Goal: Task Accomplishment & Management: Use online tool/utility

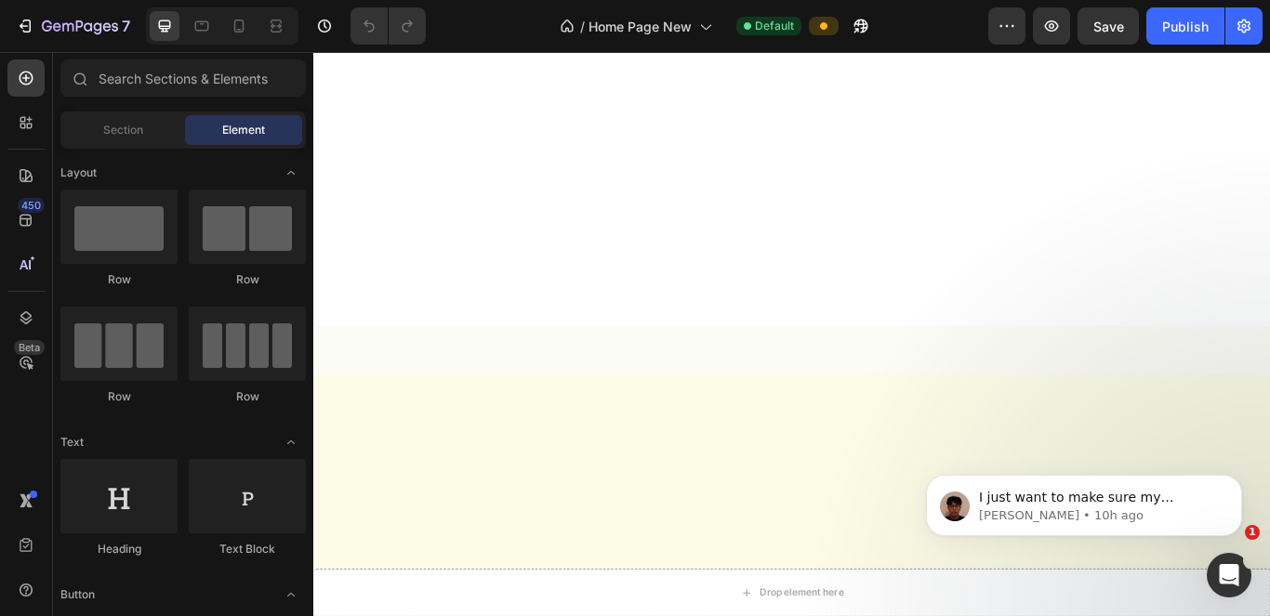
scroll to position [4017, 0]
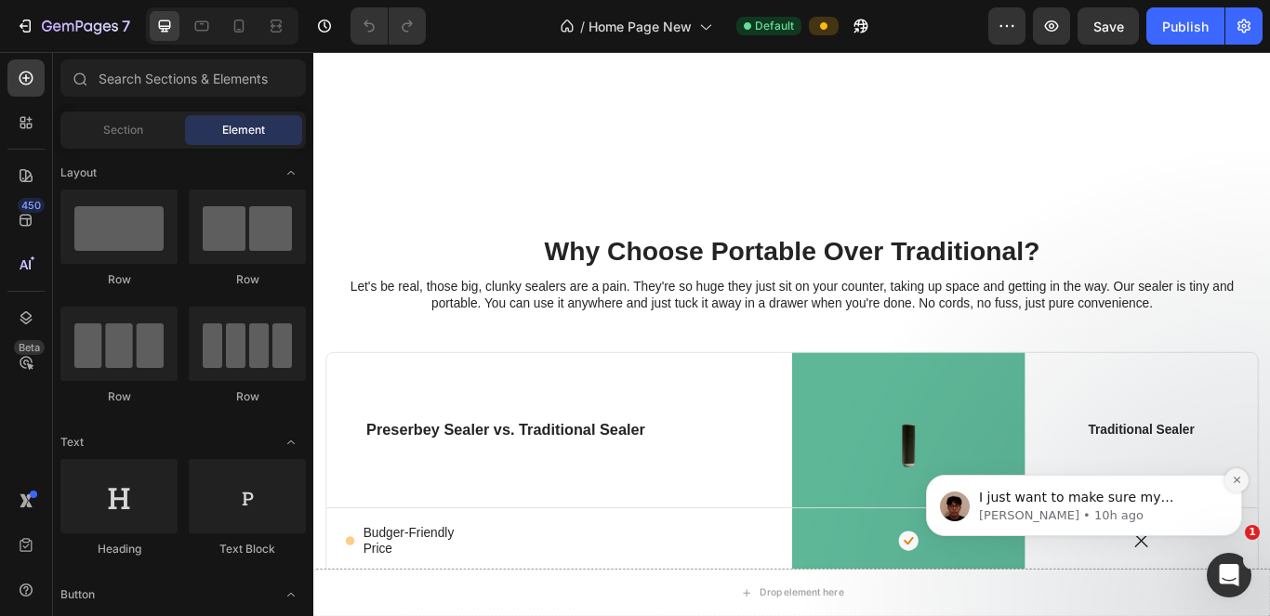
click at [619, 479] on icon "Dismiss notification" at bounding box center [1237, 480] width 10 height 10
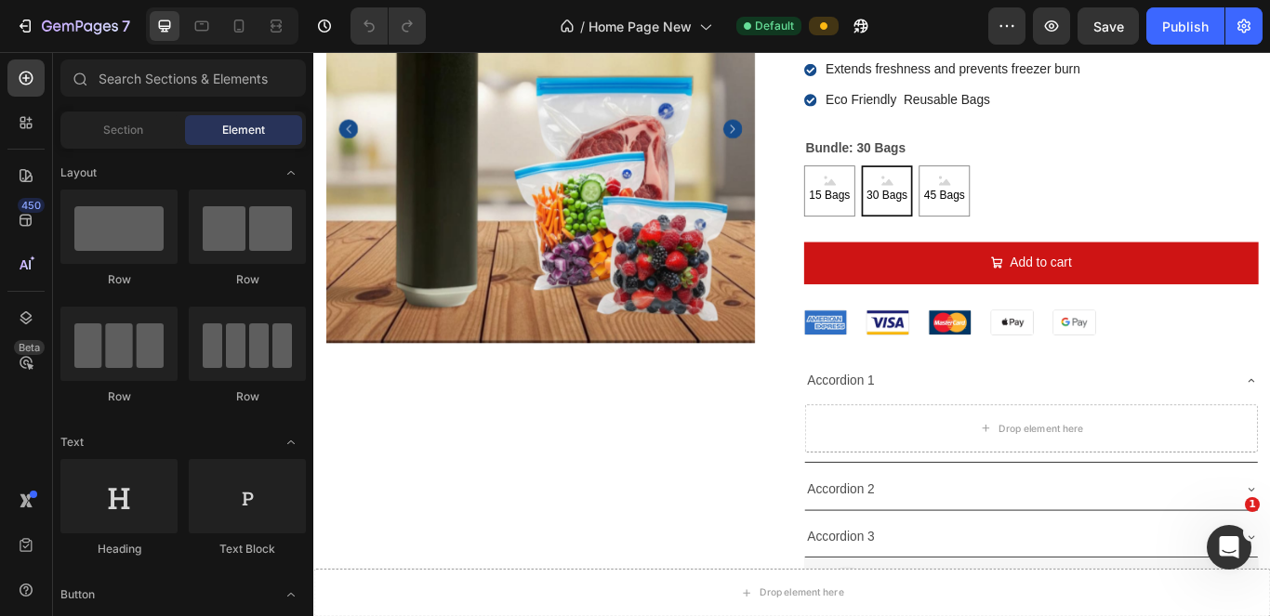
scroll to position [4910, 0]
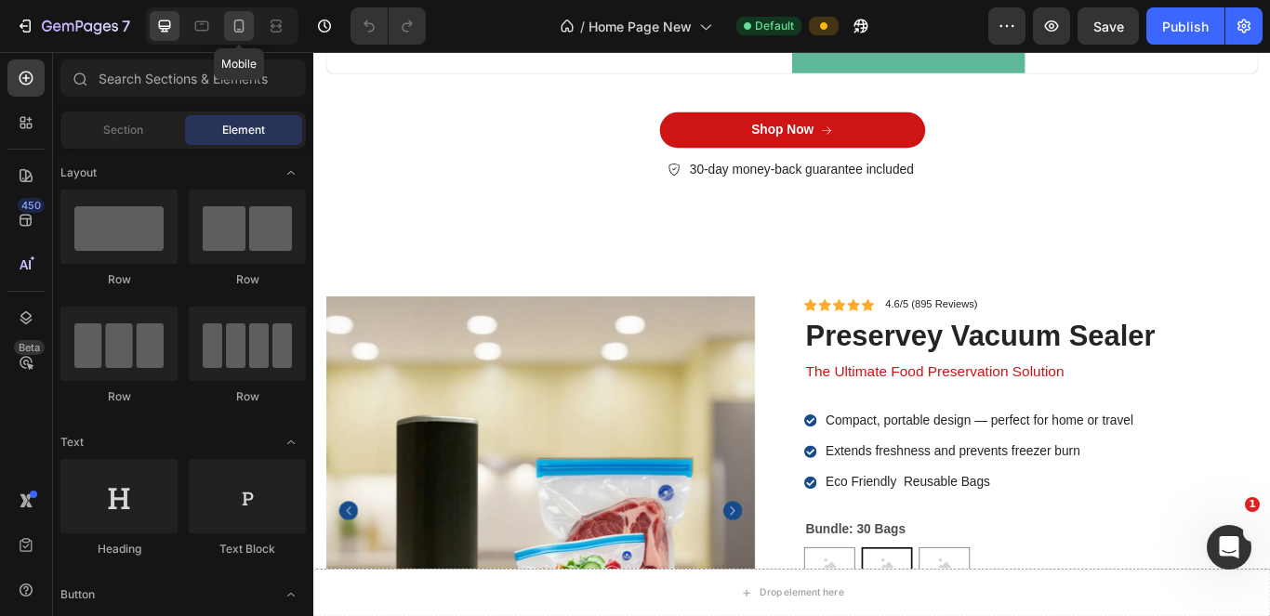
click at [246, 15] on div at bounding box center [239, 26] width 30 height 30
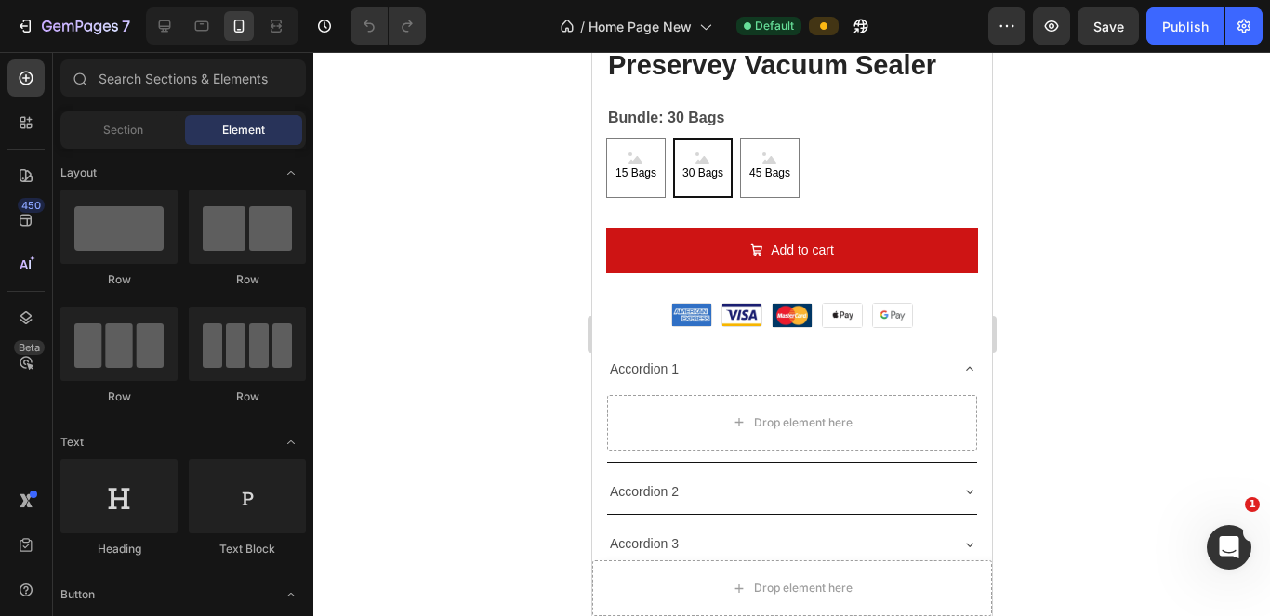
scroll to position [5027, 0]
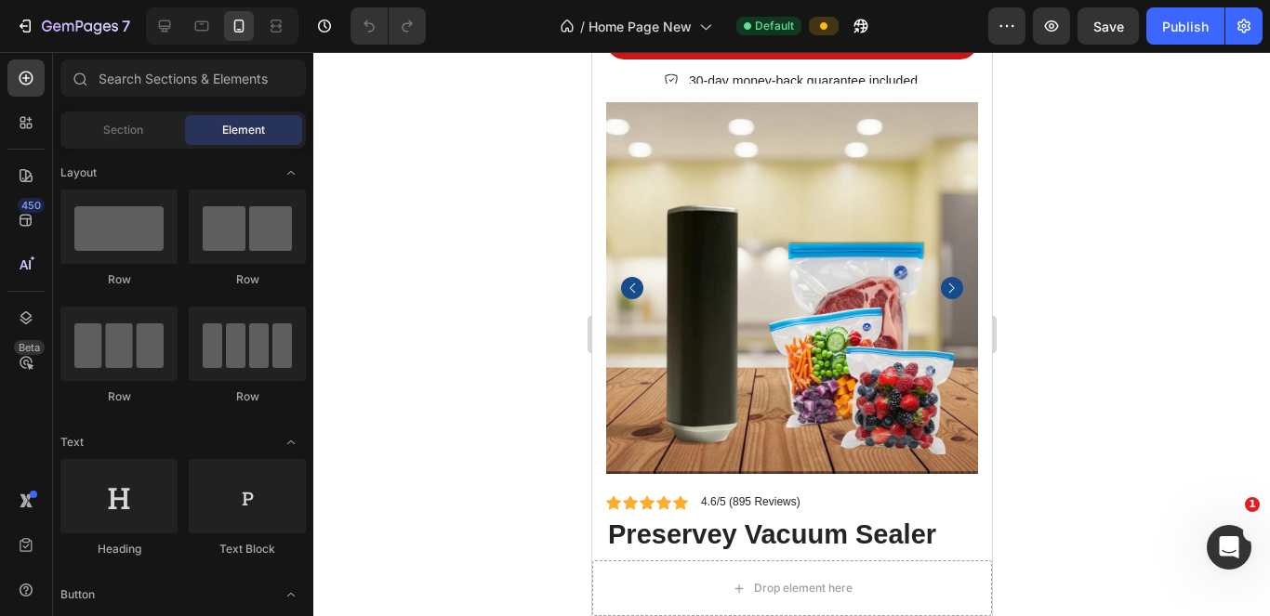
drag, startPoint x: 985, startPoint y: 390, endPoint x: 1584, endPoint y: 452, distance: 602.0
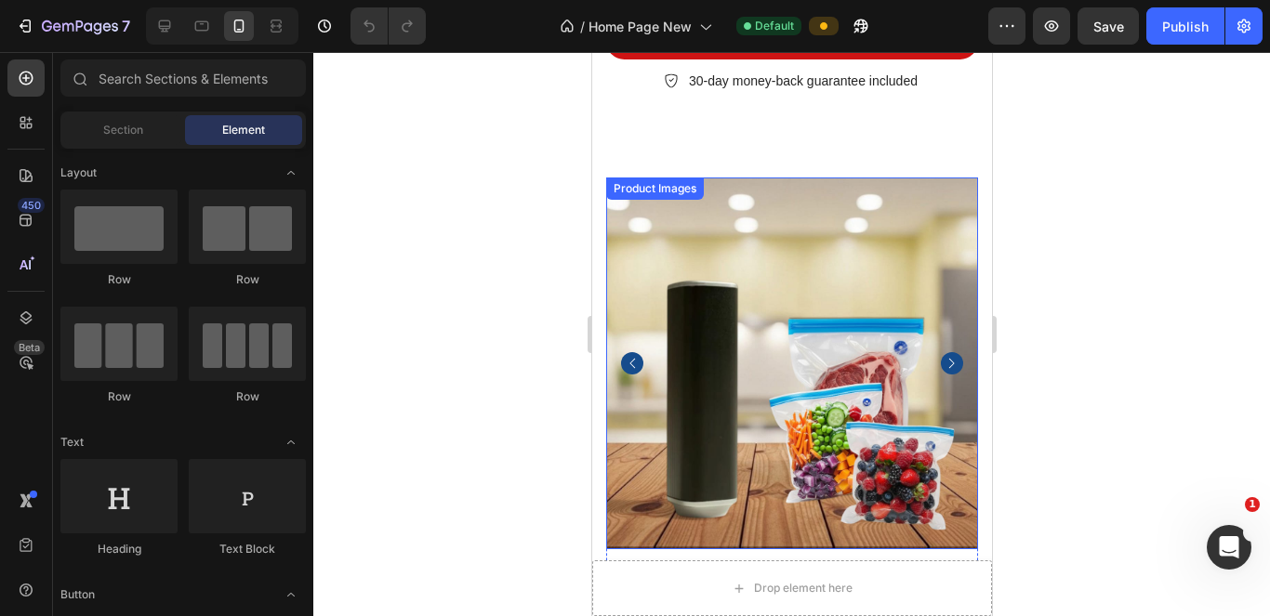
click at [619, 352] on rect "Carousel Next Arrow" at bounding box center [951, 363] width 22 height 22
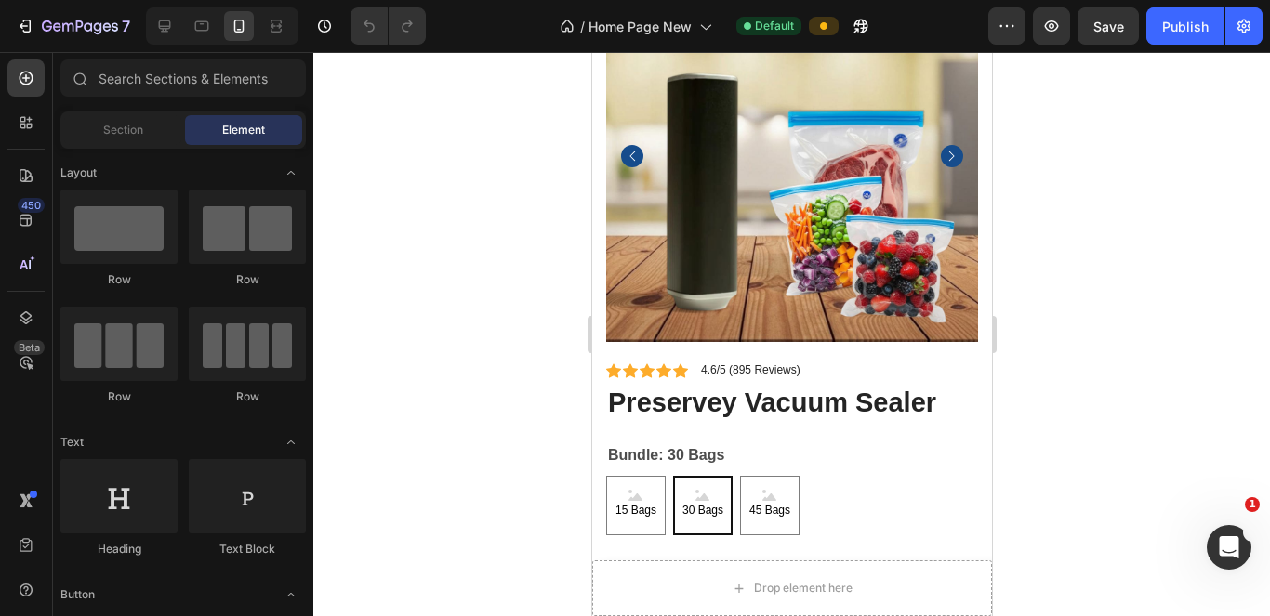
scroll to position [5364, 0]
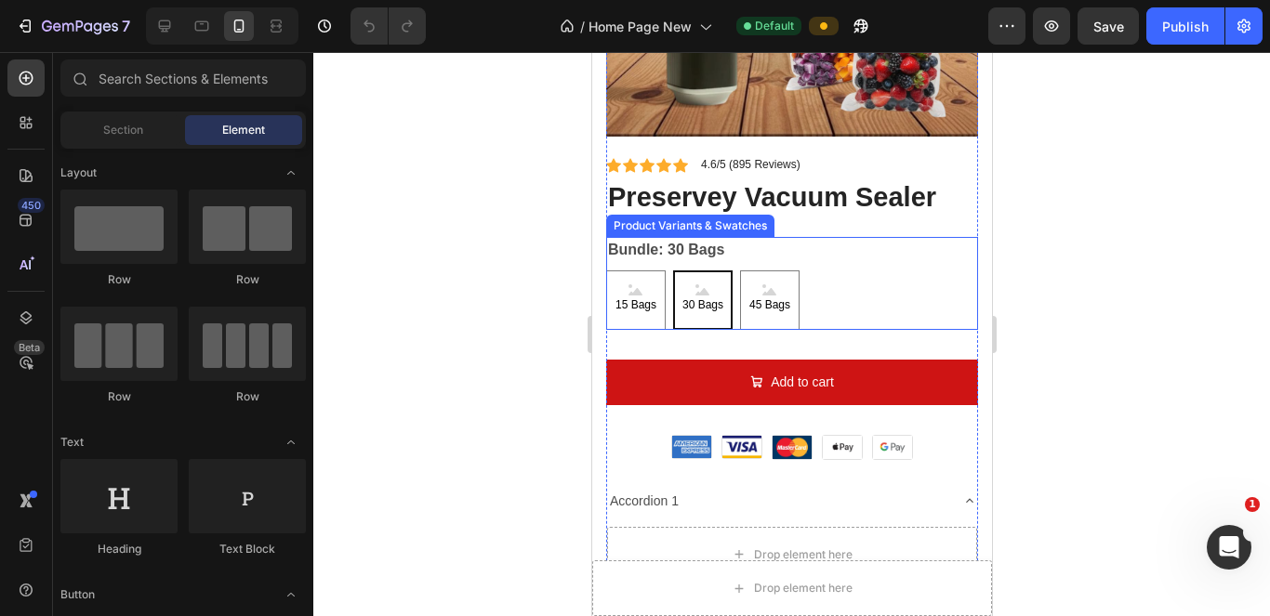
click at [619, 273] on div "15 Bags 15 Bags 15 Bags 30 Bags 30 Bags 30 Bags 45 Bags 45 Bags 45 Bags" at bounding box center [791, 301] width 372 height 60
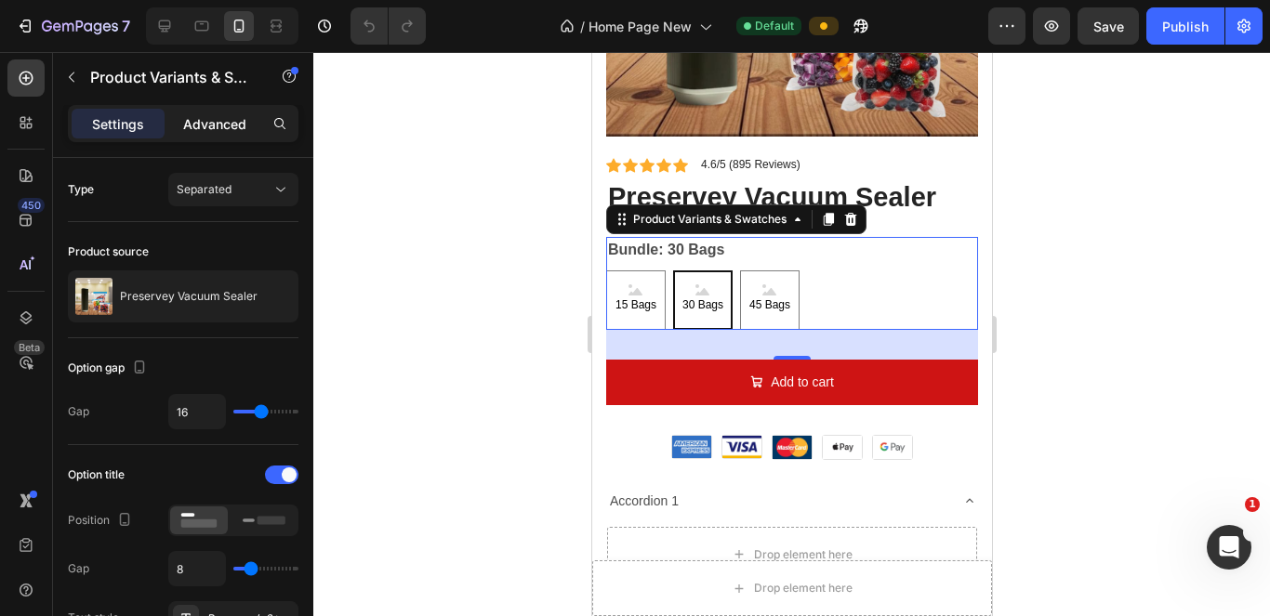
click at [216, 119] on p "Advanced" at bounding box center [214, 124] width 63 height 20
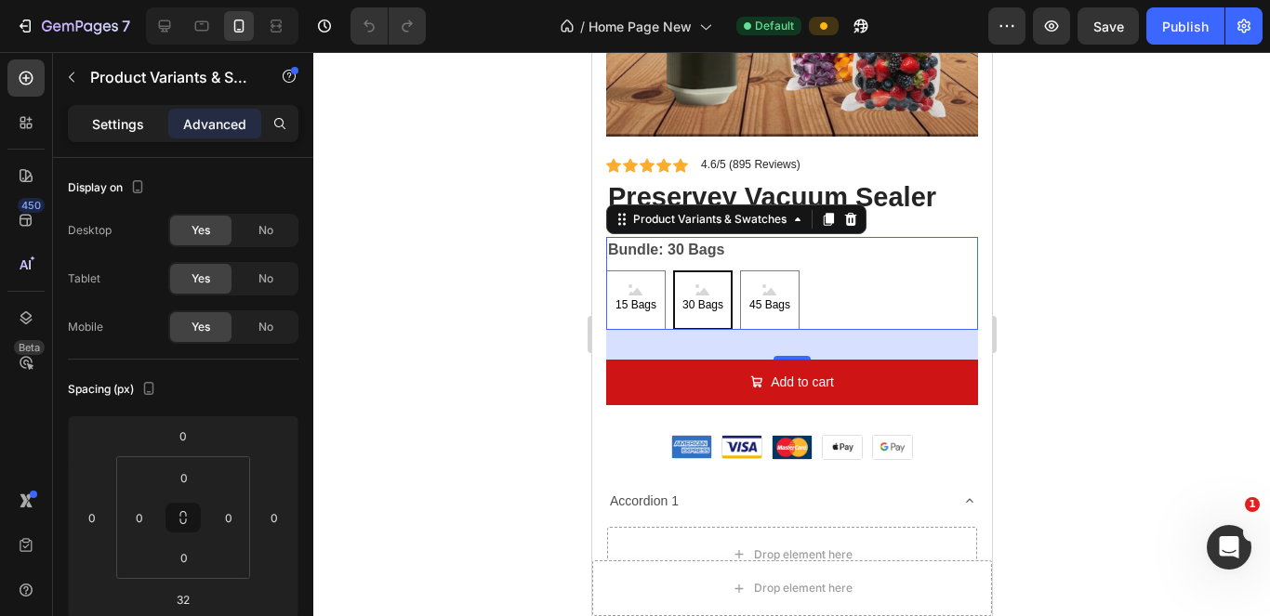
click at [125, 124] on p "Settings" at bounding box center [118, 124] width 52 height 20
click at [113, 124] on p "Settings" at bounding box center [118, 124] width 52 height 20
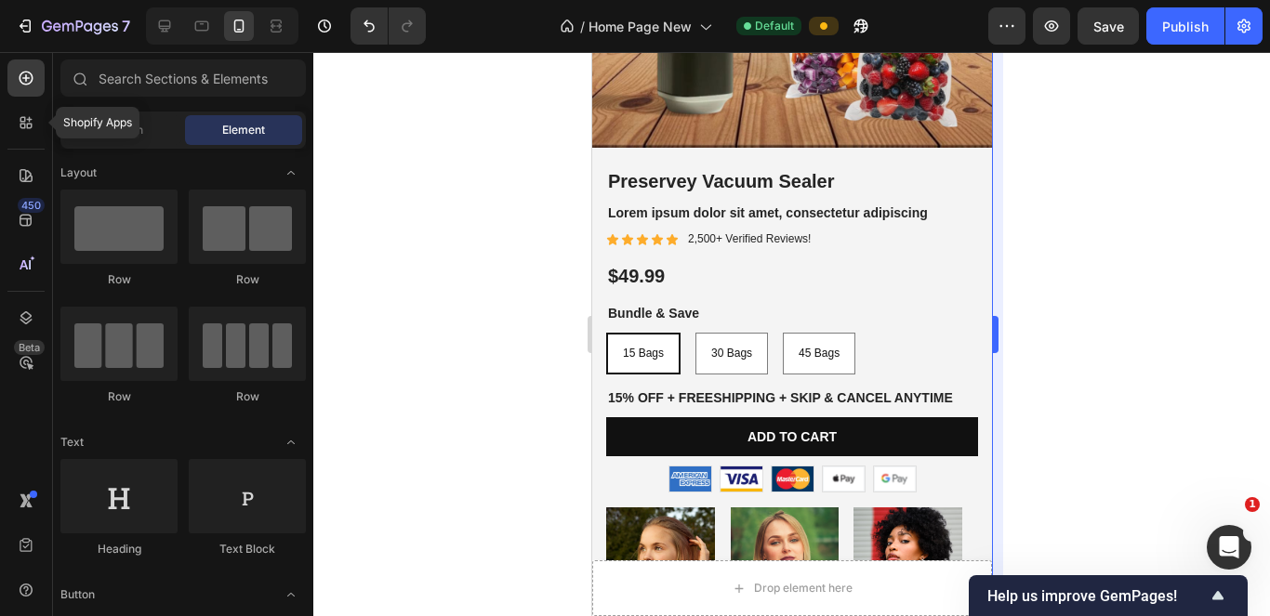
scroll to position [8675, 0]
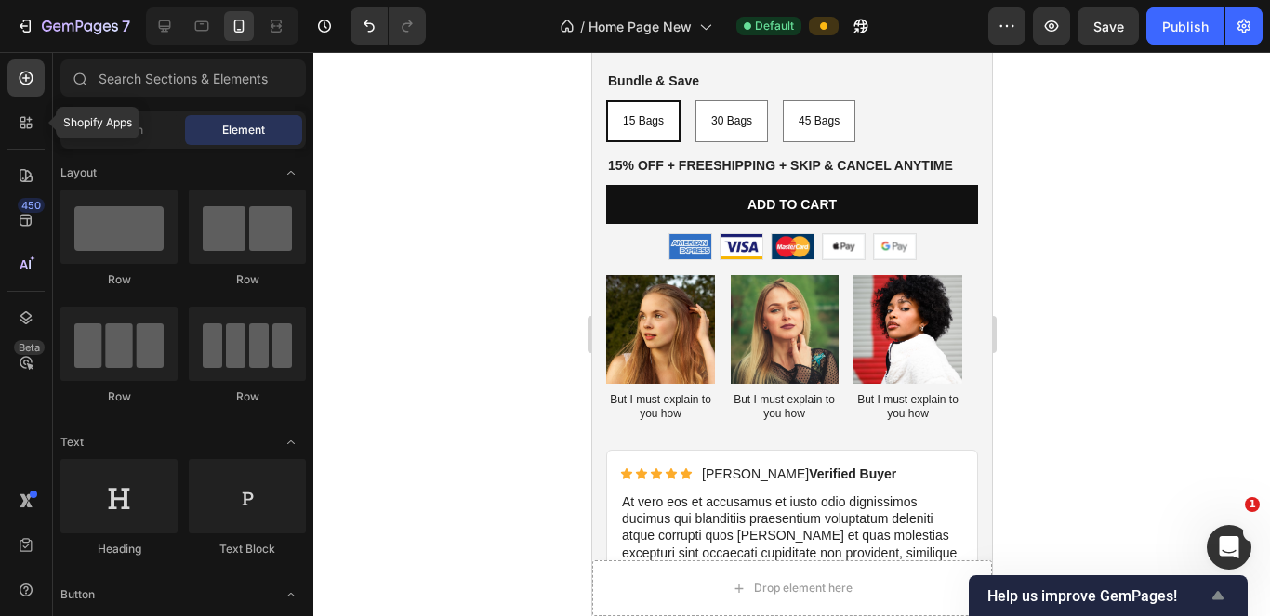
click at [619, 598] on icon "Show survey - Help us improve GemPages!" at bounding box center [1218, 595] width 11 height 8
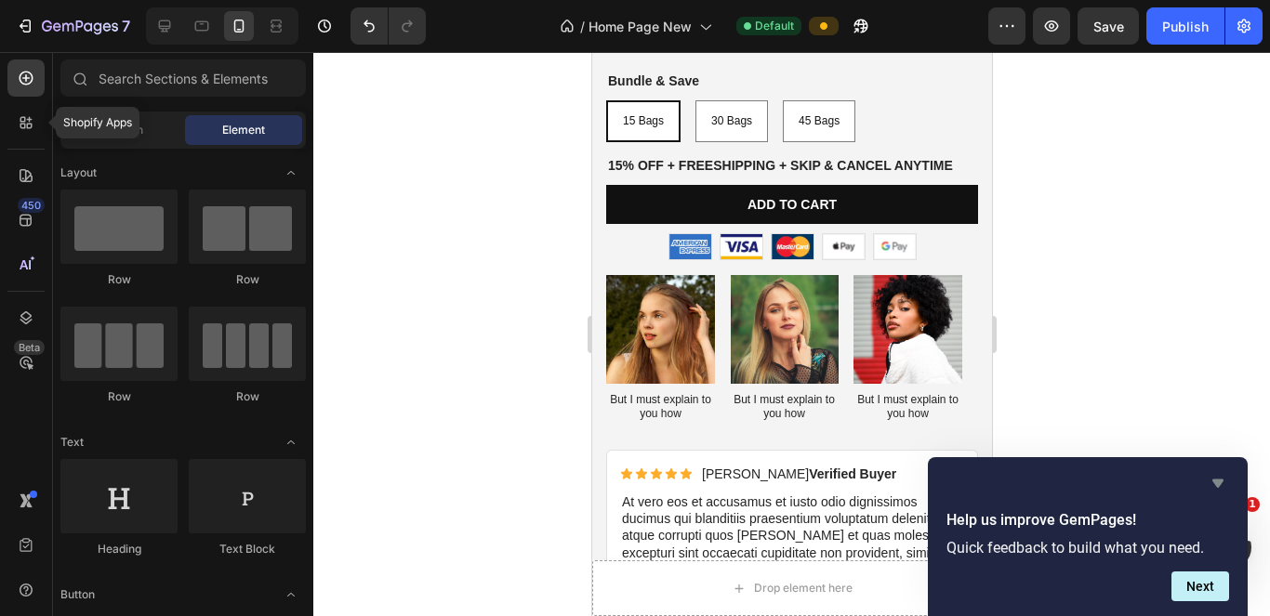
click at [619, 485] on icon "Hide survey" at bounding box center [1218, 483] width 22 height 22
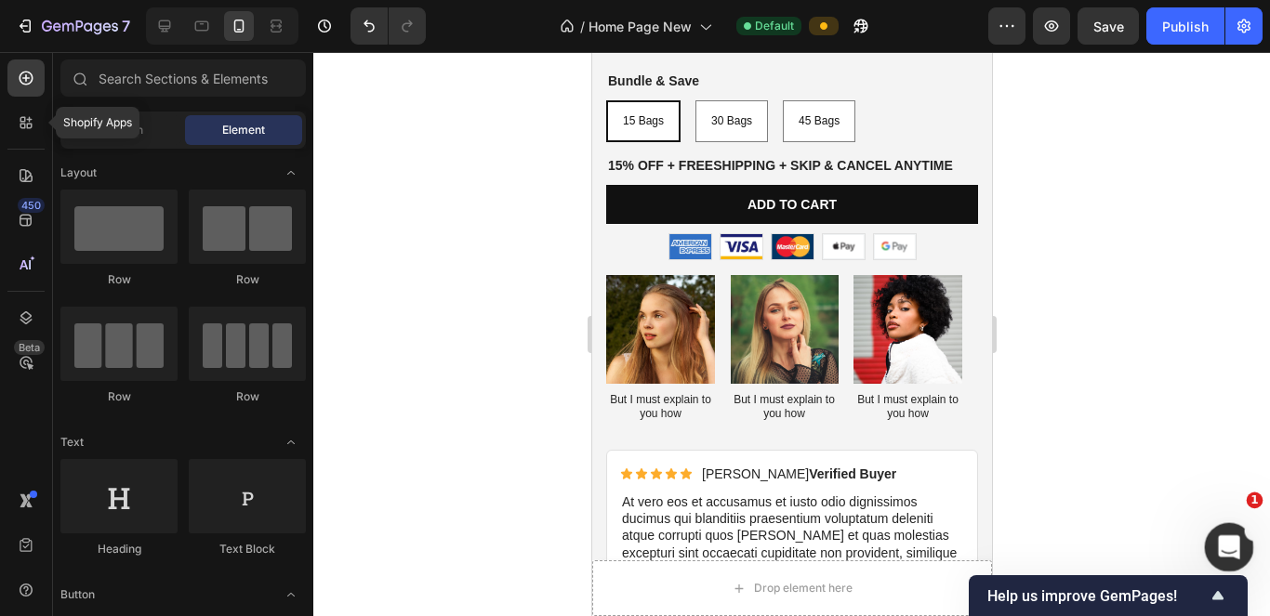
click at [619, 555] on div "Open Intercom Messenger" at bounding box center [1226, 544] width 61 height 61
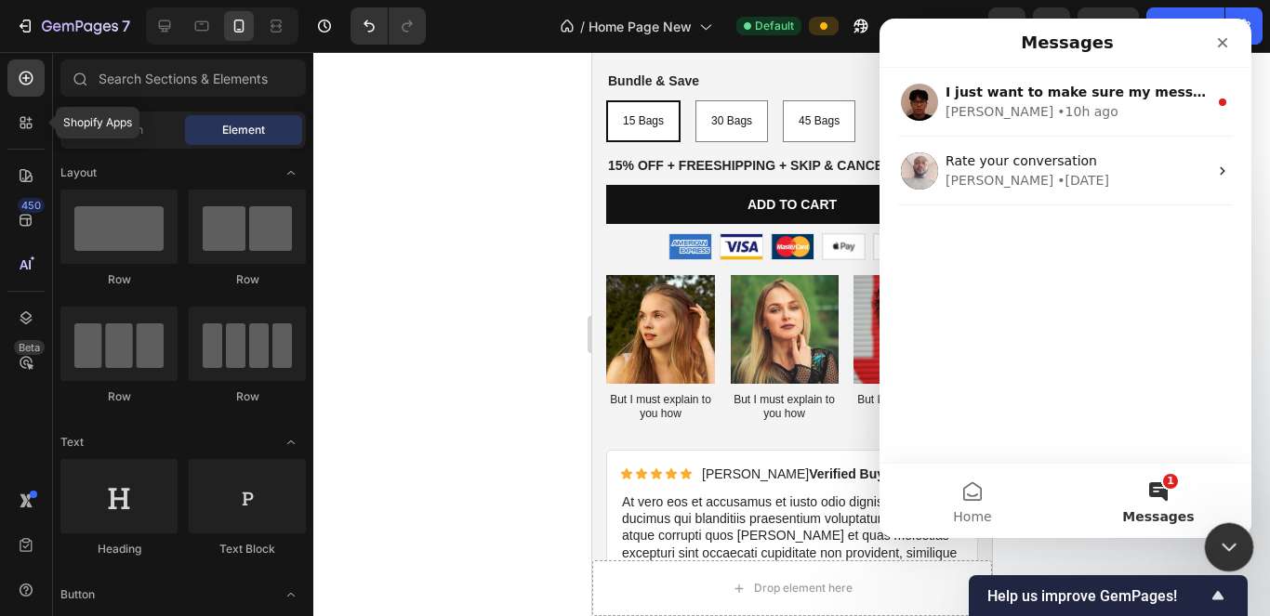
scroll to position [0, 0]
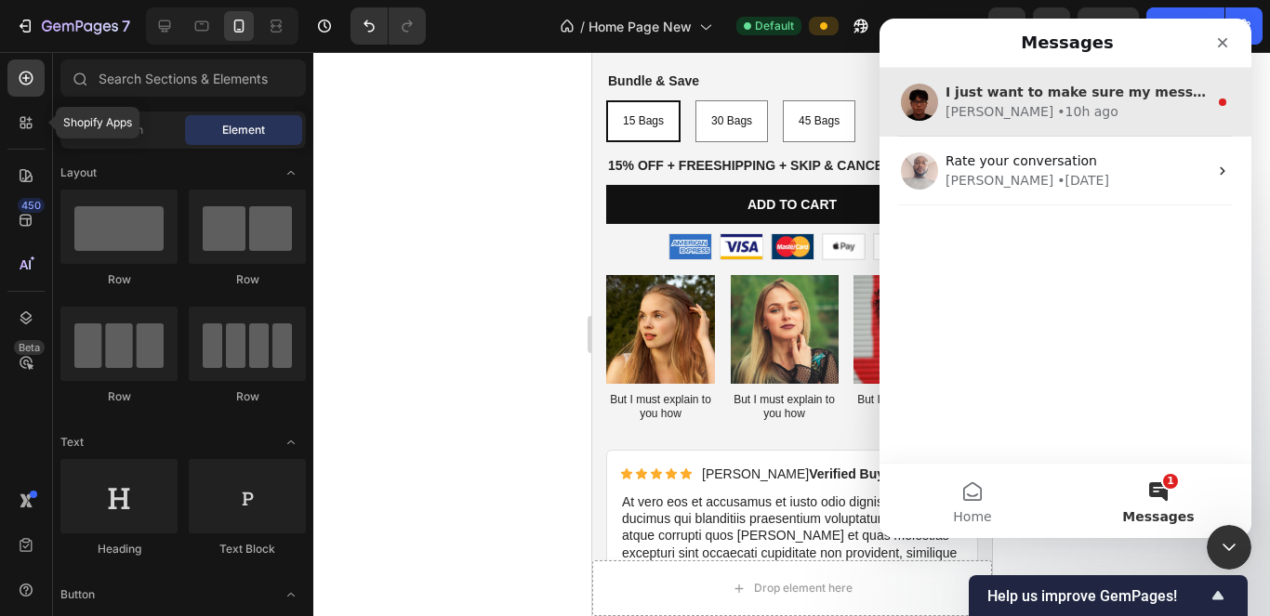
click at [619, 105] on div "Kyle • 10h ago" at bounding box center [1077, 112] width 262 height 20
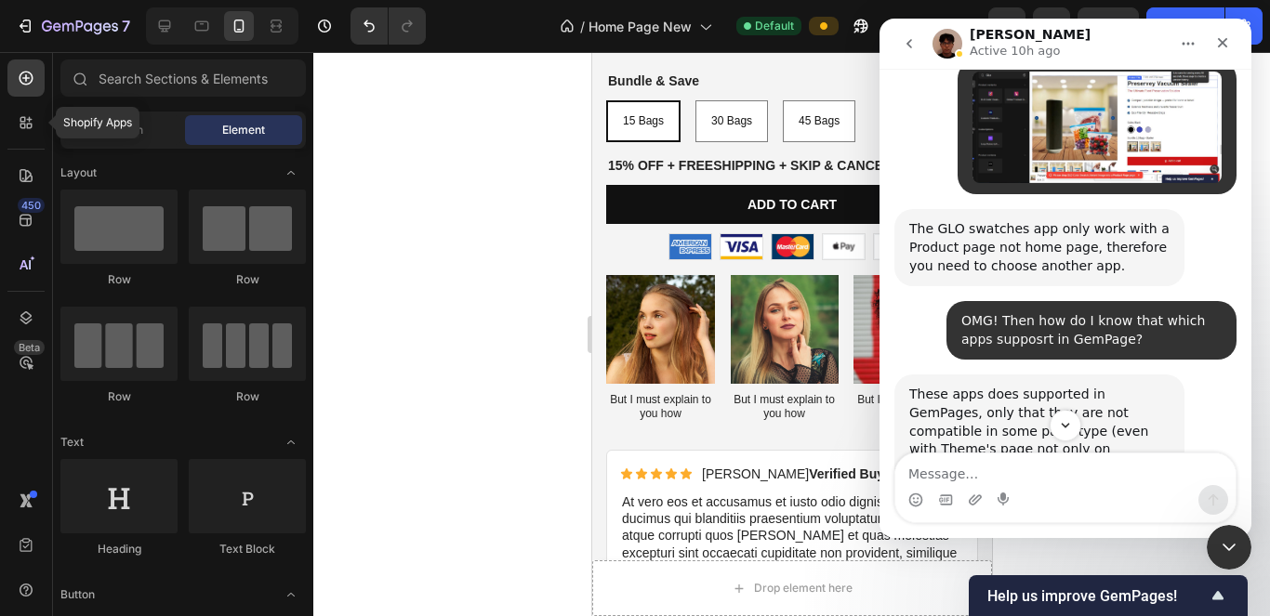
scroll to position [12235, 0]
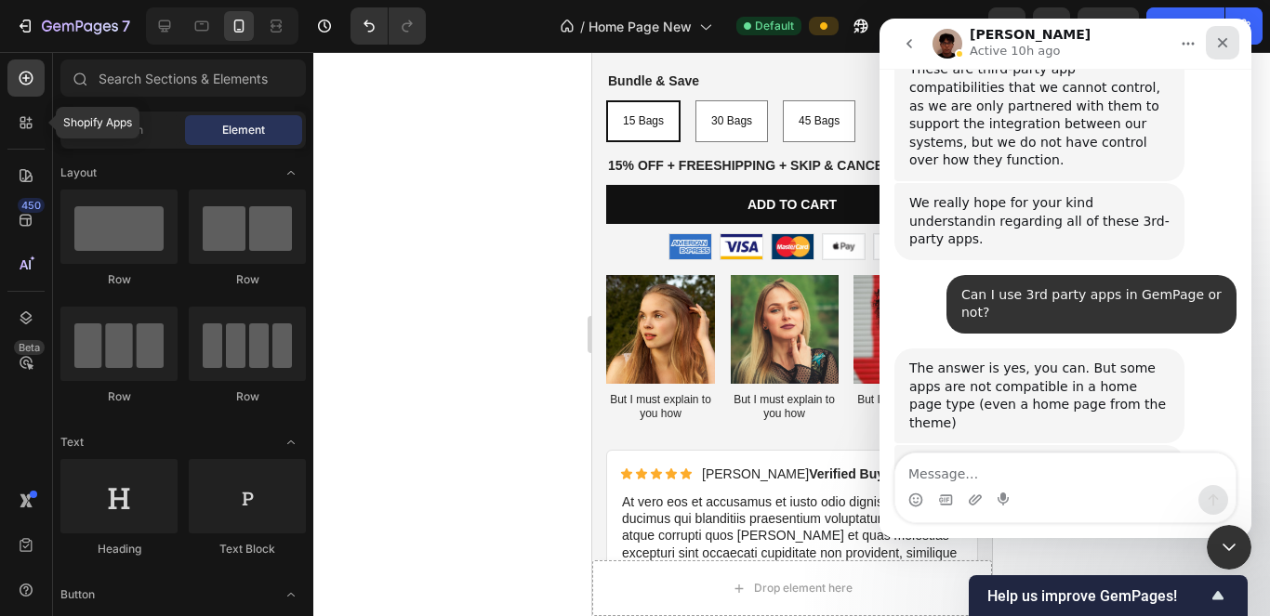
click at [619, 43] on icon "Close" at bounding box center [1223, 43] width 10 height 10
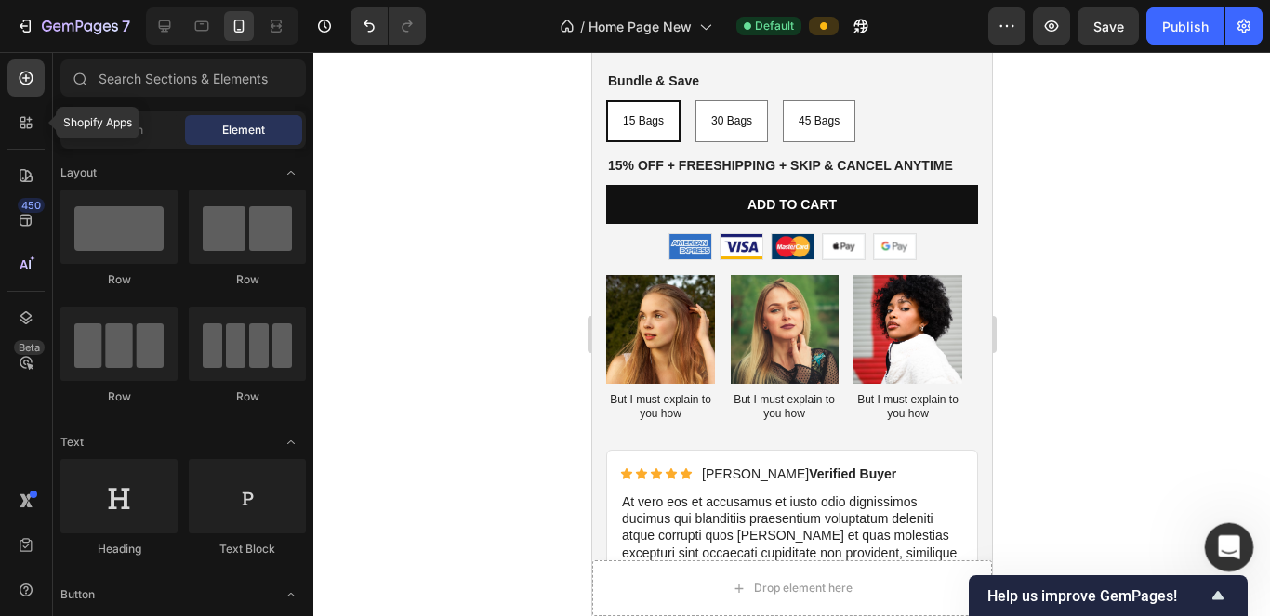
click at [619, 523] on div "Open Intercom Messenger" at bounding box center [1226, 544] width 61 height 61
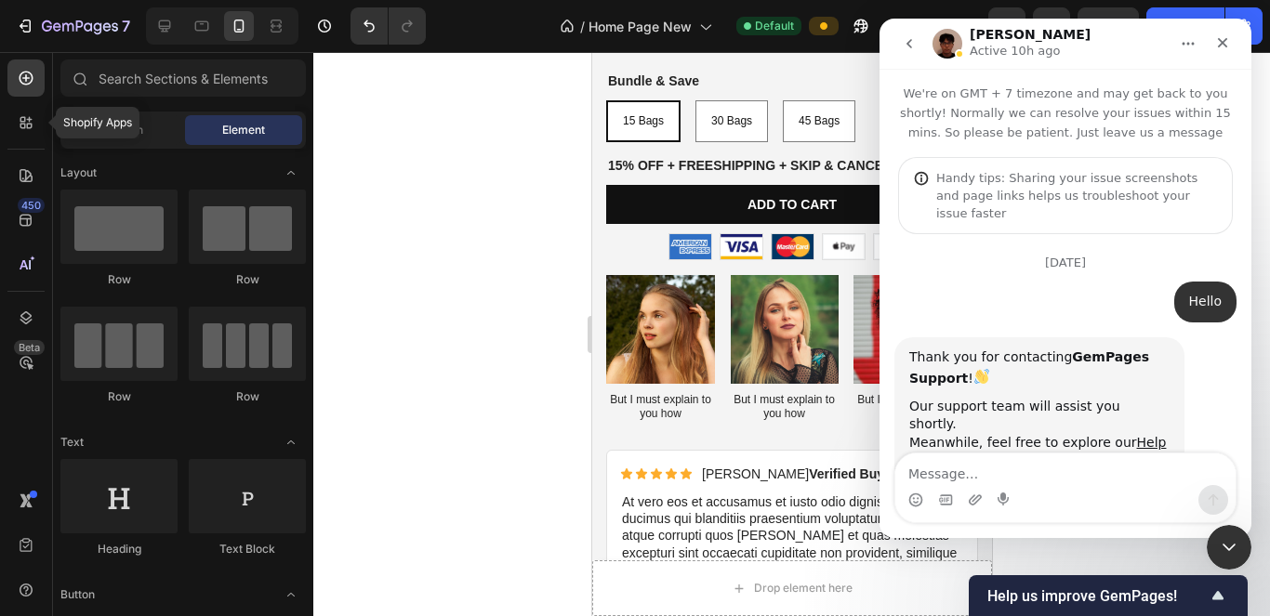
click at [619, 473] on textarea "Message…" at bounding box center [1065, 470] width 340 height 32
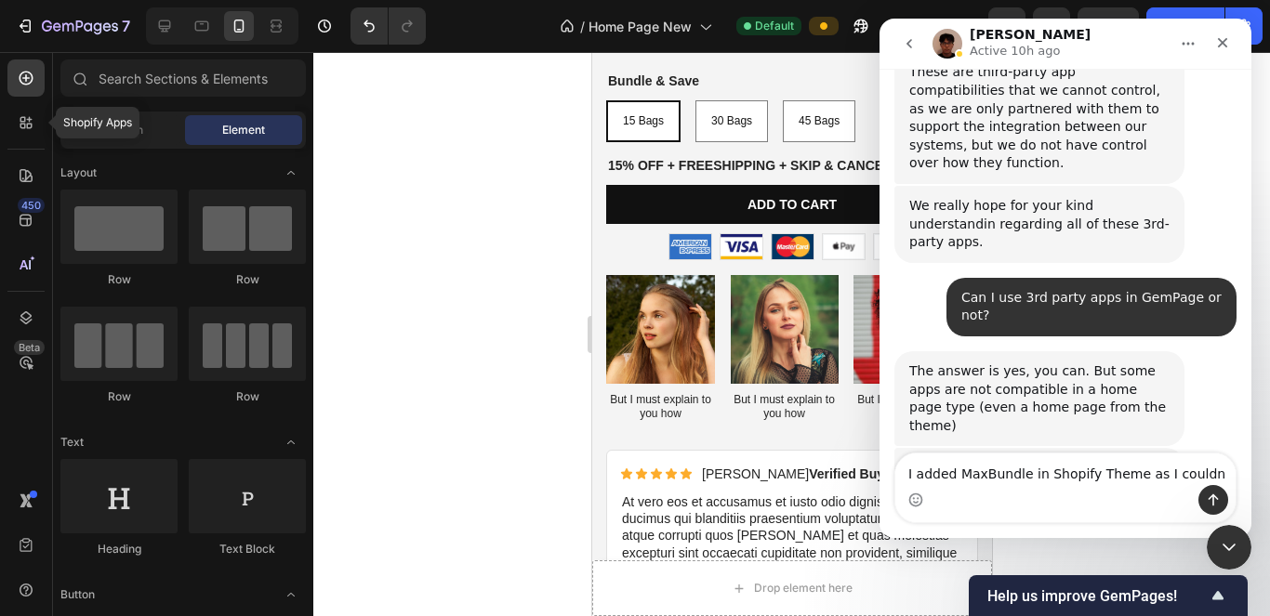
click at [619, 468] on textarea "I added MaxBundle in Shopify Theme as I could" at bounding box center [1065, 470] width 340 height 32
type textarea "I added MaxBundle in Shopify Theme as I couldn"
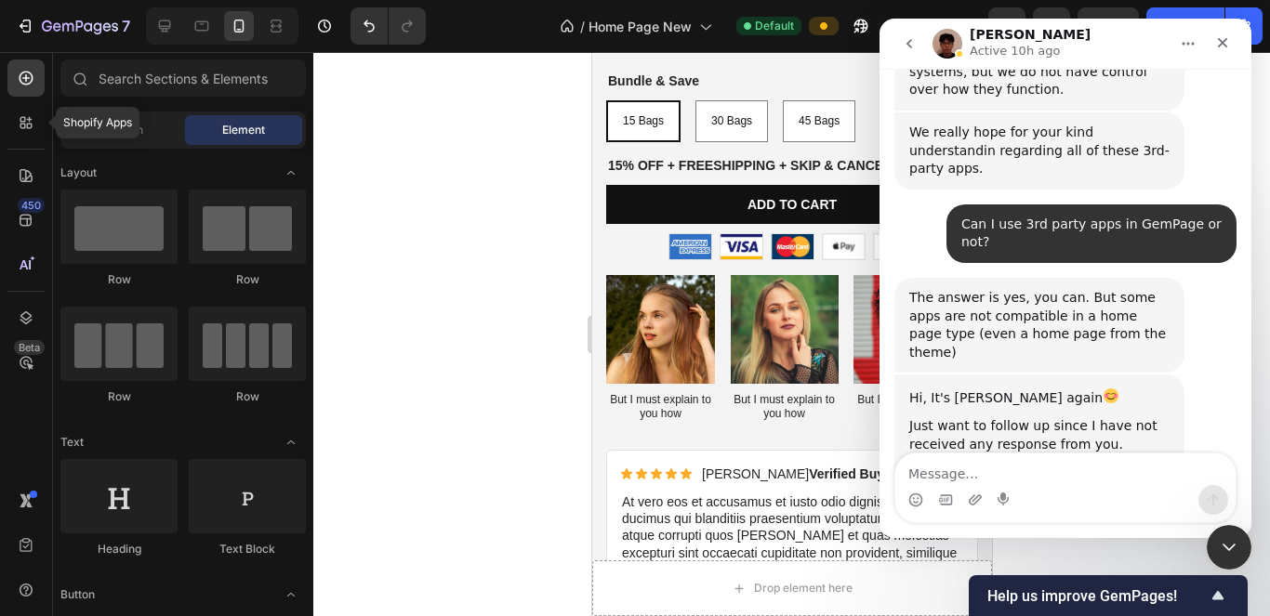
drag, startPoint x: 1004, startPoint y: 422, endPoint x: 950, endPoint y: 389, distance: 63.5
copy div "I added MaxBundle in Shopify Theme as I couldn"
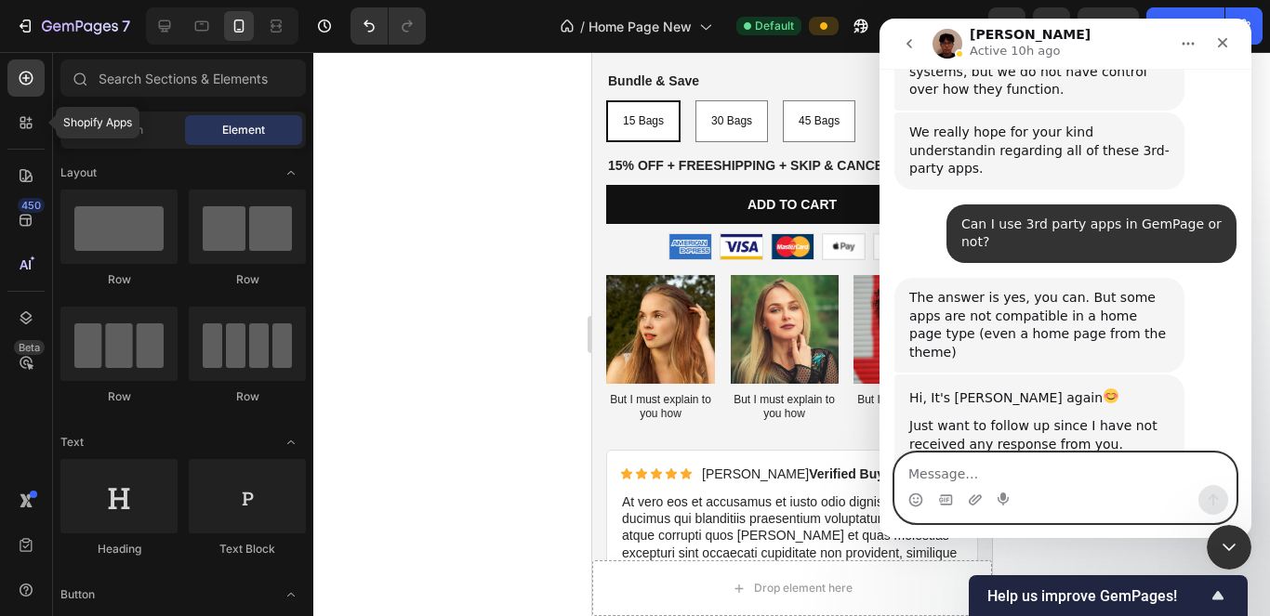
click at [619, 468] on textarea "Message…" at bounding box center [1065, 470] width 340 height 32
paste textarea "I added MaxBundle in Shopify Theme as I couldn"
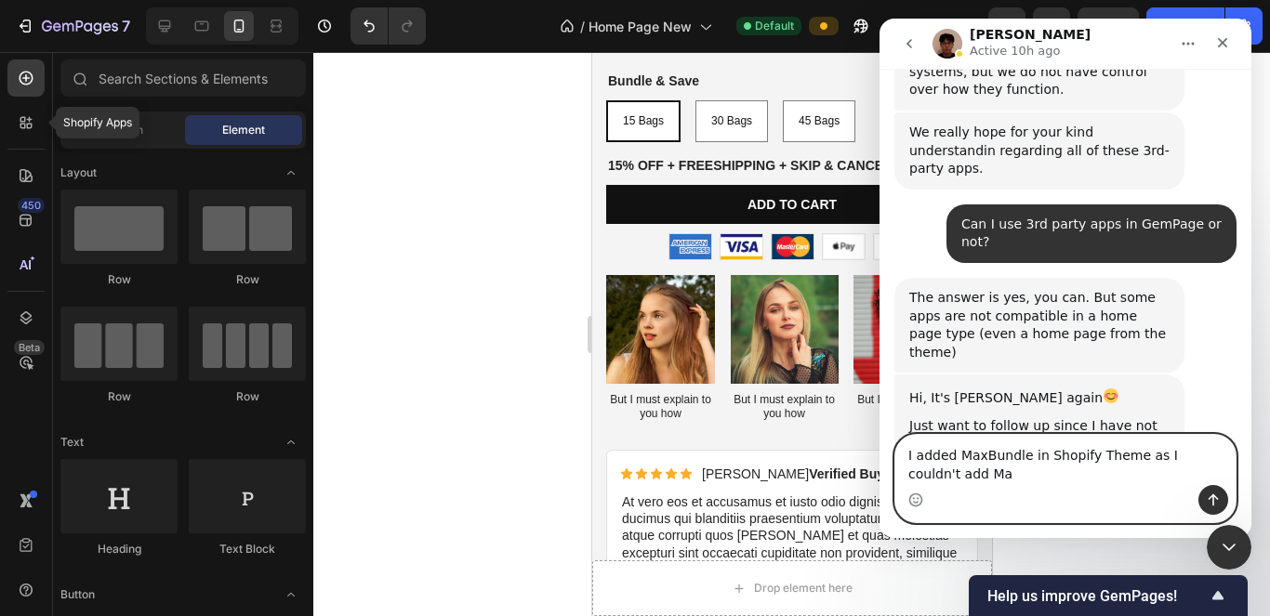
scroll to position [12327, 0]
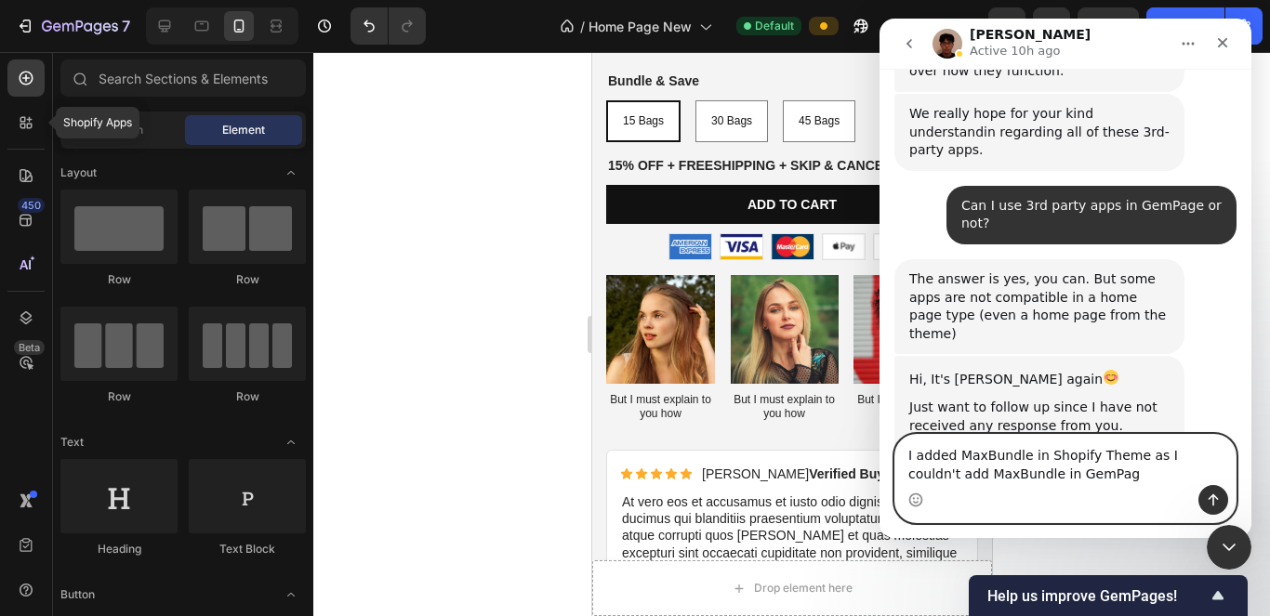
type textarea "I added MaxBundle in Shopify Theme as I couldn't add MaxBundle in GemPage"
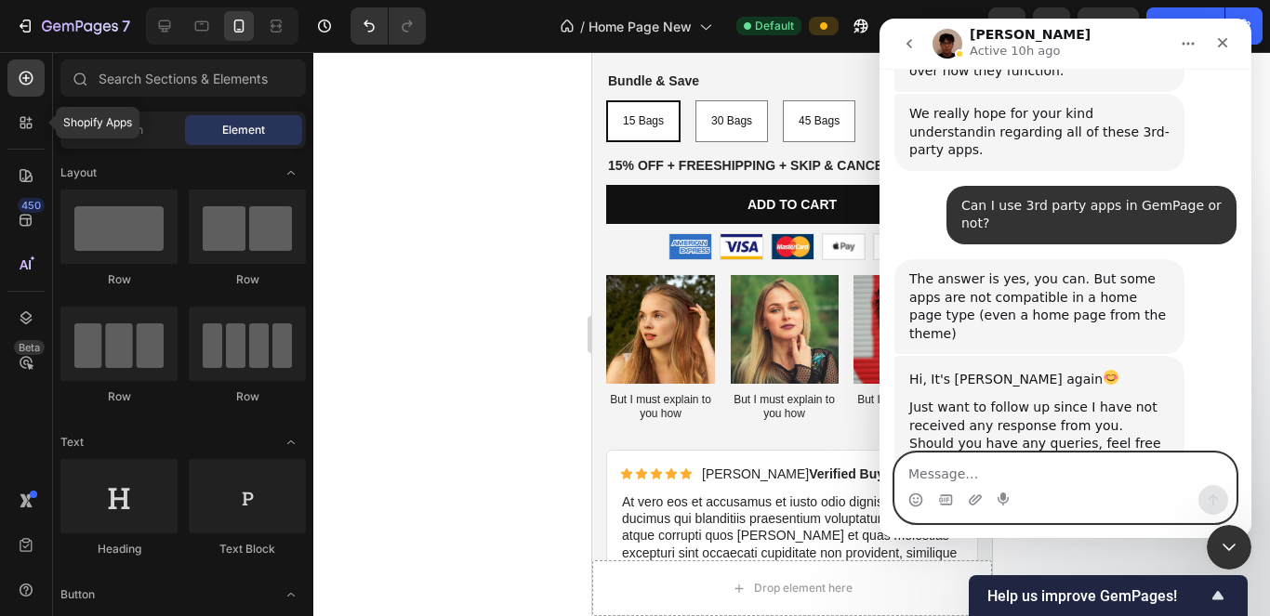
scroll to position [12369, 0]
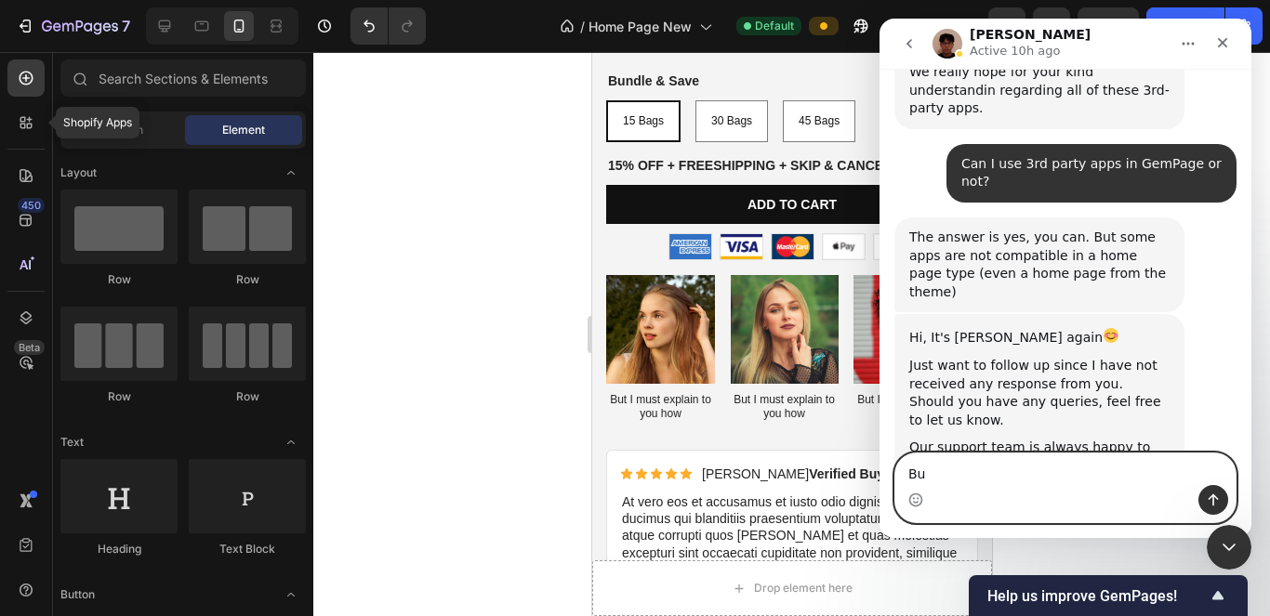
type textarea "B"
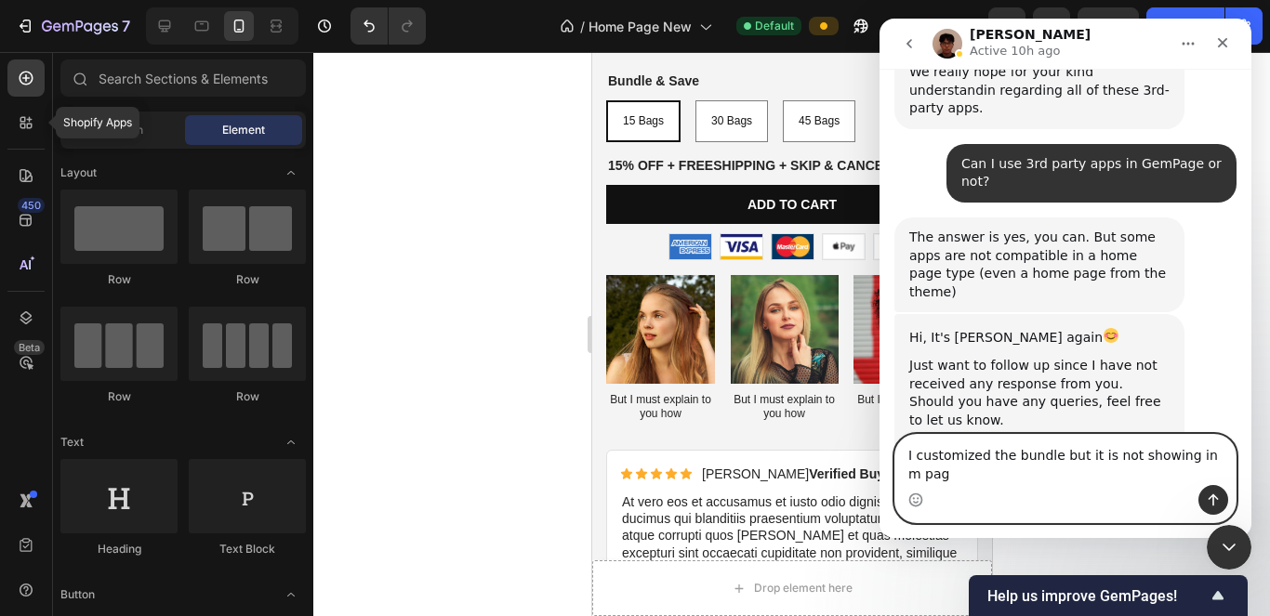
type textarea "I customized the bundle but it is not showing in m page"
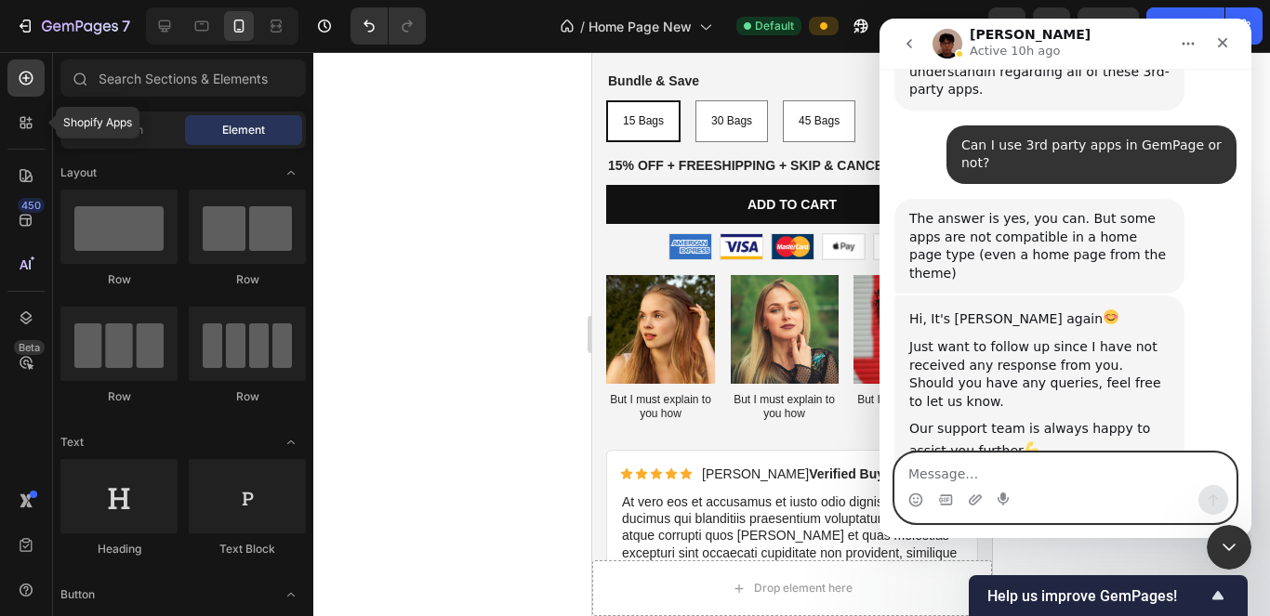
scroll to position [12430, 0]
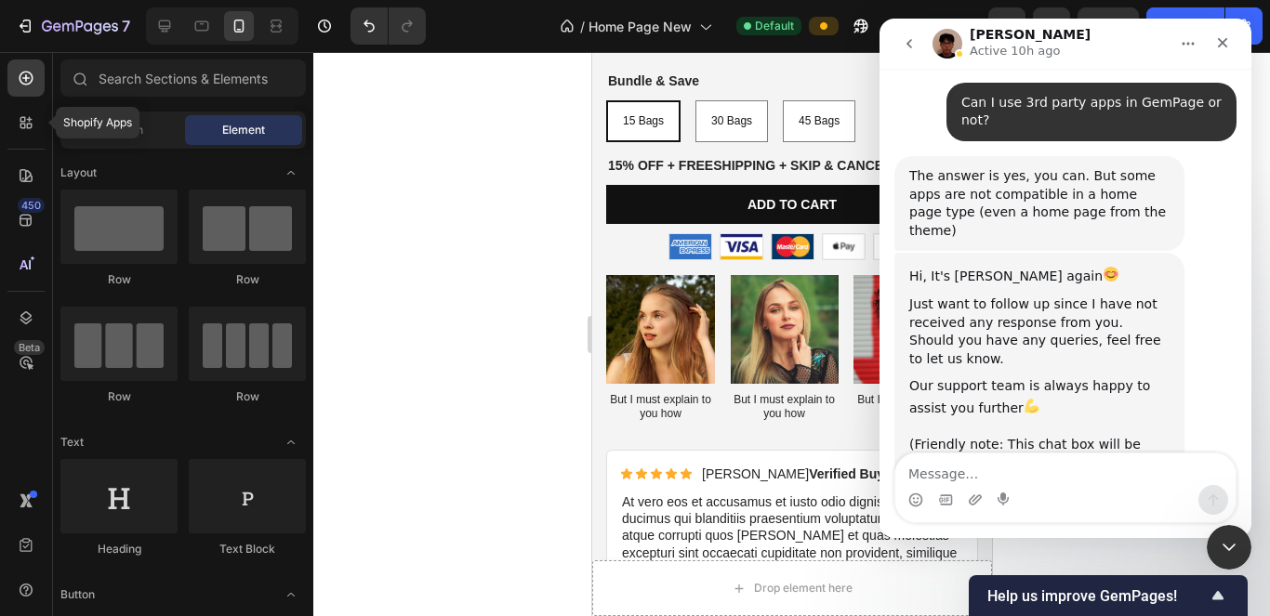
click at [619, 40] on button "Home" at bounding box center [1188, 43] width 35 height 35
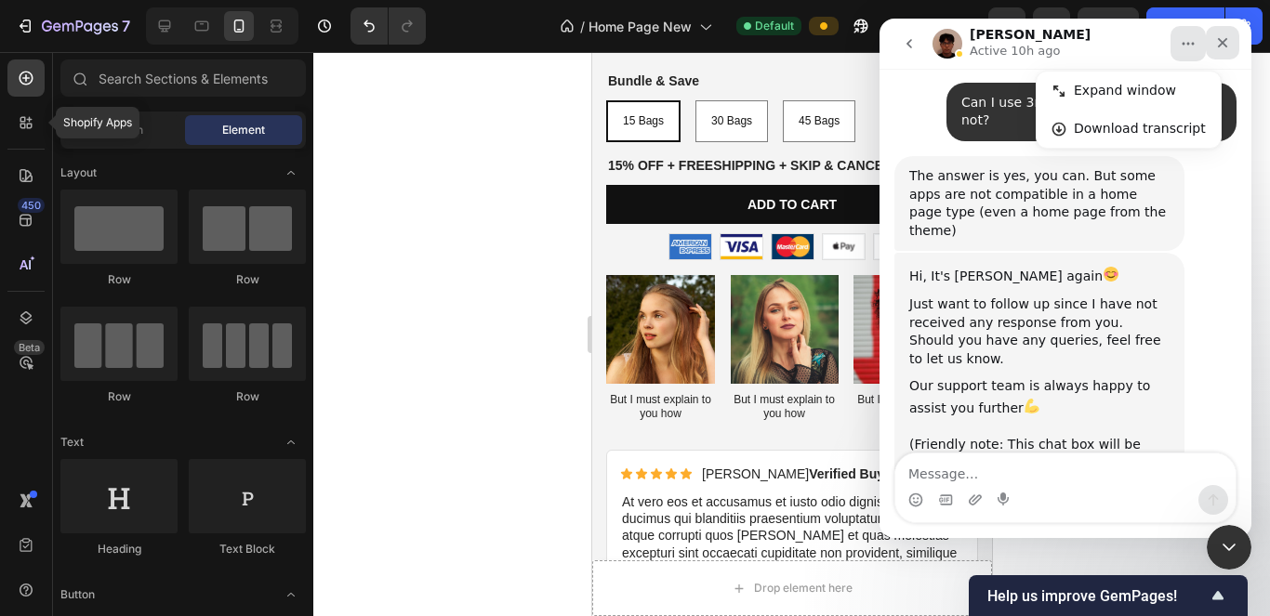
click at [619, 38] on icon "Close" at bounding box center [1222, 42] width 15 height 15
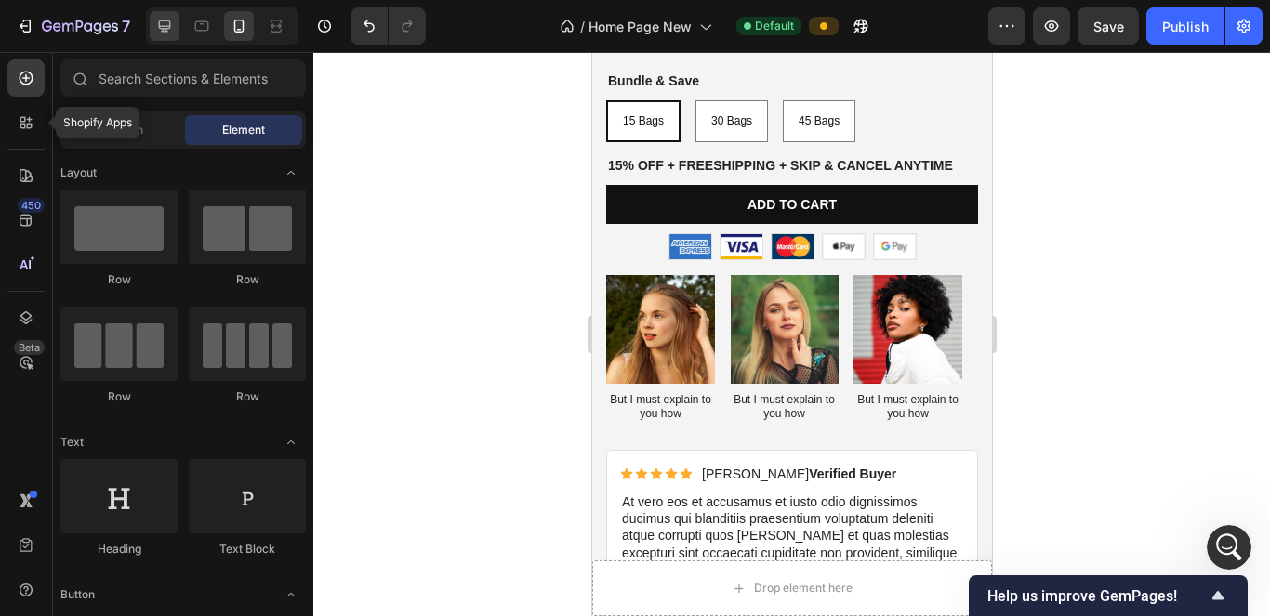
click at [166, 27] on icon at bounding box center [165, 26] width 12 height 12
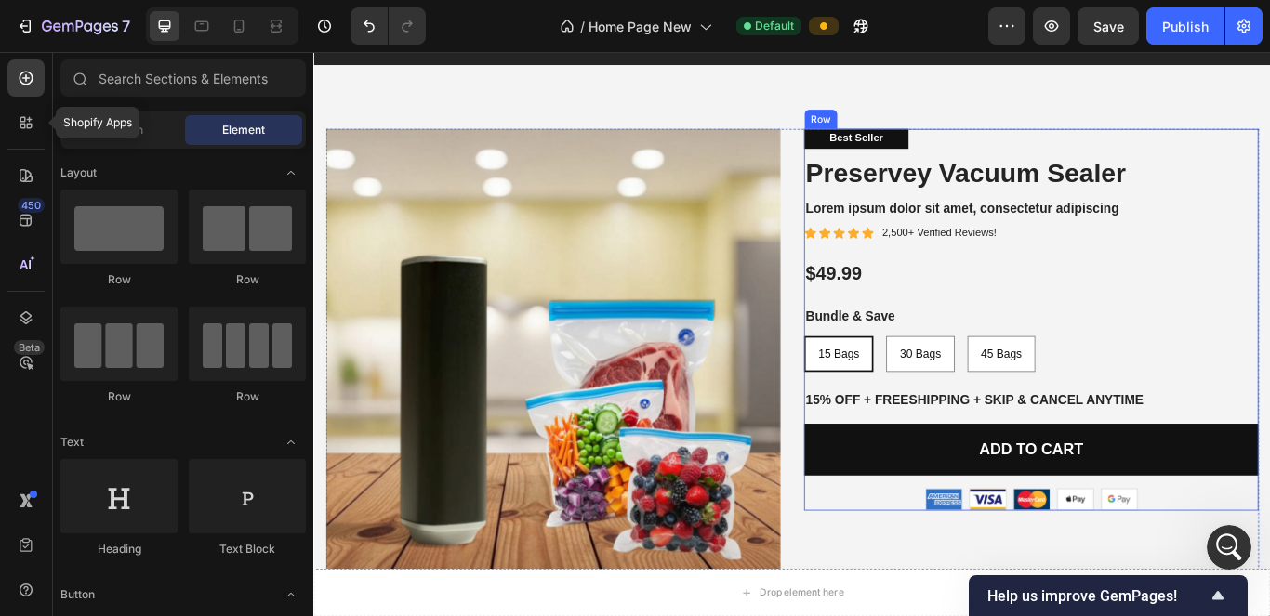
scroll to position [8022, 0]
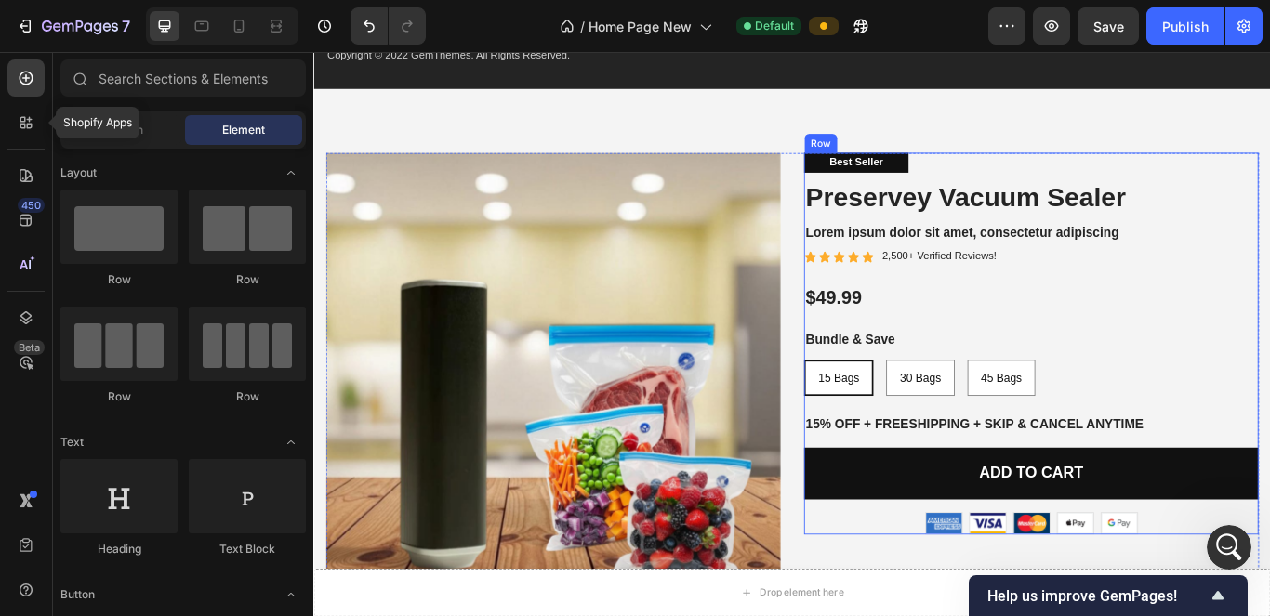
click at [619, 400] on div "Best Seller Text Block Preservey Vacuum Sealer Product Title Lorem ipsum dolor …" at bounding box center [1150, 391] width 530 height 445
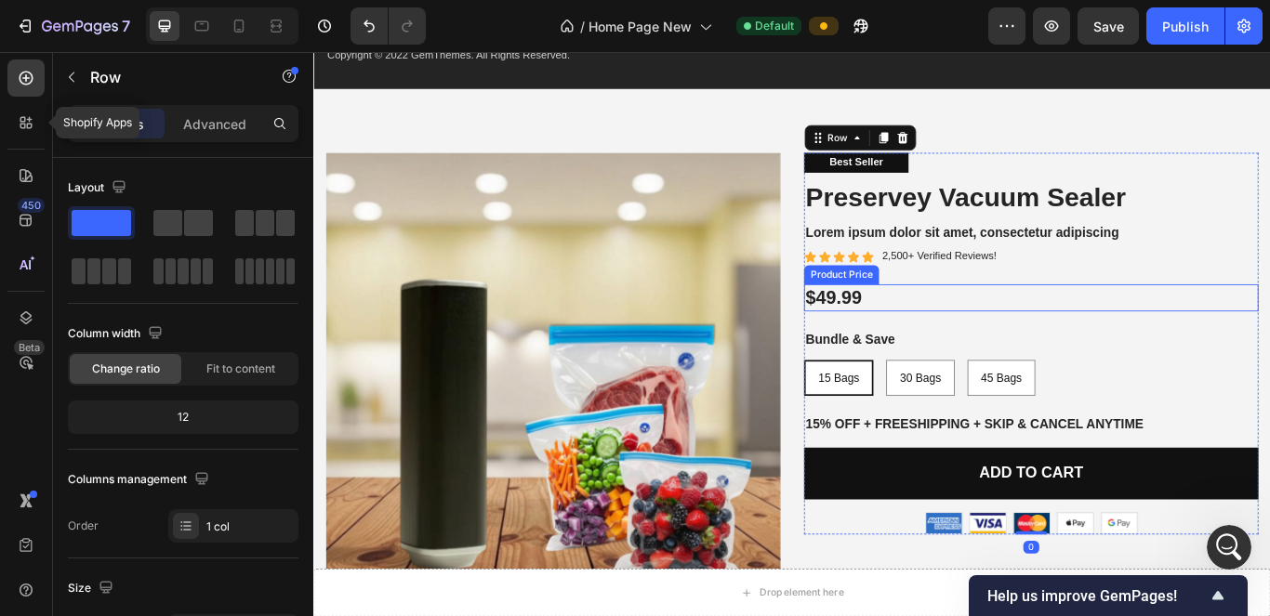
click at [619, 335] on div "$49.99" at bounding box center [1150, 339] width 530 height 32
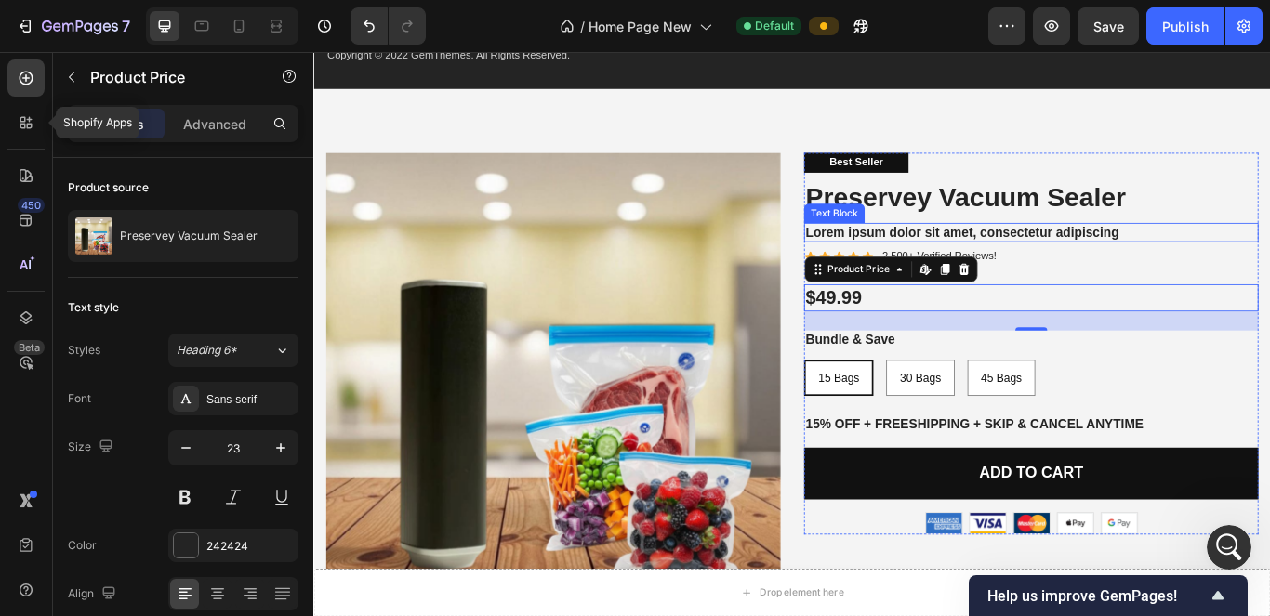
click at [619, 261] on p "Lorem ipsum dolor sit amet, consectetur adipiscing" at bounding box center [1150, 263] width 526 height 20
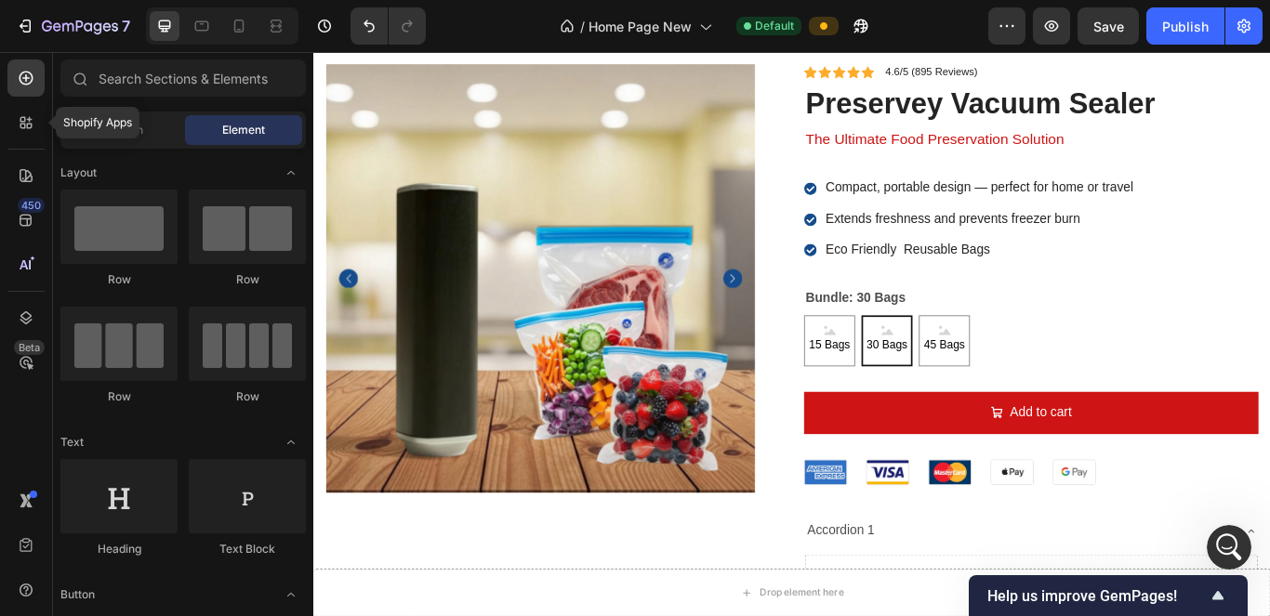
scroll to position [5561, 0]
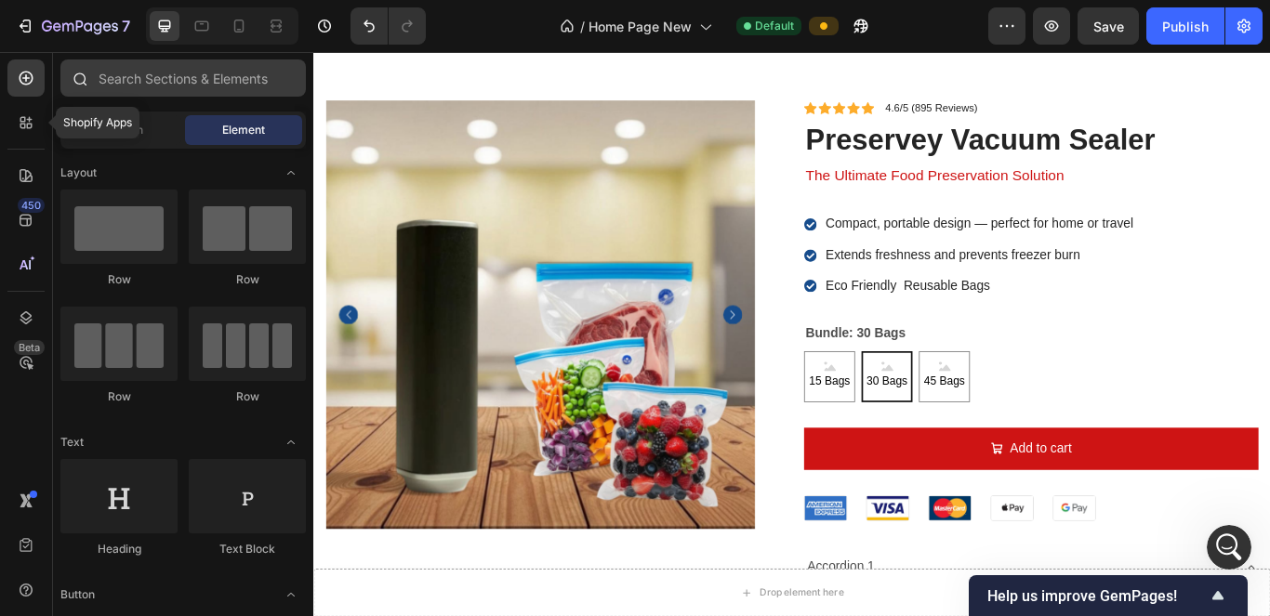
drag, startPoint x: 21, startPoint y: 111, endPoint x: 166, endPoint y: 77, distance: 148.9
click at [21, 112] on div at bounding box center [25, 122] width 37 height 37
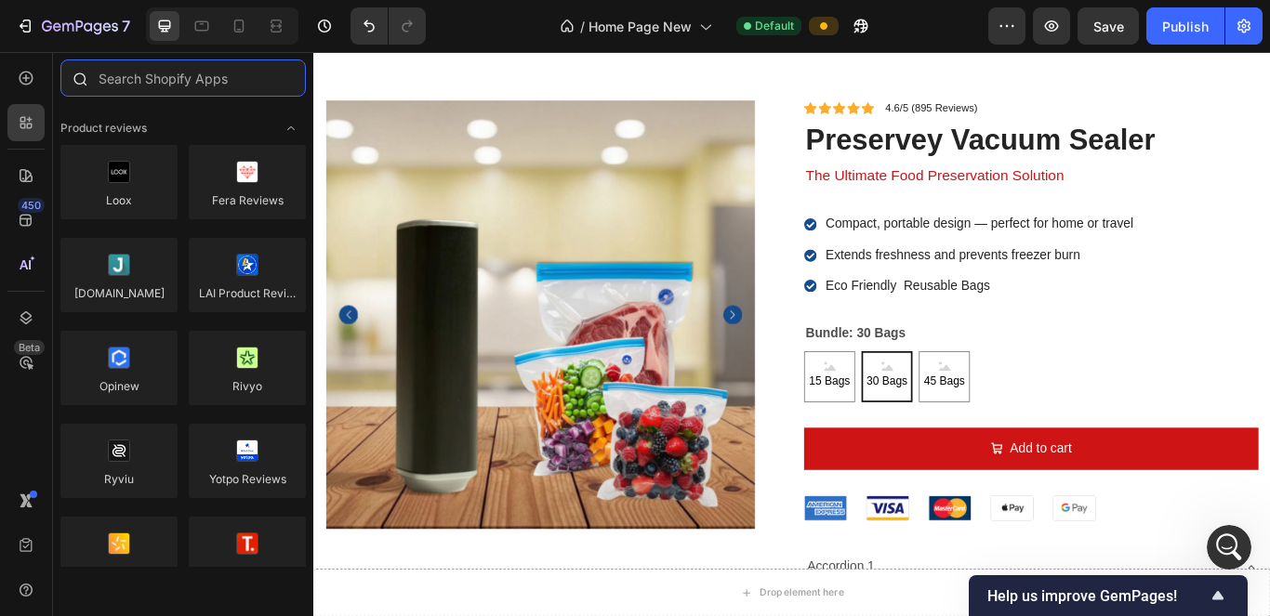
click at [166, 77] on input "text" at bounding box center [182, 78] width 245 height 37
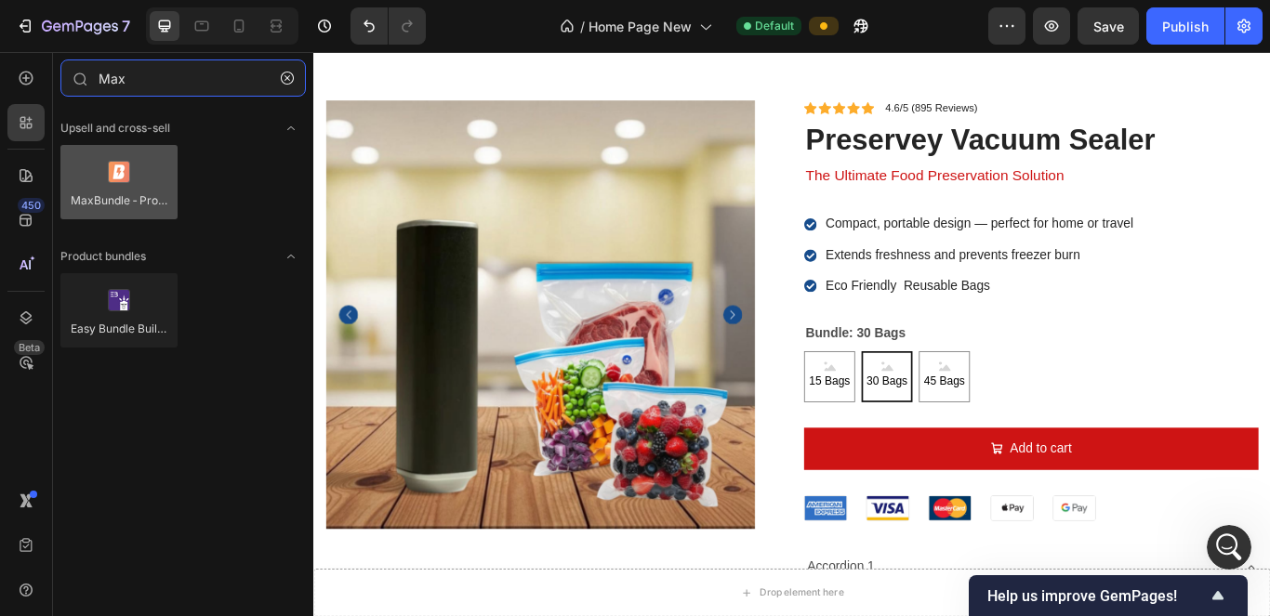
type input "Max"
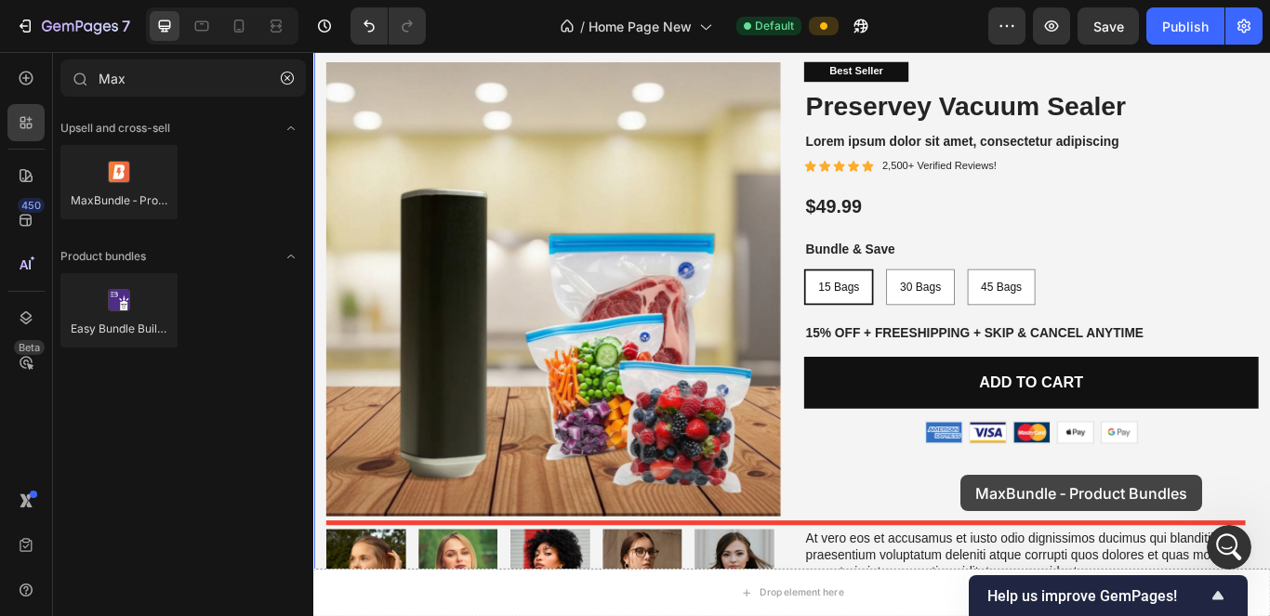
scroll to position [7941, 0]
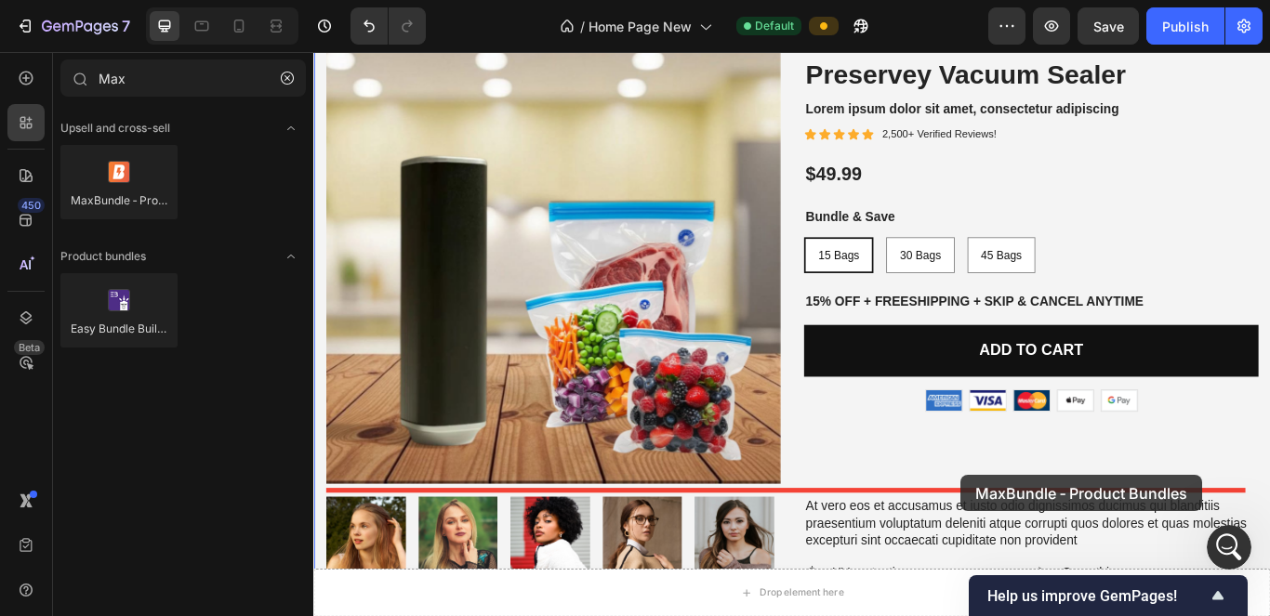
drag, startPoint x: 479, startPoint y: 232, endPoint x: 1068, endPoint y: 542, distance: 666.3
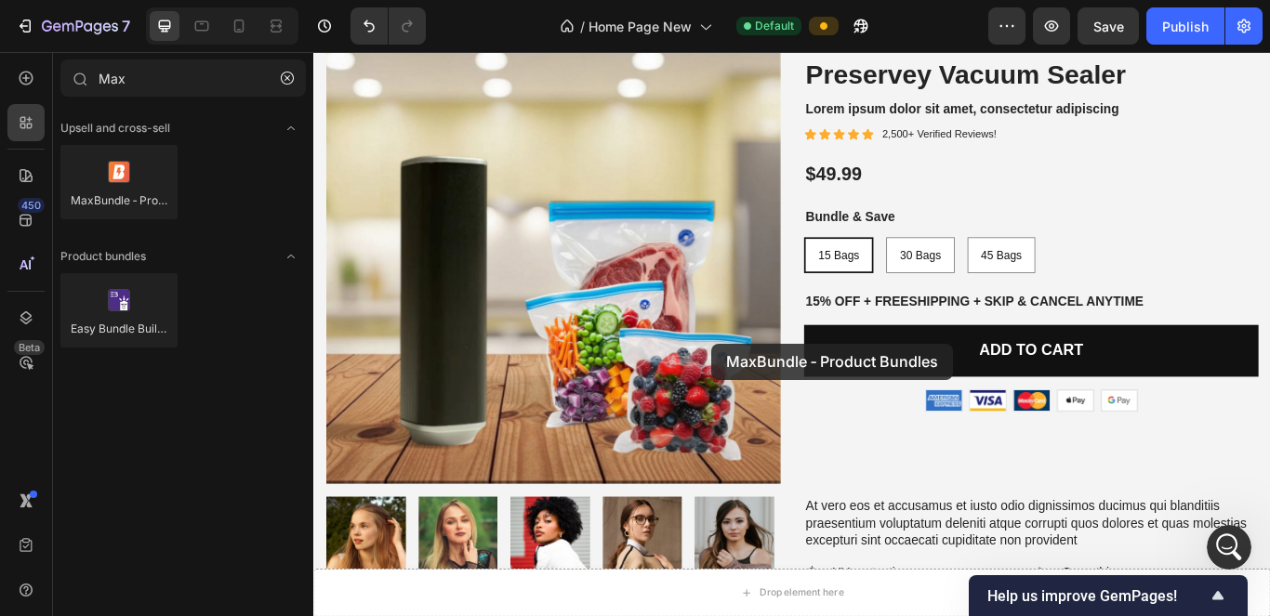
drag, startPoint x: 581, startPoint y: 277, endPoint x: 1014, endPoint y: 504, distance: 488.3
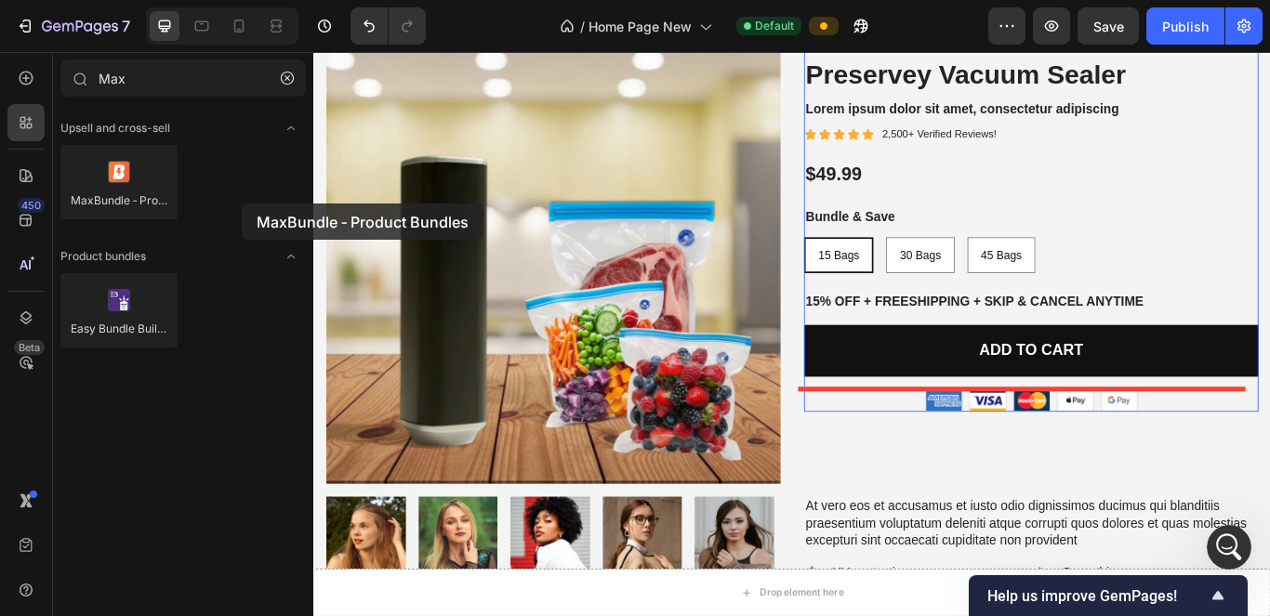
drag, startPoint x: 440, startPoint y: 230, endPoint x: 981, endPoint y: 505, distance: 607.1
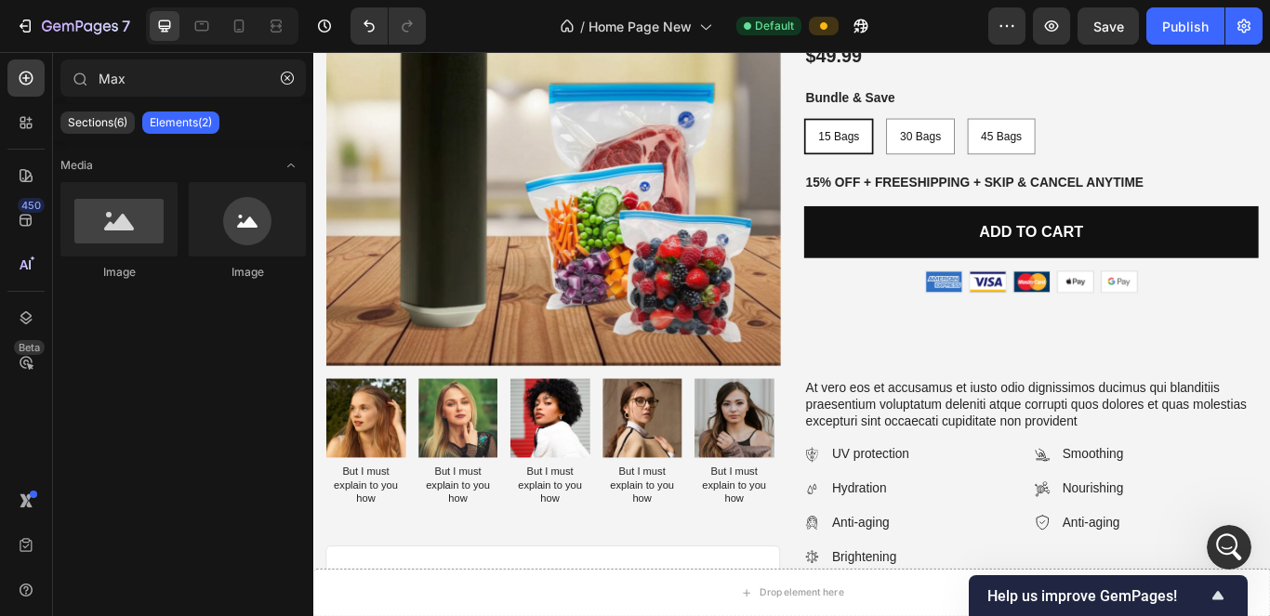
scroll to position [8287, 0]
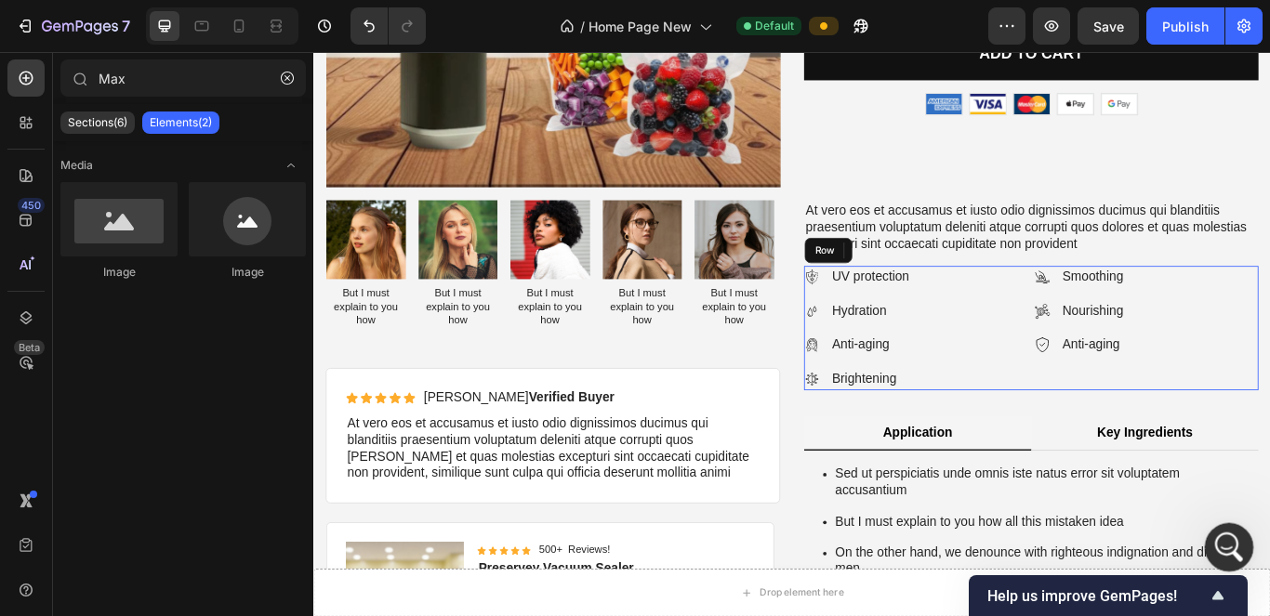
drag, startPoint x: 1359, startPoint y: 413, endPoint x: 1559, endPoint y: 581, distance: 261.3
click at [619, 413] on div "Smoothing Nourishing Anti-aging Item List" at bounding box center [1284, 373] width 261 height 144
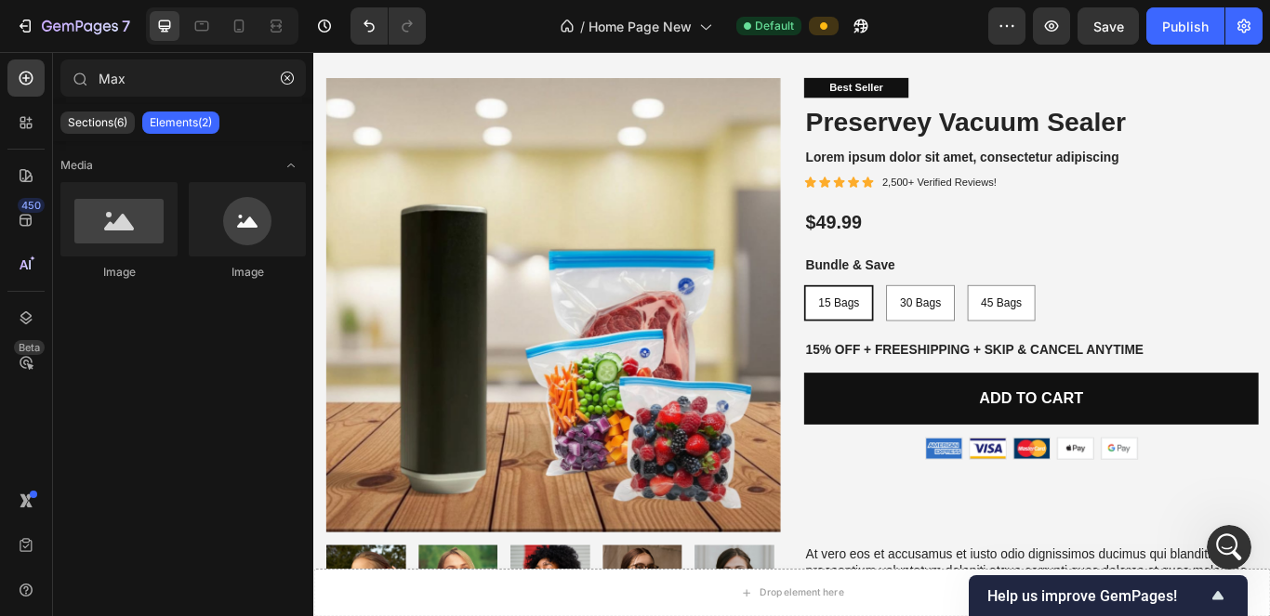
scroll to position [8176, 0]
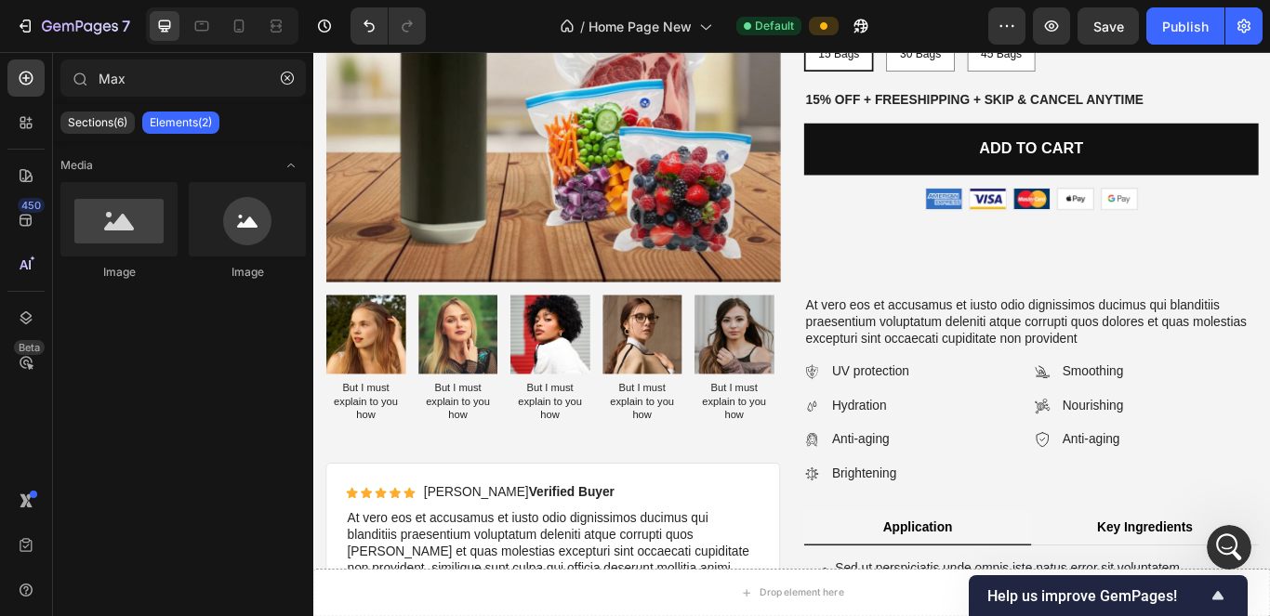
click at [619, 251] on div "Best Seller Text Block Preservey Vacuum Sealer Product Title Lorem ipsum dolor …" at bounding box center [1150, 56] width 530 height 530
click at [619, 229] on div "Best Seller Text Block Preservey Vacuum Sealer Product Title Lorem ipsum dolor …" at bounding box center [1150, 56] width 530 height 530
click at [619, 190] on div "Best Seller Text Block Preservey Vacuum Sealer Product Title Lorem ipsum dolor …" at bounding box center [1150, 56] width 530 height 530
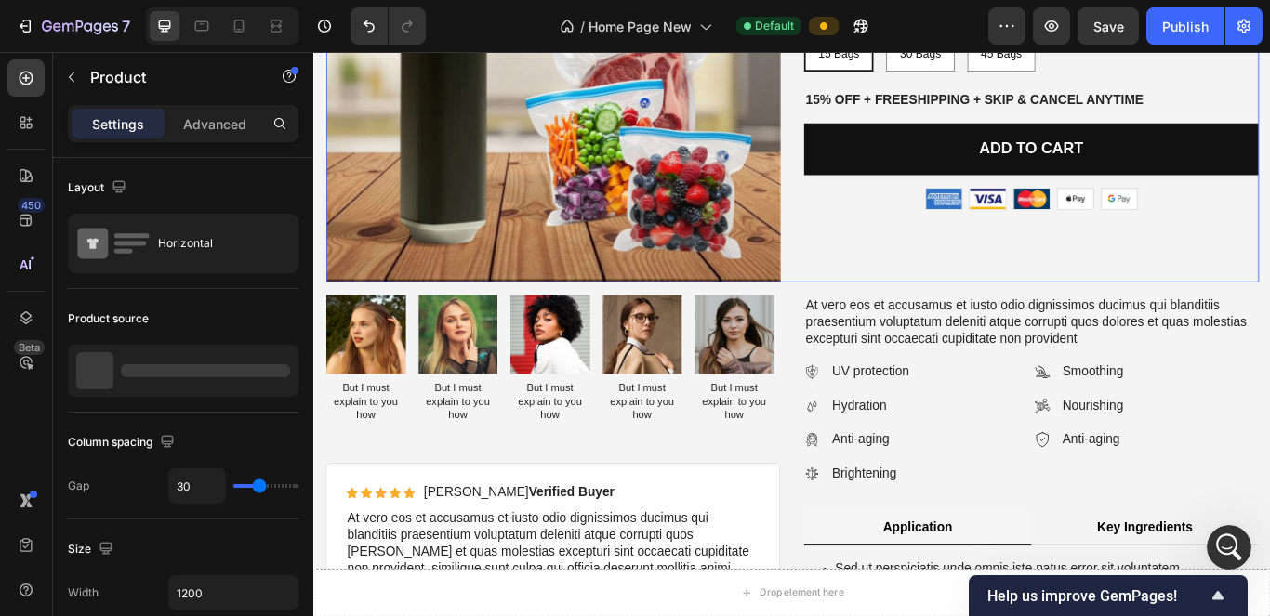
click at [619, 210] on div "Image Image Image Image Image Row" at bounding box center [1150, 223] width 530 height 26
click at [619, 230] on div "Best Seller Text Block Preservey Vacuum Sealer Product Title Lorem ipsum dolor …" at bounding box center [1150, 56] width 530 height 530
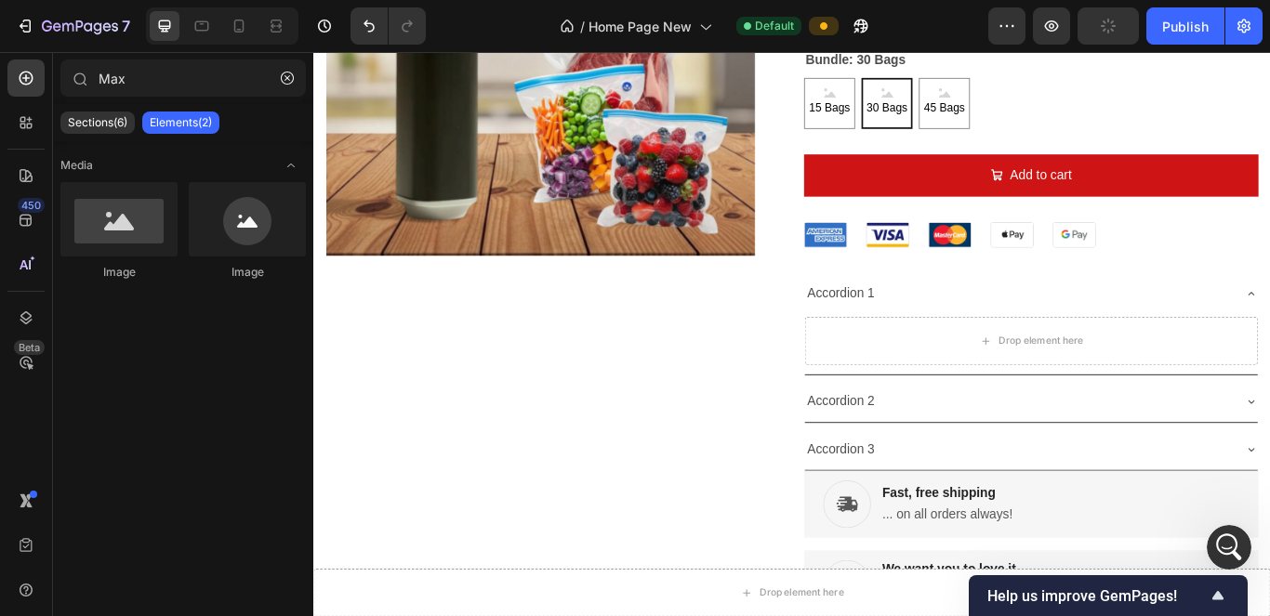
scroll to position [5617, 0]
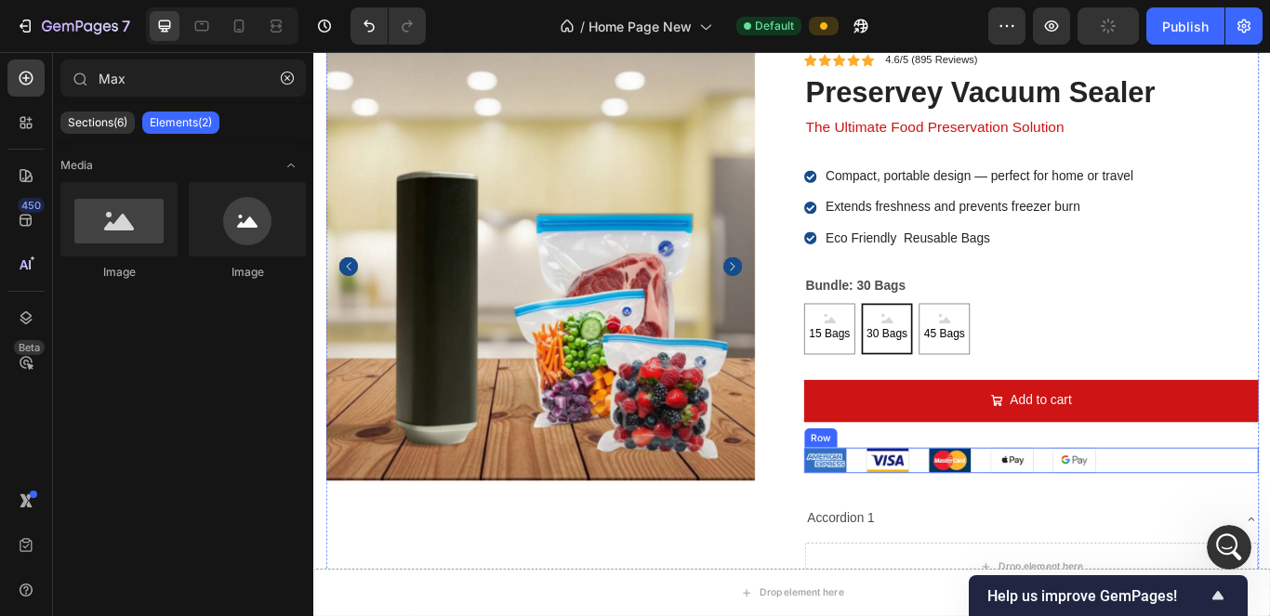
click at [619, 519] on div "Image Image Image Image Image Row" at bounding box center [1150, 528] width 530 height 31
click at [619, 520] on img at bounding box center [1128, 528] width 48 height 29
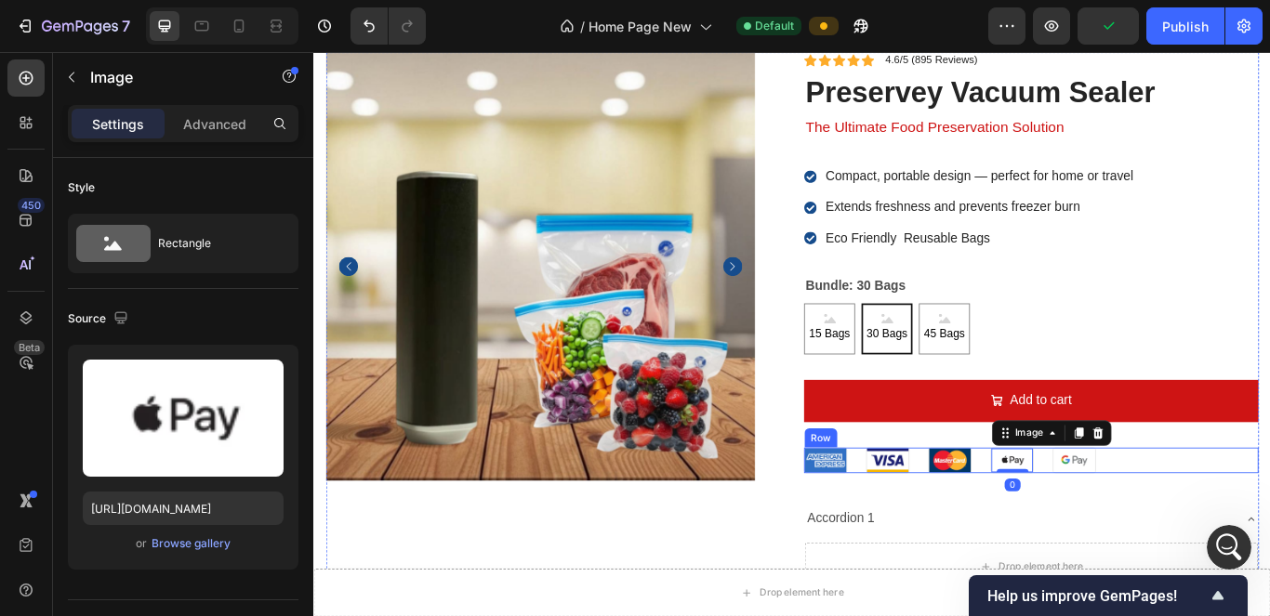
click at [619, 530] on div "Image Image Image Image 0 Image Row" at bounding box center [1150, 528] width 530 height 31
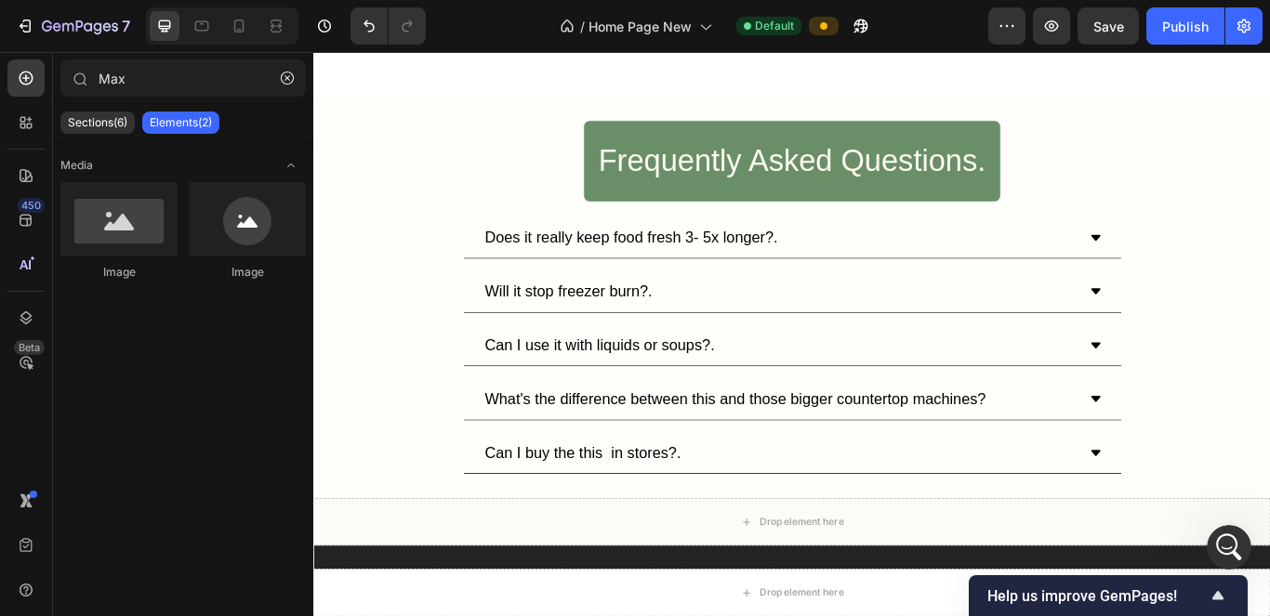
scroll to position [7070, 0]
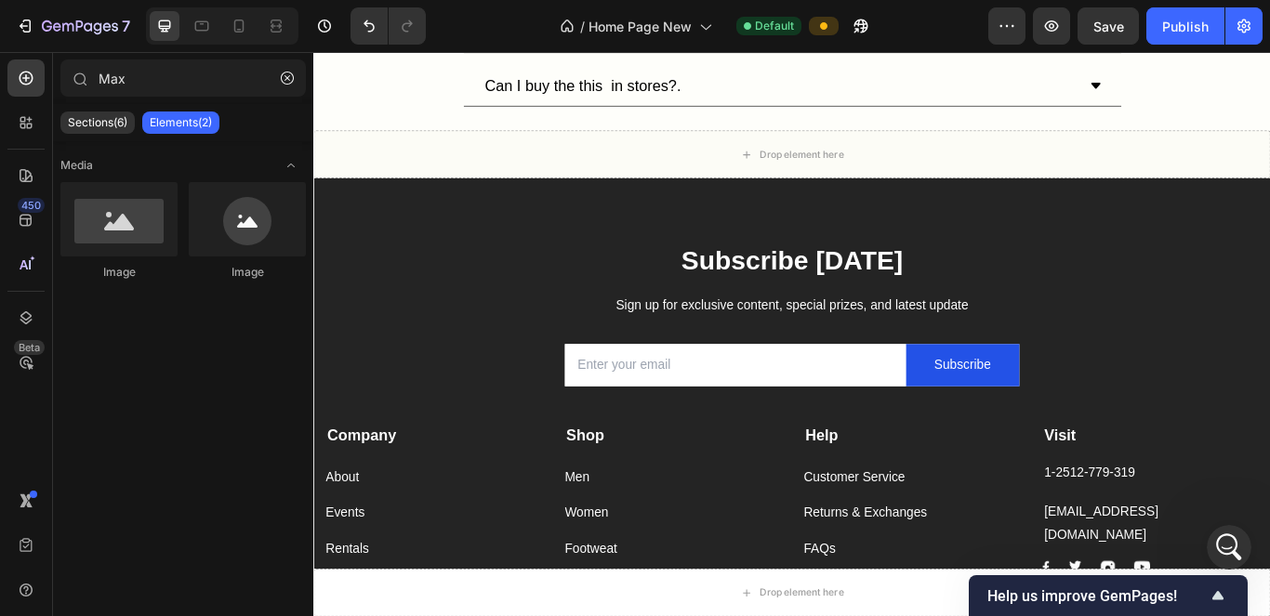
drag, startPoint x: 1427, startPoint y: 560, endPoint x: 331, endPoint y: 661, distance: 1101.0
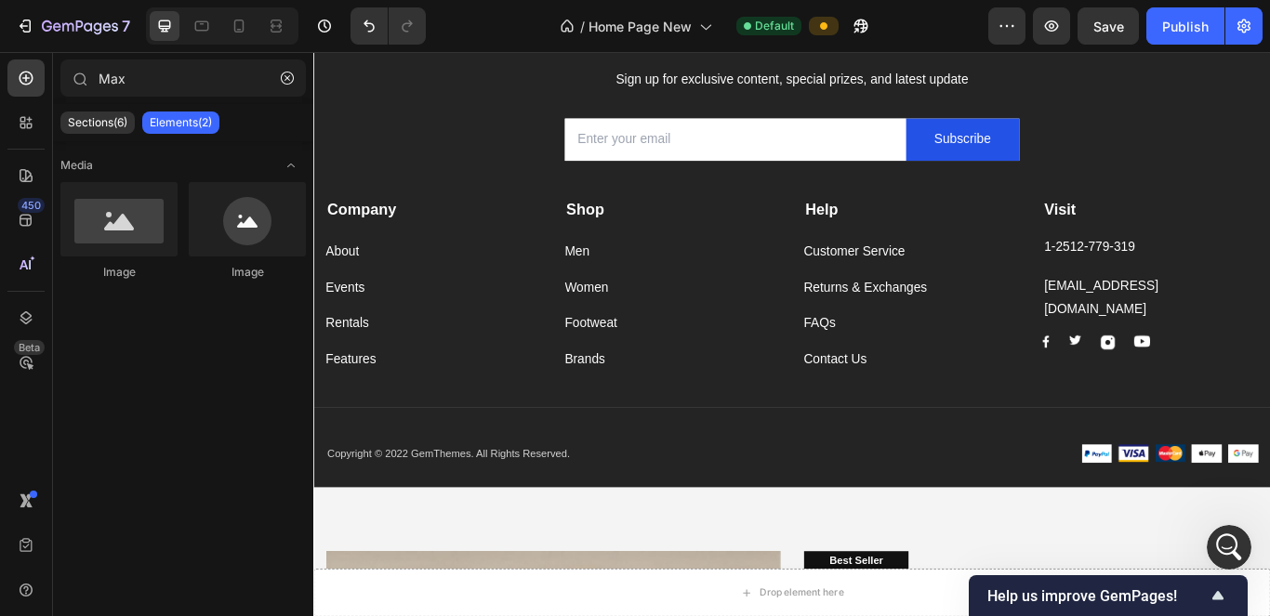
scroll to position [7899, 0]
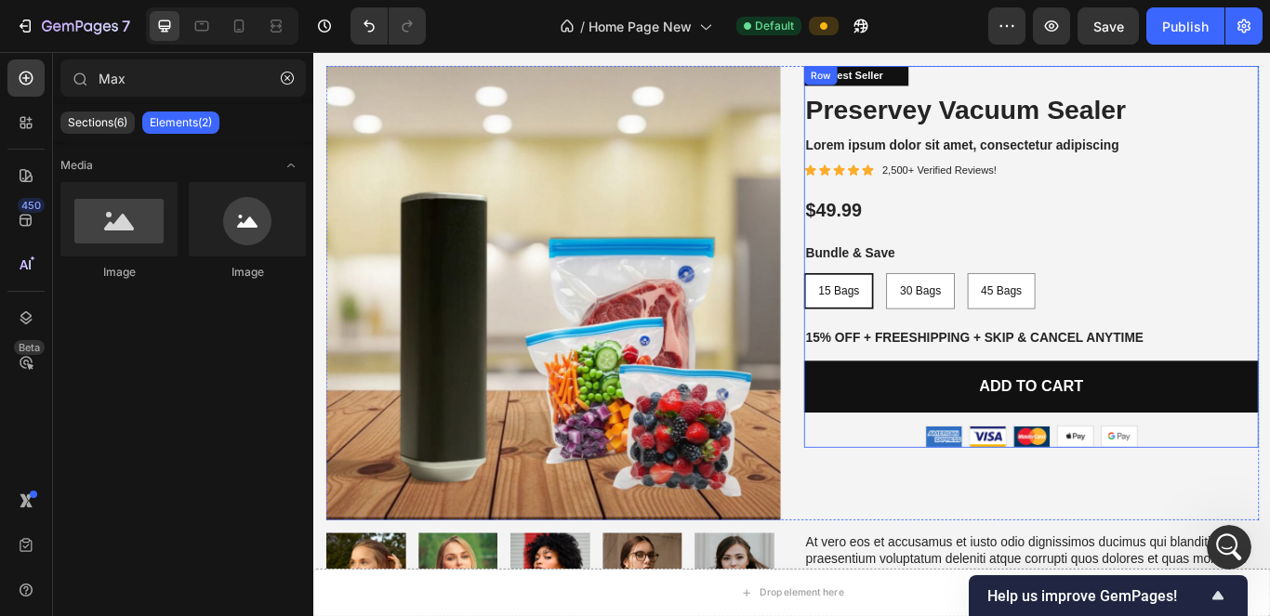
click at [619, 288] on p "Bundle & Save" at bounding box center [1150, 287] width 526 height 20
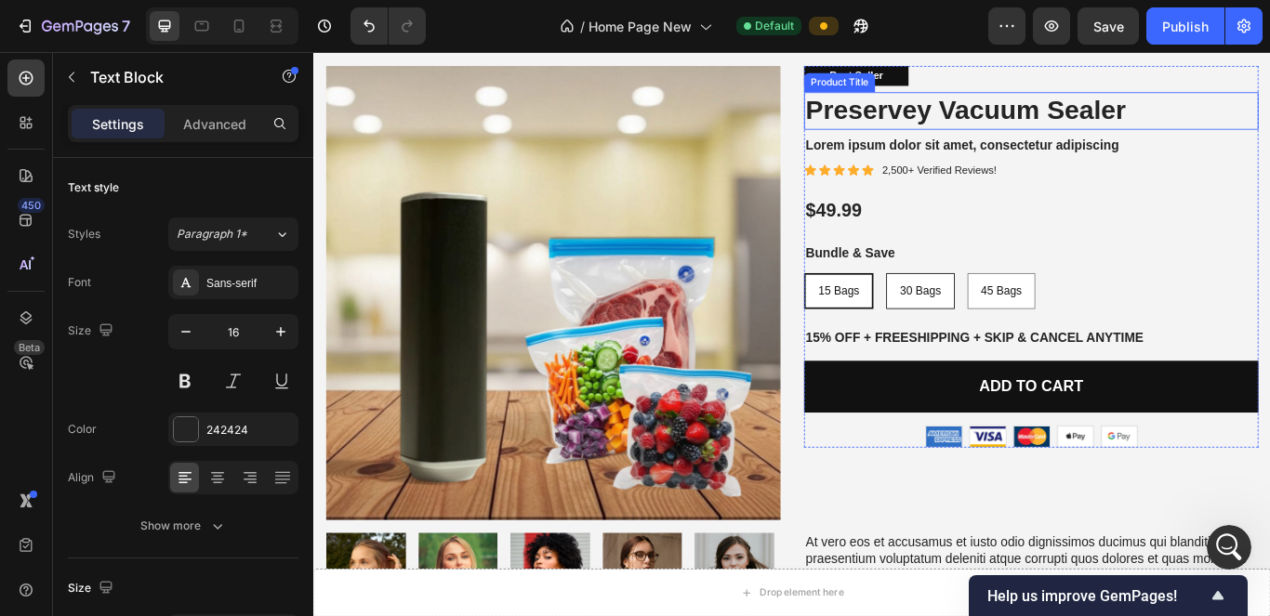
click at [619, 171] on p "Lorem ipsum dolor sit amet, consectetur adipiscing" at bounding box center [1150, 162] width 526 height 20
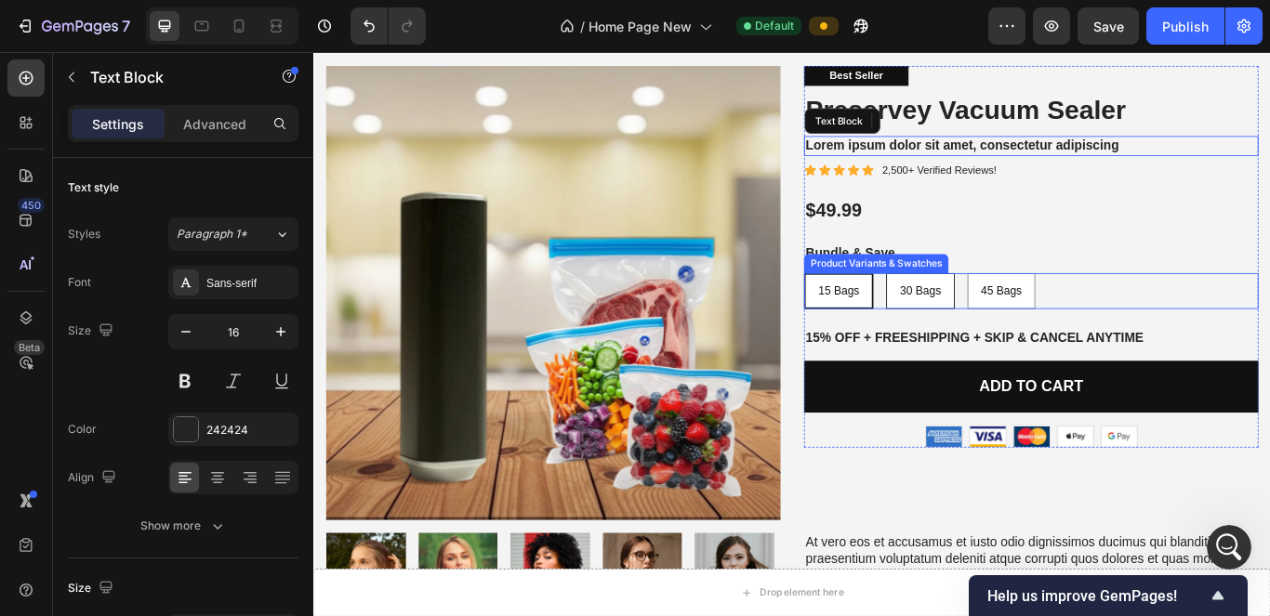
scroll to position [7787, 0]
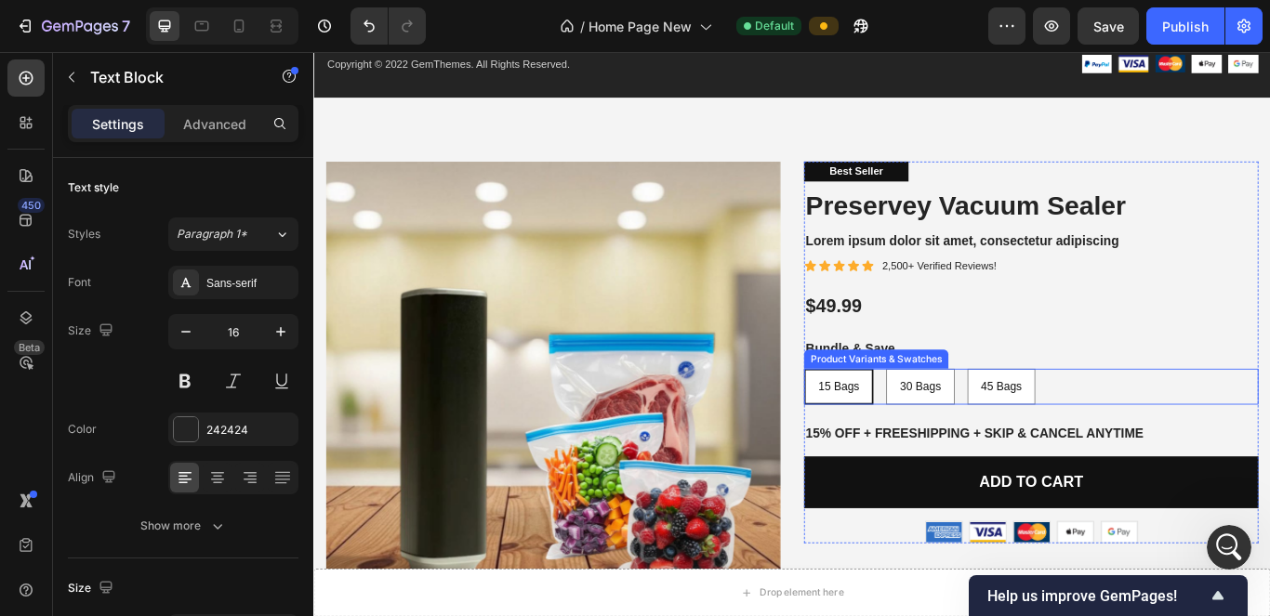
click at [619, 442] on div "15 Bags 15 Bags 15 Bags 30 Bags 30 Bags 30 Bags 45 Bags 45 Bags 45 Bags" at bounding box center [1150, 442] width 530 height 42
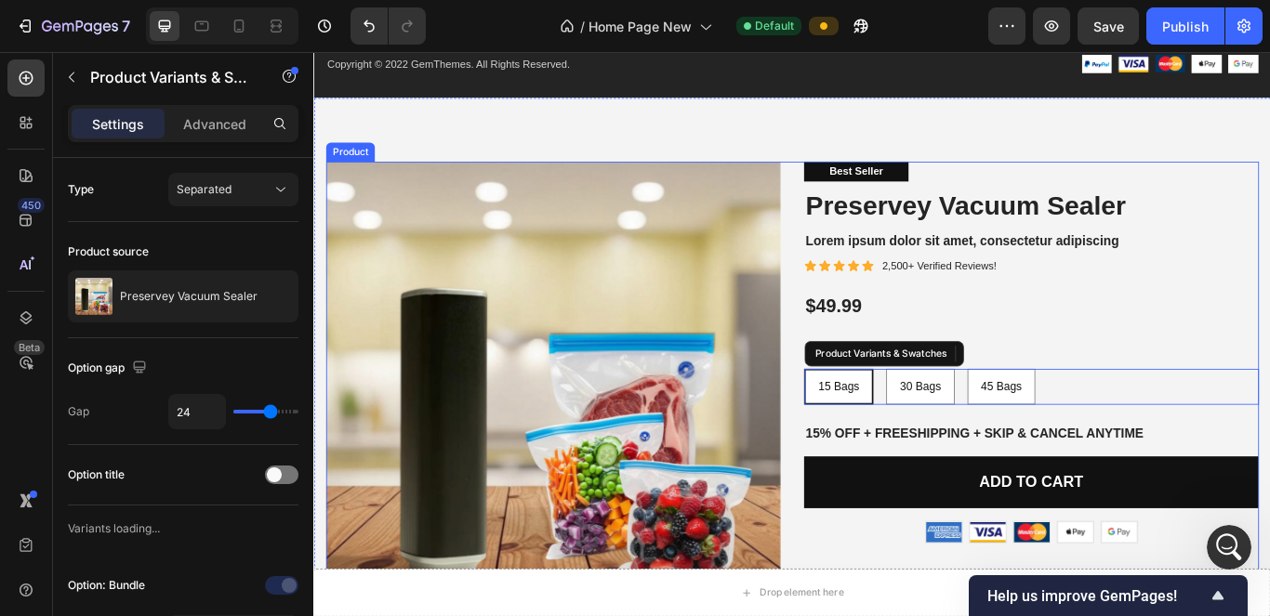
click at [619, 205] on div "Product Images Best Seller Text Block Preservey Vacuum Sealer Product Title Lor…" at bounding box center [871, 444] width 1088 height 530
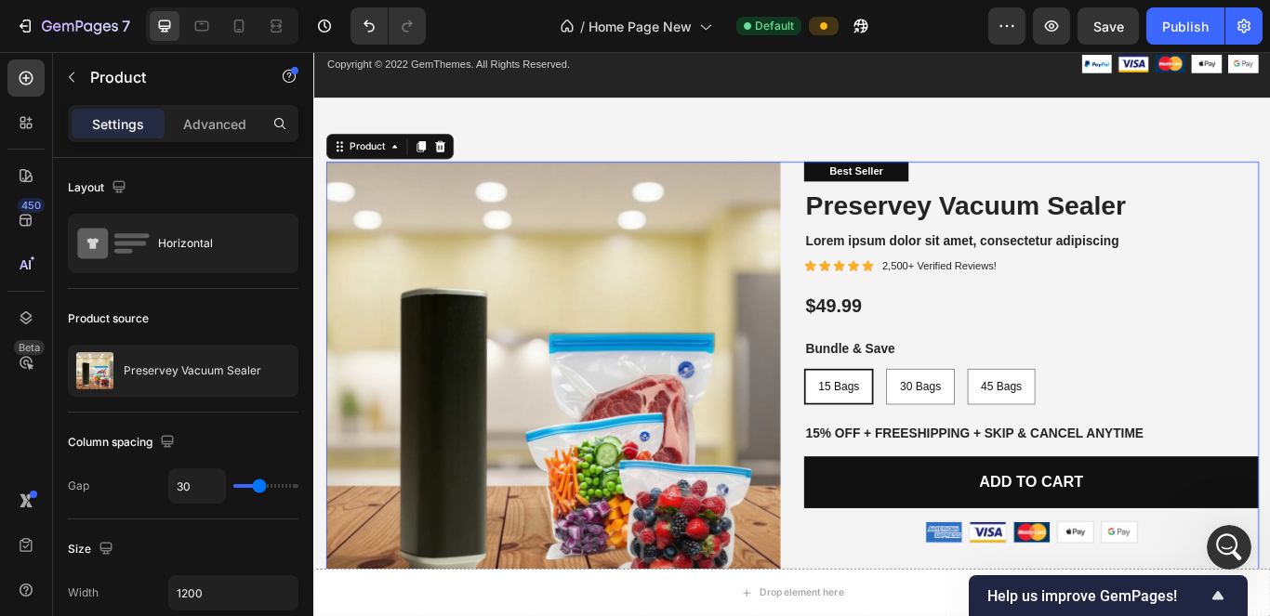
click at [464, 164] on icon at bounding box center [461, 161] width 12 height 13
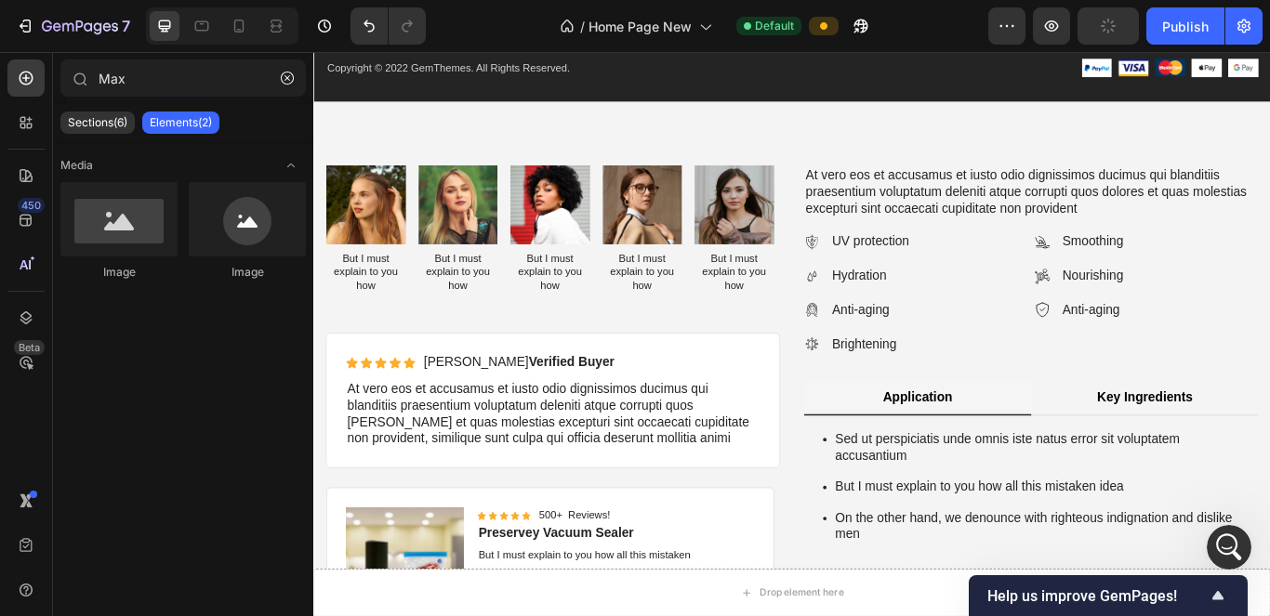
scroll to position [7751, 0]
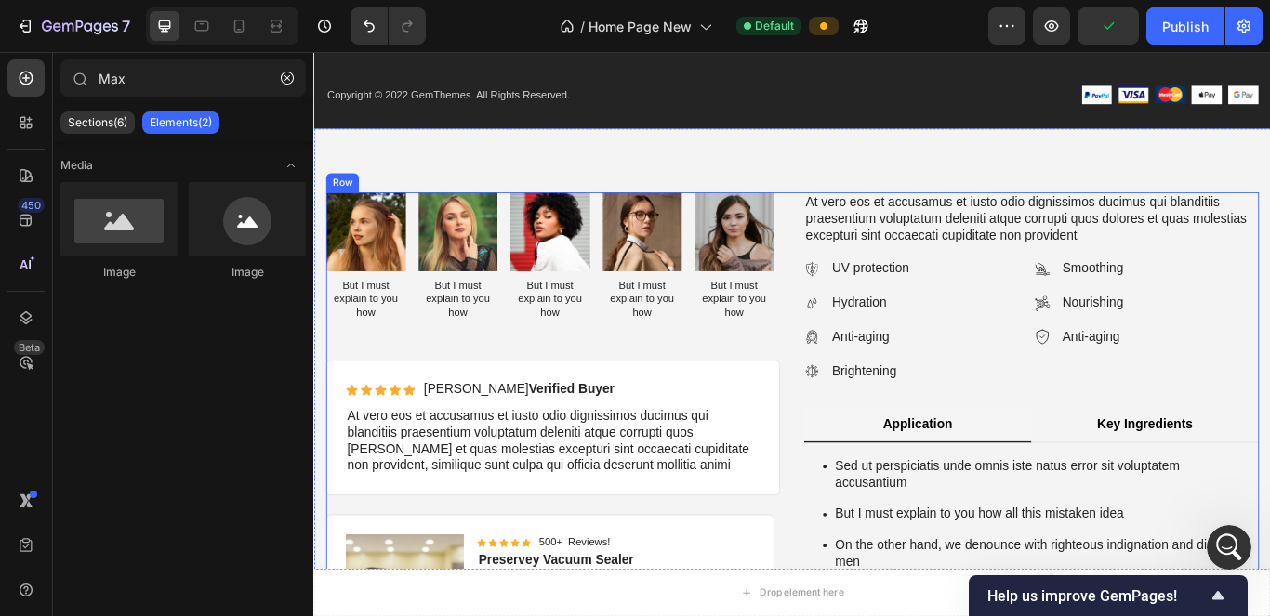
click at [619, 379] on div "Image But I must explain to you how Text Block Image But I must explain to you …" at bounding box center [871, 515] width 1088 height 599
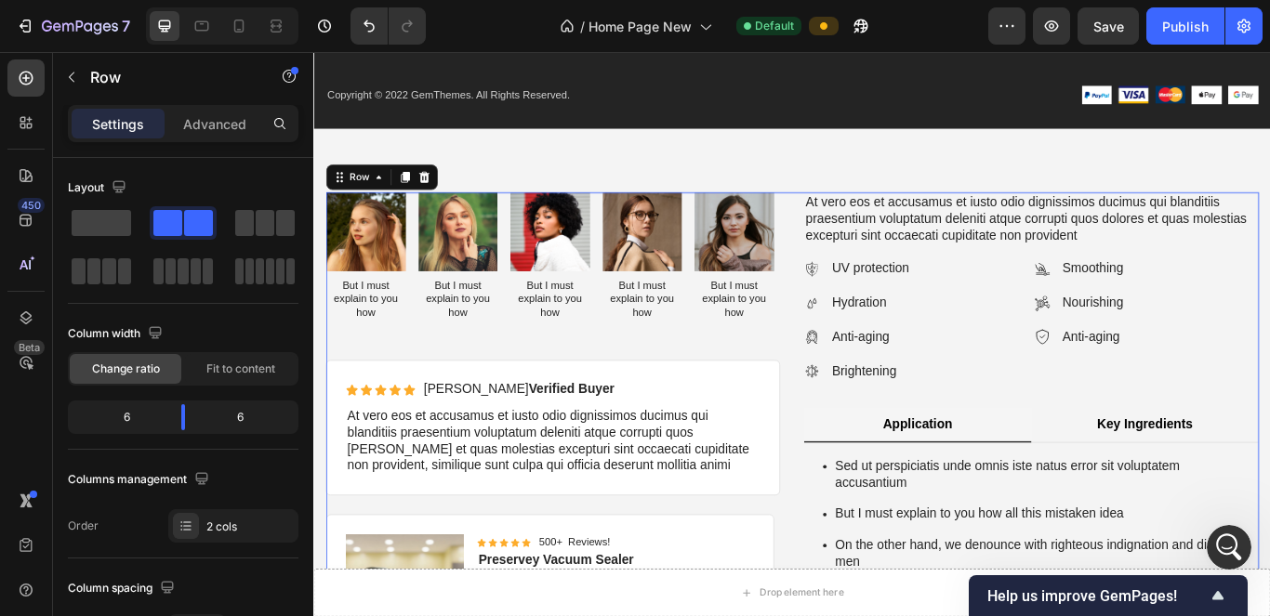
click at [439, 196] on icon at bounding box center [442, 198] width 12 height 13
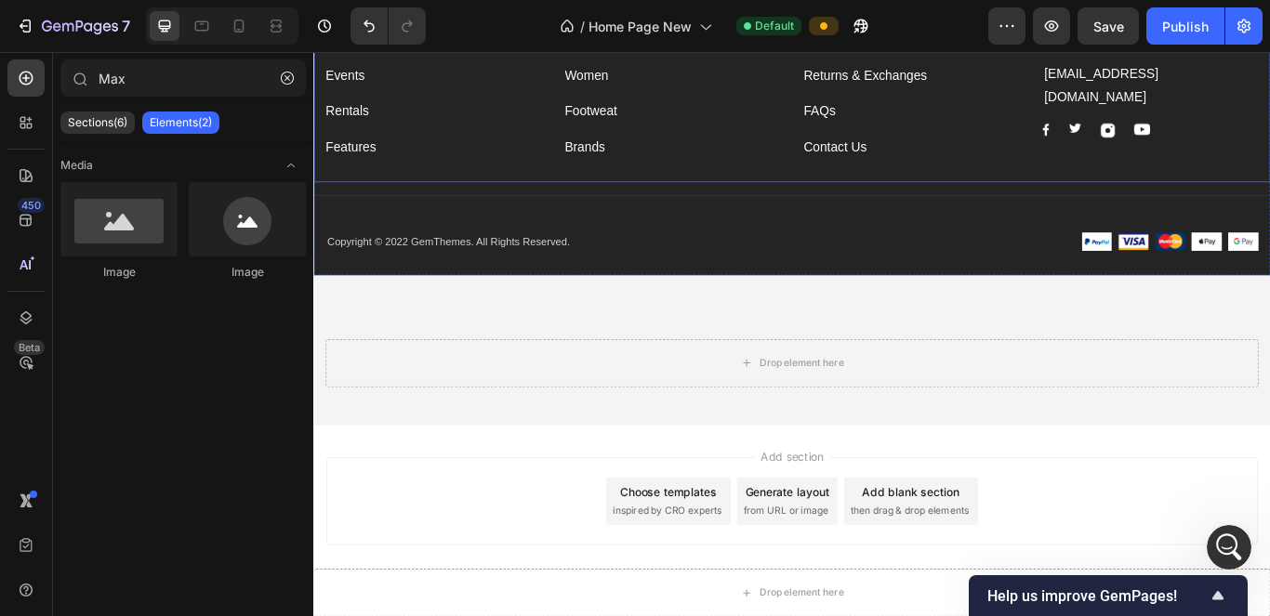
scroll to position [7580, 0]
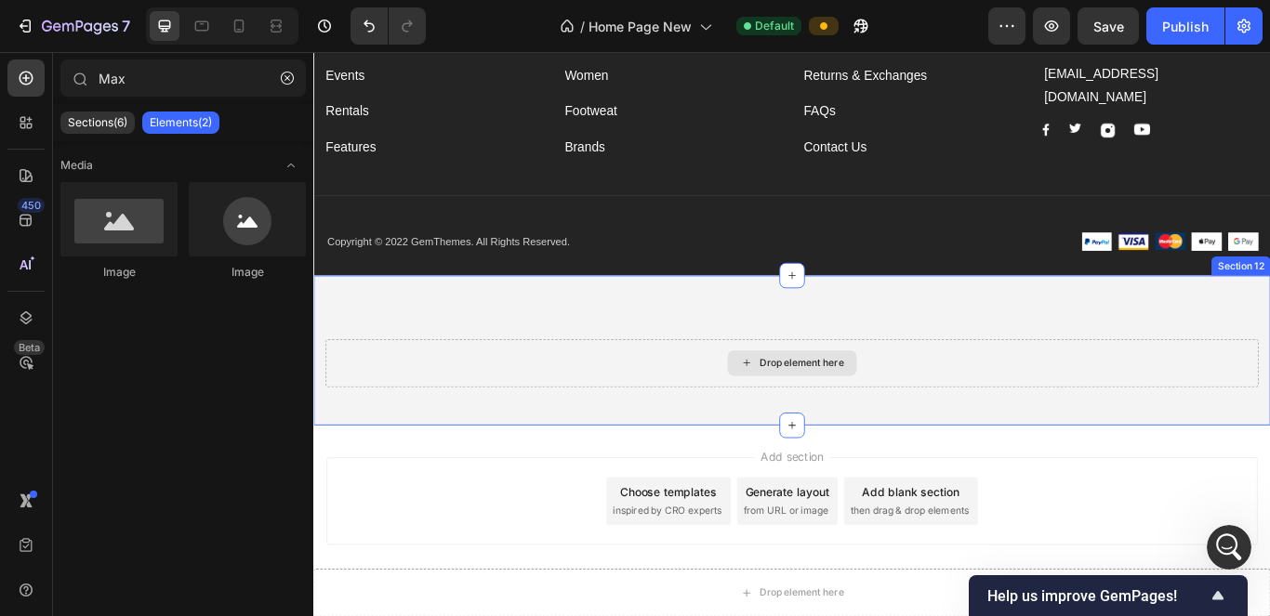
click at [619, 394] on div "Drop element here" at bounding box center [871, 415] width 1088 height 56
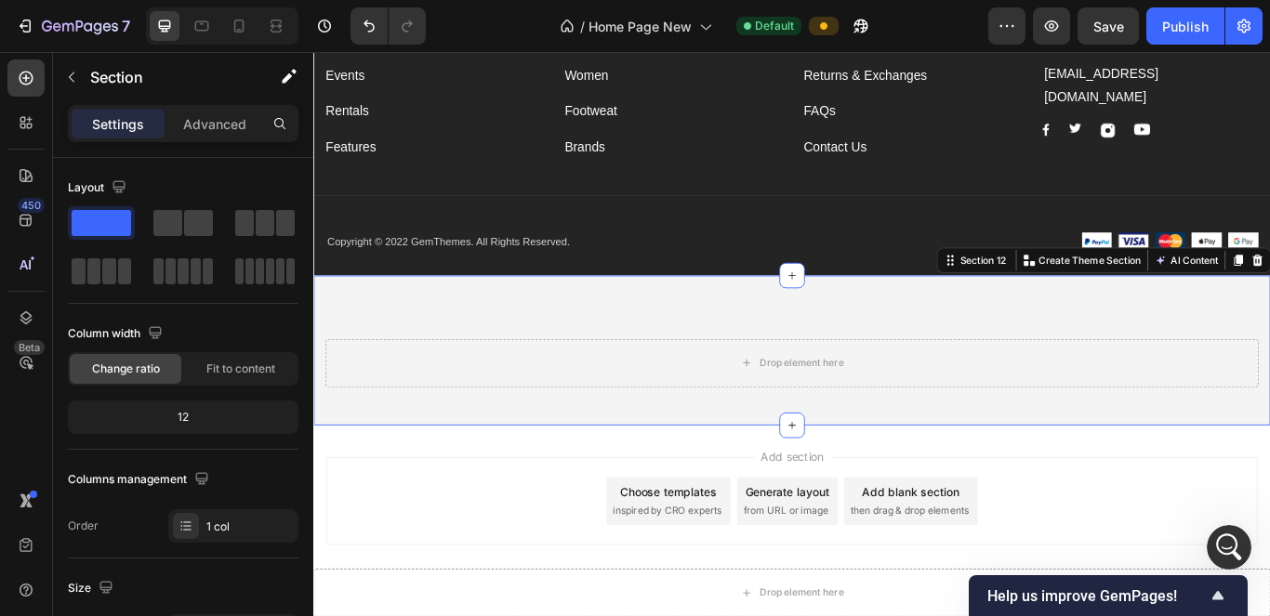
click at [619, 339] on div "Drop element here Section 12 You can create reusable sections Create Theme Sect…" at bounding box center [871, 399] width 1116 height 175
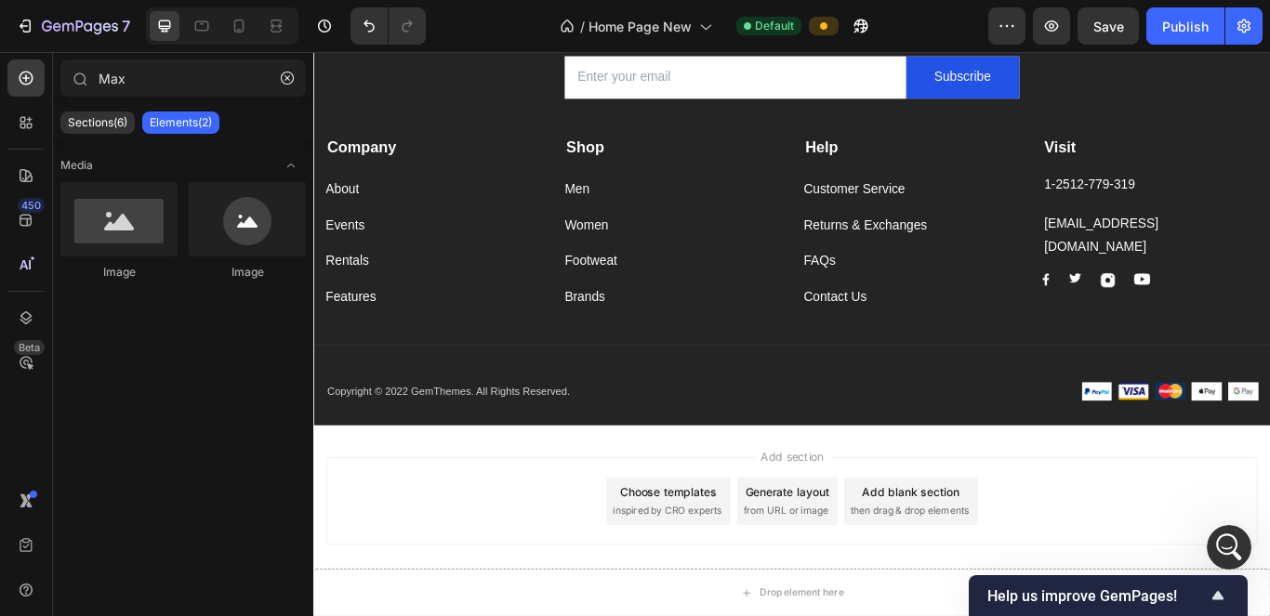
scroll to position [7405, 0]
click at [619, 585] on div "Add section Choose templates inspired by CRO experts Generate layout from URL o…" at bounding box center [871, 575] width 1086 height 102
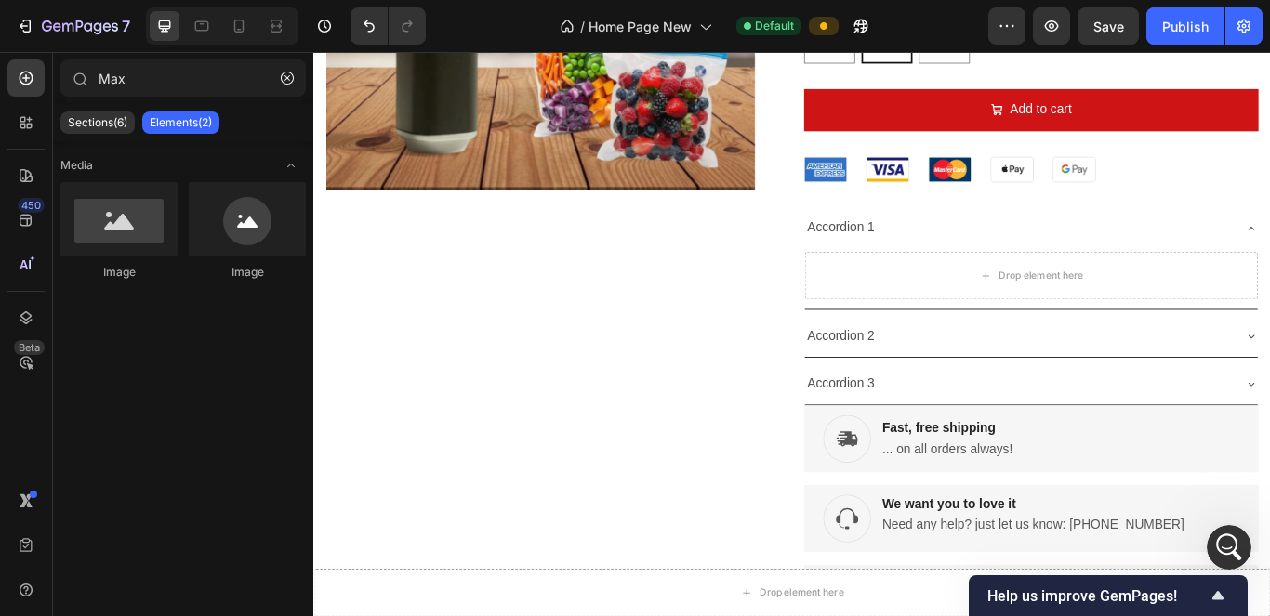
scroll to position [5936, 0]
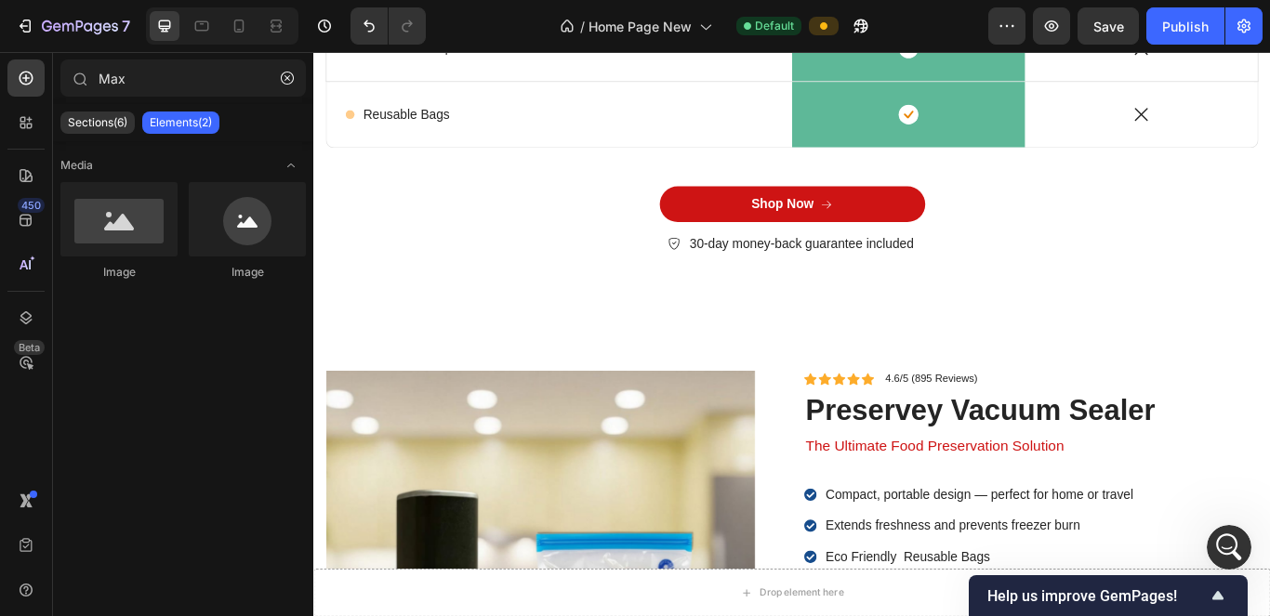
scroll to position [5068, 0]
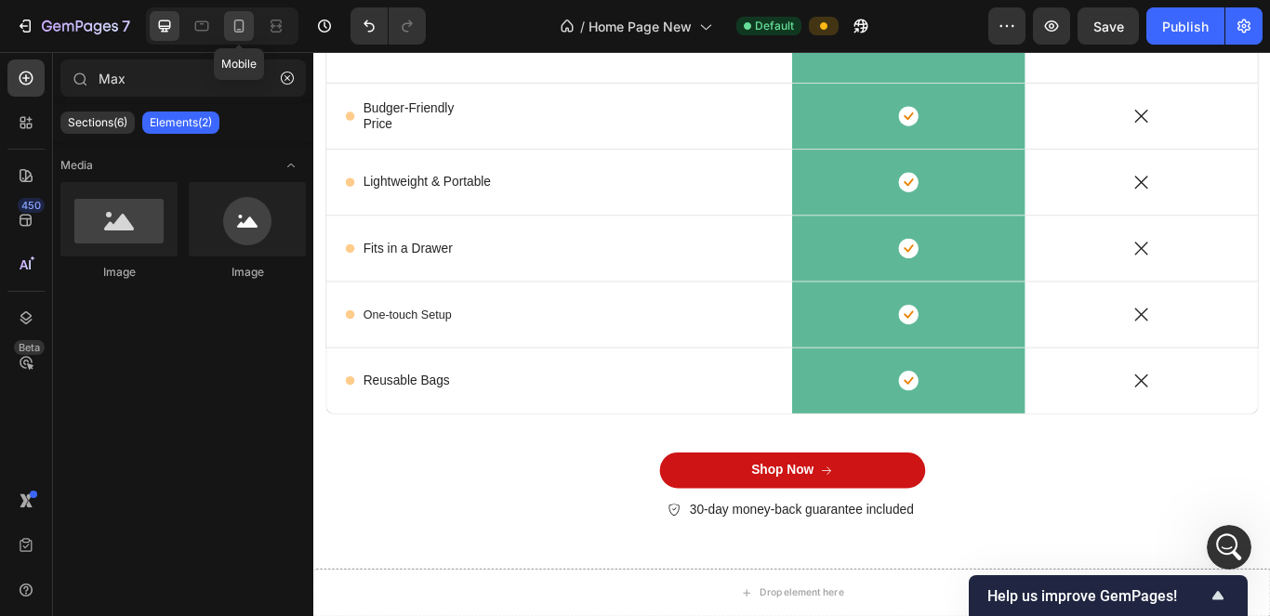
click at [247, 22] on icon at bounding box center [239, 26] width 19 height 19
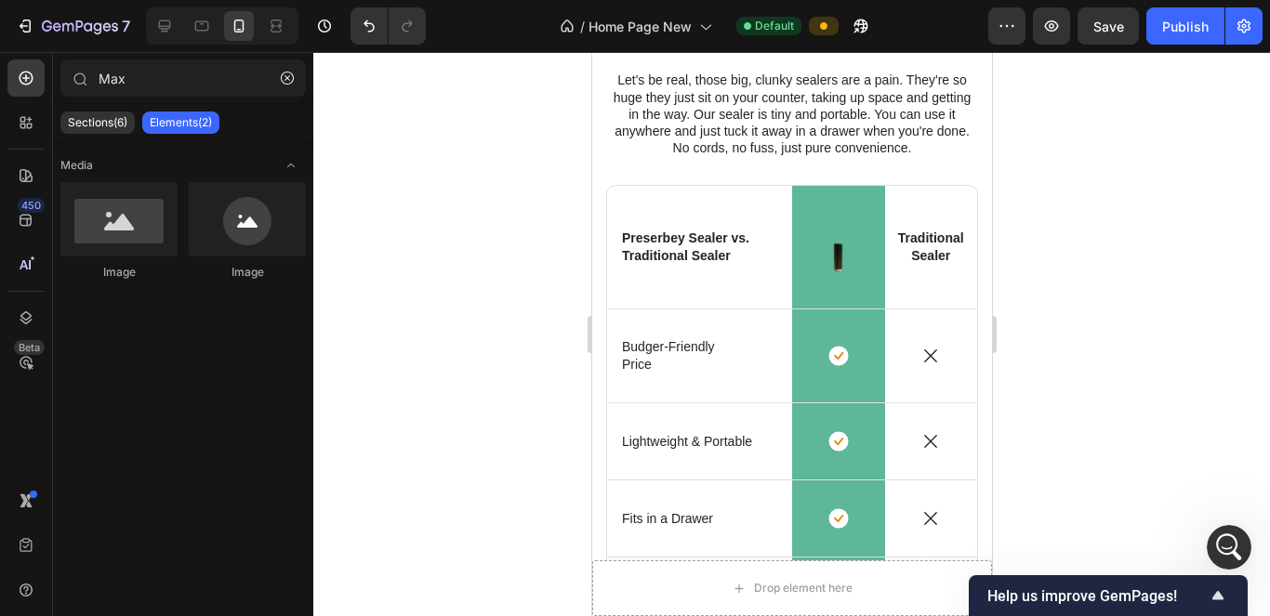
scroll to position [4866, 0]
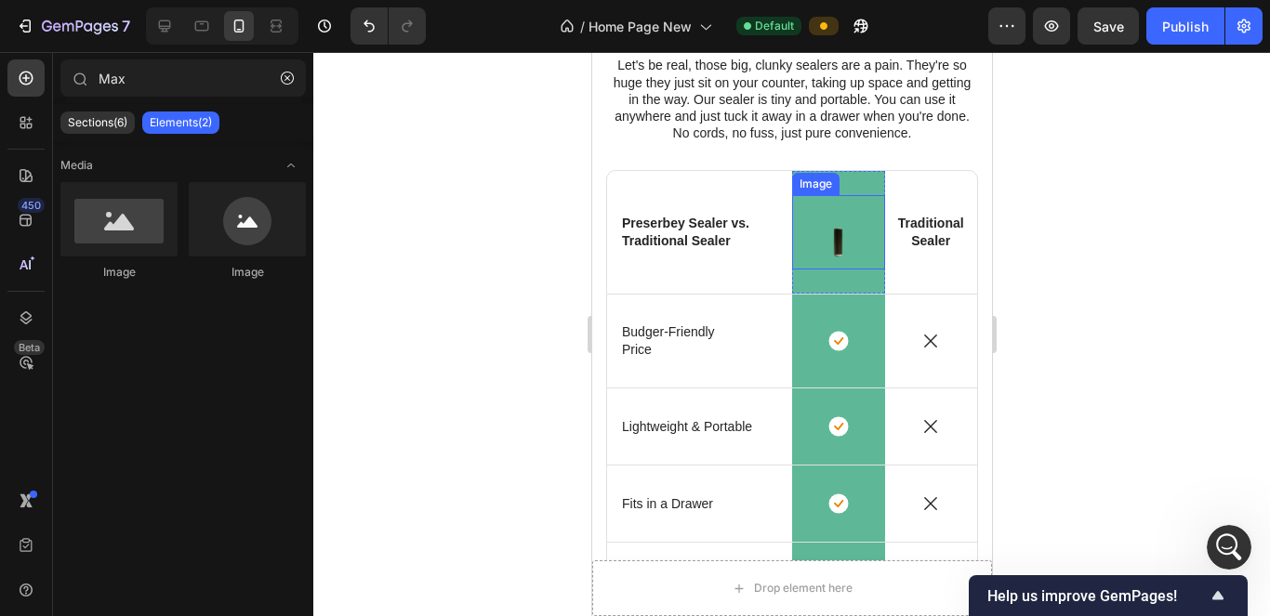
click at [619, 238] on img at bounding box center [837, 232] width 42 height 74
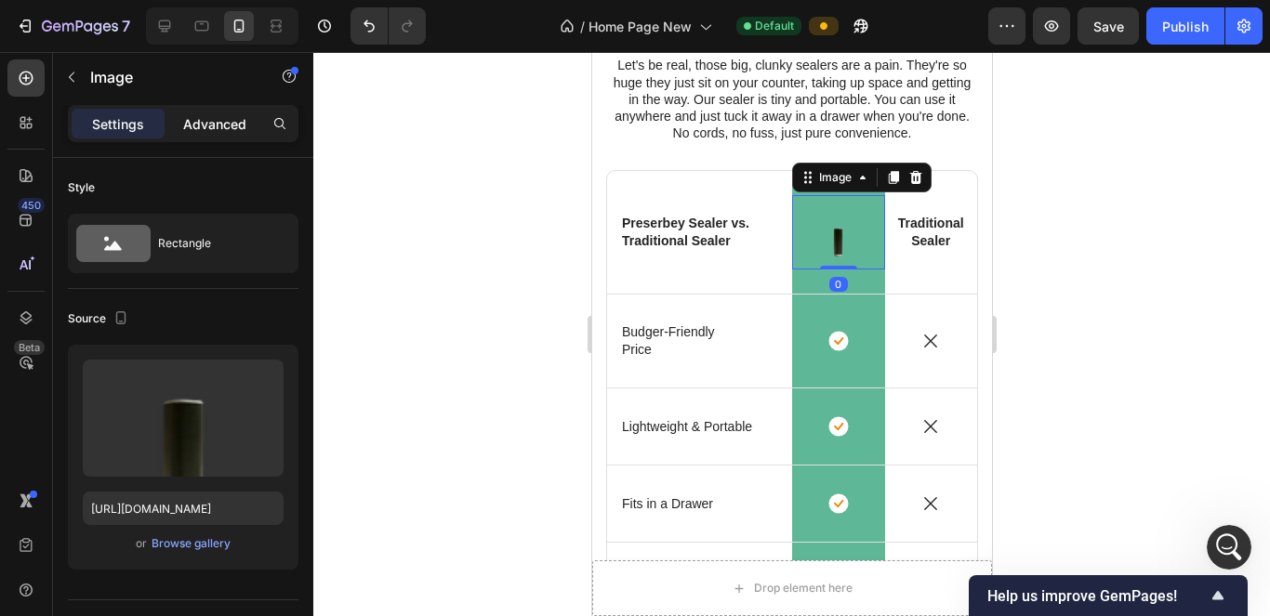
click at [245, 136] on div "Advanced" at bounding box center [214, 124] width 93 height 30
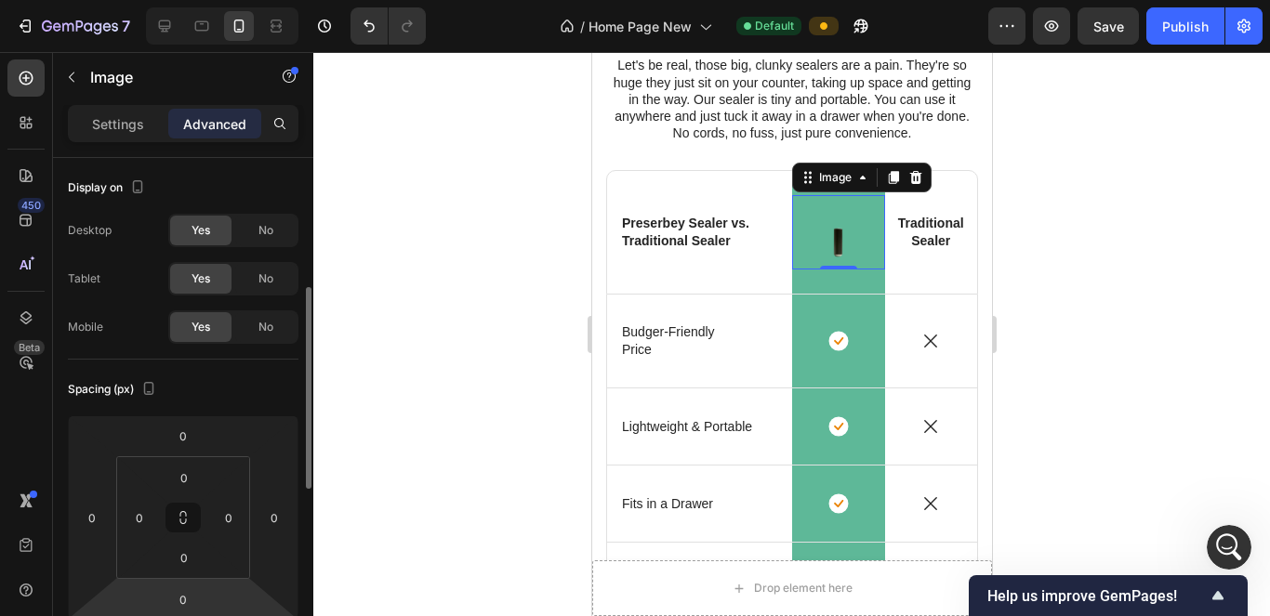
scroll to position [93, 0]
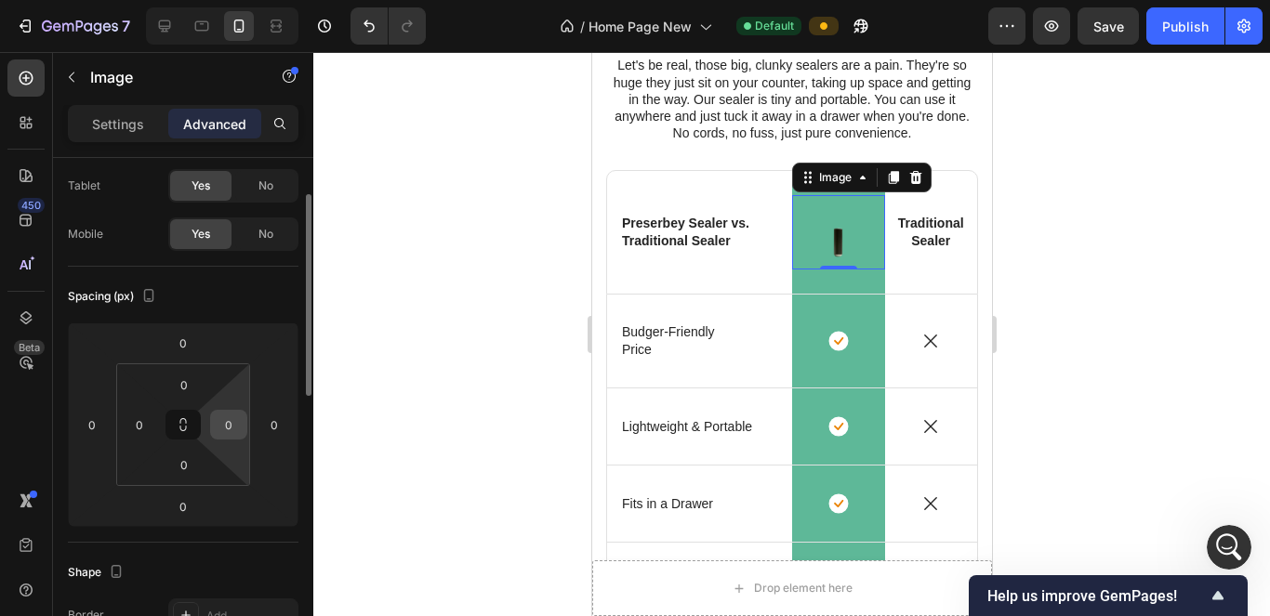
click at [234, 428] on input "0" at bounding box center [229, 425] width 28 height 28
drag, startPoint x: 234, startPoint y: 428, endPoint x: 219, endPoint y: 425, distance: 15.1
click at [222, 427] on input "0" at bounding box center [229, 425] width 28 height 28
type input "2"
click at [185, 457] on input "0" at bounding box center [184, 465] width 37 height 28
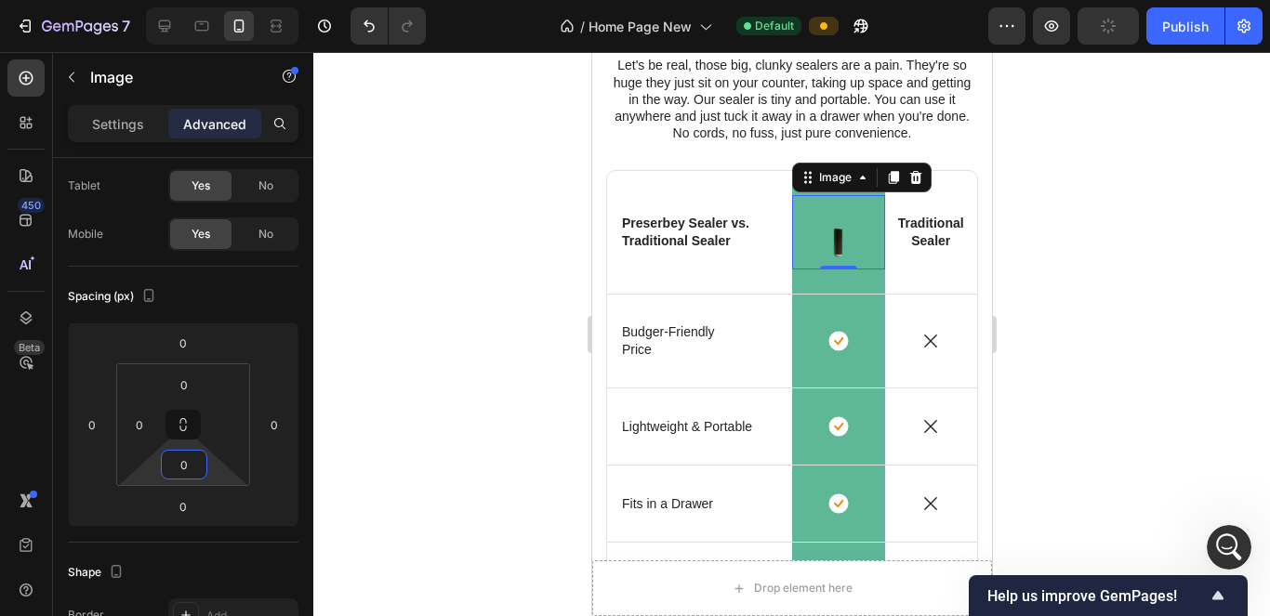
type input "0"
click at [184, 525] on div "XXS 2px" at bounding box center [223, 533] width 115 height 28
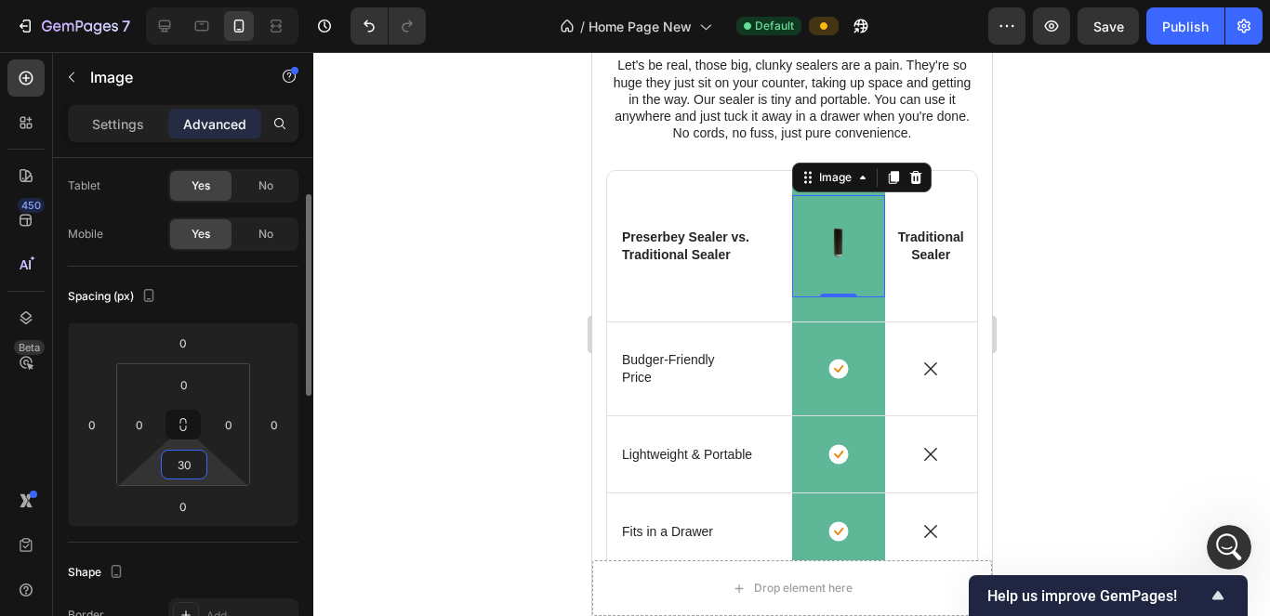
type input "3"
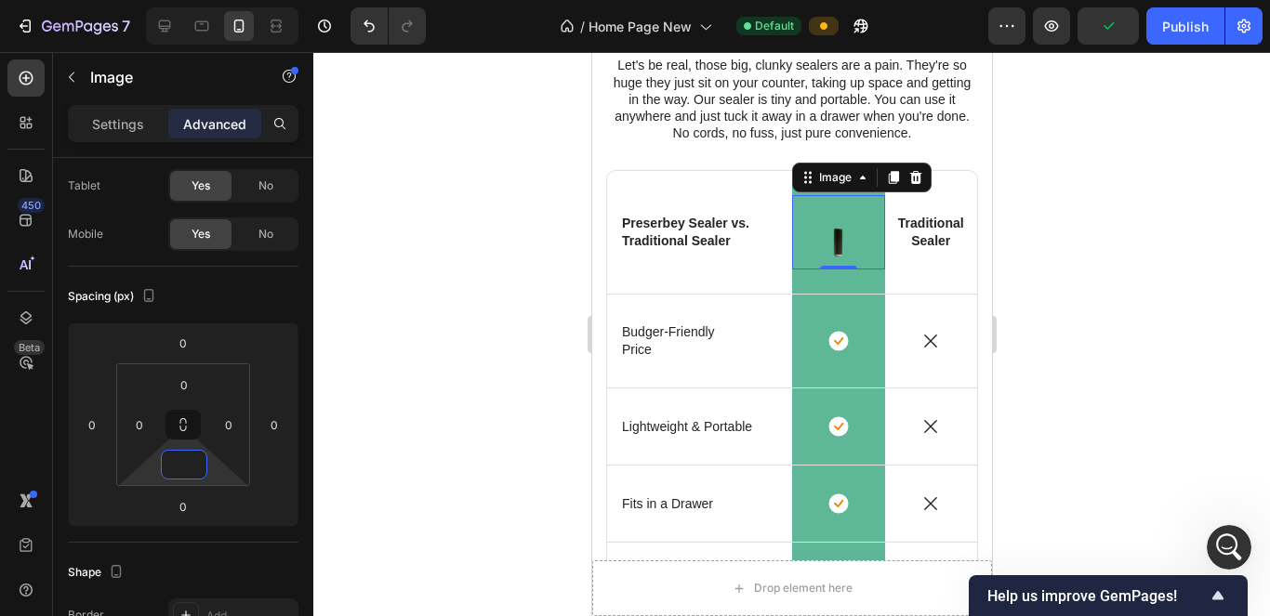
scroll to position [465, 0]
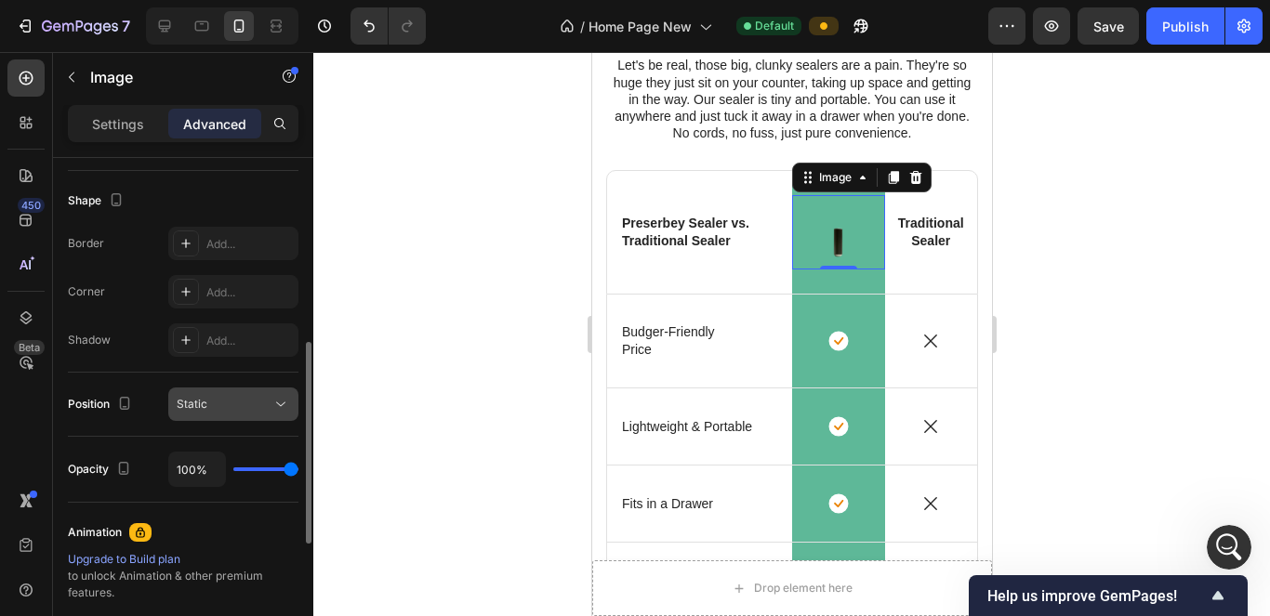
type input "0"
click at [279, 404] on icon at bounding box center [280, 405] width 9 height 5
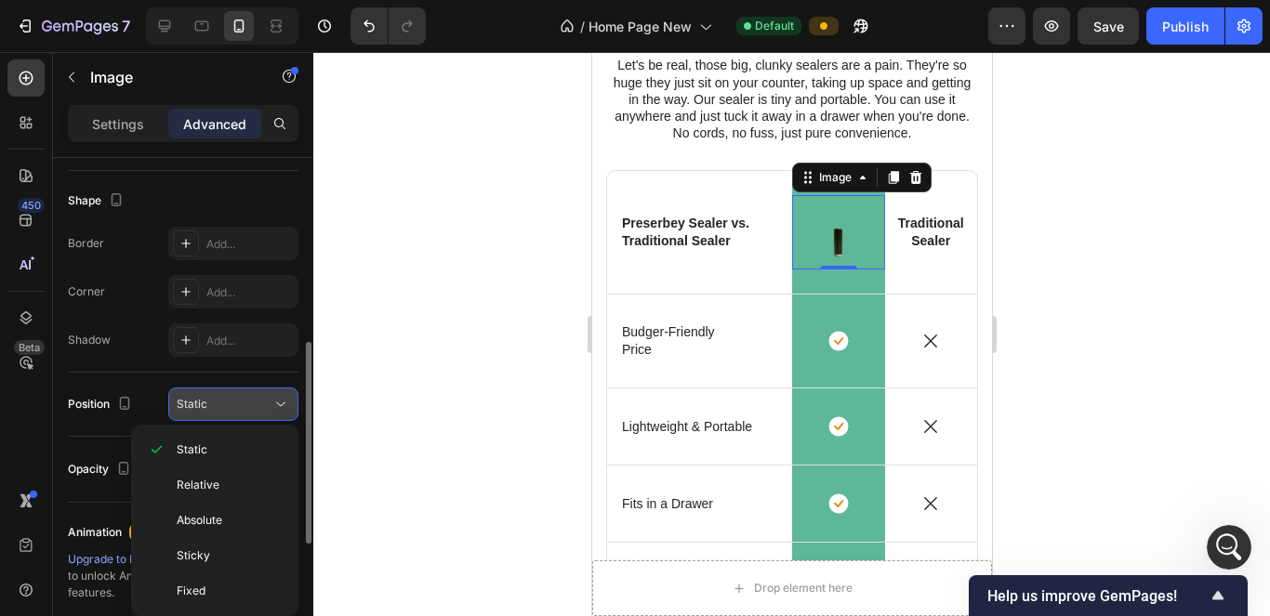
click at [279, 404] on icon at bounding box center [280, 405] width 9 height 5
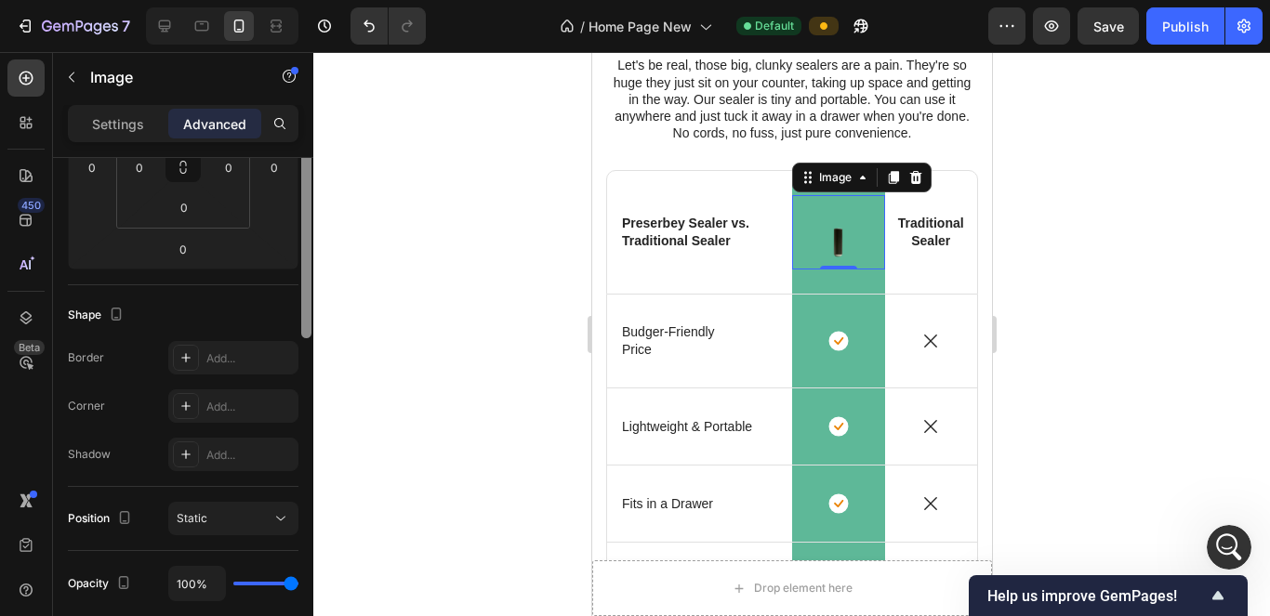
scroll to position [236, 0]
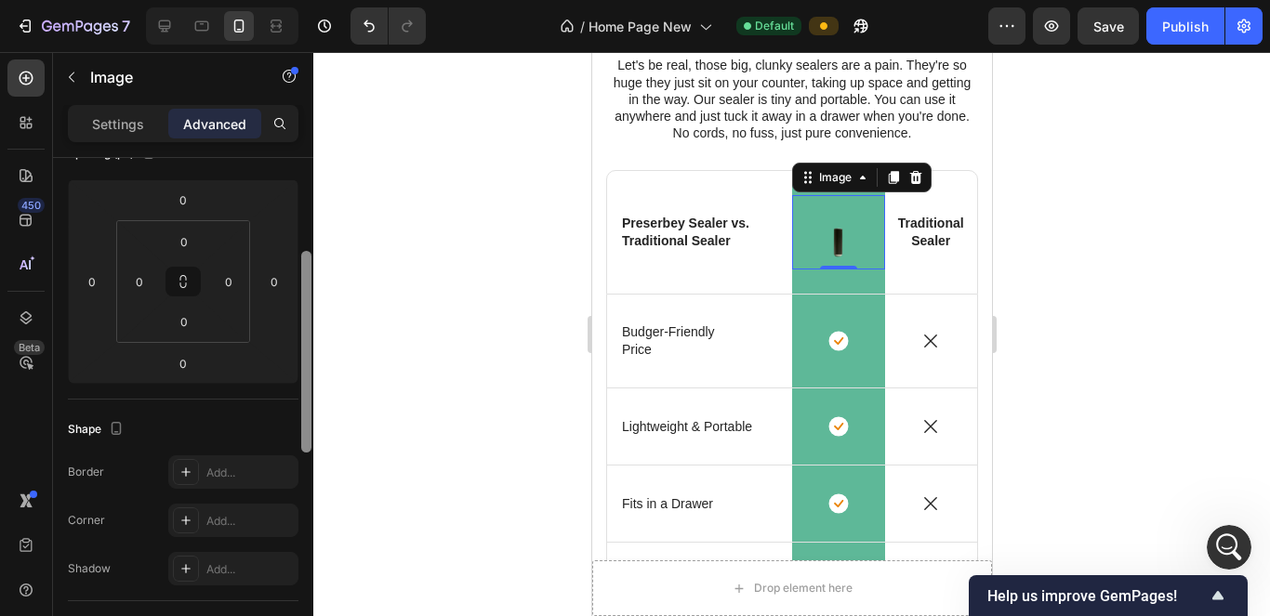
drag, startPoint x: 309, startPoint y: 480, endPoint x: 327, endPoint y: 264, distance: 216.5
click at [327, 0] on div "7 / Home Page New Default Preview Save Publish 450 Beta Max Sections(6) Element…" at bounding box center [635, 0] width 1270 height 0
click at [187, 280] on icon at bounding box center [183, 281] width 15 height 15
drag, startPoint x: 181, startPoint y: 275, endPoint x: 187, endPoint y: 236, distance: 39.4
click at [187, 236] on div "0 0 0 0" at bounding box center [183, 281] width 134 height 123
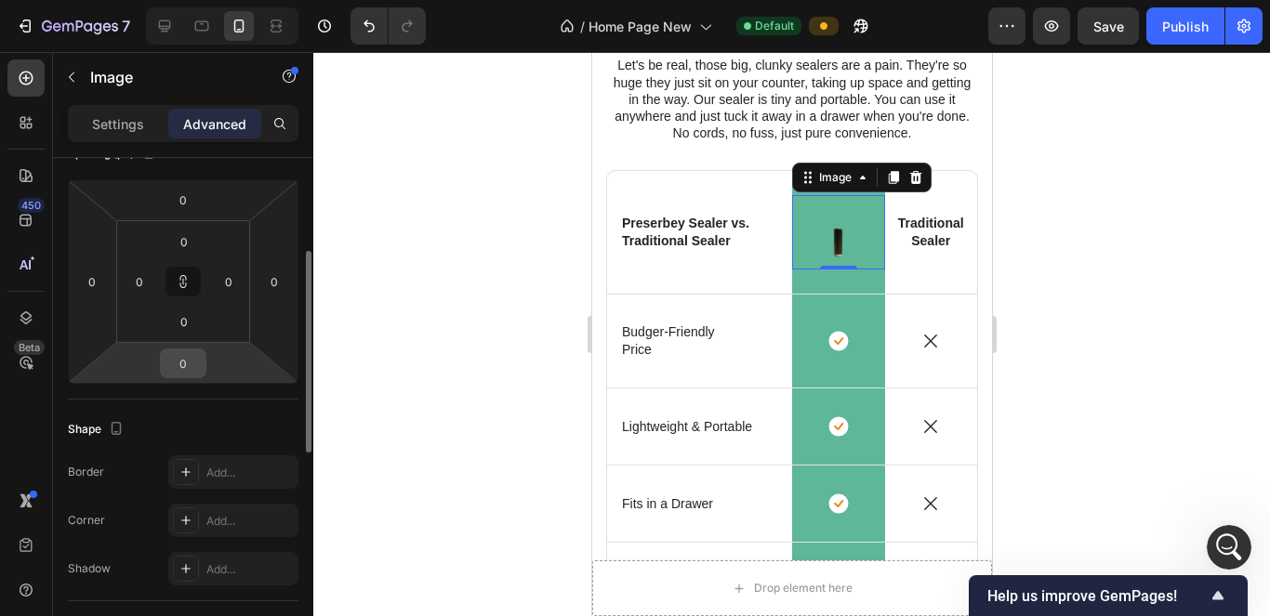
click at [192, 364] on input "0" at bounding box center [183, 364] width 37 height 28
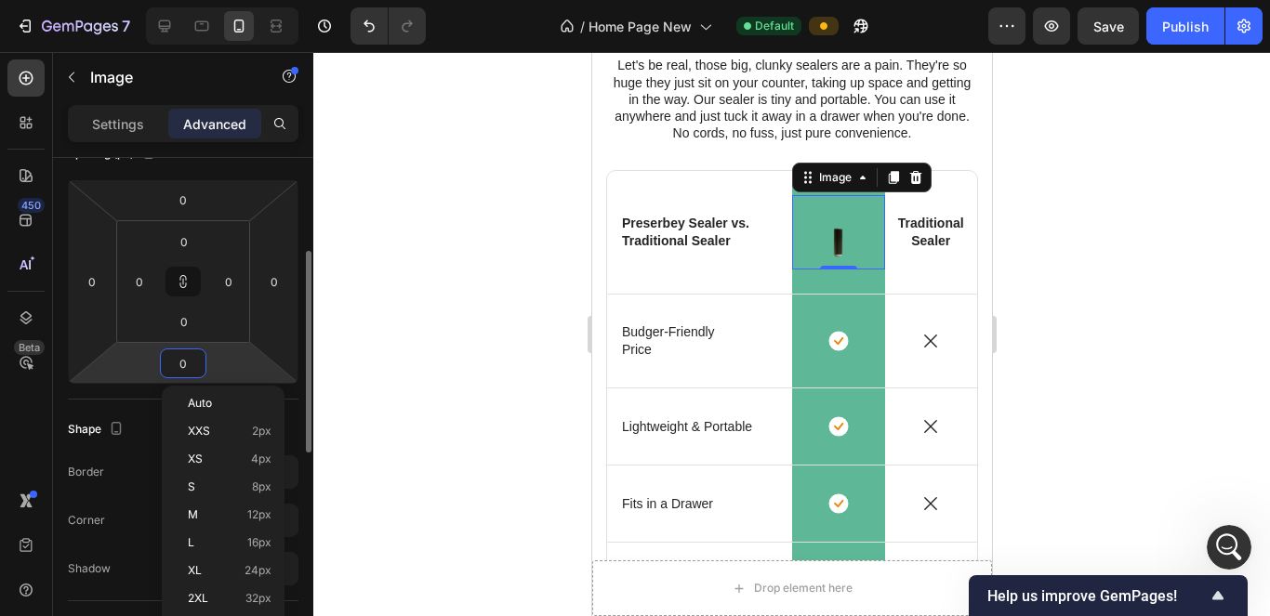
type input "2"
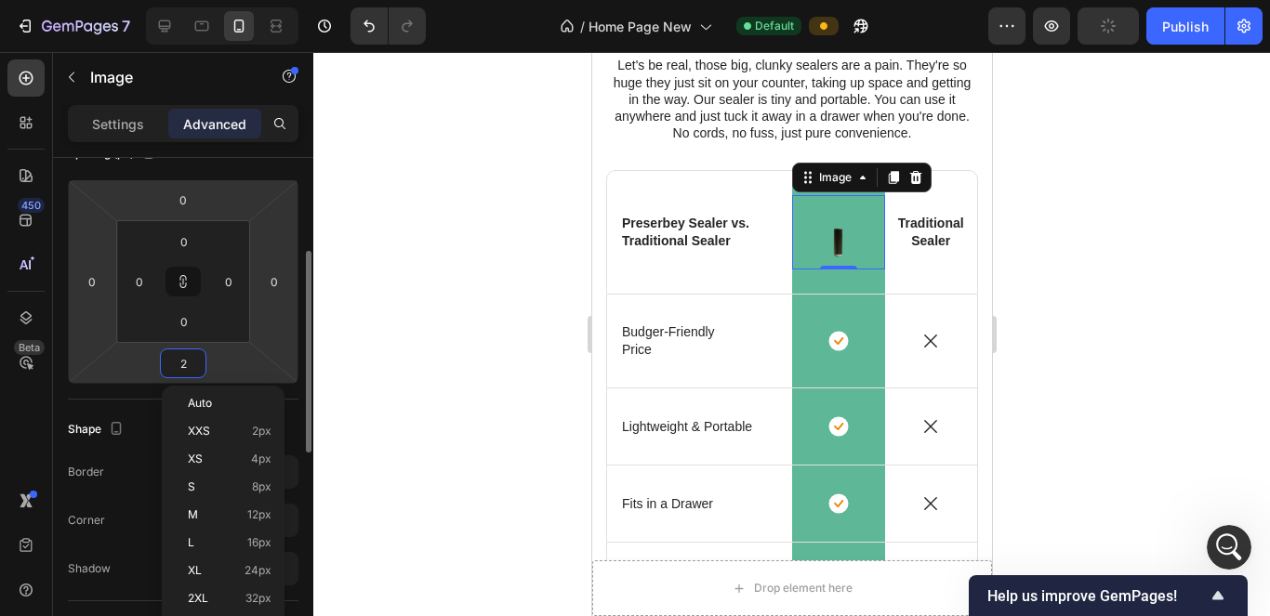
type input "2"
type input "20"
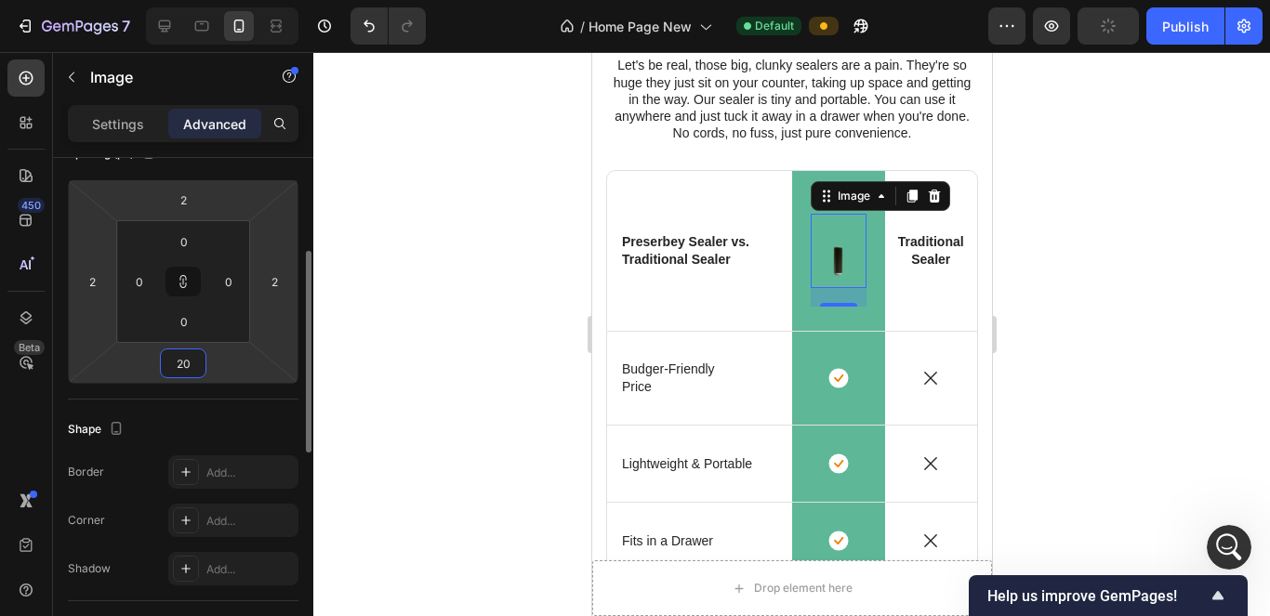
type input "20"
type input "2"
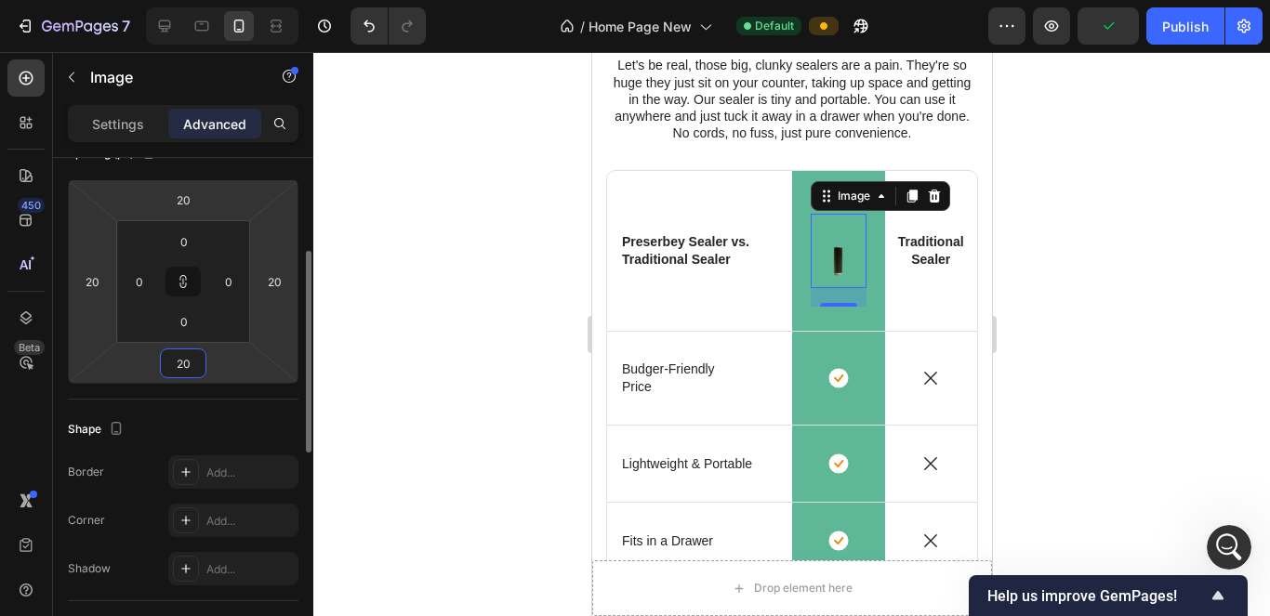
type input "2"
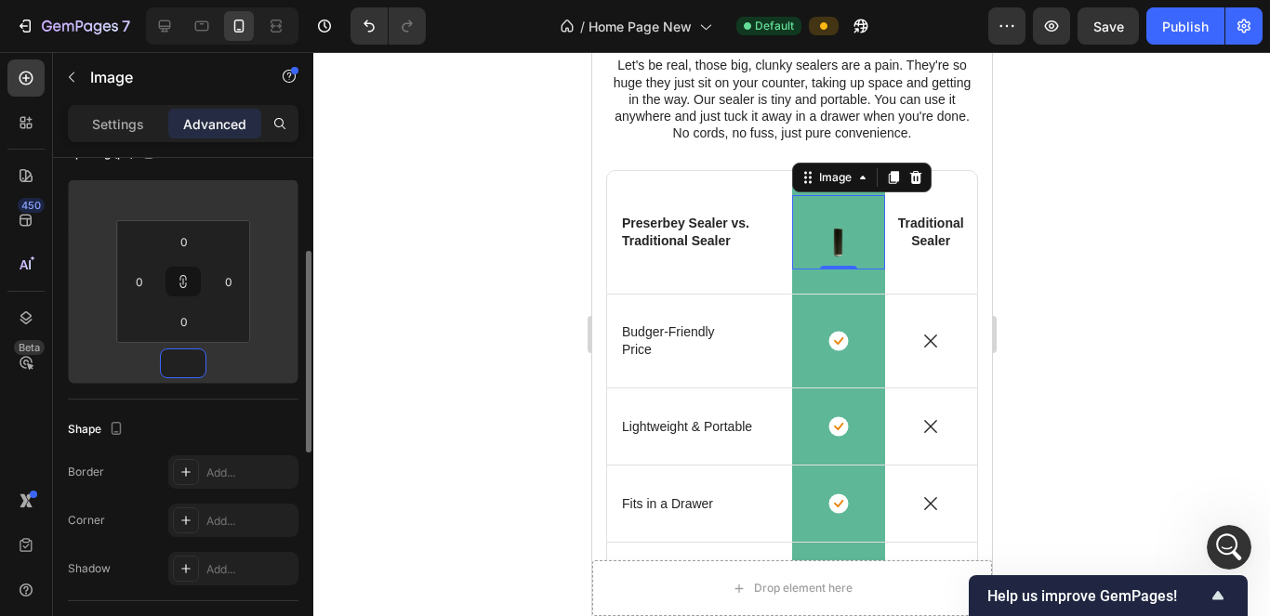
type input "-2"
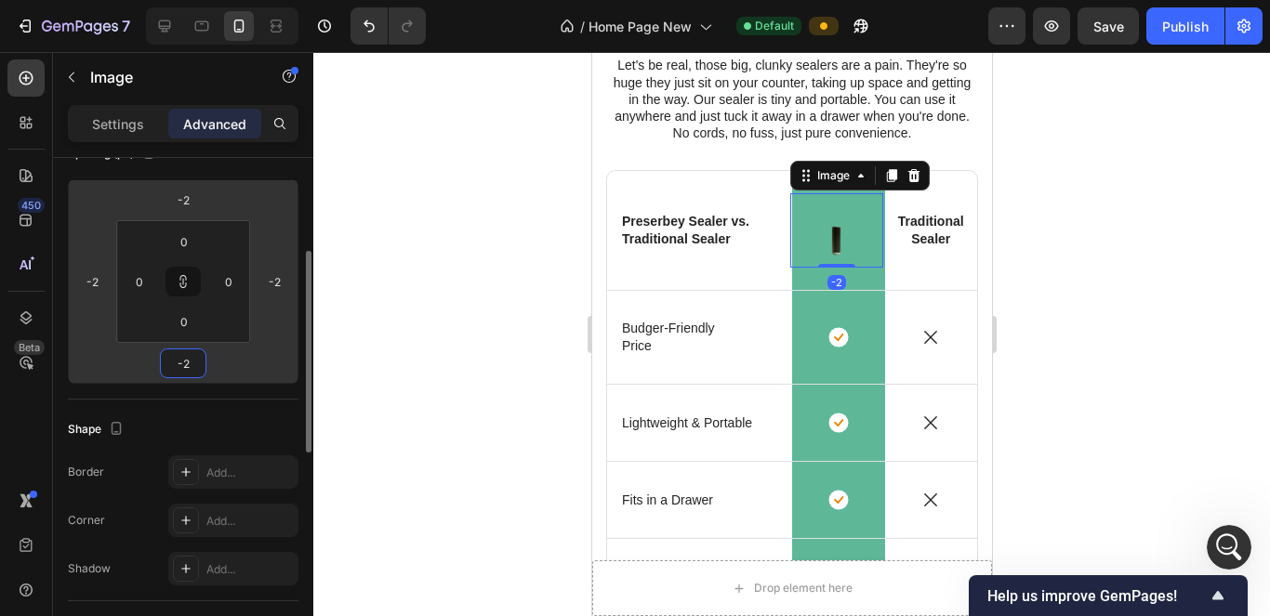
type input "-20"
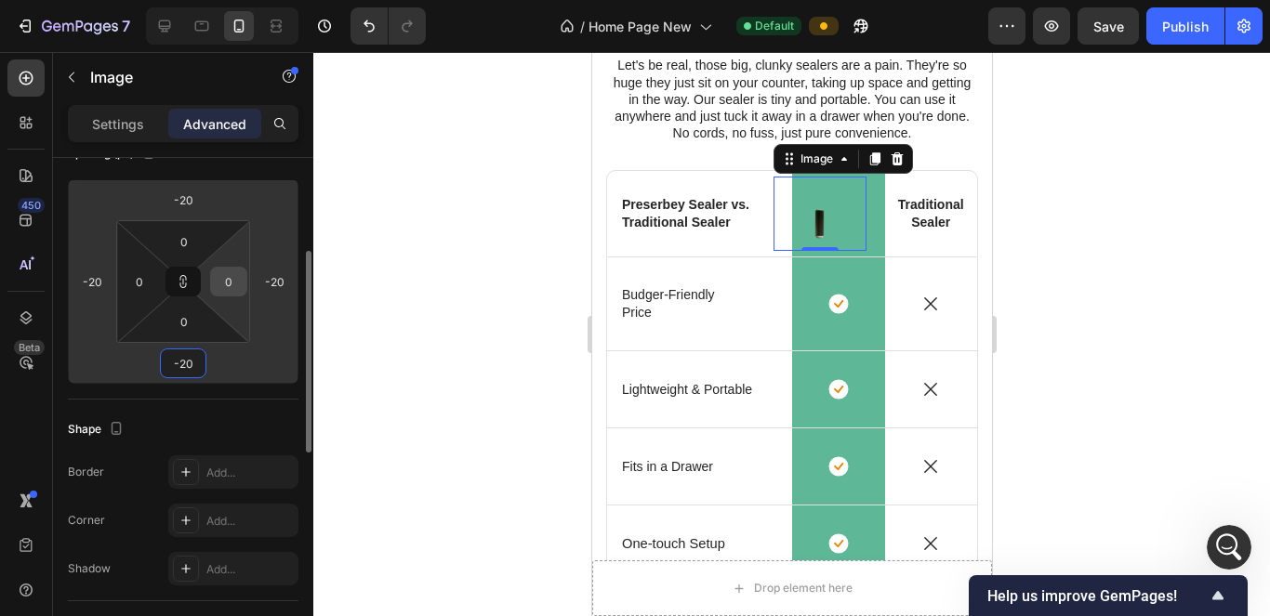
type input "-20"
click at [225, 283] on input "0" at bounding box center [229, 282] width 28 height 28
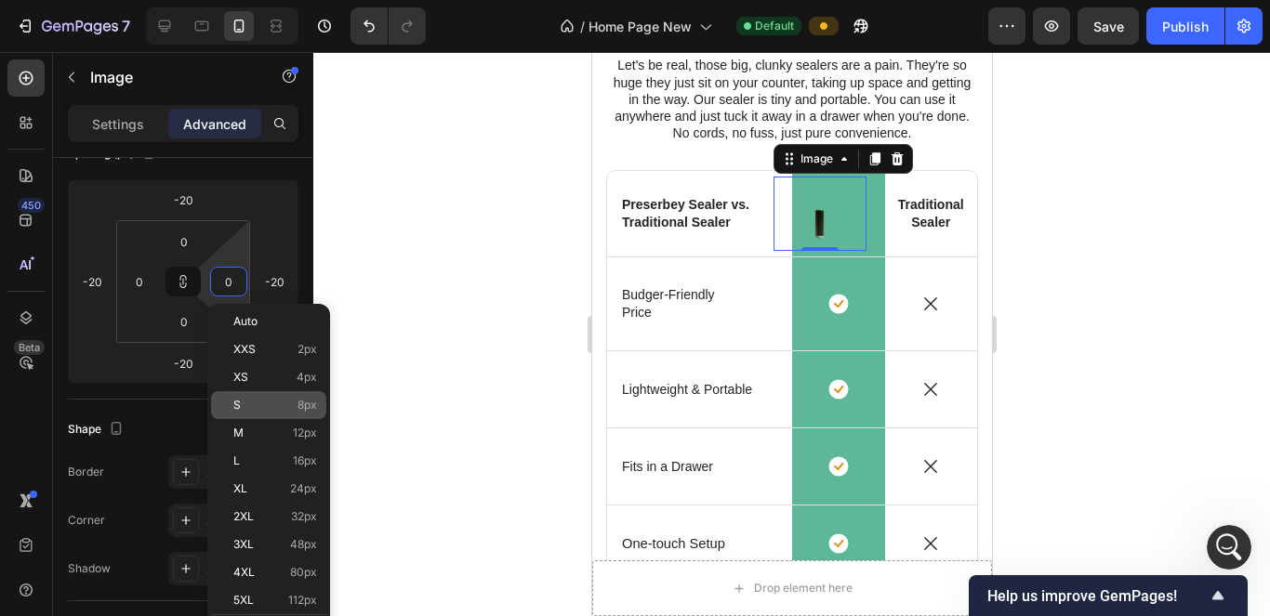
click at [267, 396] on div "S 8px" at bounding box center [268, 405] width 115 height 28
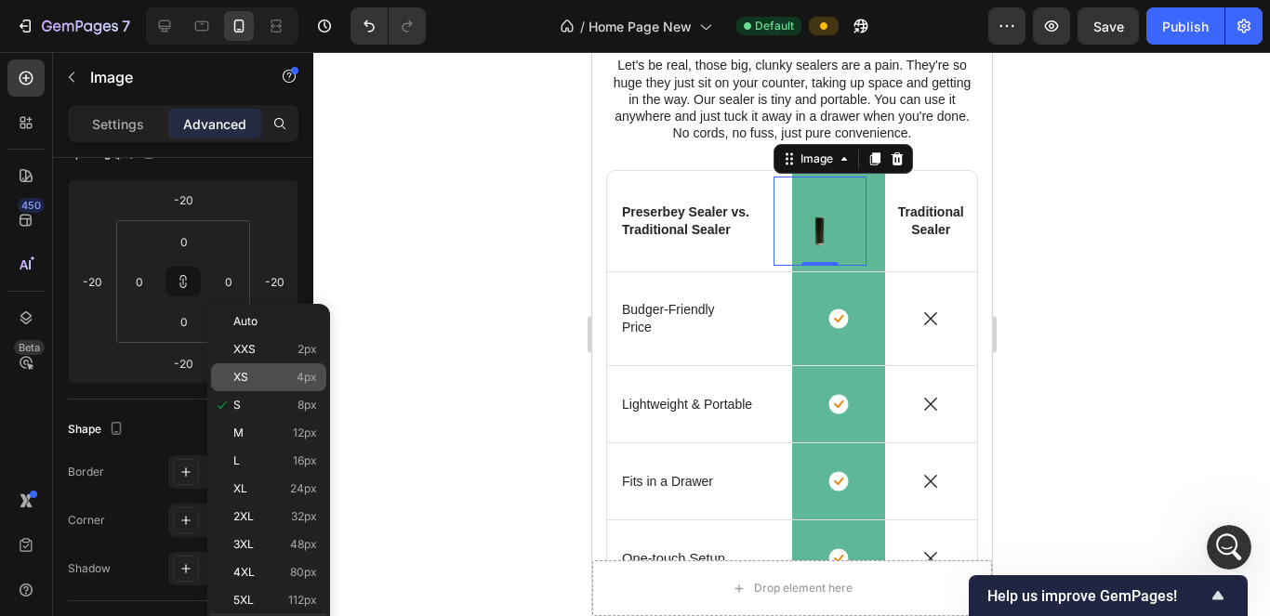
type input "8"
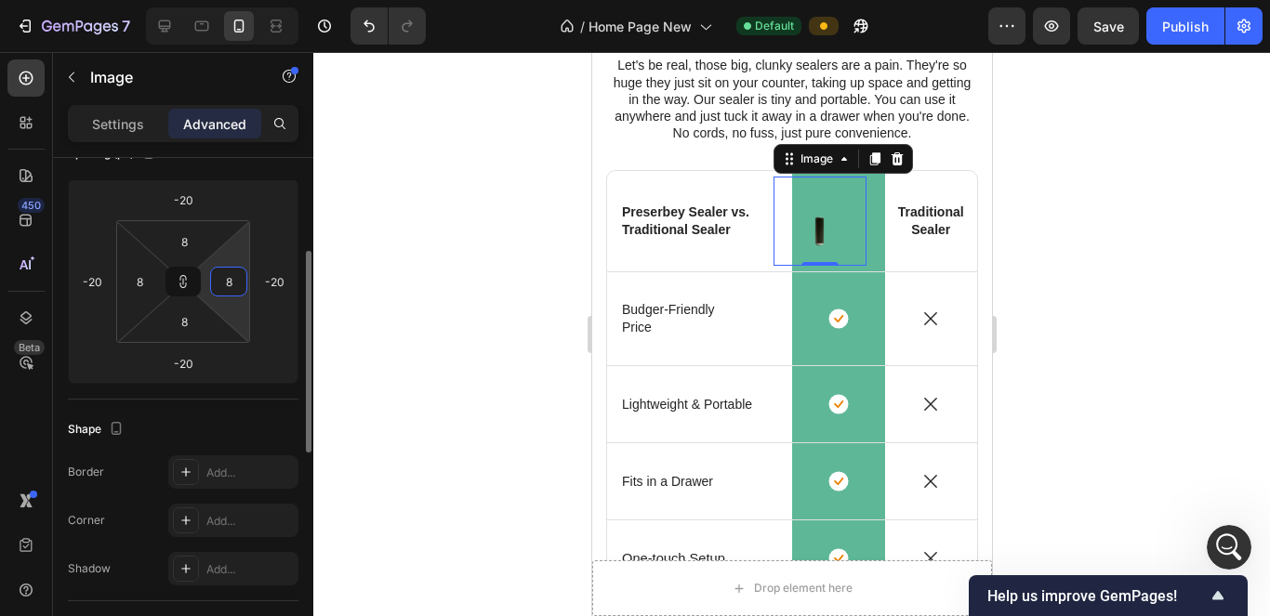
click at [223, 292] on input "8" at bounding box center [229, 282] width 28 height 28
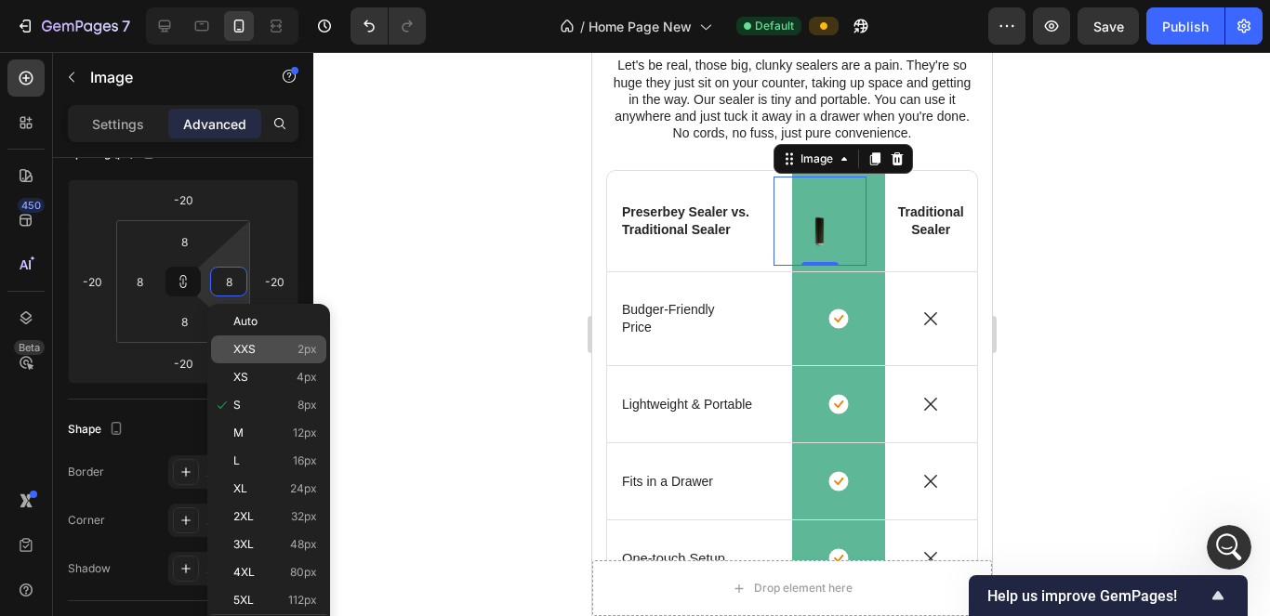
click at [272, 361] on div "XXS 2px" at bounding box center [268, 350] width 115 height 28
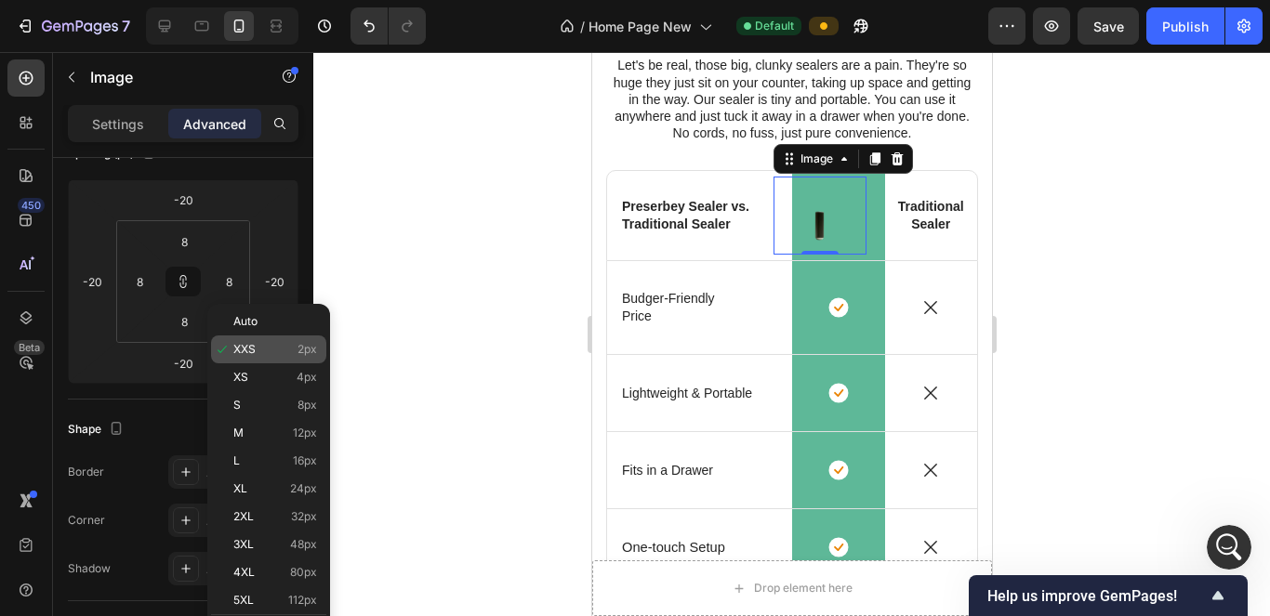
type input "2"
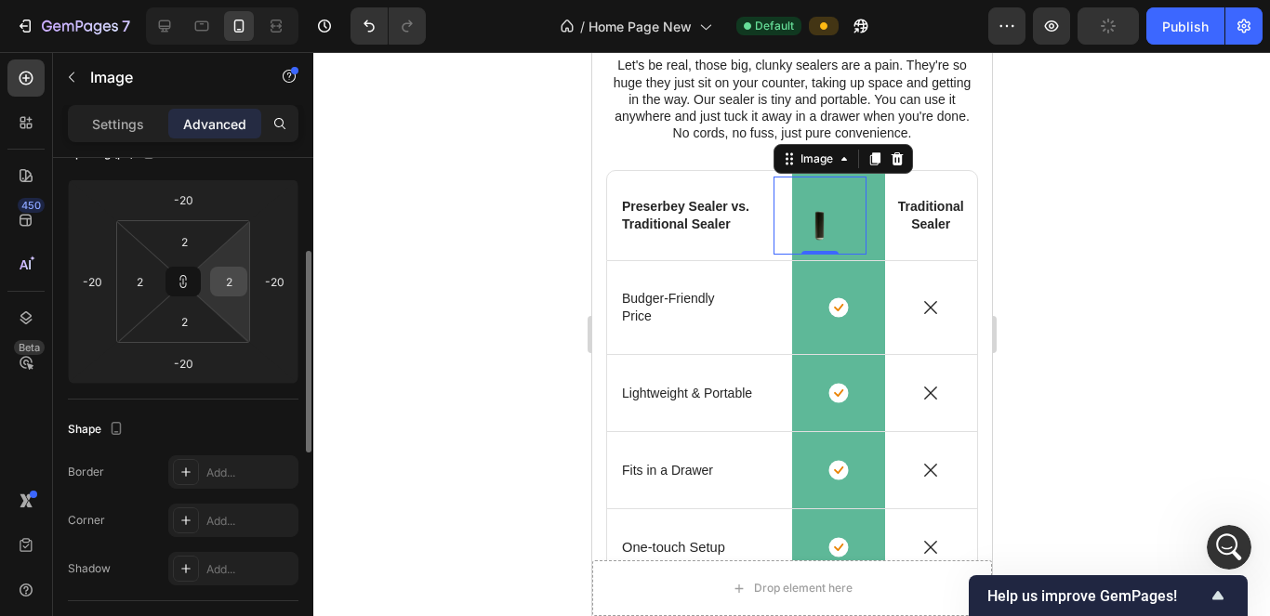
click at [229, 0] on html "7 / Home Page New Default Preview Publish 450 Beta Max Sections(6) Elements(2) …" at bounding box center [635, 0] width 1270 height 0
click at [236, 0] on html "7 / Home Page New Default Preview Publish 450 Beta Max Sections(6) Elements(2) …" at bounding box center [635, 0] width 1270 height 0
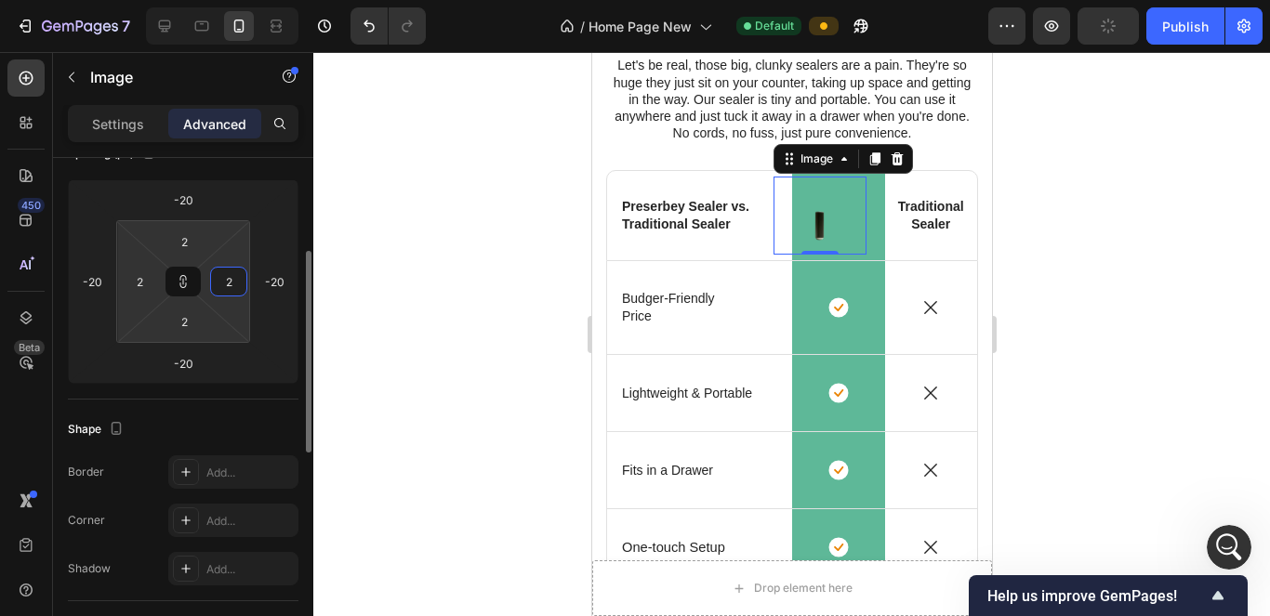
click at [228, 281] on input "2" at bounding box center [229, 282] width 28 height 28
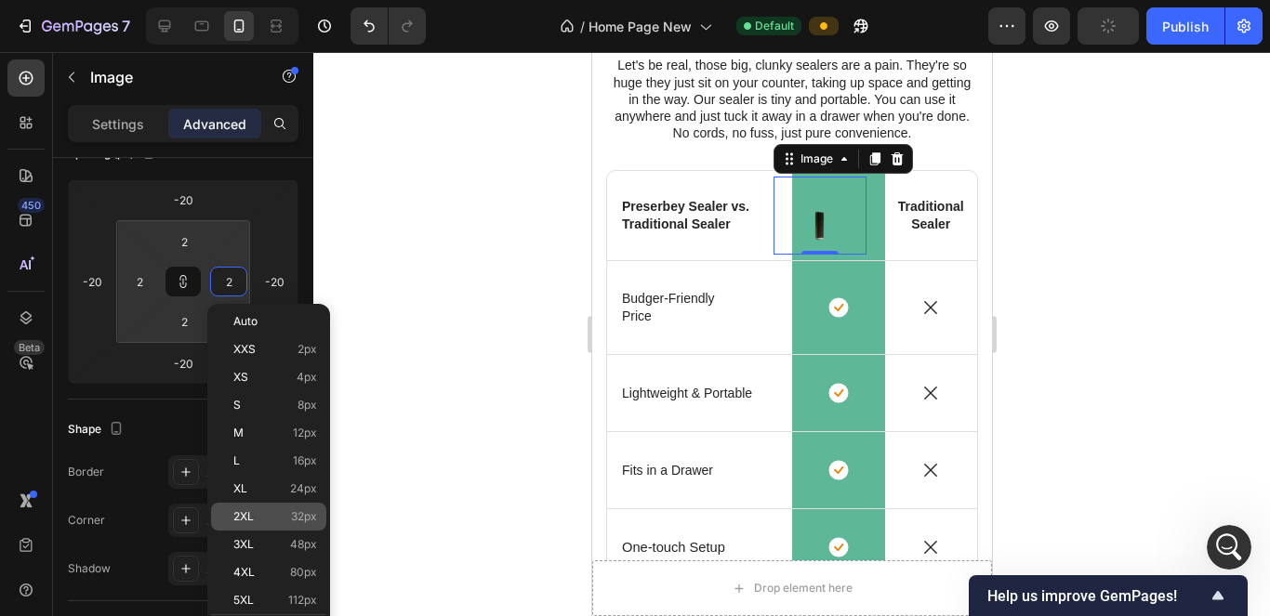
click at [276, 510] on div "2XL 32px" at bounding box center [268, 517] width 115 height 28
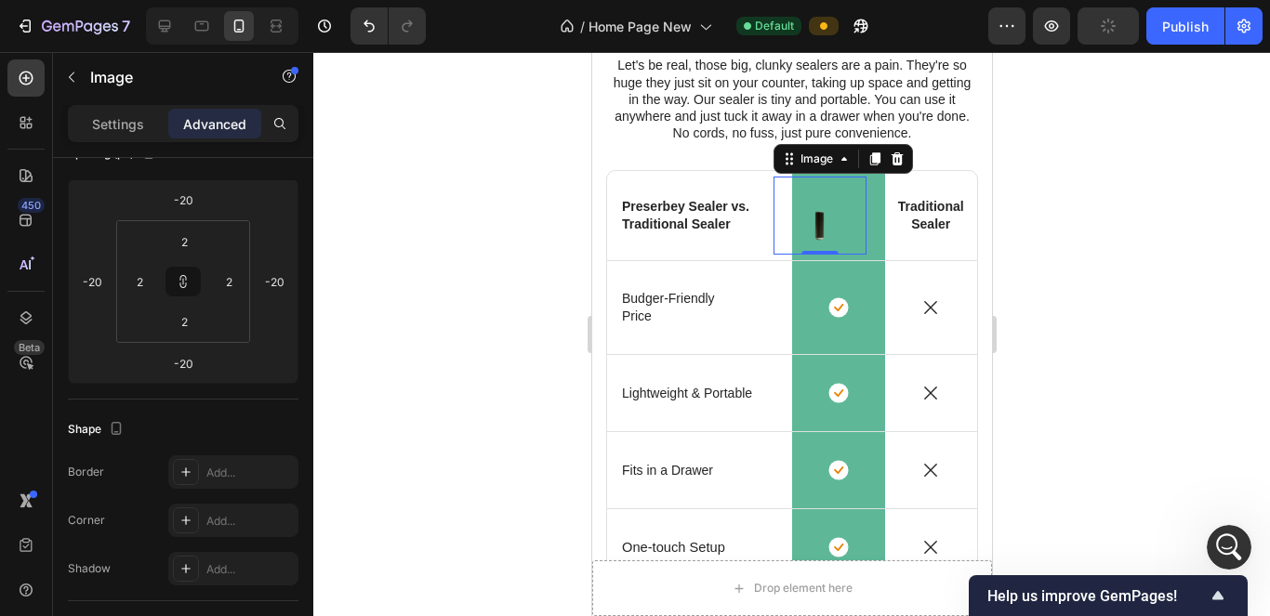
type input "32"
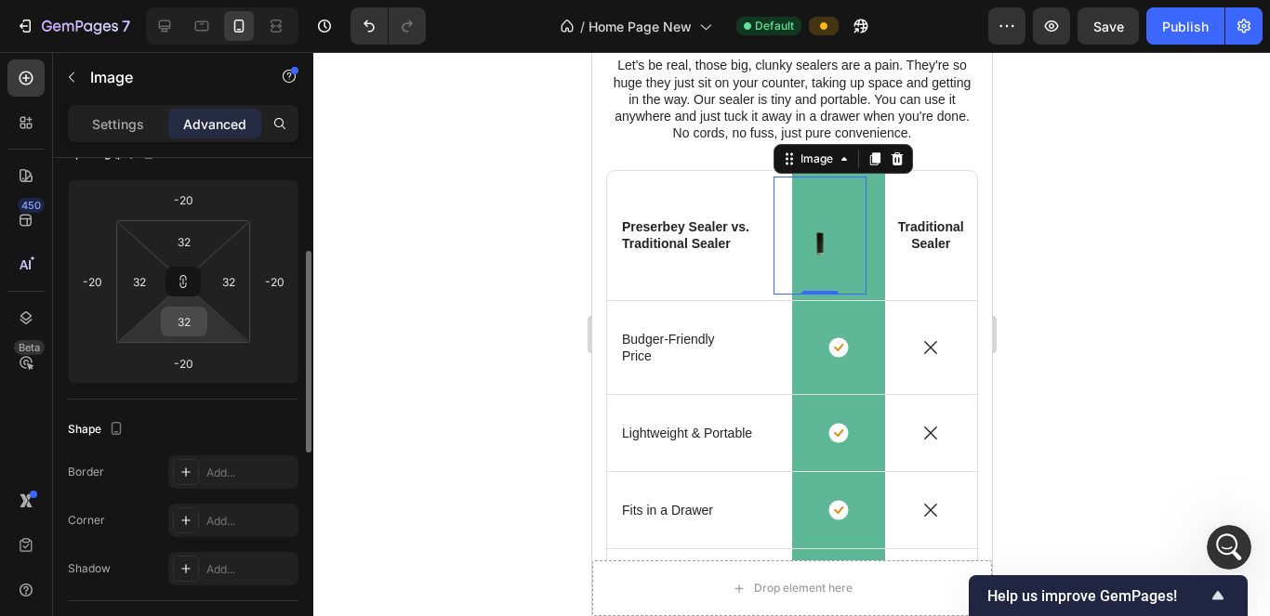
type input "2"
type input "-202"
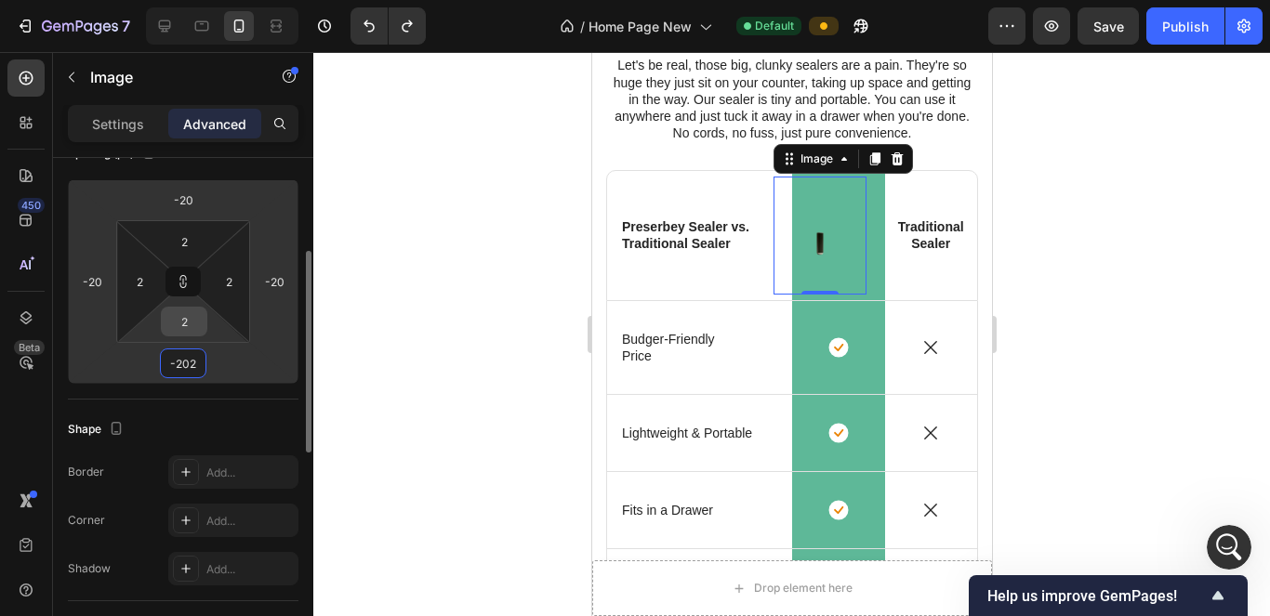
type input "-2020"
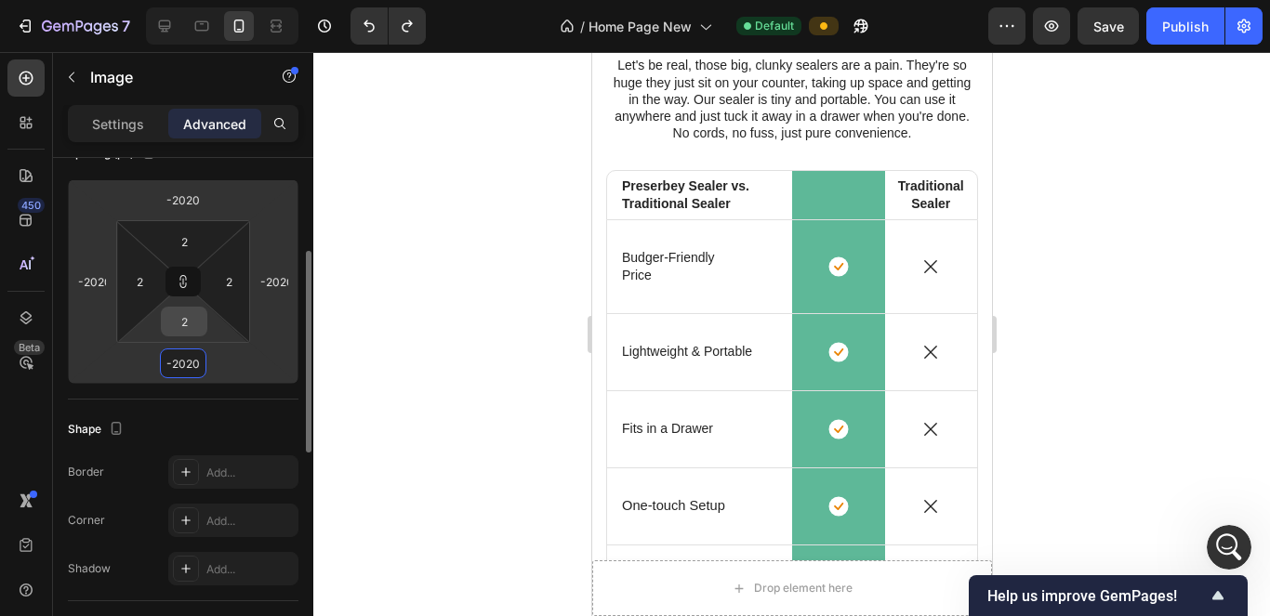
type input "-202"
type input "-200"
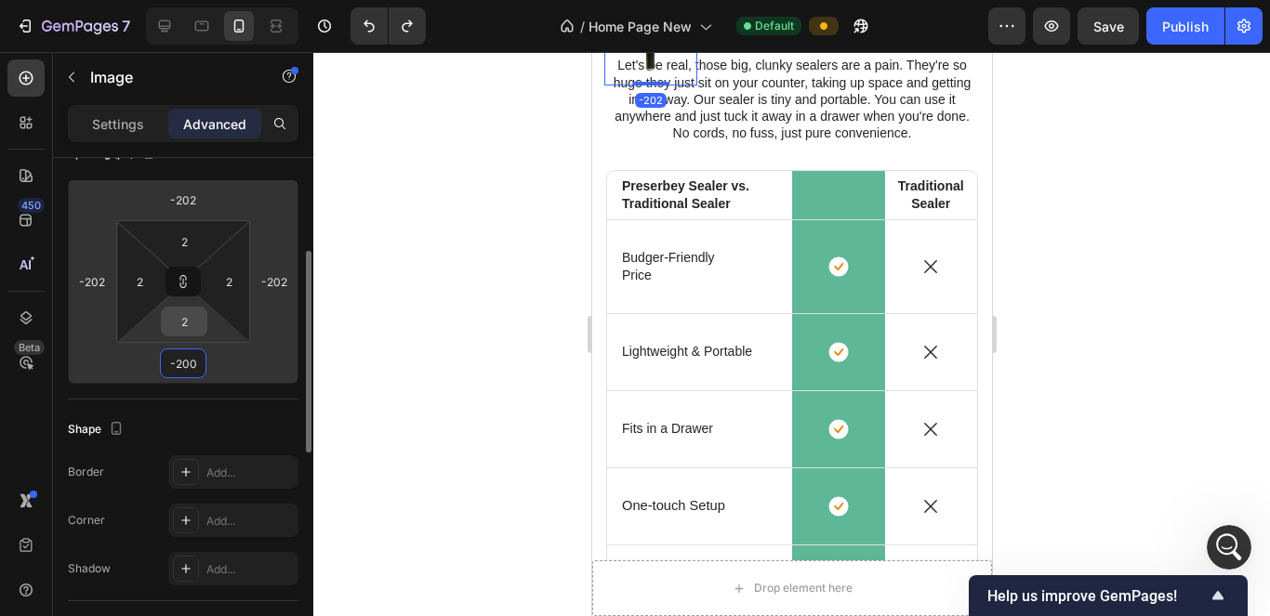
type input "-200"
type input "8"
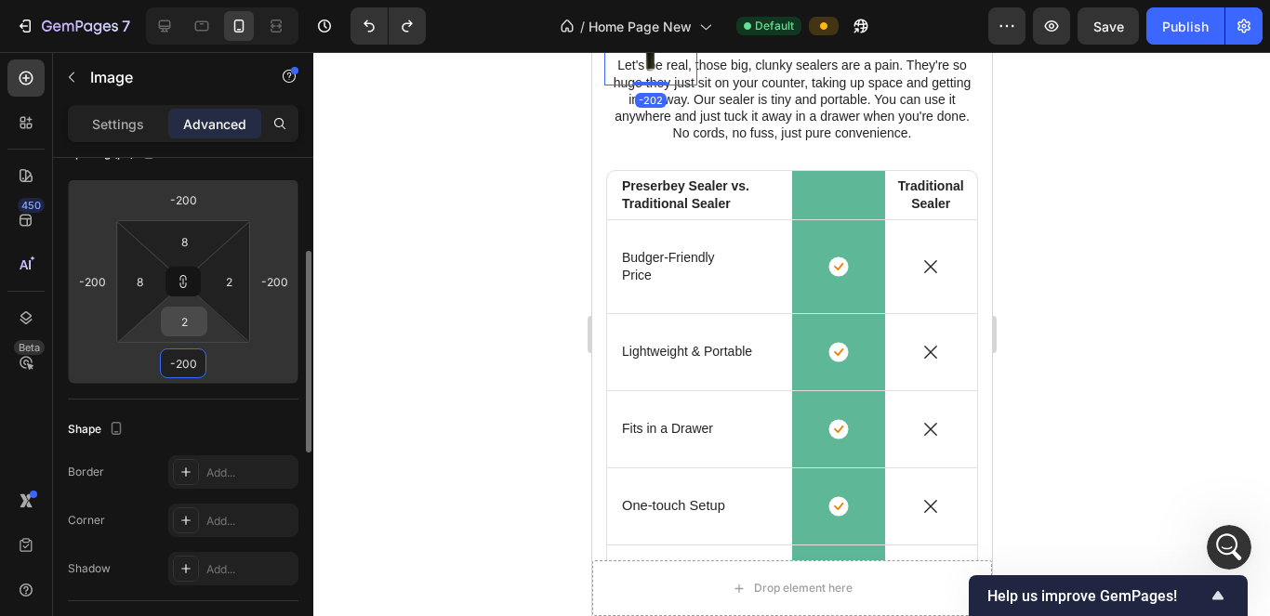
type input "8"
type input "-200"
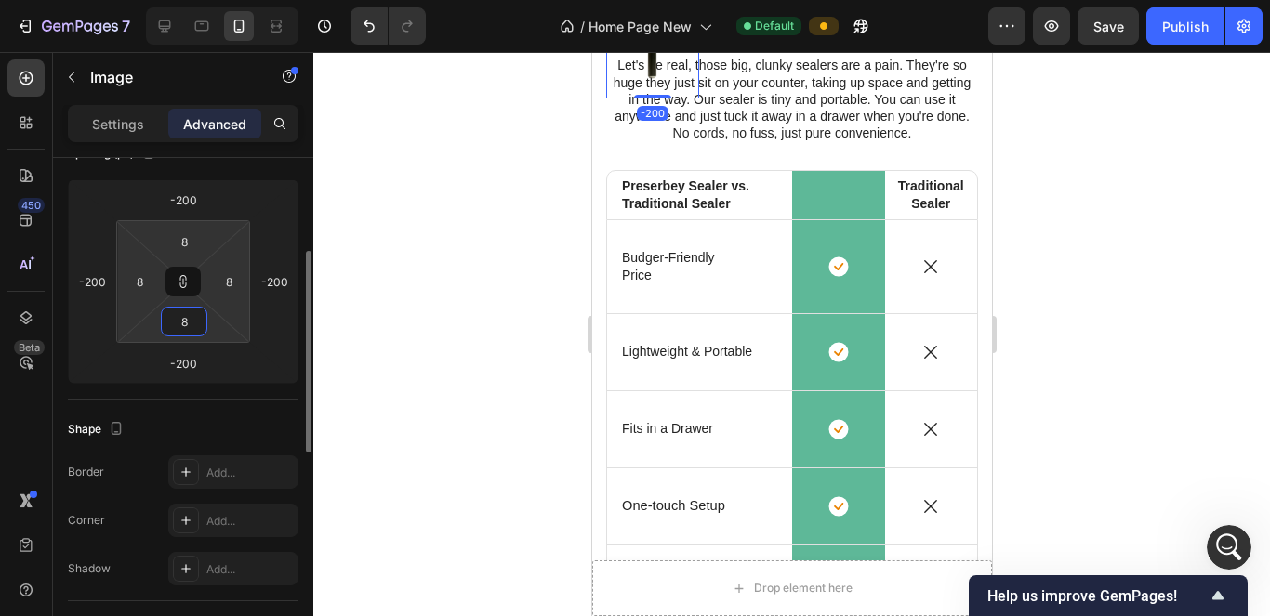
type input "-20"
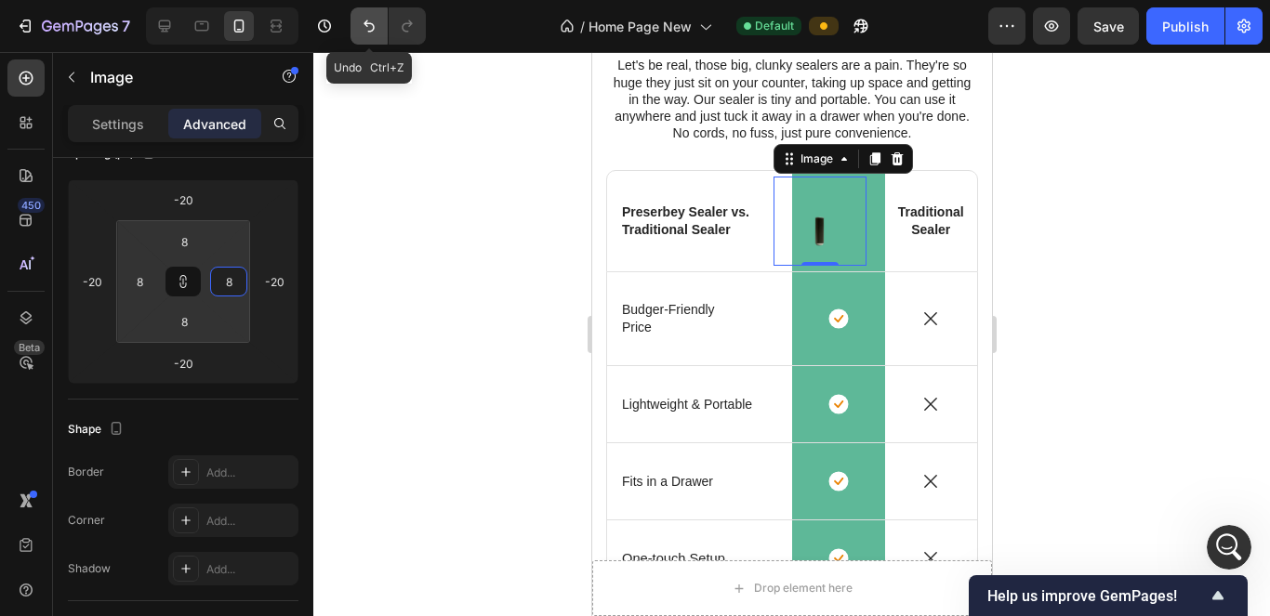
click at [381, 28] on button "Undo/Redo" at bounding box center [369, 25] width 37 height 37
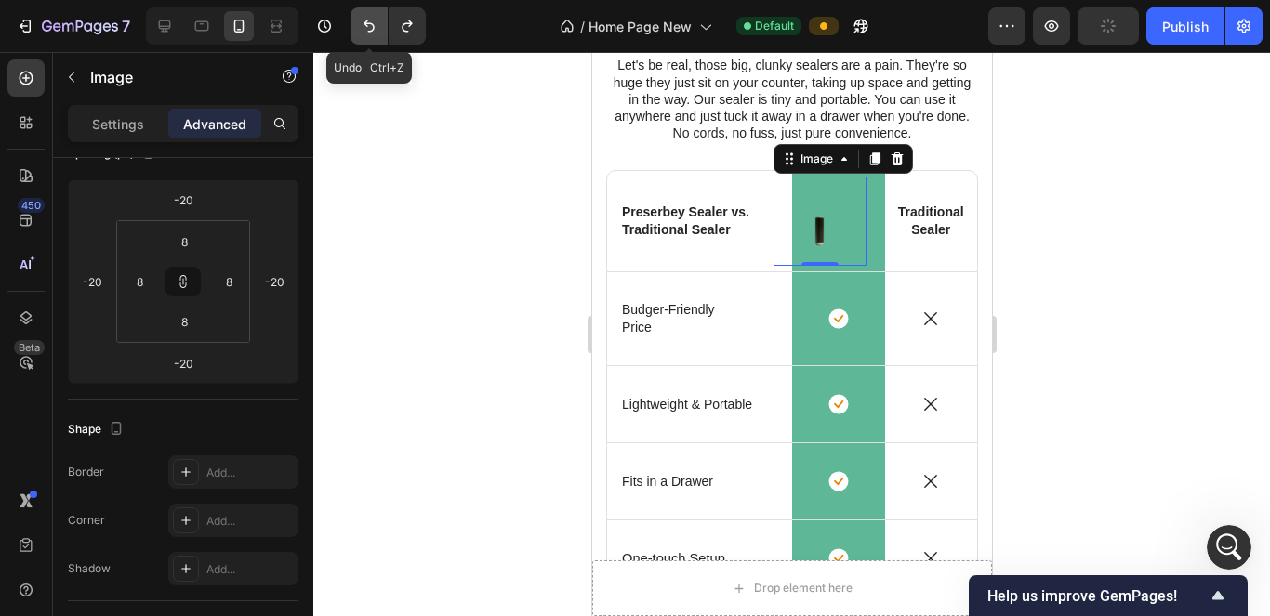
click at [381, 28] on button "Undo/Redo" at bounding box center [369, 25] width 37 height 37
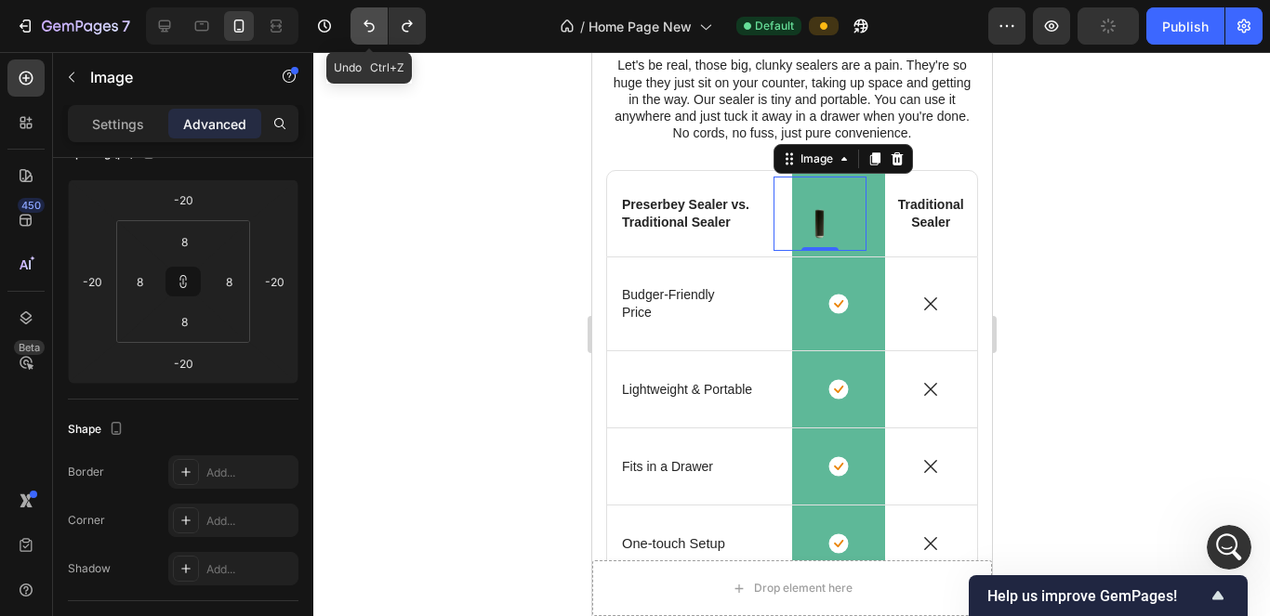
type input "0"
click at [381, 28] on button "Undo/Redo" at bounding box center [369, 25] width 37 height 37
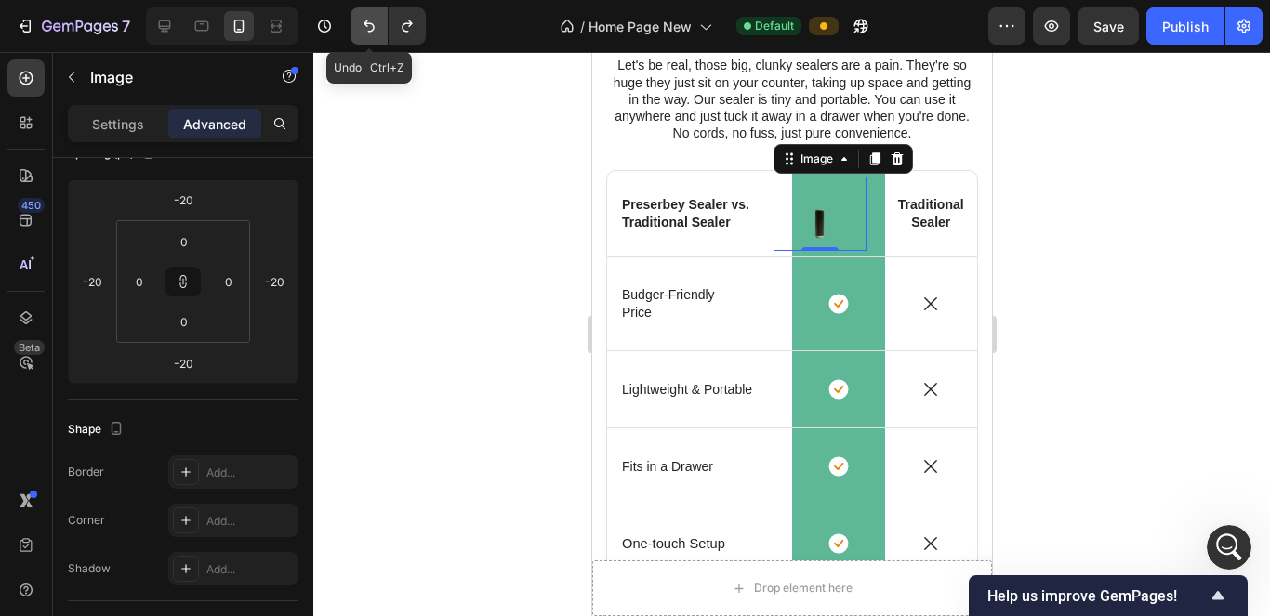
type input "0"
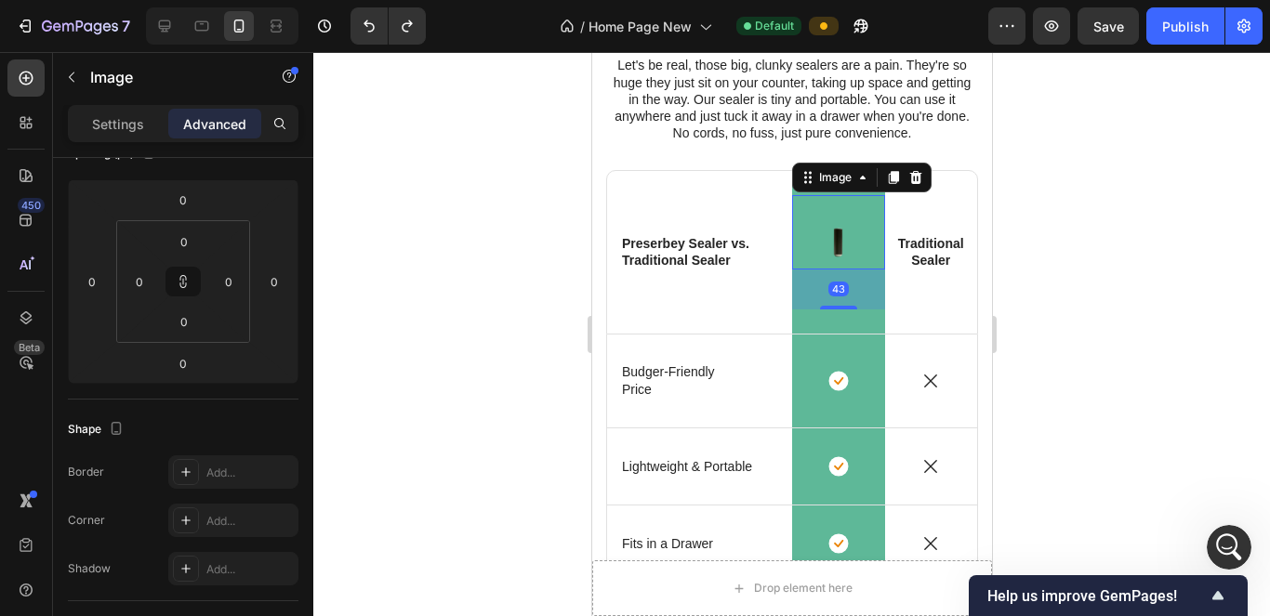
drag, startPoint x: 832, startPoint y: 295, endPoint x: 843, endPoint y: 371, distance: 77.1
click at [619, 270] on div "43" at bounding box center [837, 270] width 93 height 0
type input "0"
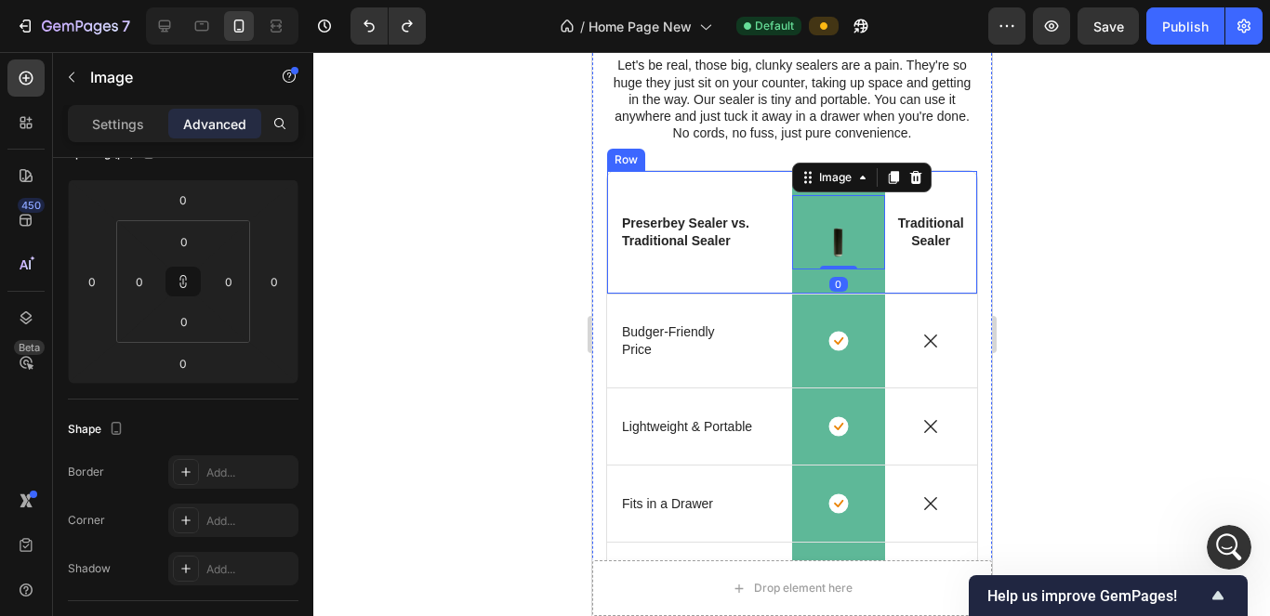
click at [548, 292] on div at bounding box center [791, 334] width 957 height 564
click at [619, 236] on img at bounding box center [837, 232] width 42 height 74
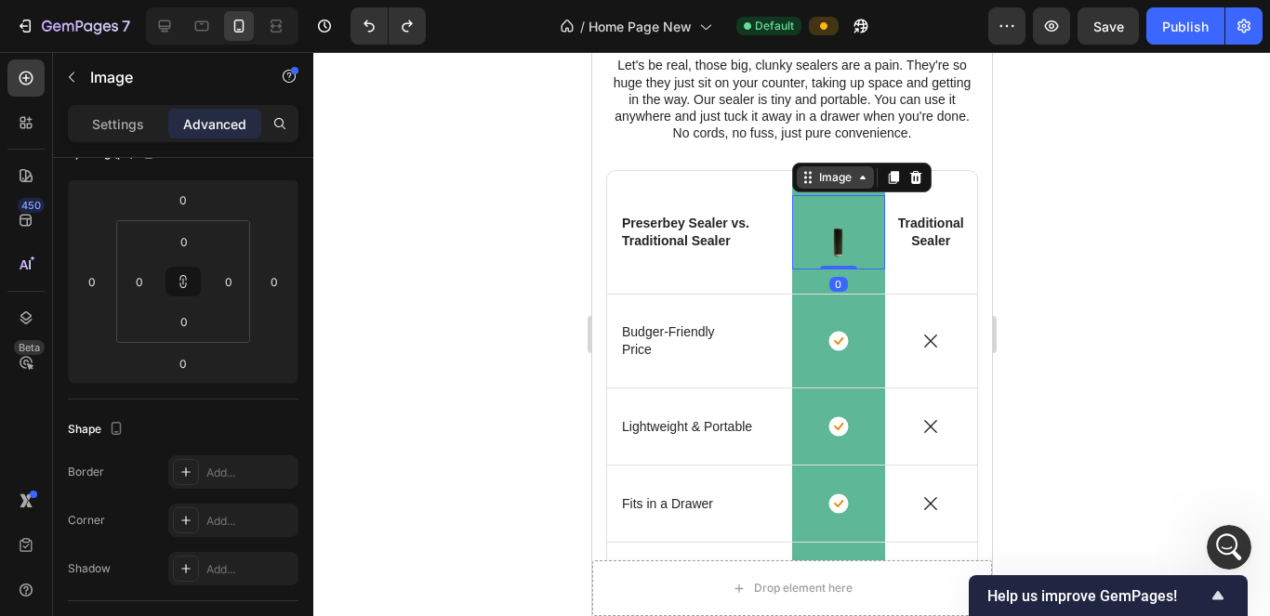
click at [619, 177] on icon at bounding box center [862, 177] width 15 height 15
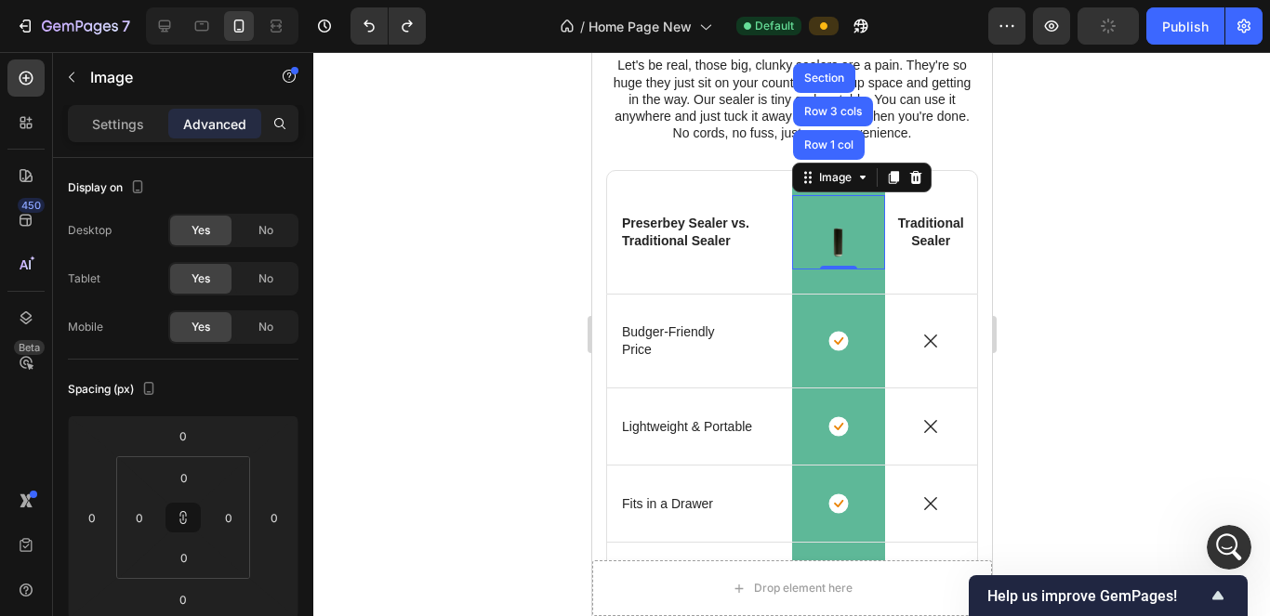
click at [619, 232] on img at bounding box center [837, 232] width 42 height 74
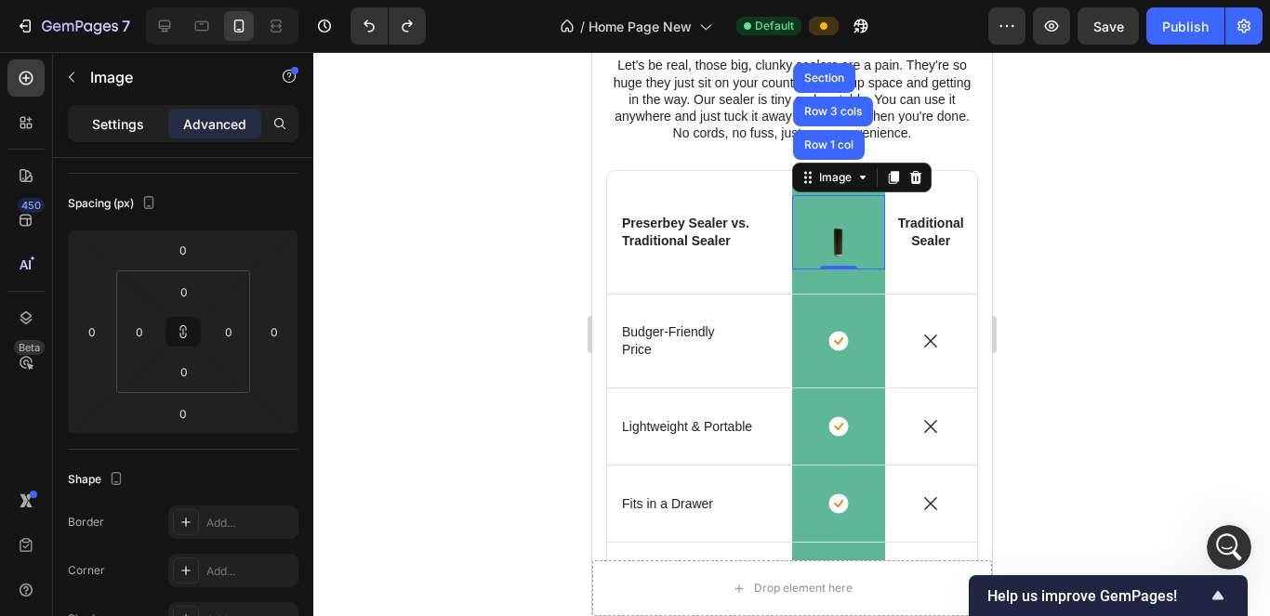
click at [136, 115] on p "Settings" at bounding box center [118, 124] width 52 height 20
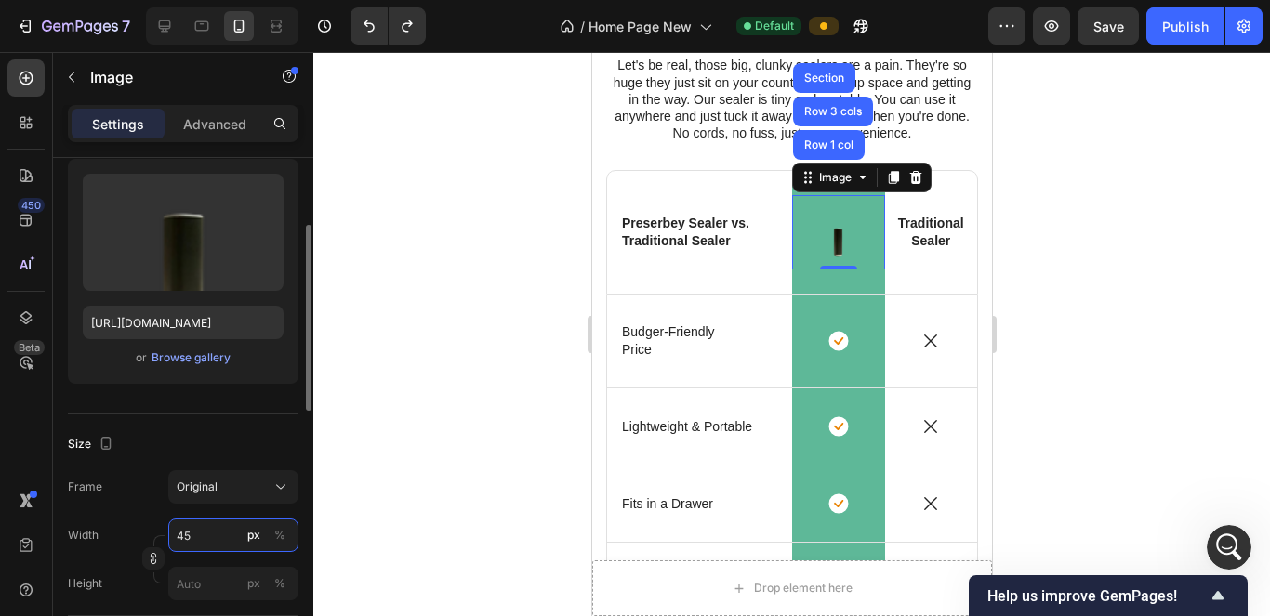
click at [236, 535] on input "45" at bounding box center [233, 535] width 130 height 33
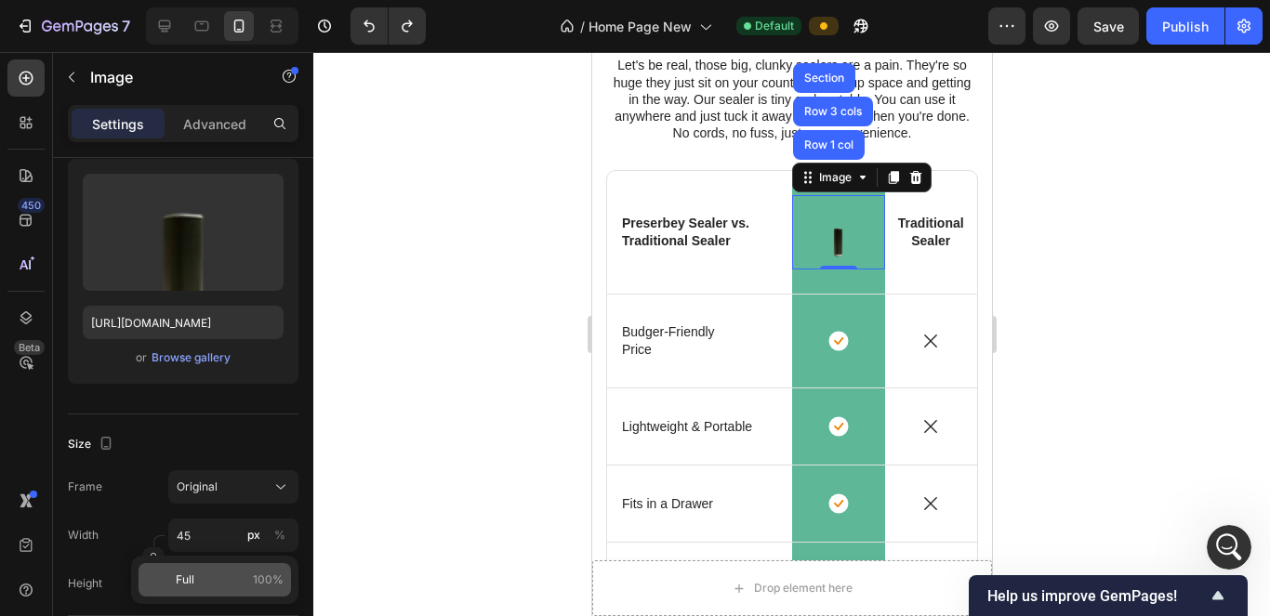
click at [248, 590] on div "Full 100%" at bounding box center [215, 579] width 152 height 33
type input "100"
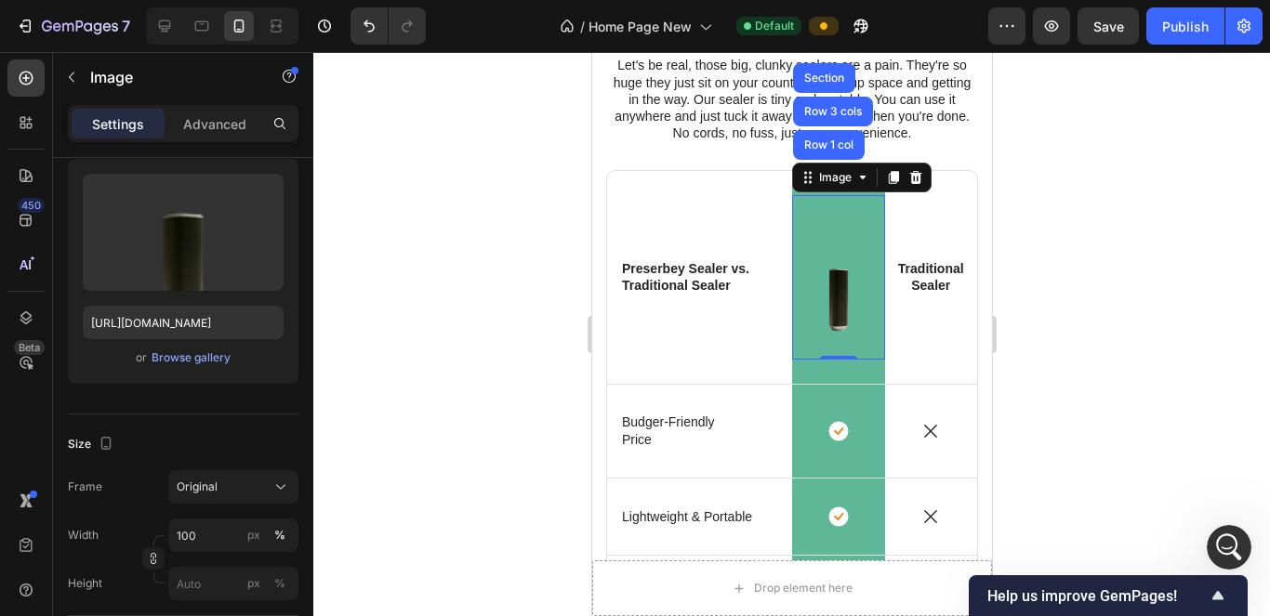
click at [414, 323] on div at bounding box center [791, 334] width 957 height 564
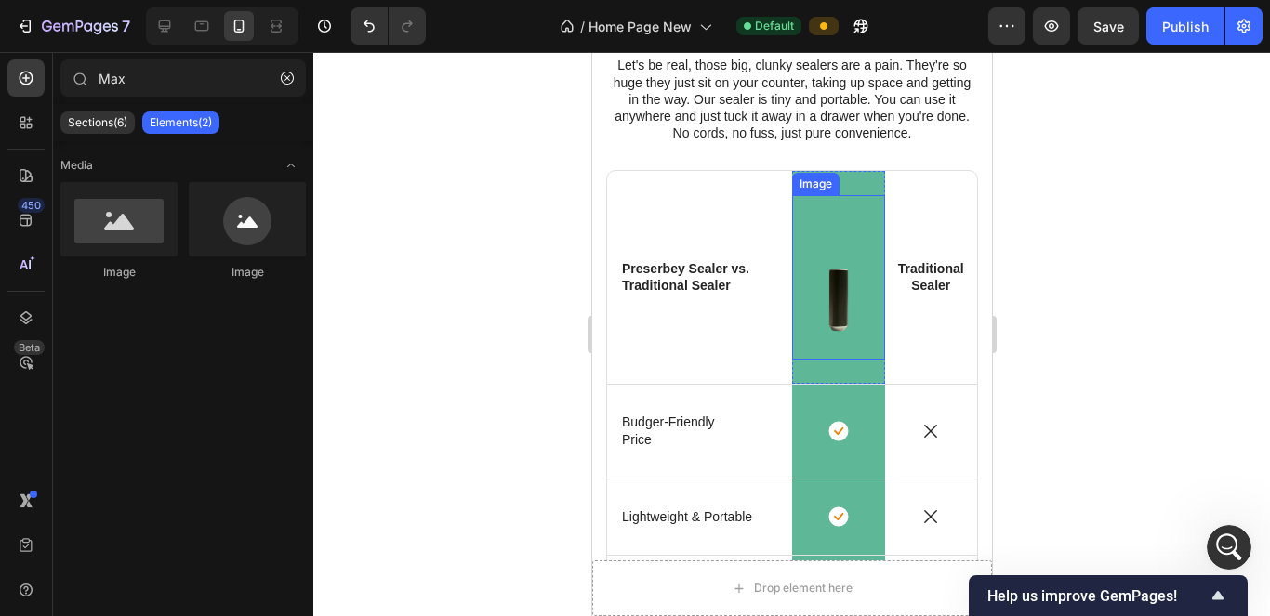
drag, startPoint x: 817, startPoint y: 221, endPoint x: 734, endPoint y: 199, distance: 86.6
click at [619, 221] on img at bounding box center [837, 277] width 93 height 165
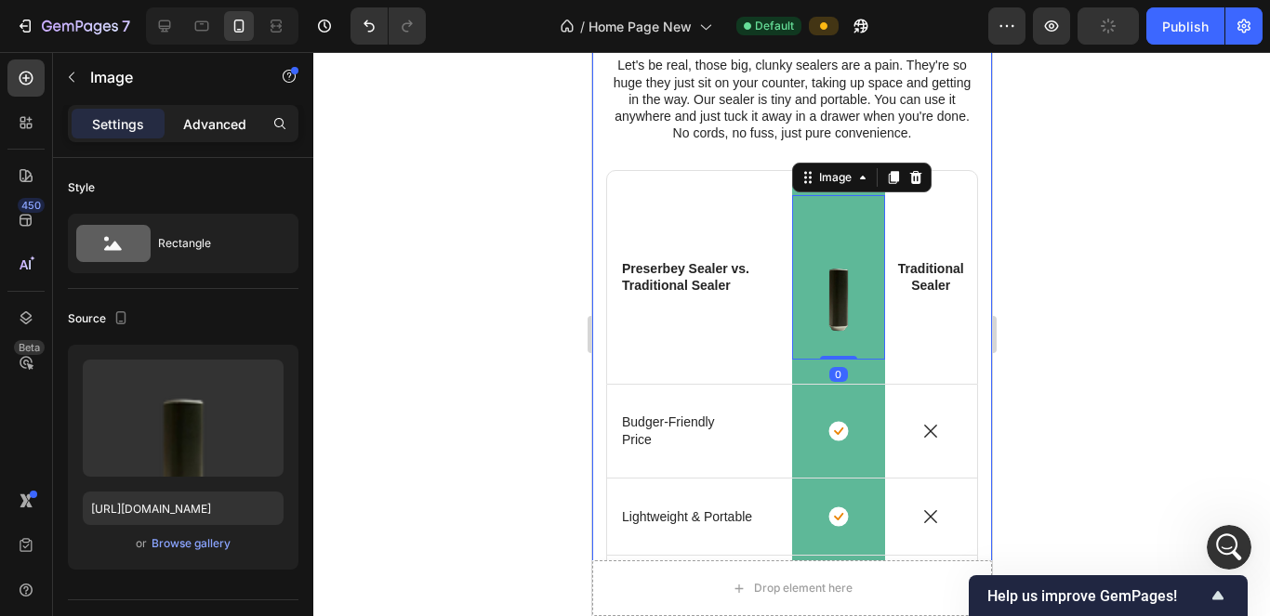
click at [189, 136] on div "Advanced" at bounding box center [214, 124] width 93 height 30
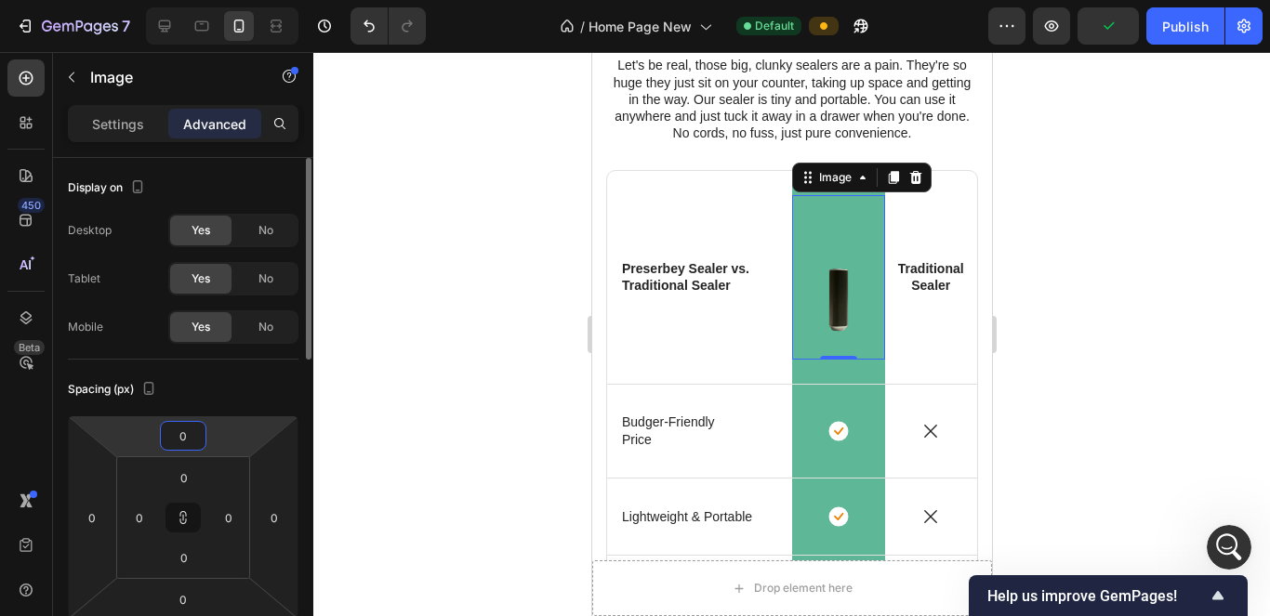
click at [192, 448] on input "0" at bounding box center [183, 436] width 37 height 28
click at [237, 553] on p "S 8px" at bounding box center [230, 559] width 84 height 13
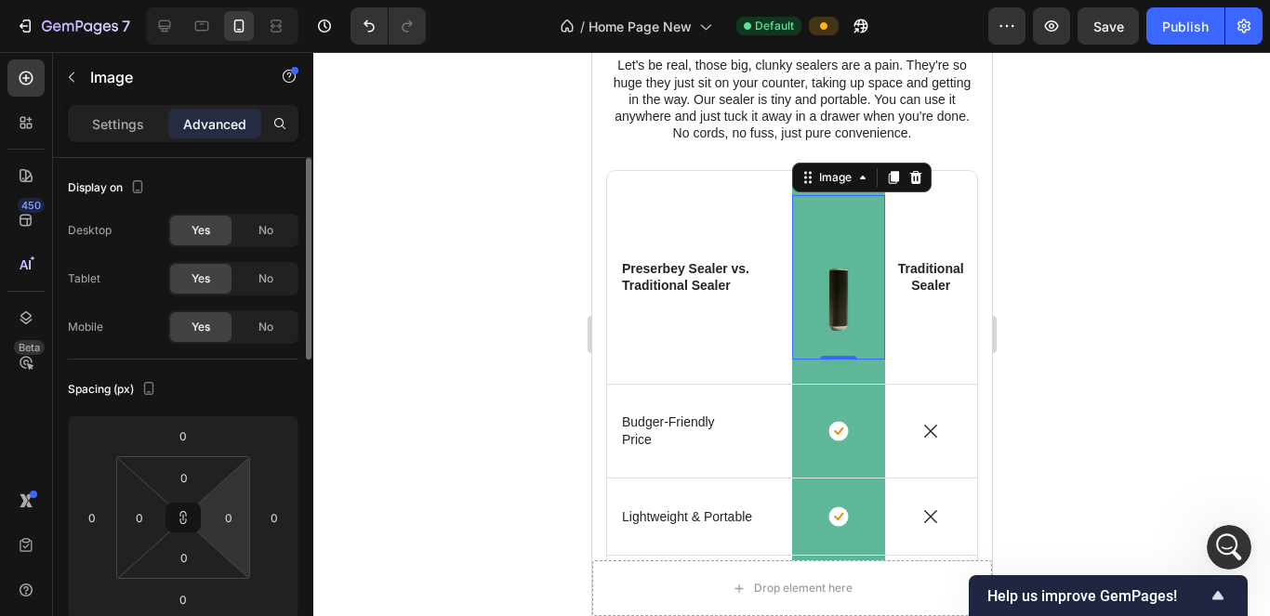
type input "8"
type input "0"
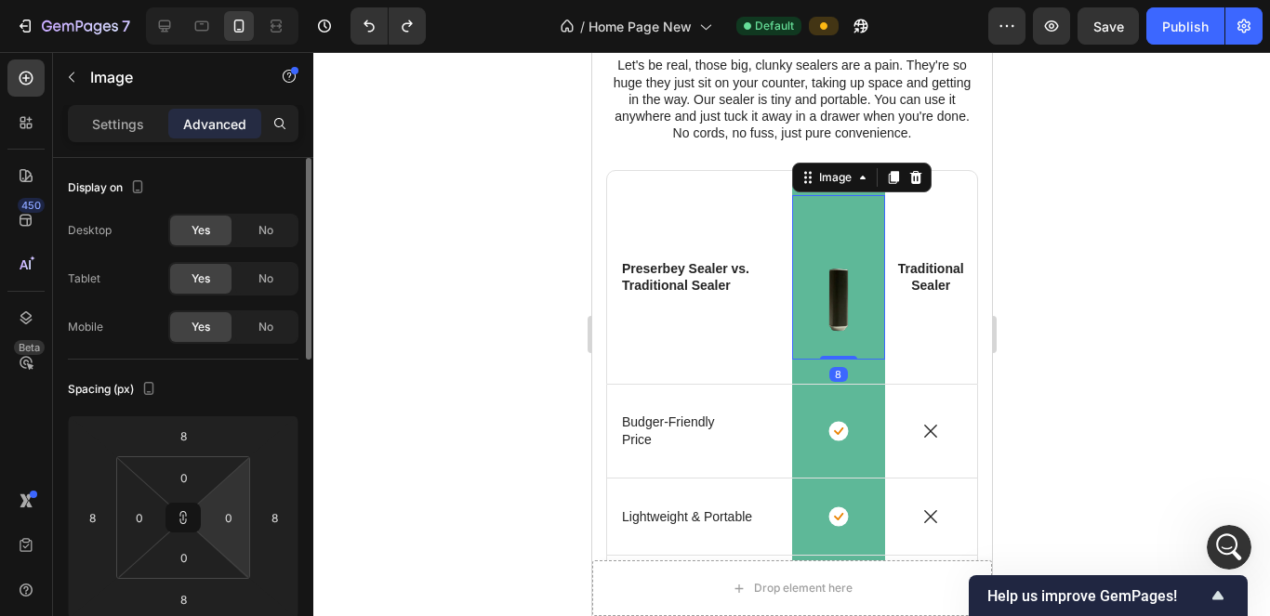
type input "0"
click at [361, 323] on div at bounding box center [791, 334] width 957 height 564
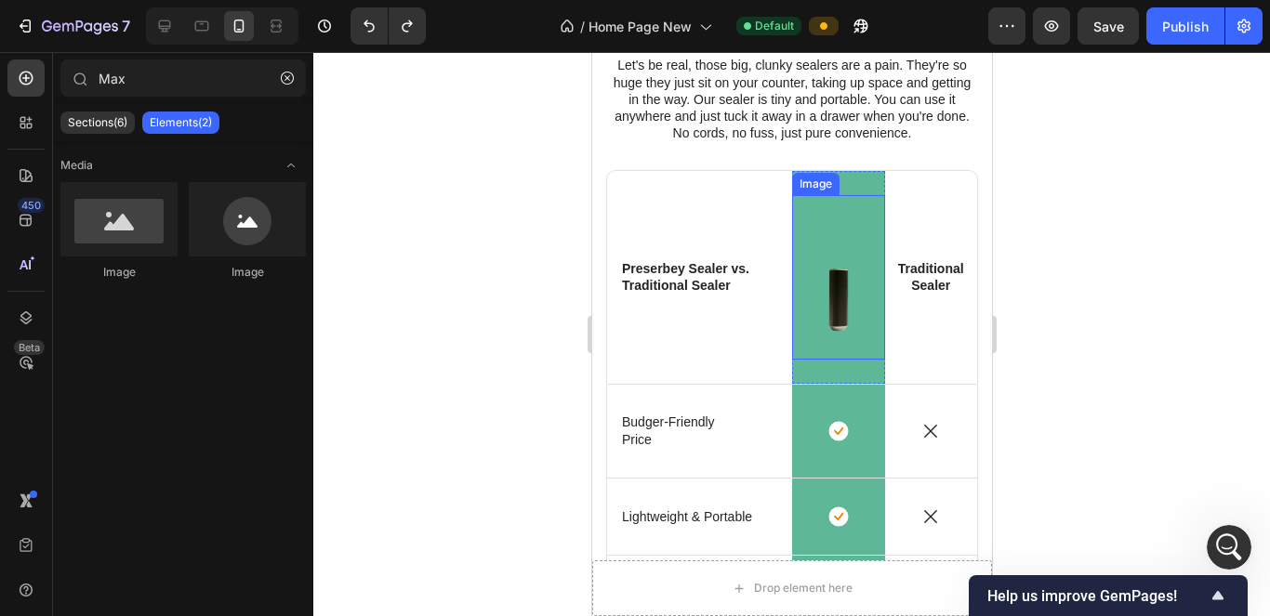
drag, startPoint x: 830, startPoint y: 207, endPoint x: 742, endPoint y: 219, distance: 89.0
click at [619, 206] on img at bounding box center [837, 277] width 93 height 165
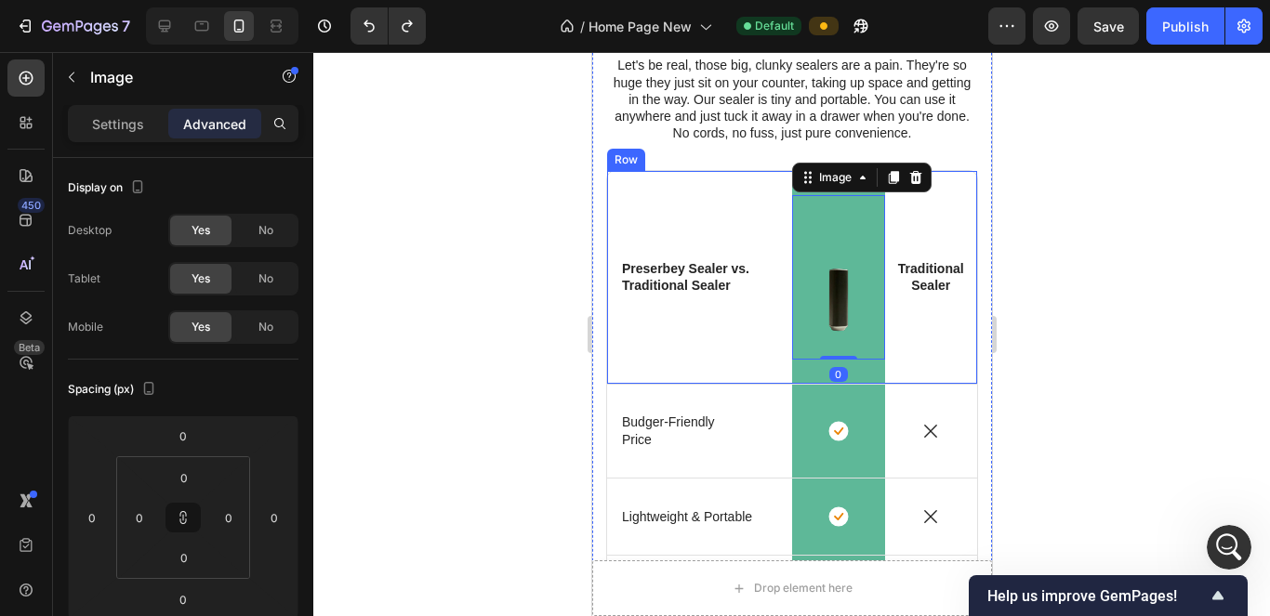
click at [619, 217] on div "Preserbey Sealer vs. Traditional Sealer Text Block" at bounding box center [698, 277] width 185 height 213
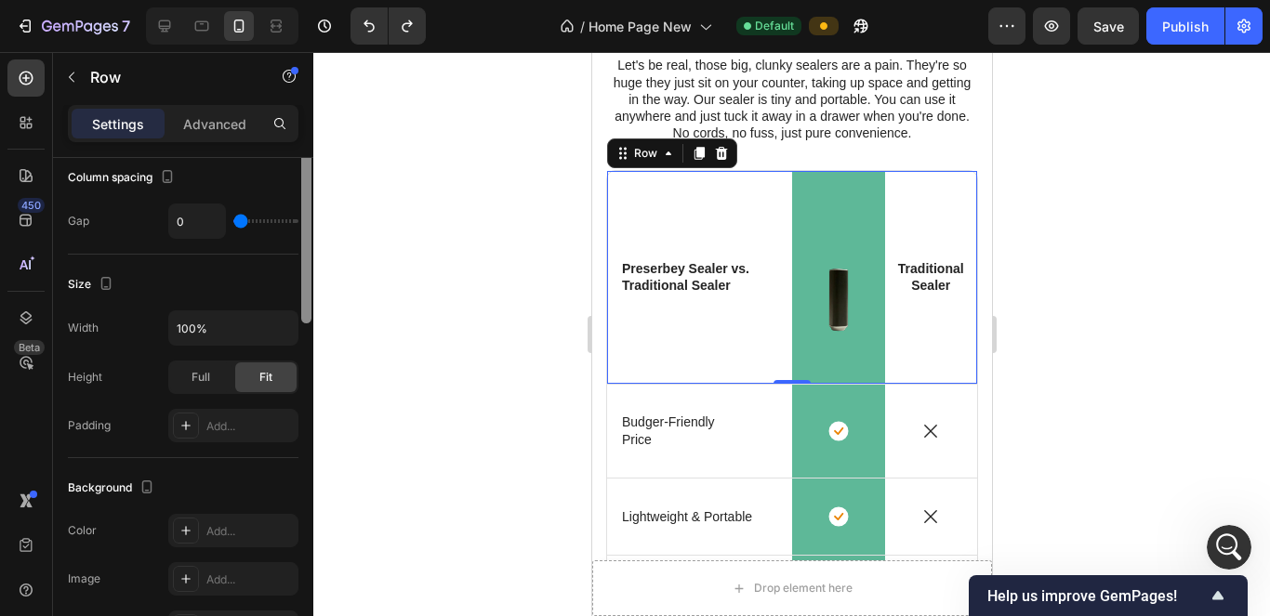
scroll to position [0, 0]
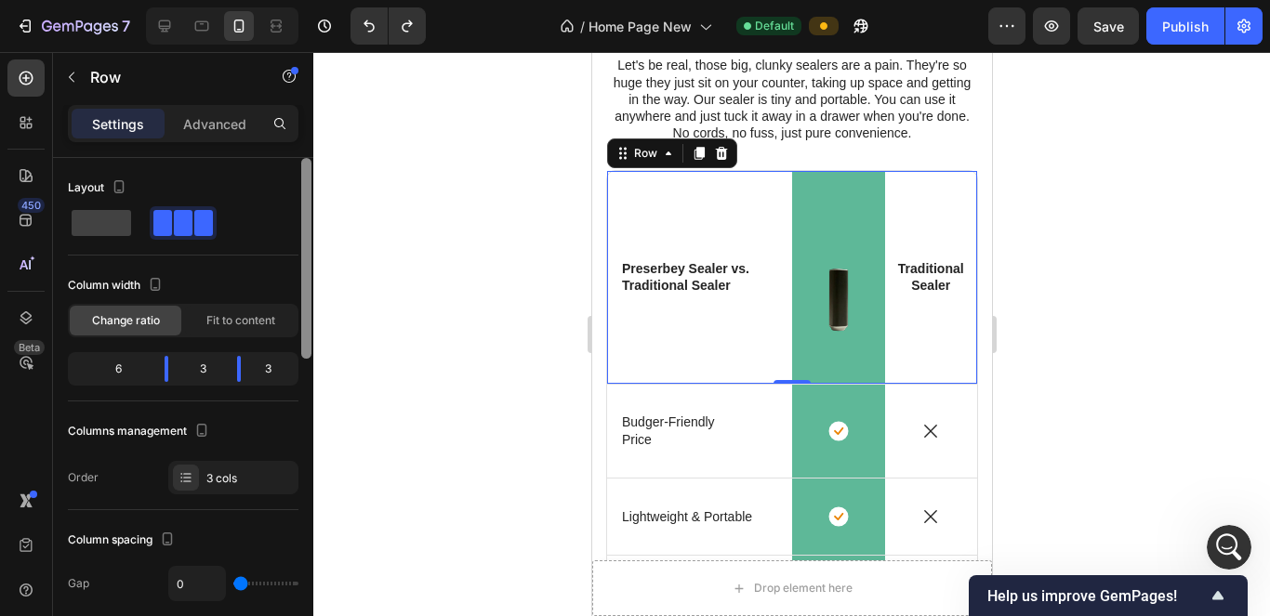
drag, startPoint x: 309, startPoint y: 282, endPoint x: 287, endPoint y: 217, distance: 68.5
click at [290, 223] on div "Layout Column width Change ratio Fit to content 6 3 3 Columns management Order …" at bounding box center [183, 413] width 260 height 511
click at [240, 129] on p "Advanced" at bounding box center [214, 124] width 63 height 20
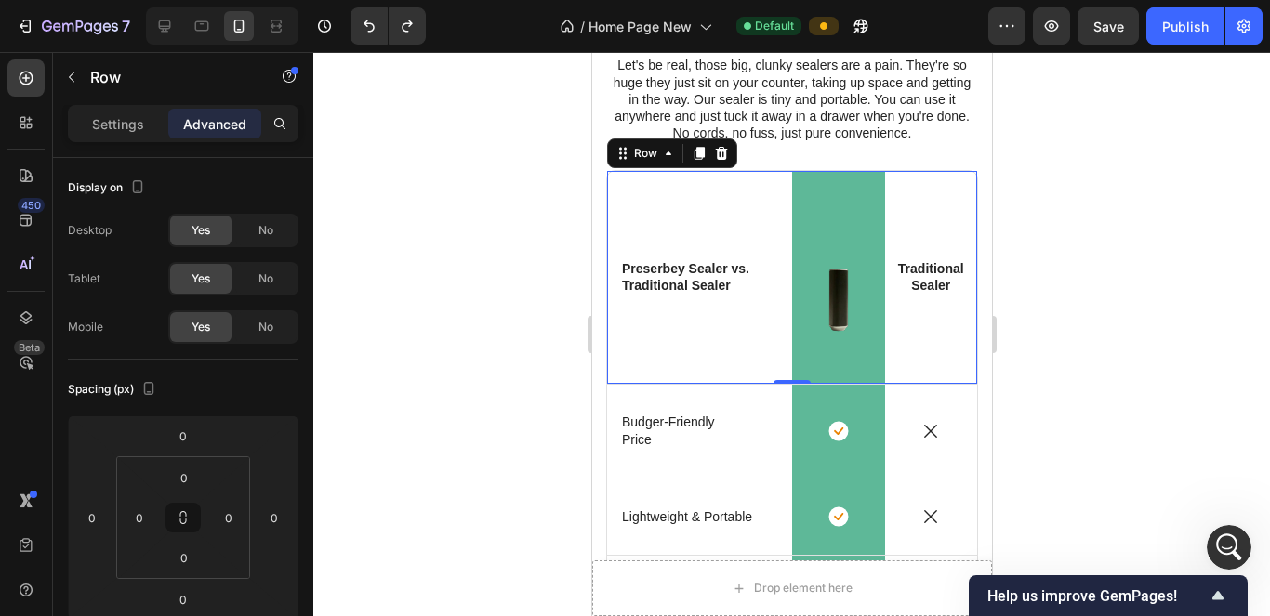
scroll to position [511, 0]
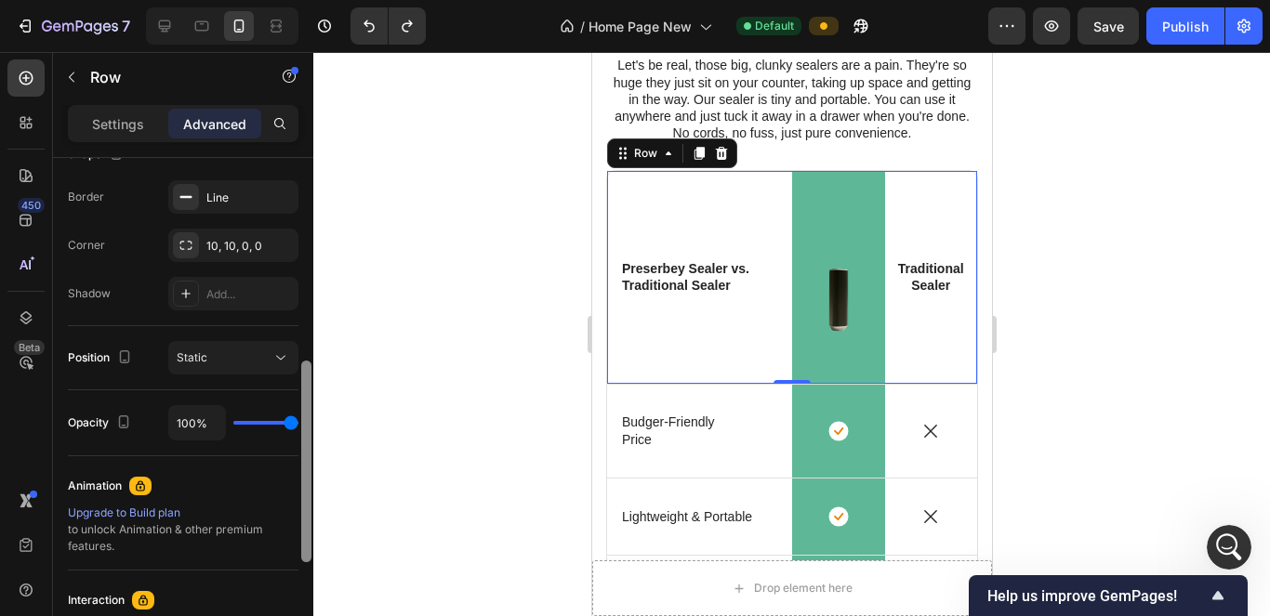
click at [311, 318] on div at bounding box center [306, 413] width 14 height 511
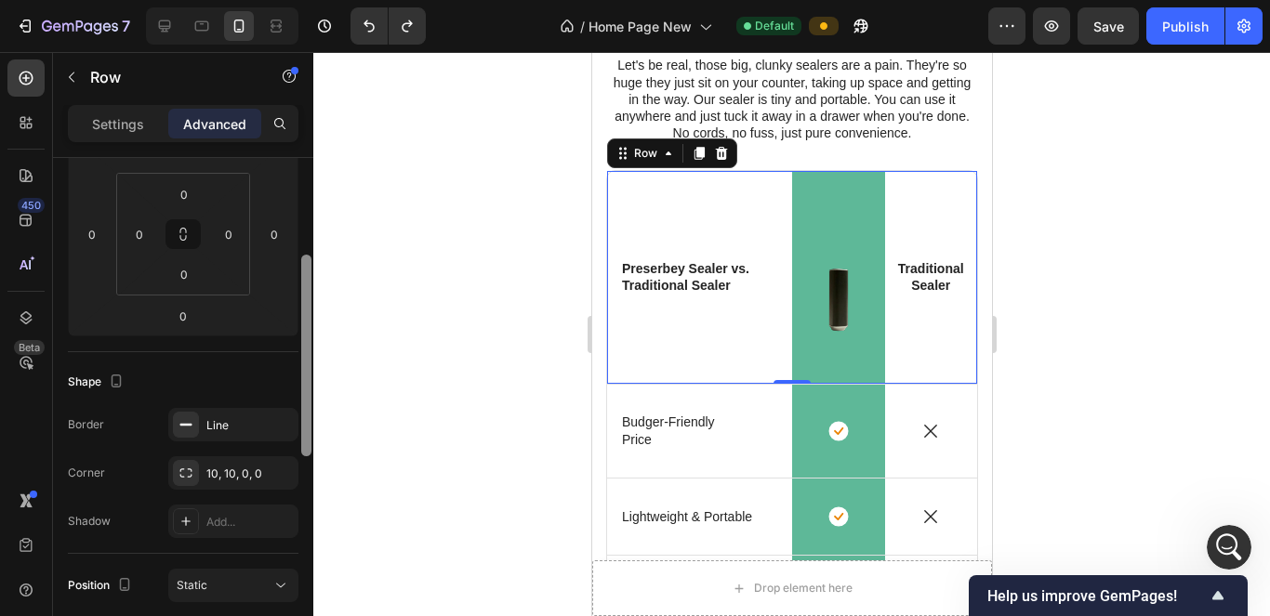
scroll to position [200, 0]
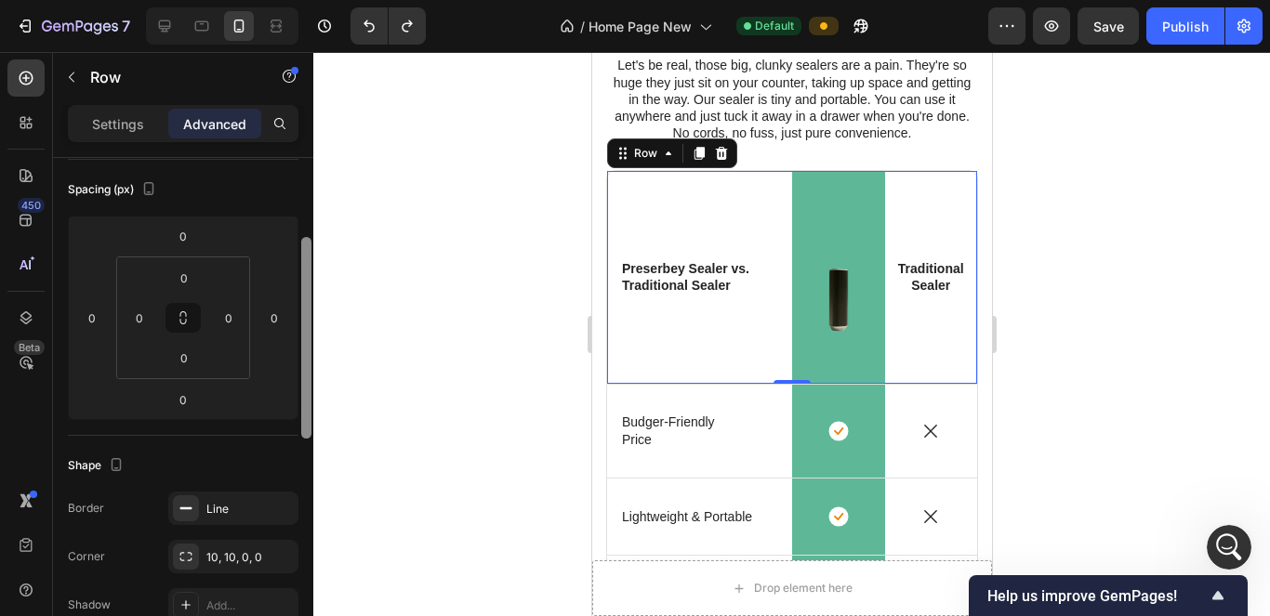
drag, startPoint x: 305, startPoint y: 386, endPoint x: 318, endPoint y: 262, distance: 124.4
click at [318, 0] on div "7 / Home Page New Default Preview Save Publish 450 Beta Max Sections(6) Element…" at bounding box center [635, 0] width 1270 height 0
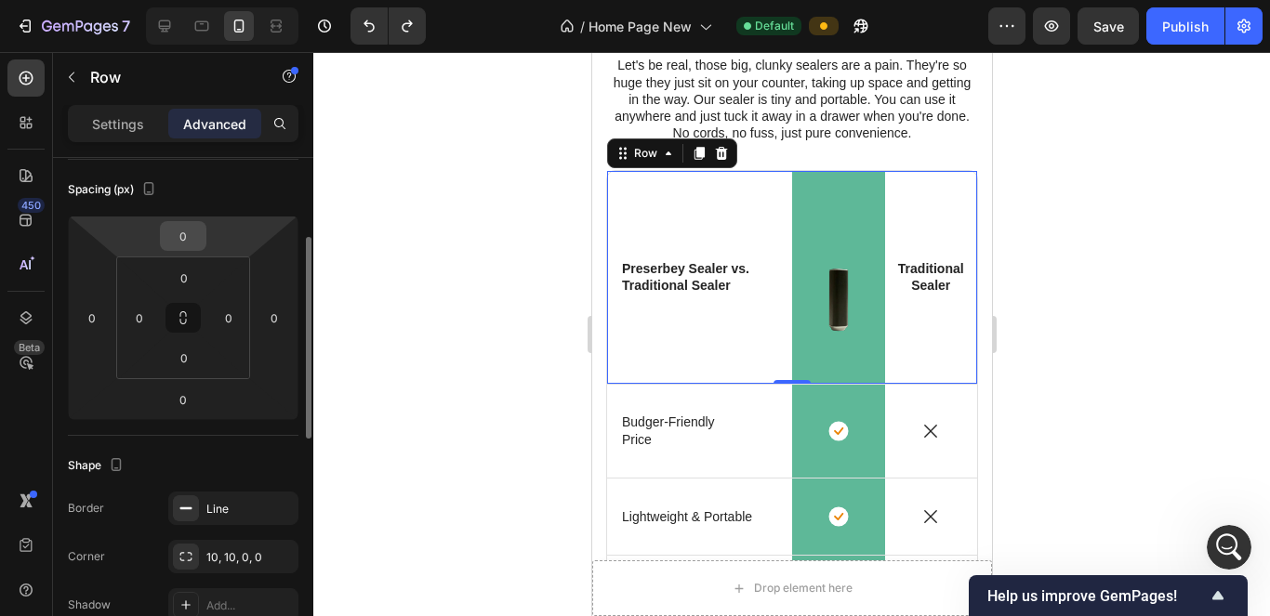
click at [176, 238] on input "0" at bounding box center [183, 236] width 37 height 28
click at [190, 238] on input "0" at bounding box center [183, 236] width 37 height 28
click at [196, 292] on div "0" at bounding box center [184, 278] width 46 height 30
type input "5"
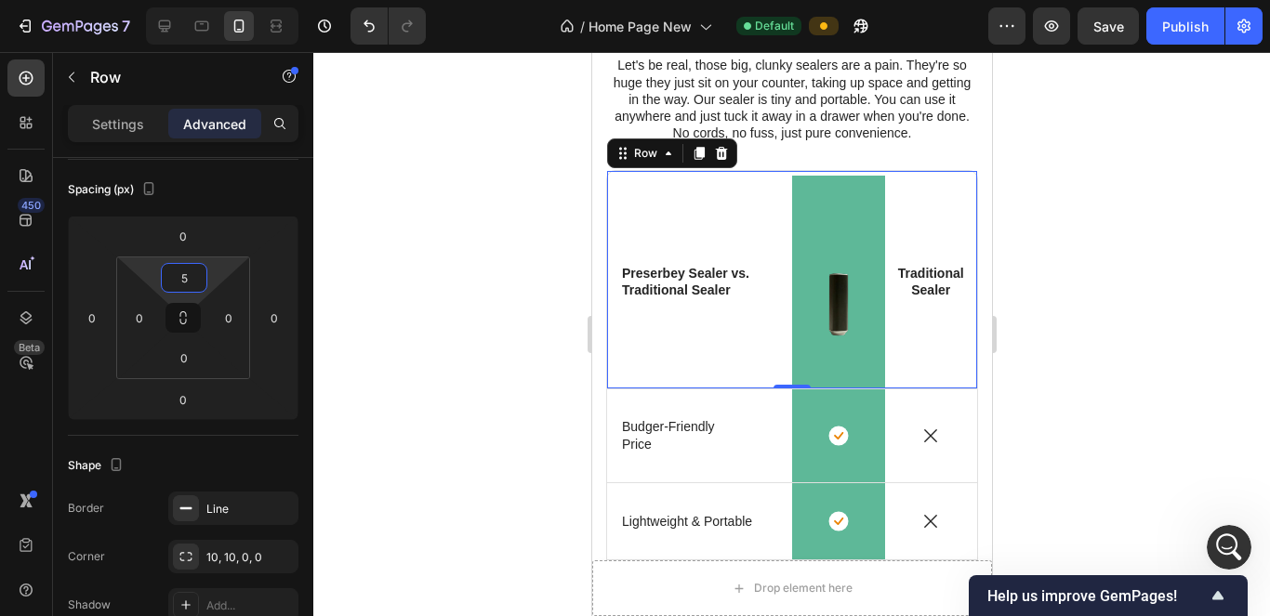
click at [351, 316] on div at bounding box center [791, 334] width 957 height 564
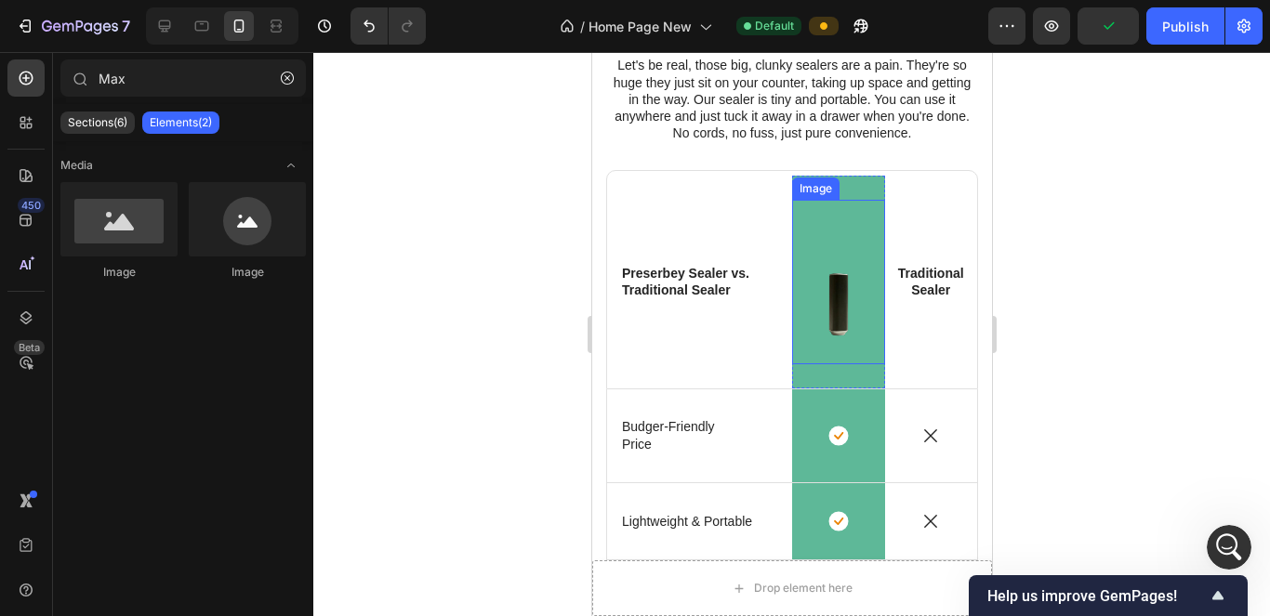
click at [619, 221] on img at bounding box center [837, 282] width 93 height 165
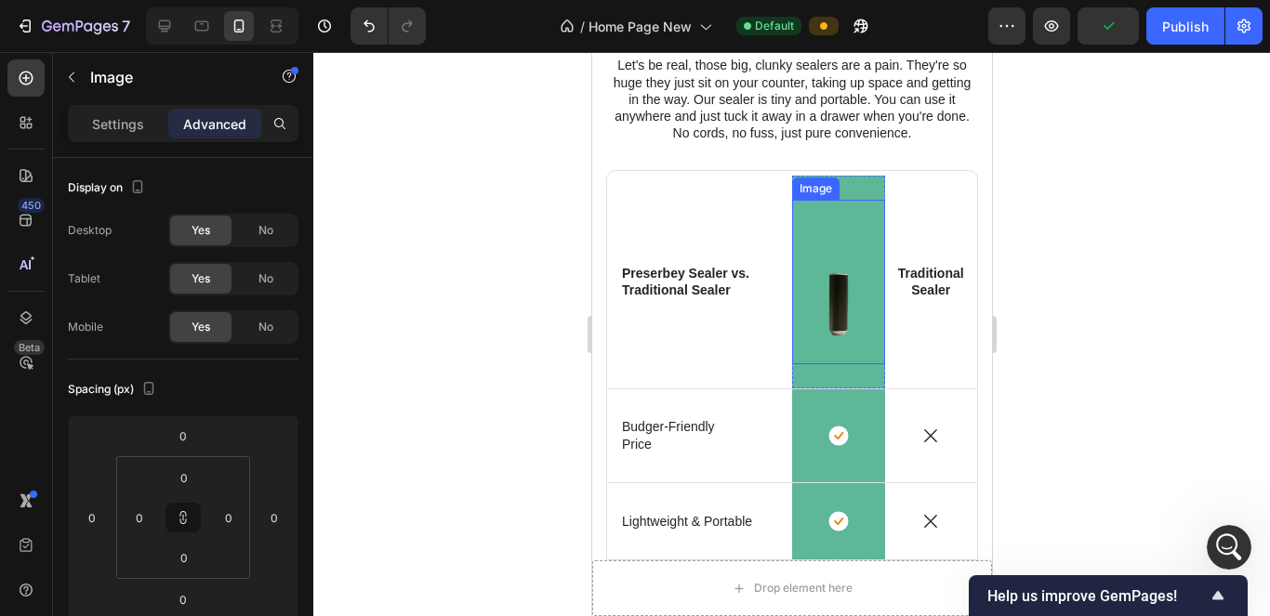
click at [619, 222] on div "Preserbey Sealer vs. Traditional Sealer Text Block" at bounding box center [698, 282] width 185 height 213
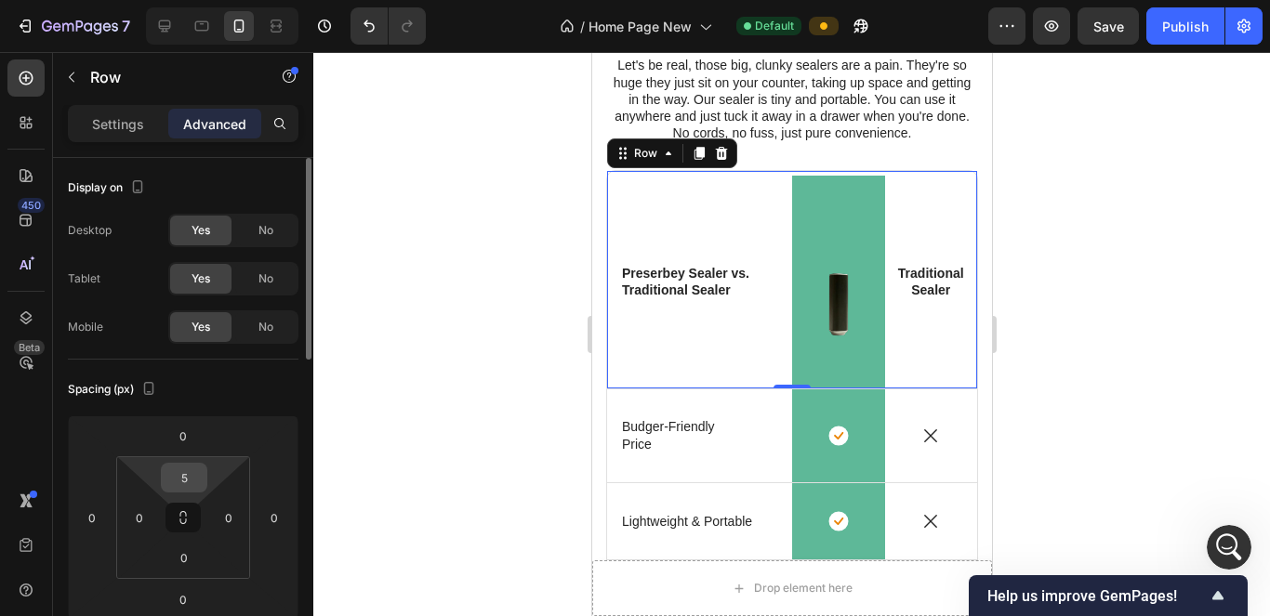
click at [186, 485] on input "5" at bounding box center [184, 478] width 37 height 28
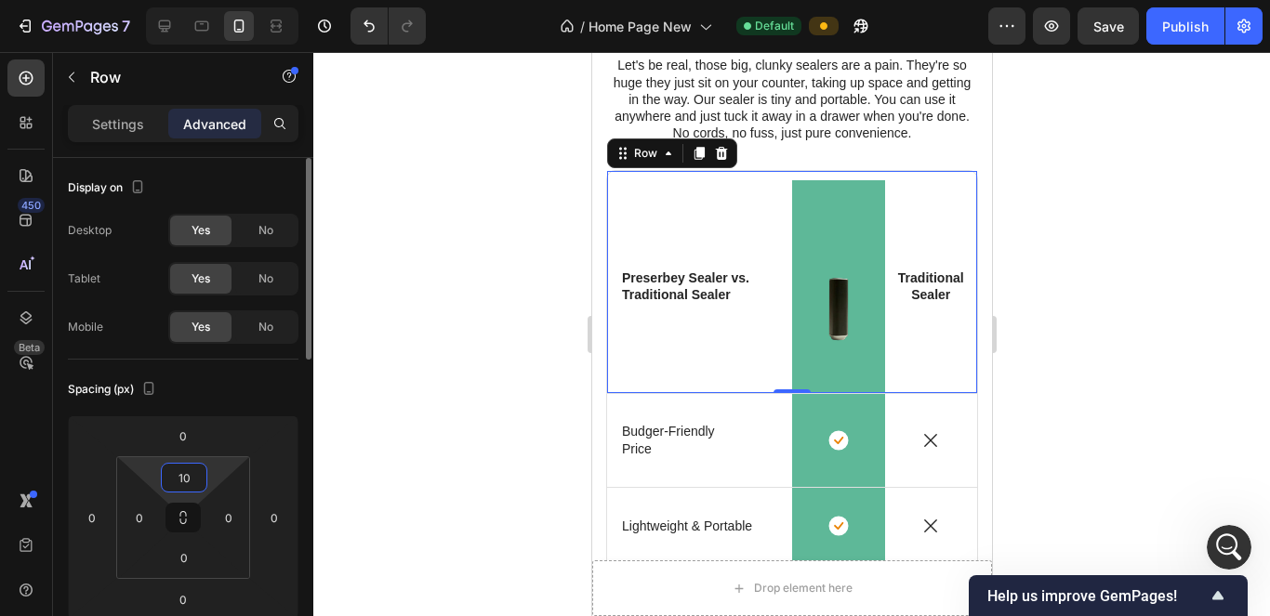
click at [177, 484] on input "10" at bounding box center [184, 478] width 37 height 28
type input "-10"
click at [321, 458] on div at bounding box center [791, 334] width 957 height 564
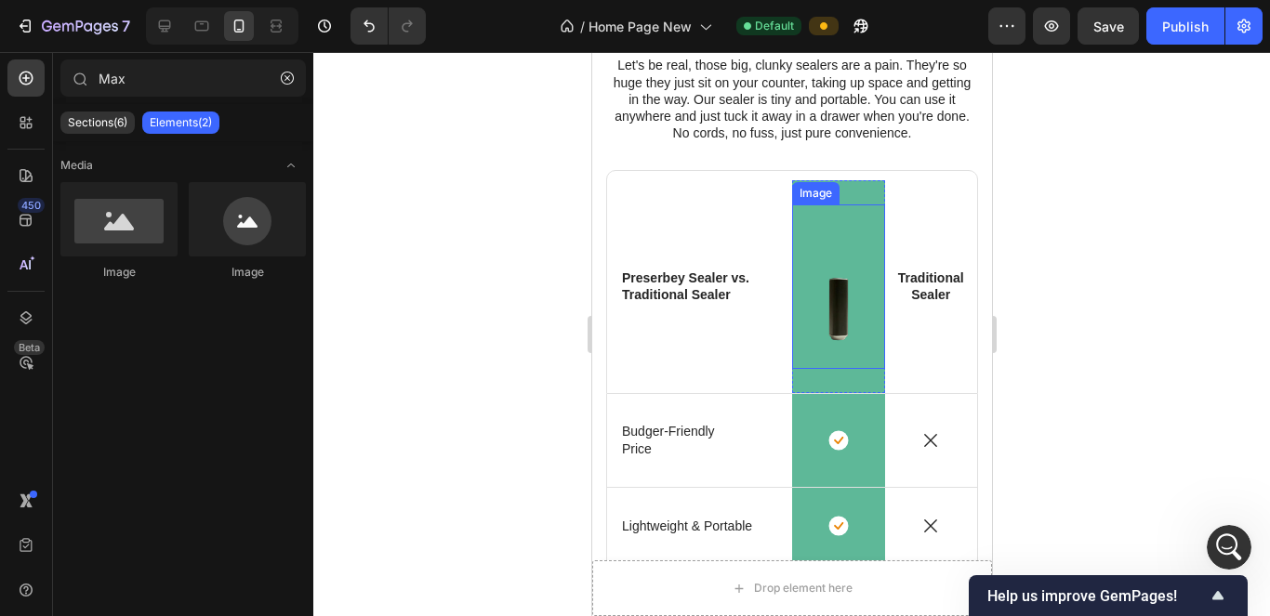
click at [619, 338] on img at bounding box center [837, 287] width 93 height 165
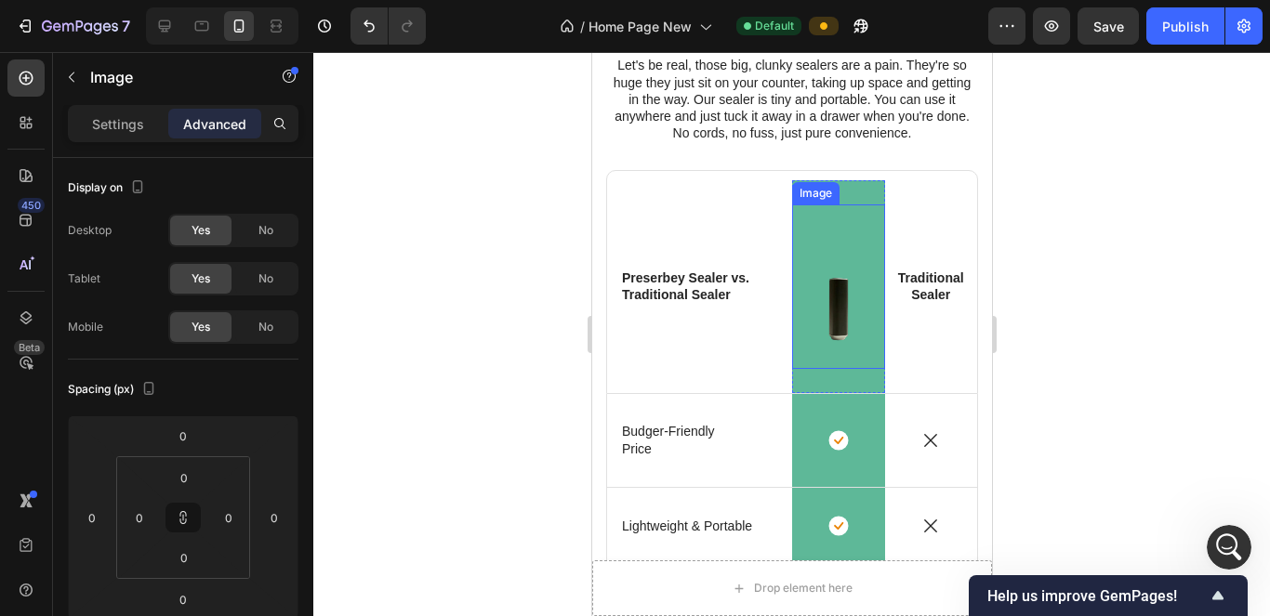
click at [619, 330] on div "Preserbey Sealer vs. Traditional Sealer Text Block" at bounding box center [698, 286] width 185 height 213
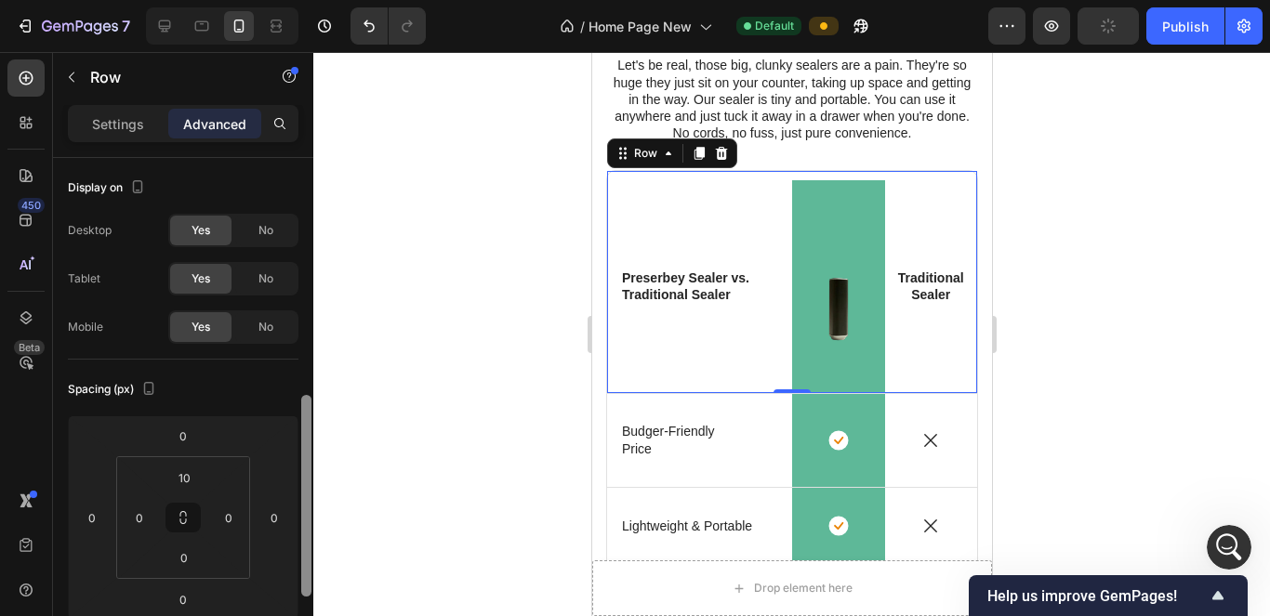
drag, startPoint x: 307, startPoint y: 317, endPoint x: 306, endPoint y: 385, distance: 67.9
click at [306, 395] on div at bounding box center [306, 496] width 10 height 202
click at [194, 464] on input "10" at bounding box center [184, 478] width 37 height 28
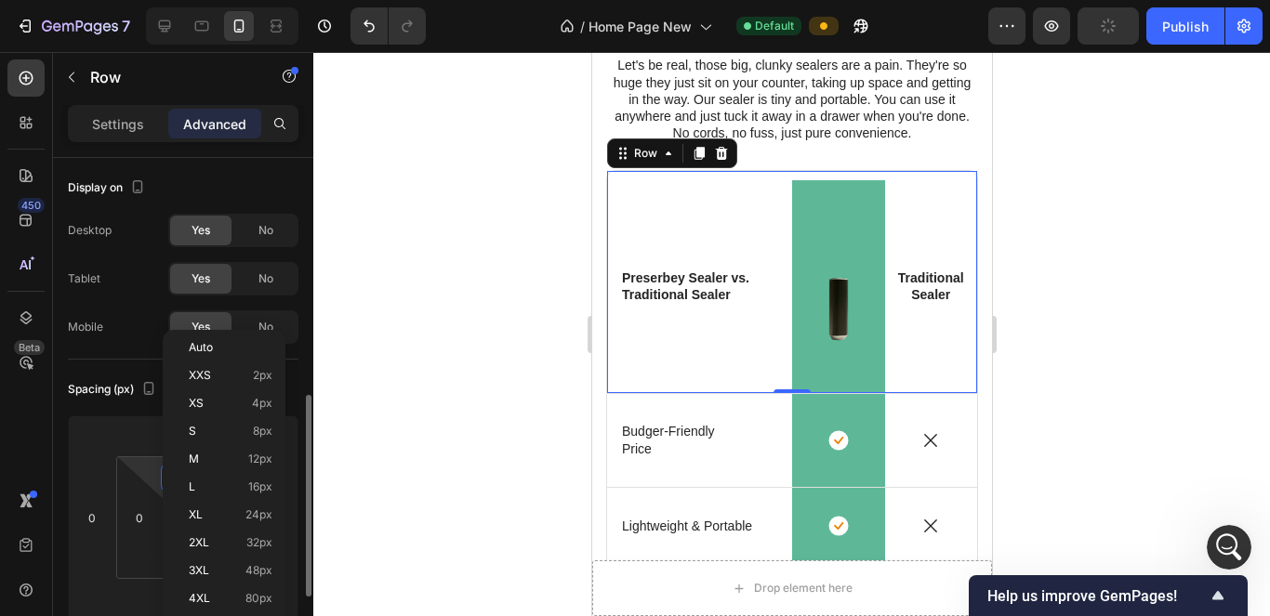
scroll to position [170, 0]
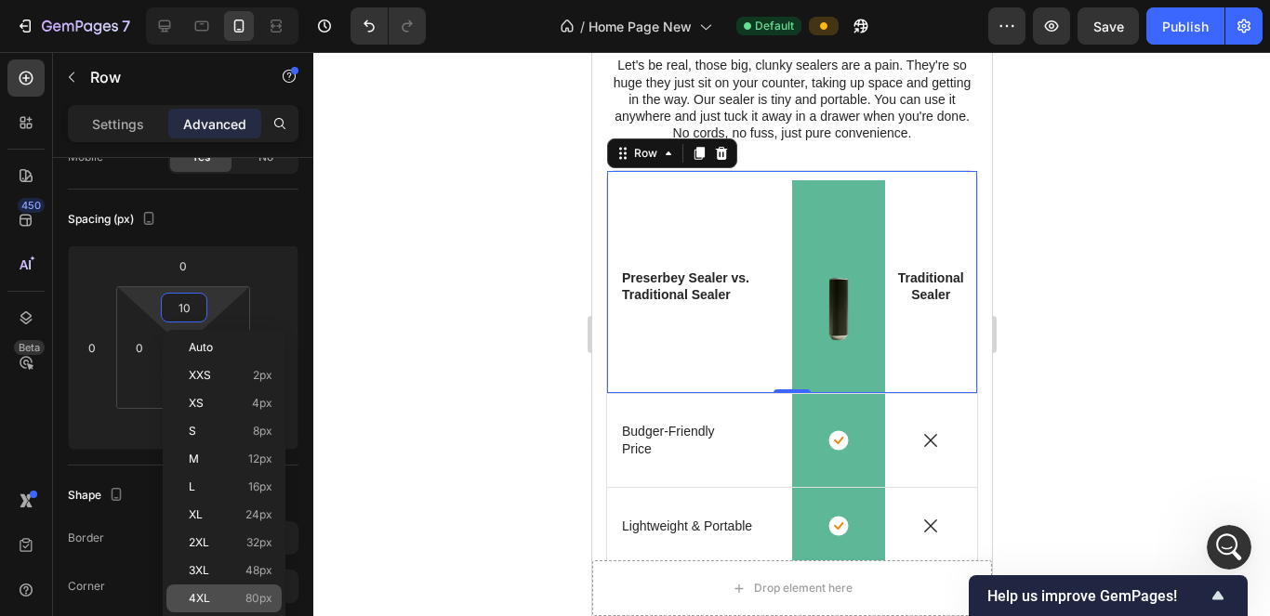
click at [217, 591] on div "4XL 80px" at bounding box center [223, 599] width 115 height 28
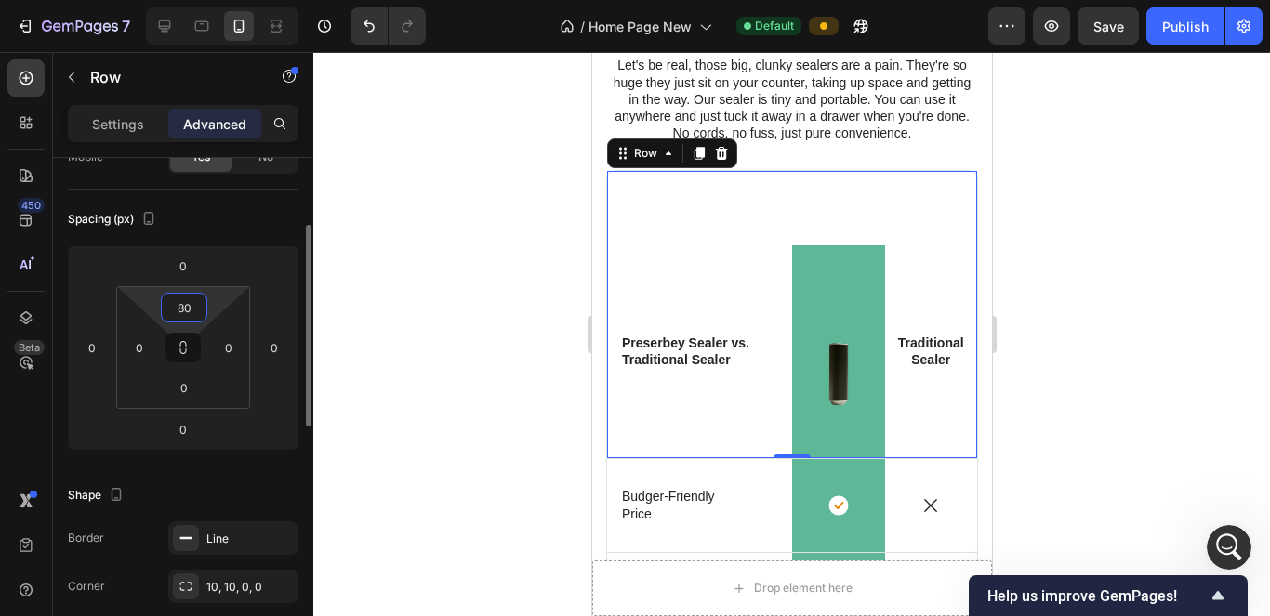
click at [192, 316] on input "80" at bounding box center [184, 308] width 37 height 28
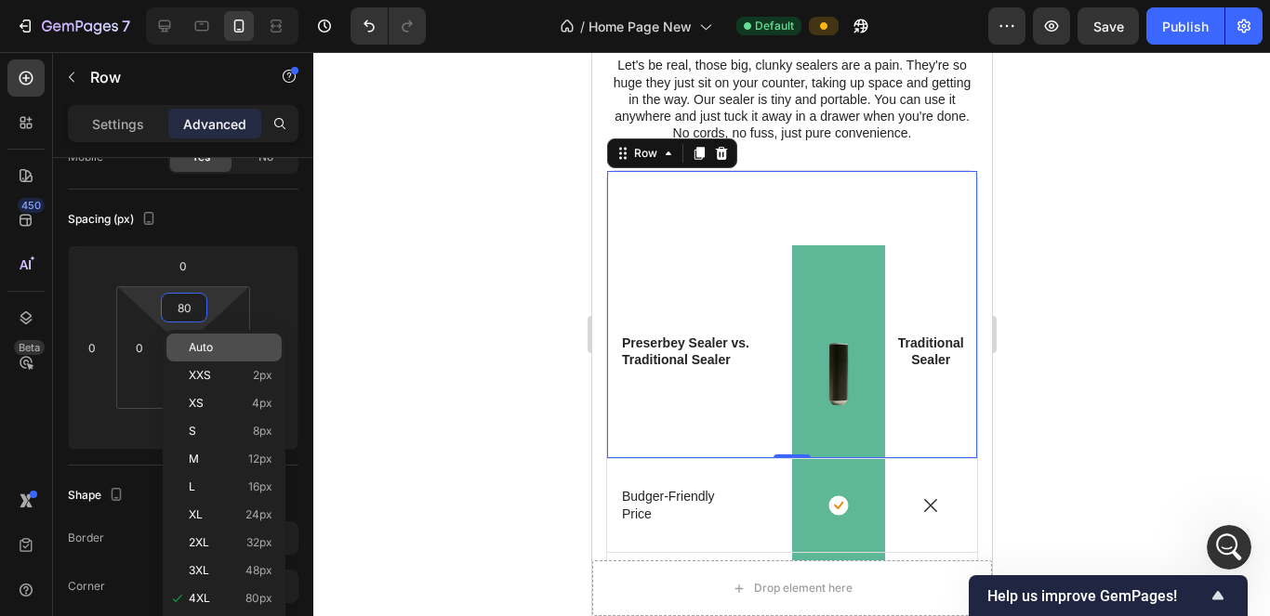
click at [211, 342] on span "Auto" at bounding box center [201, 347] width 24 height 13
type input "Auto"
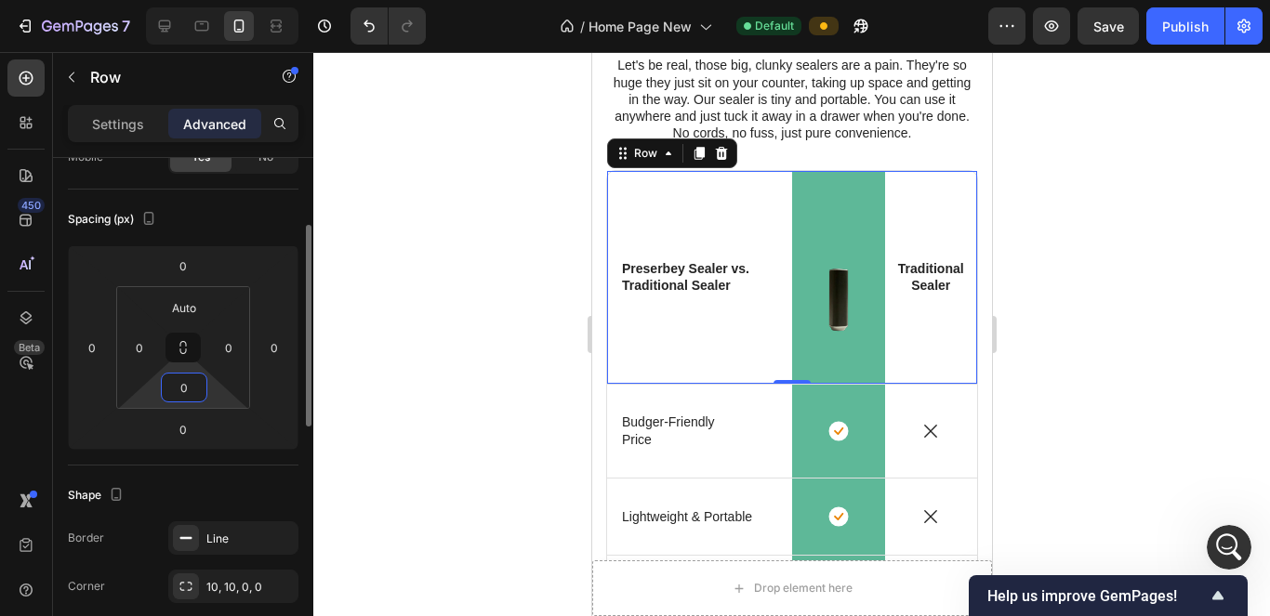
click at [184, 393] on input "0" at bounding box center [184, 388] width 37 height 28
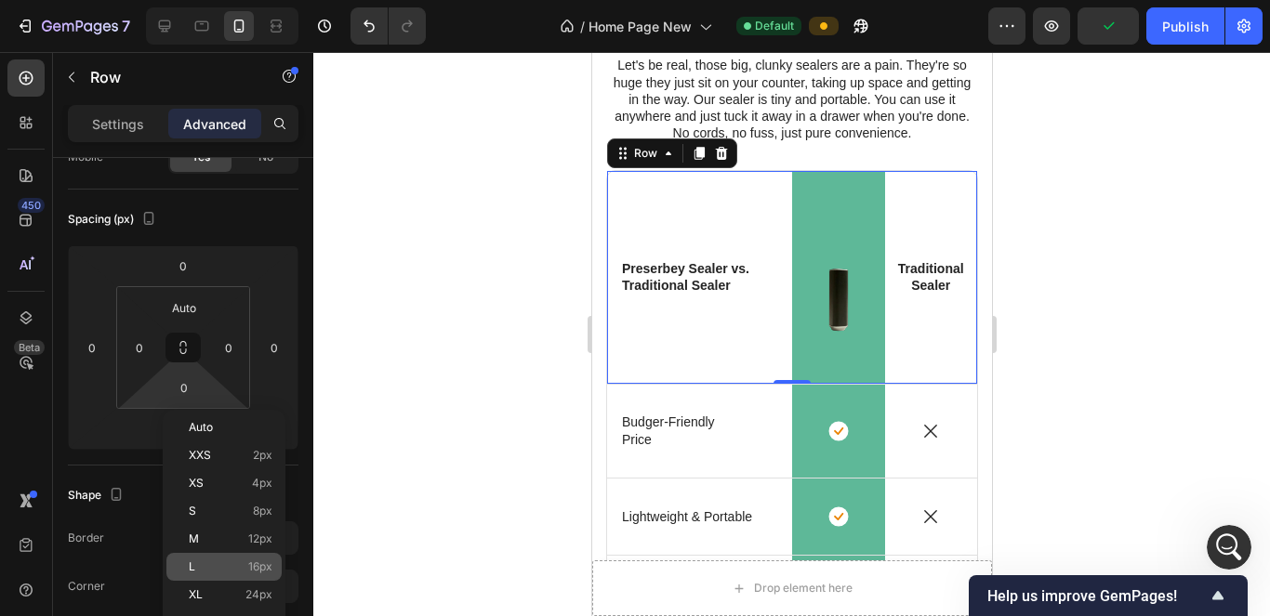
click at [206, 578] on div "L 16px" at bounding box center [223, 567] width 115 height 28
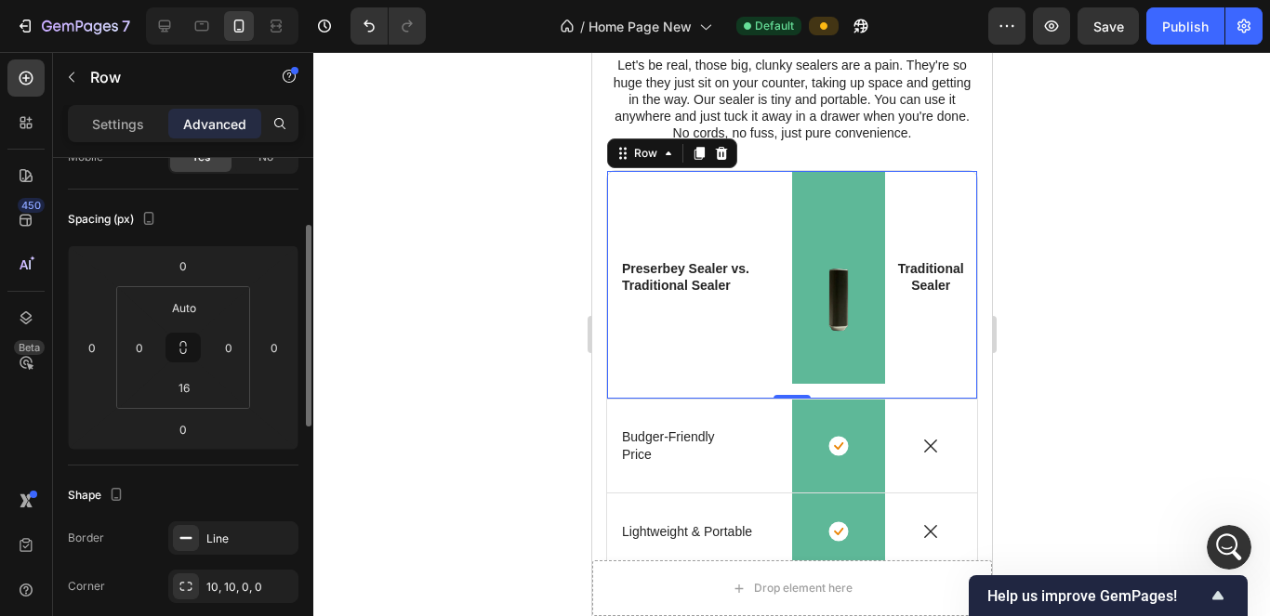
type input "0"
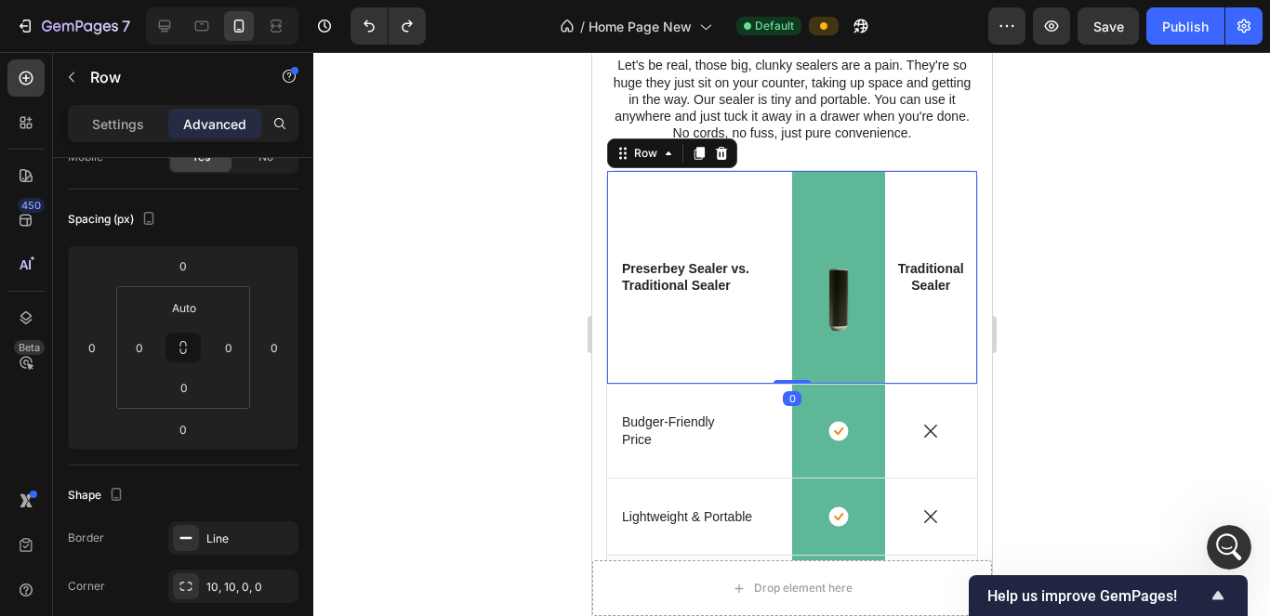
drag, startPoint x: 780, startPoint y: 375, endPoint x: 778, endPoint y: 320, distance: 54.9
click at [619, 320] on div "Preserbey Sealer vs. Traditional Sealer Text Block Image Row Traditional Sealer…" at bounding box center [791, 277] width 372 height 215
click at [619, 372] on div "Preserbey Sealer vs. Traditional Sealer Text Block" at bounding box center [698, 277] width 185 height 213
drag, startPoint x: 782, startPoint y: 376, endPoint x: 800, endPoint y: 286, distance: 91.0
click at [619, 332] on div "Preserbey Sealer vs. Traditional Sealer Text Block Image Row Traditional Sealer…" at bounding box center [791, 277] width 372 height 215
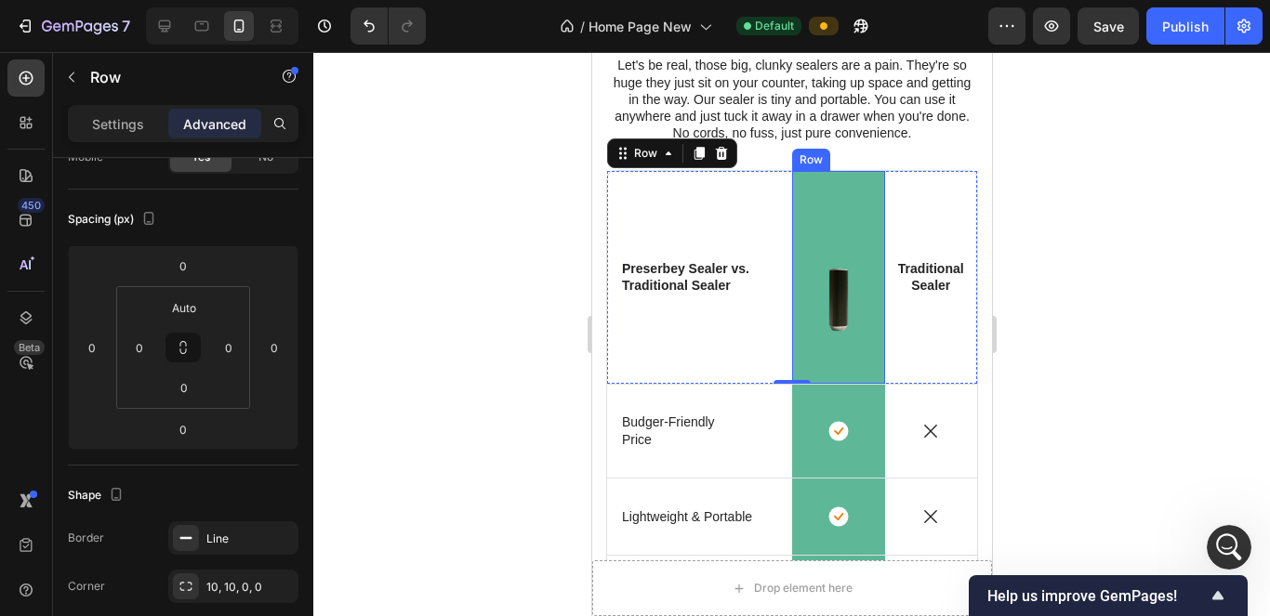
click at [619, 182] on div "Image Row" at bounding box center [837, 277] width 93 height 213
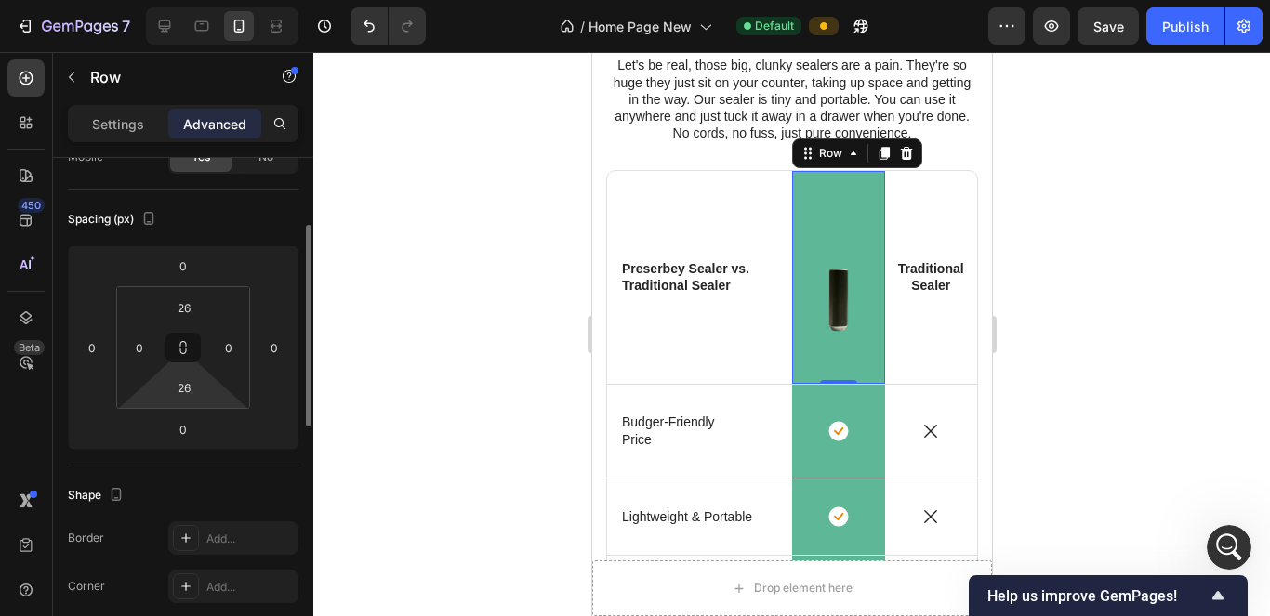
drag, startPoint x: 190, startPoint y: 396, endPoint x: 157, endPoint y: 386, distance: 34.1
click at [190, 396] on input "26" at bounding box center [184, 388] width 37 height 28
click at [157, 386] on div "26 0 26 0" at bounding box center [183, 347] width 134 height 123
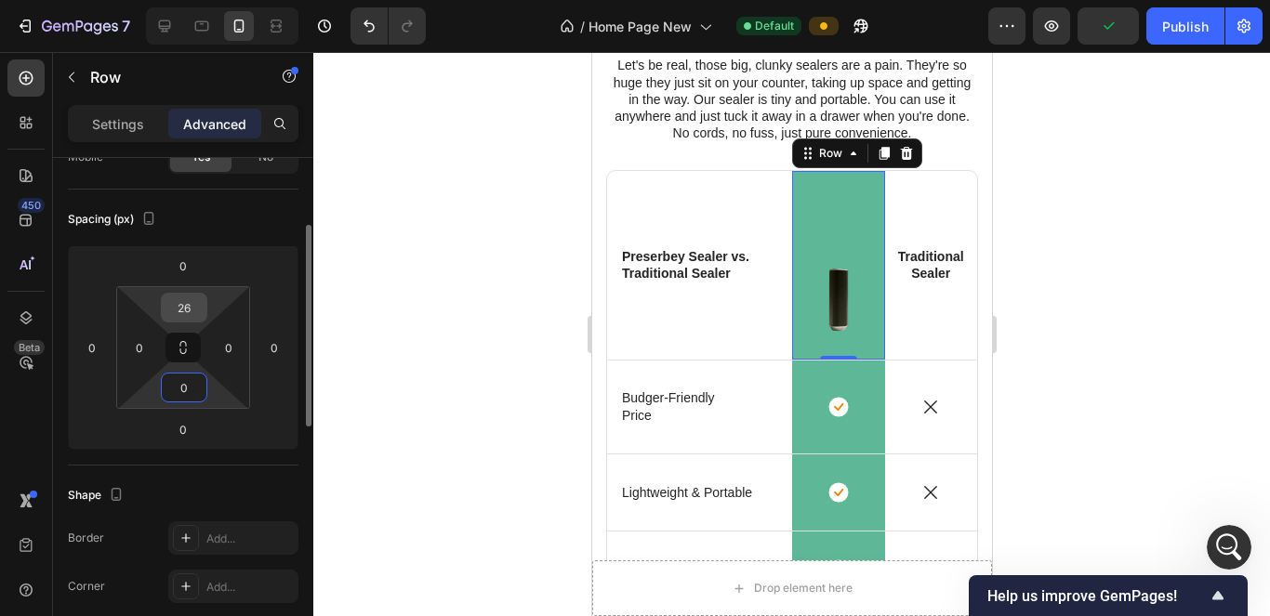
type input "0"
click at [199, 315] on input "26" at bounding box center [184, 308] width 37 height 28
drag, startPoint x: 174, startPoint y: 313, endPoint x: 165, endPoint y: 343, distance: 31.2
click at [166, 310] on input "26" at bounding box center [184, 308] width 37 height 28
type input "0"
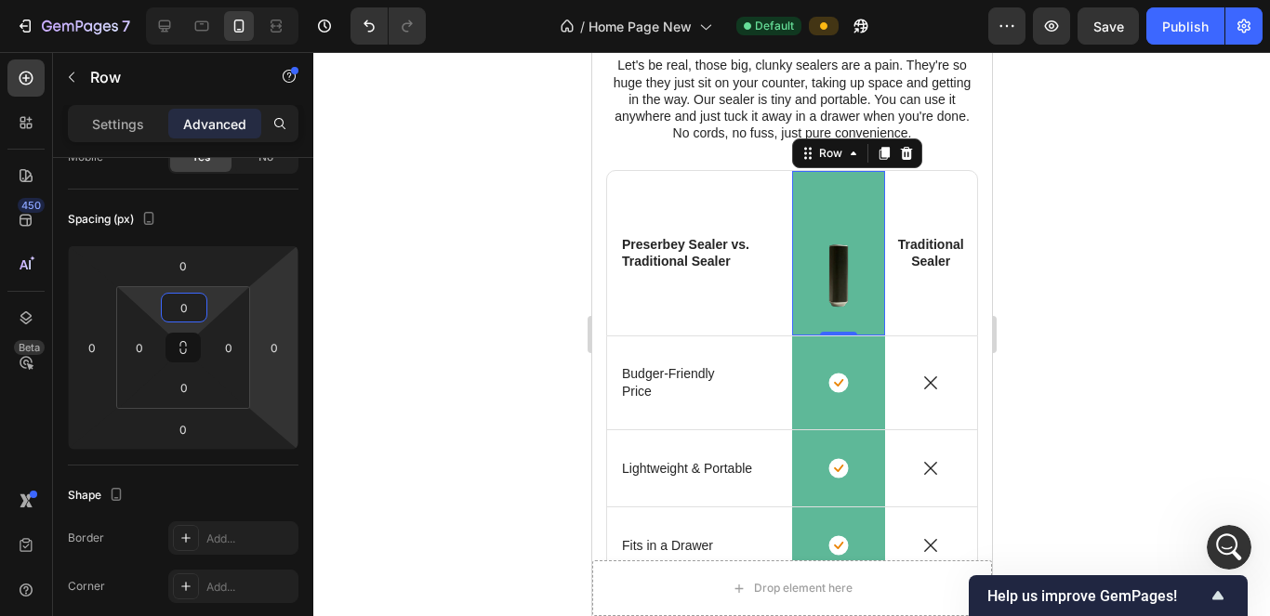
click at [397, 440] on div at bounding box center [791, 334] width 957 height 564
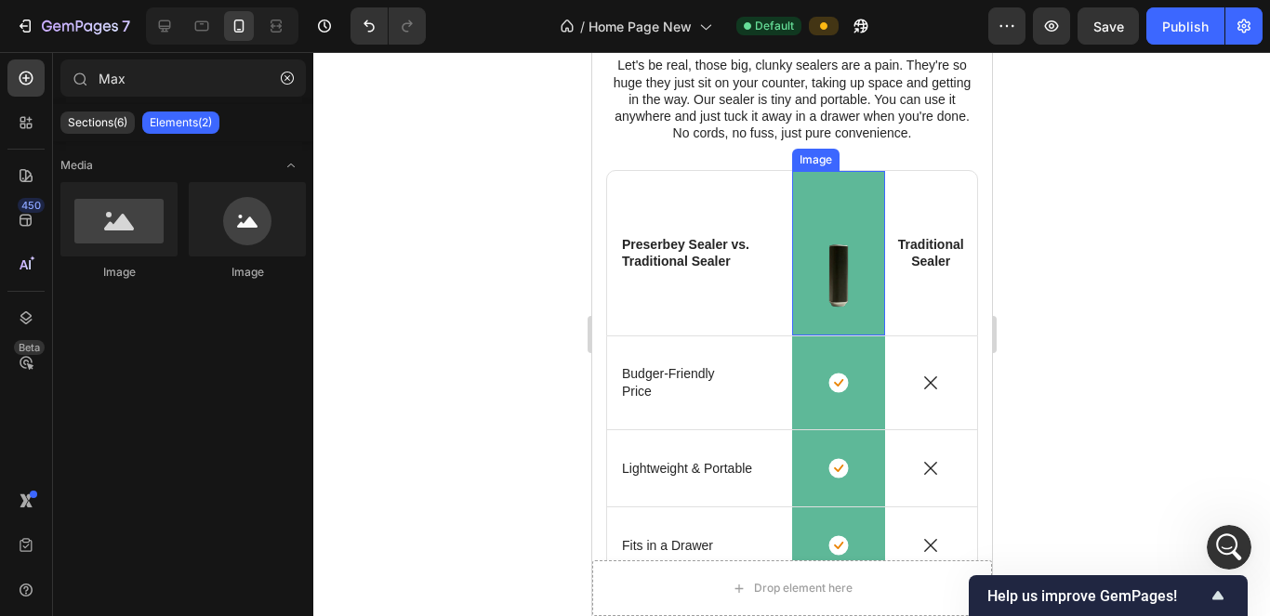
drag, startPoint x: 817, startPoint y: 209, endPoint x: 868, endPoint y: 197, distance: 51.6
click at [619, 209] on img at bounding box center [837, 253] width 93 height 165
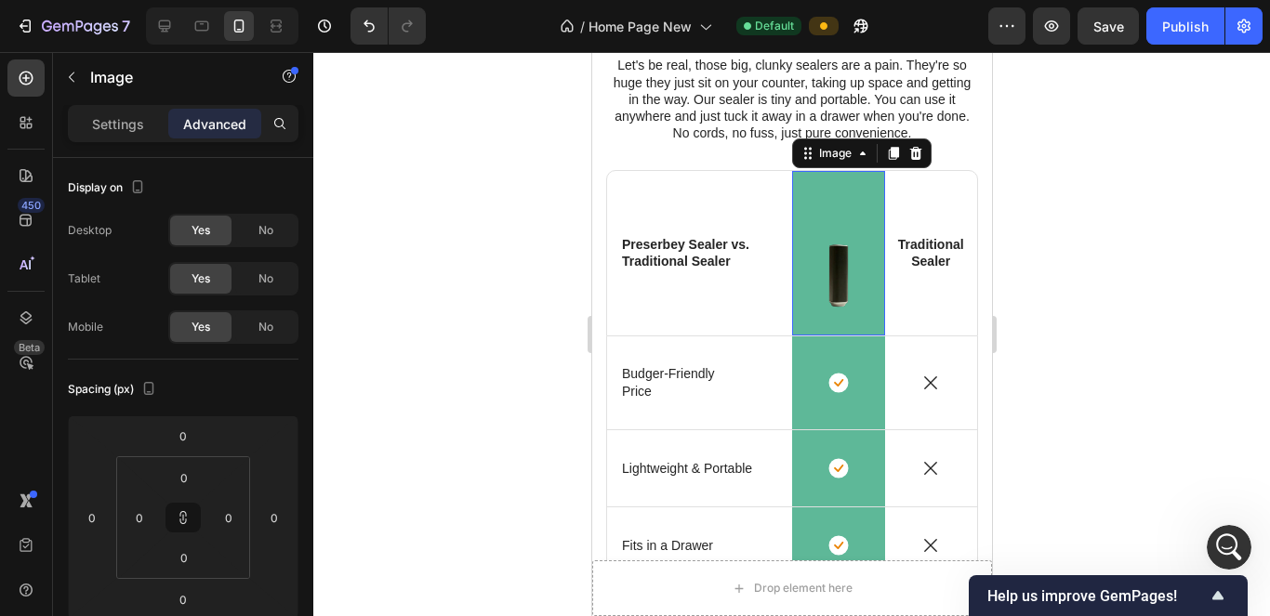
click at [619, 200] on div "Traditional Sealer Text Block" at bounding box center [930, 253] width 93 height 165
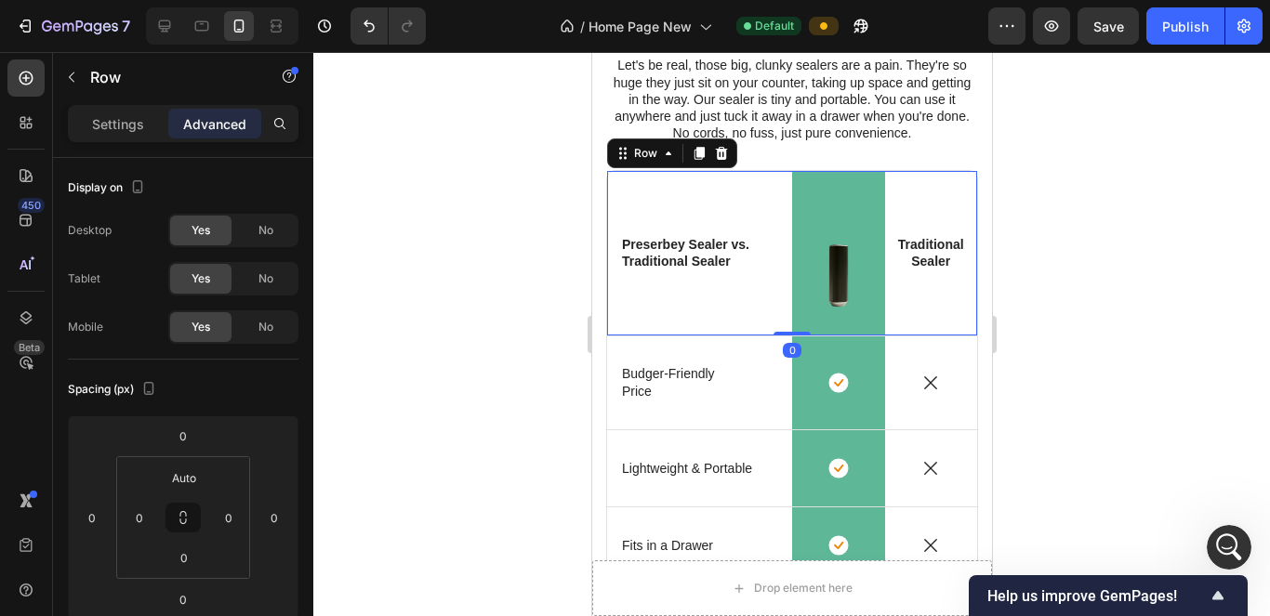
click at [619, 206] on img at bounding box center [837, 253] width 93 height 165
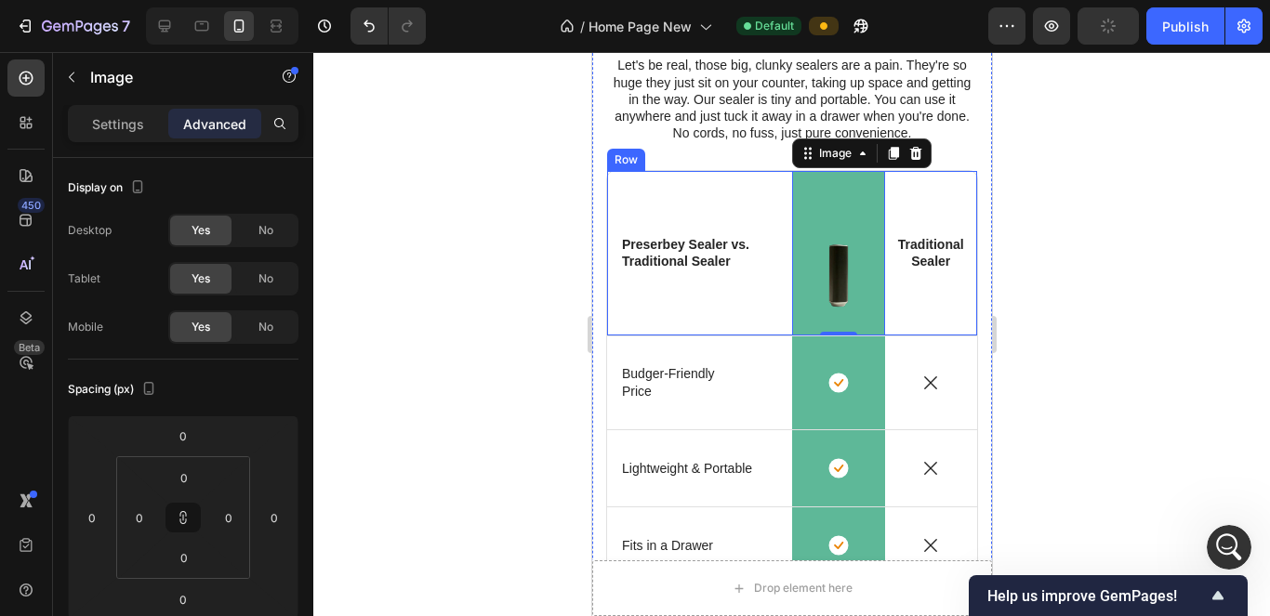
click at [619, 188] on div "Preserbey Sealer vs. Traditional Sealer Text Block" at bounding box center [698, 253] width 185 height 165
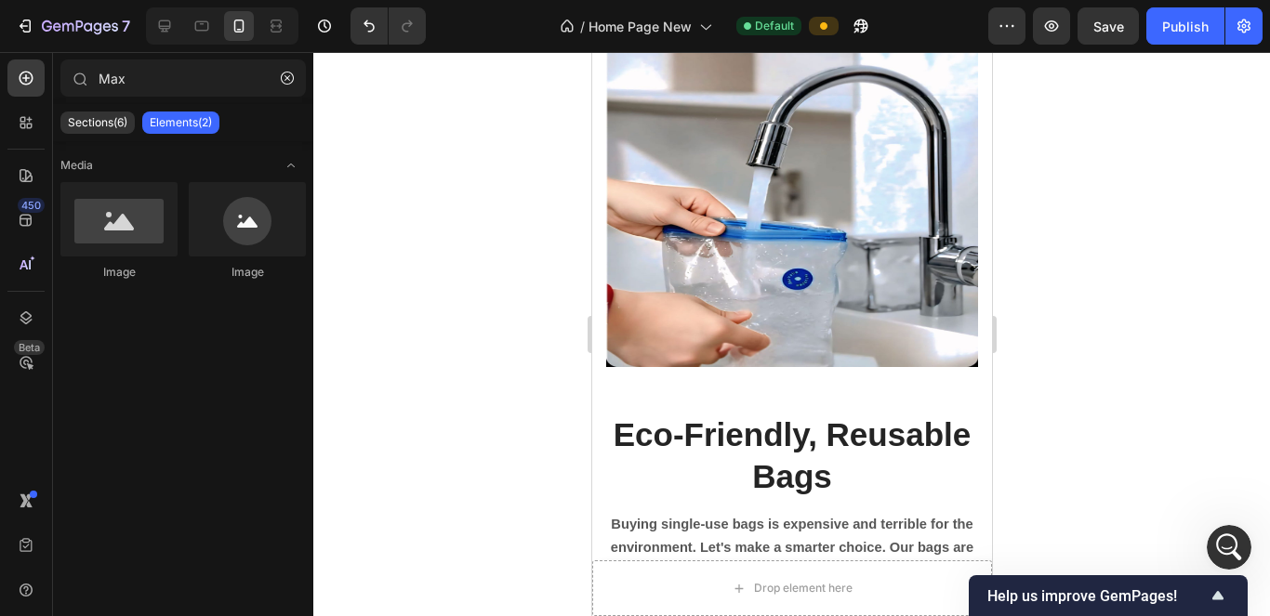
scroll to position [2941, 0]
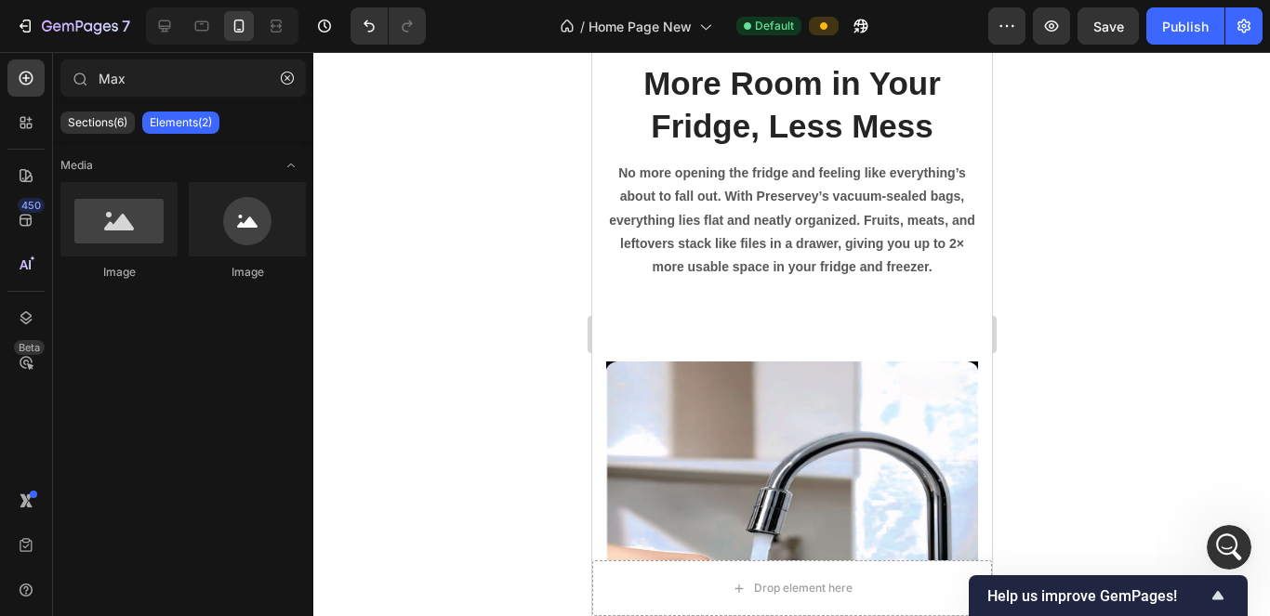
drag, startPoint x: 977, startPoint y: 333, endPoint x: 1584, endPoint y: 320, distance: 607.3
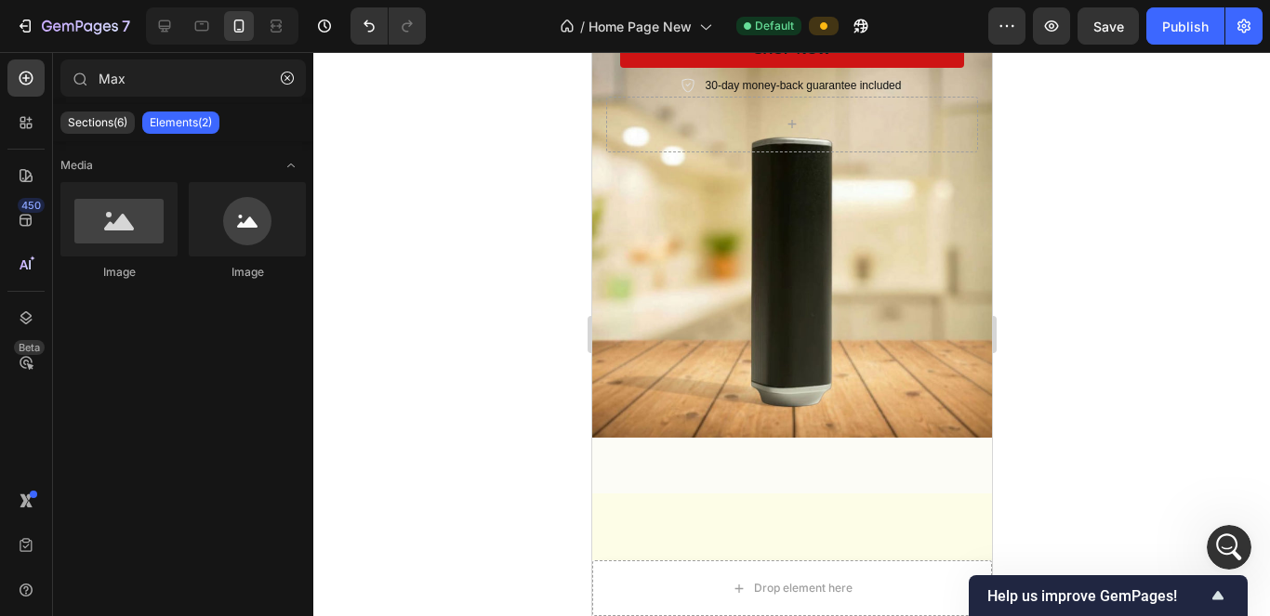
scroll to position [0, 0]
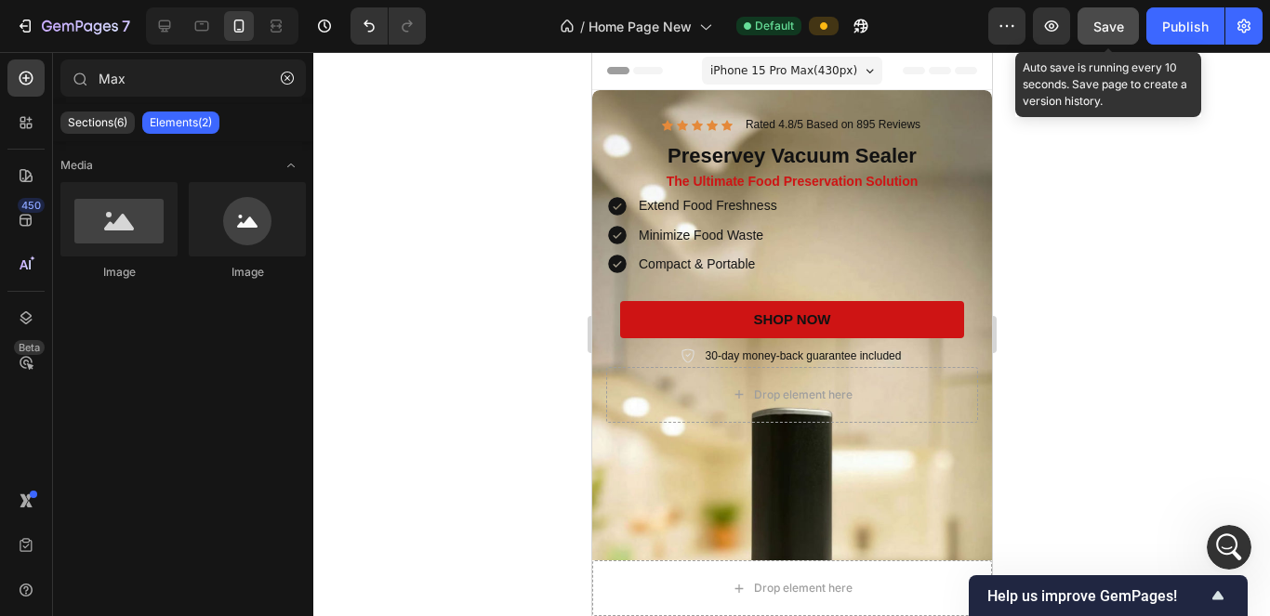
click at [619, 17] on div "Save" at bounding box center [1108, 27] width 31 height 20
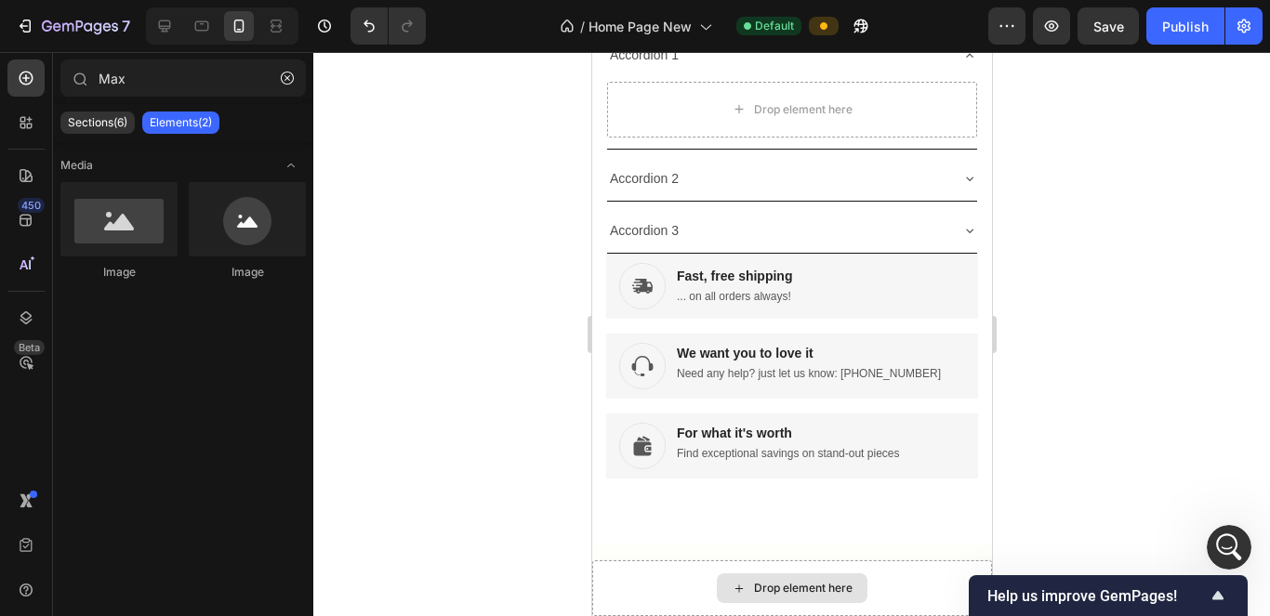
scroll to position [6594, 0]
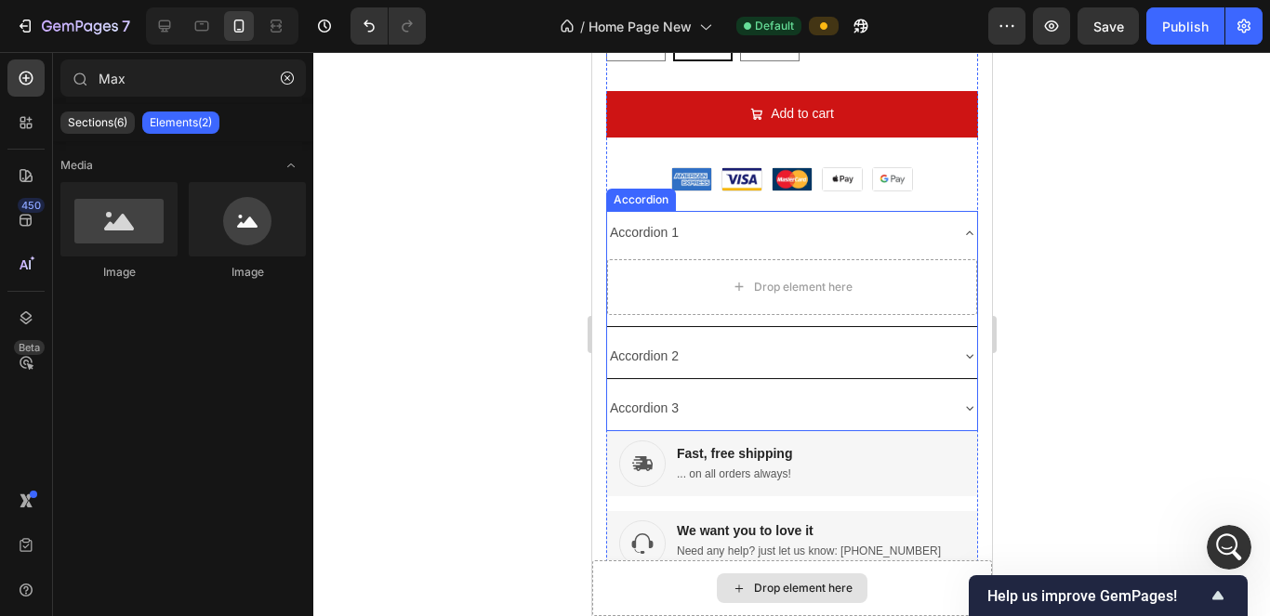
click at [619, 211] on div "Accordion 1" at bounding box center [791, 233] width 370 height 44
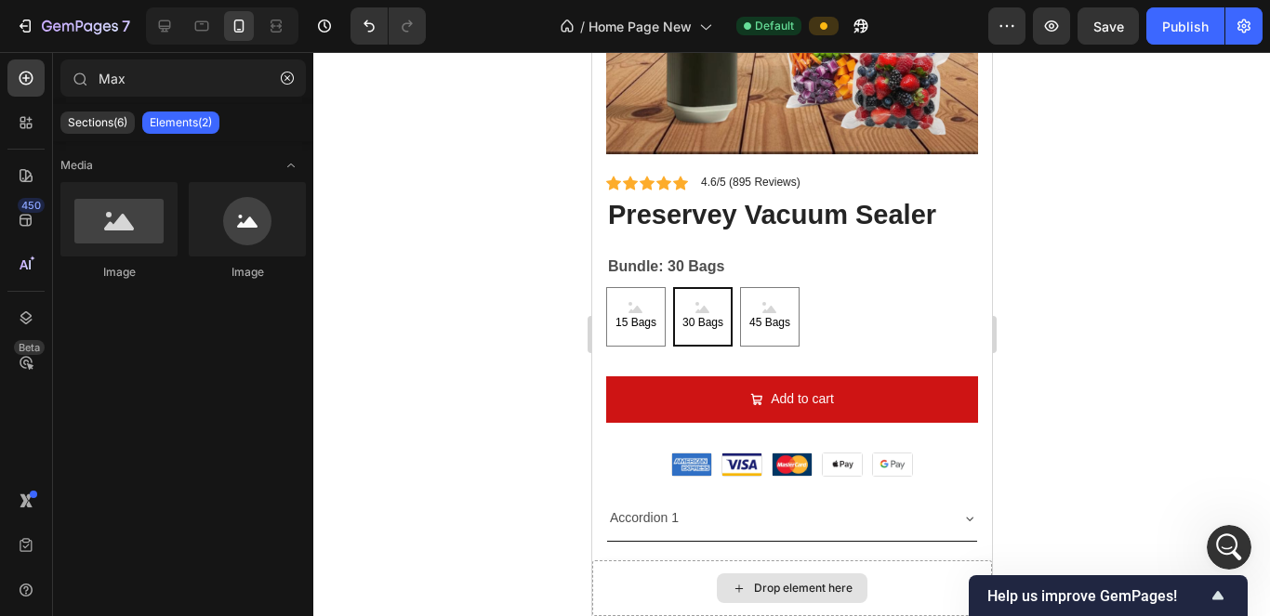
scroll to position [6216, 0]
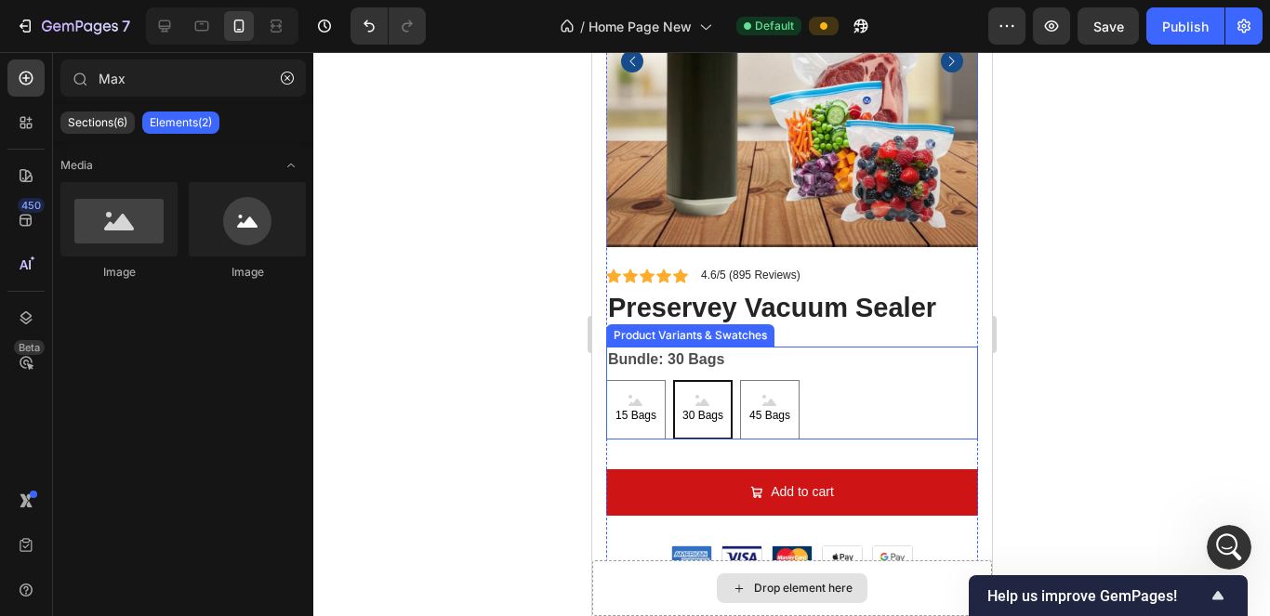
click at [619, 350] on div "Bundle: 30 Bags 15 Bags 15 Bags 15 Bags 30 Bags 30 Bags 30 Bags 45 Bags 45 Bags…" at bounding box center [791, 393] width 372 height 93
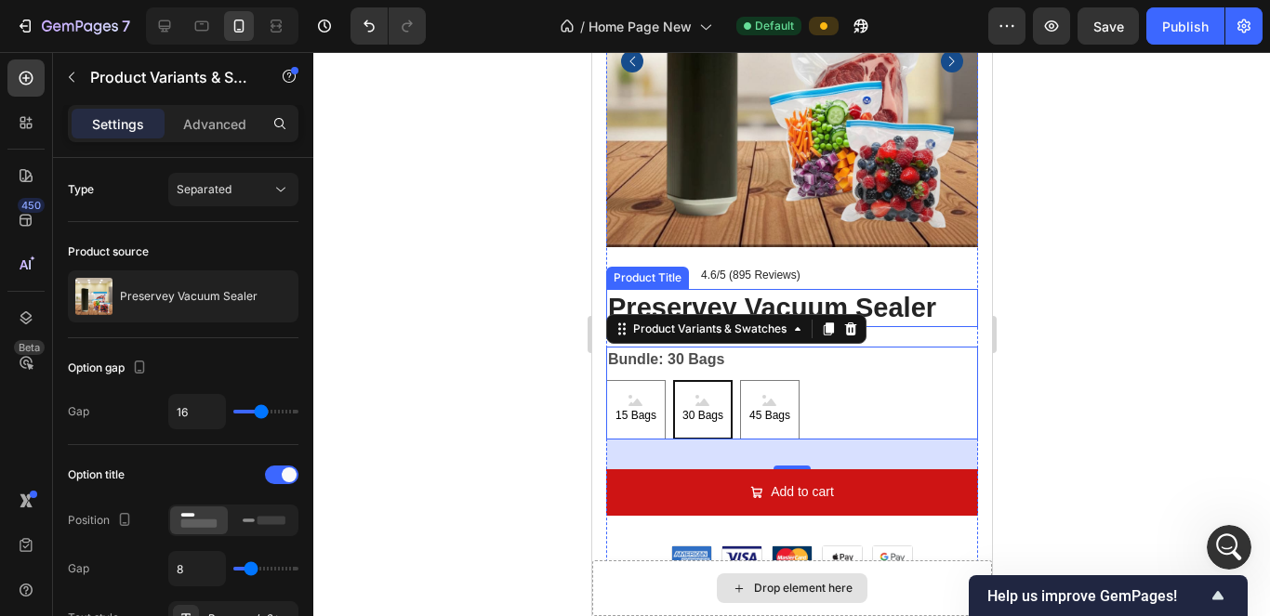
click at [619, 220] on div at bounding box center [791, 334] width 957 height 564
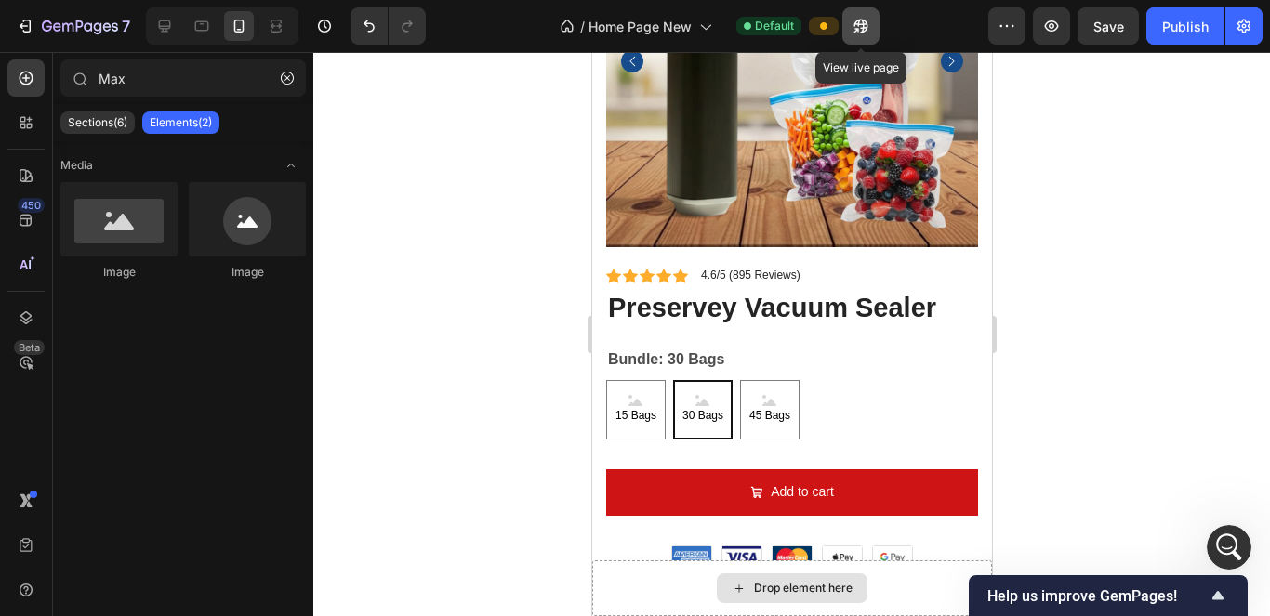
click at [619, 23] on icon "button" at bounding box center [861, 26] width 19 height 19
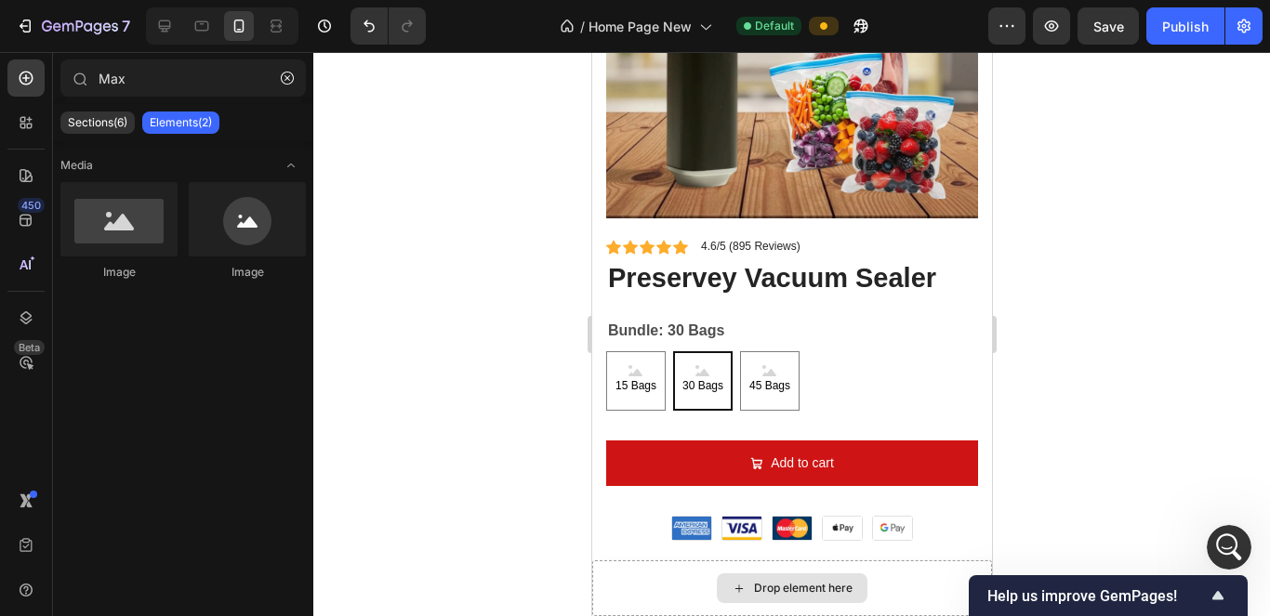
scroll to position [6094, 0]
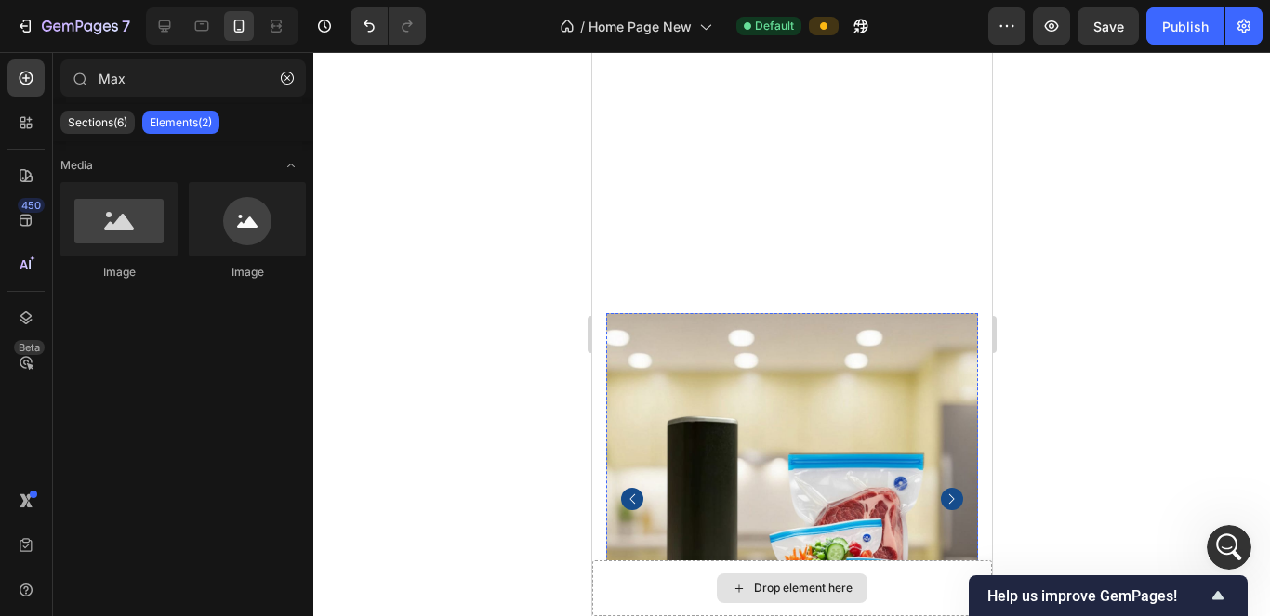
scroll to position [6352, 0]
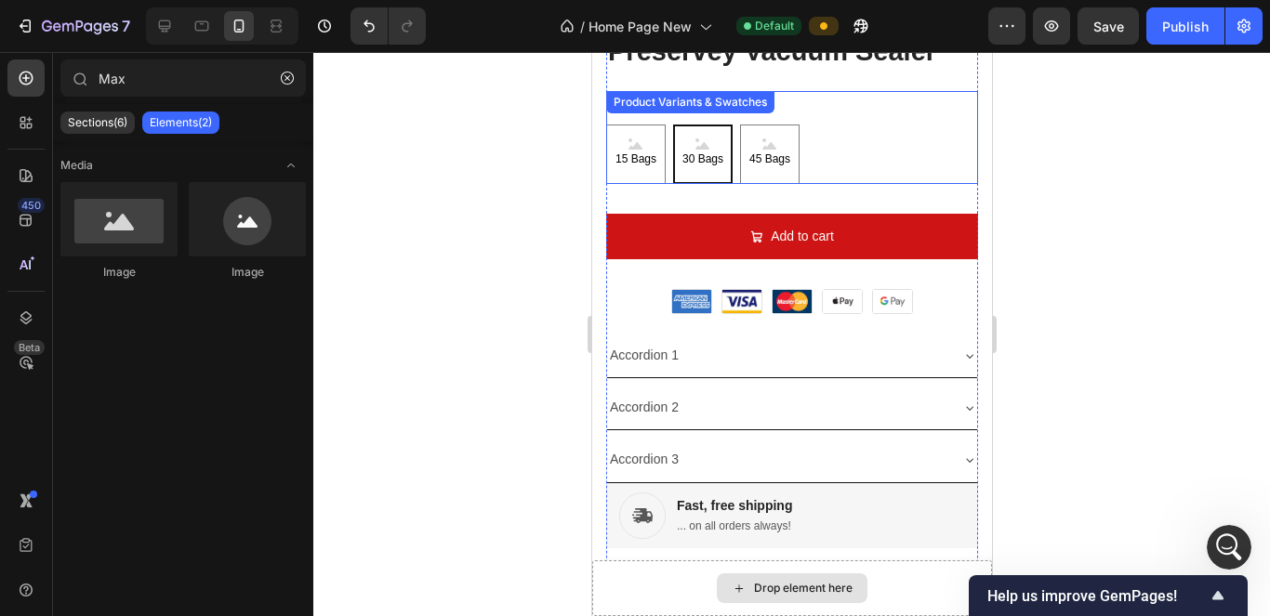
click at [619, 145] on div "15 Bags 15 Bags 15 Bags 30 Bags 30 Bags 30 Bags 45 Bags 45 Bags 45 Bags" at bounding box center [791, 155] width 372 height 60
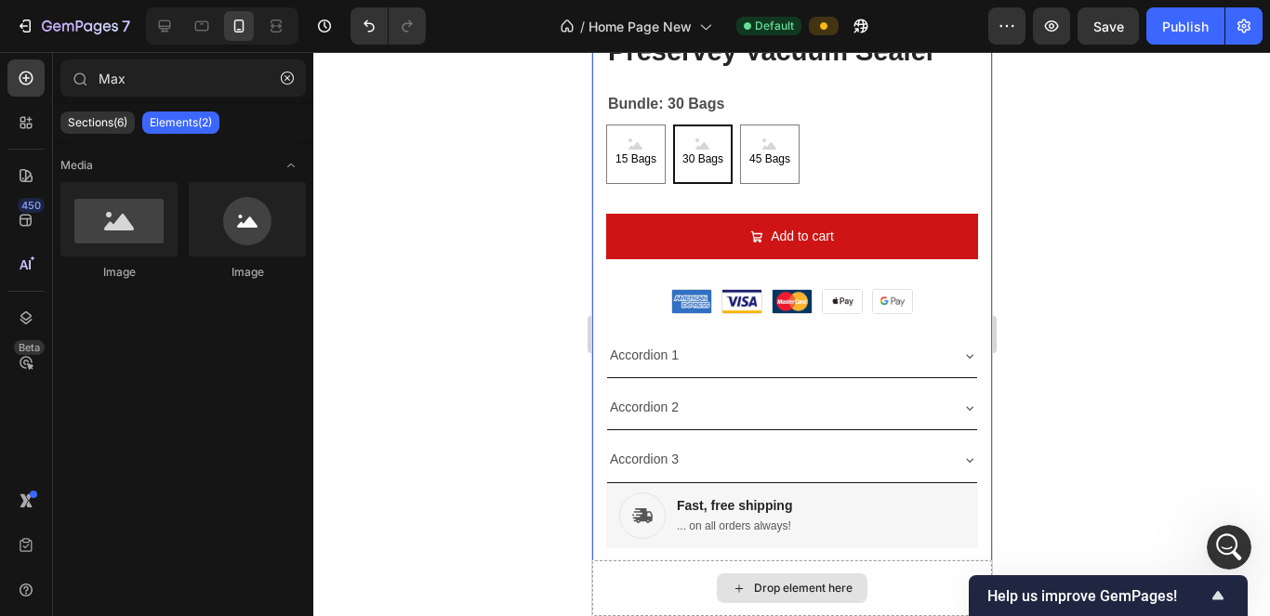
scroll to position [5794, 0]
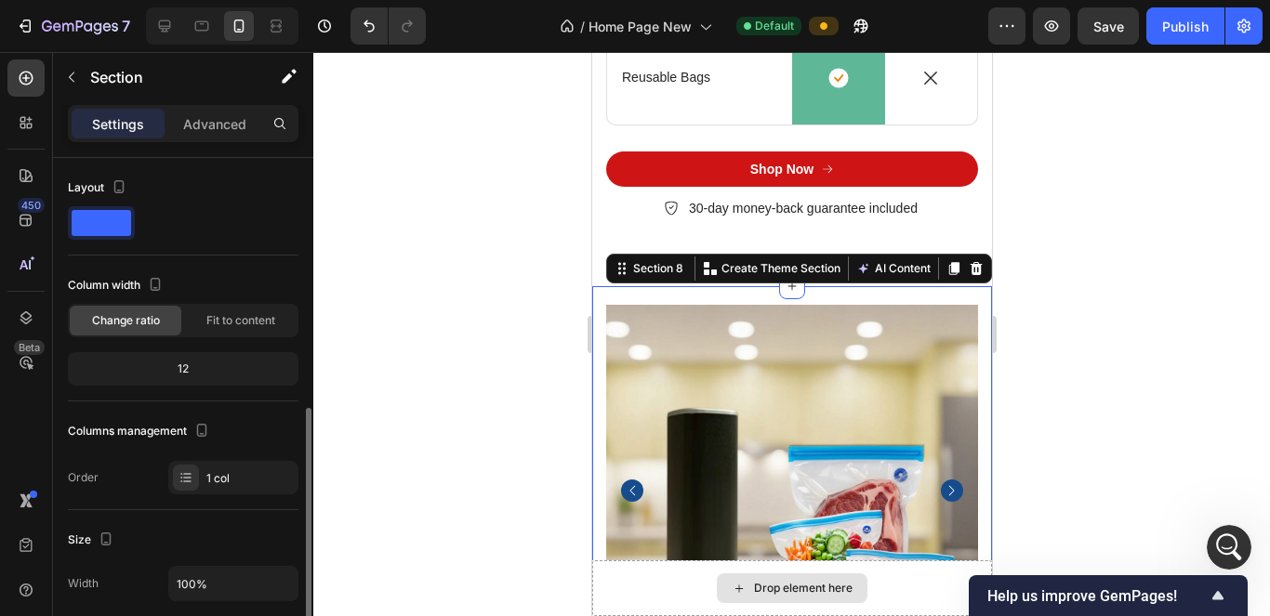
scroll to position [170, 0]
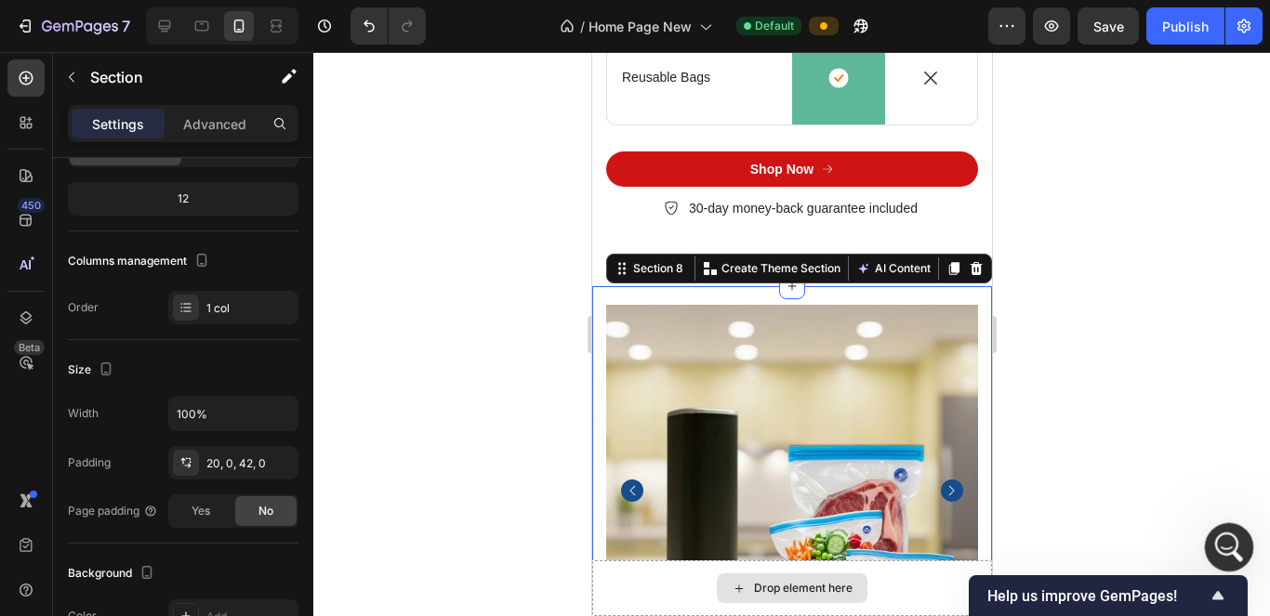
click at [619, 541] on icon "Open Intercom Messenger" at bounding box center [1227, 545] width 31 height 31
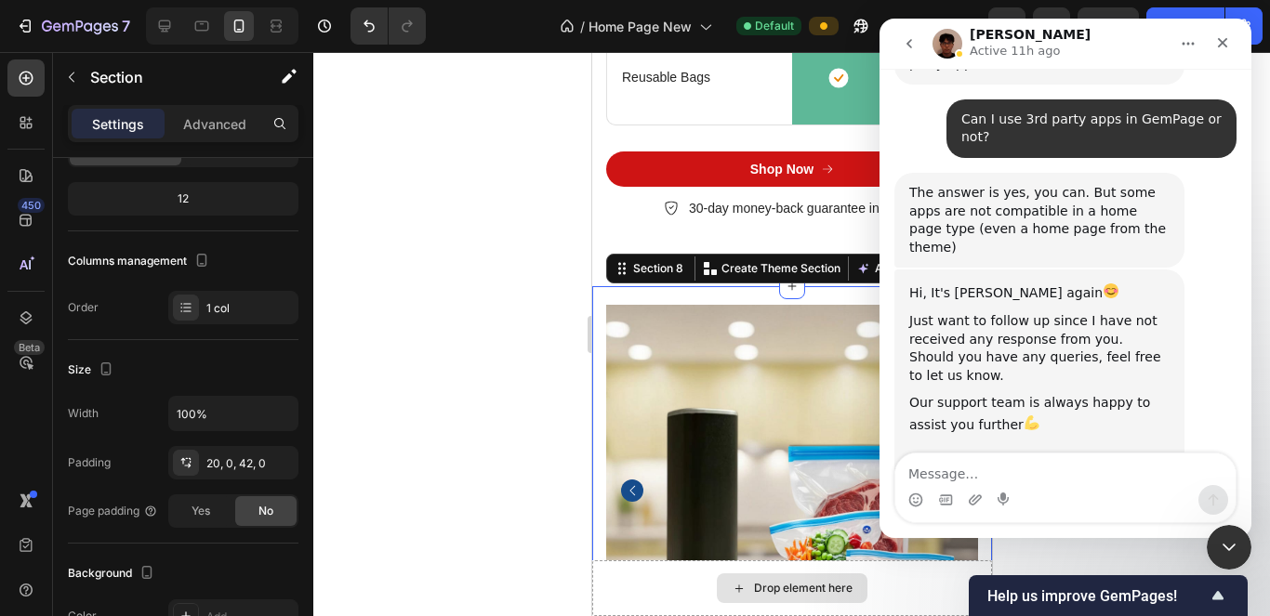
scroll to position [12430, 0]
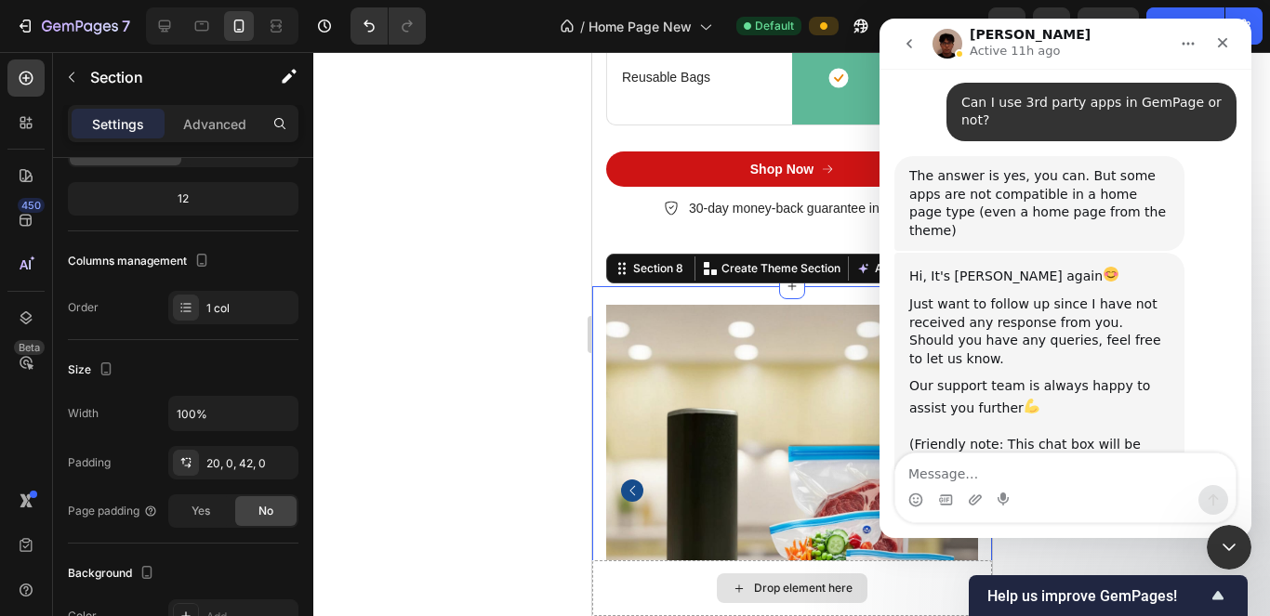
drag, startPoint x: 1178, startPoint y: 350, endPoint x: 952, endPoint y: 323, distance: 227.6
copy div "I added MaxBundle in Shopify Theme as I couldn't add MaxBundle in GemPage"
drag, startPoint x: 974, startPoint y: 410, endPoint x: 969, endPoint y: 394, distance: 16.5
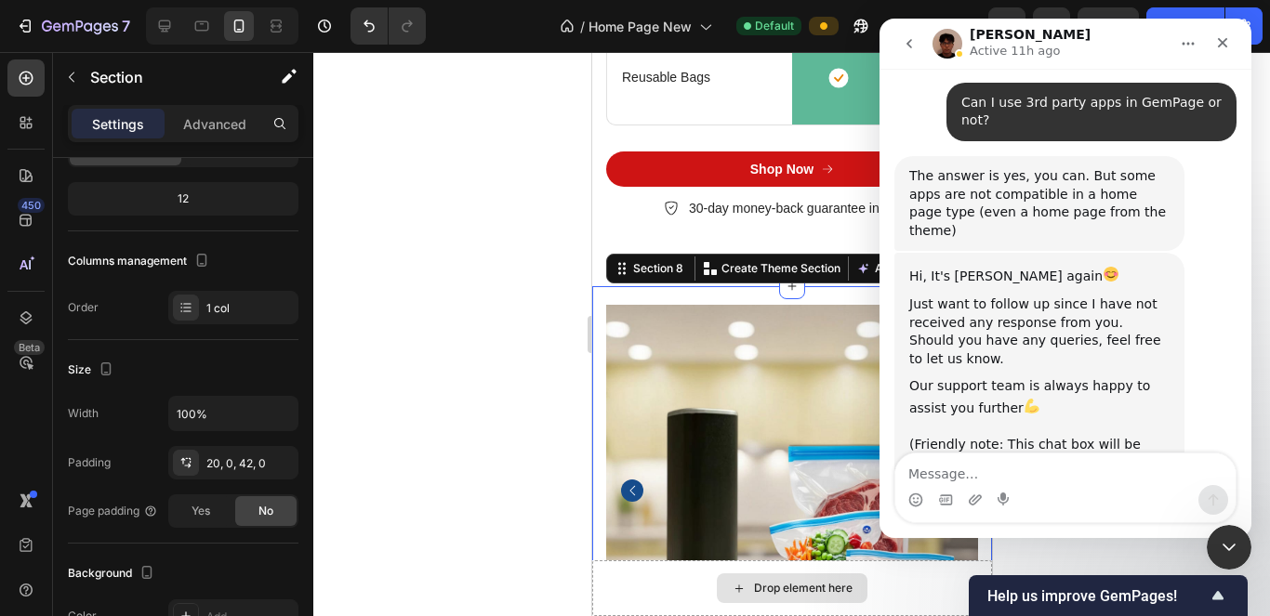
copy div "I added MaxBundle in Shopify Theme as I couldn't add MaxBundle in GemPage"
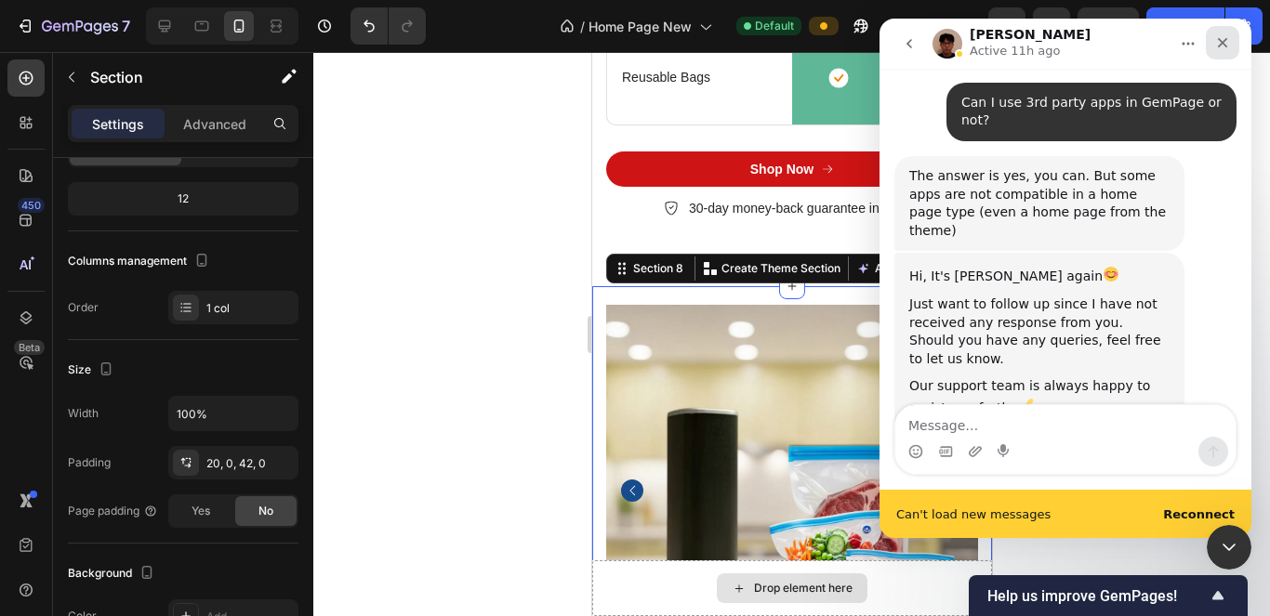
click at [619, 43] on icon "Close" at bounding box center [1222, 42] width 15 height 15
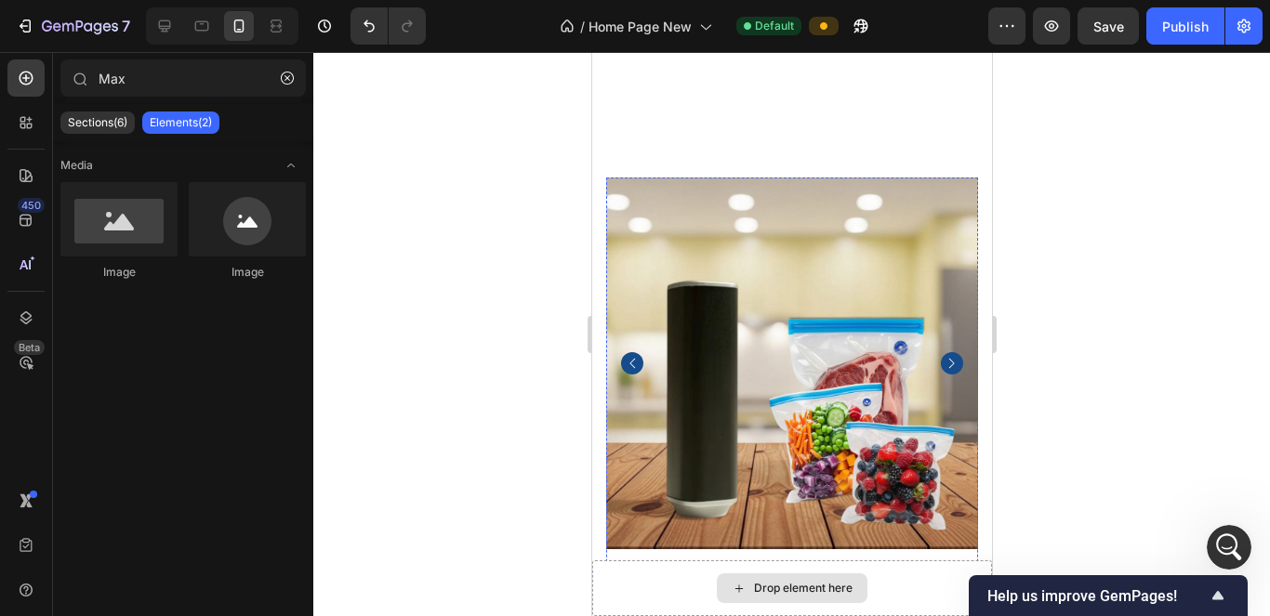
scroll to position [6156, 0]
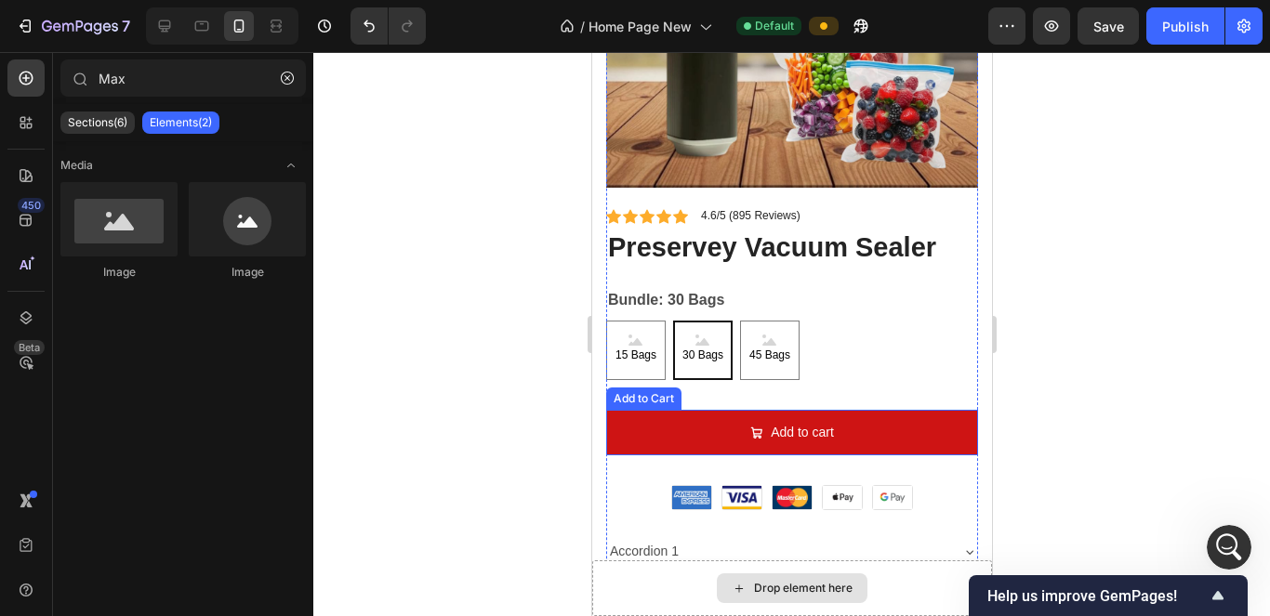
click at [619, 337] on div "15 Bags 15 Bags 15 Bags 30 Bags 30 Bags 30 Bags 45 Bags 45 Bags 45 Bags" at bounding box center [791, 351] width 372 height 60
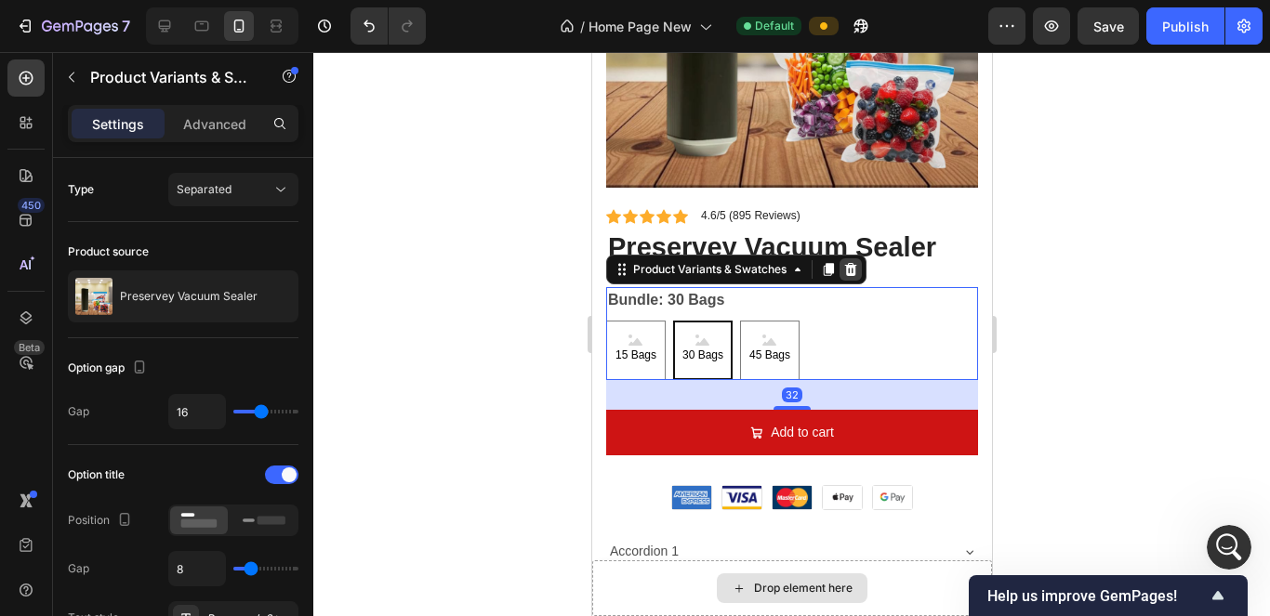
click at [619, 263] on icon at bounding box center [850, 269] width 12 height 13
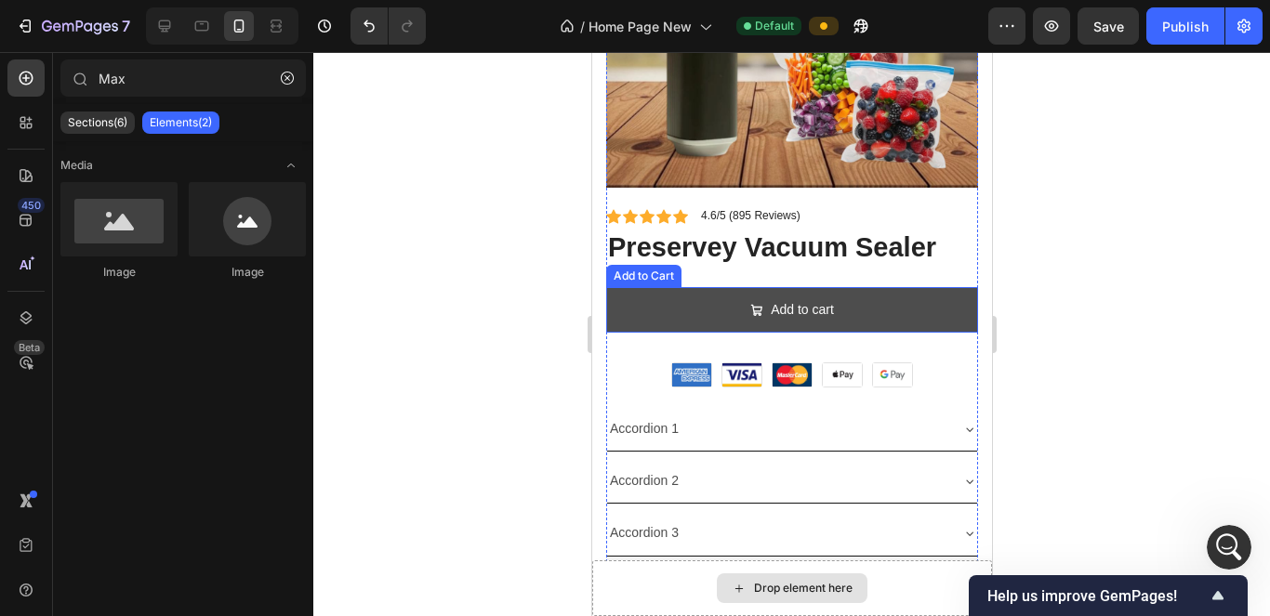
click at [619, 301] on button "Add to cart" at bounding box center [791, 310] width 372 height 46
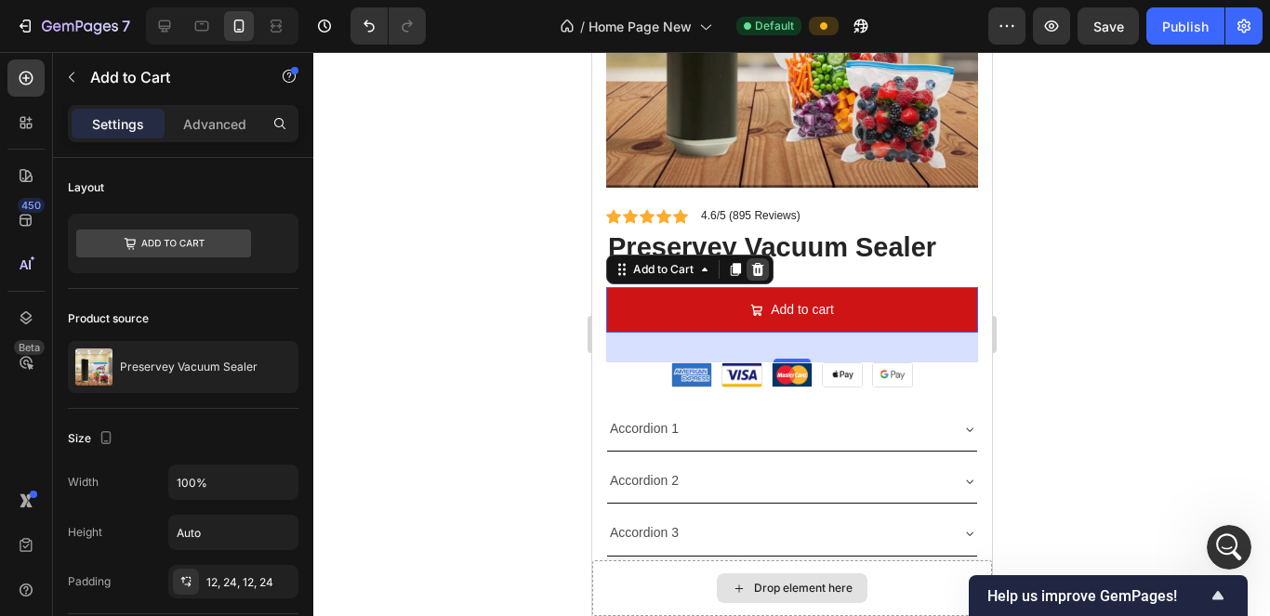
click at [619, 262] on icon at bounding box center [756, 269] width 15 height 15
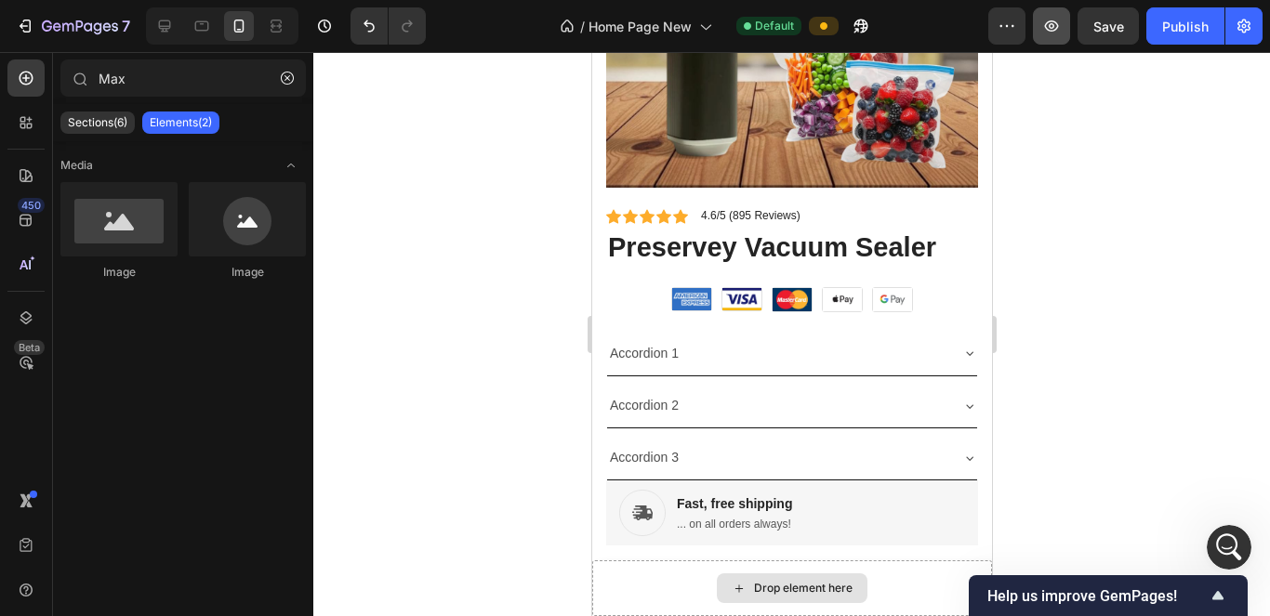
scroll to position [12430, 0]
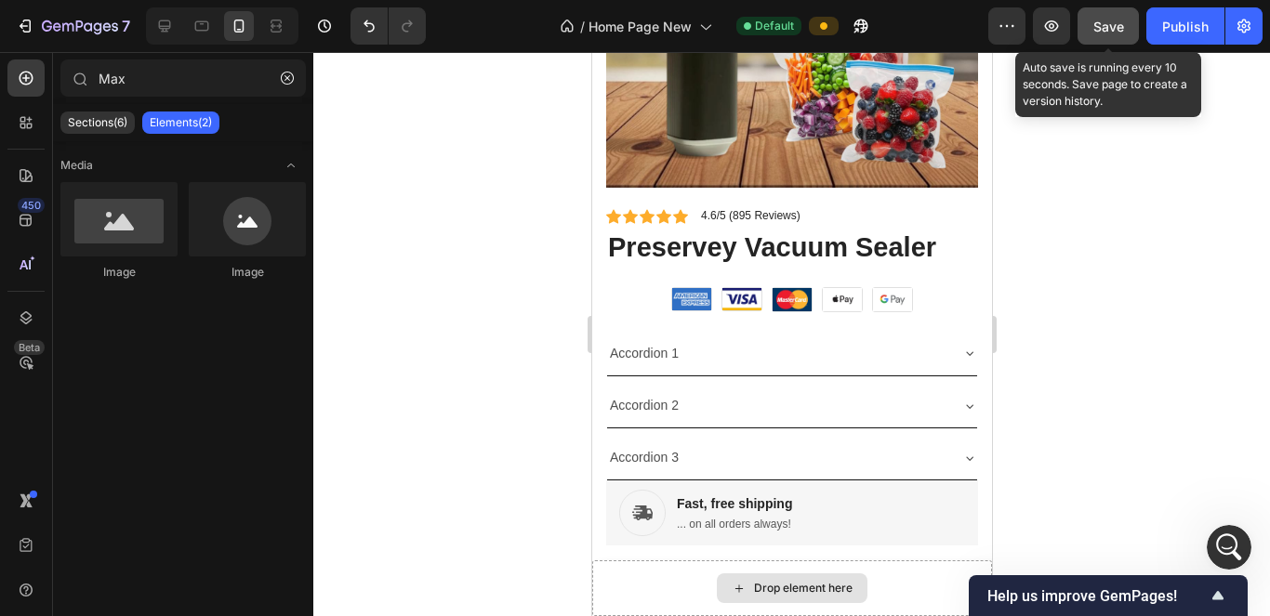
click at [1097, 17] on div "Save" at bounding box center [1108, 27] width 31 height 20
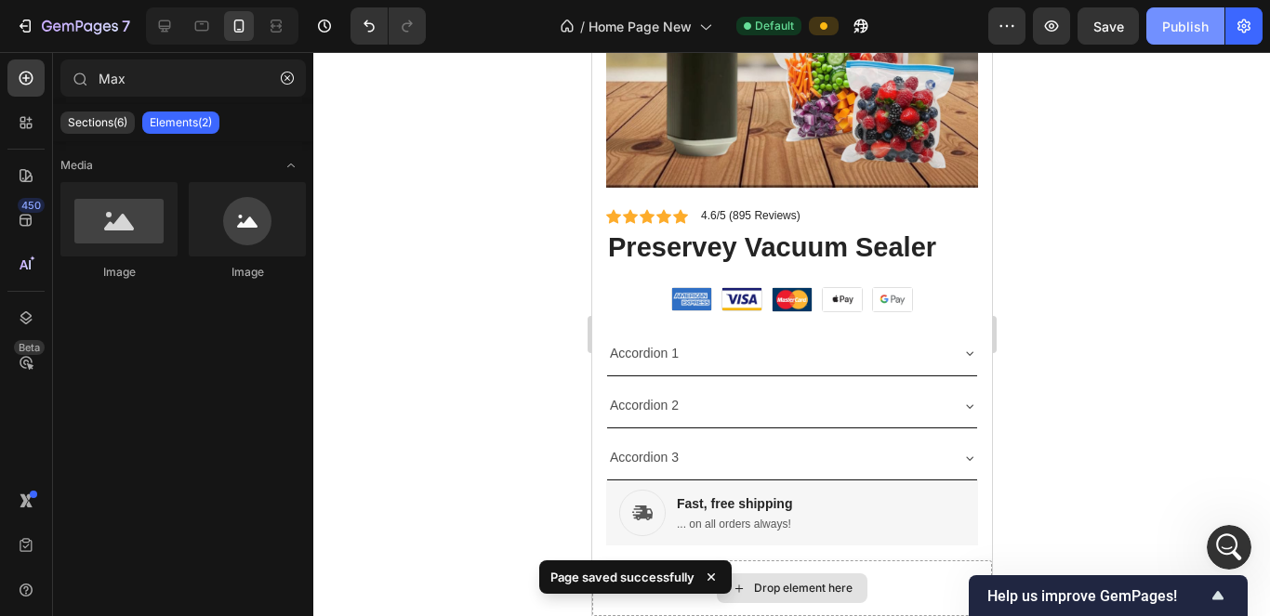
click at [1191, 39] on button "Publish" at bounding box center [1185, 25] width 78 height 37
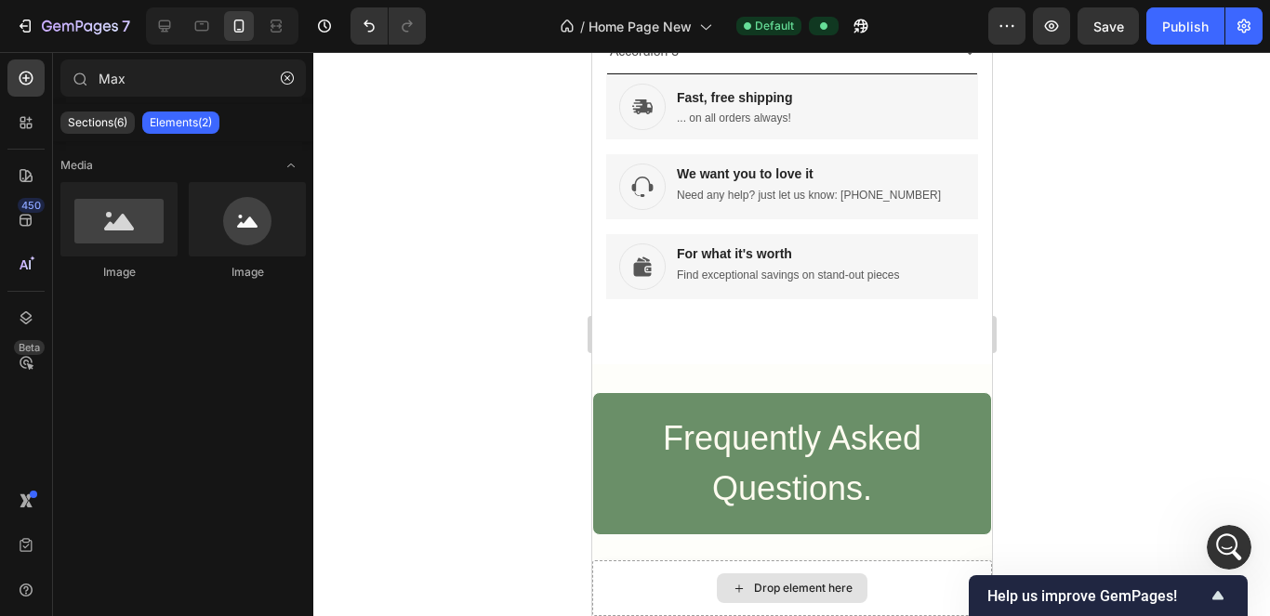
scroll to position [6488, 0]
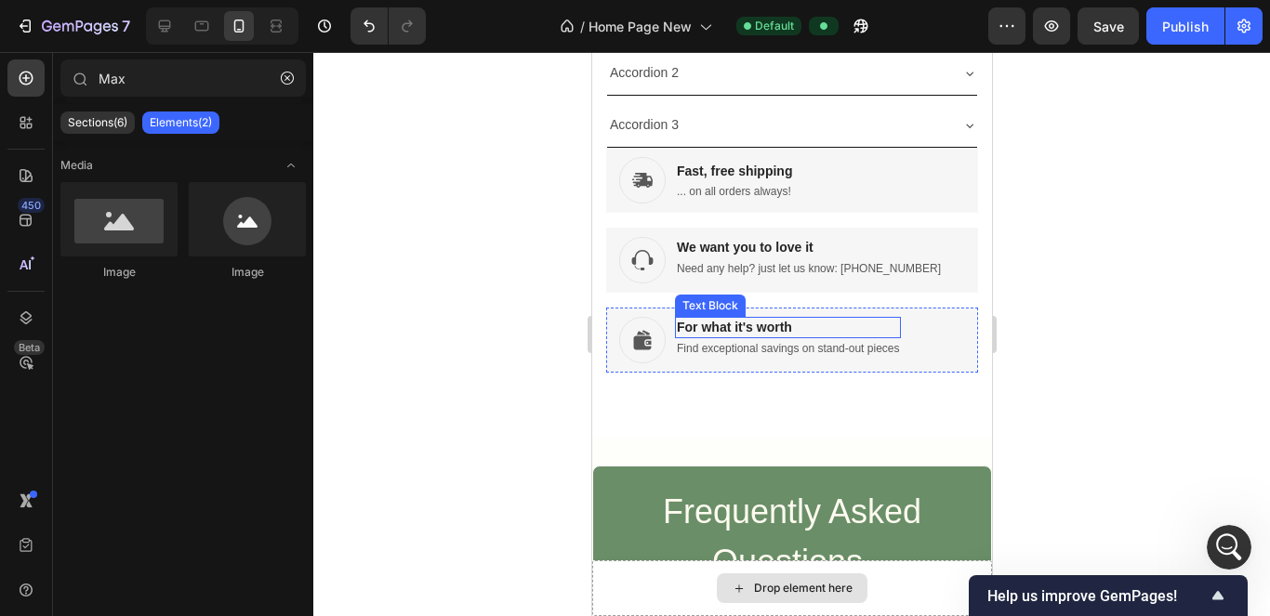
click at [896, 319] on p "For what it's worth" at bounding box center [787, 327] width 222 height 17
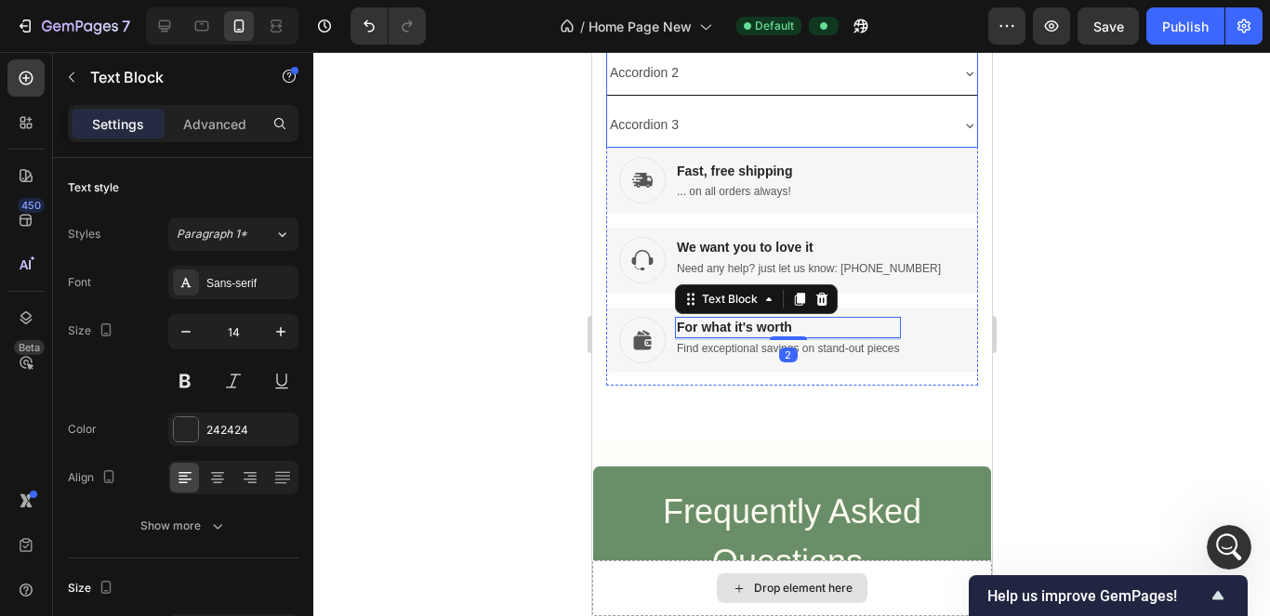
click at [902, 111] on div "Accordion 3" at bounding box center [776, 125] width 340 height 29
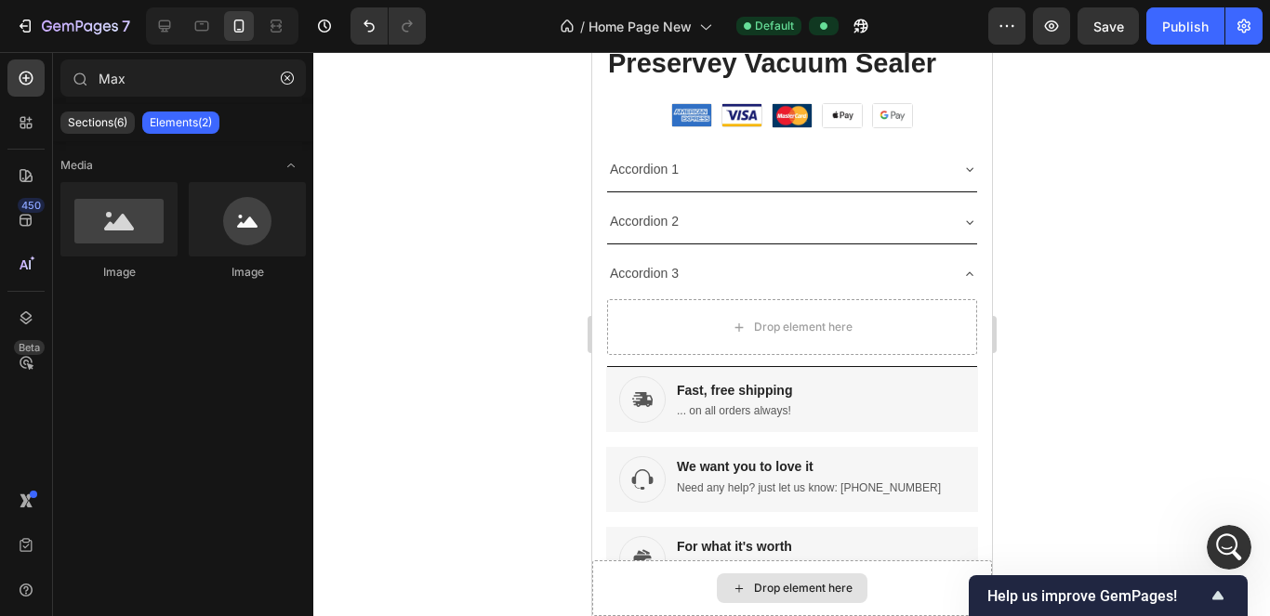
scroll to position [6302, 0]
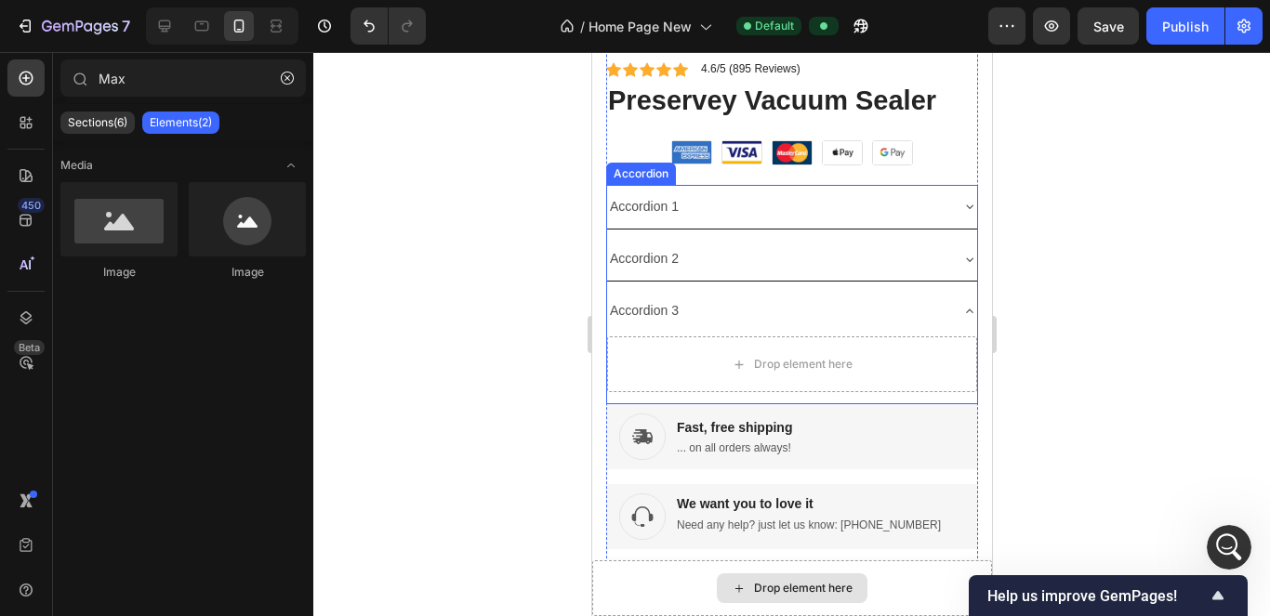
click at [868, 185] on div "Accordion 1" at bounding box center [791, 207] width 370 height 44
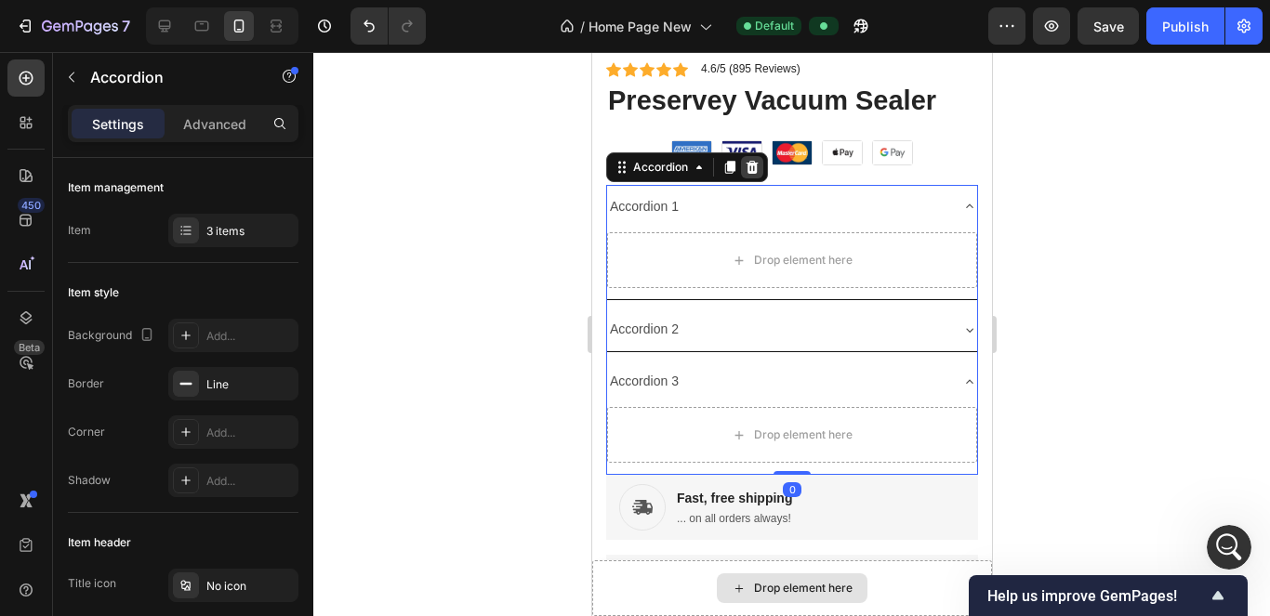
click at [753, 161] on icon at bounding box center [752, 167] width 12 height 13
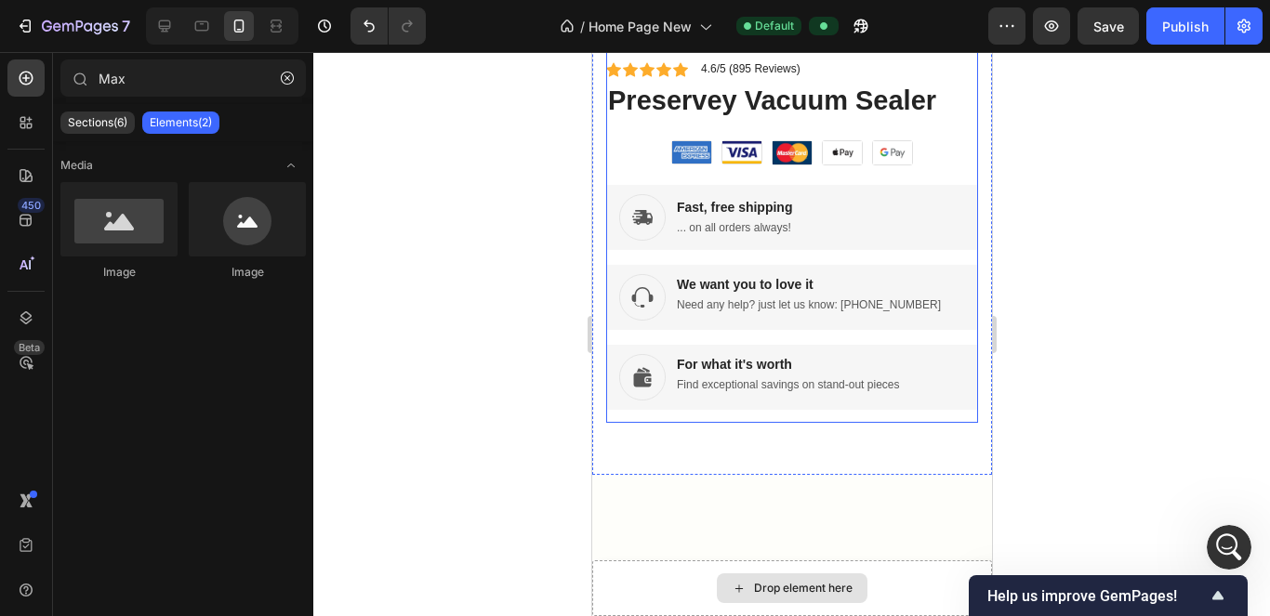
click at [923, 160] on div "Icon Icon Icon Icon Icon Icon List 4.6/5 (895 Reviews) Text Block Row preservey…" at bounding box center [791, 241] width 372 height 363
click at [891, 217] on div "Image Fast, free shipping Text Block ... on all orders always! Text Block Row" at bounding box center [791, 217] width 372 height 65
click at [855, 216] on div "Image Fast, free shipping Text Block ... on all orders always! Text Block Row" at bounding box center [791, 217] width 372 height 65
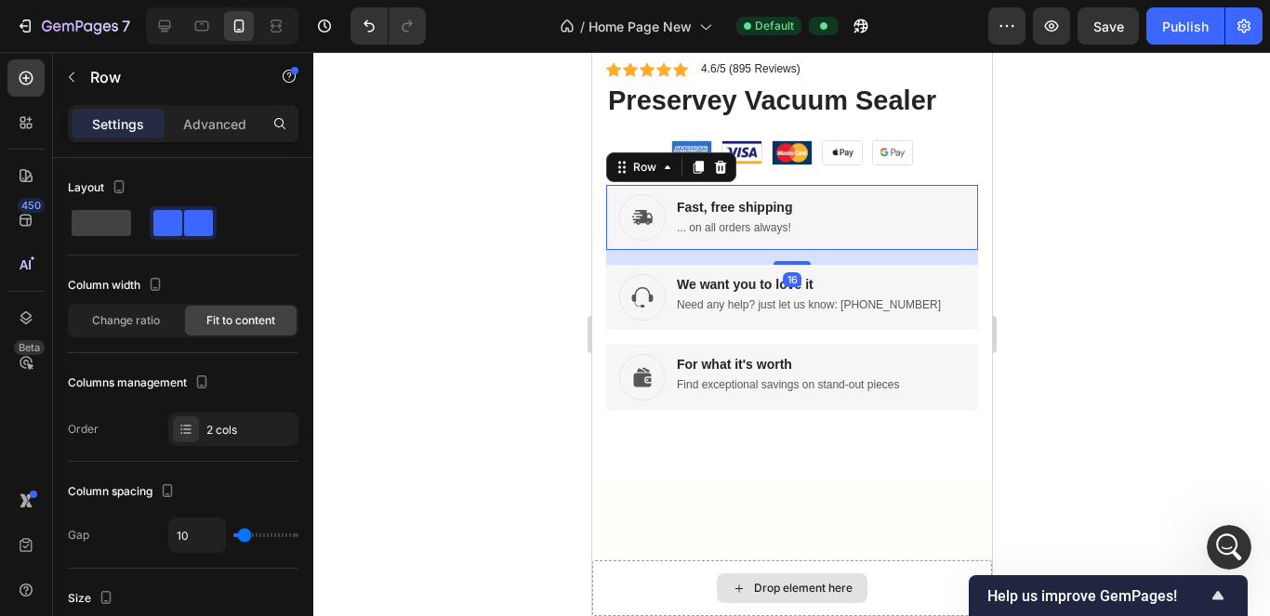
drag, startPoint x: 717, startPoint y: 149, endPoint x: 727, endPoint y: 165, distance: 18.8
click at [717, 161] on icon at bounding box center [720, 167] width 12 height 13
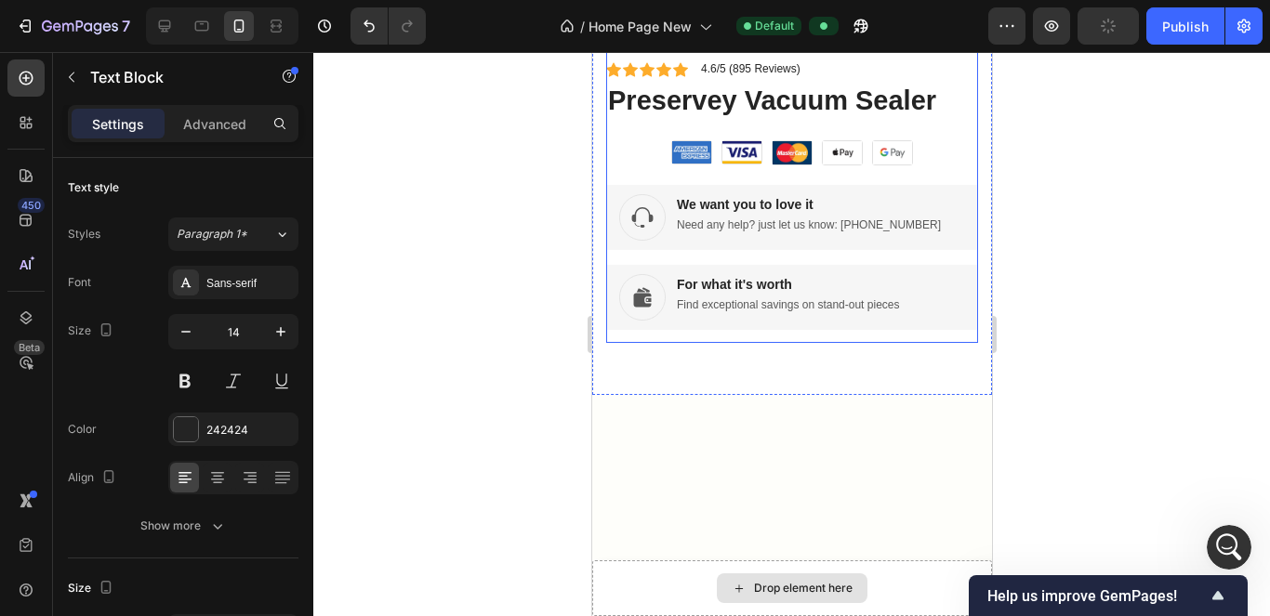
click at [754, 196] on p "We want you to love it" at bounding box center [808, 204] width 264 height 17
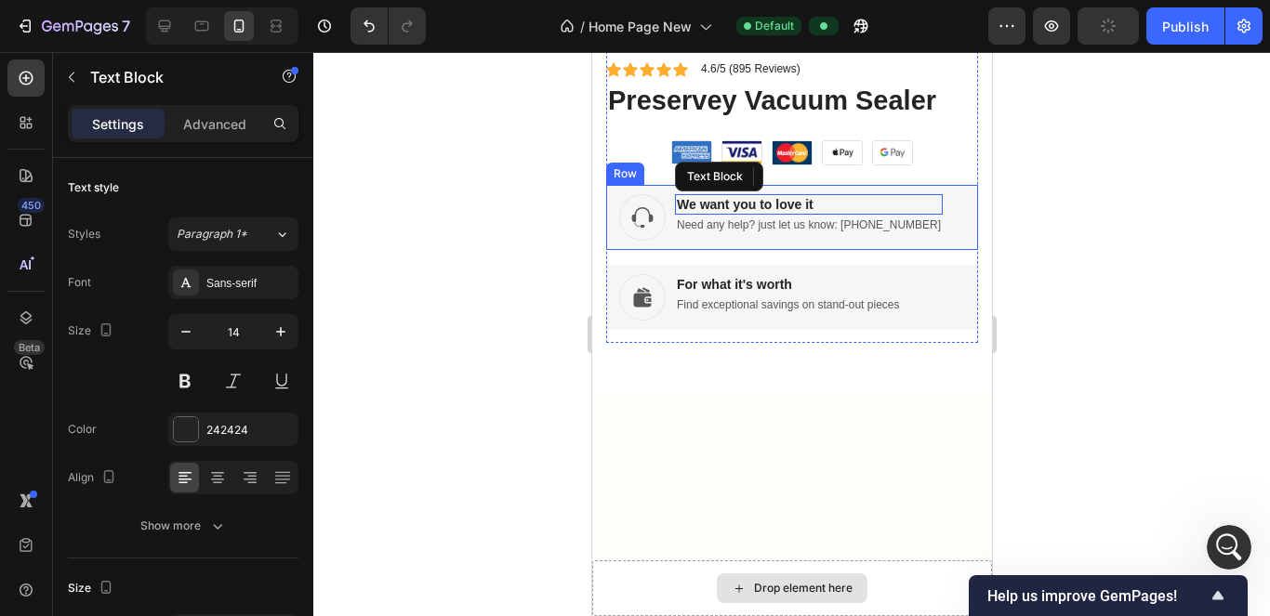
click at [932, 187] on div "Image We want you to love it Text Block Need any help? just let us know: [PHONE…" at bounding box center [791, 217] width 372 height 65
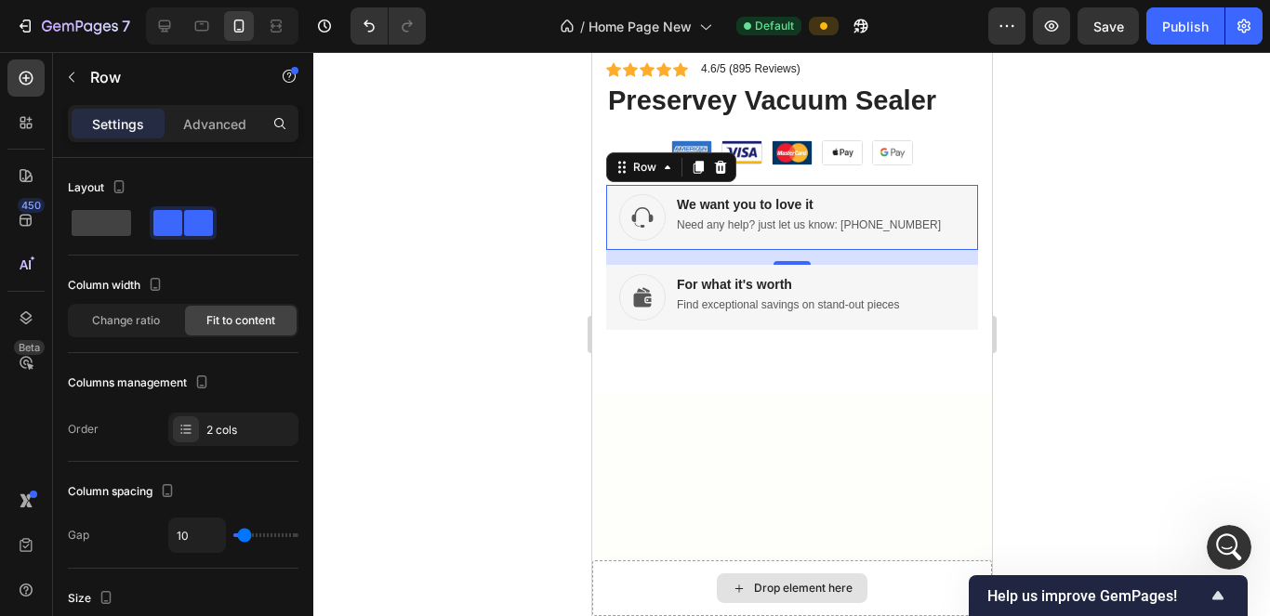
click at [942, 185] on div "Image We want you to love it Text Block Need any help? just let us know: 1-243-…" at bounding box center [791, 217] width 372 height 65
click at [719, 161] on icon at bounding box center [720, 167] width 12 height 13
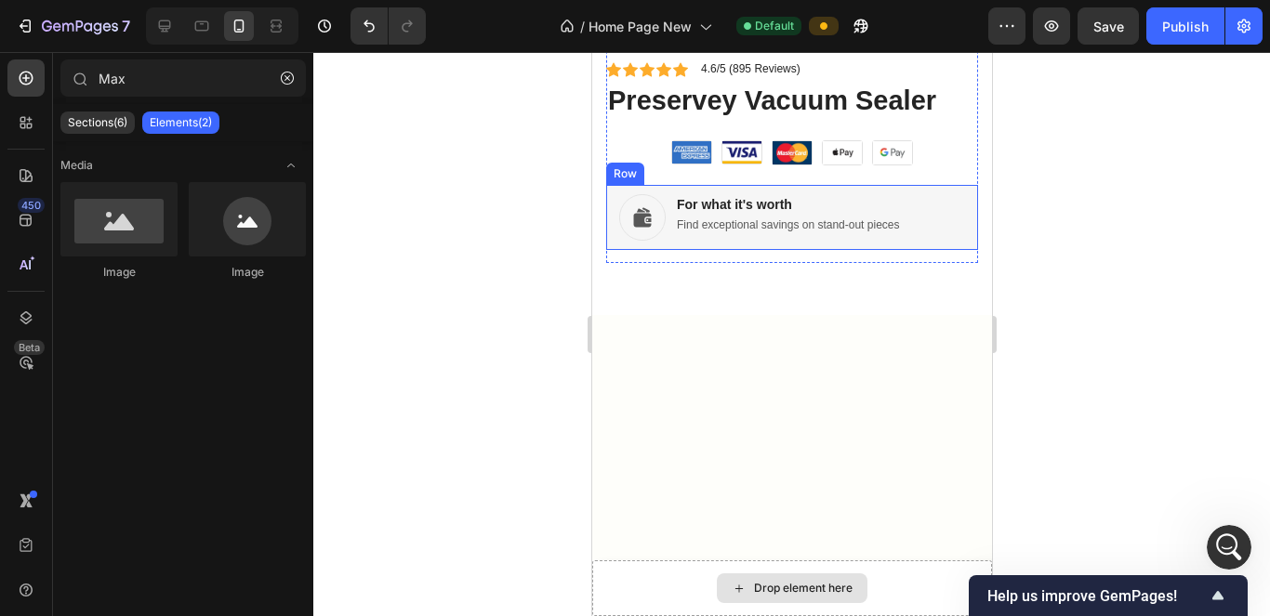
click at [931, 203] on div "Image For what it's worth Text Block Find exceptional savings on stand-out piec…" at bounding box center [791, 217] width 372 height 65
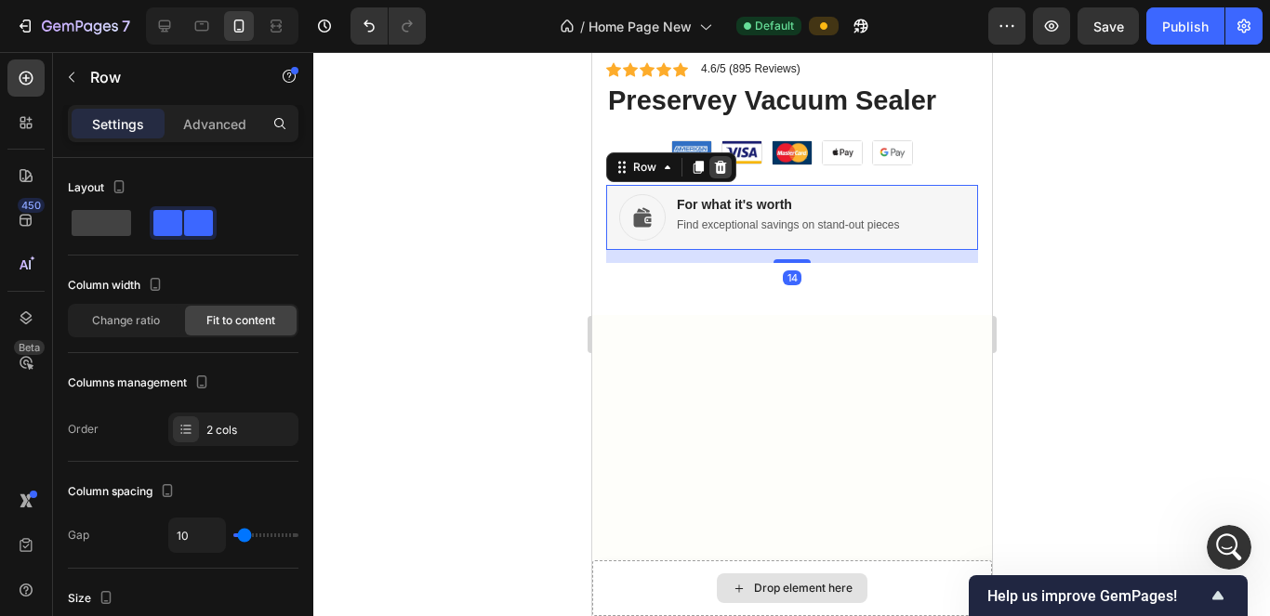
click at [723, 161] on icon at bounding box center [720, 167] width 12 height 13
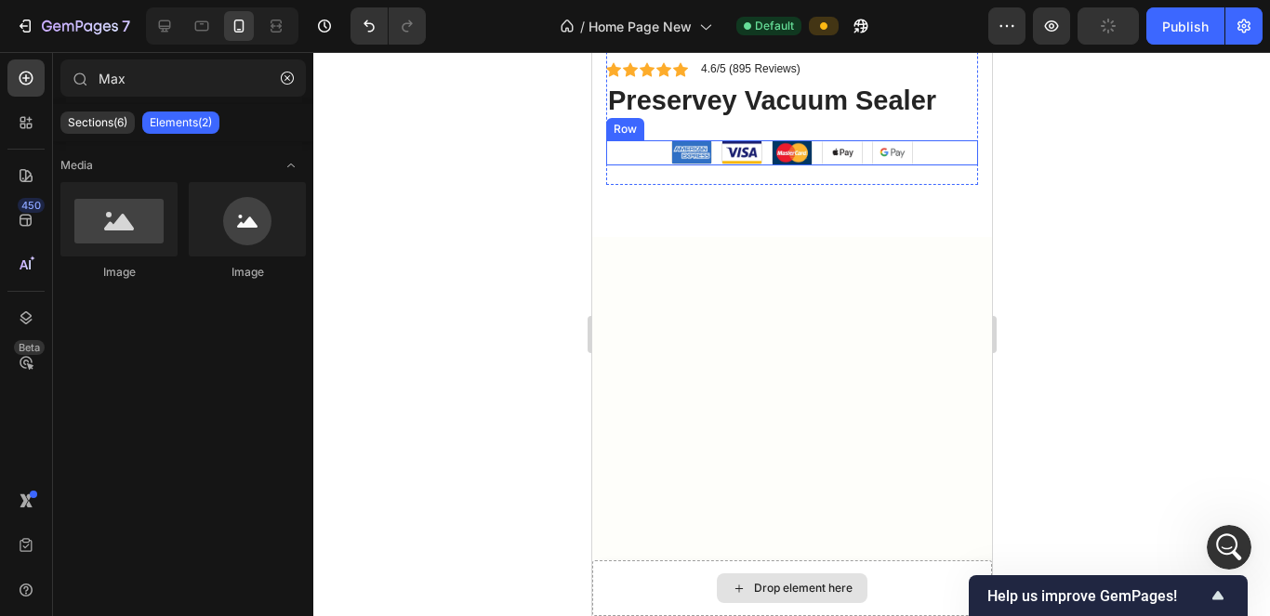
click at [915, 285] on div at bounding box center [791, 496] width 400 height 518
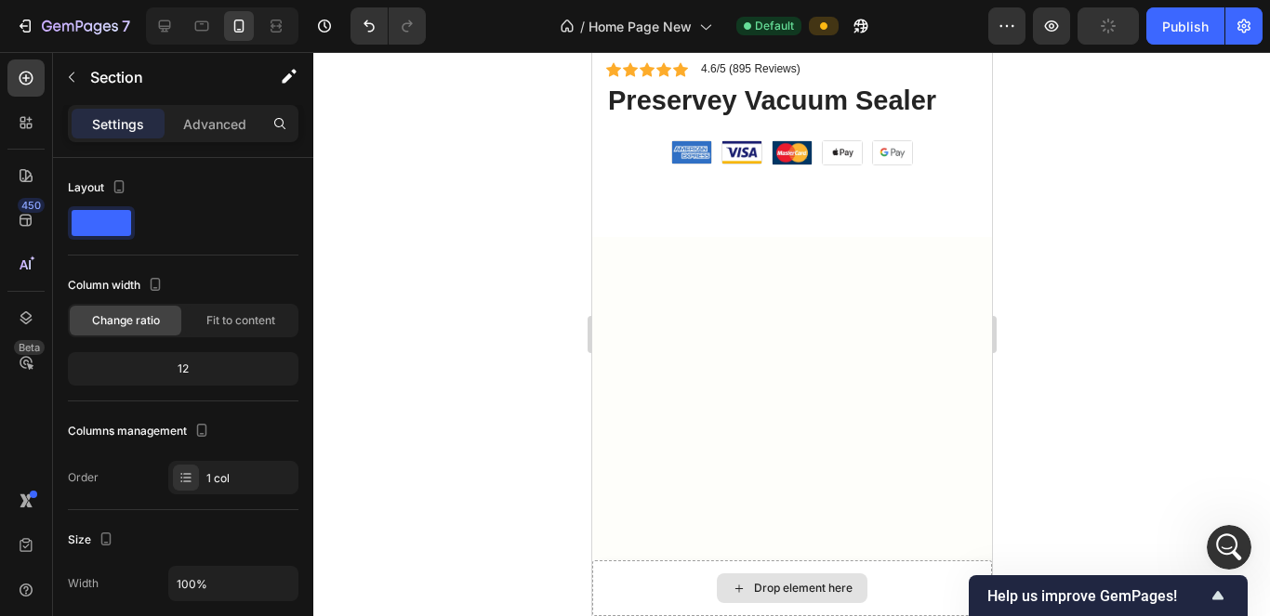
click at [830, 239] on div at bounding box center [791, 496] width 400 height 518
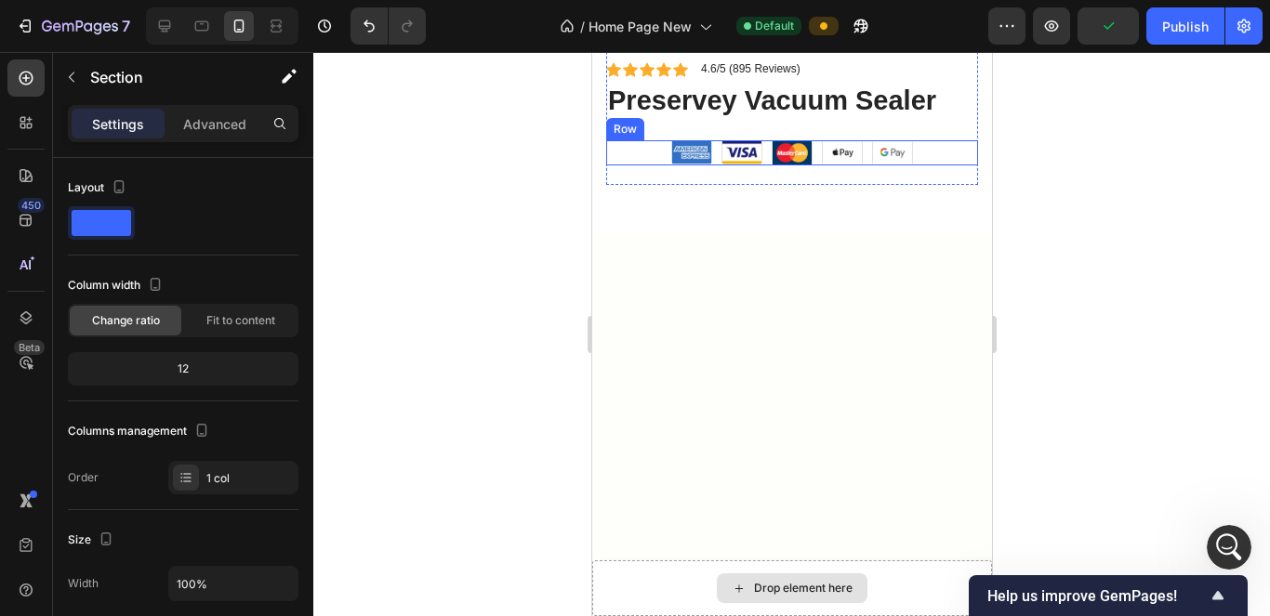
click at [924, 140] on div "Image Image Image Image Image Row" at bounding box center [791, 152] width 372 height 25
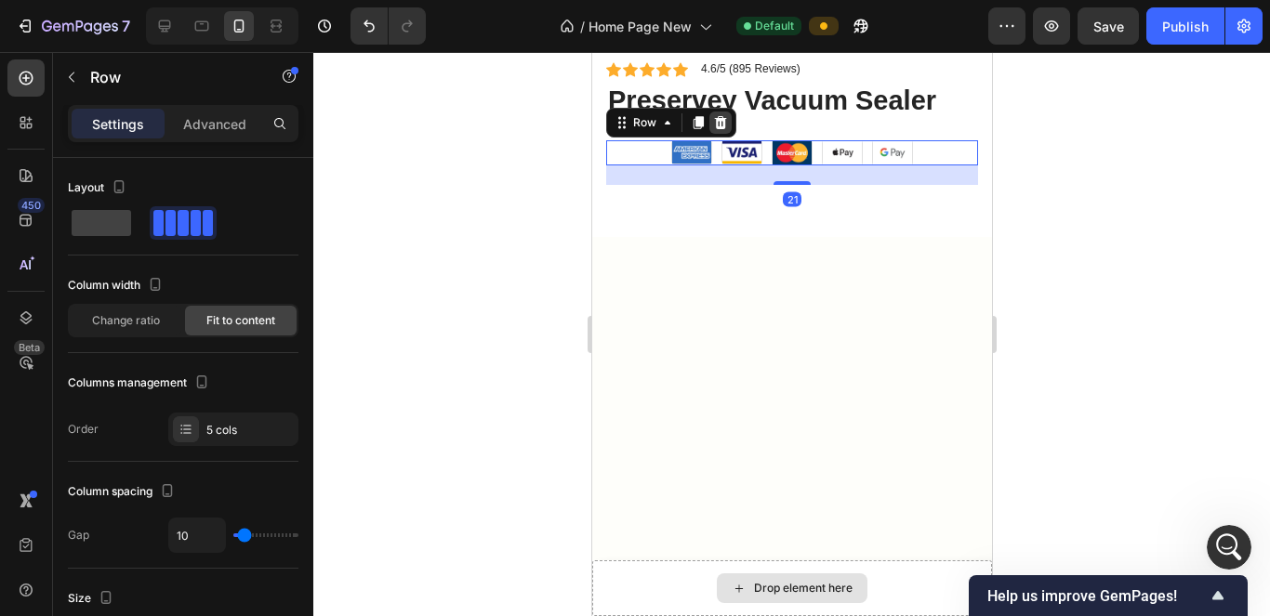
click at [718, 116] on icon at bounding box center [720, 122] width 12 height 13
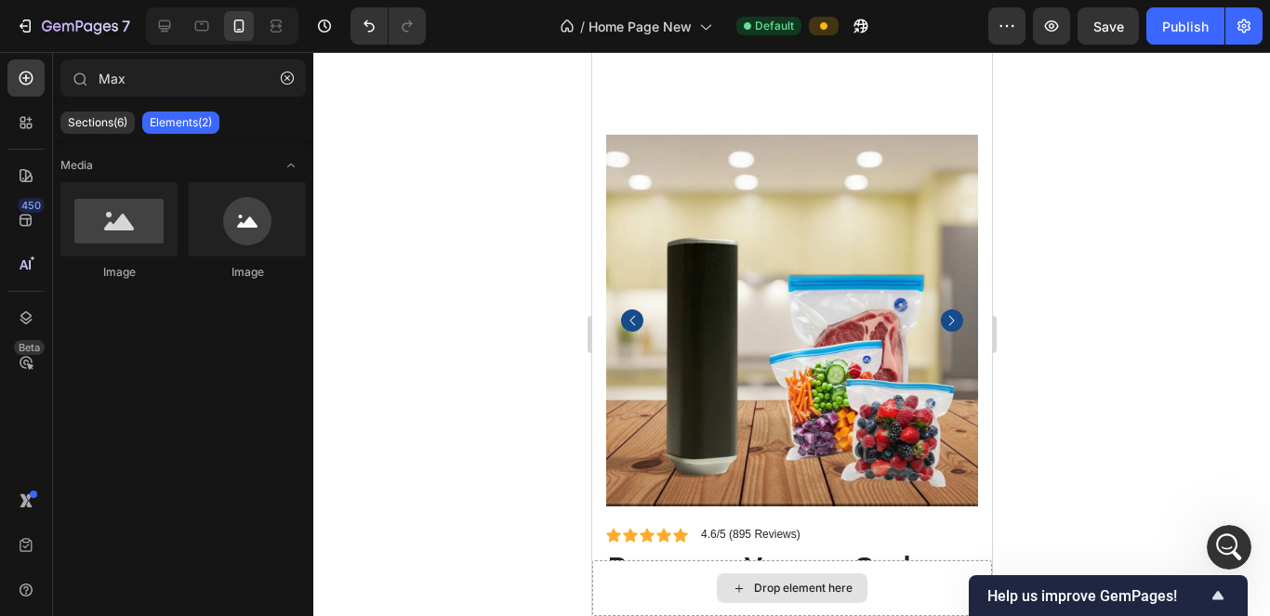
scroll to position [6128, 0]
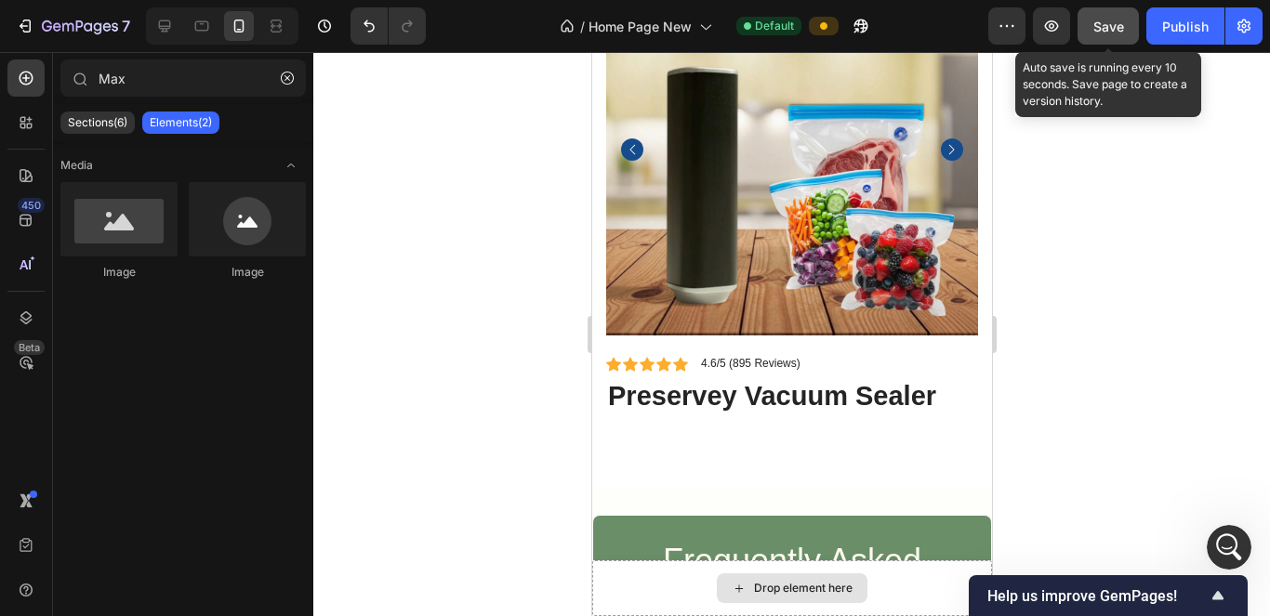
click at [1124, 21] on button "Save" at bounding box center [1108, 25] width 61 height 37
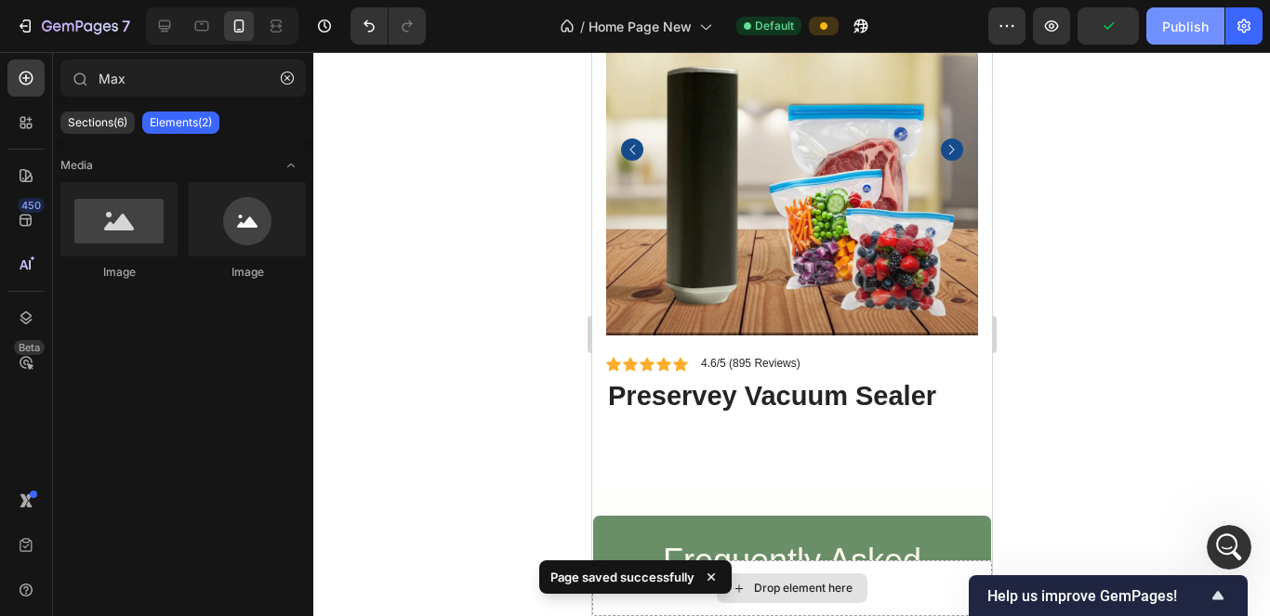
click at [1163, 29] on div "Publish" at bounding box center [1185, 27] width 46 height 20
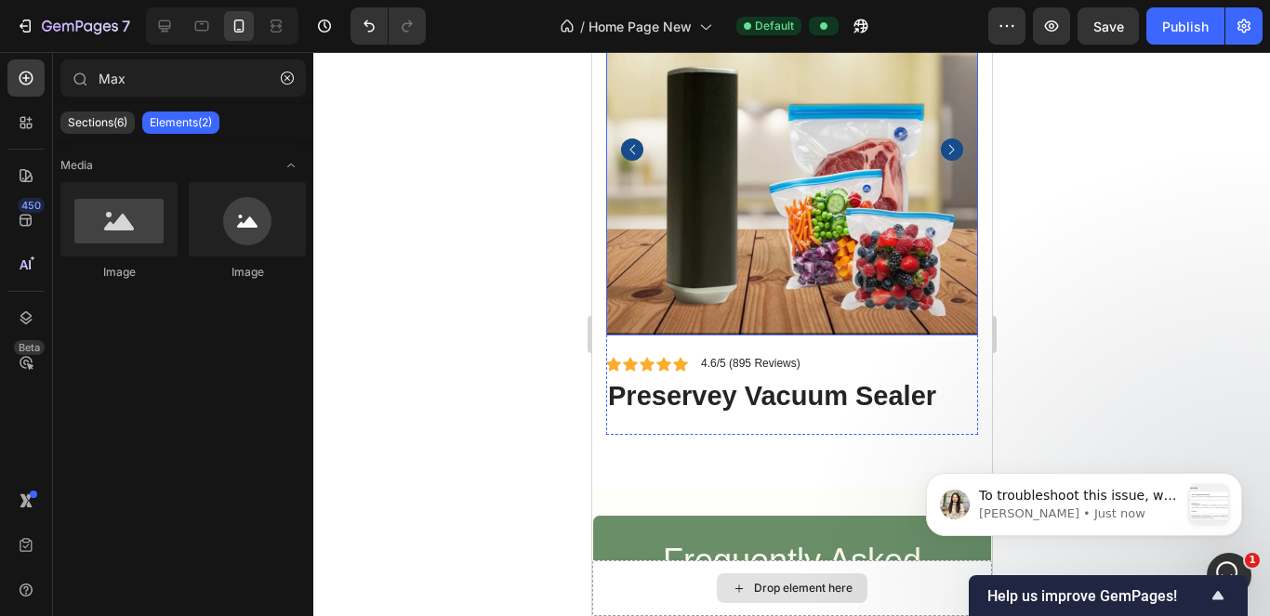
scroll to position [0, 0]
click at [166, 17] on icon at bounding box center [164, 26] width 19 height 19
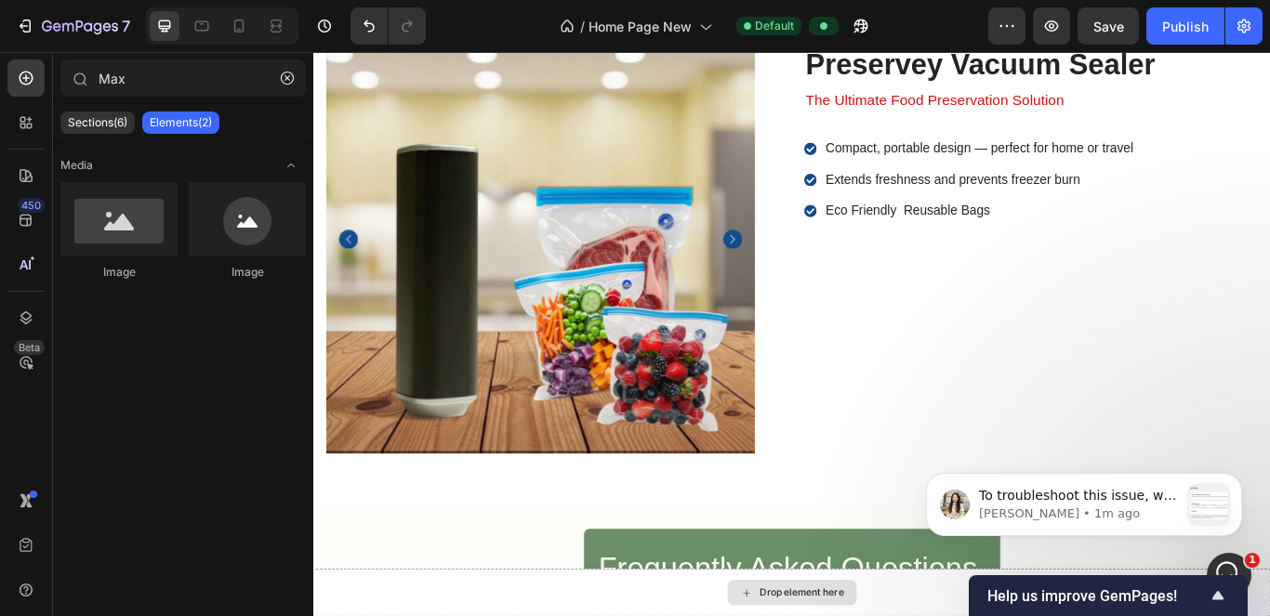
drag, startPoint x: 1260, startPoint y: 497, endPoint x: 1255, endPoint y: 477, distance: 20.1
click at [1255, 477] on body "To troubleshoot this issue, we would like to have temporary access to your stor…" at bounding box center [1084, 501] width 357 height 115
drag, startPoint x: 1255, startPoint y: 477, endPoint x: 1258, endPoint y: 457, distance: 19.7
click at [1258, 457] on body "To troubleshoot this issue, we would like to have temporary access to your stor…" at bounding box center [1084, 501] width 357 height 115
click at [1260, 487] on body "To troubleshoot this issue, we would like to have temporary access to your stor…" at bounding box center [1084, 501] width 357 height 115
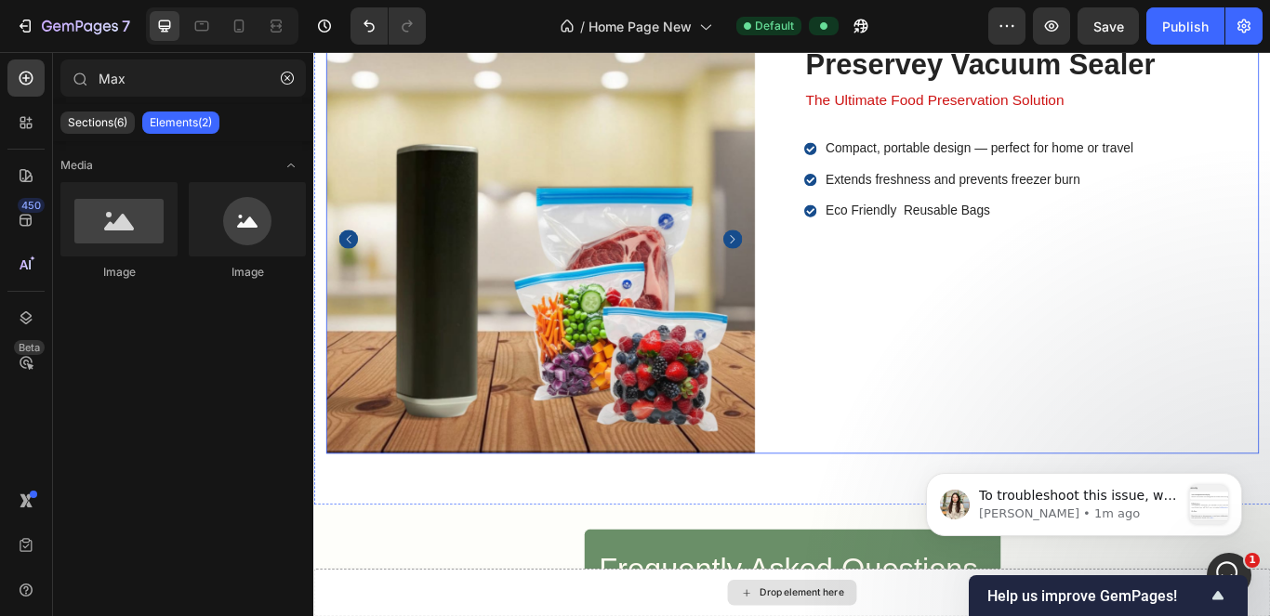
click at [1147, 376] on div "Icon Icon Icon Icon Icon Icon List 4.6/5 (895 Reviews) Text Block Row preservey…" at bounding box center [1150, 270] width 530 height 500
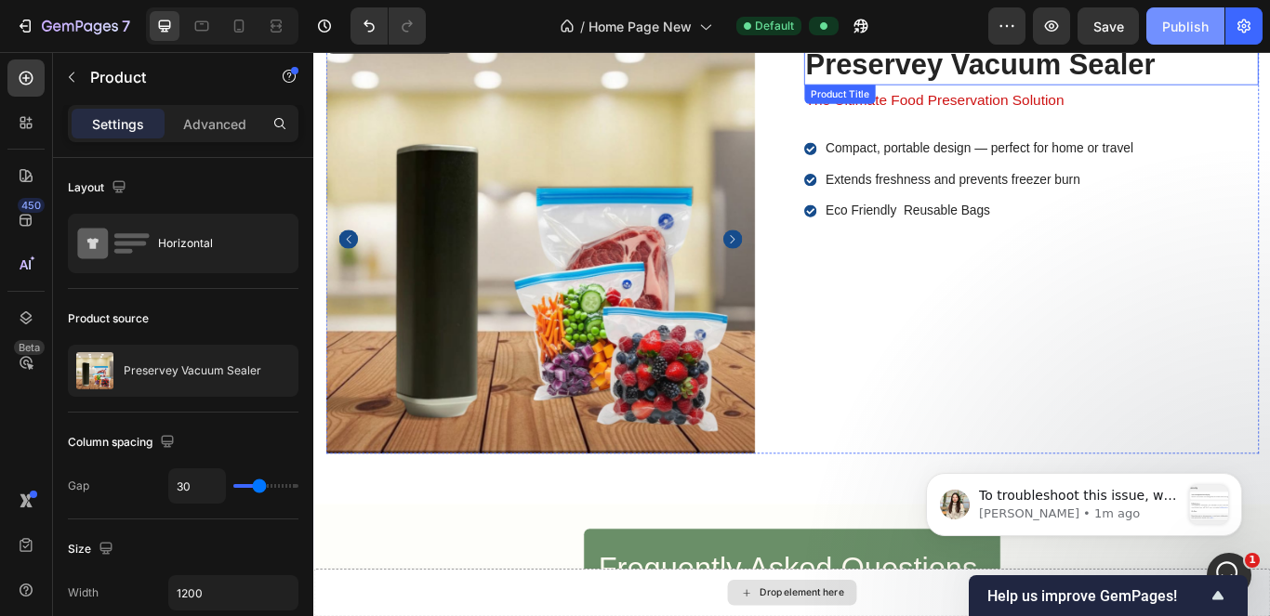
click at [1183, 14] on button "Publish" at bounding box center [1185, 25] width 78 height 37
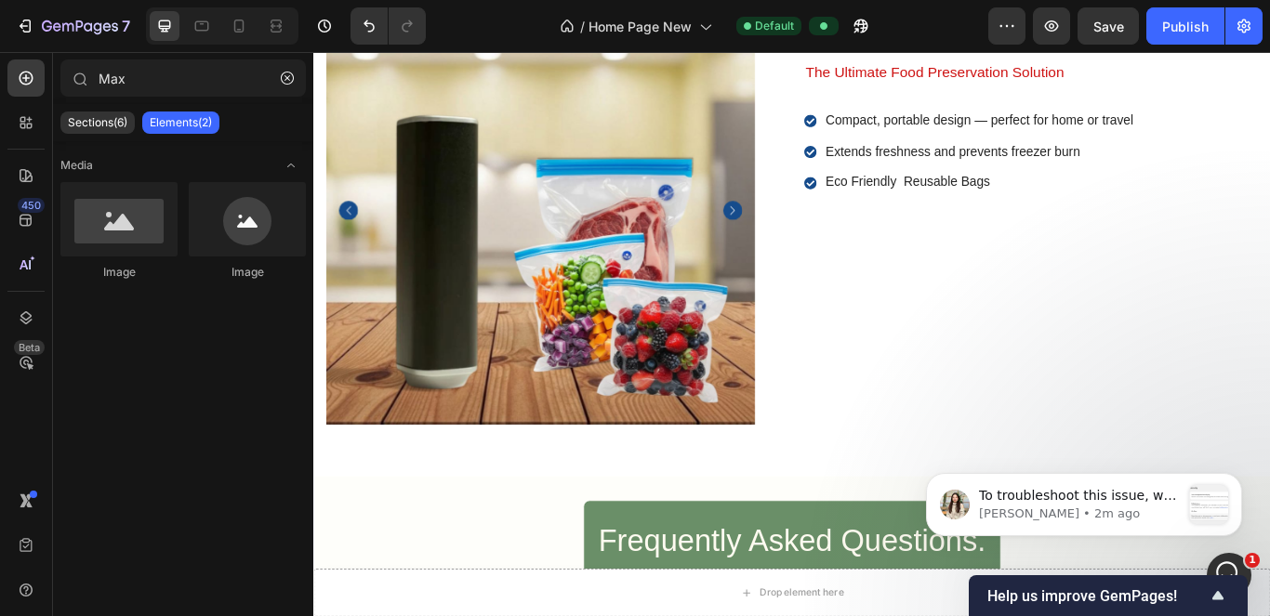
scroll to position [6290, 0]
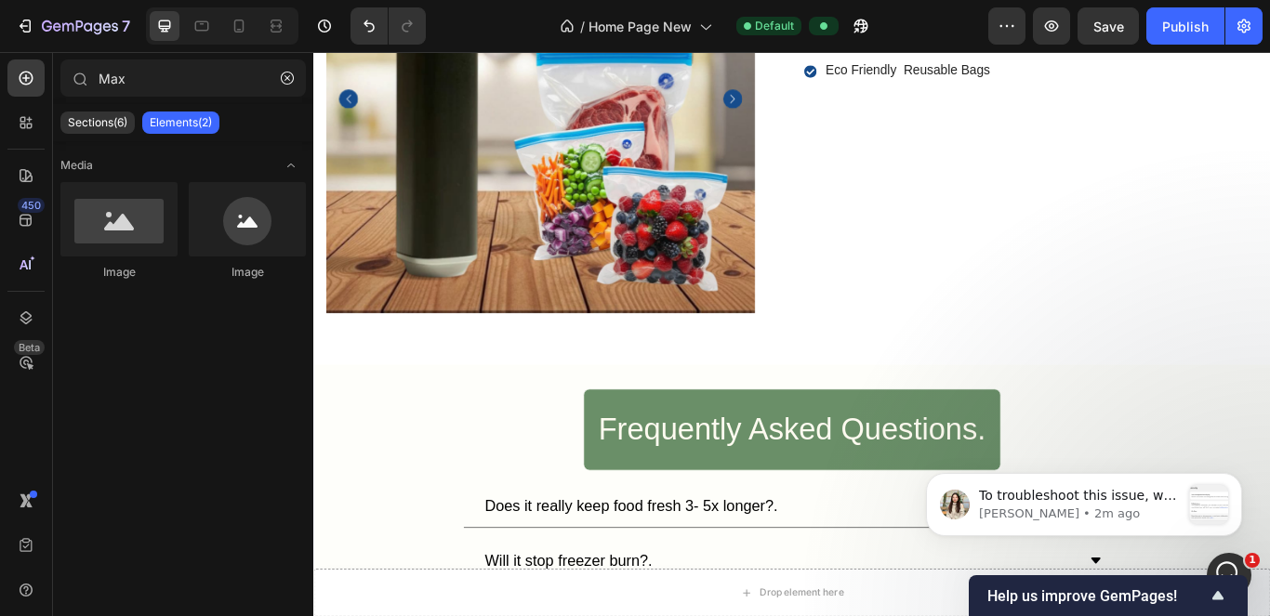
click at [1260, 448] on body "To troubleshoot this issue, we would like to have temporary access to your stor…" at bounding box center [1084, 501] width 357 height 115
click at [1260, 498] on body "To troubleshoot this issue, we would like to have temporary access to your stor…" at bounding box center [1084, 501] width 357 height 115
click at [1232, 476] on icon "Dismiss notification" at bounding box center [1237, 479] width 10 height 10
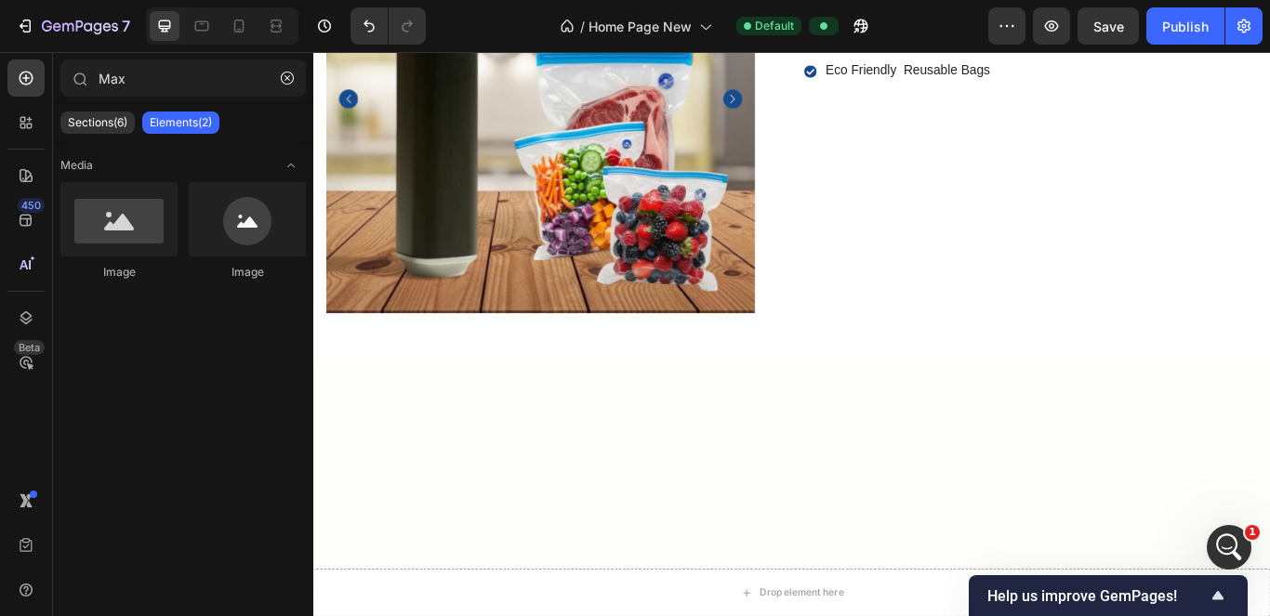
scroll to position [6076, 0]
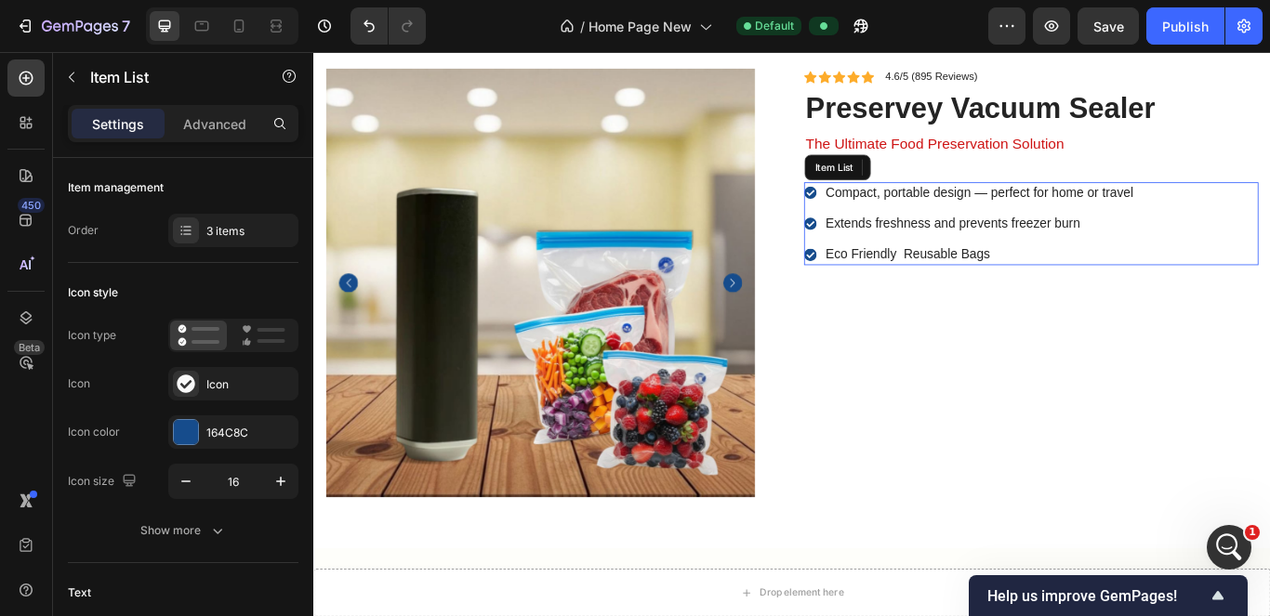
click at [1054, 245] on p "Extends freshness and prevents freezer burn" at bounding box center [1089, 253] width 359 height 20
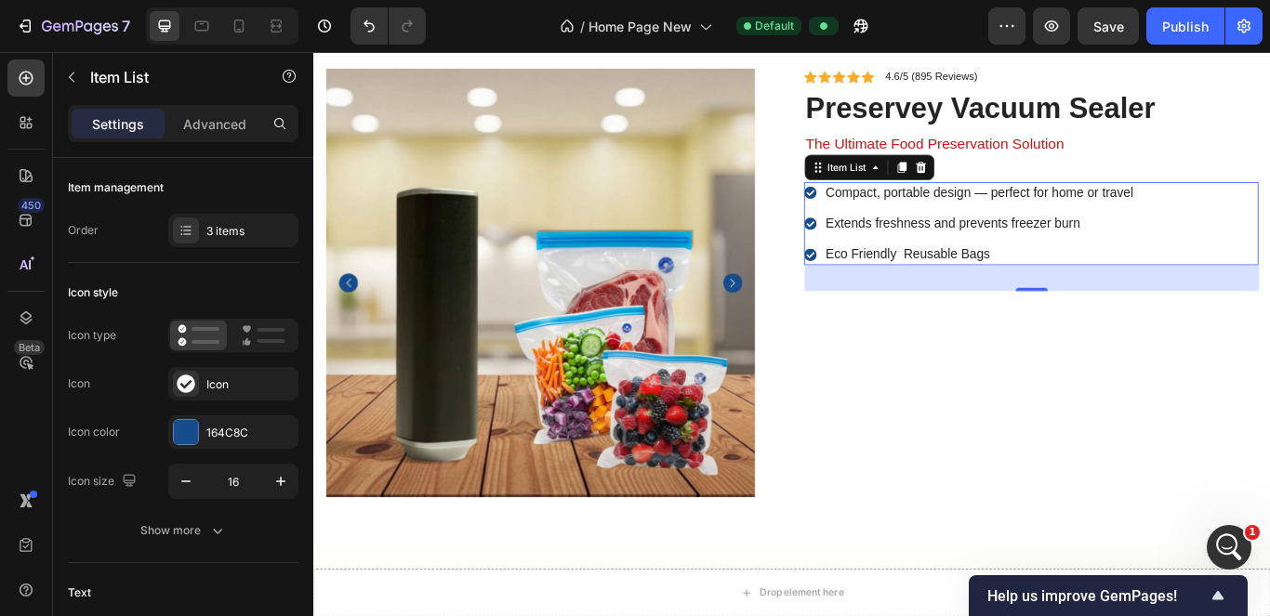
click at [1141, 224] on p "Compact, portable design — perfect for home or travel" at bounding box center [1089, 216] width 359 height 20
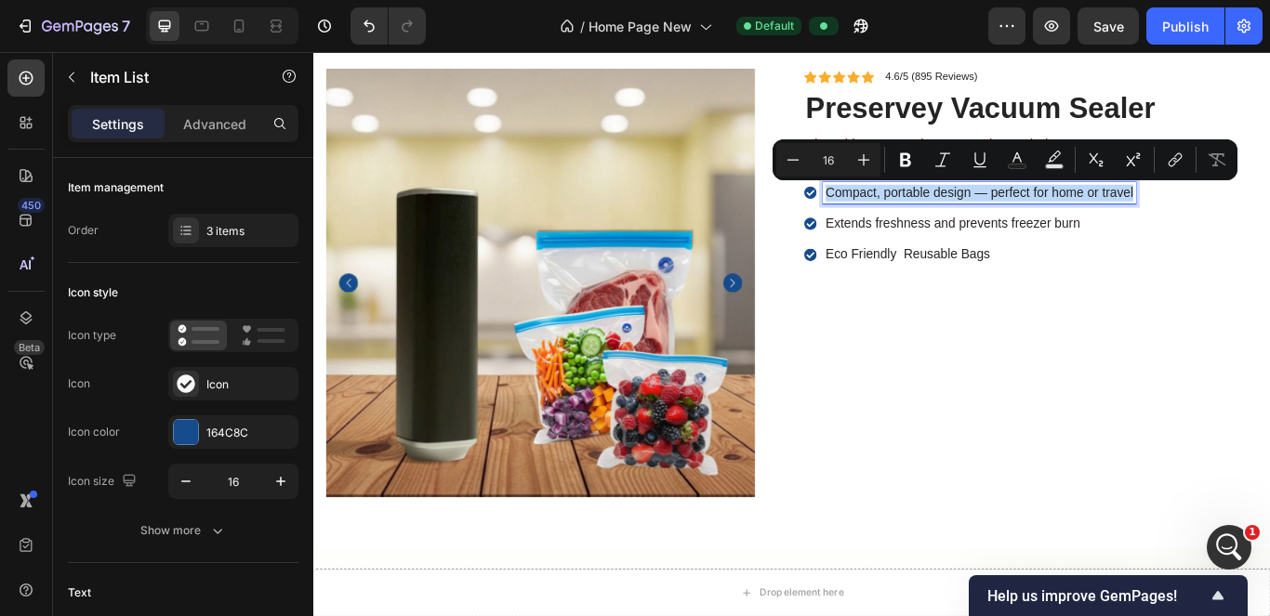
copy p "Compact, portable design — perfect for home or travel"
click at [1147, 251] on p "Extends freshness and prevents freezer burn" at bounding box center [1089, 253] width 359 height 20
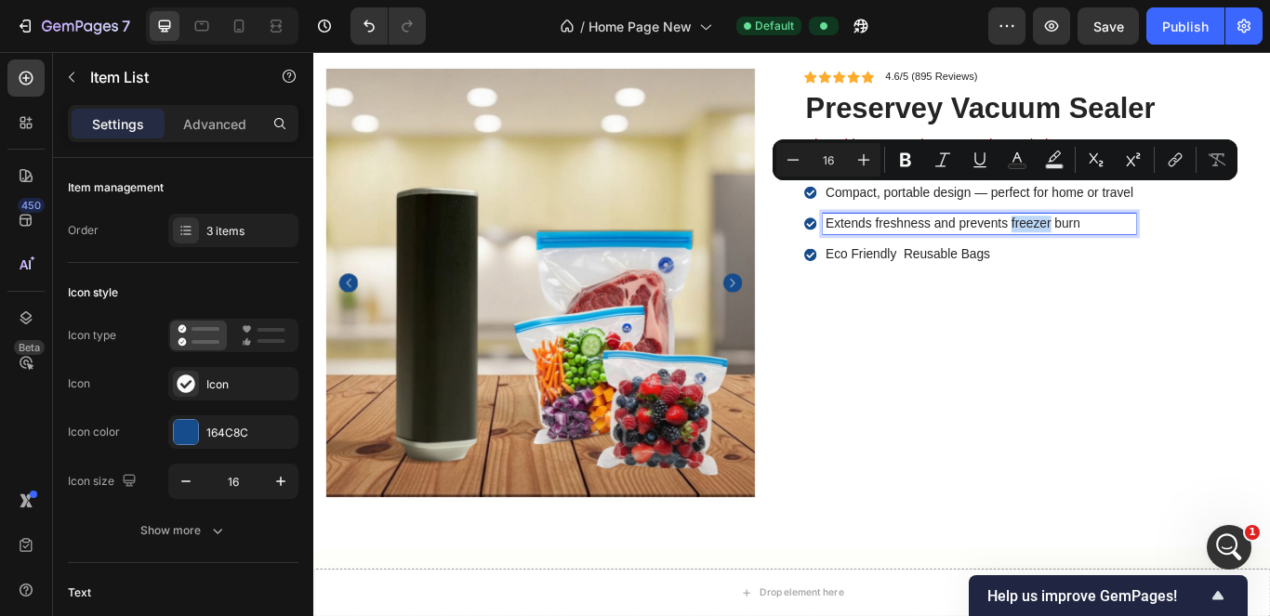
click at [1149, 251] on p "Extends freshness and prevents freezer burn" at bounding box center [1089, 253] width 359 height 20
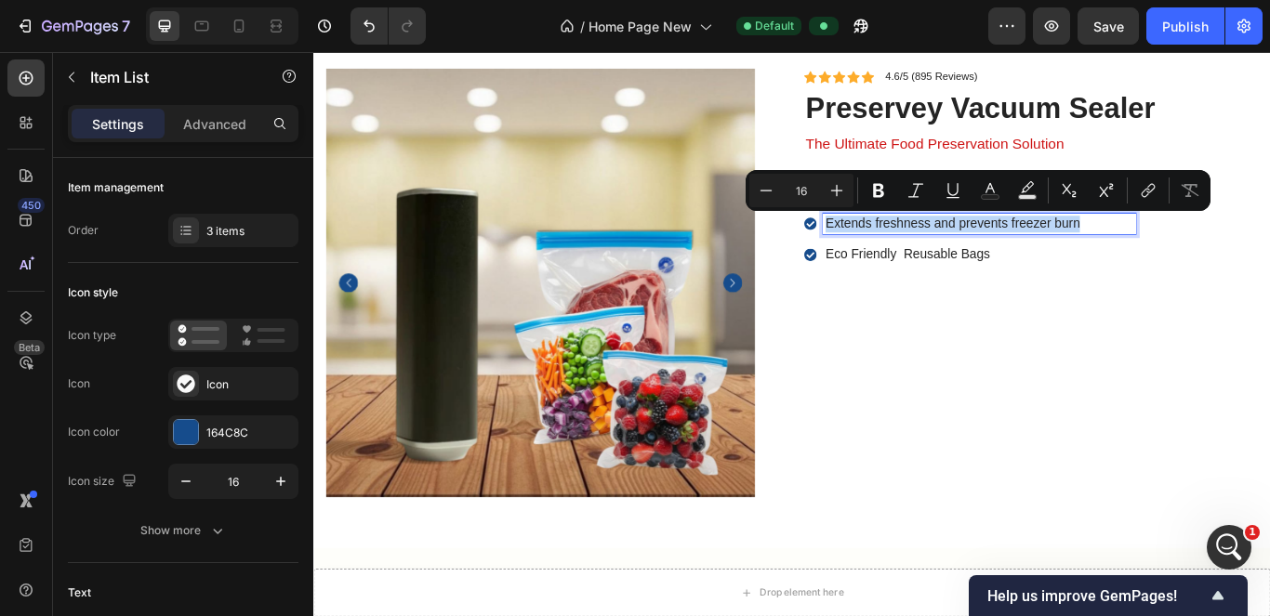
copy p "Extends freshness and prevents freezer burn"
click at [966, 278] on p "Eco Friendly Reusable Bags" at bounding box center [1089, 288] width 359 height 20
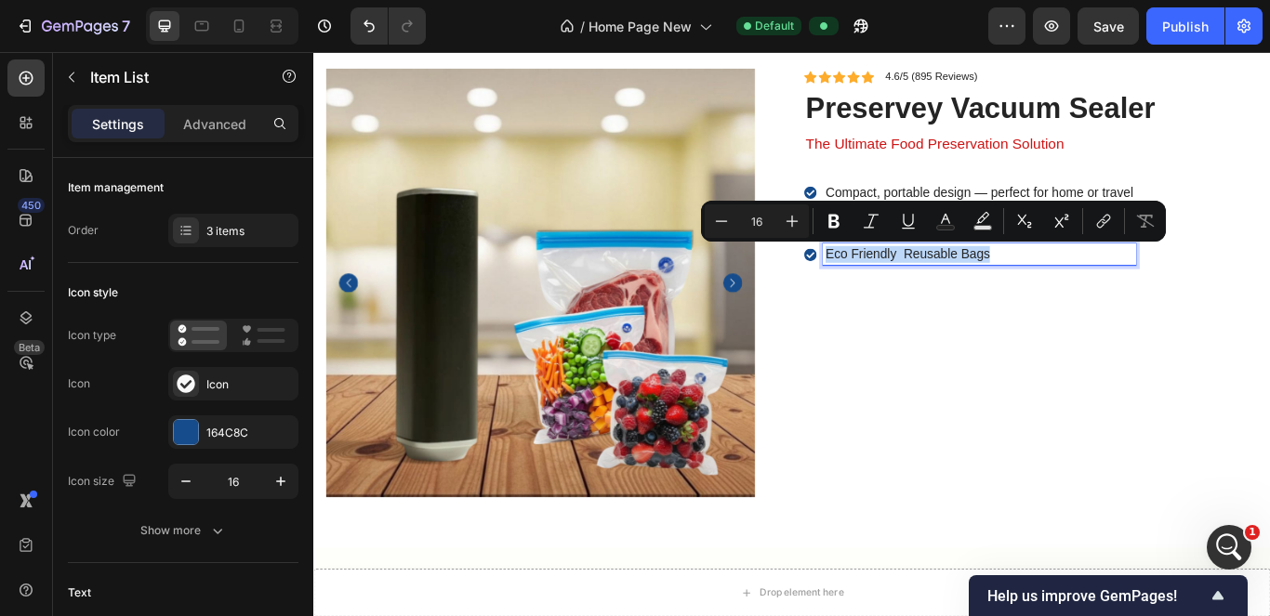
copy p "Eco Friendly Reusable Bags"
click at [1164, 446] on div "Icon Icon Icon Icon Icon Icon List 4.6/5 (895 Reviews) Text Block Row preservey…" at bounding box center [1150, 321] width 530 height 500
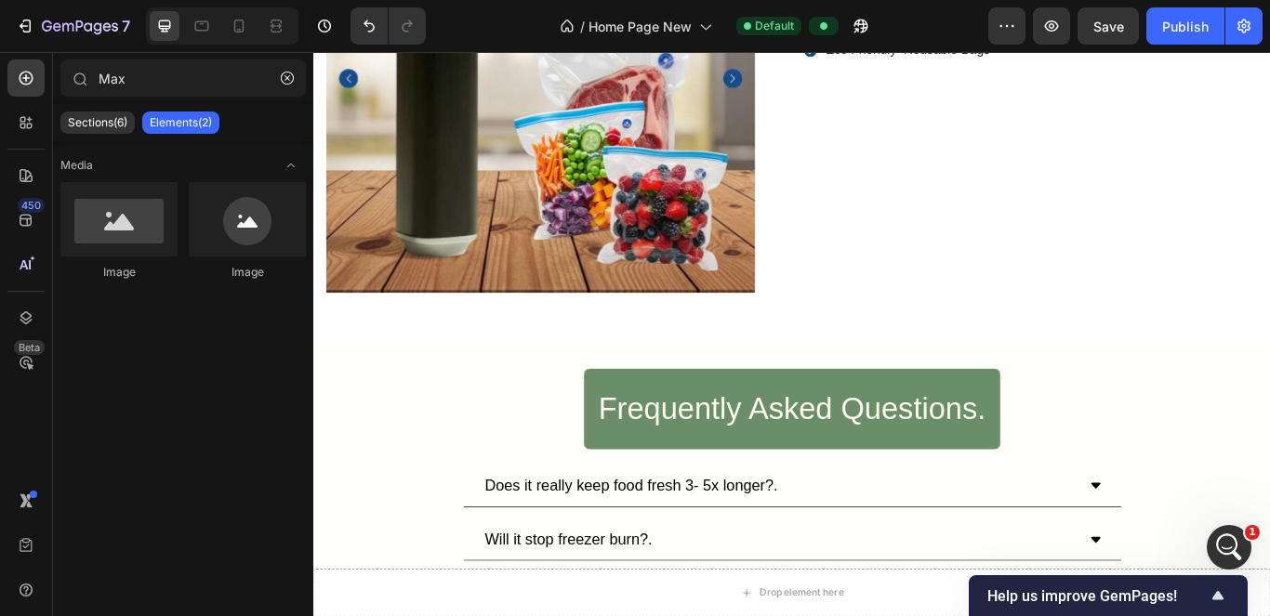
scroll to position [6220, 0]
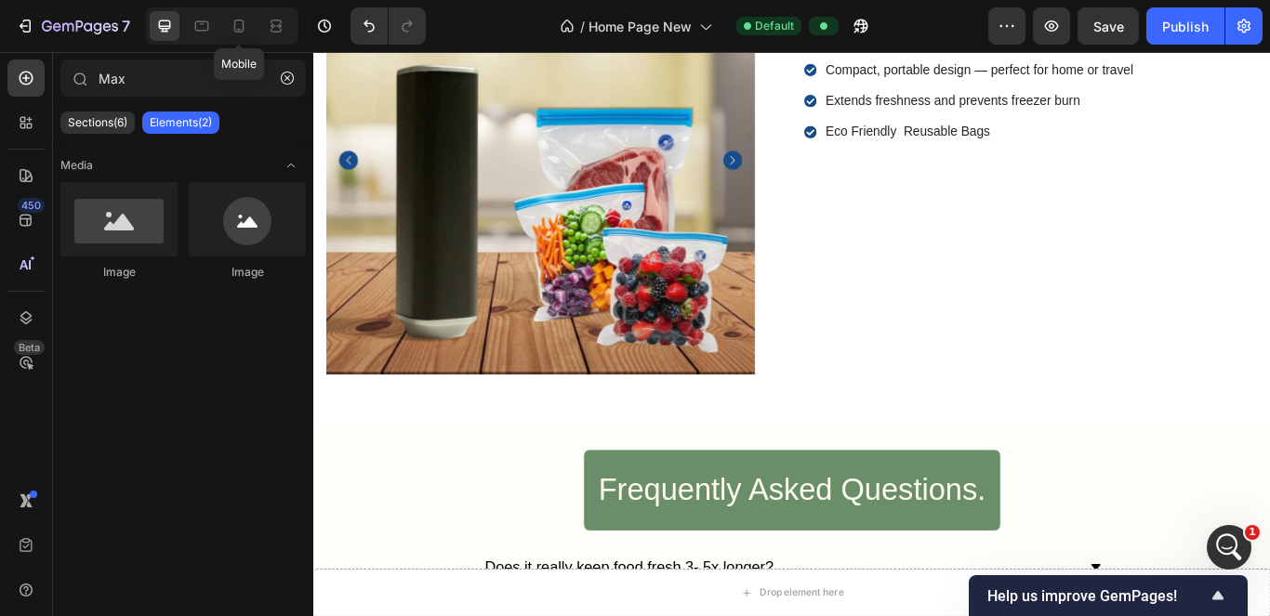
click at [247, 25] on icon at bounding box center [239, 26] width 19 height 19
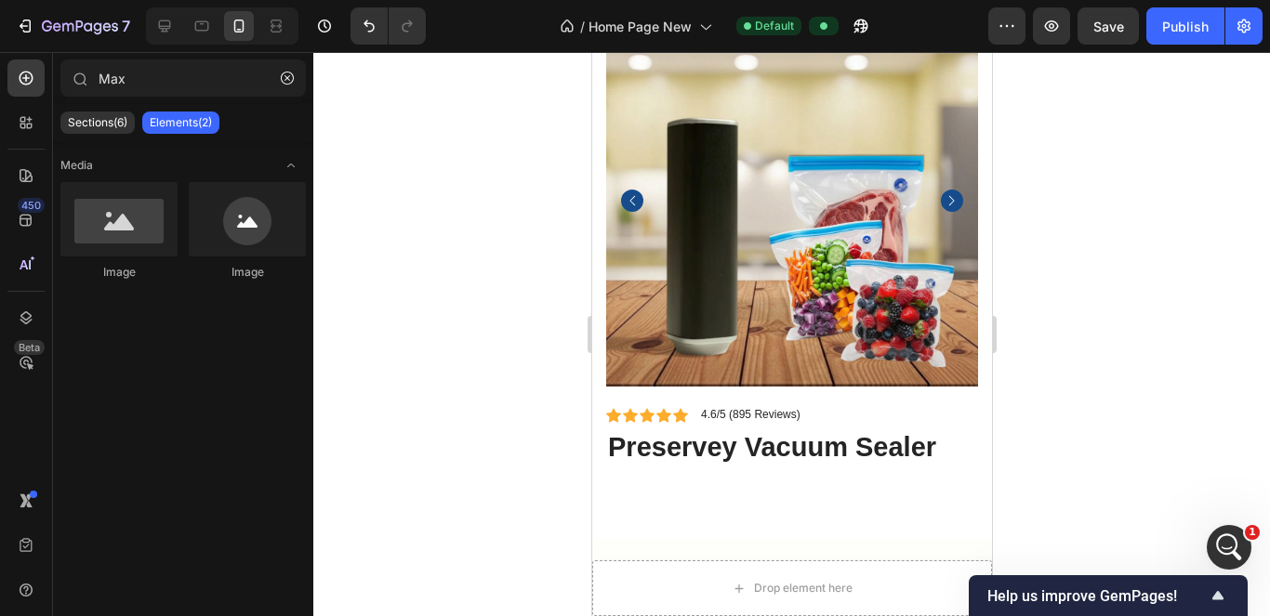
scroll to position [6273, 0]
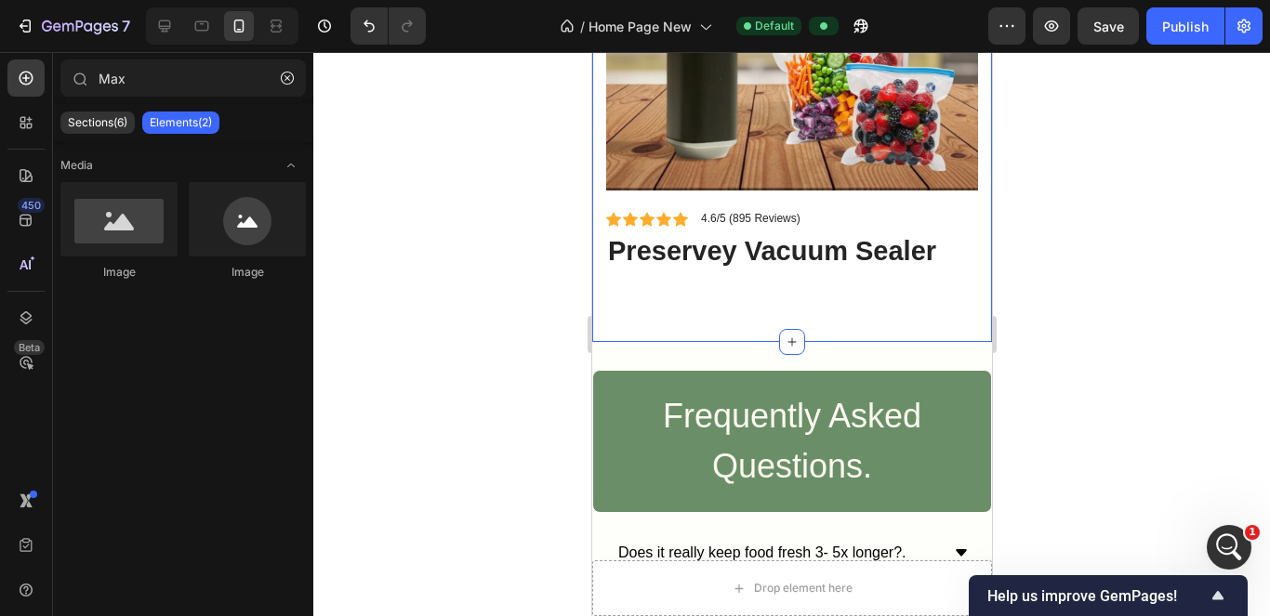
click at [689, 285] on div "Product Images Icon Icon Icon Icon Icon Icon List 4.6/5 (895 Reviews) Text Bloc…" at bounding box center [791, 61] width 372 height 484
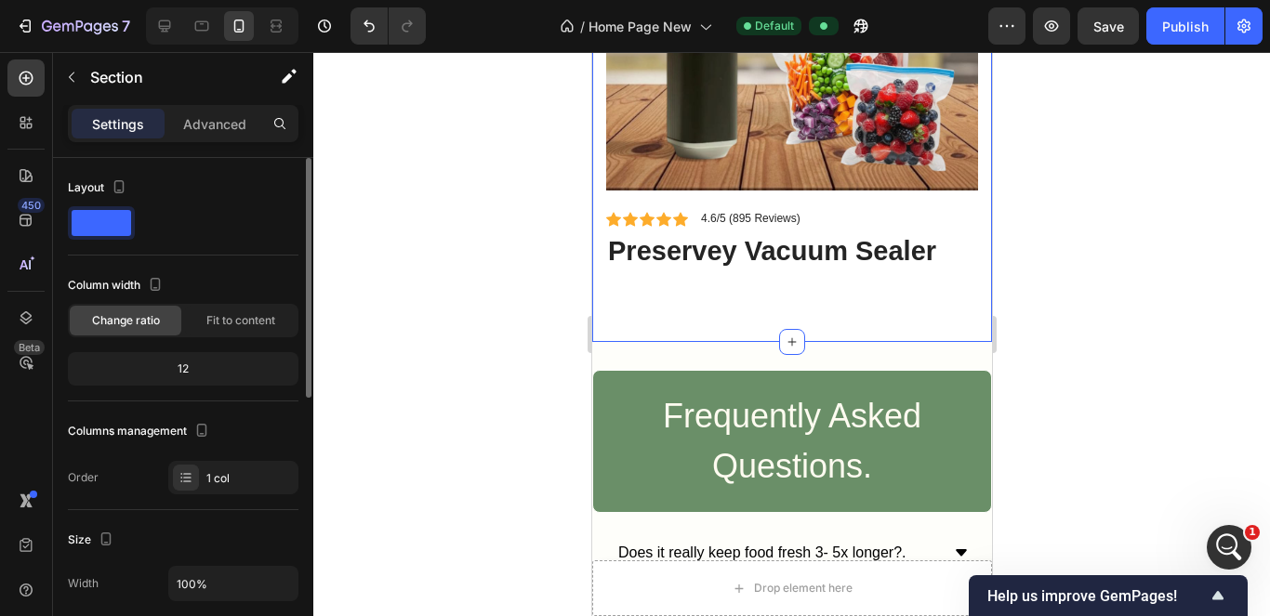
drag, startPoint x: 51, startPoint y: 219, endPoint x: 113, endPoint y: 206, distance: 63.5
click at [113, 206] on div at bounding box center [101, 222] width 67 height 33
click at [186, 221] on div at bounding box center [183, 222] width 231 height 33
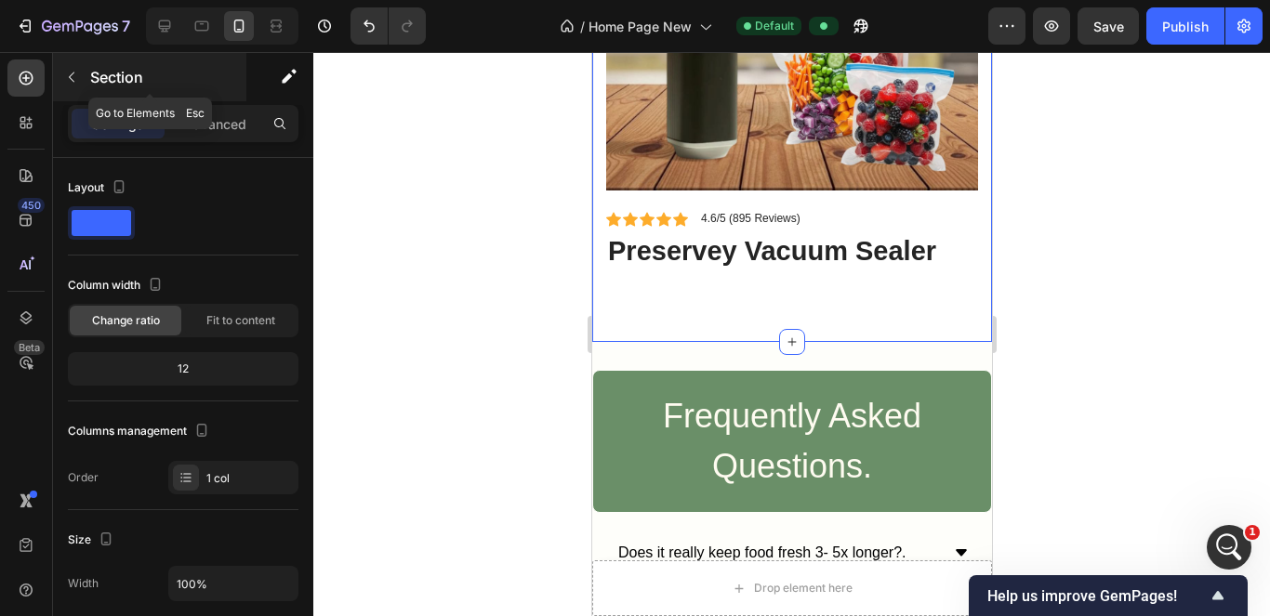
click at [79, 79] on button "button" at bounding box center [72, 77] width 30 height 30
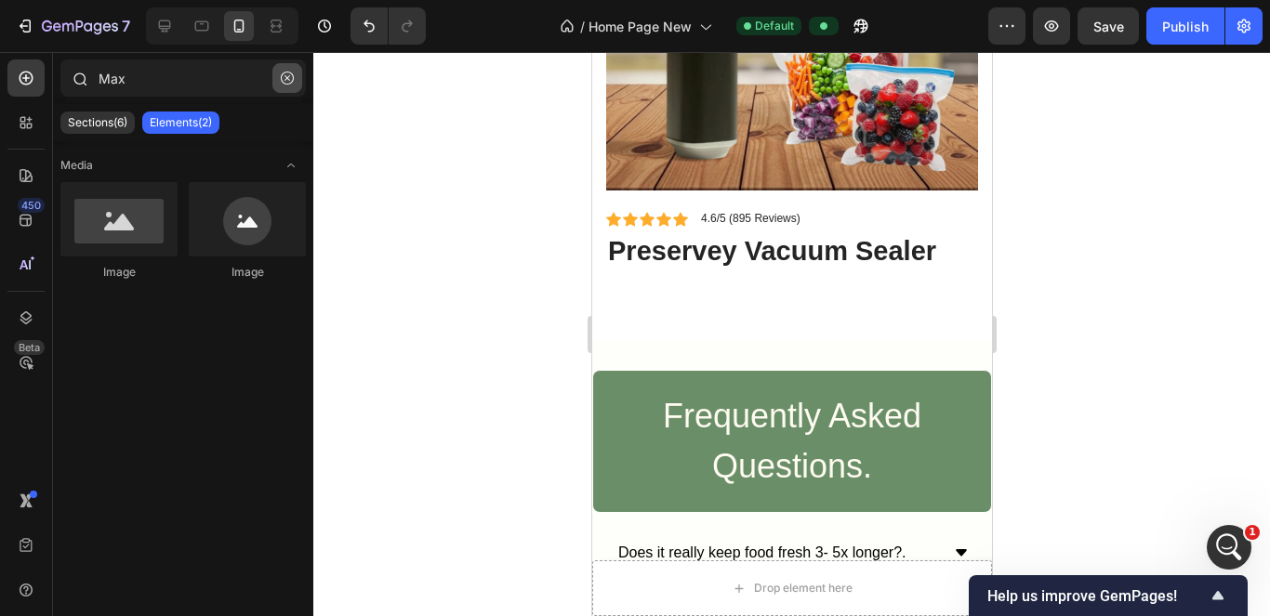
click at [286, 82] on icon "button" at bounding box center [287, 78] width 13 height 13
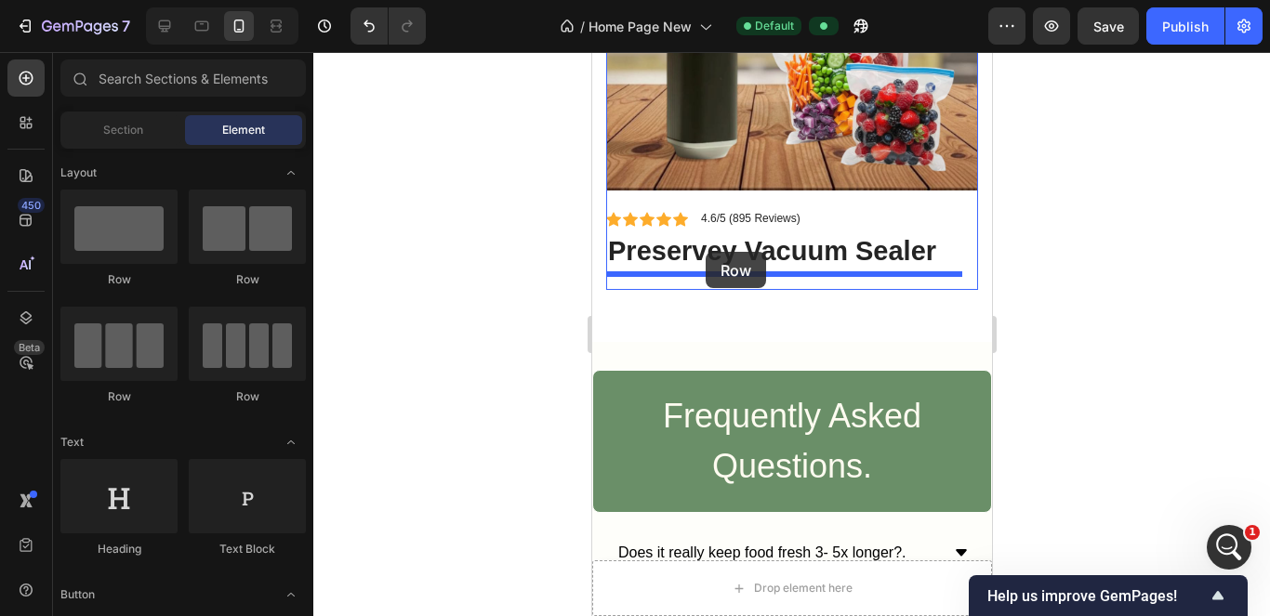
drag, startPoint x: 716, startPoint y: 291, endPoint x: 705, endPoint y: 252, distance: 40.6
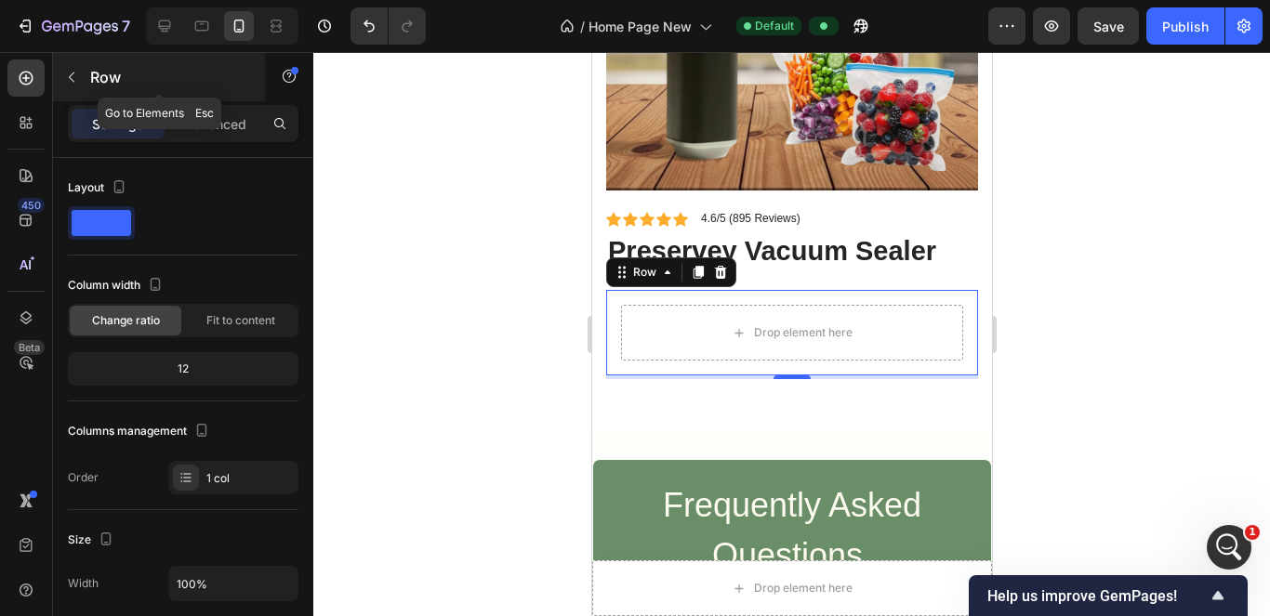
click at [75, 77] on icon "button" at bounding box center [71, 77] width 15 height 15
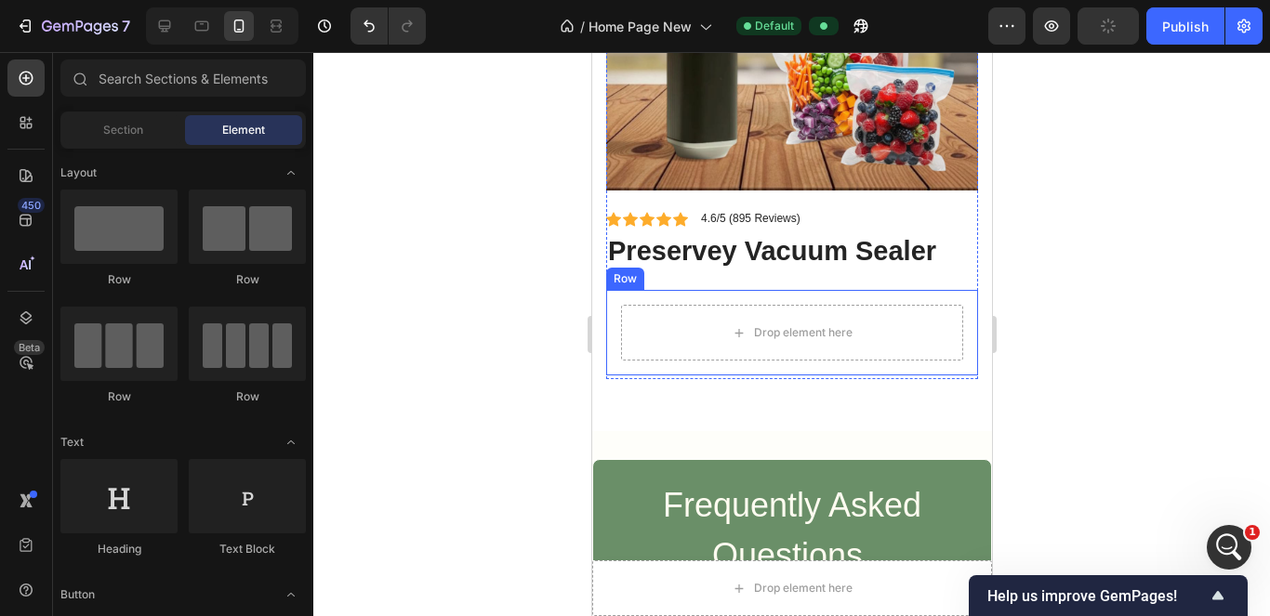
click at [696, 290] on div "Drop element here Row" at bounding box center [791, 333] width 372 height 86
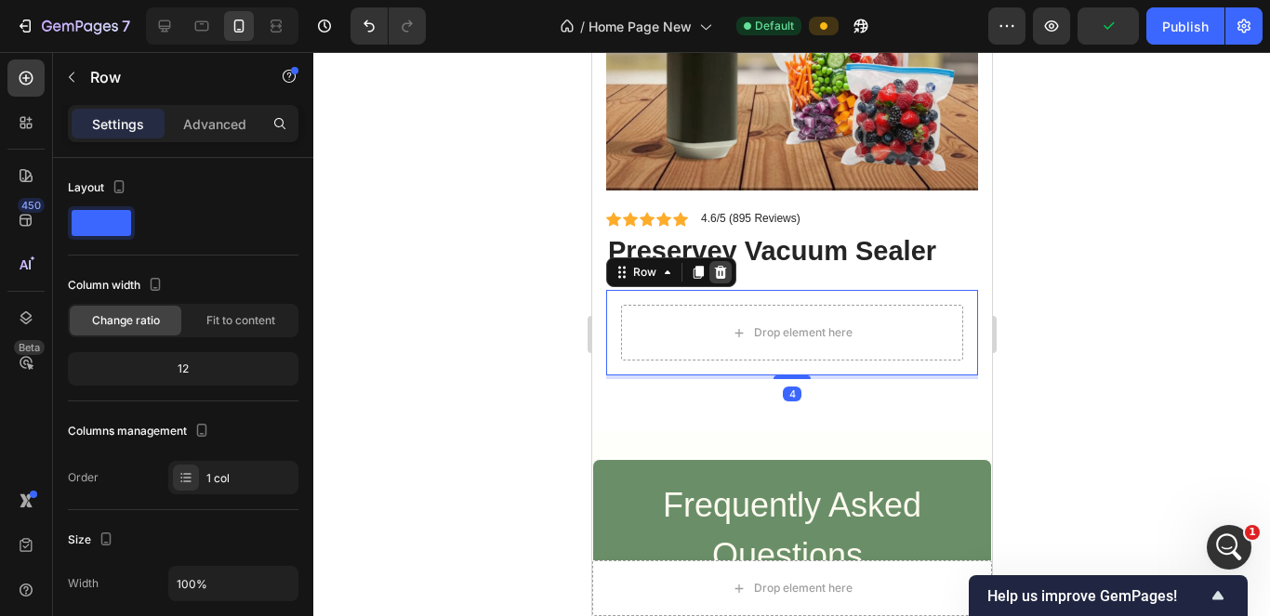
click at [720, 266] on icon at bounding box center [720, 272] width 12 height 13
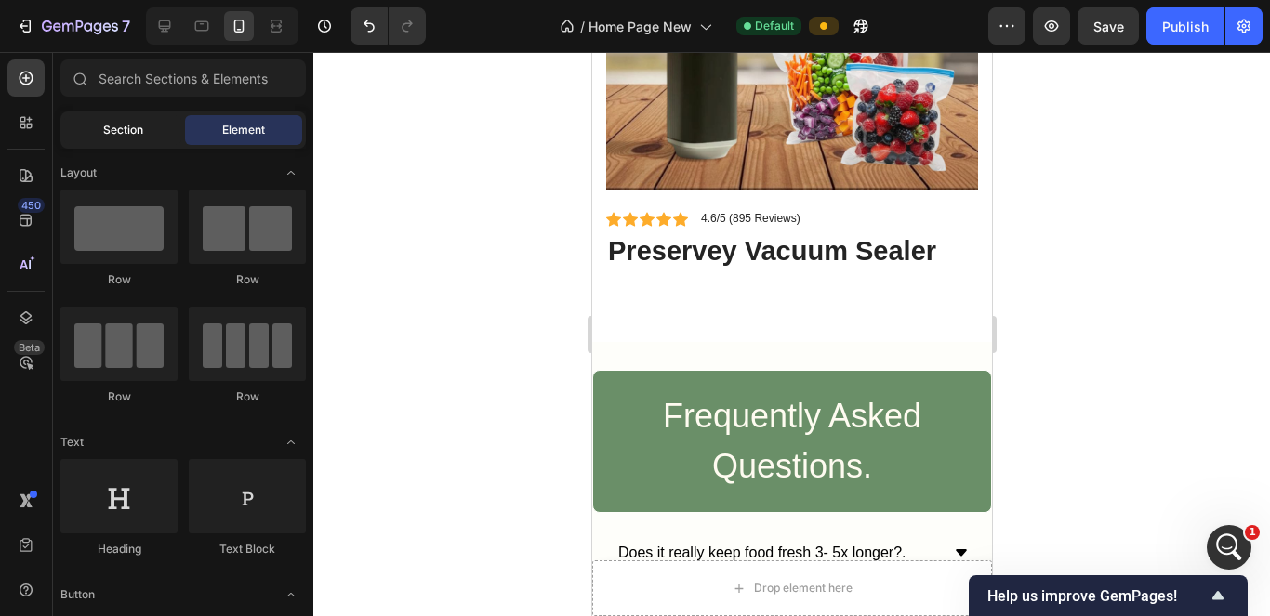
click at [106, 139] on div "Section" at bounding box center [122, 130] width 117 height 30
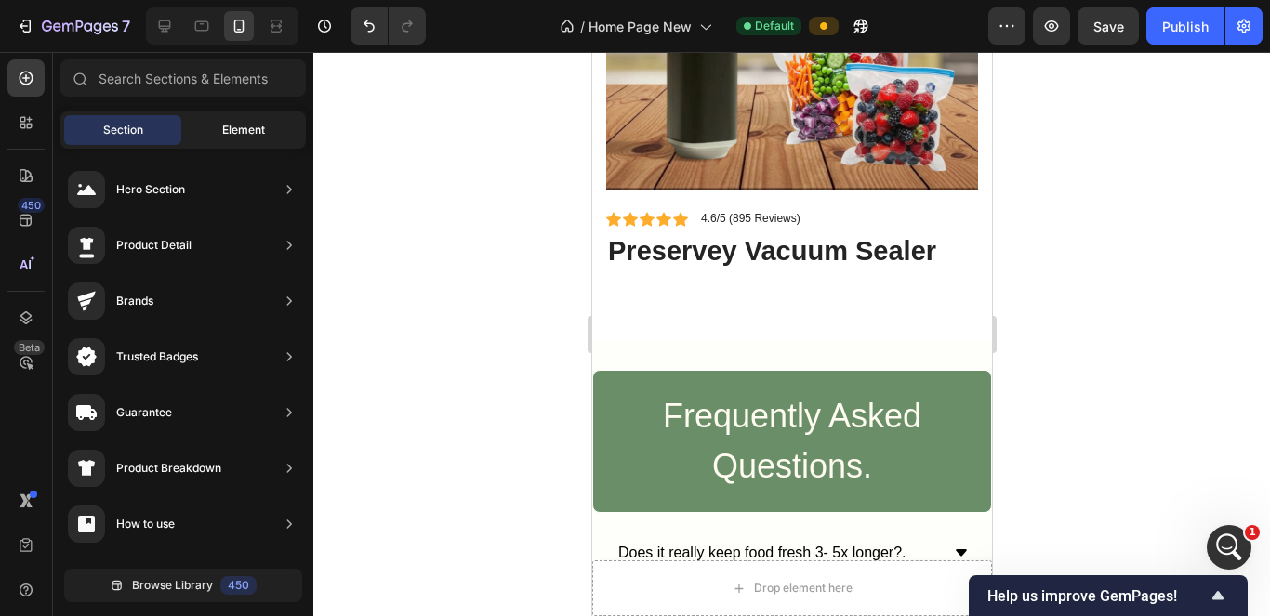
click at [193, 129] on div "Element" at bounding box center [243, 130] width 117 height 30
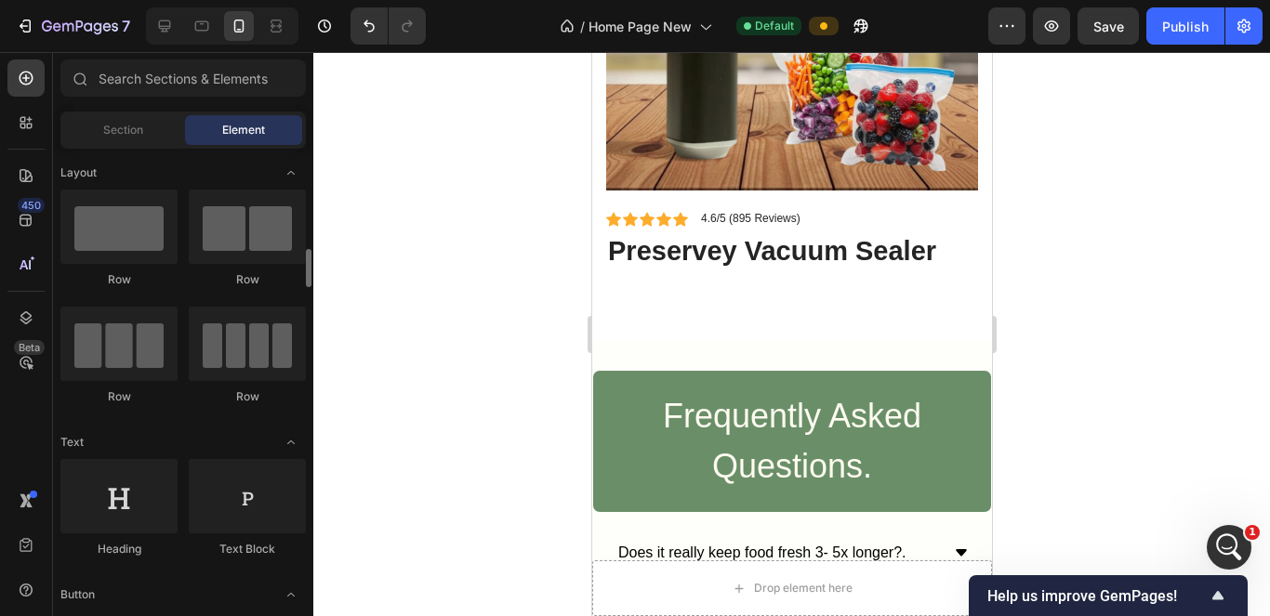
scroll to position [93, 0]
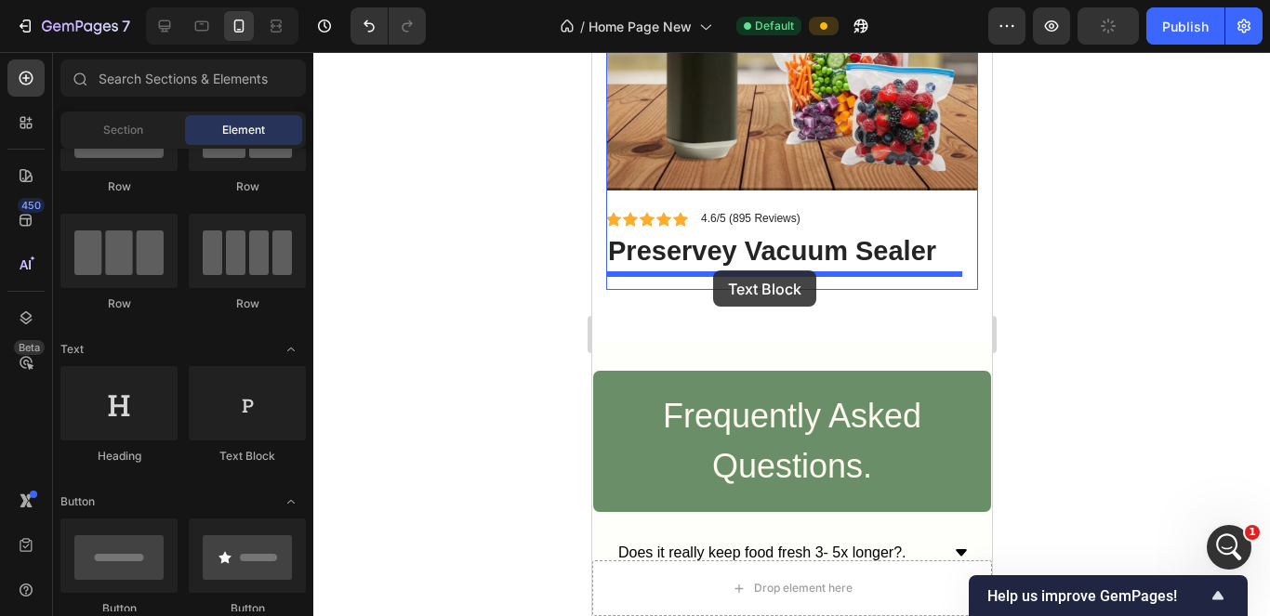
drag, startPoint x: 948, startPoint y: 447, endPoint x: 712, endPoint y: 269, distance: 295.3
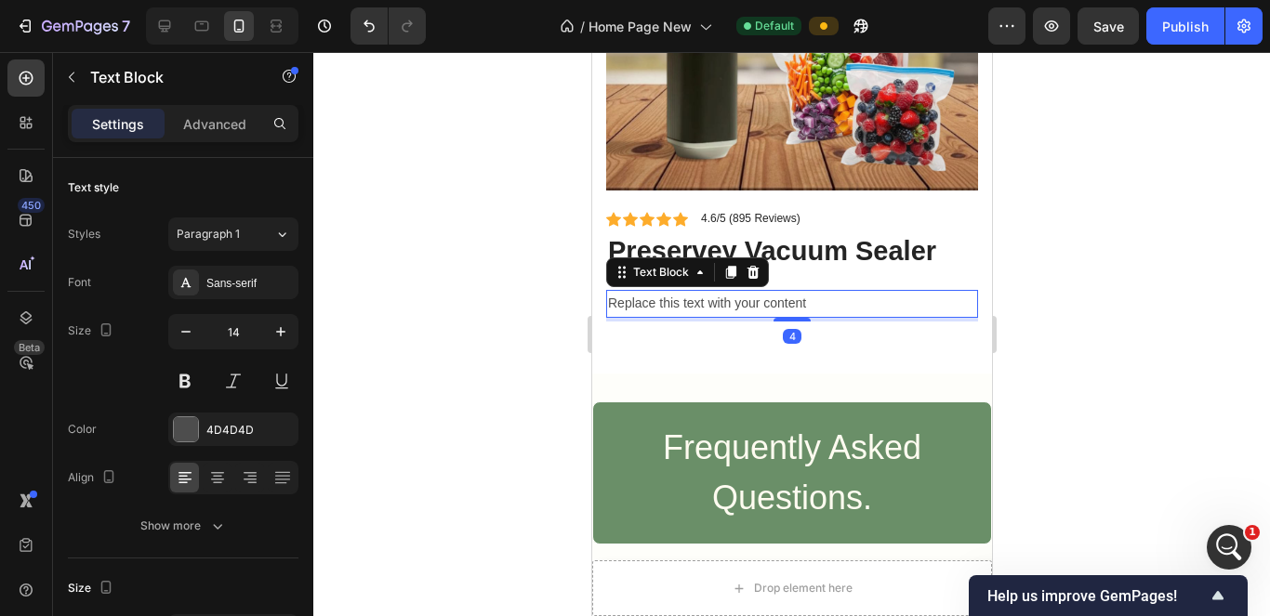
click at [815, 290] on div "Replace this text with your content" at bounding box center [791, 303] width 372 height 27
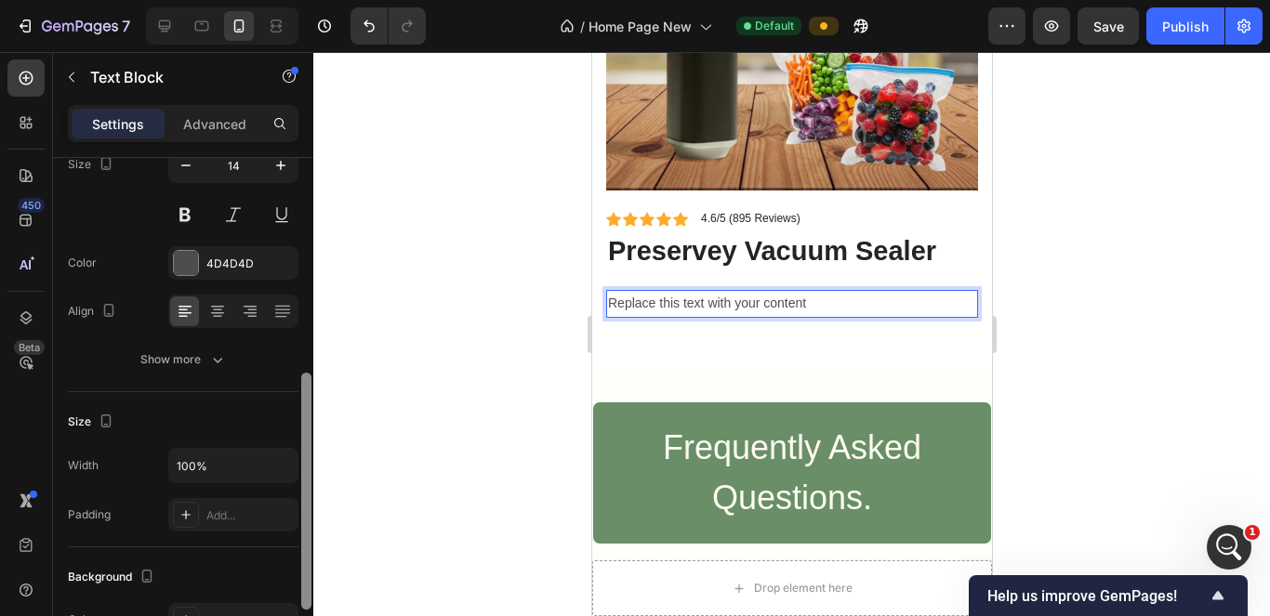
scroll to position [0, 0]
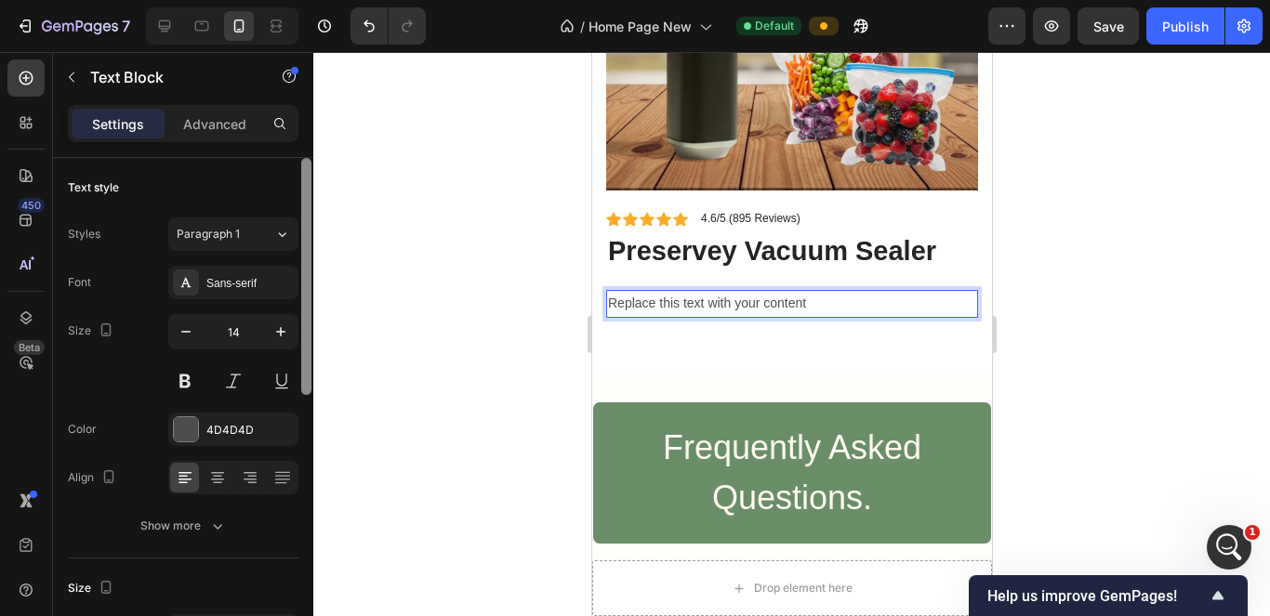
drag, startPoint x: 302, startPoint y: 355, endPoint x: 310, endPoint y: 185, distance: 170.3
click at [310, 185] on div at bounding box center [306, 276] width 10 height 237
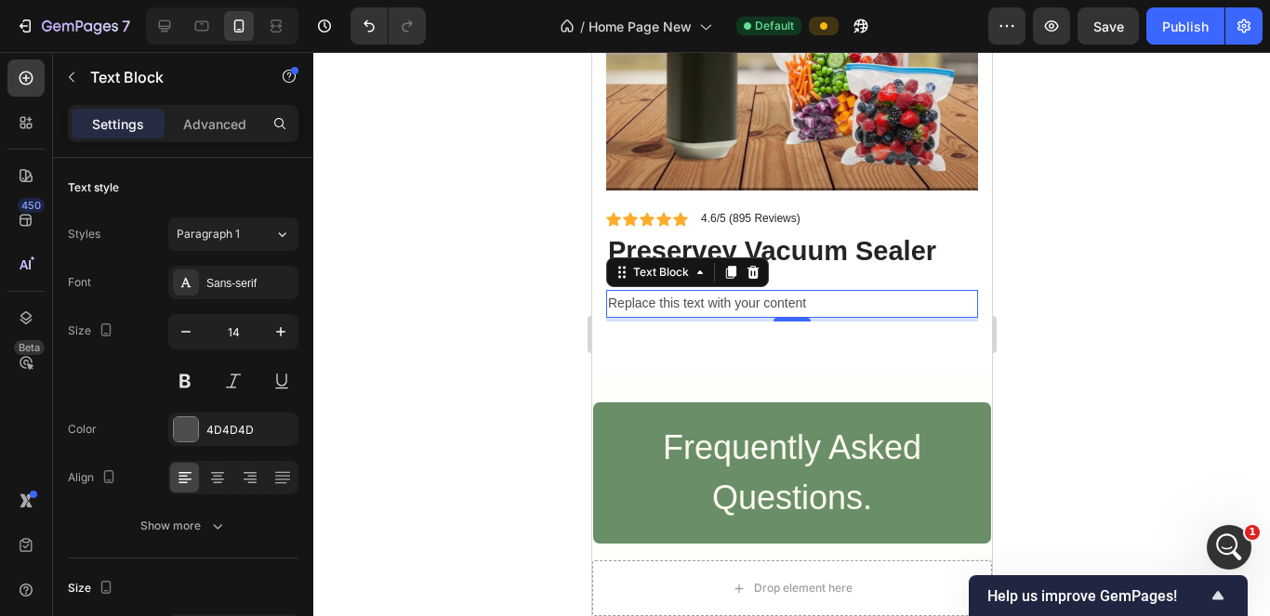
click at [787, 292] on p "Replace this text with your content" at bounding box center [791, 303] width 368 height 23
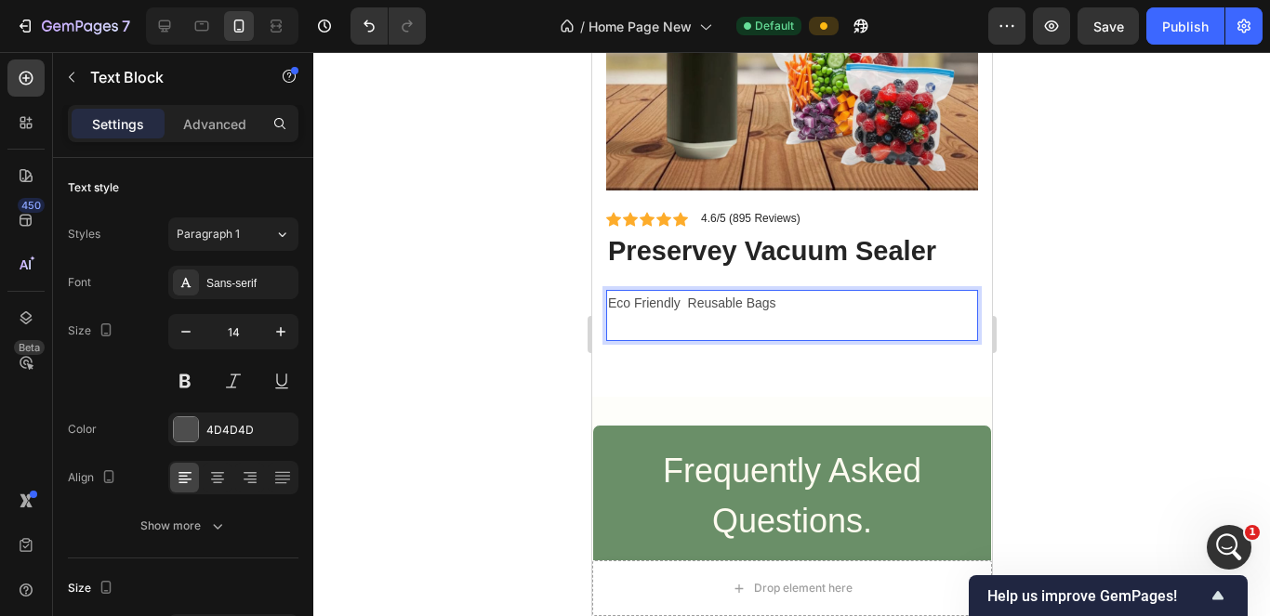
click at [605, 290] on div "Eco Friendly Reusable Bags" at bounding box center [791, 315] width 372 height 50
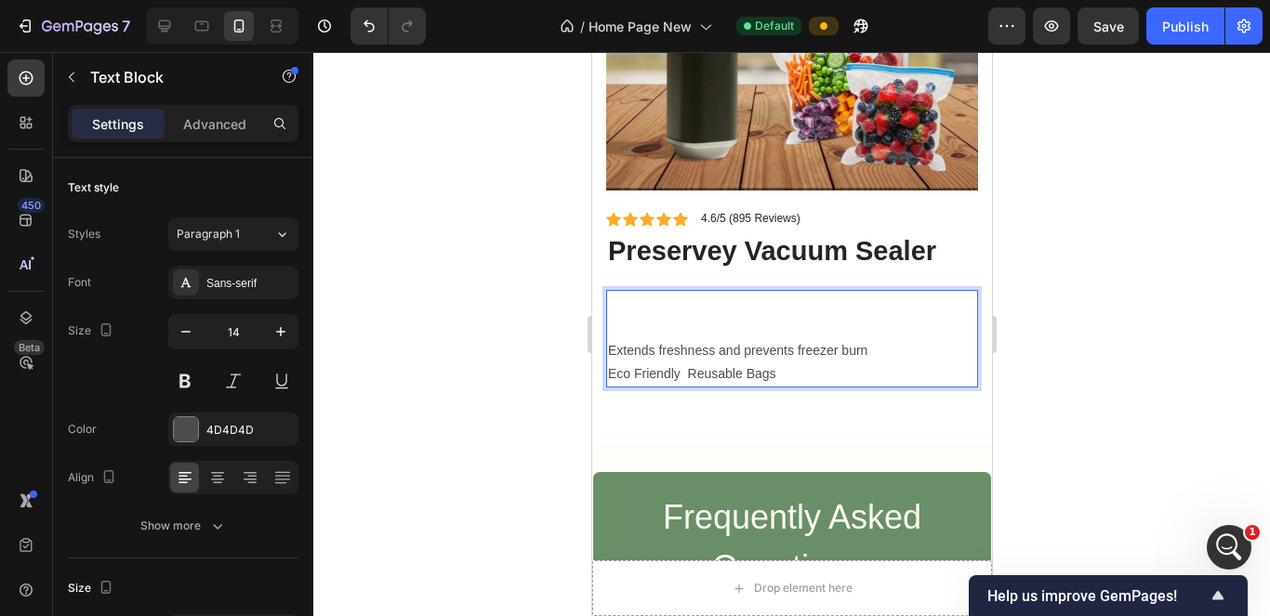
click at [681, 319] on p "⁠⁠⁠⁠⁠⁠⁠Extends freshness and prevents freezer burn Eco Friendly Reusable Bags" at bounding box center [791, 339] width 368 height 94
click at [681, 319] on p "⁠⁠⁠⁠⁠⁠⁠ Extends freshness and prevents freezer burn Eco Friendly Reusable Bags" at bounding box center [791, 339] width 368 height 94
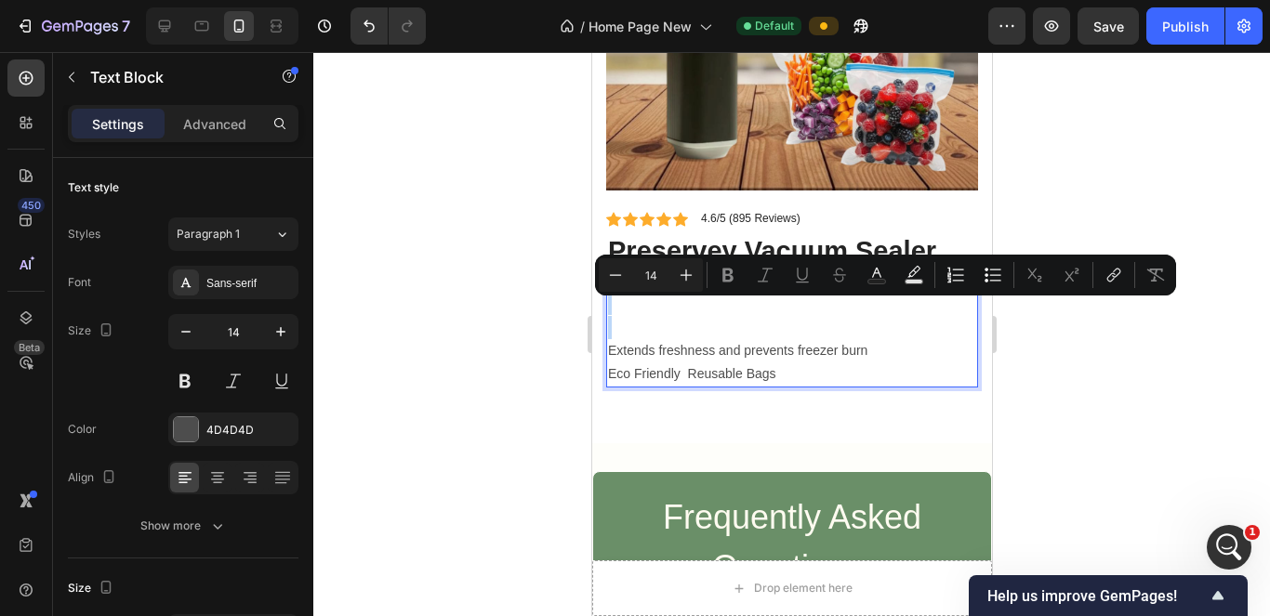
click at [675, 318] on p "Extends freshness and prevents freezer burn Eco Friendly Reusable Bags" at bounding box center [791, 339] width 368 height 94
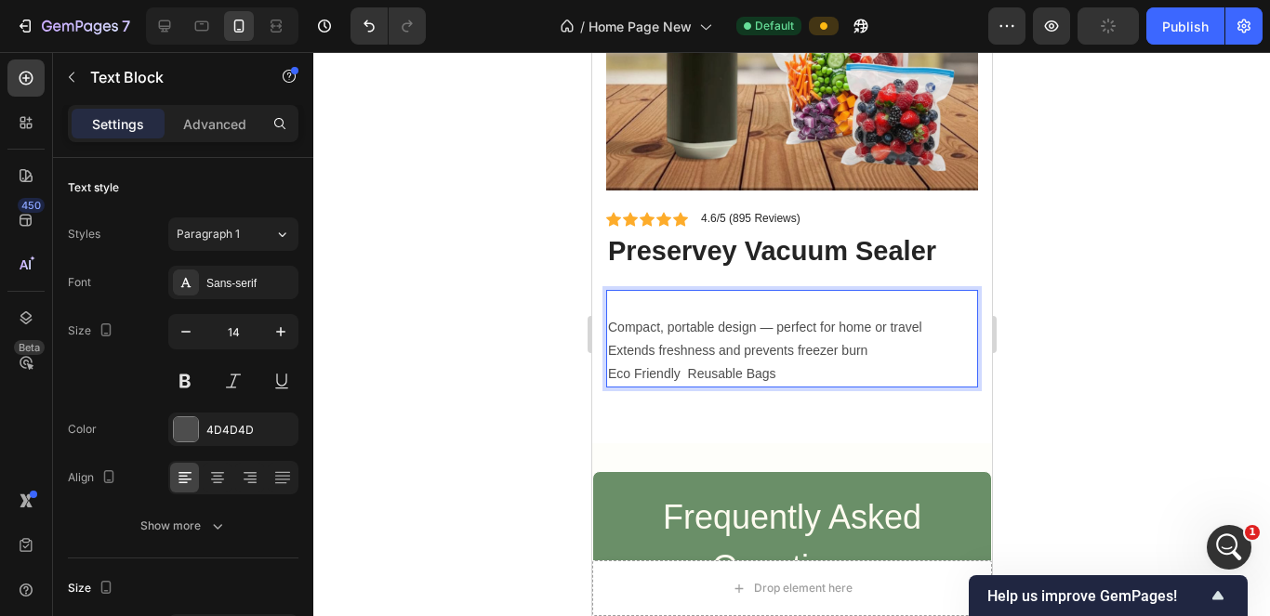
click at [610, 309] on p "⁠⁠⁠⁠⁠⁠⁠Compact, portable design — perfect for home or travel Extends freshness …" at bounding box center [791, 339] width 368 height 94
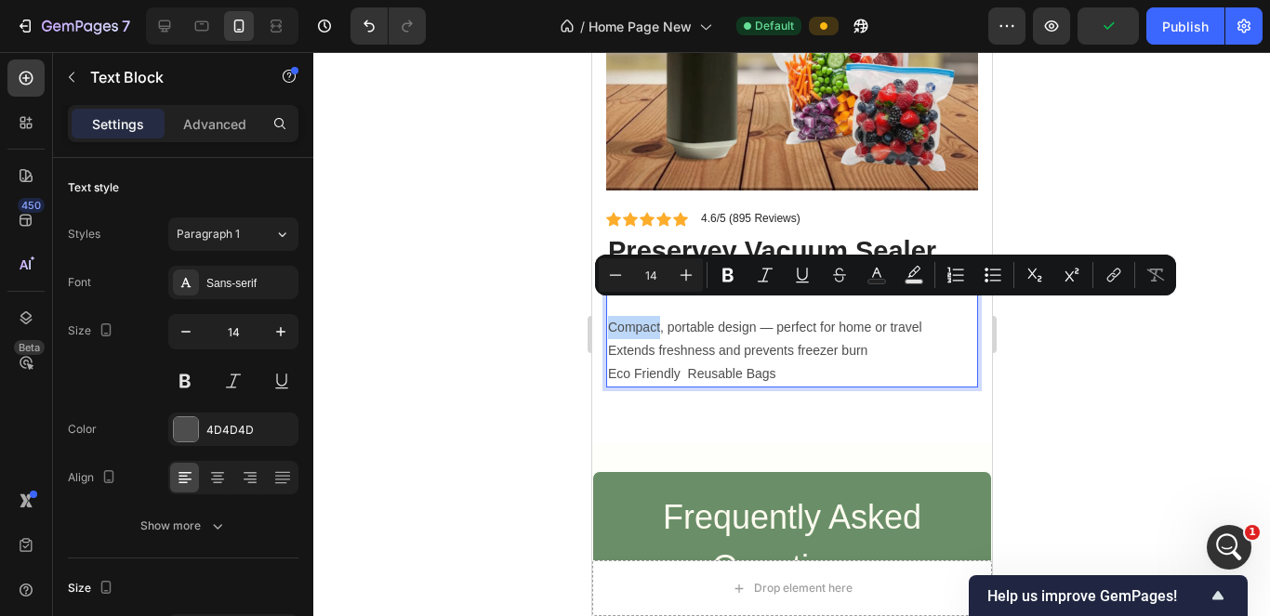
click at [610, 309] on p "Compact, portable design — perfect for home or travel Extends freshness and pre…" at bounding box center [791, 339] width 368 height 94
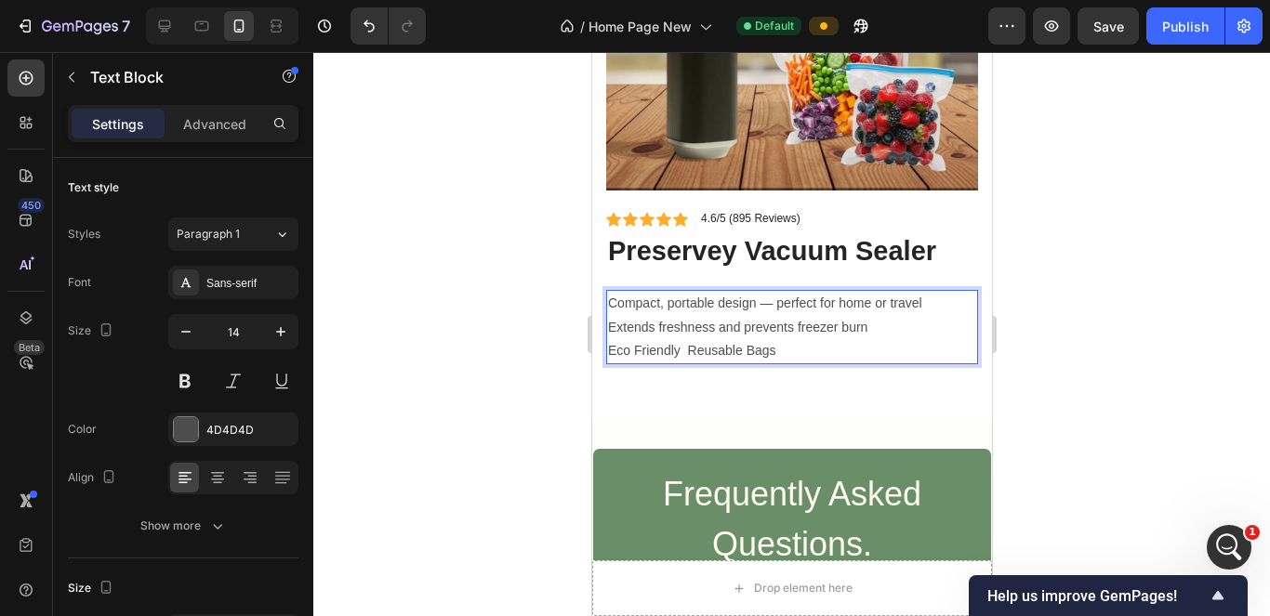
click at [789, 330] on p "Compact, portable design — perfect for home or travel Extends freshness and pre…" at bounding box center [791, 327] width 368 height 71
click at [787, 371] on div "Product Images Icon Icon Icon Icon Icon Icon List 4.6/5 (895 Reviews) Text Bloc…" at bounding box center [791, 110] width 400 height 620
click at [780, 334] on p "Compact, portable design — perfect for home or travel Extends freshness and pre…" at bounding box center [791, 327] width 368 height 71
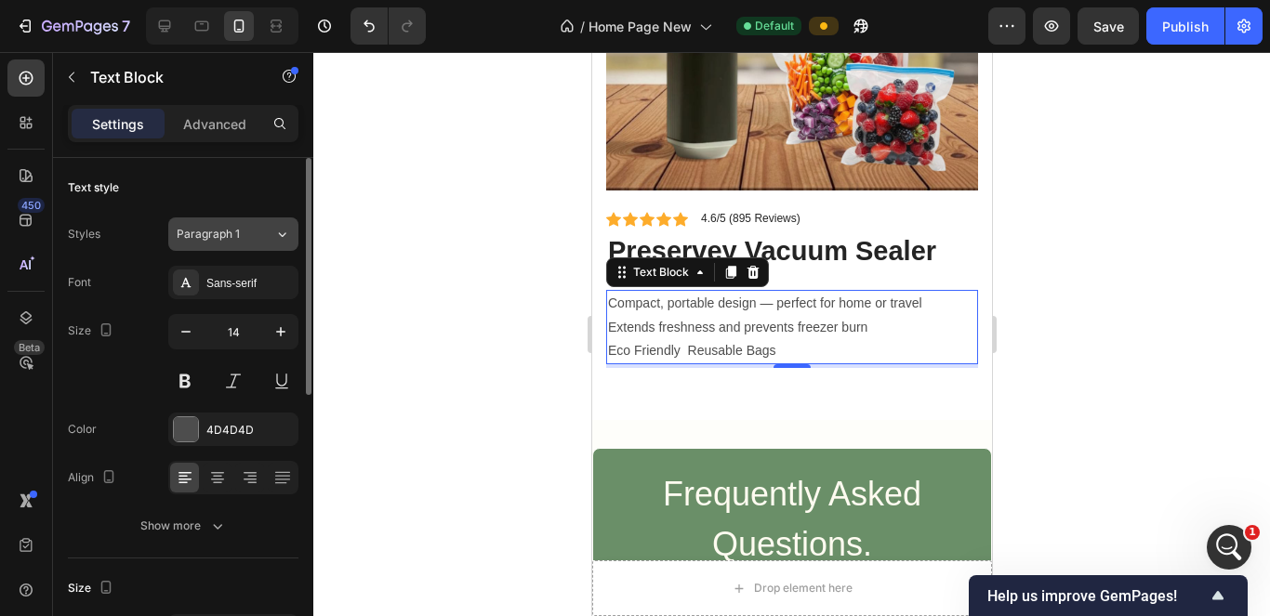
click at [256, 228] on div "Paragraph 1" at bounding box center [226, 234] width 98 height 17
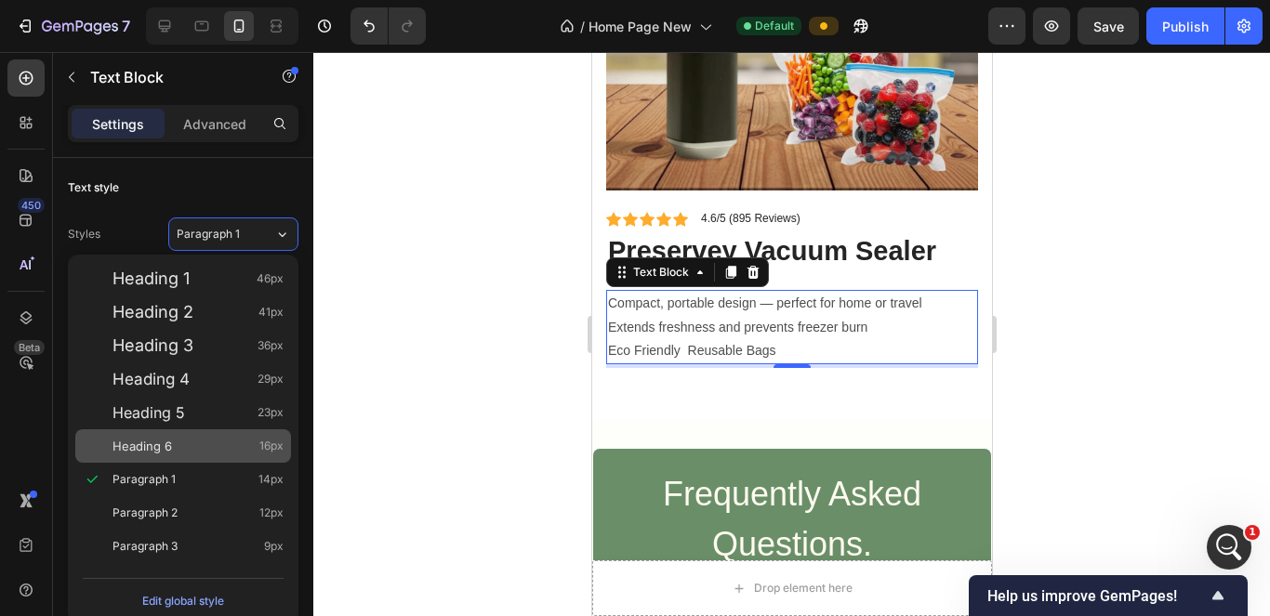
click at [187, 453] on div "Heading 6 16px" at bounding box center [198, 446] width 171 height 19
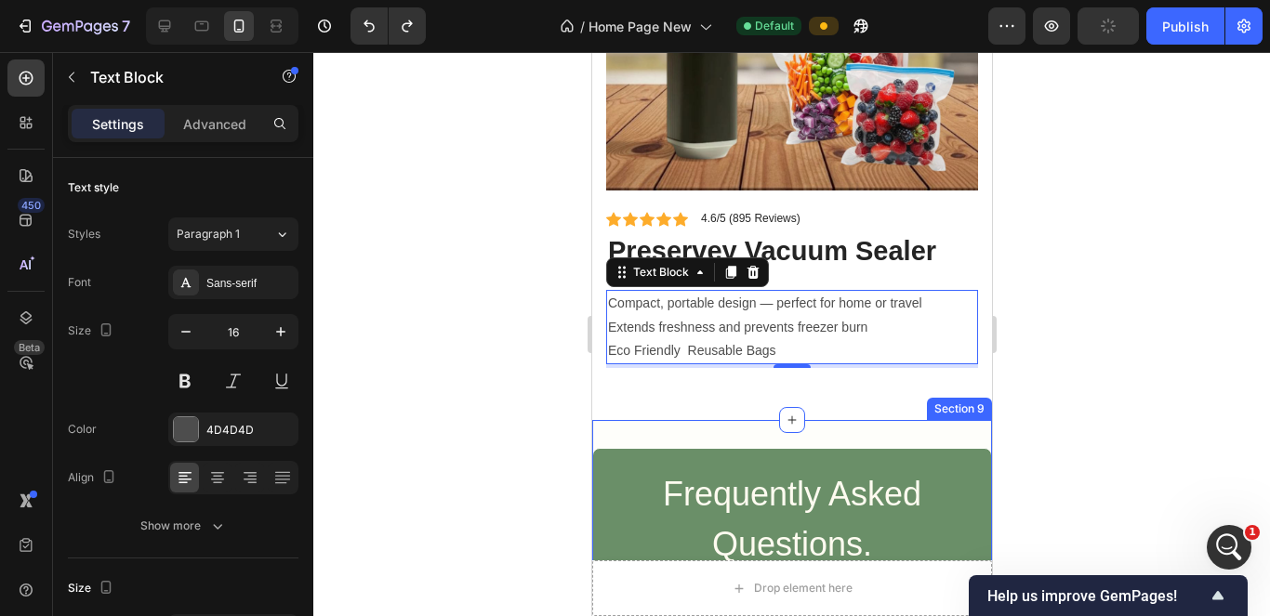
type input "14"
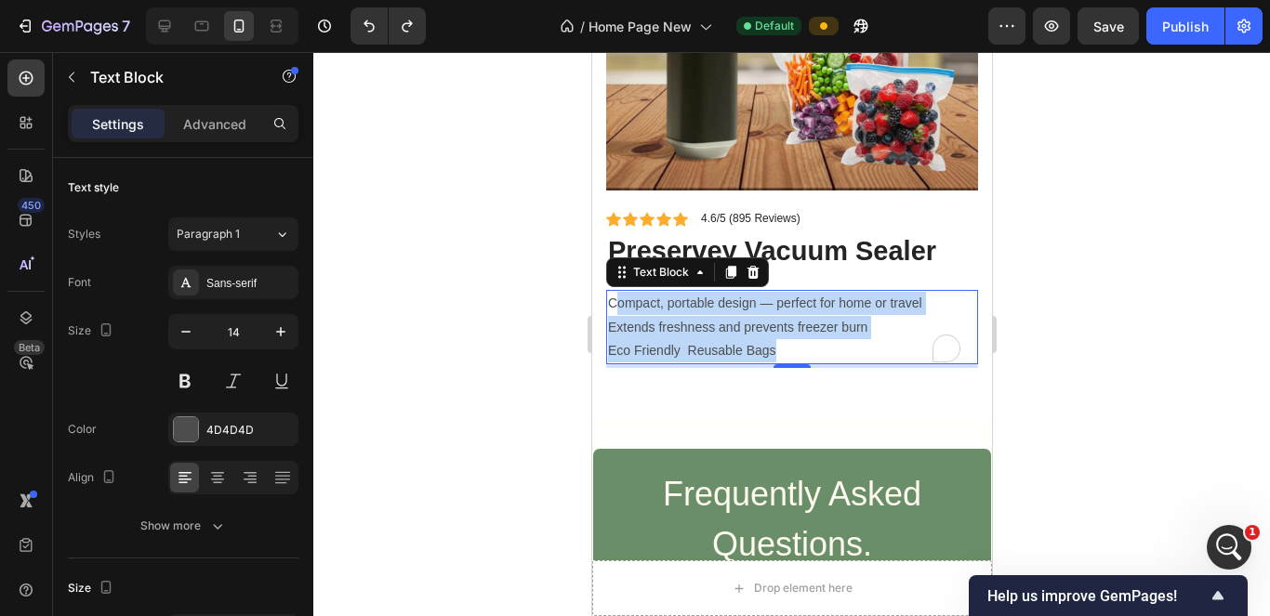
drag, startPoint x: 778, startPoint y: 336, endPoint x: 605, endPoint y: 287, distance: 179.6
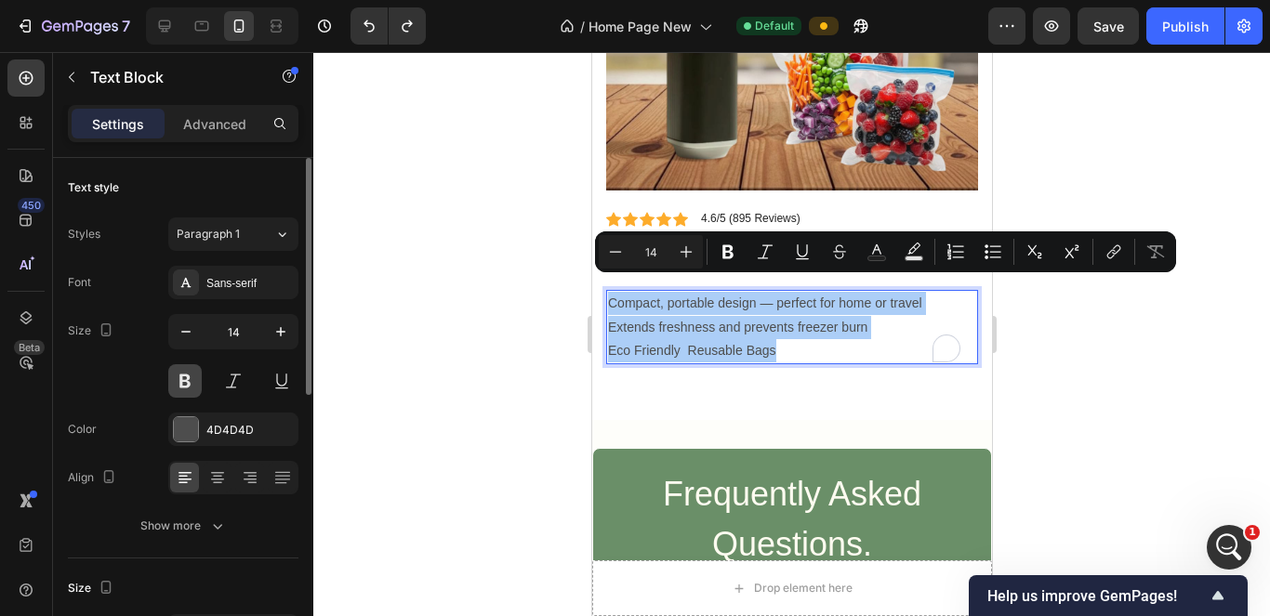
drag, startPoint x: 196, startPoint y: 384, endPoint x: 185, endPoint y: 378, distance: 12.9
click at [192, 382] on button at bounding box center [184, 380] width 33 height 33
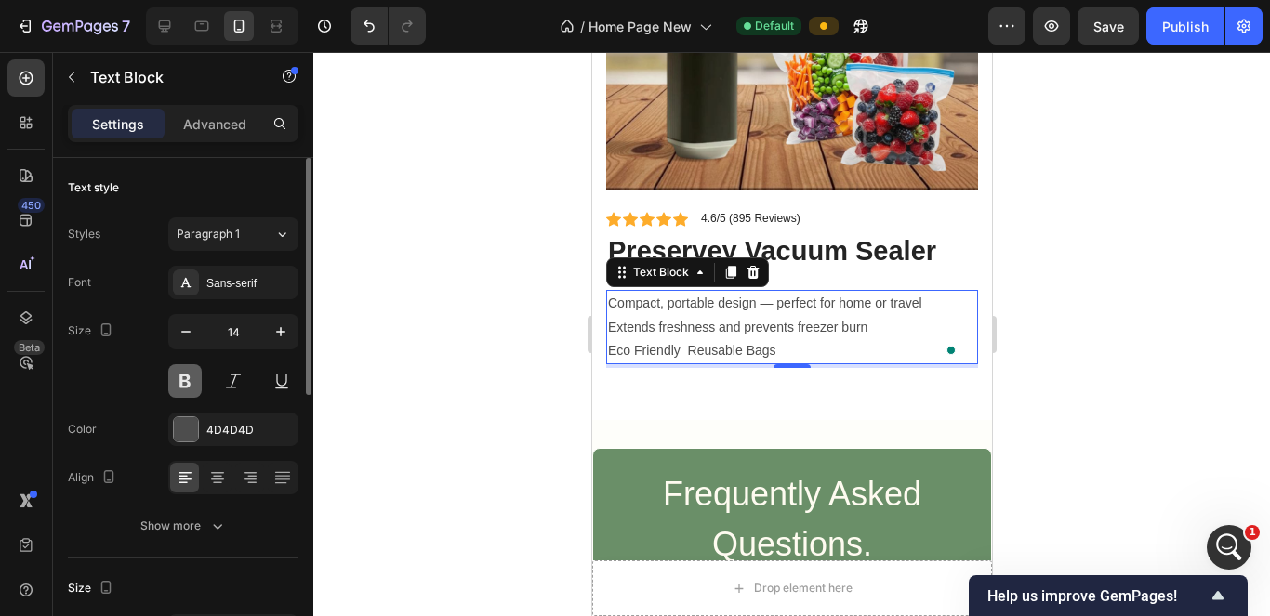
click at [192, 377] on button at bounding box center [184, 380] width 33 height 33
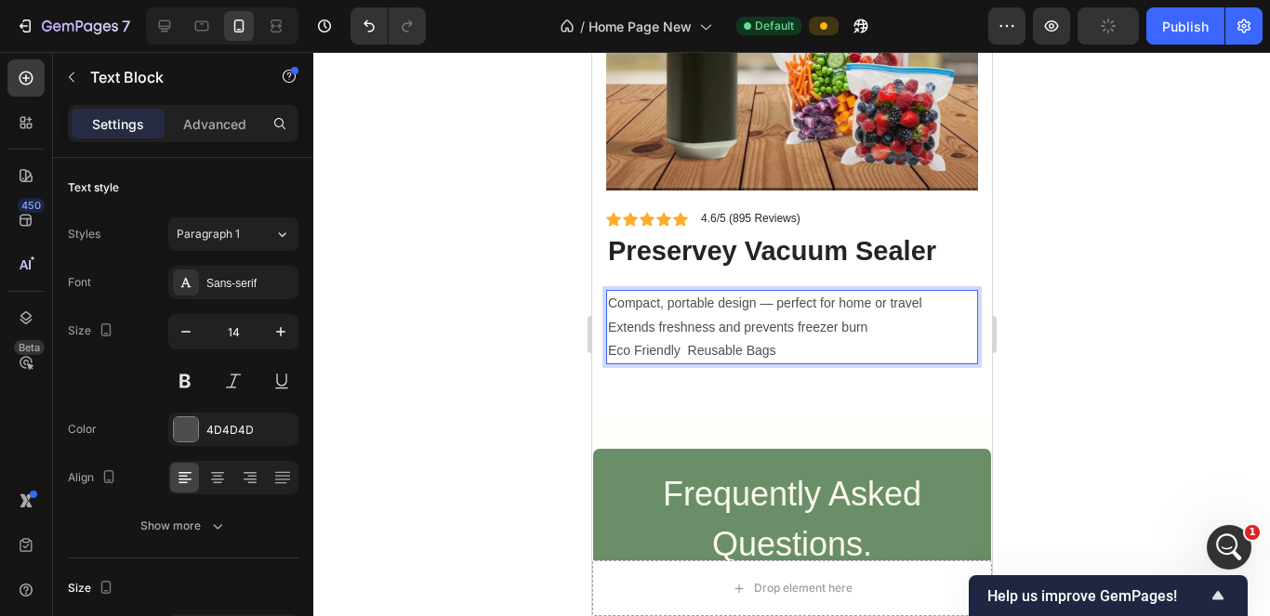
click at [607, 292] on p "Compact, portable design — perfect for home or travel Extends freshness and pre…" at bounding box center [791, 327] width 368 height 71
drag, startPoint x: 611, startPoint y: 283, endPoint x: 767, endPoint y: 332, distance: 163.8
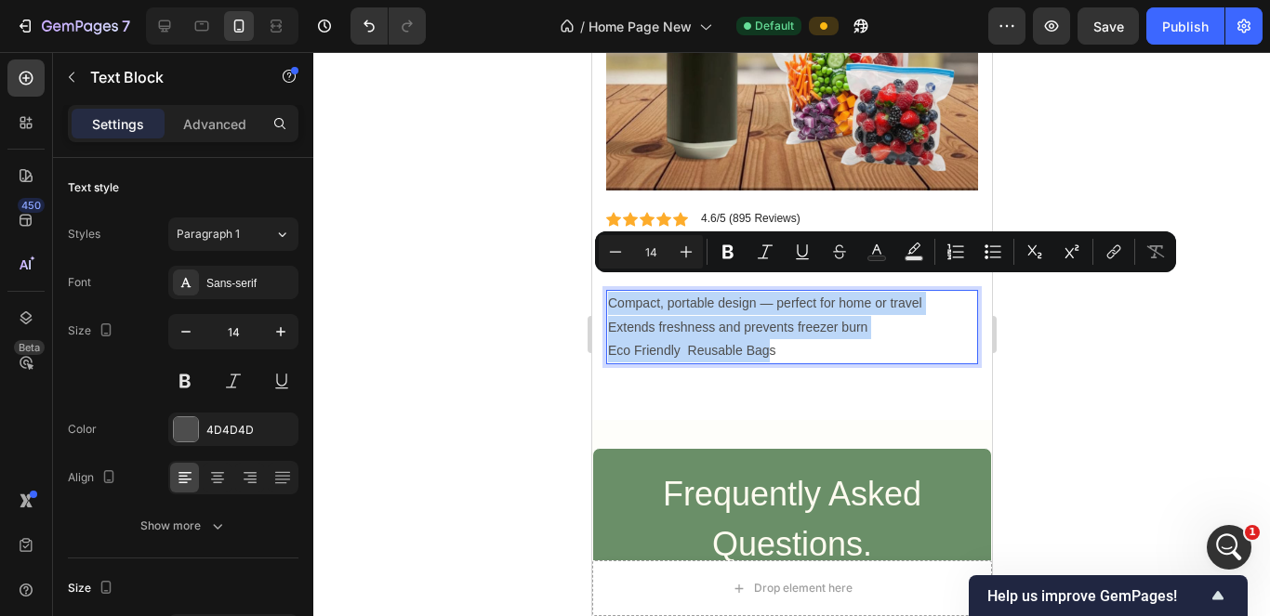
click at [779, 332] on p "Compact, portable design — perfect for home or travel Extends freshness and pre…" at bounding box center [791, 327] width 368 height 71
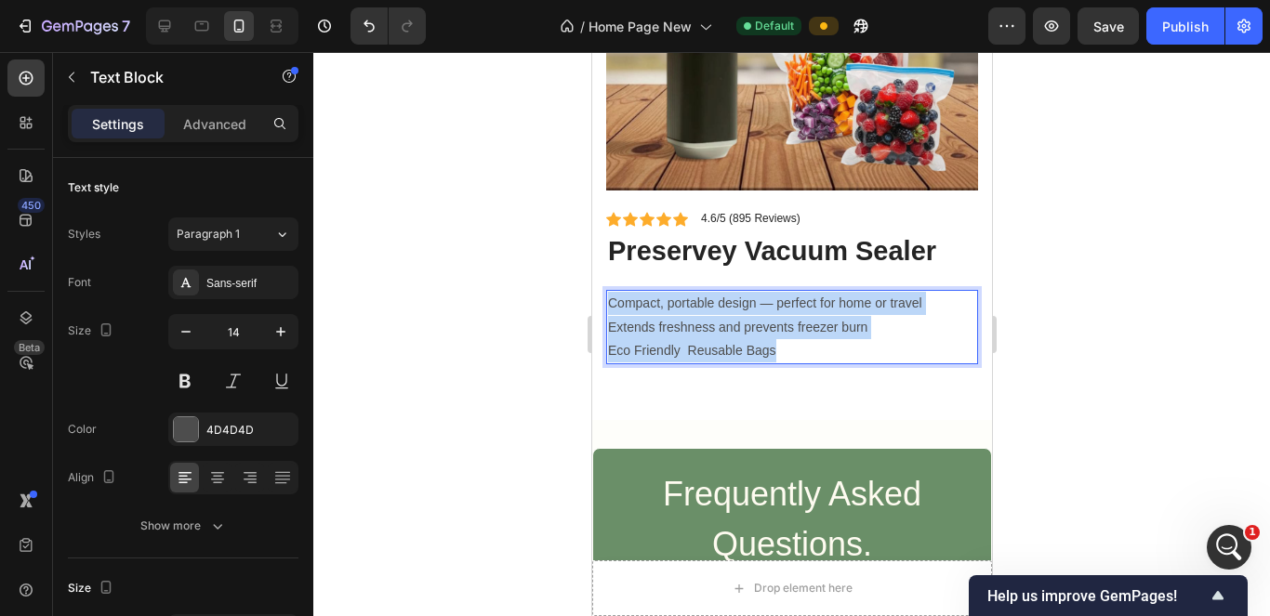
drag, startPoint x: 781, startPoint y: 332, endPoint x: 611, endPoint y: 283, distance: 177.2
click at [611, 292] on p "Compact, portable design — perfect for home or travel Extends freshness and pre…" at bounding box center [791, 327] width 368 height 71
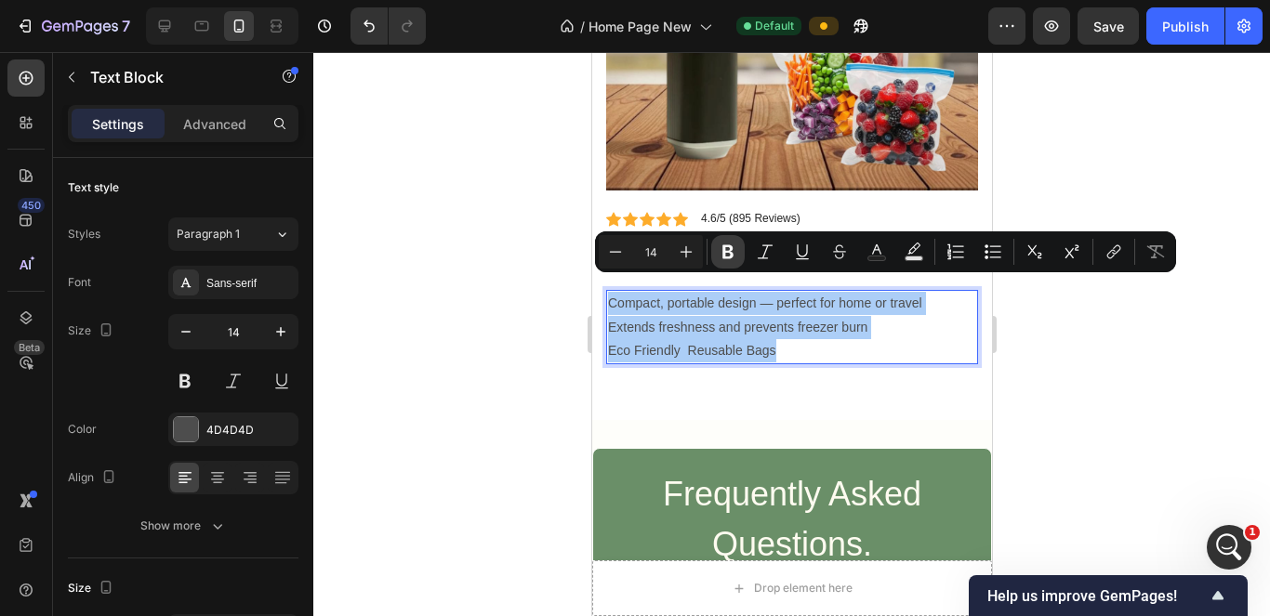
click at [720, 249] on icon "Editor contextual toolbar" at bounding box center [728, 252] width 19 height 19
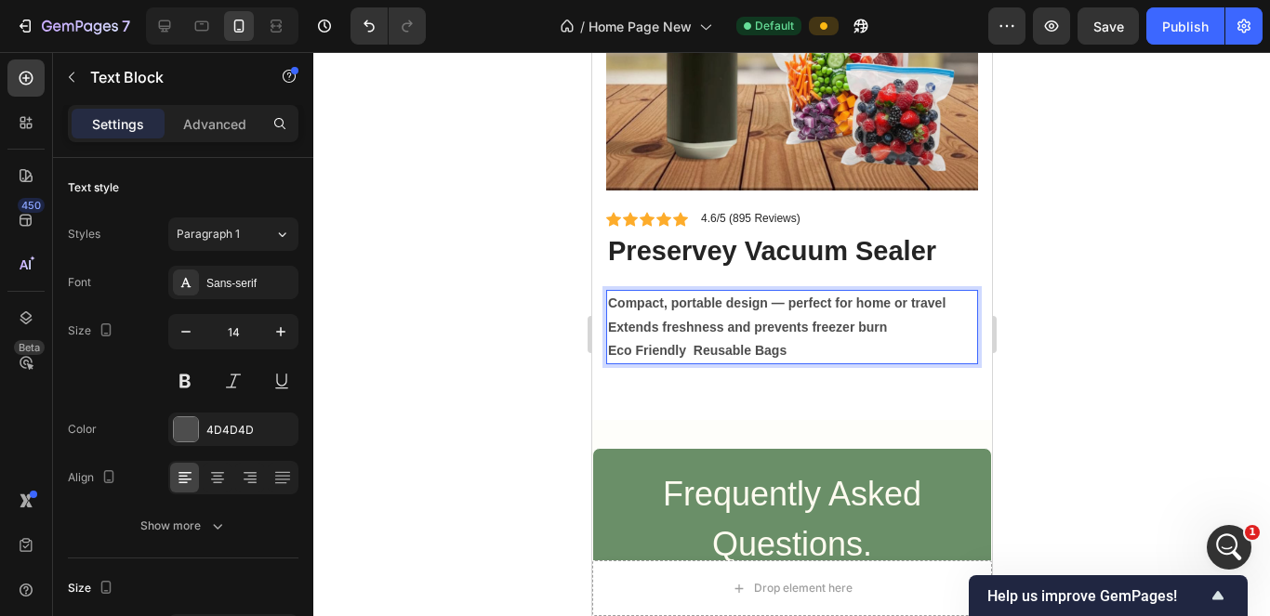
click at [1033, 320] on div at bounding box center [791, 334] width 957 height 564
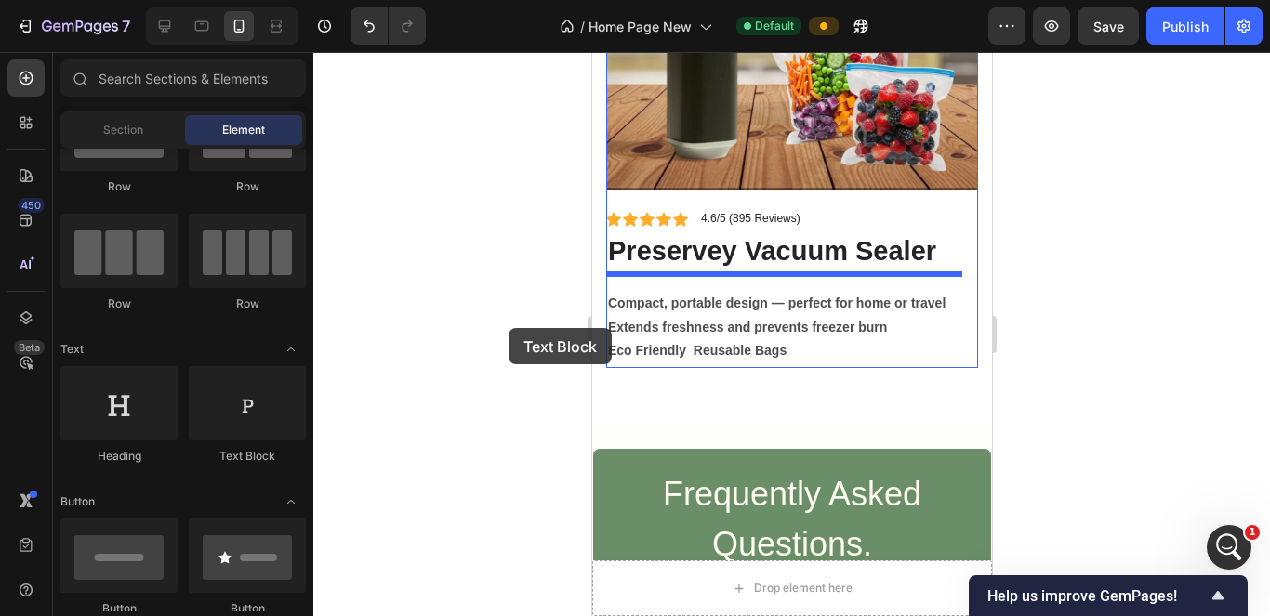
drag, startPoint x: 1100, startPoint y: 380, endPoint x: 656, endPoint y: 272, distance: 456.7
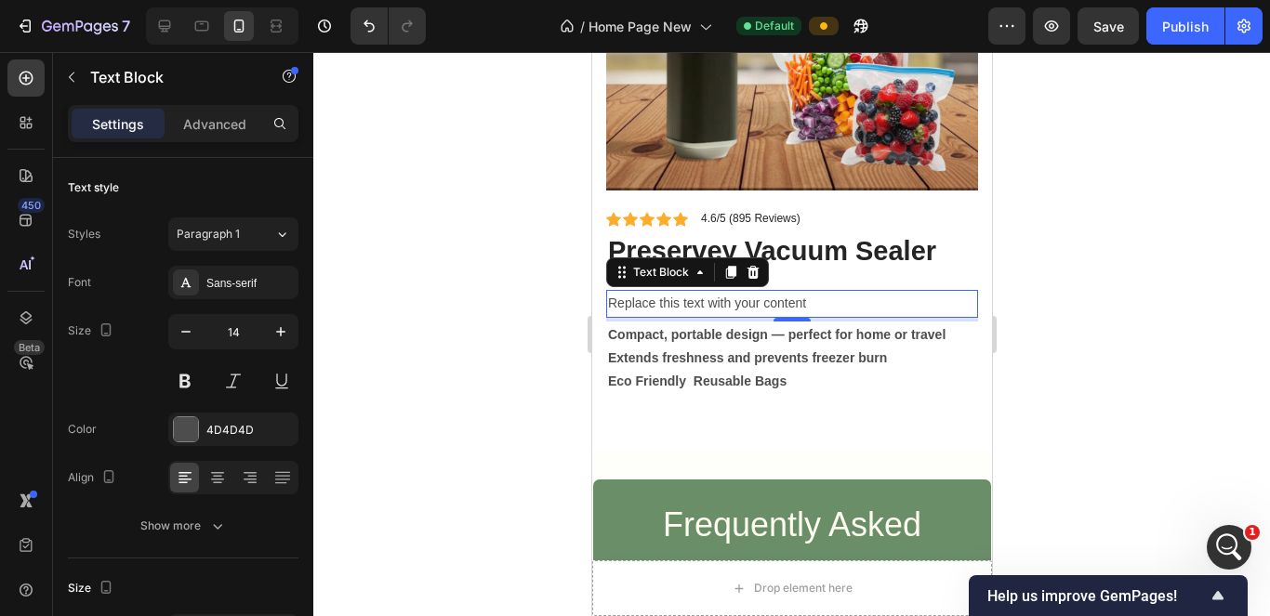
click at [752, 290] on div "Replace this text with your content" at bounding box center [791, 303] width 372 height 27
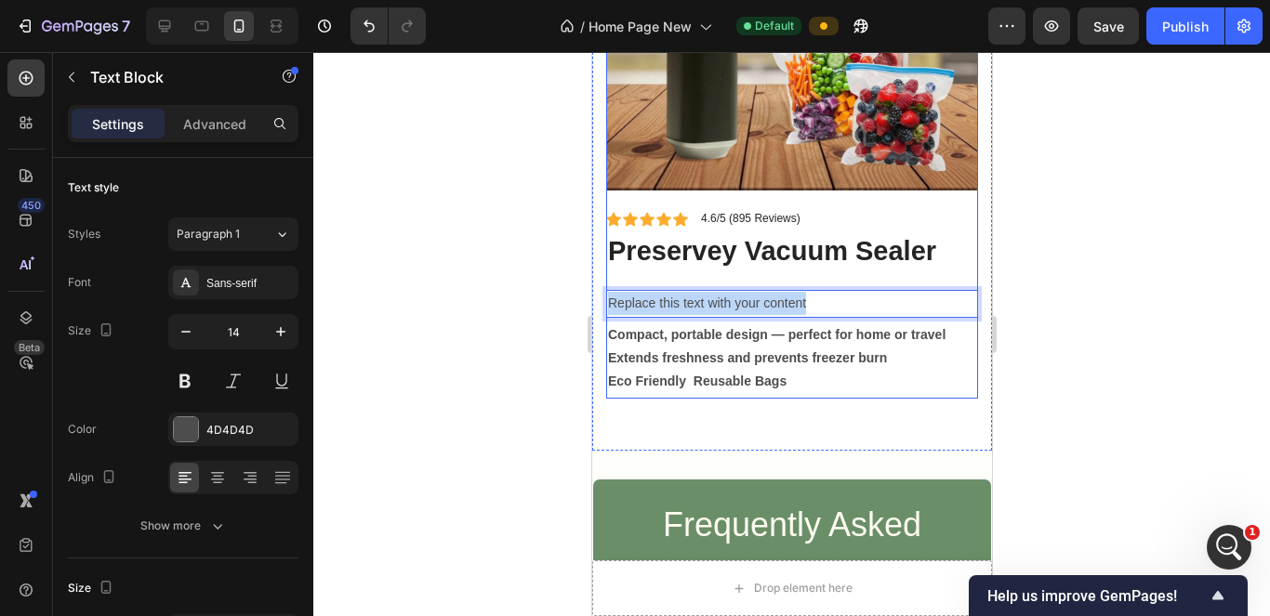
drag, startPoint x: 812, startPoint y: 285, endPoint x: 604, endPoint y: 271, distance: 207.8
click at [605, 271] on div "Icon Icon Icon Icon Icon Icon List 4.6/5 (895 Reviews) Text Block Row preservey…" at bounding box center [791, 304] width 372 height 189
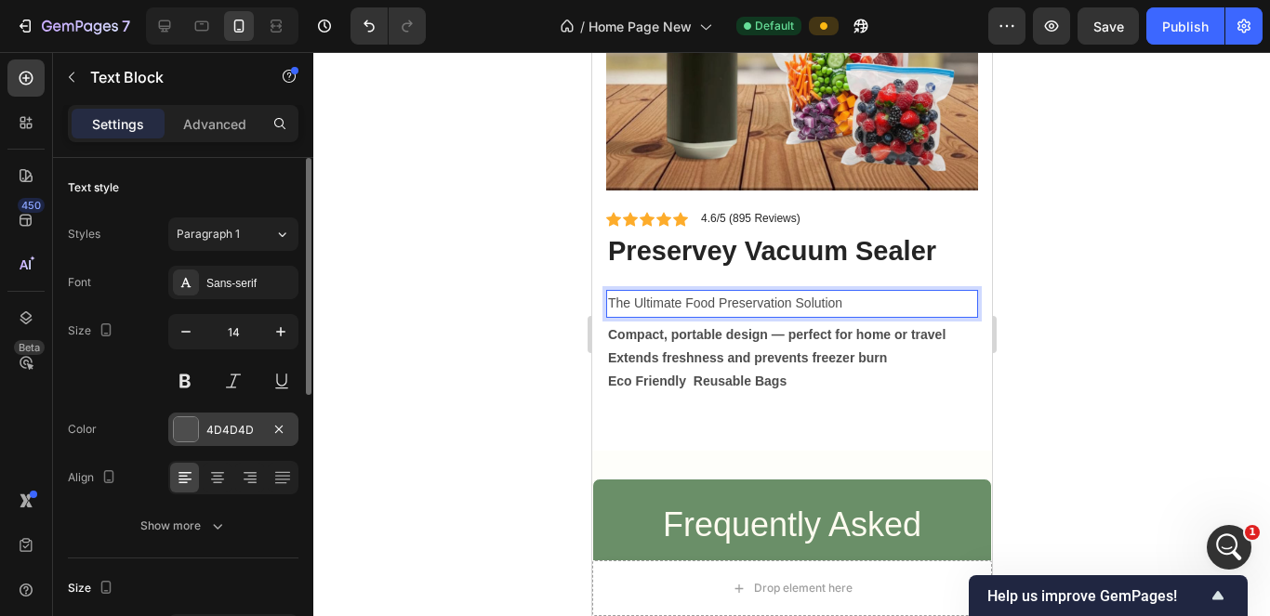
click at [219, 423] on div "4D4D4D" at bounding box center [233, 430] width 54 height 17
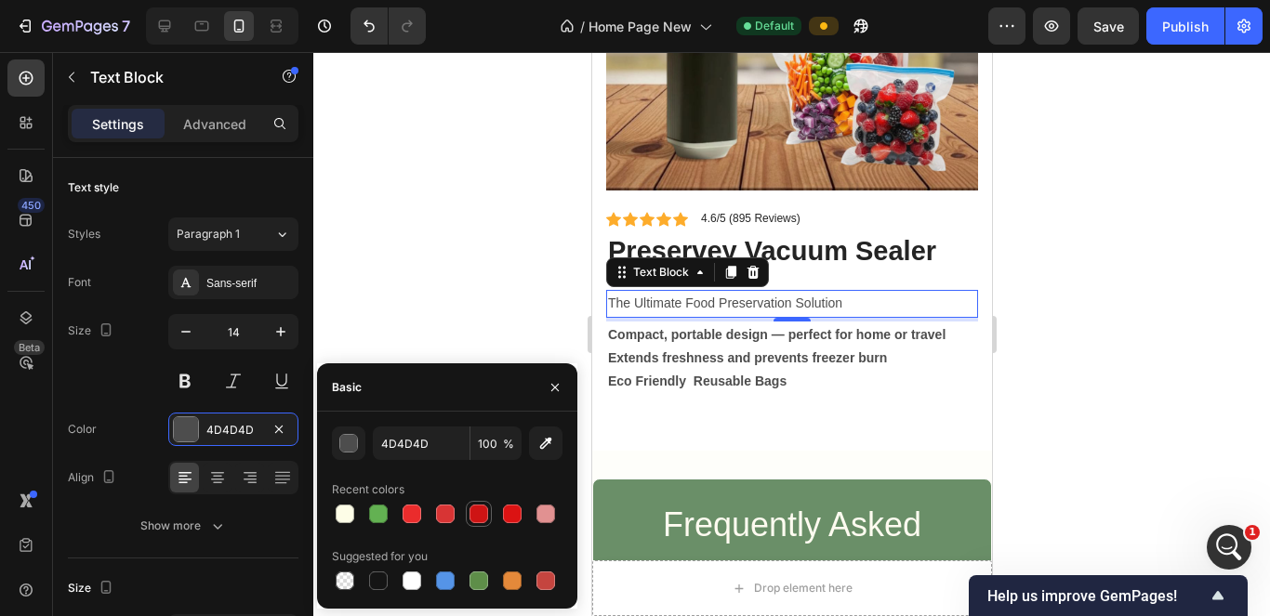
click at [476, 515] on div at bounding box center [479, 514] width 19 height 19
type input "CE1414"
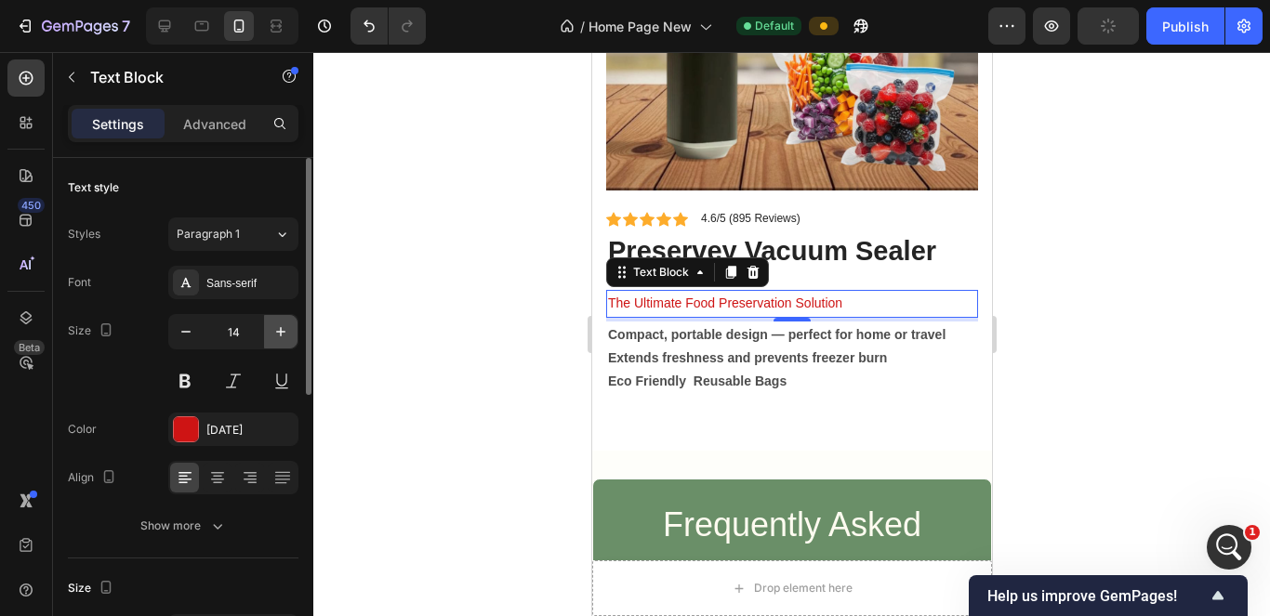
click at [275, 339] on icon "button" at bounding box center [281, 332] width 19 height 19
click at [278, 342] on button "button" at bounding box center [280, 331] width 33 height 33
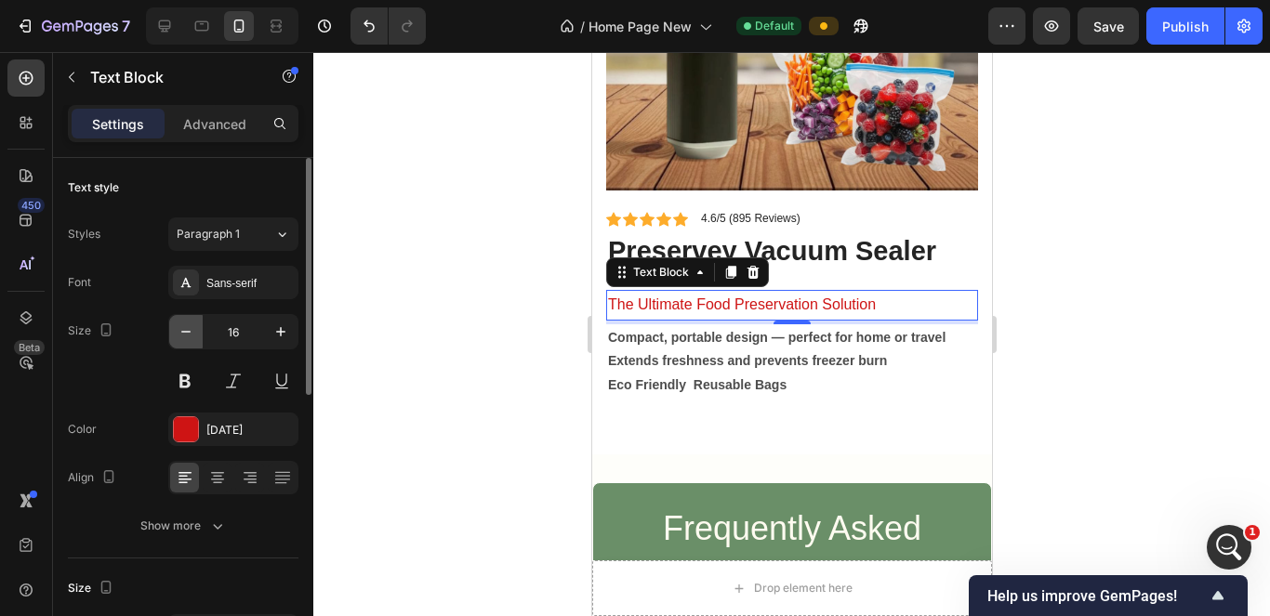
click at [194, 329] on button "button" at bounding box center [185, 331] width 33 height 33
type input "15"
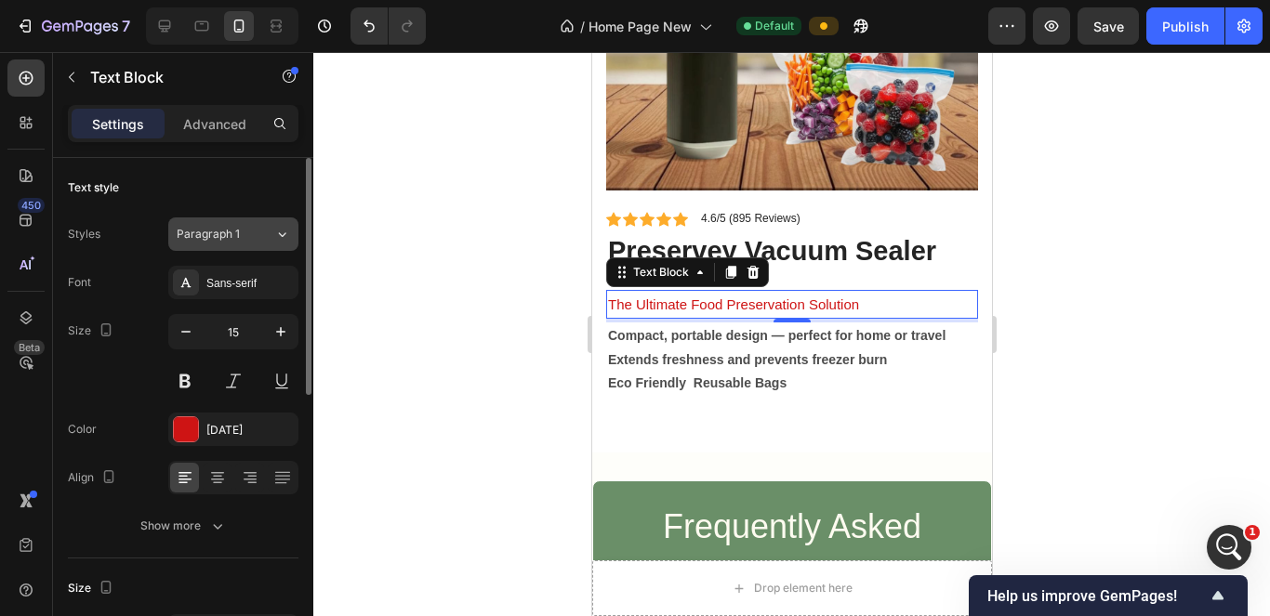
click at [274, 240] on icon at bounding box center [282, 234] width 16 height 19
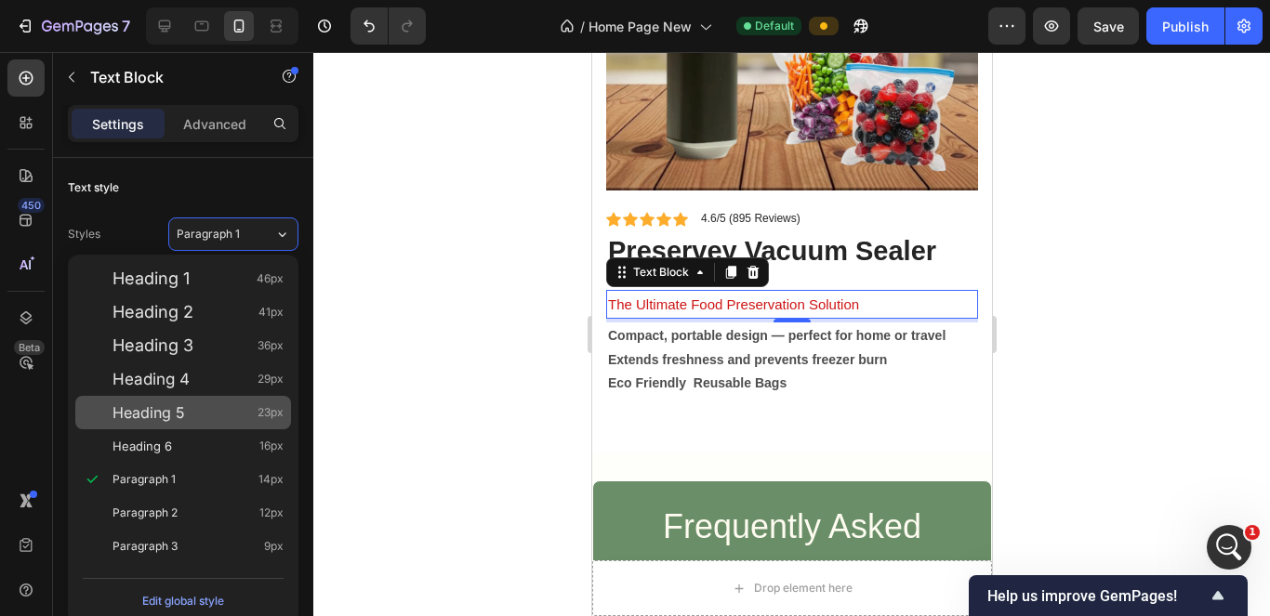
click at [186, 421] on div "Heading 5 23px" at bounding box center [198, 413] width 171 height 19
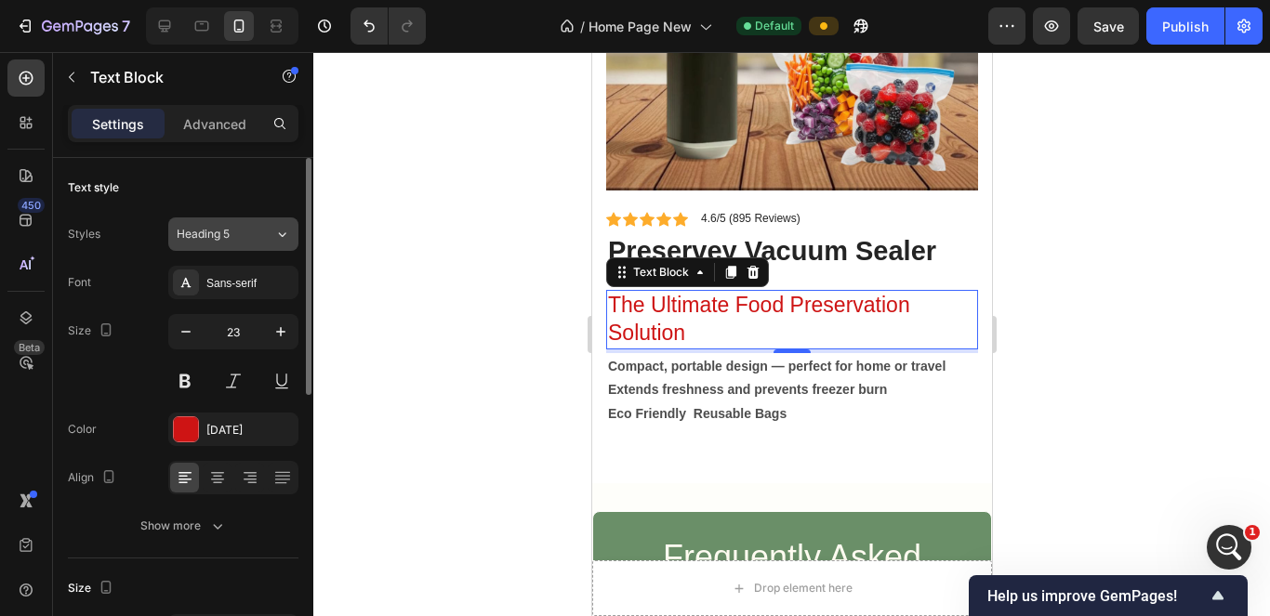
click at [274, 233] on icon at bounding box center [282, 234] width 16 height 19
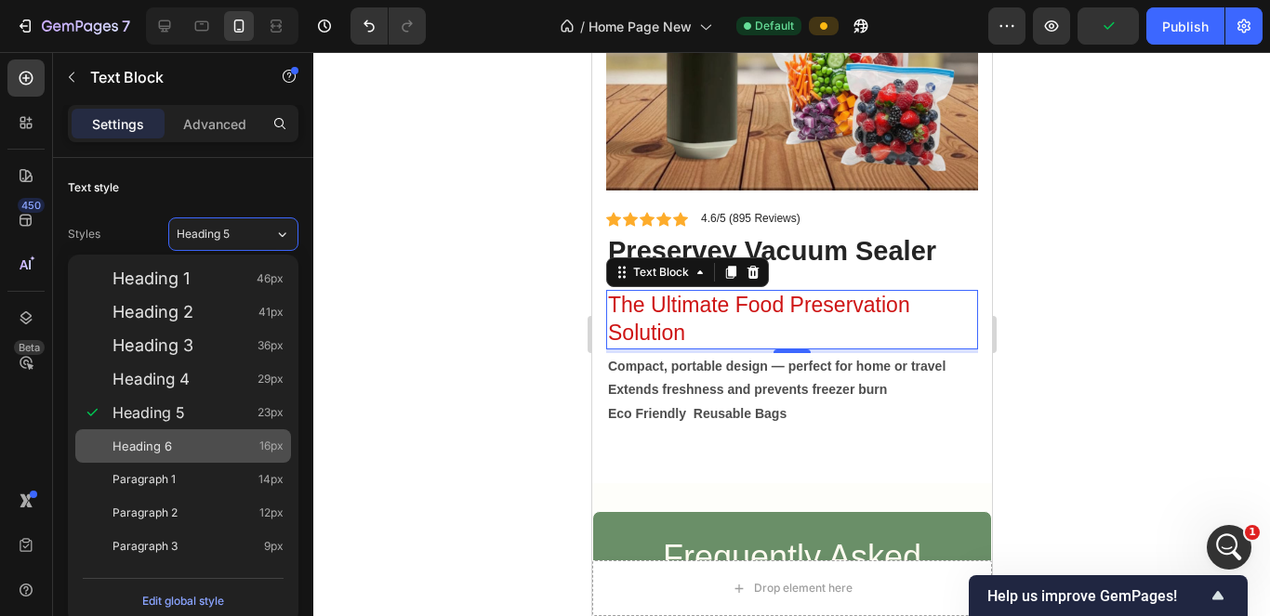
click at [185, 436] on div "Heading 6 16px" at bounding box center [183, 446] width 216 height 33
type input "16"
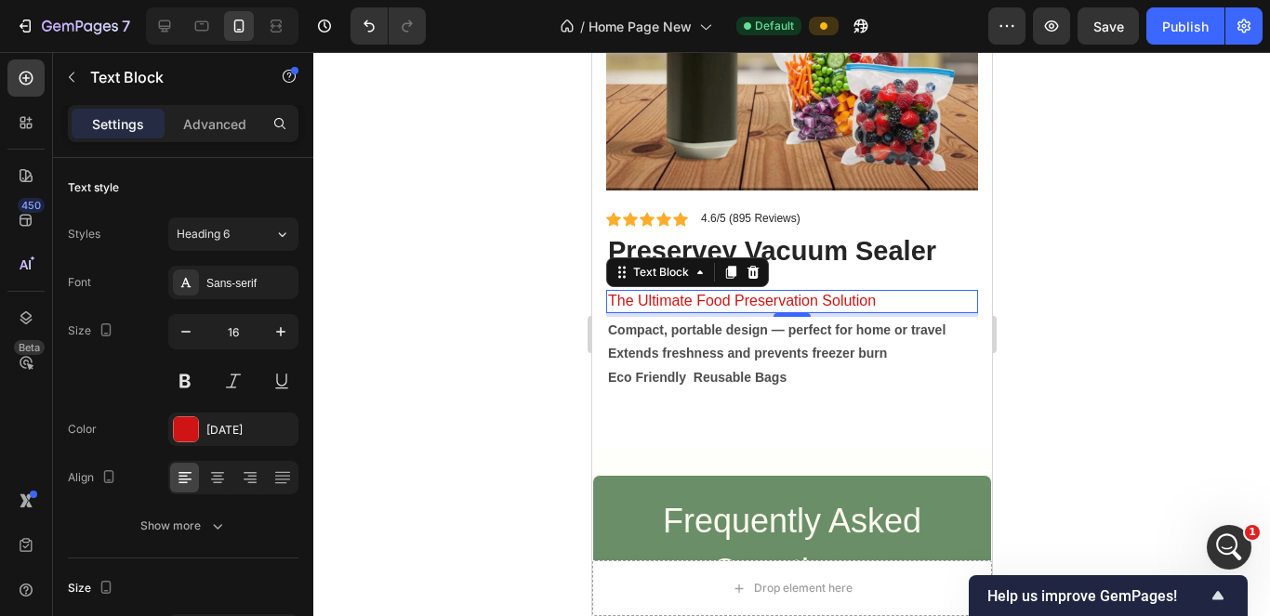
click at [455, 364] on div at bounding box center [791, 334] width 957 height 564
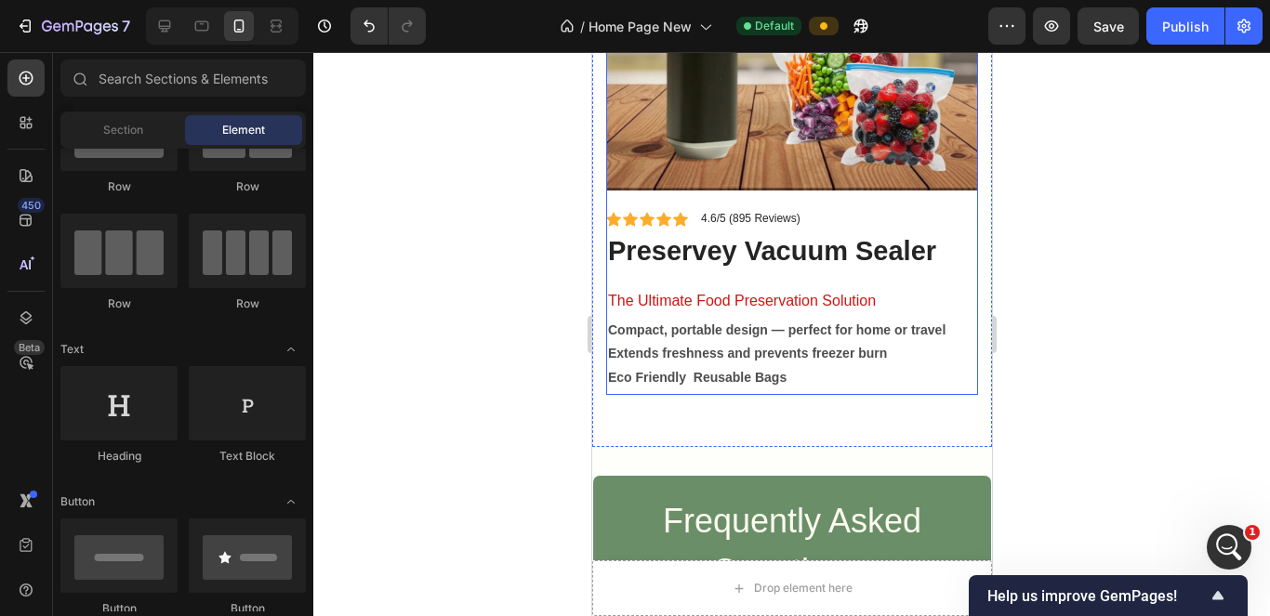
click at [697, 254] on h1 "preservey vacuum sealer" at bounding box center [791, 251] width 372 height 39
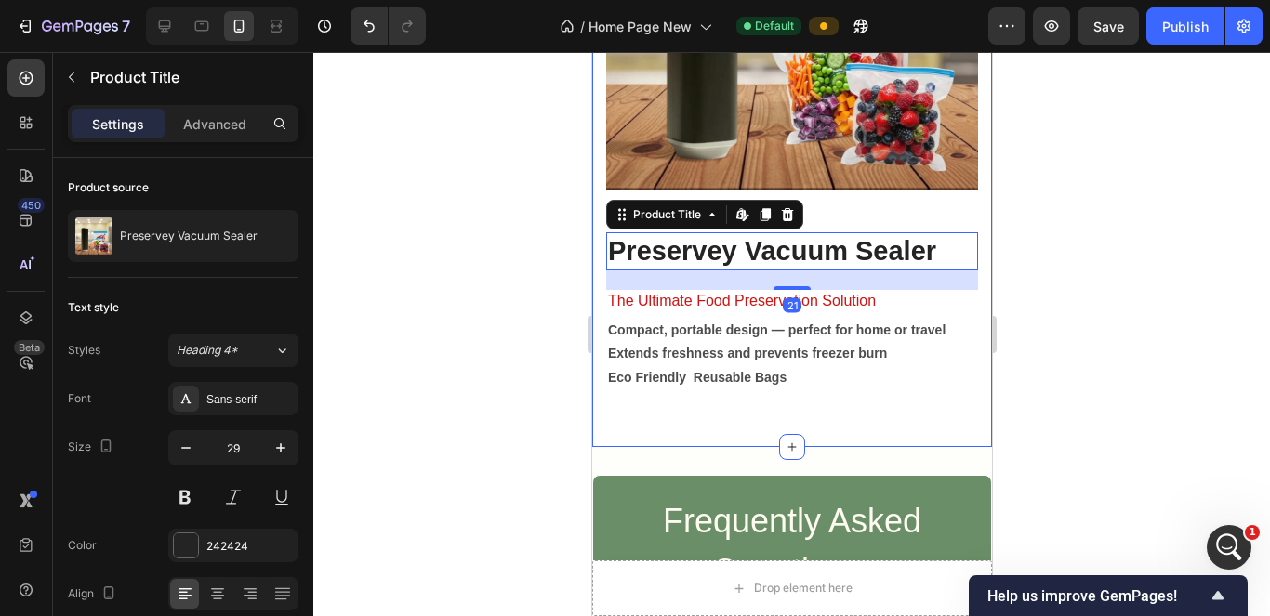
click at [737, 406] on div "Product Images Icon Icon Icon Icon Icon Icon List 4.6/5 (895 Reviews) Text Bloc…" at bounding box center [791, 123] width 400 height 647
click at [517, 406] on div at bounding box center [791, 334] width 957 height 564
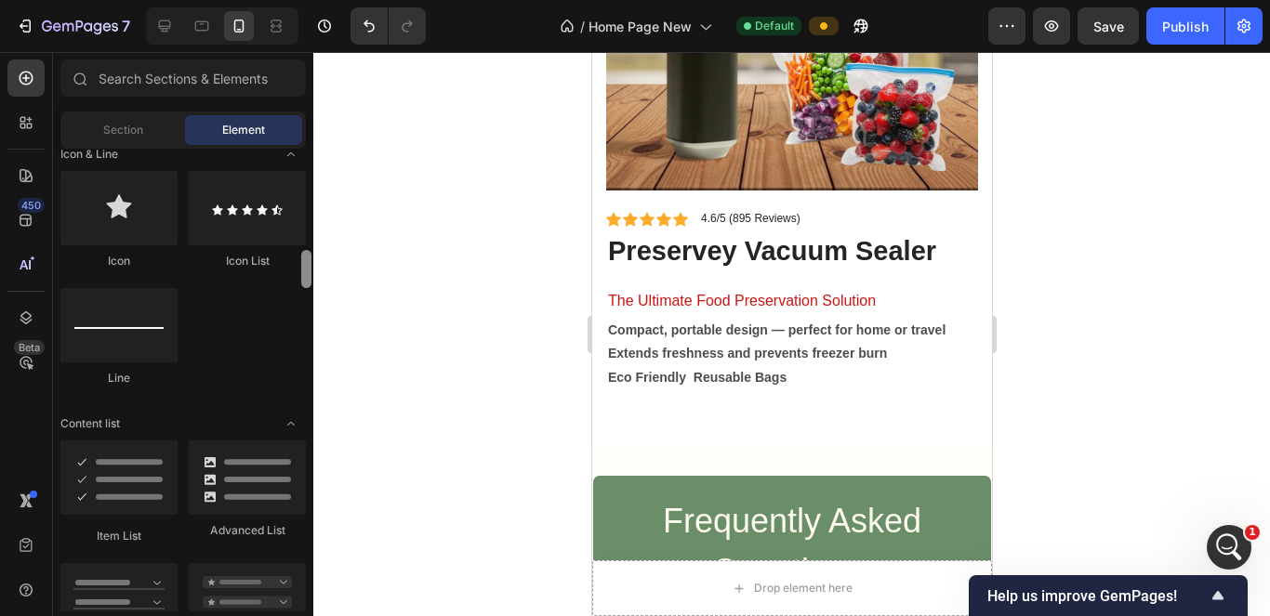
scroll to position [1325, 0]
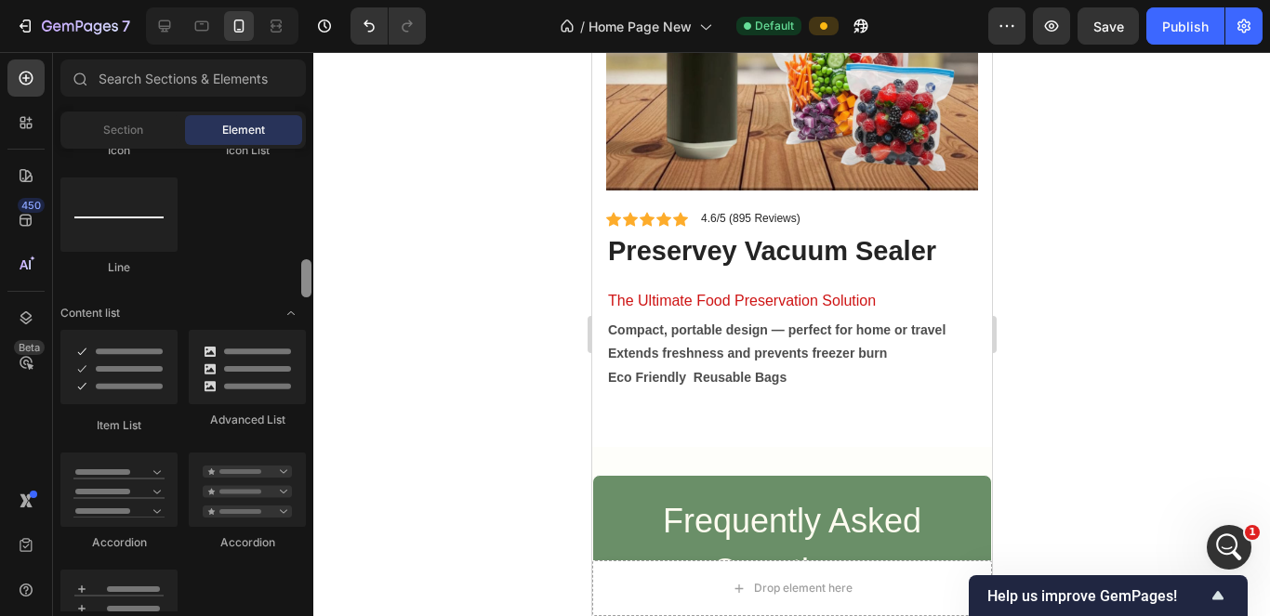
drag, startPoint x: 302, startPoint y: 168, endPoint x: 305, endPoint y: 280, distance: 111.6
click at [305, 280] on div at bounding box center [306, 278] width 10 height 38
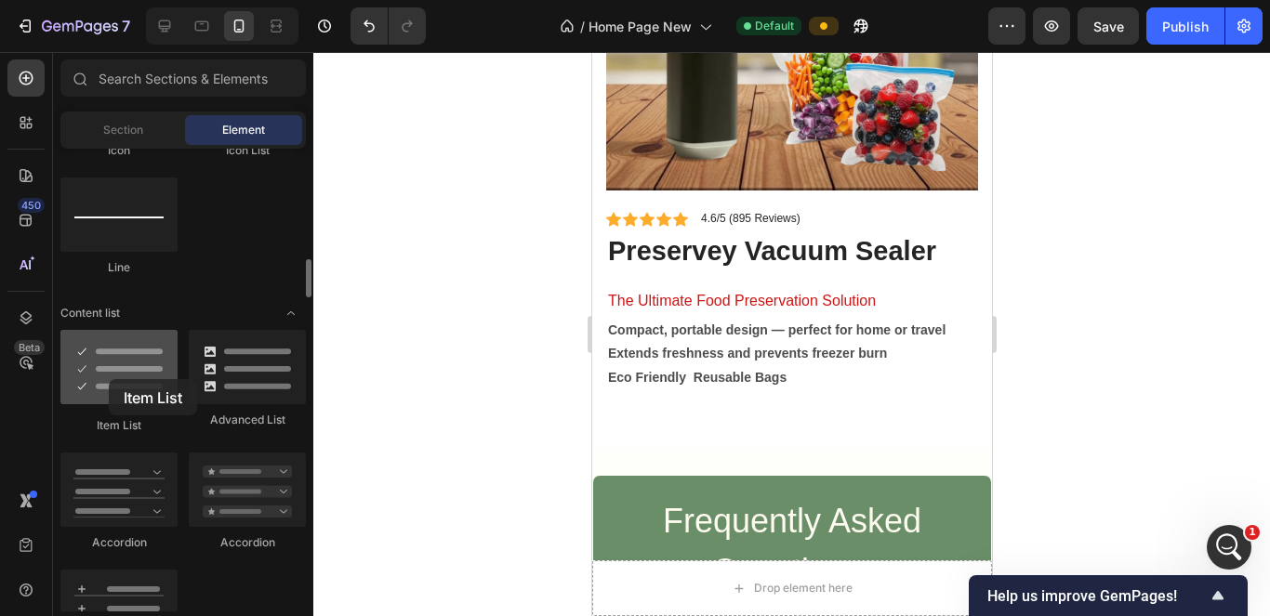
drag, startPoint x: 146, startPoint y: 387, endPoint x: 109, endPoint y: 379, distance: 37.9
click at [109, 379] on div at bounding box center [118, 367] width 117 height 74
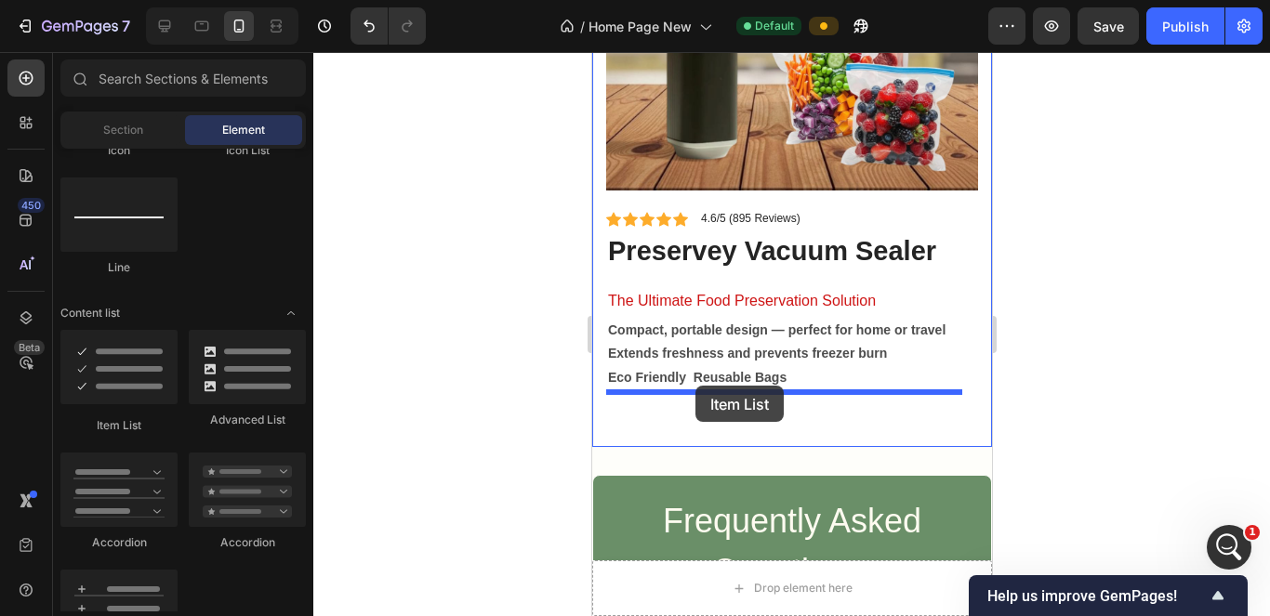
drag, startPoint x: 895, startPoint y: 421, endPoint x: 695, endPoint y: 386, distance: 203.9
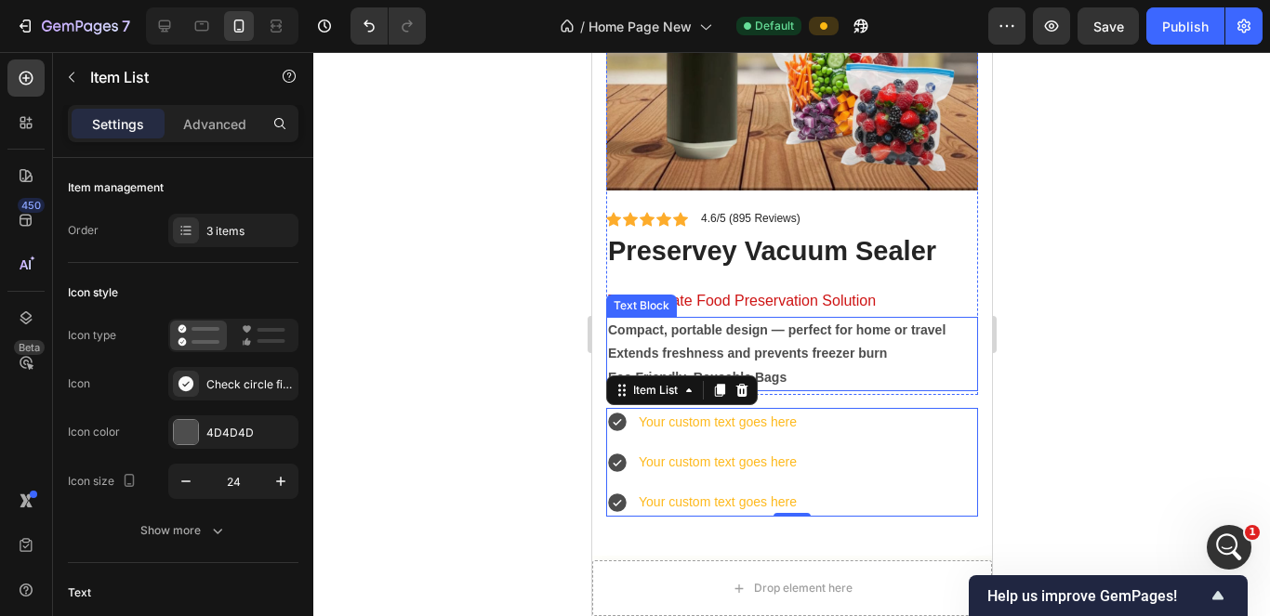
click at [770, 323] on strong "Compact, portable design — perfect for home or travel" at bounding box center [776, 330] width 338 height 15
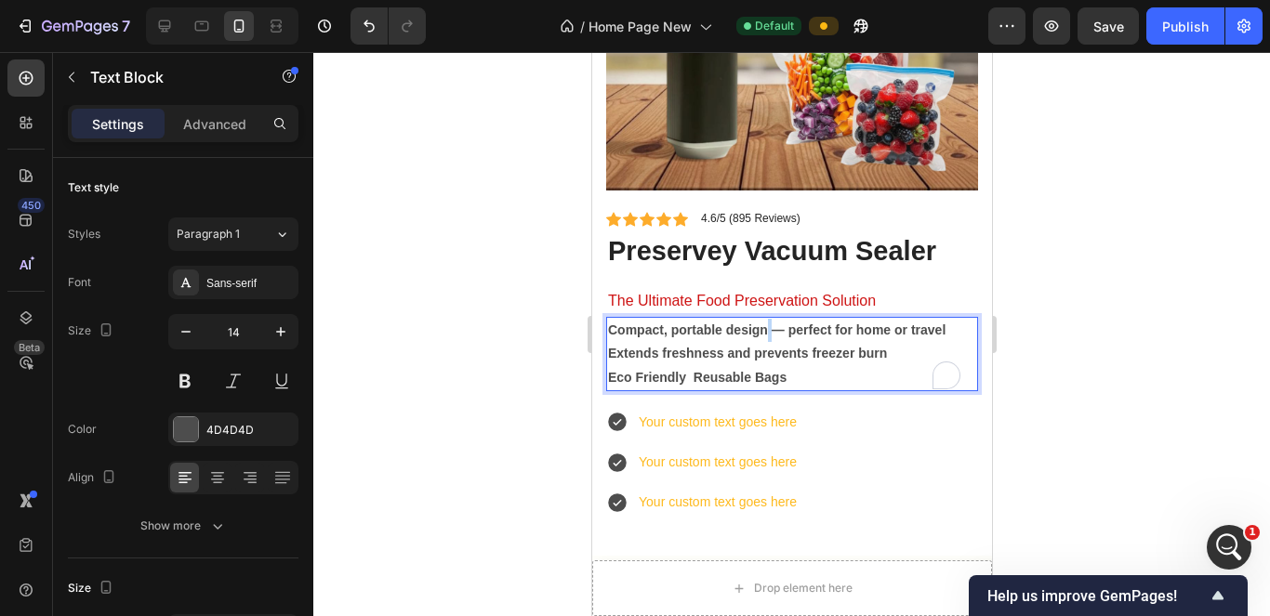
click at [802, 346] on strong "Extends freshness and prevents freezer burn" at bounding box center [746, 353] width 279 height 15
click at [916, 323] on strong "Compact, portable design — perfect for home or travel" at bounding box center [776, 330] width 338 height 15
drag, startPoint x: 913, startPoint y: 311, endPoint x: 686, endPoint y: 300, distance: 227.1
click at [686, 300] on div "Icon Icon Icon Icon Icon Icon List 4.6/5 (895 Reviews) Text Block Row preservey…" at bounding box center [791, 302] width 372 height 185
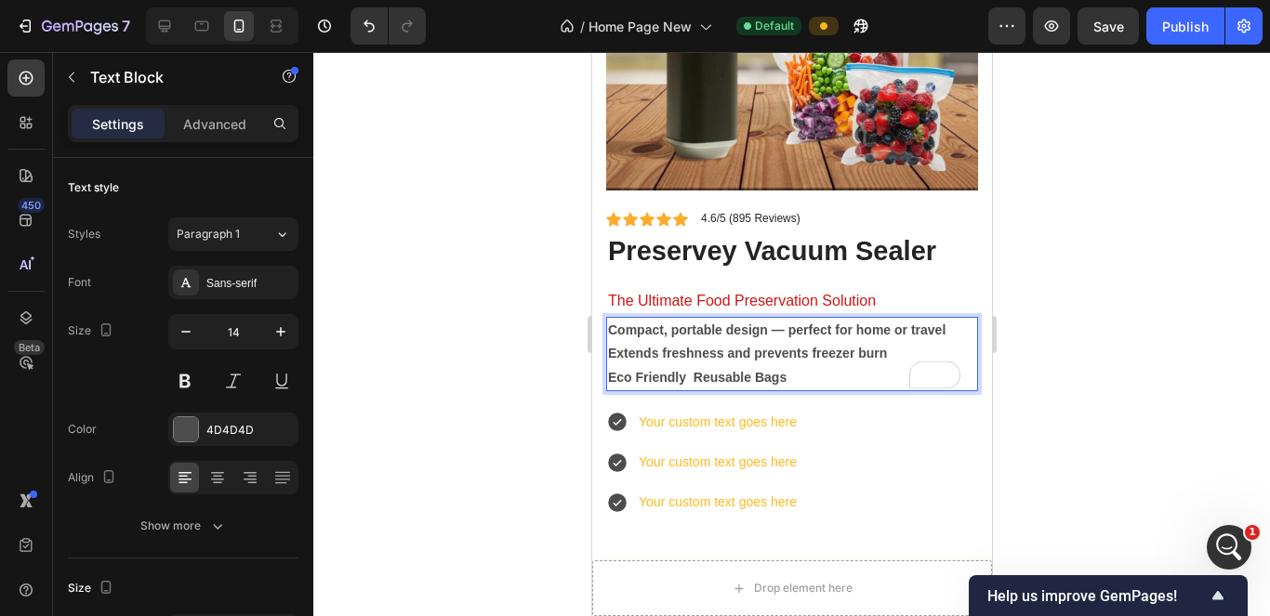
click at [617, 323] on strong "Compact, portable design — perfect for home or travel" at bounding box center [776, 330] width 338 height 15
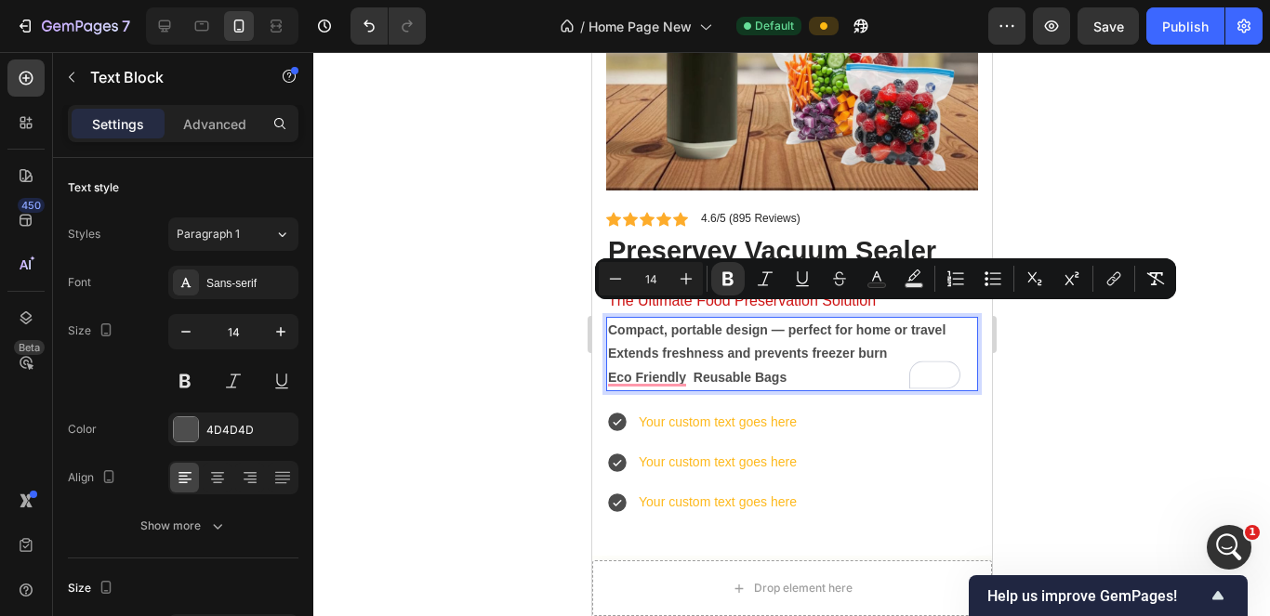
click at [954, 319] on p "Compact, portable design — perfect for home or travel Extends freshness and pre…" at bounding box center [791, 354] width 368 height 71
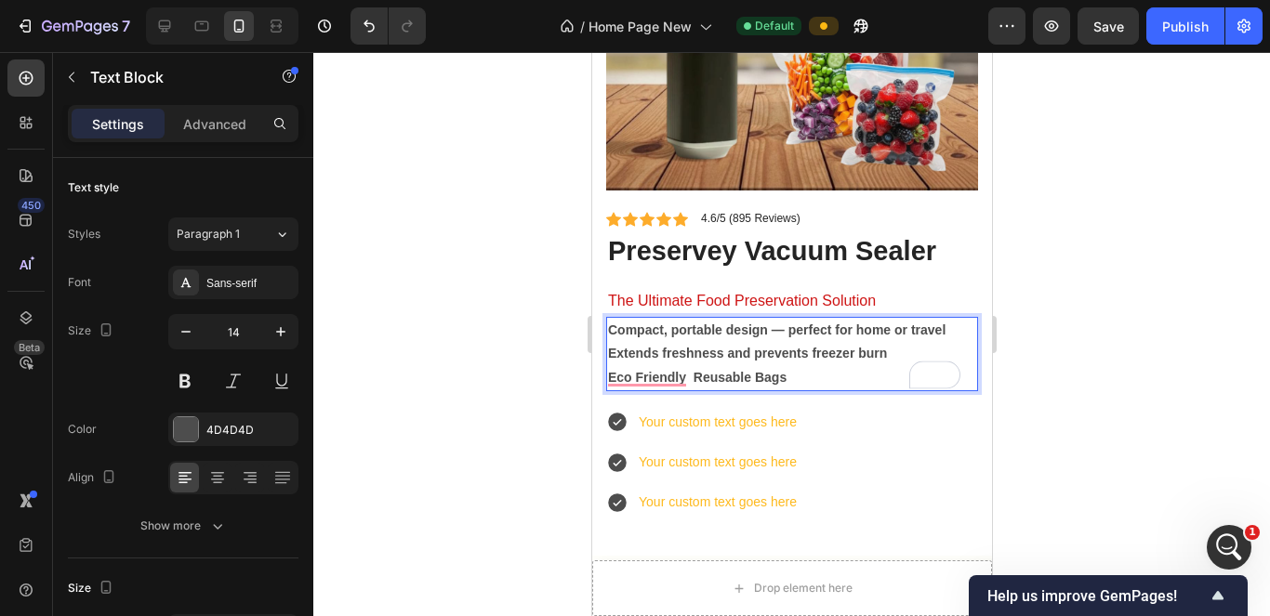
click at [954, 319] on p "Compact, portable design — perfect for home or travel Extends freshness and pre…" at bounding box center [791, 354] width 368 height 71
click at [742, 320] on p "Compact, portable design — perfect for home or travel Extends freshness and pre…" at bounding box center [791, 354] width 368 height 71
click at [949, 329] on p "Compact, portable design — perfect for home or travel Extends freshness and pre…" at bounding box center [791, 354] width 368 height 71
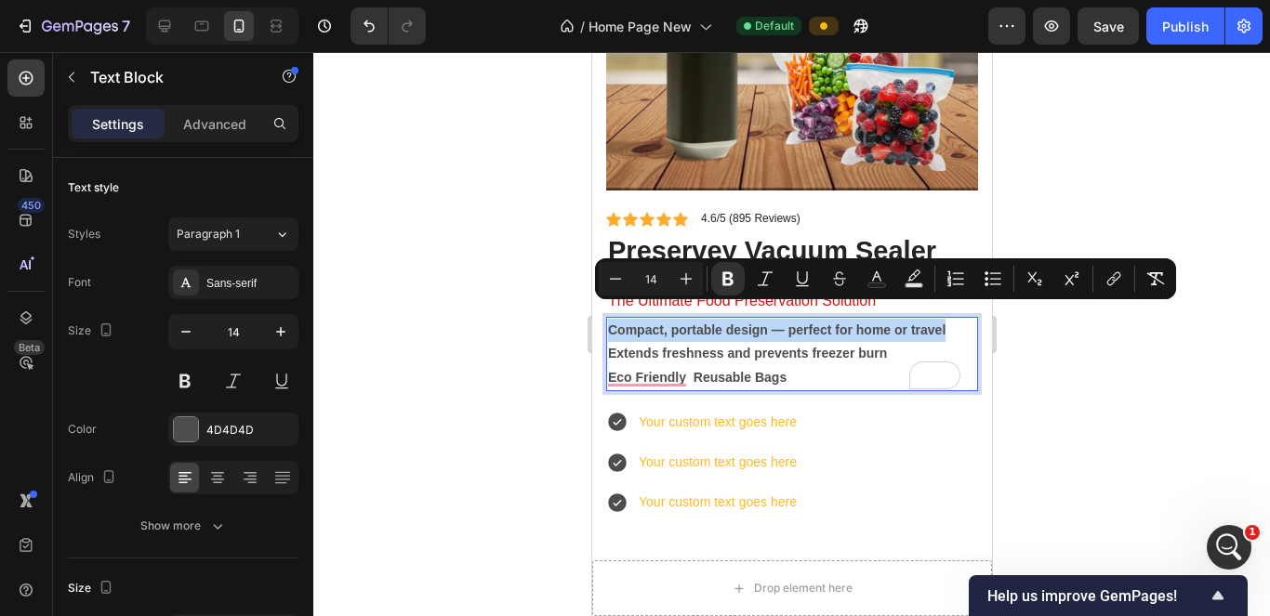
drag, startPoint x: 950, startPoint y: 311, endPoint x: 610, endPoint y: 308, distance: 340.3
click at [610, 319] on p "Compact, portable design — perfect for home or travel Extends freshness and pre…" at bounding box center [791, 354] width 368 height 71
copy strong "Compact, portable design — perfect for home or travel"
click at [718, 408] on div "Your custom text goes here" at bounding box center [717, 422] width 164 height 29
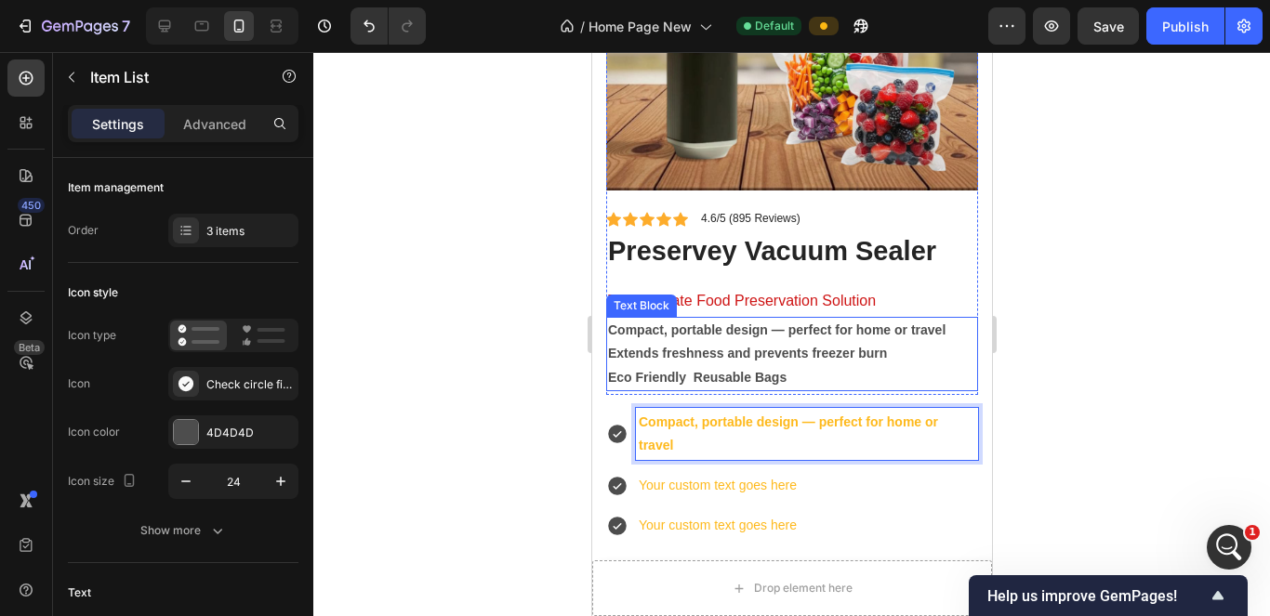
click at [743, 346] on strong "Extends freshness and prevents freezer burn" at bounding box center [746, 353] width 279 height 15
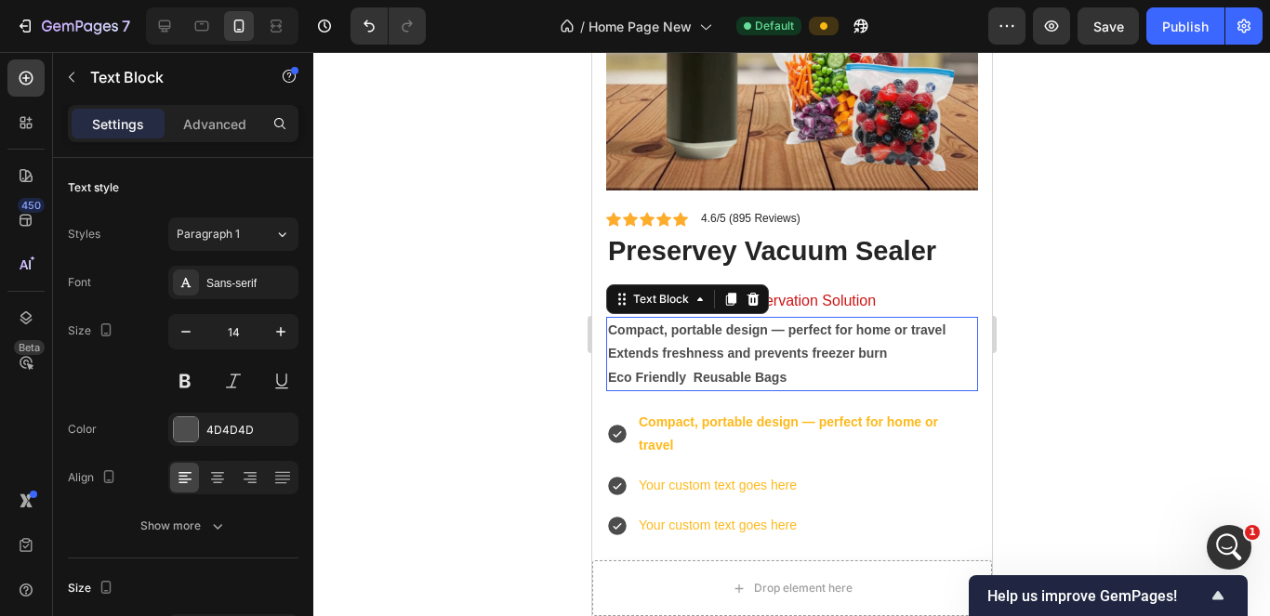
click at [748, 346] on strong "Extends freshness and prevents freezer burn" at bounding box center [746, 353] width 279 height 15
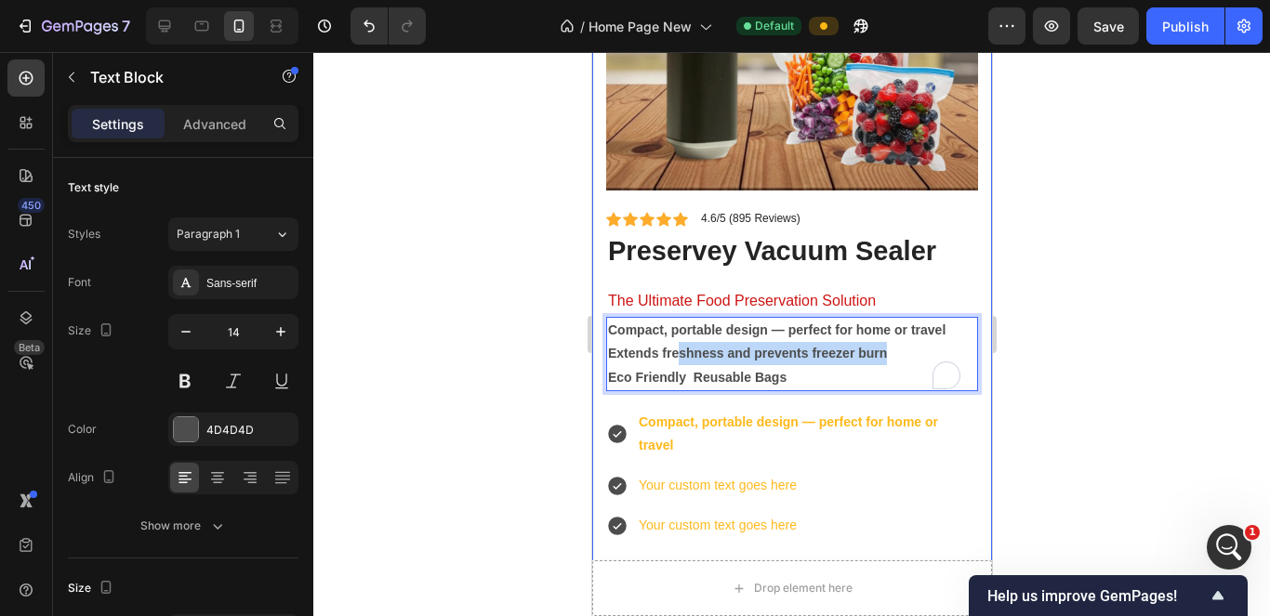
drag, startPoint x: 732, startPoint y: 344, endPoint x: 601, endPoint y: 332, distance: 131.7
click at [601, 332] on div "Product Images Icon Icon Icon Icon Icon Icon List 4.6/5 (895 Reviews) Text Bloc…" at bounding box center [791, 190] width 400 height 780
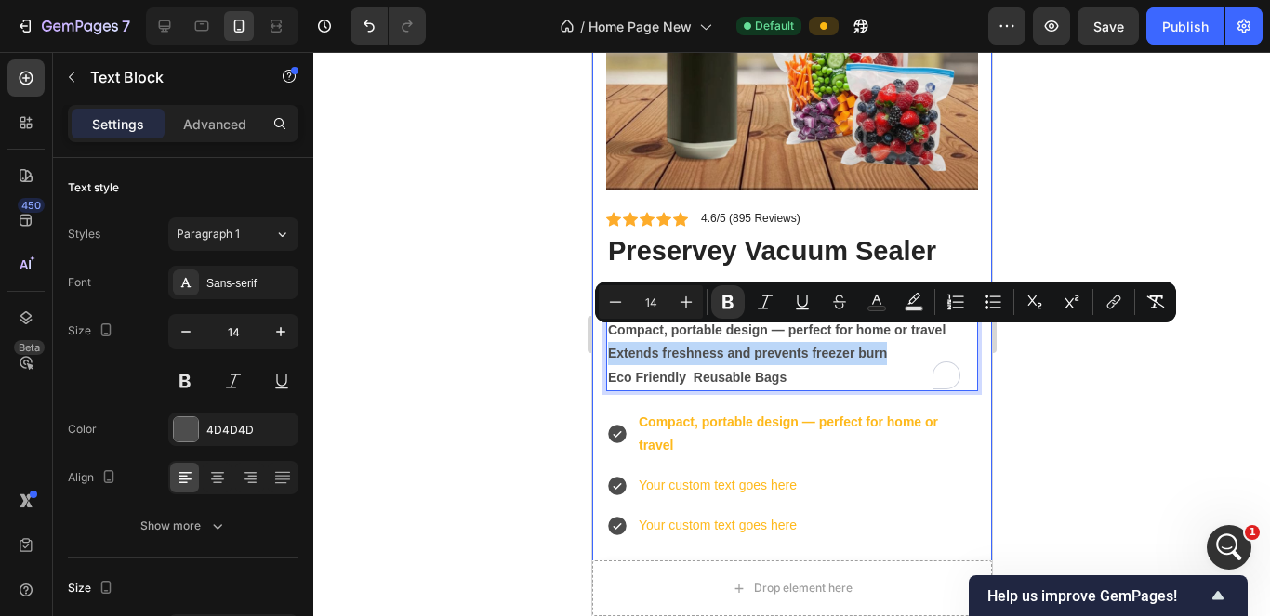
copy strong "Extends freshness and prevents freezer burn"
click at [696, 476] on p "Your custom text goes here" at bounding box center [806, 485] width 337 height 23
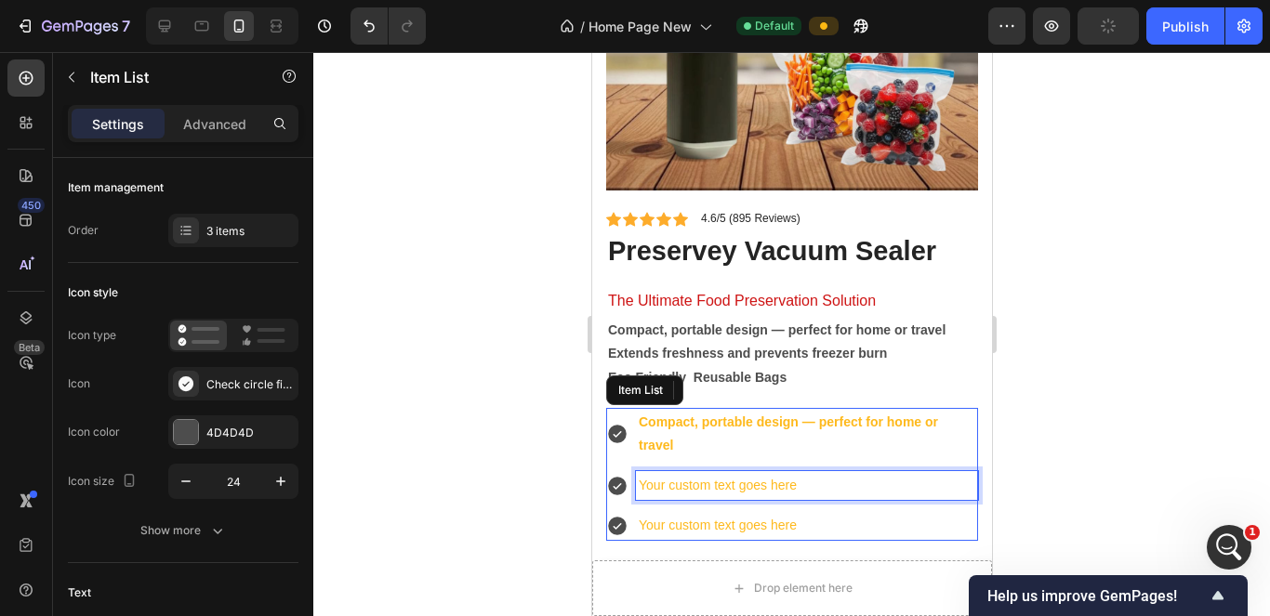
click at [665, 474] on p "Your custom text goes here" at bounding box center [806, 485] width 337 height 23
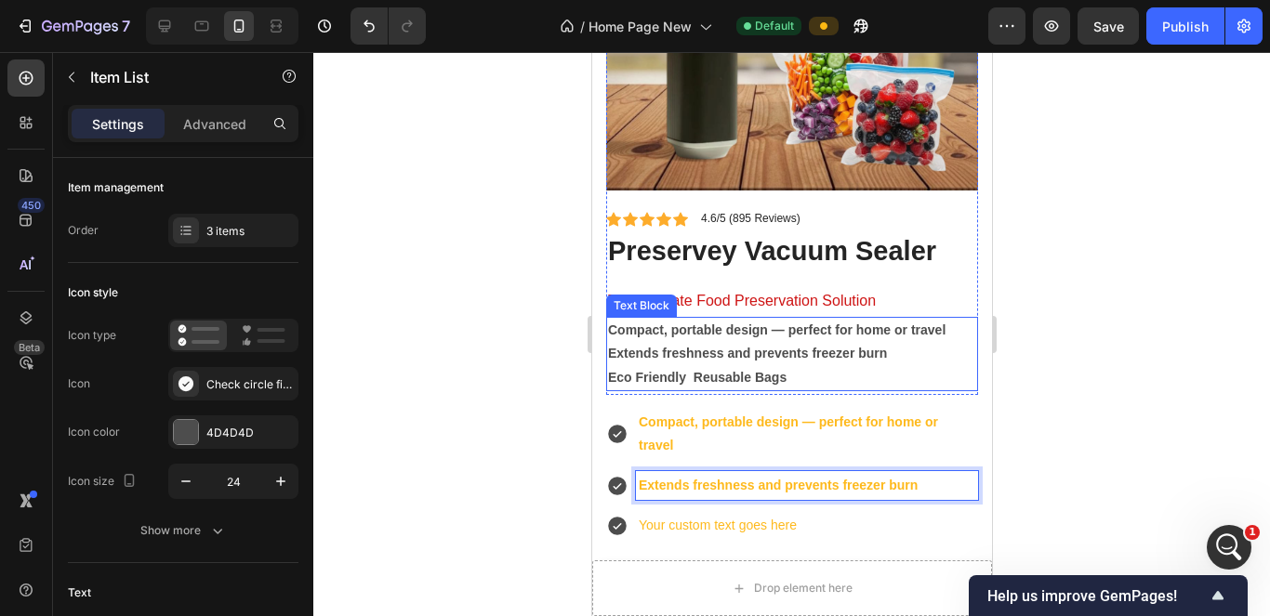
click at [769, 370] on strong "Eco Friendly Reusable Bags" at bounding box center [696, 377] width 179 height 15
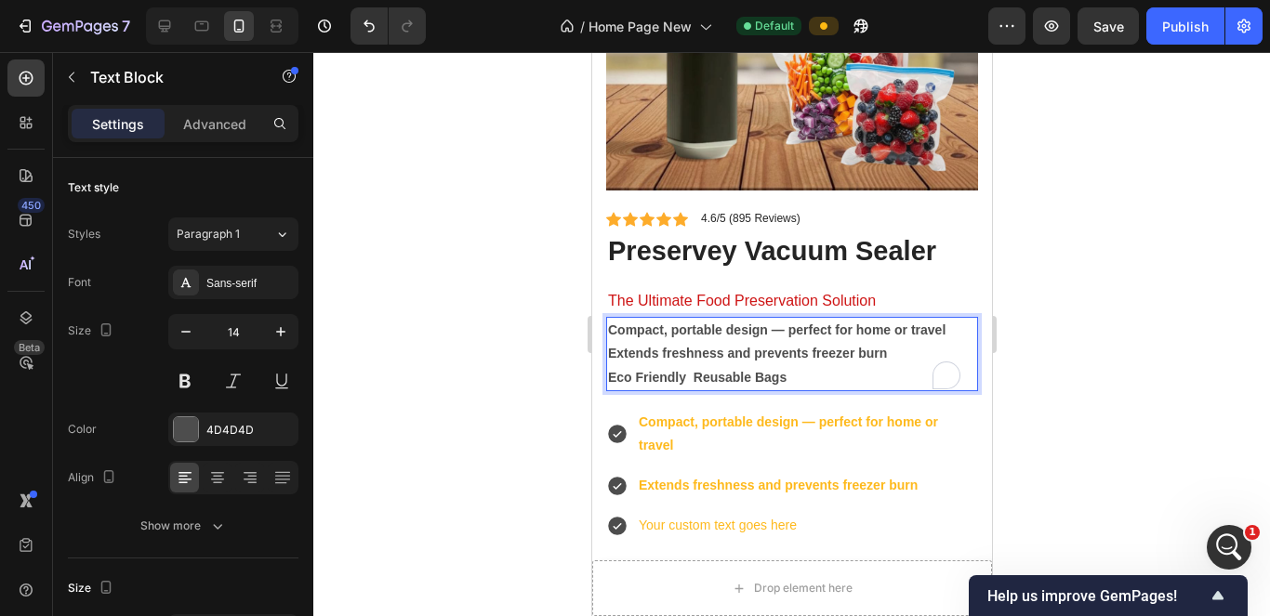
click at [778, 370] on strong "Eco Friendly Reusable Bags" at bounding box center [696, 377] width 179 height 15
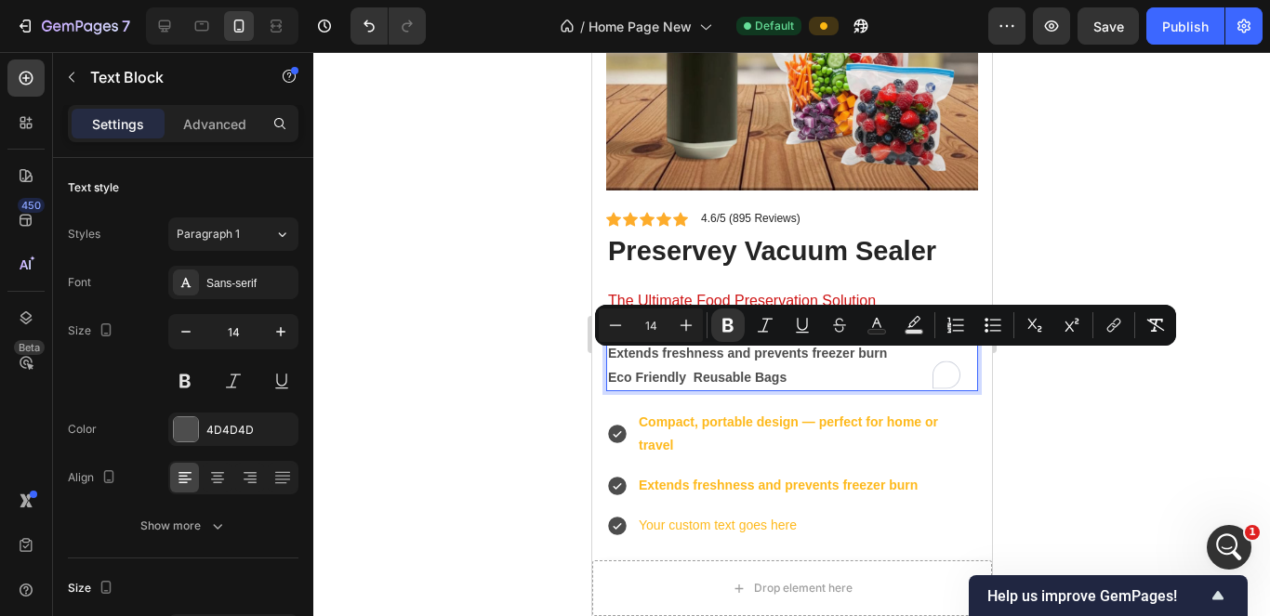
drag, startPoint x: 648, startPoint y: 357, endPoint x: 628, endPoint y: 360, distance: 20.6
click at [628, 370] on strong "Eco Friendly Reusable Bags" at bounding box center [696, 377] width 179 height 15
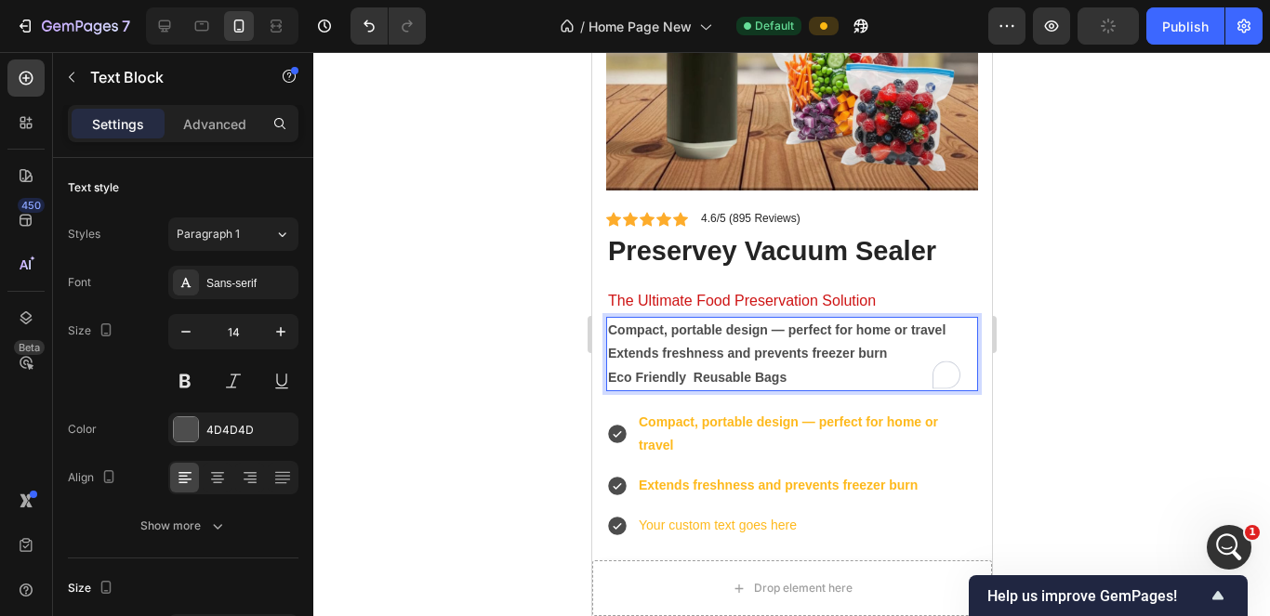
click at [784, 370] on strong "Eco Friendly Reusable Bags" at bounding box center [696, 377] width 179 height 15
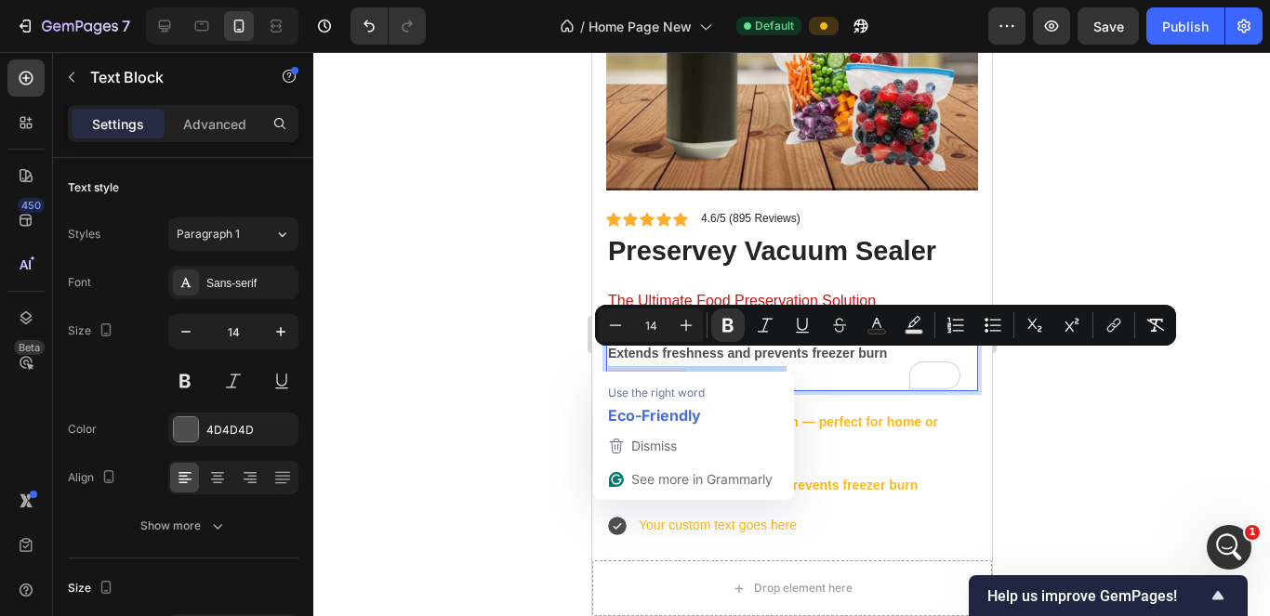
drag, startPoint x: 787, startPoint y: 367, endPoint x: 607, endPoint y: 367, distance: 179.5
click at [607, 367] on p "Compact, portable design — perfect for home or travel Extends freshness and pre…" at bounding box center [791, 354] width 368 height 71
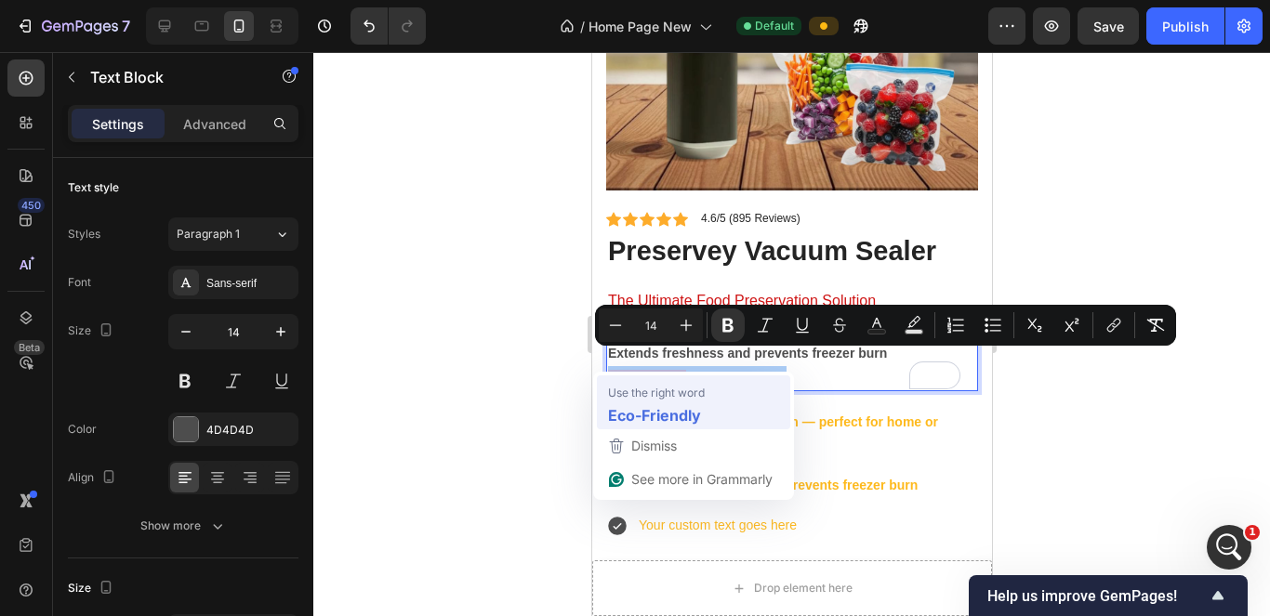
click at [708, 416] on div "Eco-Friendly" at bounding box center [693, 415] width 179 height 30
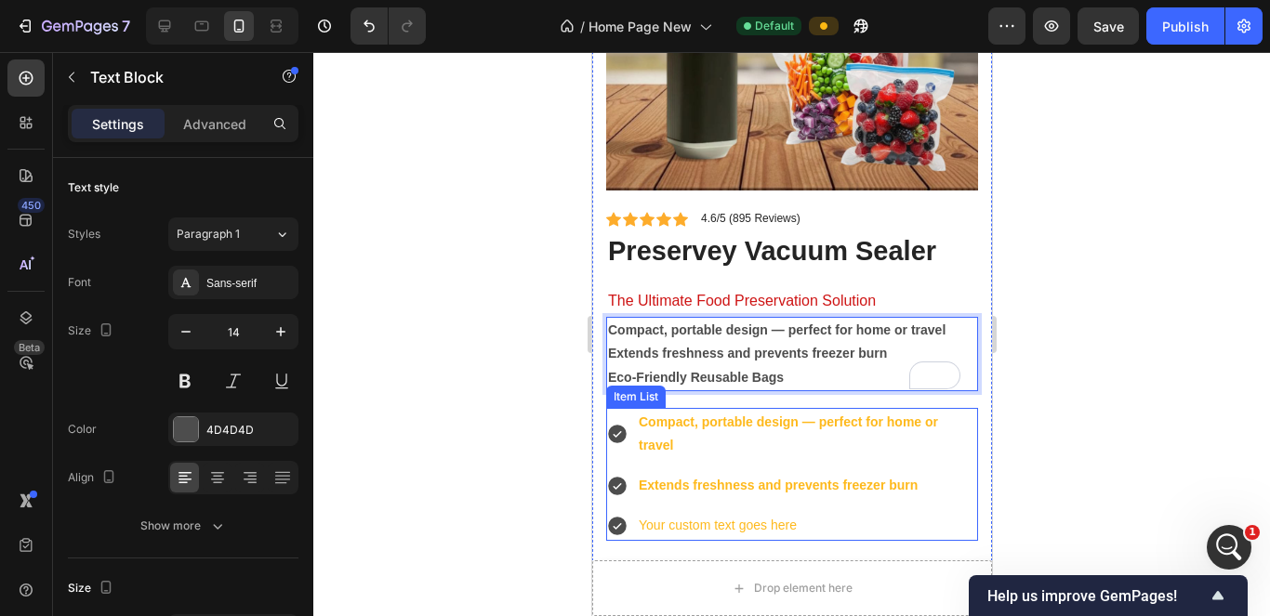
click at [751, 514] on p "Your custom text goes here" at bounding box center [806, 525] width 337 height 23
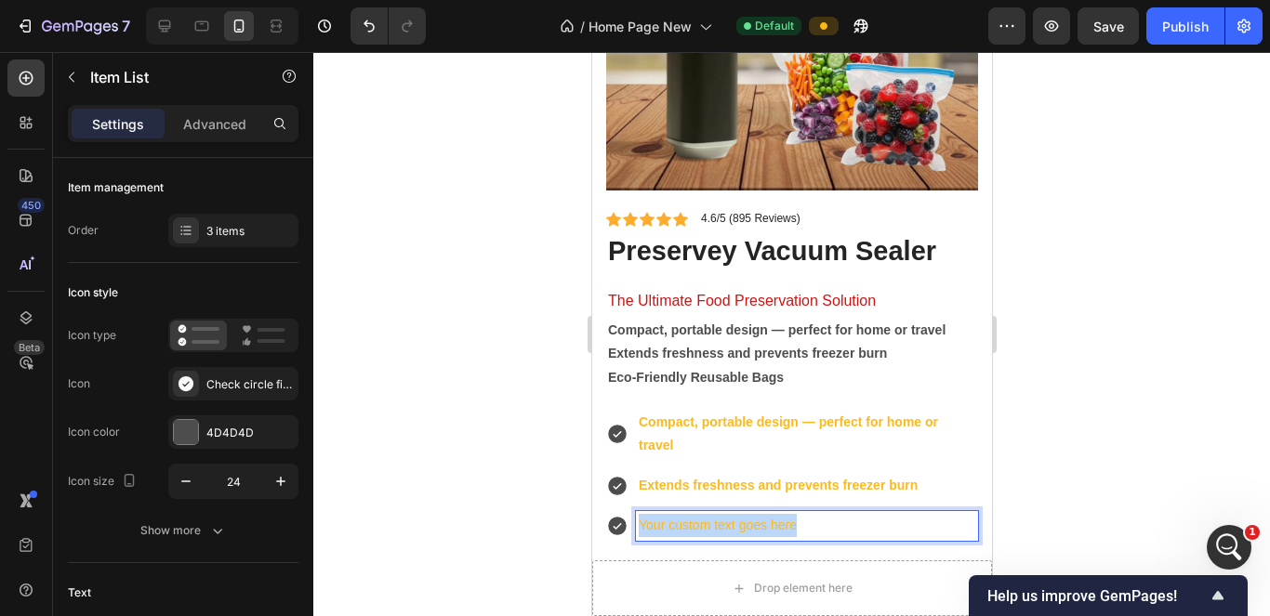
drag, startPoint x: 751, startPoint y: 511, endPoint x: 635, endPoint y: 502, distance: 116.6
click at [635, 511] on div "Your custom text goes here" at bounding box center [806, 525] width 342 height 29
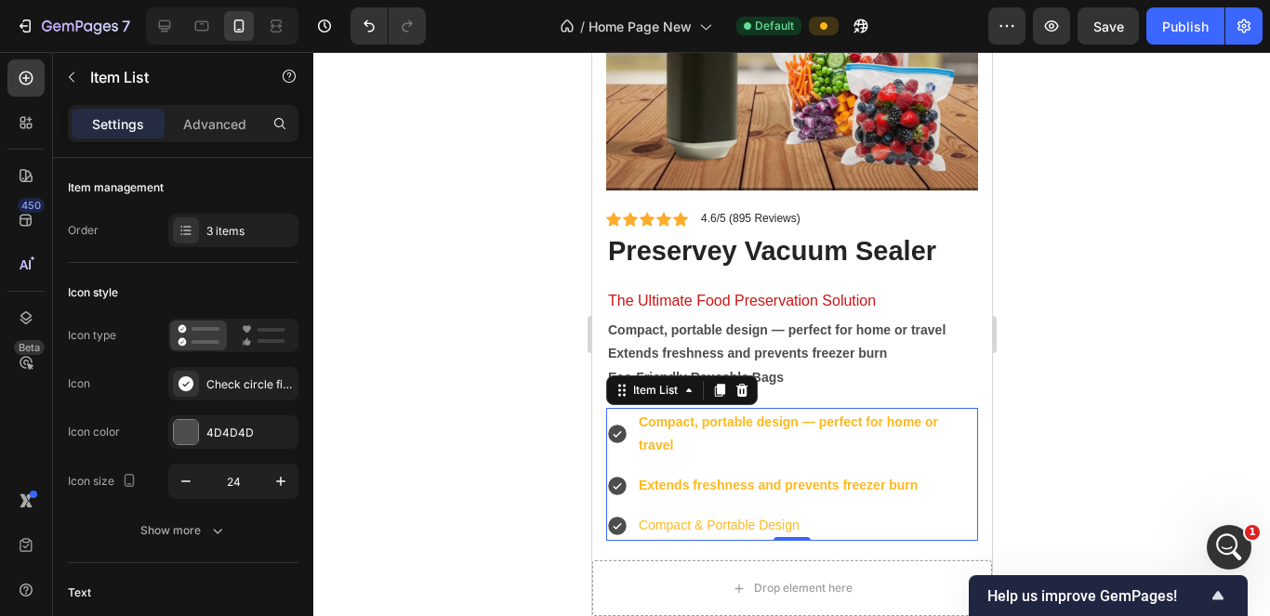
click at [714, 415] on strong "Compact, portable design — perfect for home or travel" at bounding box center [787, 434] width 299 height 38
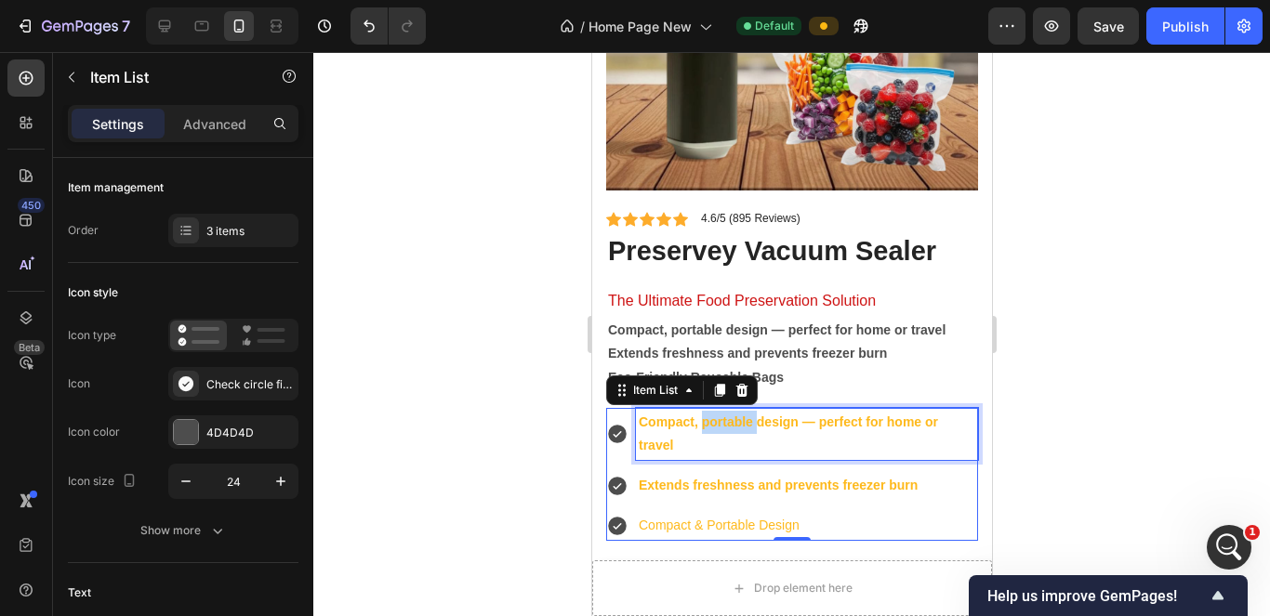
click at [714, 415] on strong "Compact, portable design — perfect for home or travel" at bounding box center [787, 434] width 299 height 38
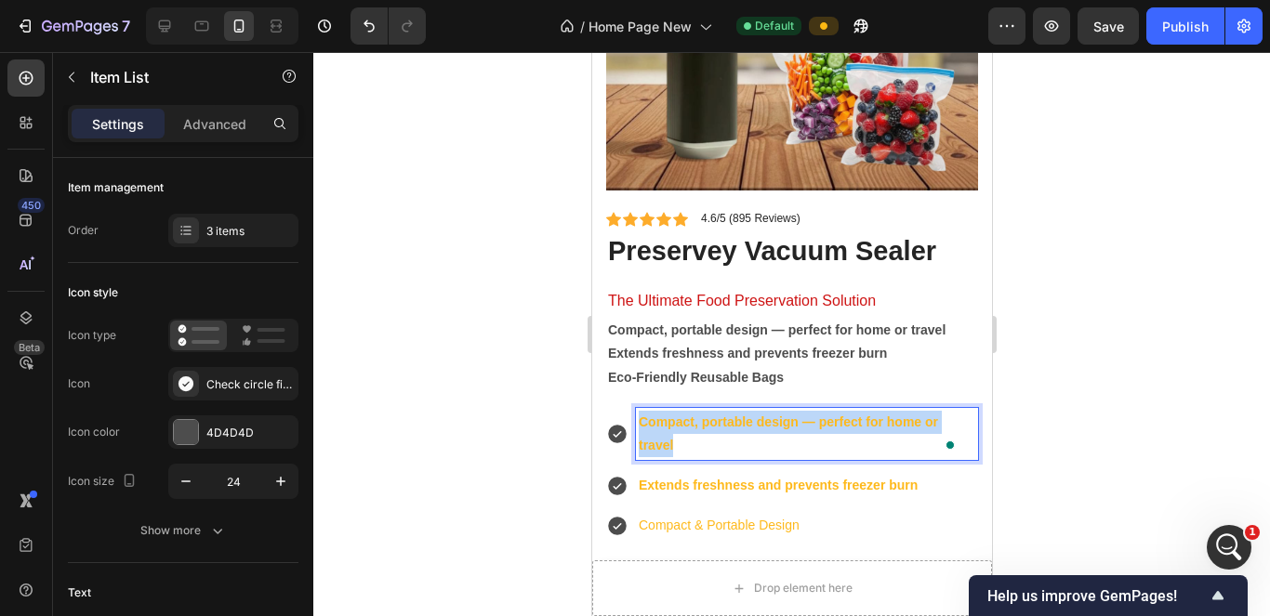
drag, startPoint x: 682, startPoint y: 430, endPoint x: 636, endPoint y: 393, distance: 59.0
click at [636, 408] on div "Compact, portable design — perfect for home or travel" at bounding box center [806, 434] width 342 height 52
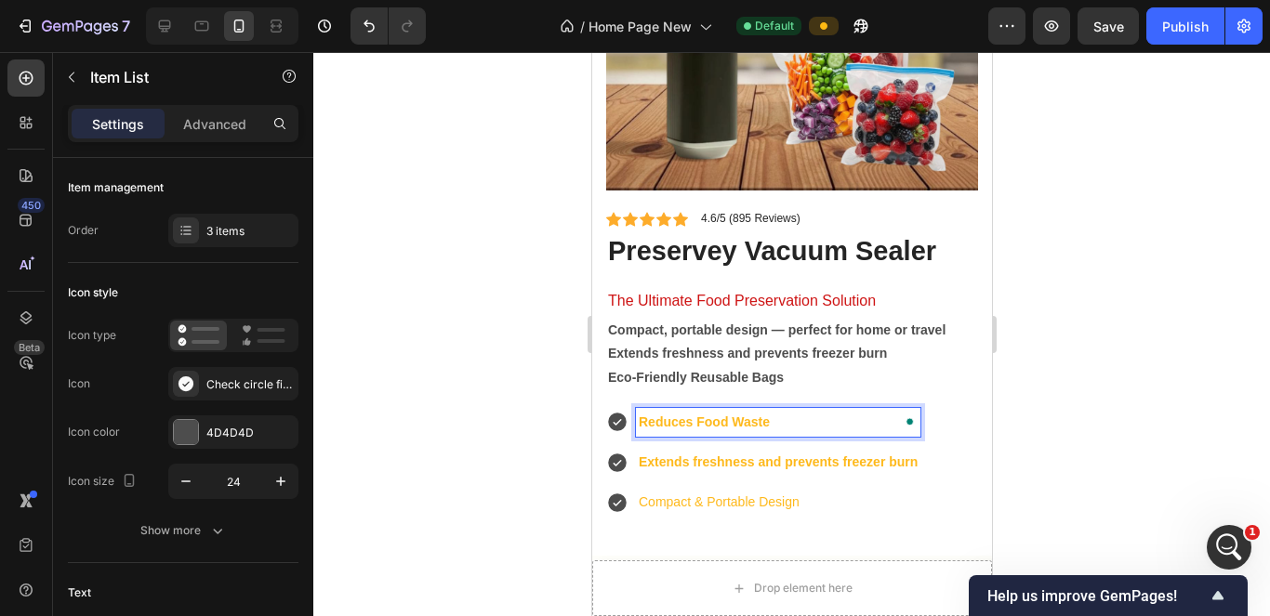
click at [690, 415] on strong "Reduces Food Waste" at bounding box center [703, 422] width 131 height 15
drag, startPoint x: 690, startPoint y: 409, endPoint x: 648, endPoint y: 403, distance: 42.3
click at [648, 415] on strong "Reduces Food Waste" at bounding box center [703, 422] width 131 height 15
click at [683, 415] on strong "Reduces Food Waste" at bounding box center [703, 422] width 131 height 15
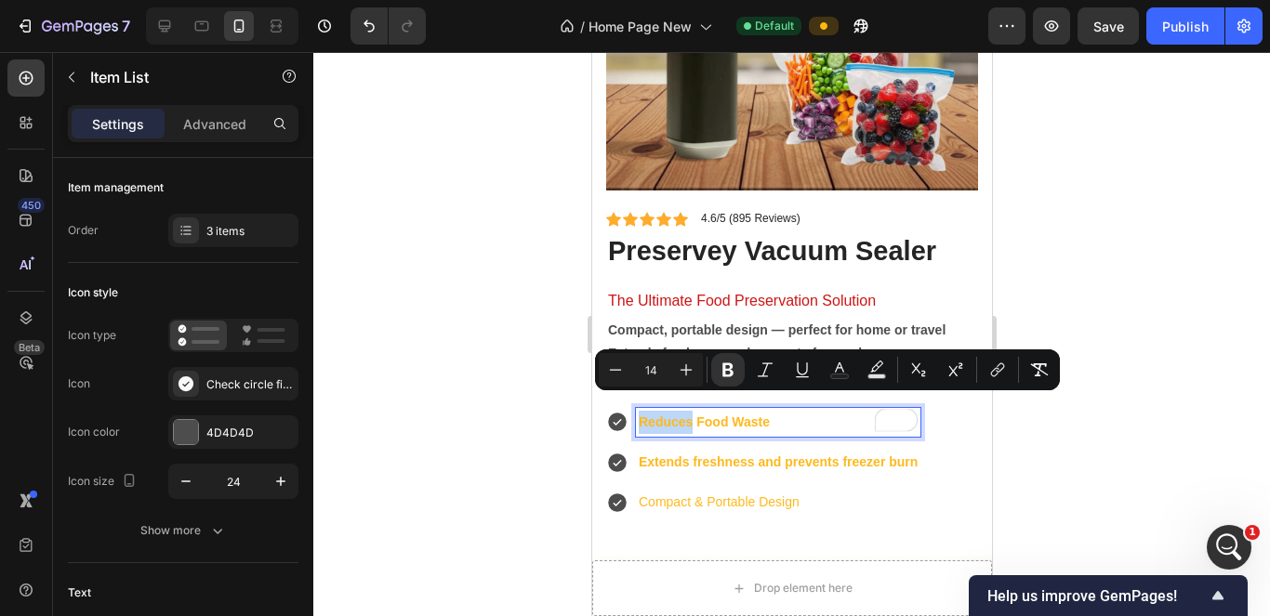
drag, startPoint x: 692, startPoint y: 408, endPoint x: 614, endPoint y: 411, distance: 78.2
click at [614, 411] on div "Reduces Food Waste" at bounding box center [762, 422] width 314 height 29
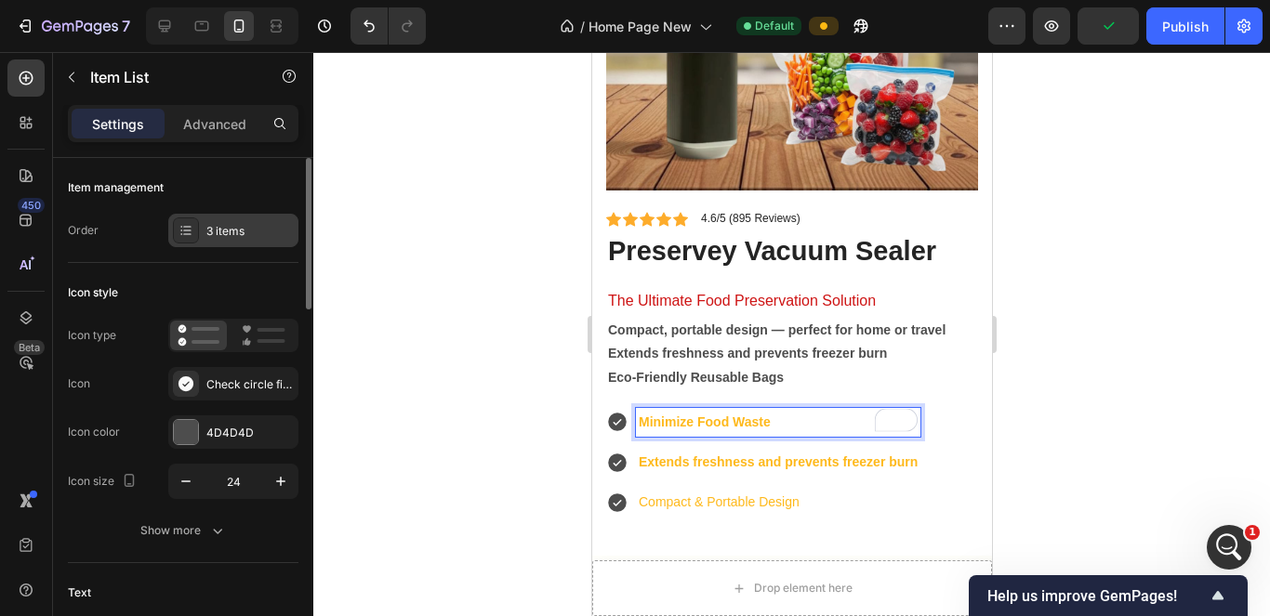
click at [250, 240] on div "3 items" at bounding box center [233, 230] width 130 height 33
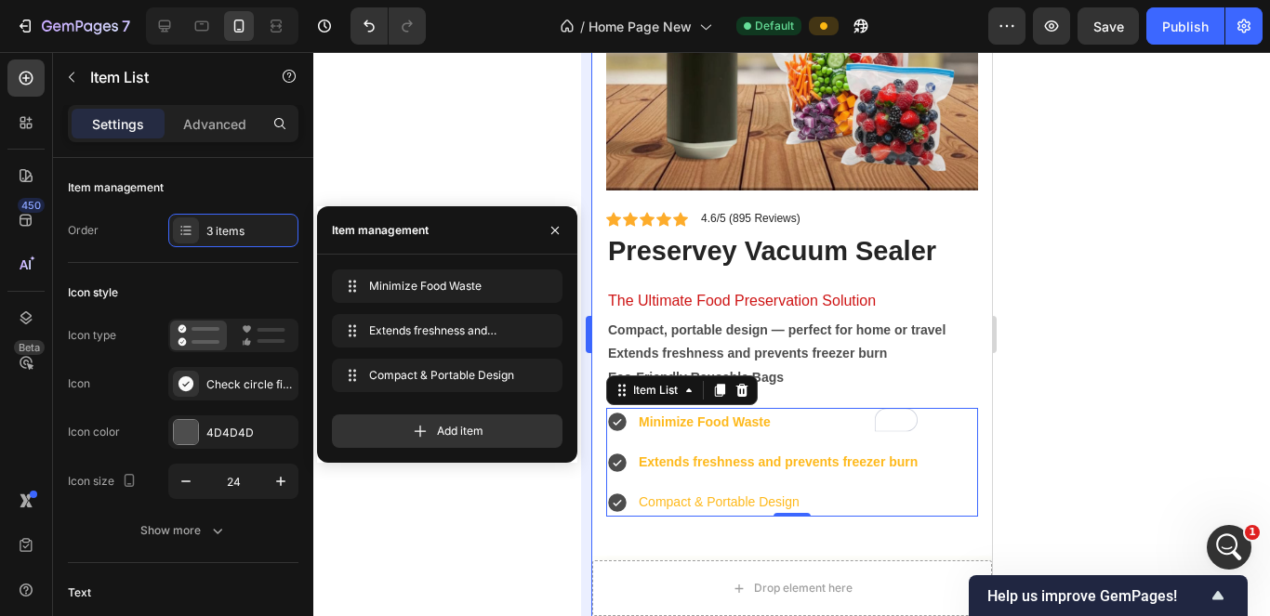
drag, startPoint x: 420, startPoint y: 424, endPoint x: 591, endPoint y: 467, distance: 176.4
click at [421, 424] on icon at bounding box center [420, 431] width 19 height 19
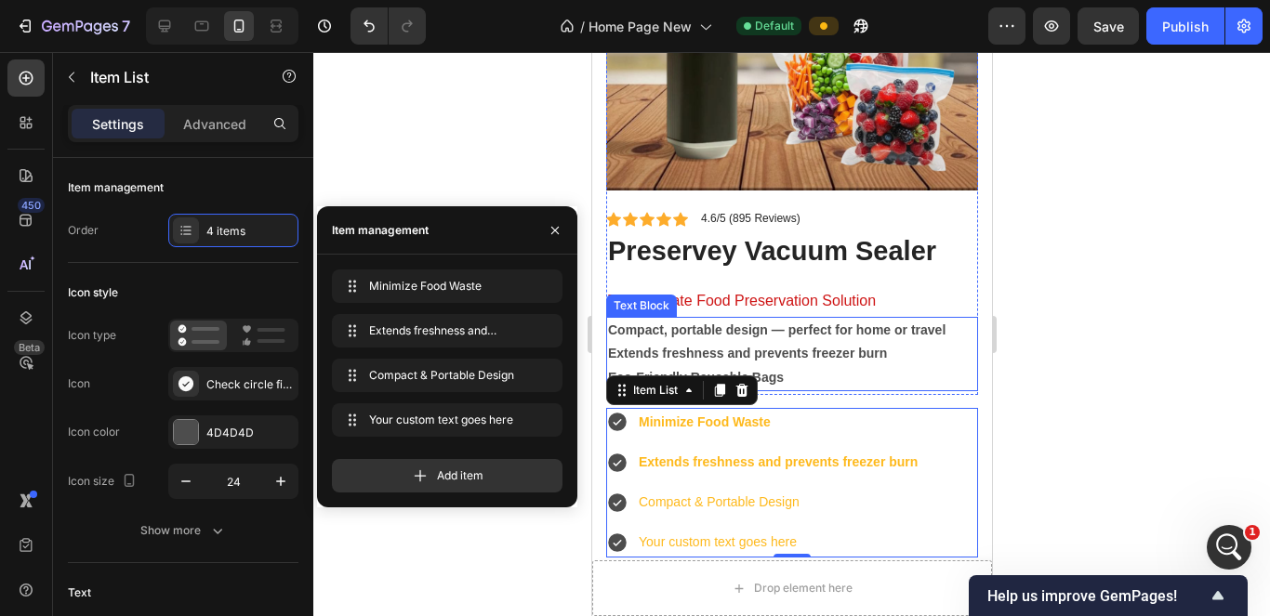
click at [919, 349] on p "Compact, portable design — perfect for home or travel Extends freshness and pre…" at bounding box center [791, 354] width 368 height 71
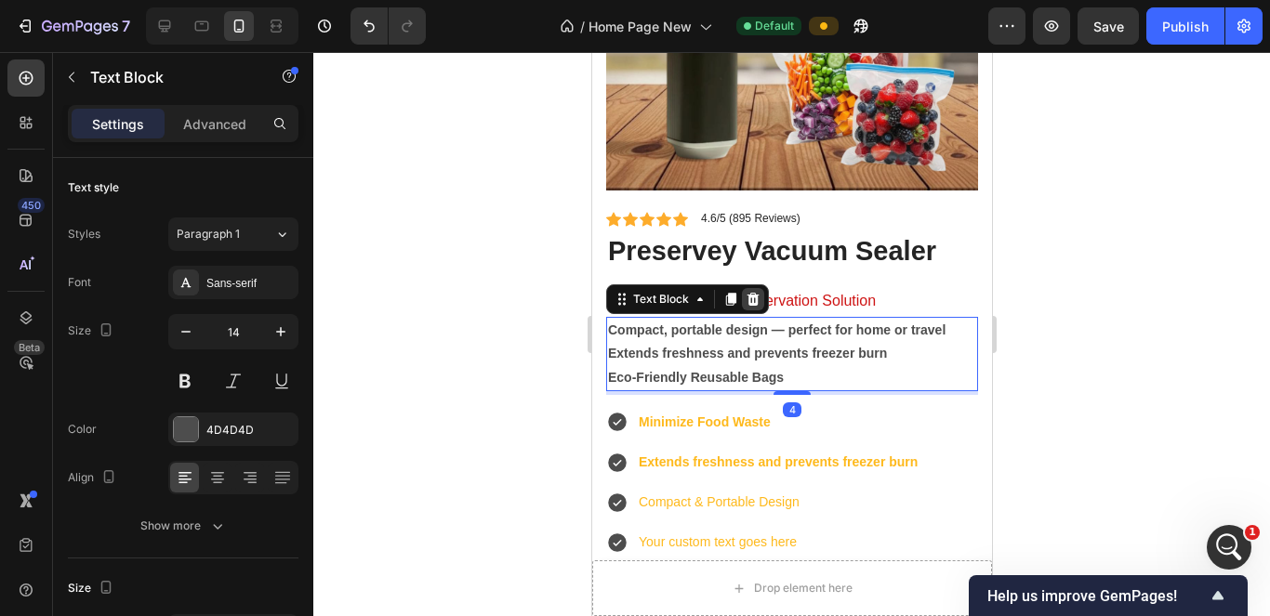
click at [754, 292] on icon at bounding box center [752, 299] width 15 height 15
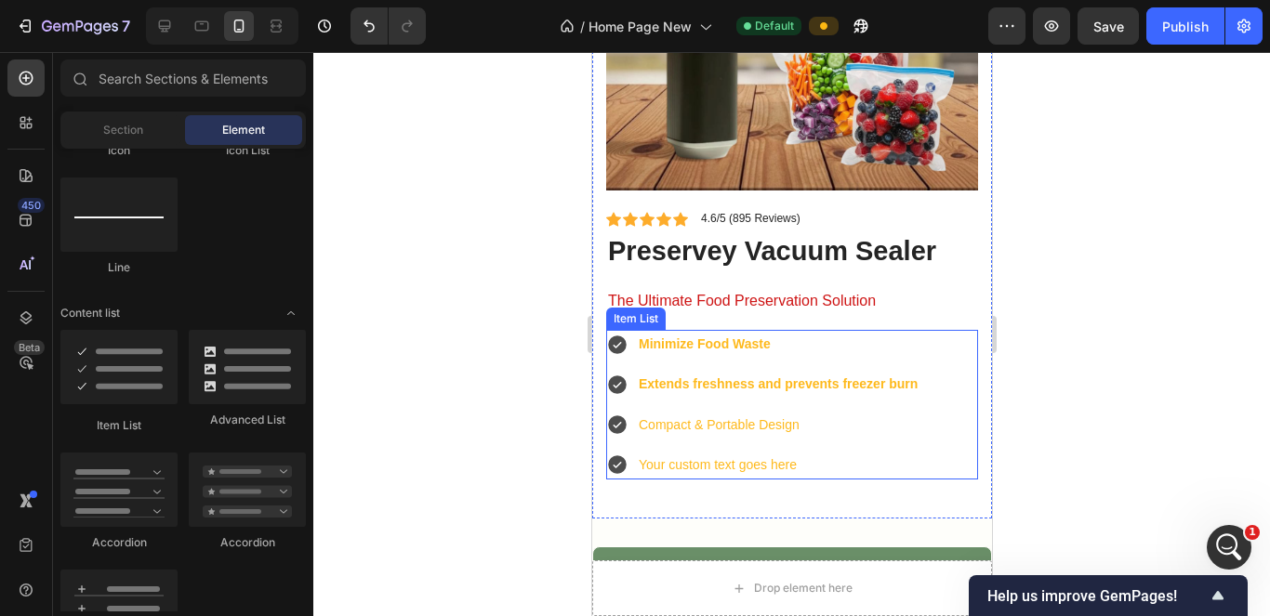
click at [950, 379] on div "Minimize Food Waste Extends freshness and prevents freezer burn Compact & Porta…" at bounding box center [791, 405] width 372 height 150
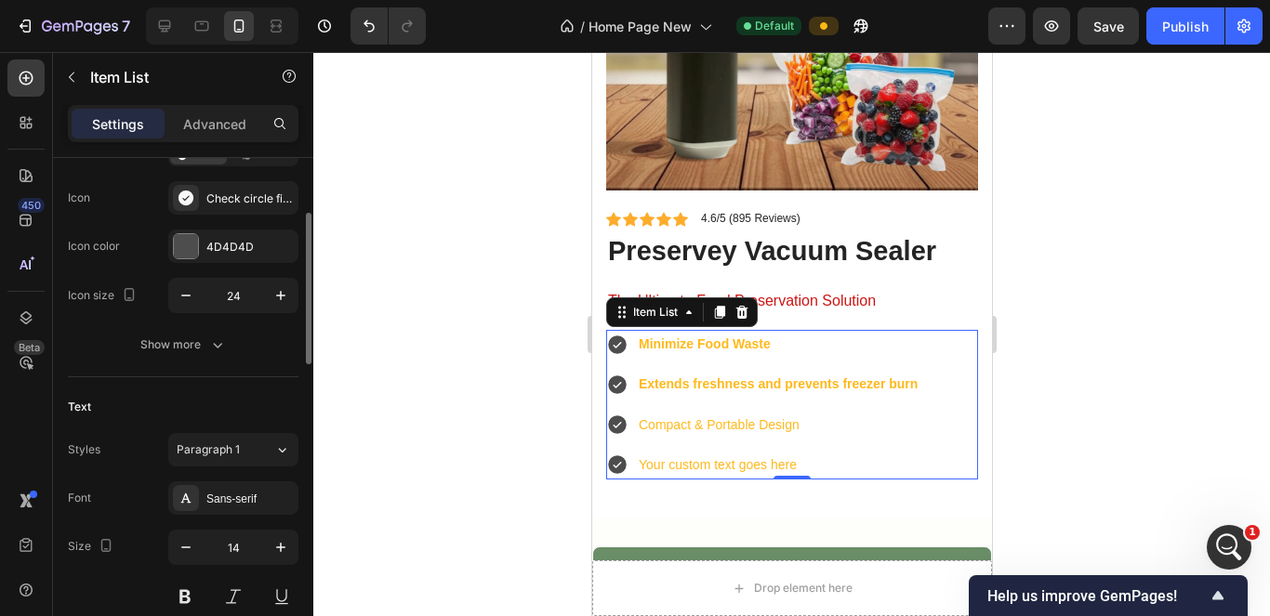
scroll to position [279, 0]
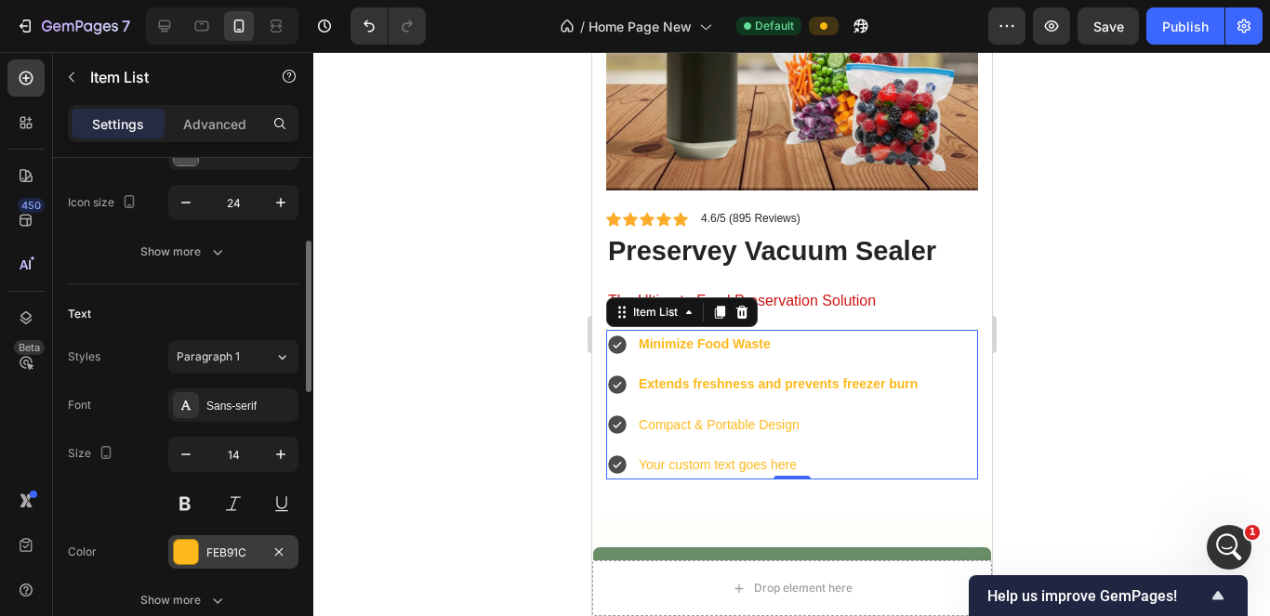
click at [191, 555] on div at bounding box center [186, 552] width 24 height 24
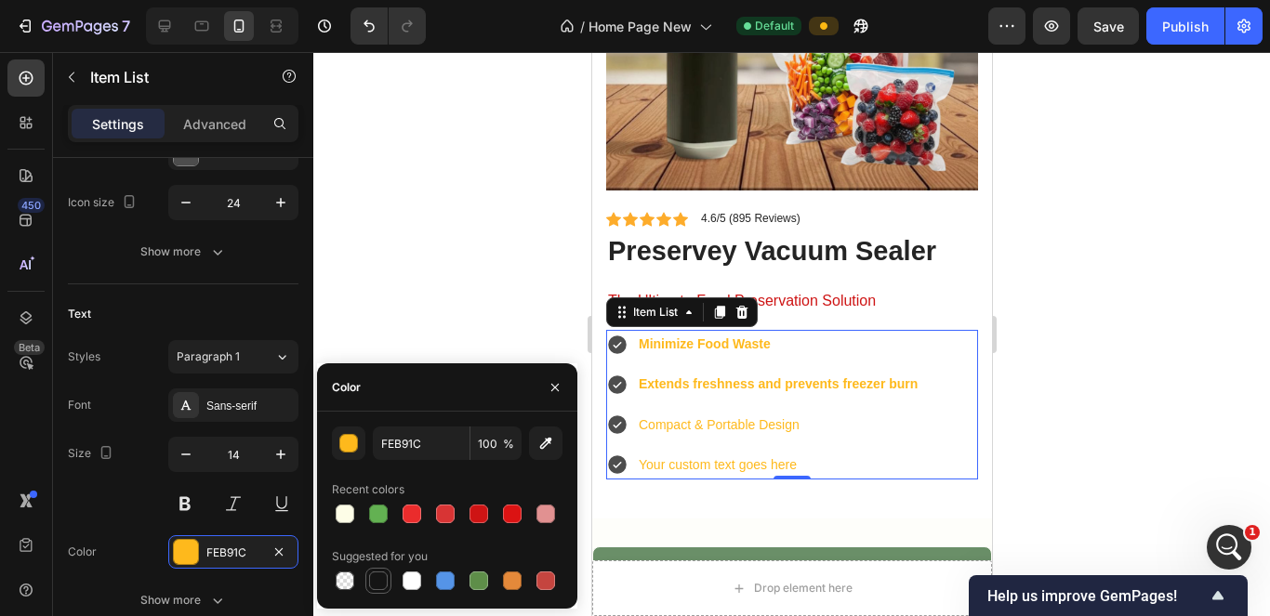
click at [373, 579] on div at bounding box center [378, 581] width 19 height 19
type input "151515"
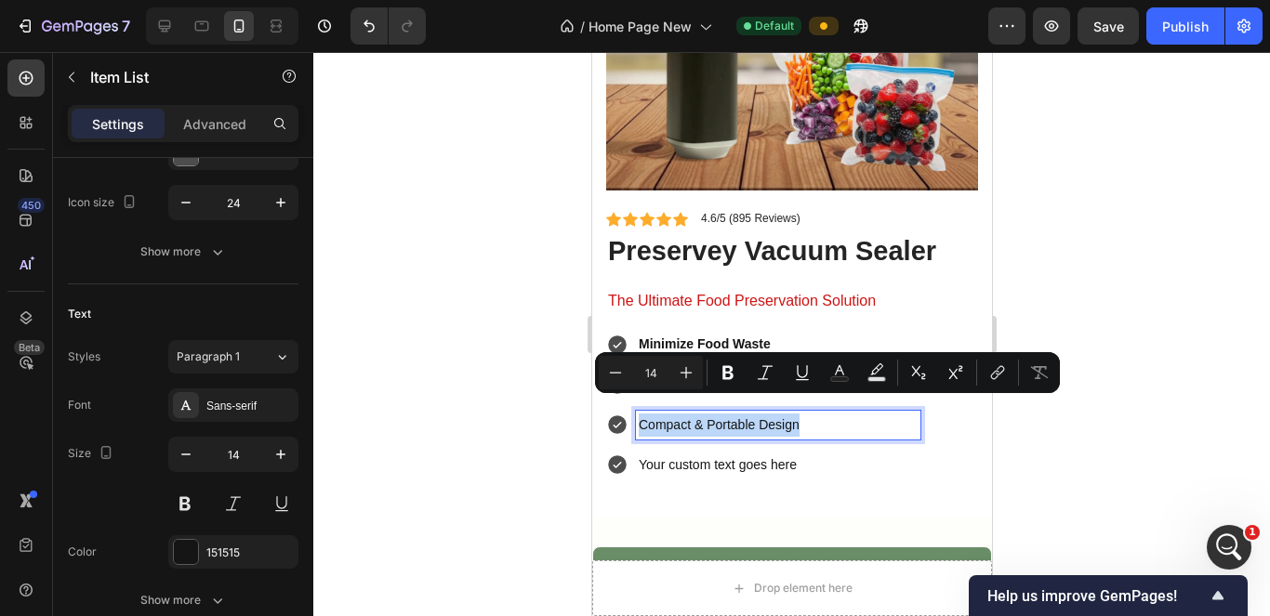
drag, startPoint x: 807, startPoint y: 413, endPoint x: 629, endPoint y: 407, distance: 177.7
click at [629, 411] on div "Compact & Portable Design" at bounding box center [762, 425] width 314 height 29
click at [738, 369] on button "Bold" at bounding box center [727, 372] width 33 height 33
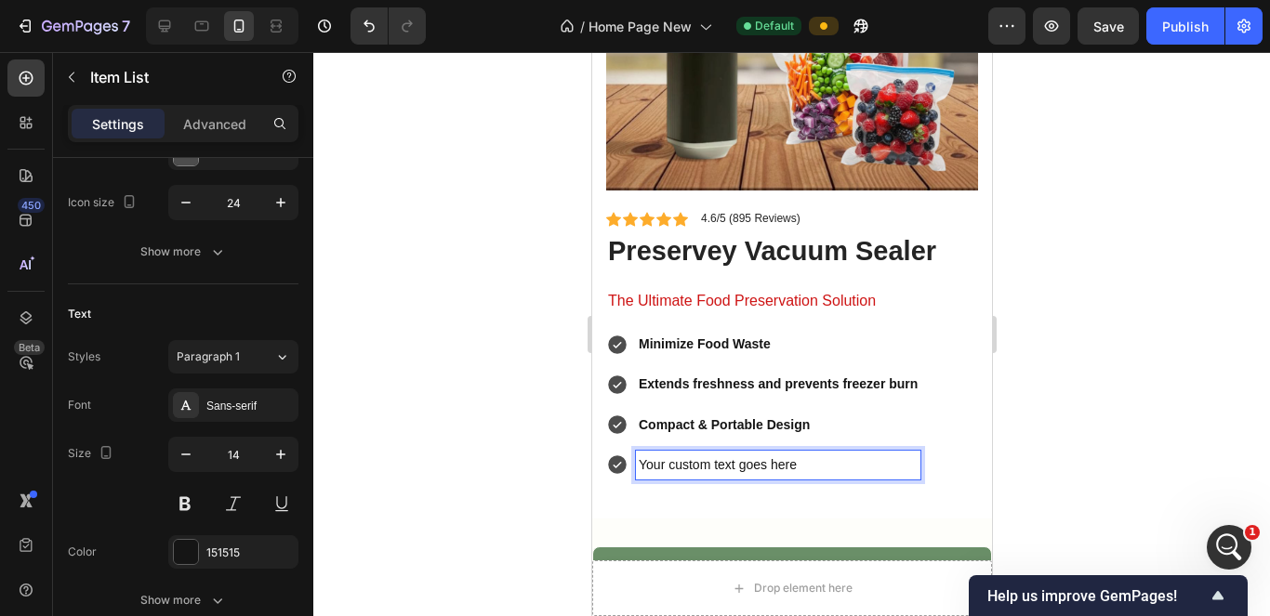
click at [803, 454] on p "Your custom text goes here" at bounding box center [777, 465] width 279 height 23
drag, startPoint x: 652, startPoint y: 449, endPoint x: 636, endPoint y: 445, distance: 16.2
click at [636, 451] on div "Your custom text goes here" at bounding box center [777, 465] width 285 height 29
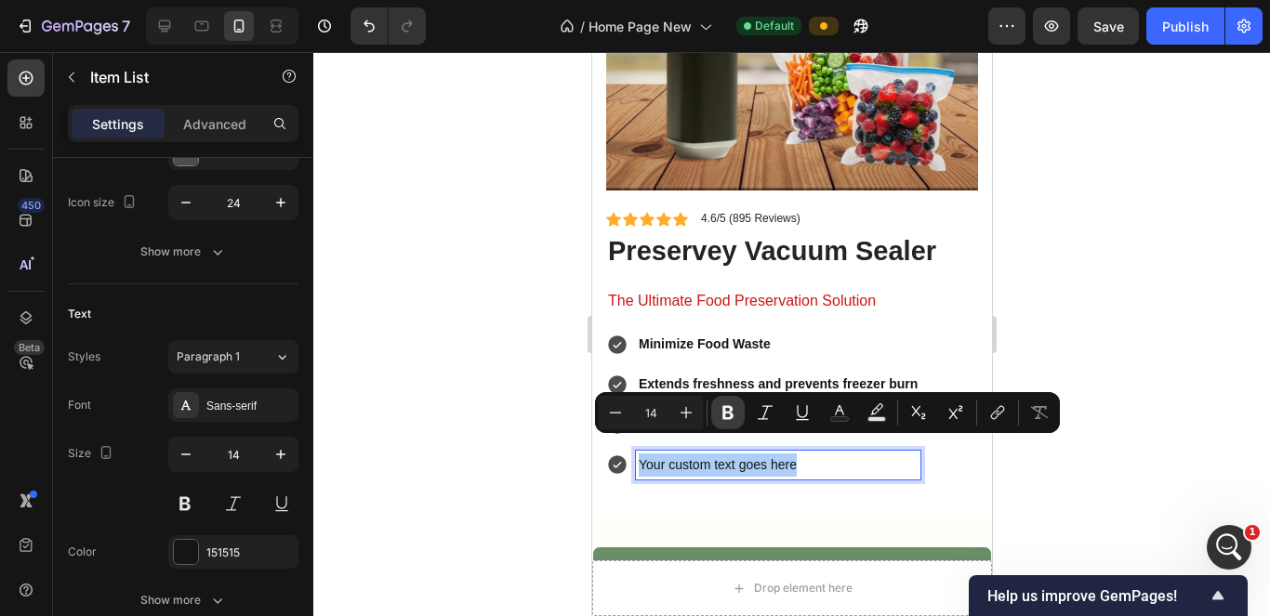
click at [722, 412] on icon "Editor contextual toolbar" at bounding box center [728, 413] width 19 height 19
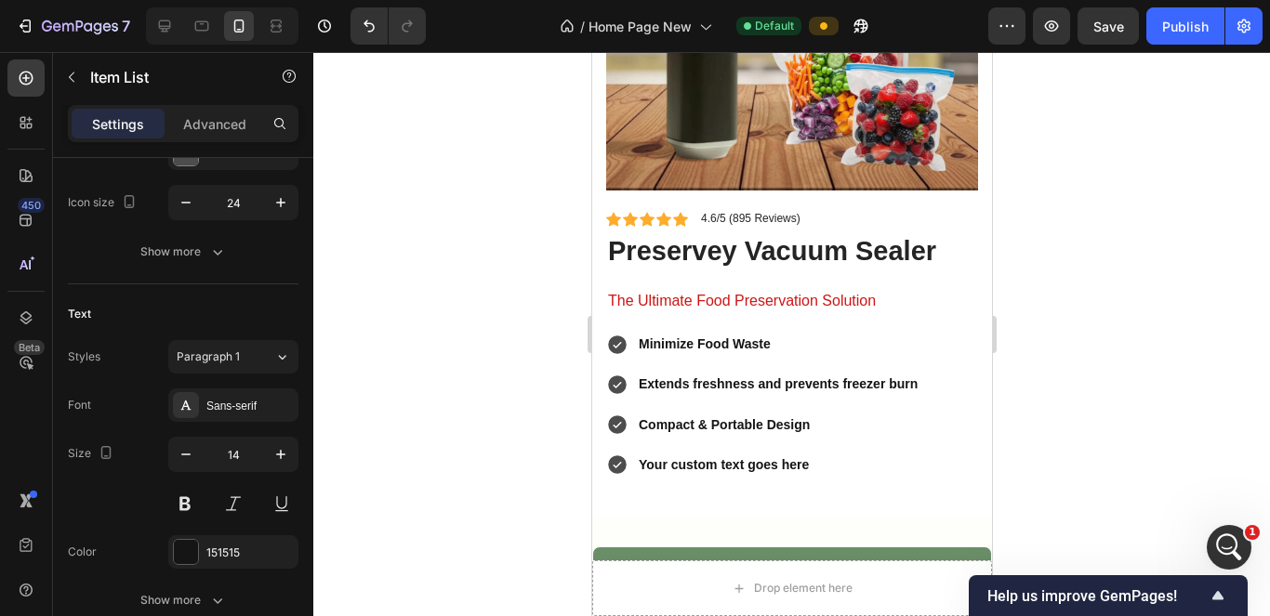
click at [768, 457] on strong "Your custom text goes here" at bounding box center [723, 464] width 170 height 15
drag, startPoint x: 751, startPoint y: 454, endPoint x: 639, endPoint y: 441, distance: 113.3
click at [638, 457] on strong "Your custom text goes here" at bounding box center [723, 464] width 170 height 15
click at [663, 457] on strong "Eco Friendly Reusable Bags" at bounding box center [727, 464] width 179 height 15
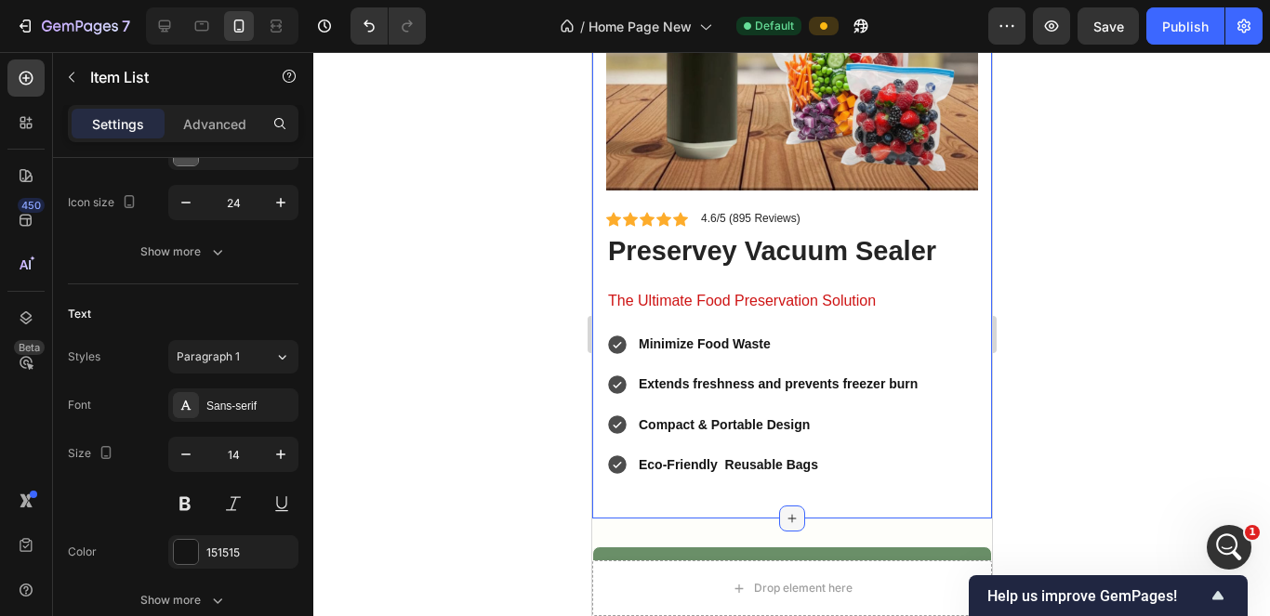
click at [784, 511] on icon at bounding box center [791, 518] width 15 height 15
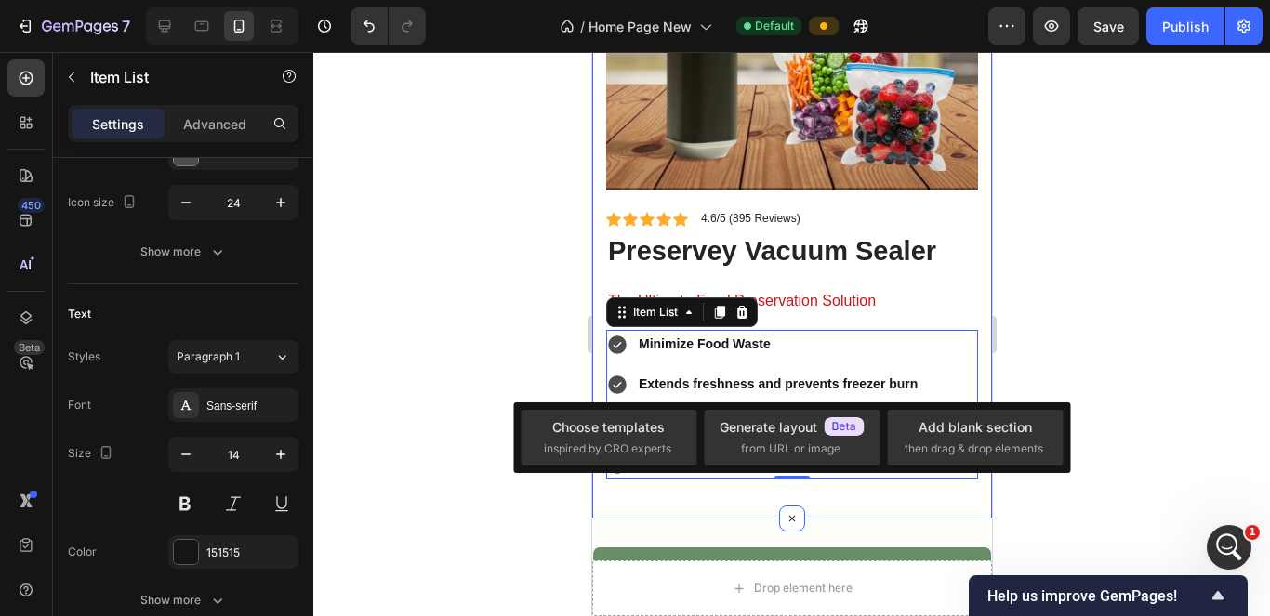
click at [679, 475] on div "Product Images Icon Icon Icon Icon Icon Icon List 4.6/5 (895 Reviews) Text Bloc…" at bounding box center [791, 159] width 400 height 719
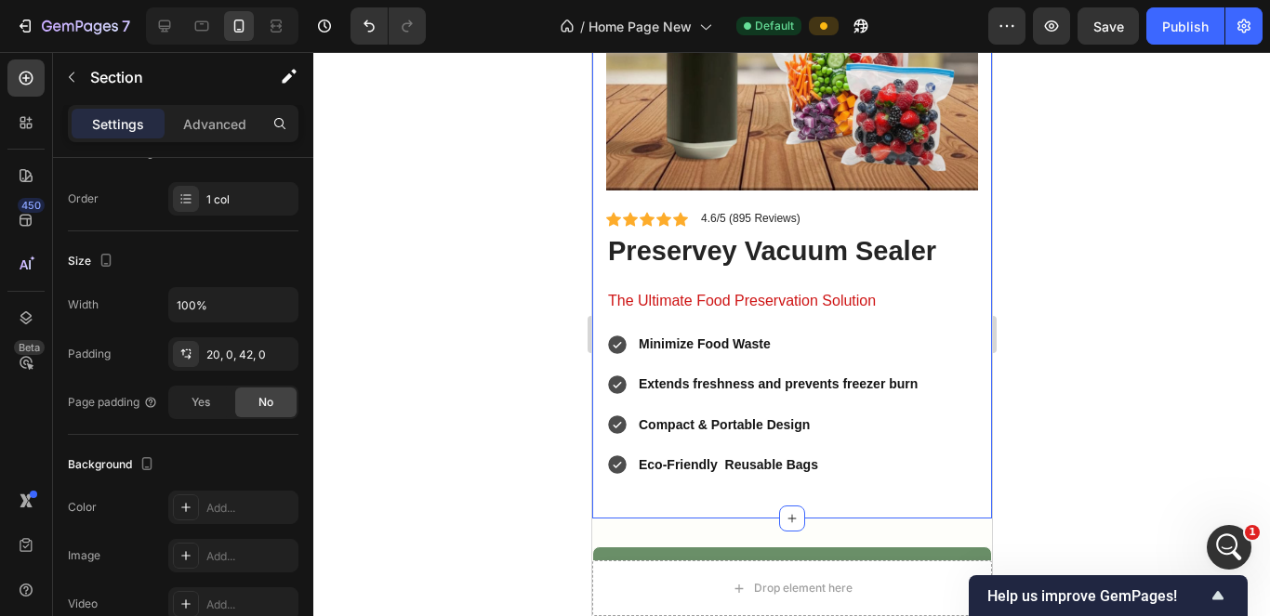
click at [616, 336] on icon at bounding box center [616, 345] width 19 height 19
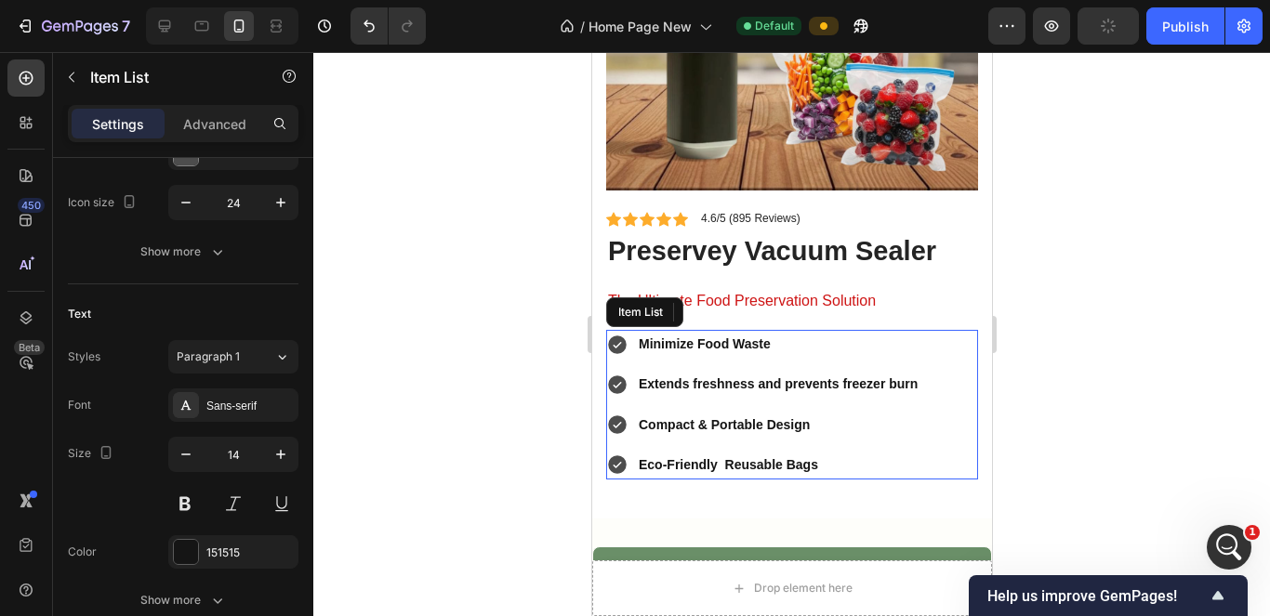
scroll to position [0, 0]
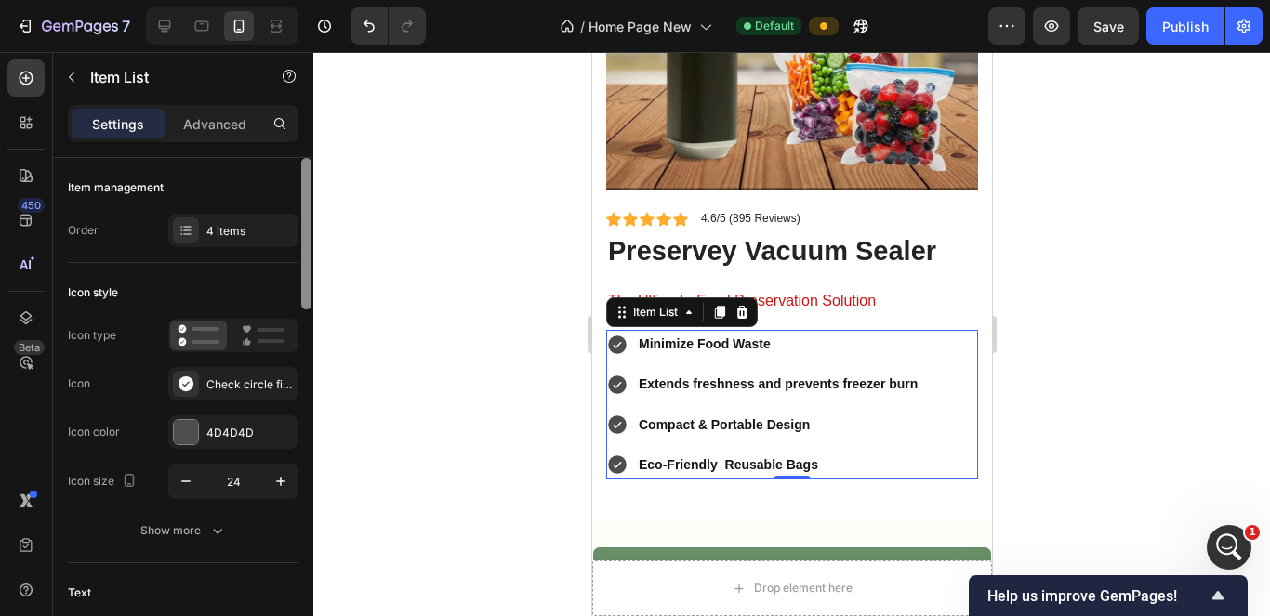
drag, startPoint x: 307, startPoint y: 273, endPoint x: 300, endPoint y: 232, distance: 42.3
click at [300, 232] on div at bounding box center [306, 413] width 14 height 511
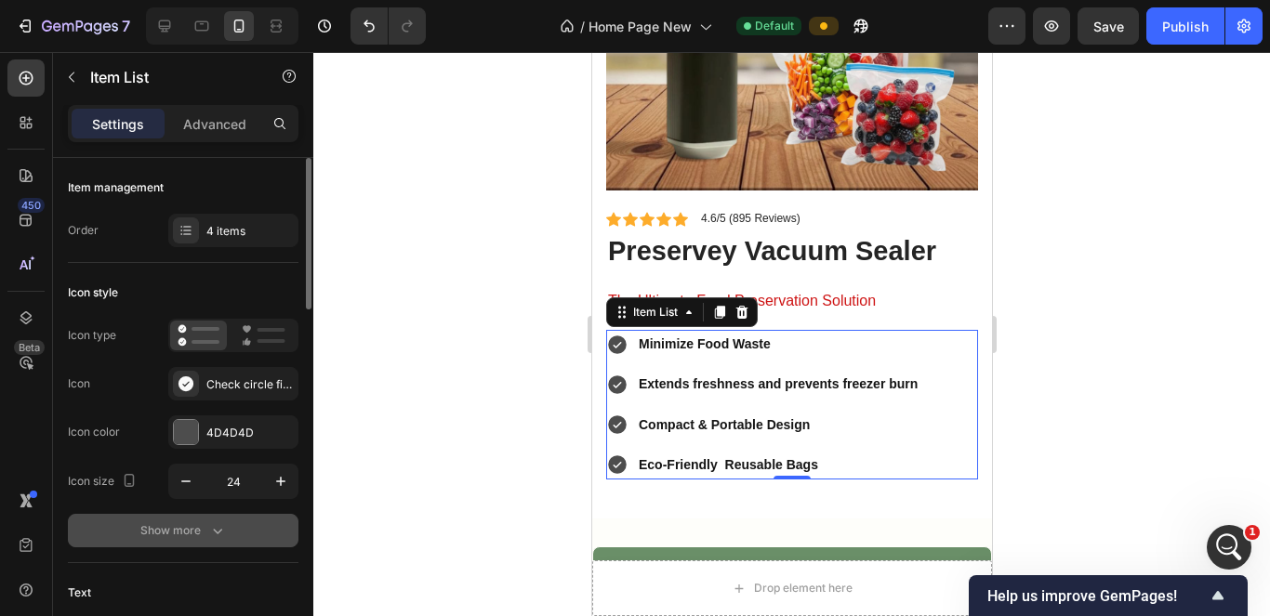
click at [224, 526] on icon "button" at bounding box center [217, 531] width 19 height 19
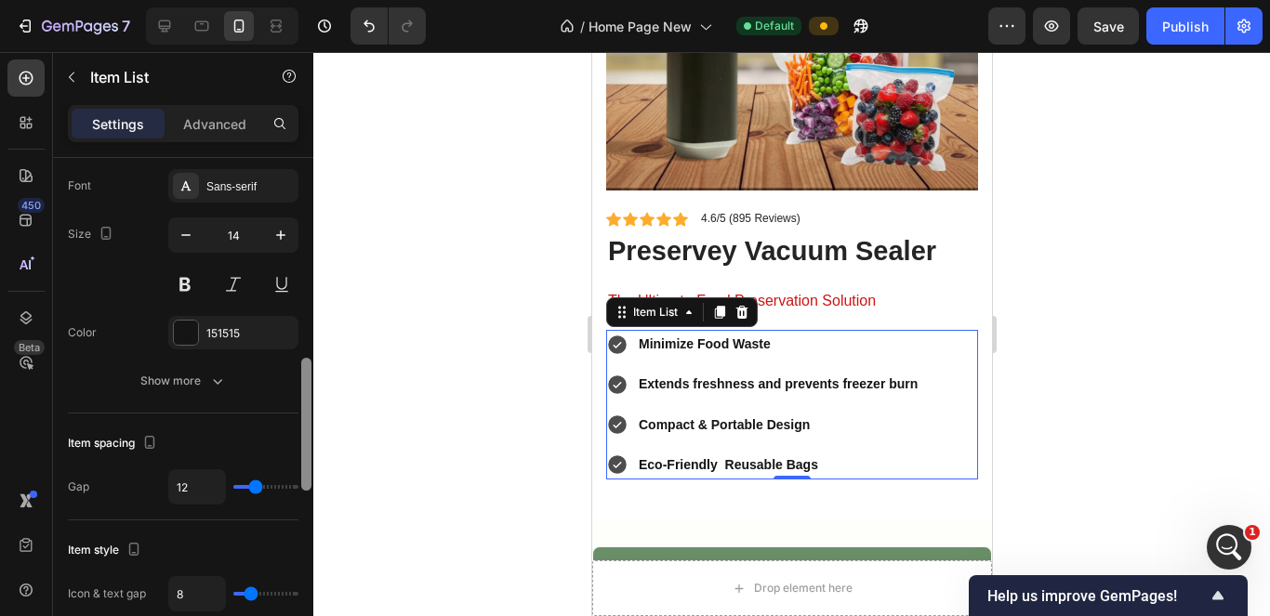
drag, startPoint x: 303, startPoint y: 244, endPoint x: 297, endPoint y: 466, distance: 222.3
click at [297, 466] on div "Item management Order 4 items Icon style Icon type Icon Check circle filled Ico…" at bounding box center [183, 413] width 260 height 511
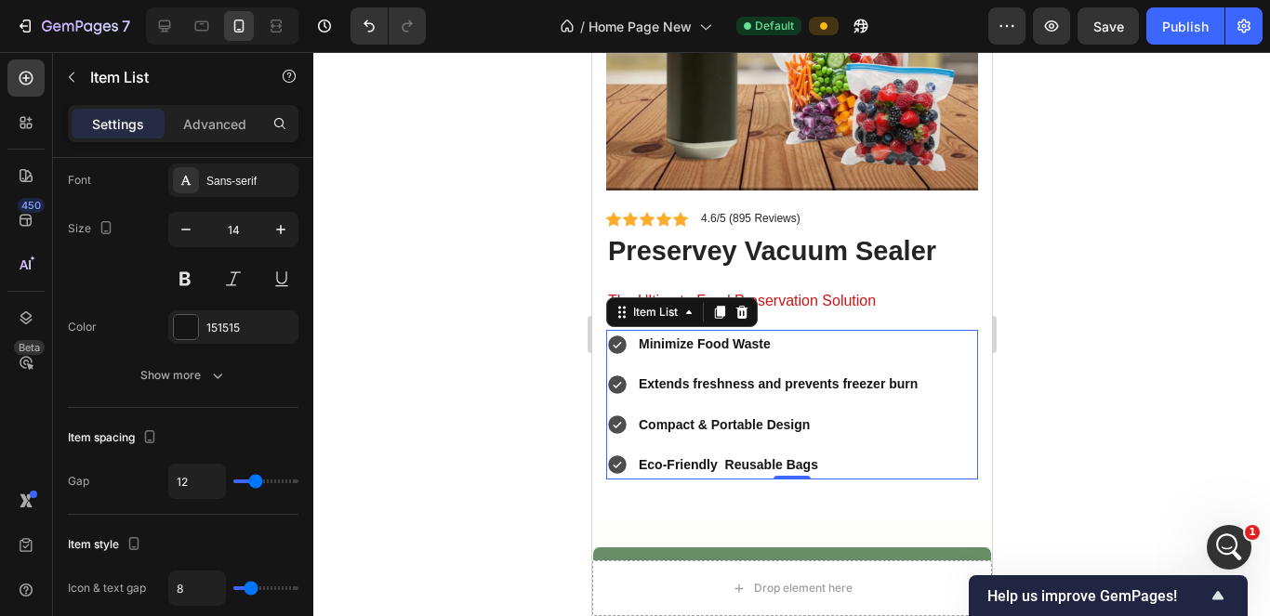
type input "13"
type input "12"
type input "11"
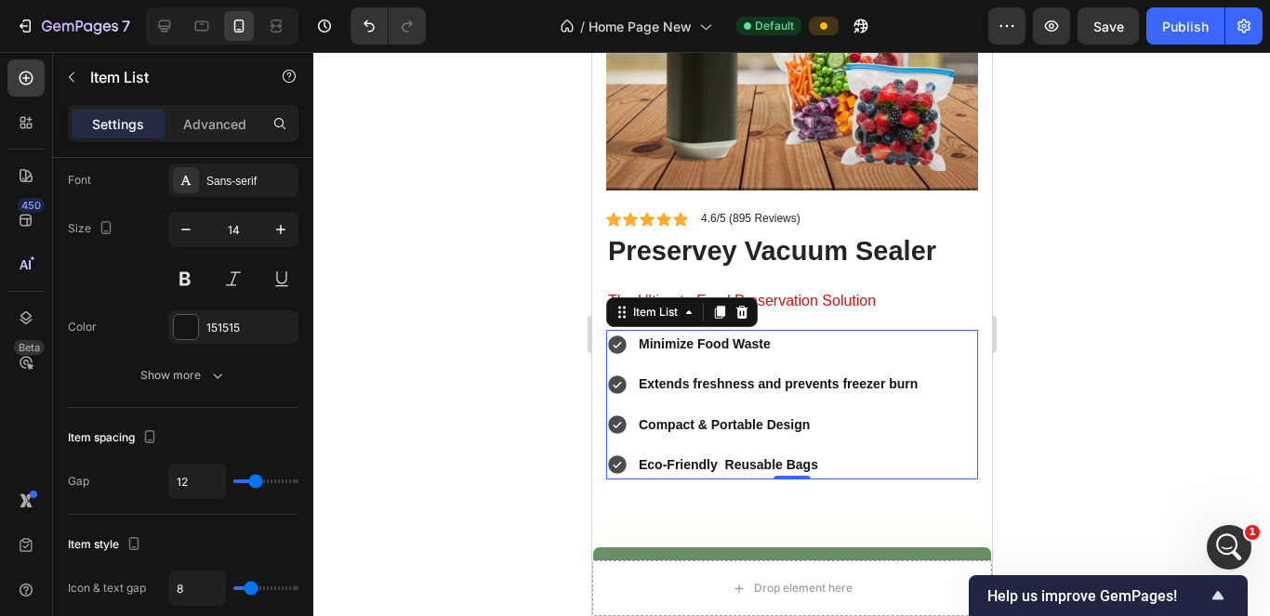
type input "11"
type input "10"
type input "9"
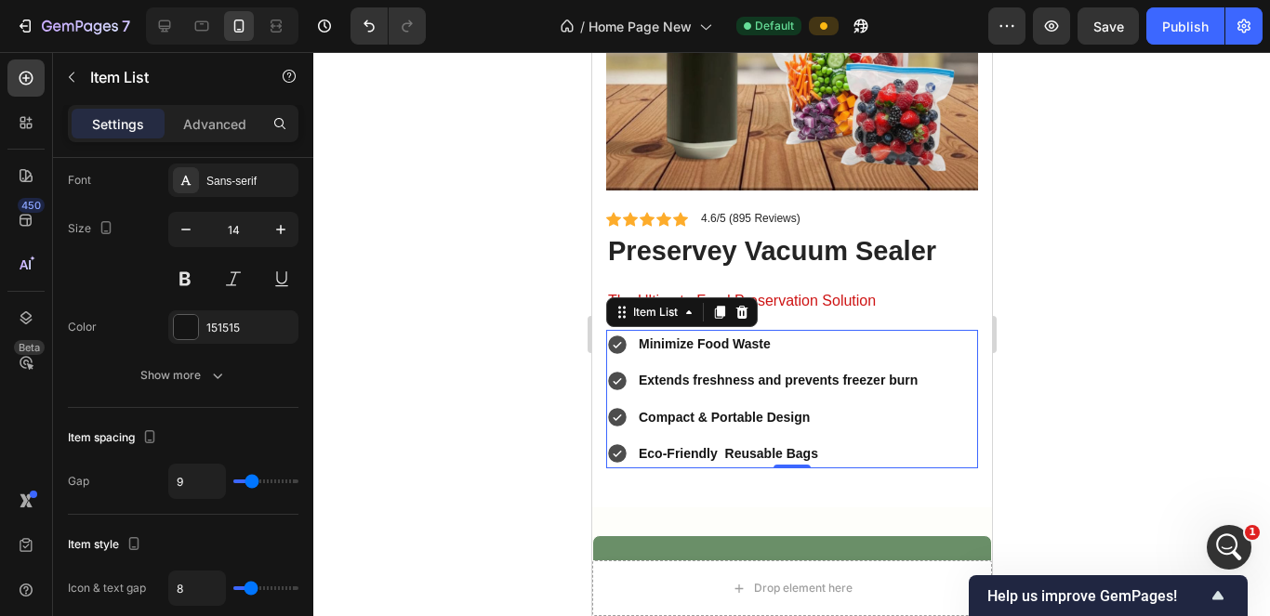
type input "6"
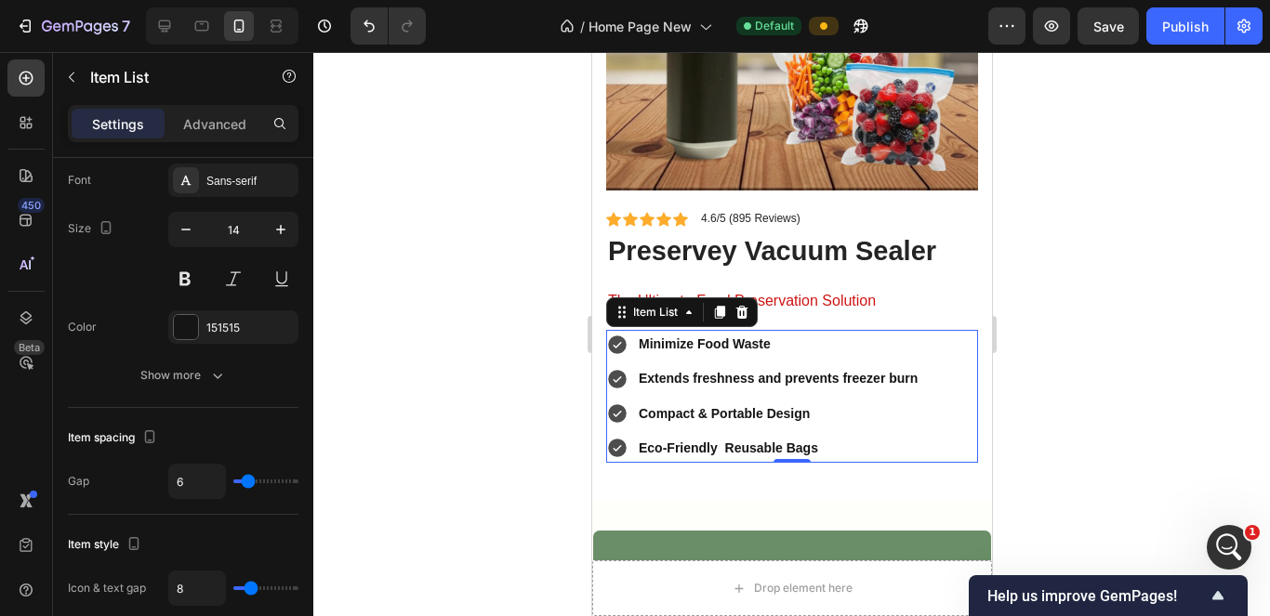
type input "5"
type input "4"
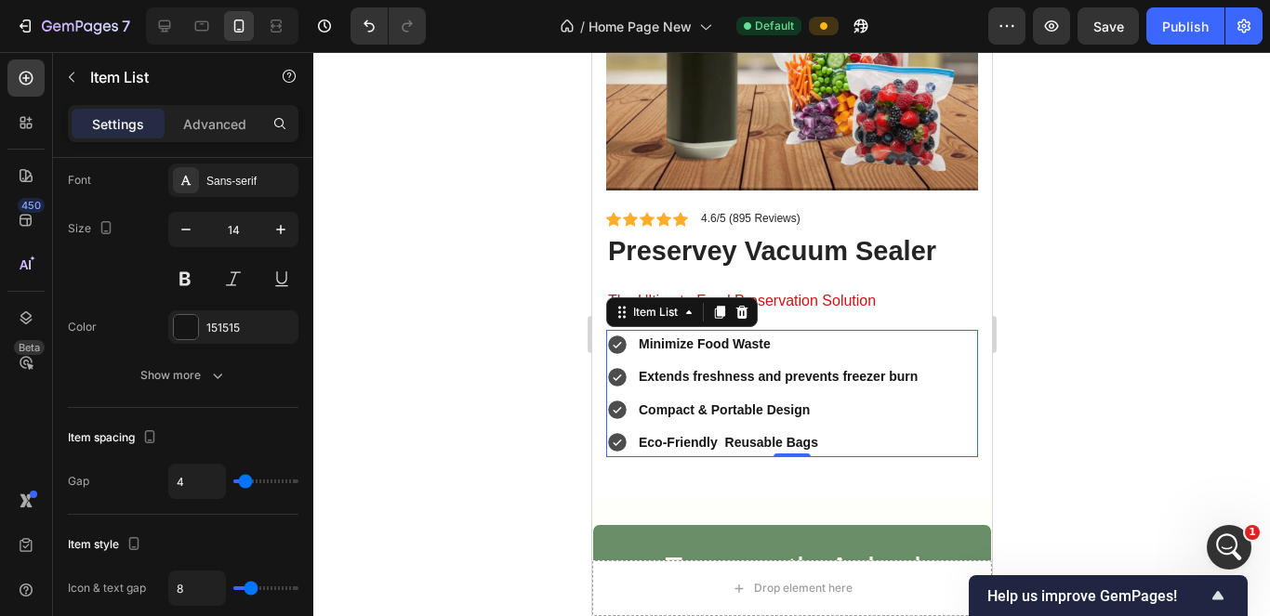
type input "3"
type input "2"
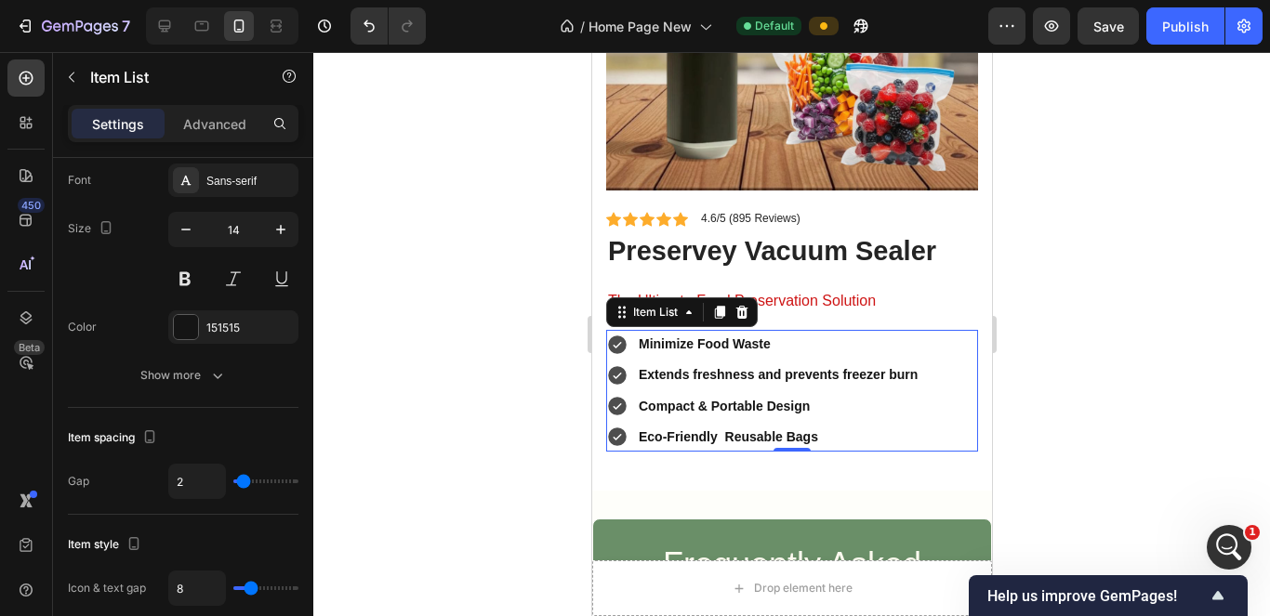
type input "1"
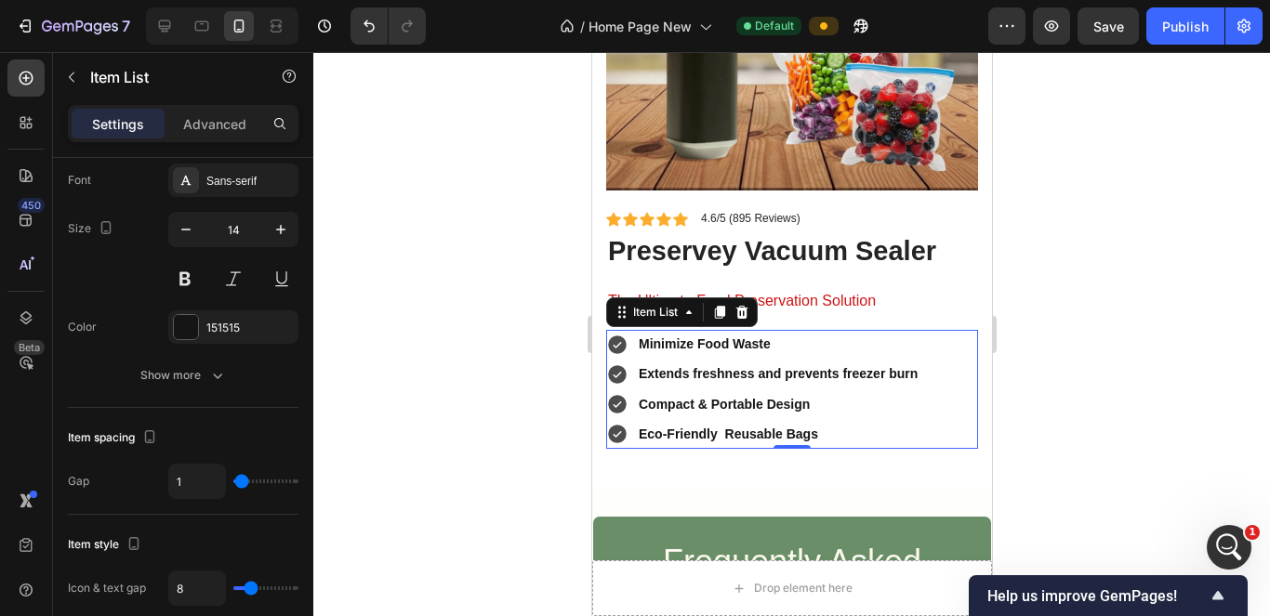
type input "0"
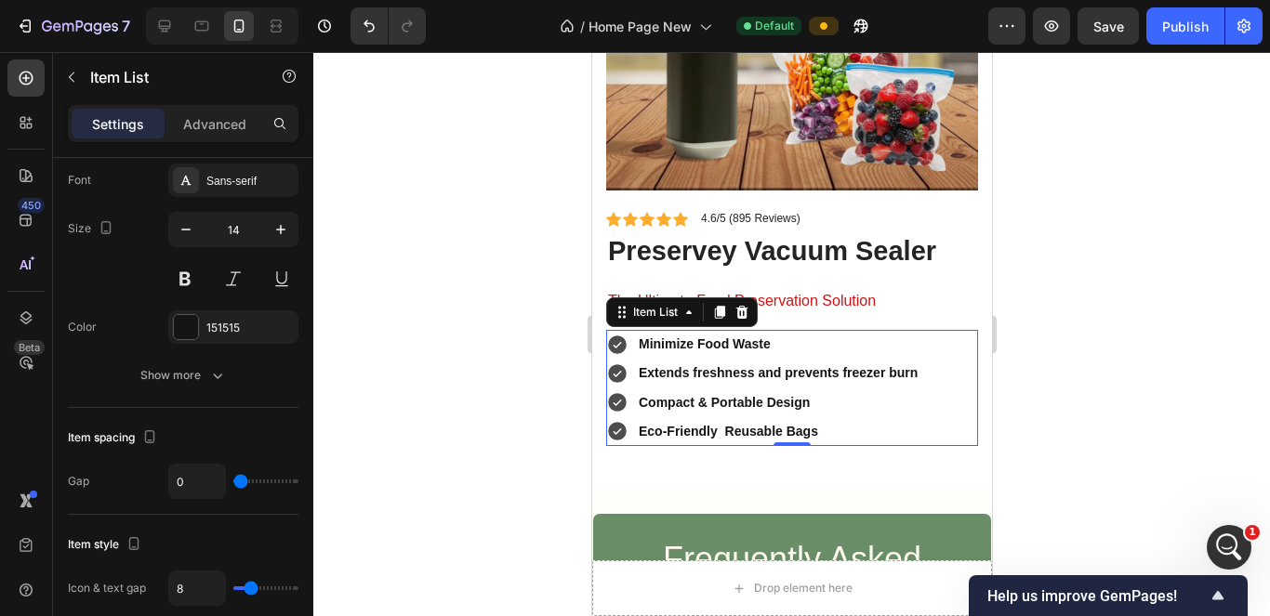
drag, startPoint x: 258, startPoint y: 479, endPoint x: 223, endPoint y: 467, distance: 37.3
type input "0"
click at [233, 480] on input "range" at bounding box center [265, 482] width 65 height 4
click at [260, 545] on div "Item style" at bounding box center [183, 545] width 231 height 30
type input "7"
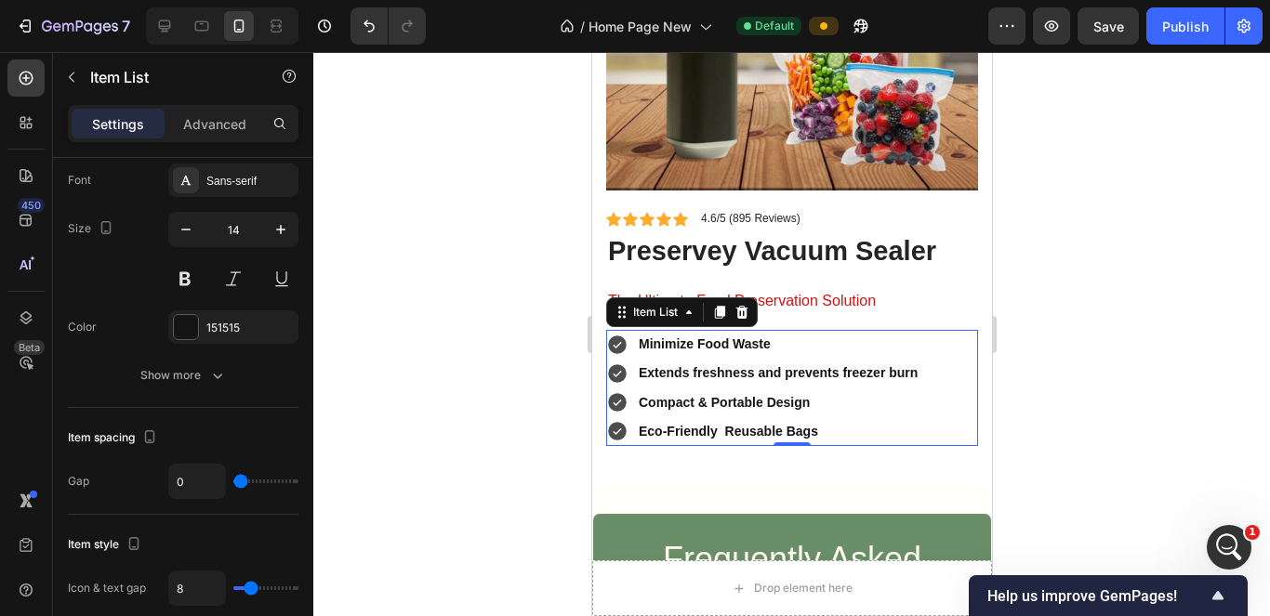
type input "7"
type input "4"
type input "7"
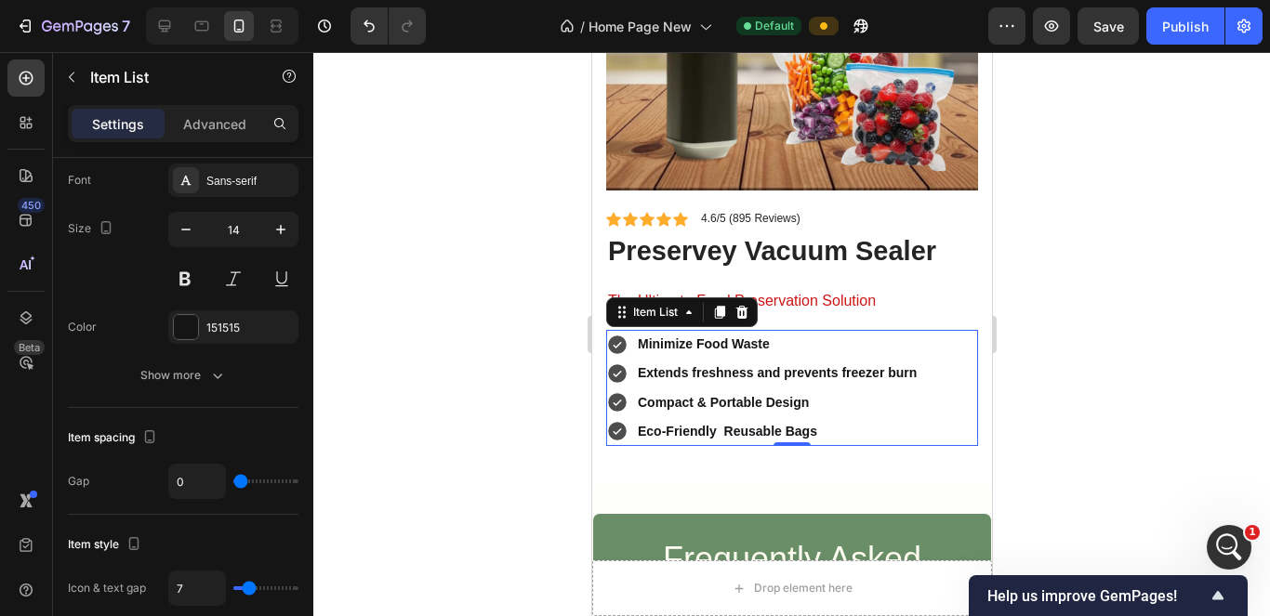
type input "5"
type input "1"
type input "4"
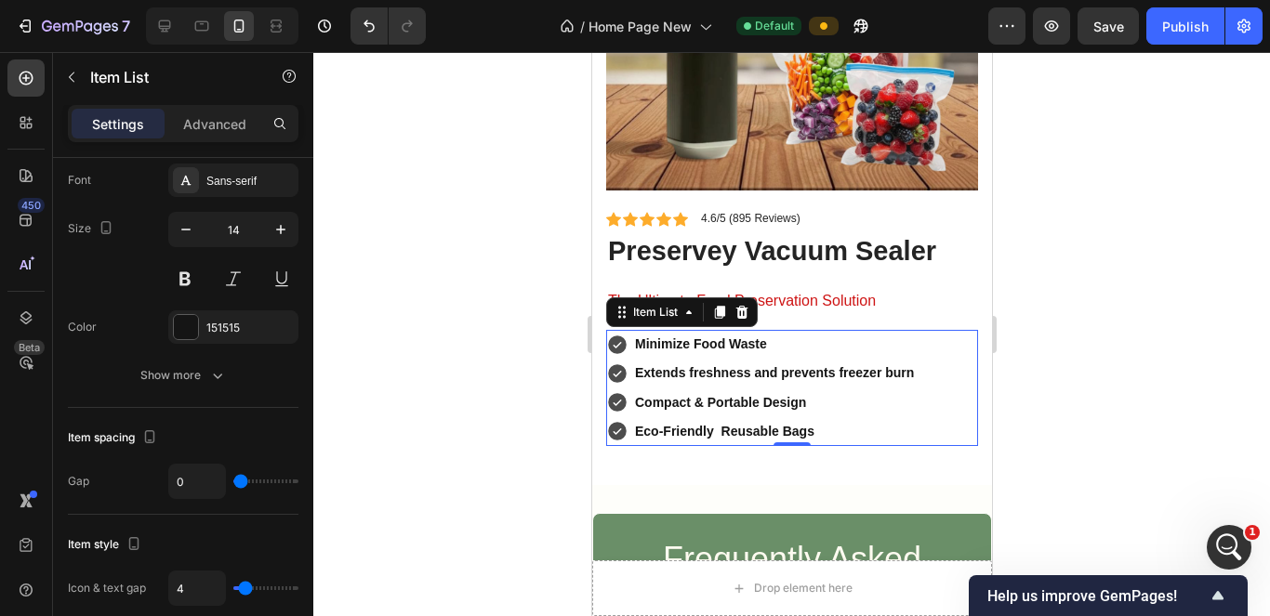
type input "4"
click at [246, 587] on input "range" at bounding box center [265, 589] width 65 height 4
click at [274, 529] on div "Item style Icon & text gap 4" at bounding box center [183, 568] width 231 height 107
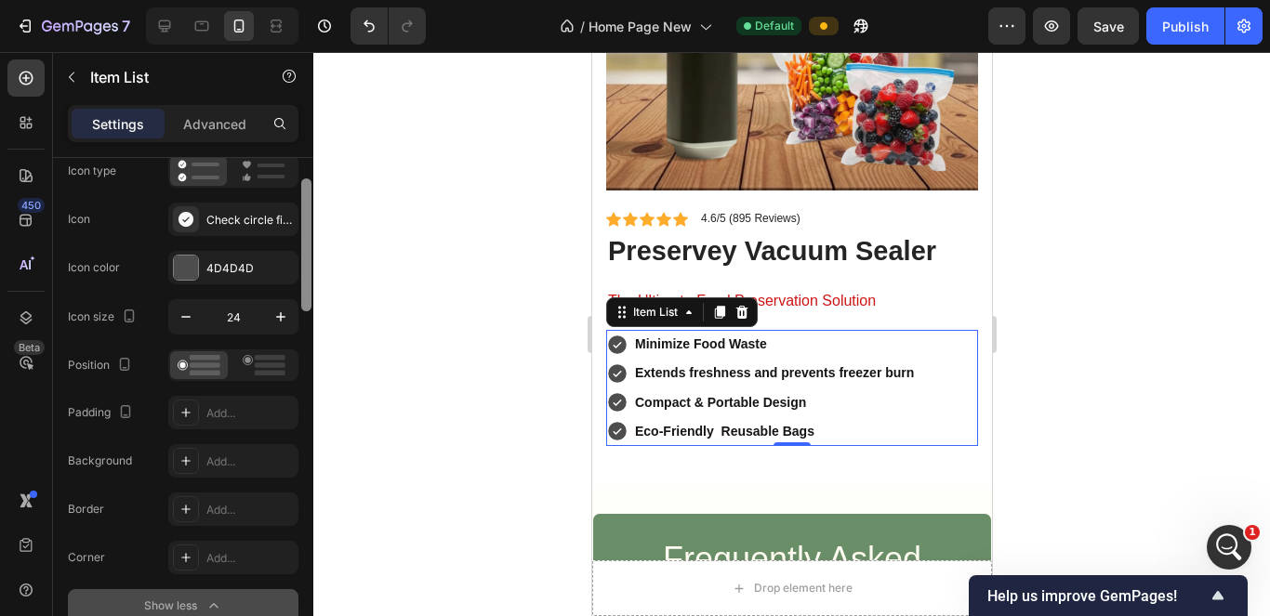
scroll to position [100, 0]
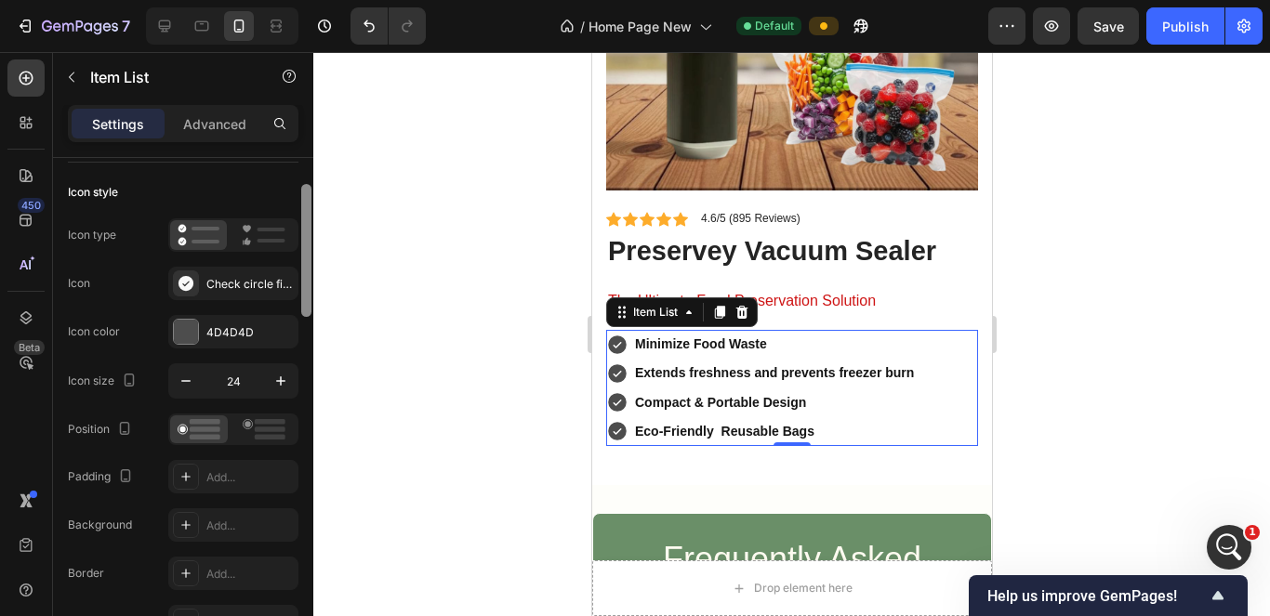
drag, startPoint x: 301, startPoint y: 453, endPoint x: 318, endPoint y: 283, distance: 171.0
click at [318, 0] on div "7 / Home Page New Default Preview Save Publish 450 Beta Sections(6) Elements(83…" at bounding box center [635, 0] width 1270 height 0
drag, startPoint x: 266, startPoint y: 234, endPoint x: 550, endPoint y: 382, distance: 319.8
click at [263, 232] on icon at bounding box center [264, 235] width 44 height 22
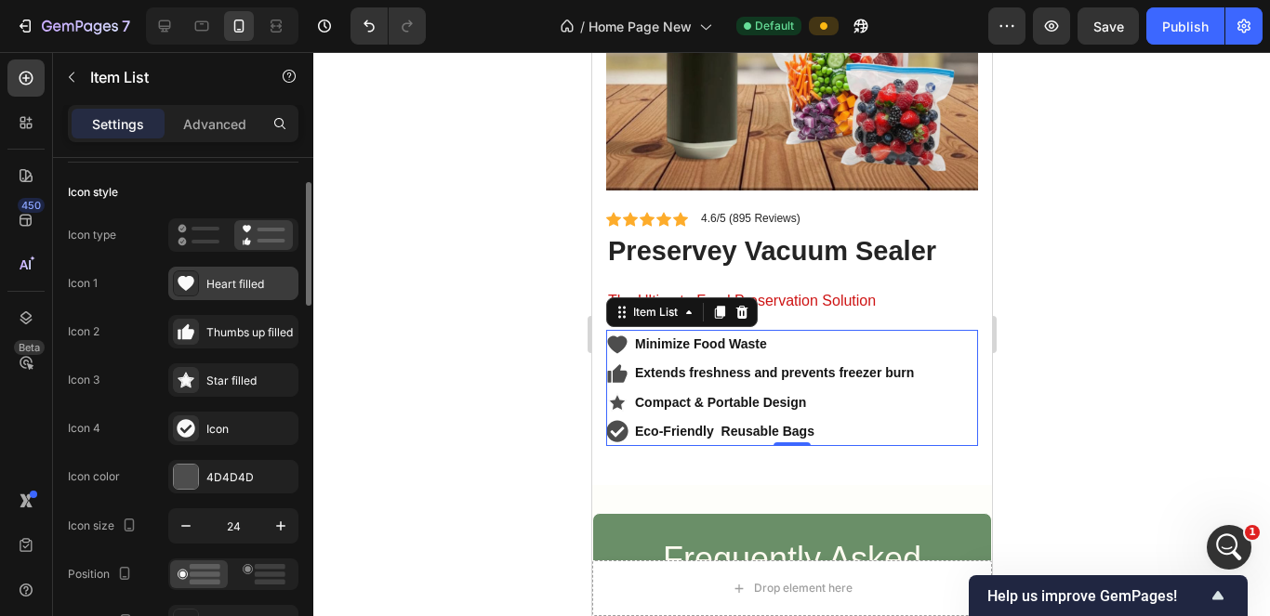
click at [224, 276] on div "Heart filled" at bounding box center [249, 284] width 87 height 17
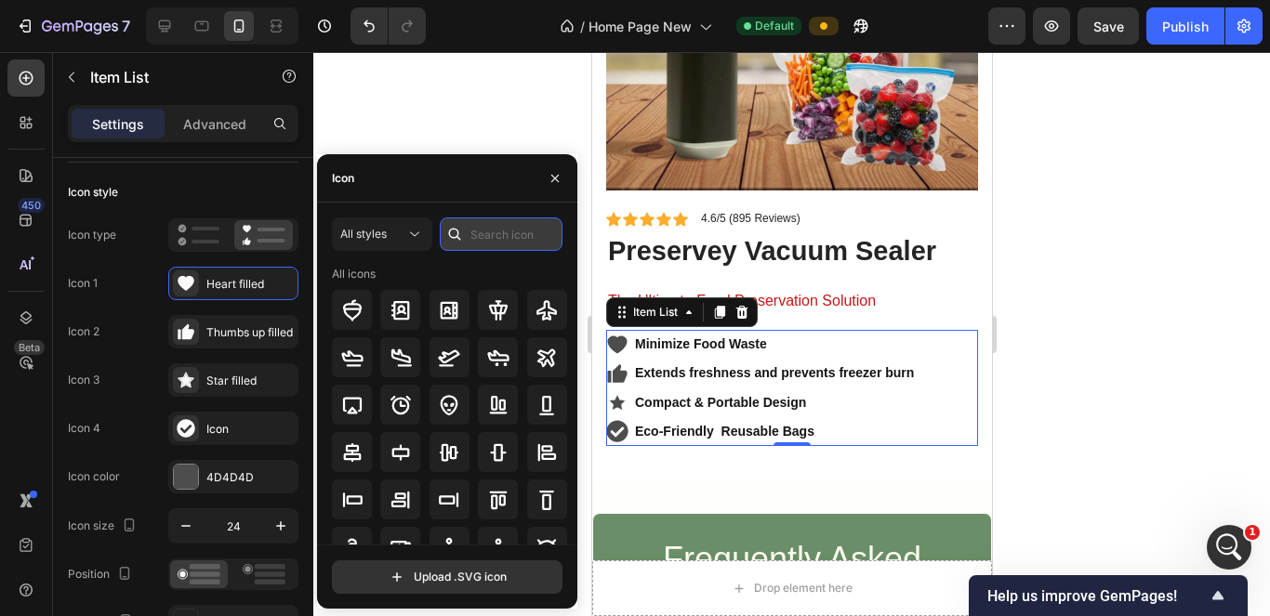
click at [485, 232] on input "text" at bounding box center [501, 234] width 123 height 33
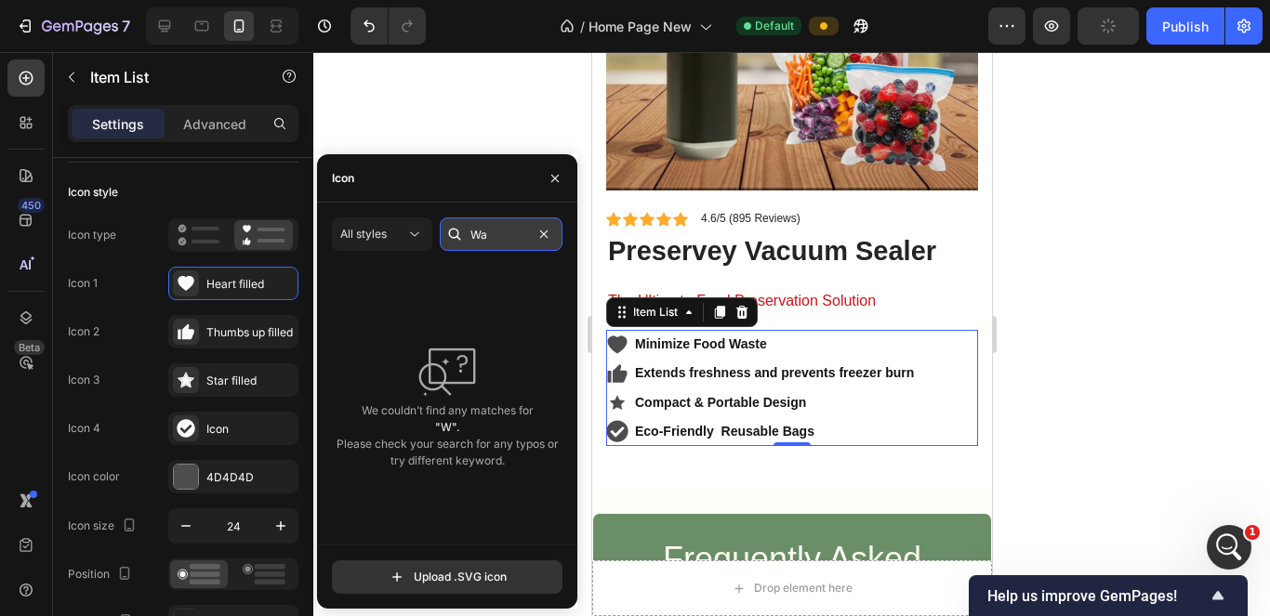
type input "W"
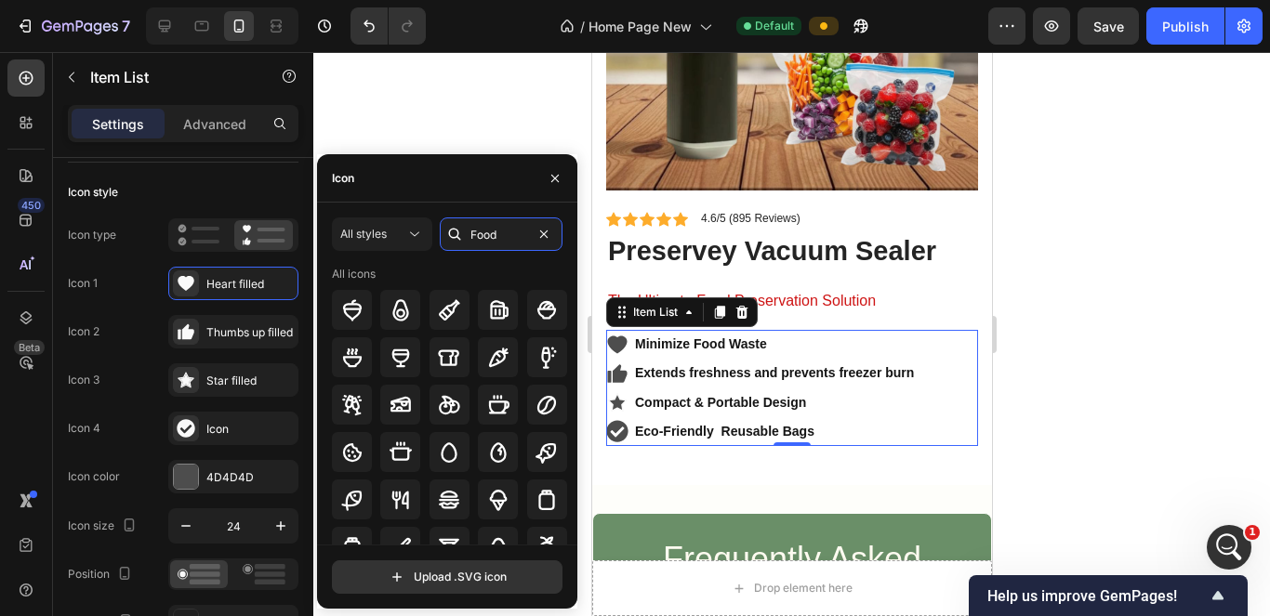
drag, startPoint x: 497, startPoint y: 223, endPoint x: 363, endPoint y: 200, distance: 136.8
click at [363, 200] on div "Icon All styles Food All icons Upload .SVG icon" at bounding box center [447, 381] width 260 height 455
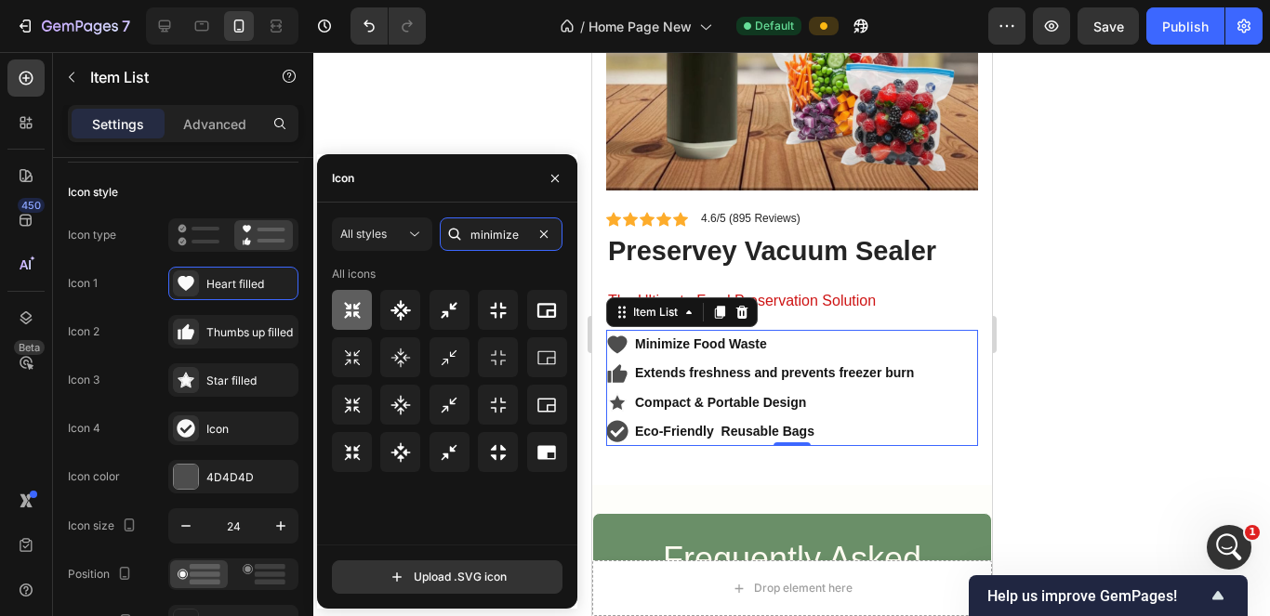
type input "minimize"
click at [354, 309] on icon at bounding box center [352, 310] width 16 height 16
click at [553, 182] on icon "button" at bounding box center [555, 178] width 15 height 15
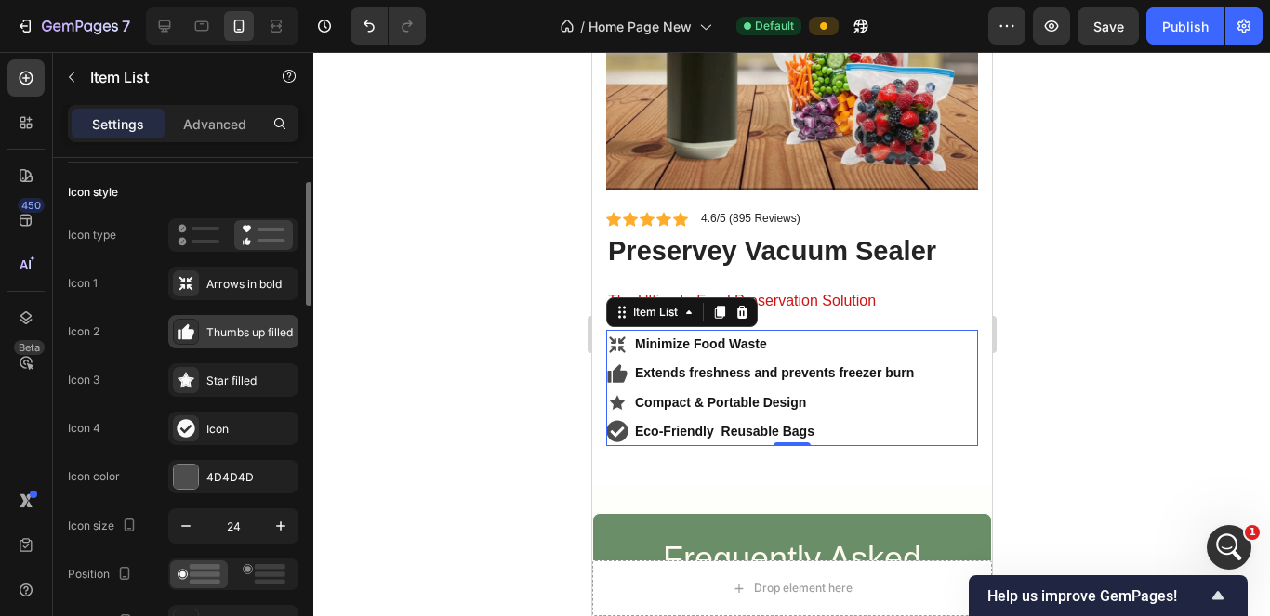
click at [232, 329] on div "Thumbs up filled" at bounding box center [249, 333] width 87 height 17
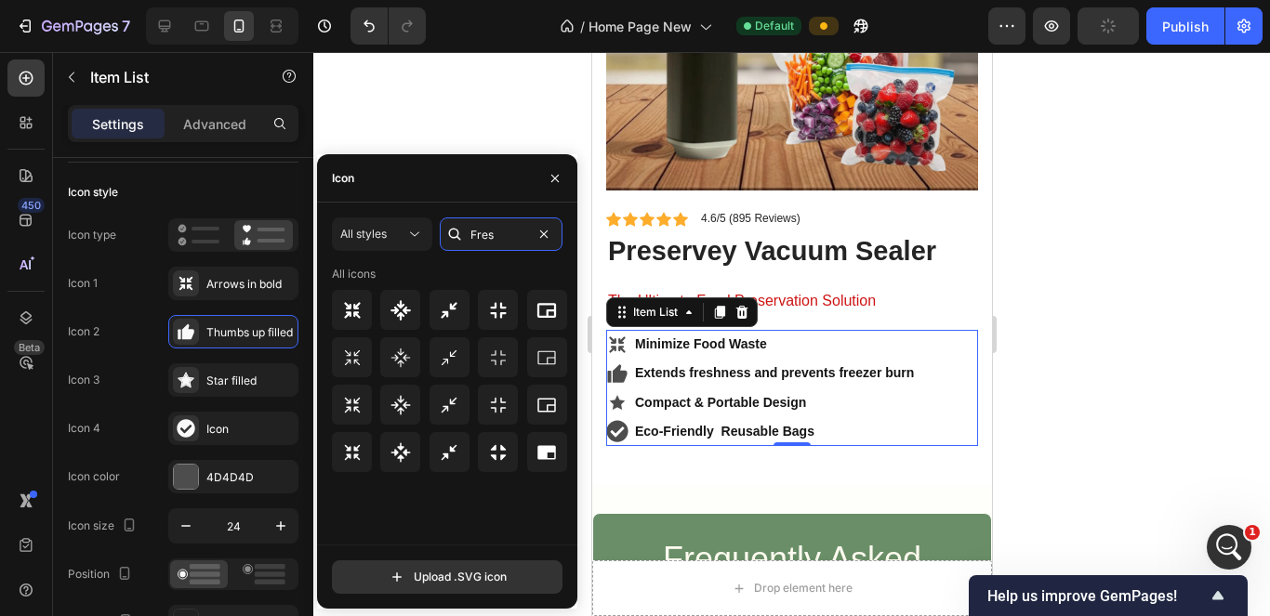
type input "Fresh"
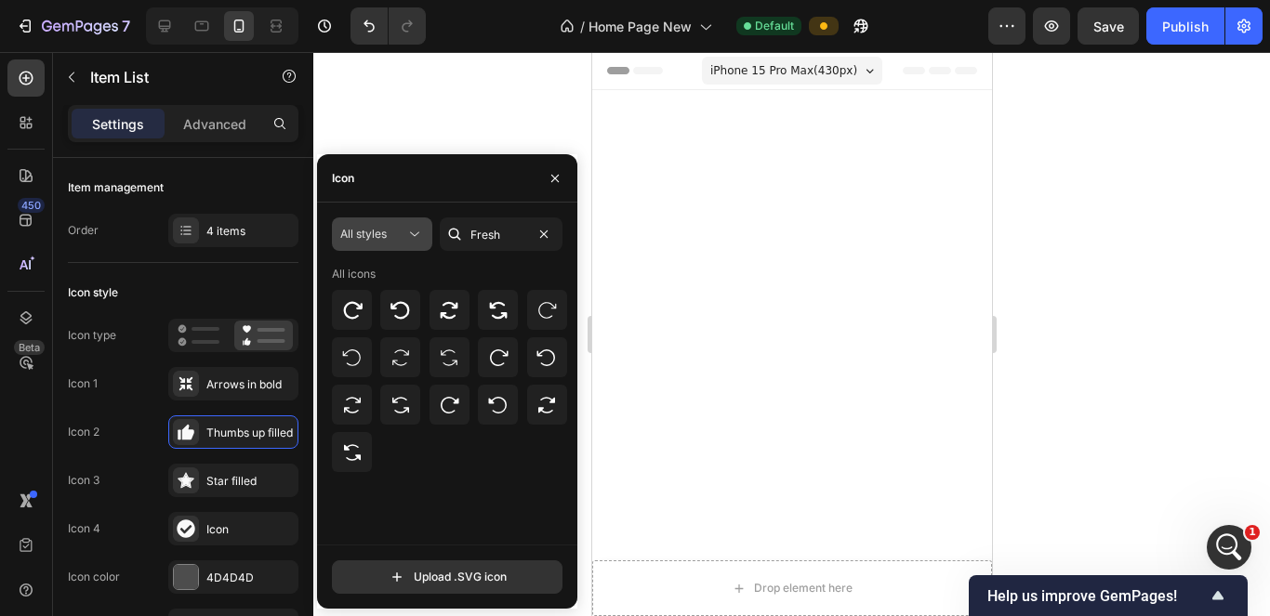
drag, startPoint x: 520, startPoint y: 241, endPoint x: 430, endPoint y: 236, distance: 90.3
click at [430, 236] on div "All styles Fresh" at bounding box center [447, 234] width 231 height 33
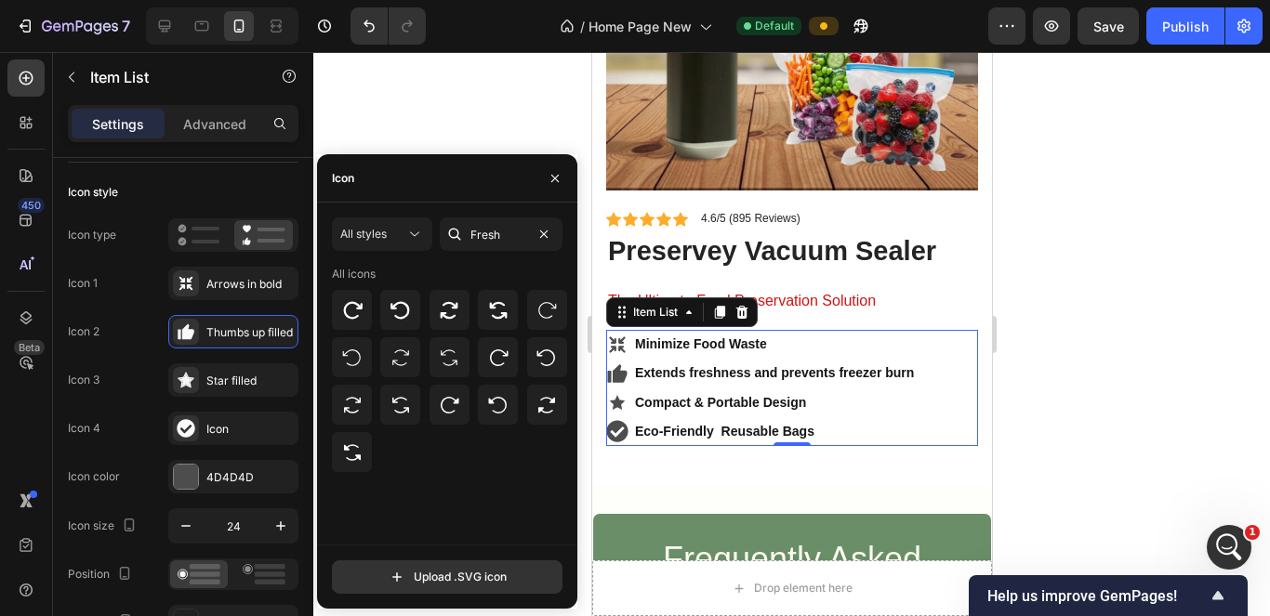
scroll to position [13015, 0]
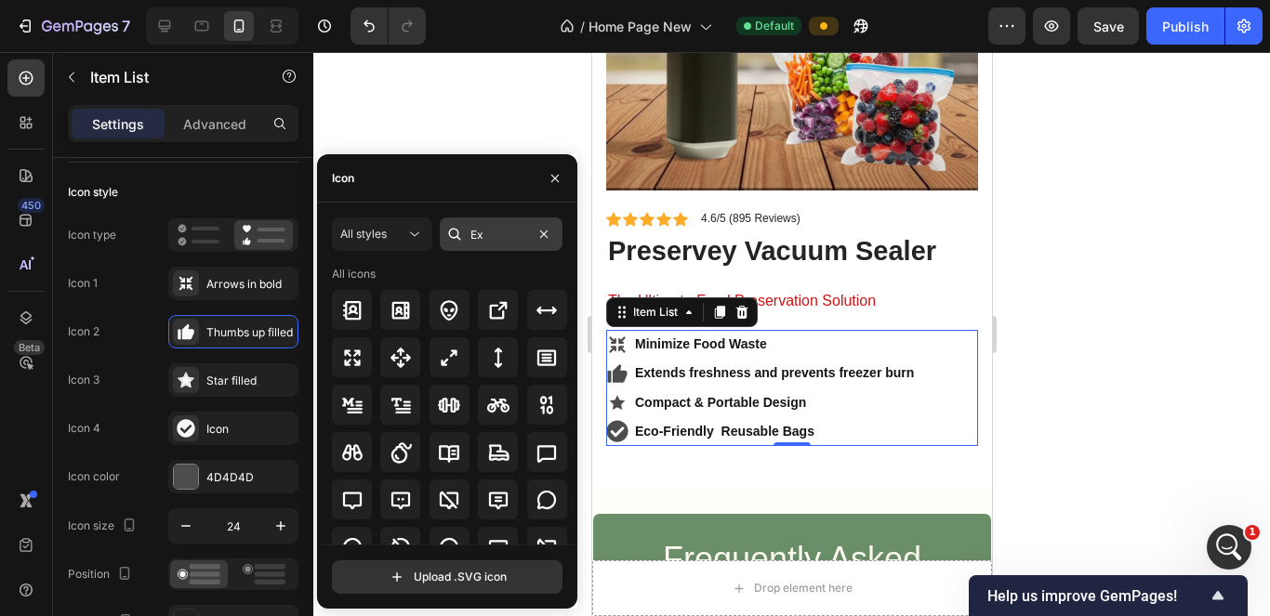
type input "E"
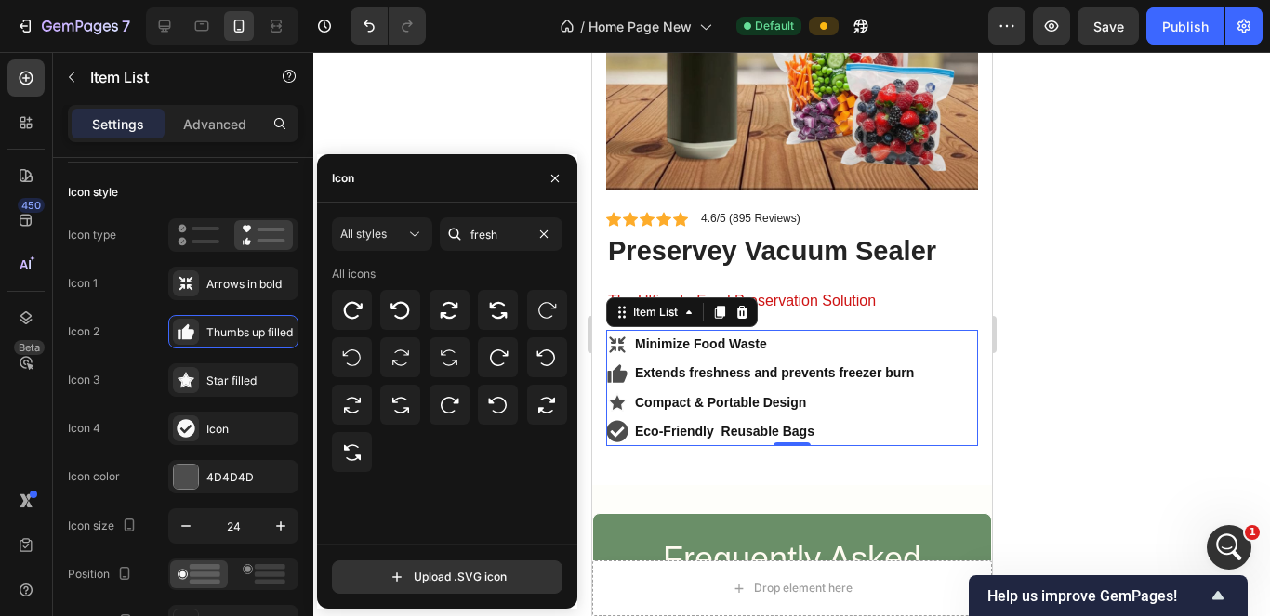
drag, startPoint x: 506, startPoint y: 236, endPoint x: 455, endPoint y: 237, distance: 51.1
click at [455, 237] on div "fresh" at bounding box center [501, 234] width 123 height 33
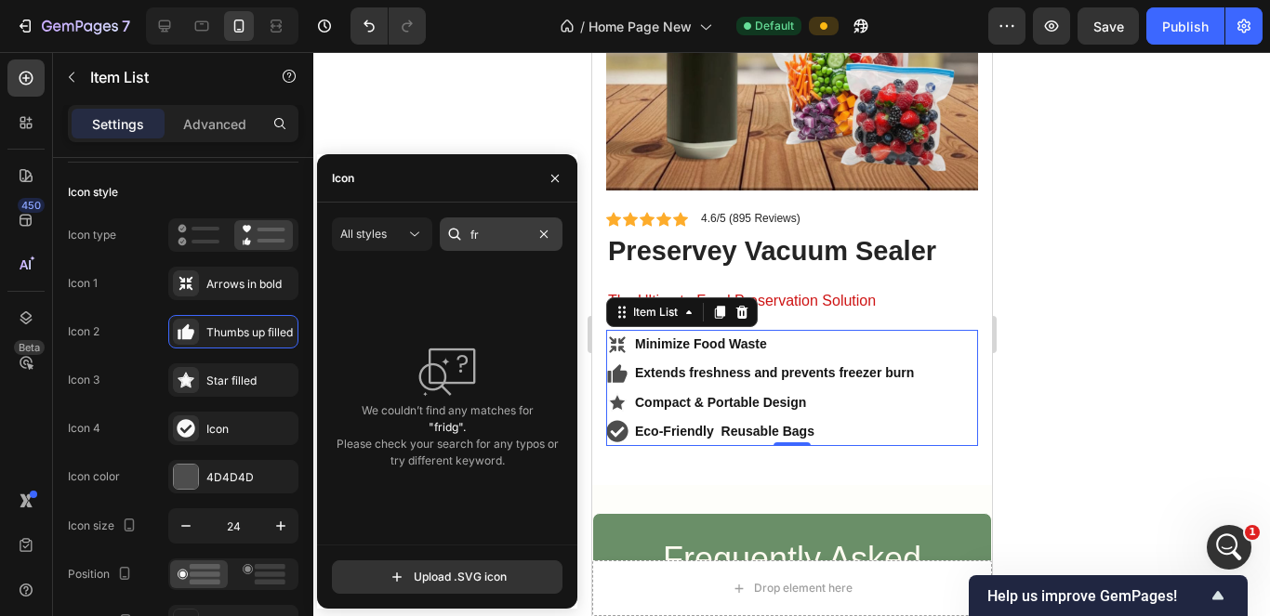
type input "f"
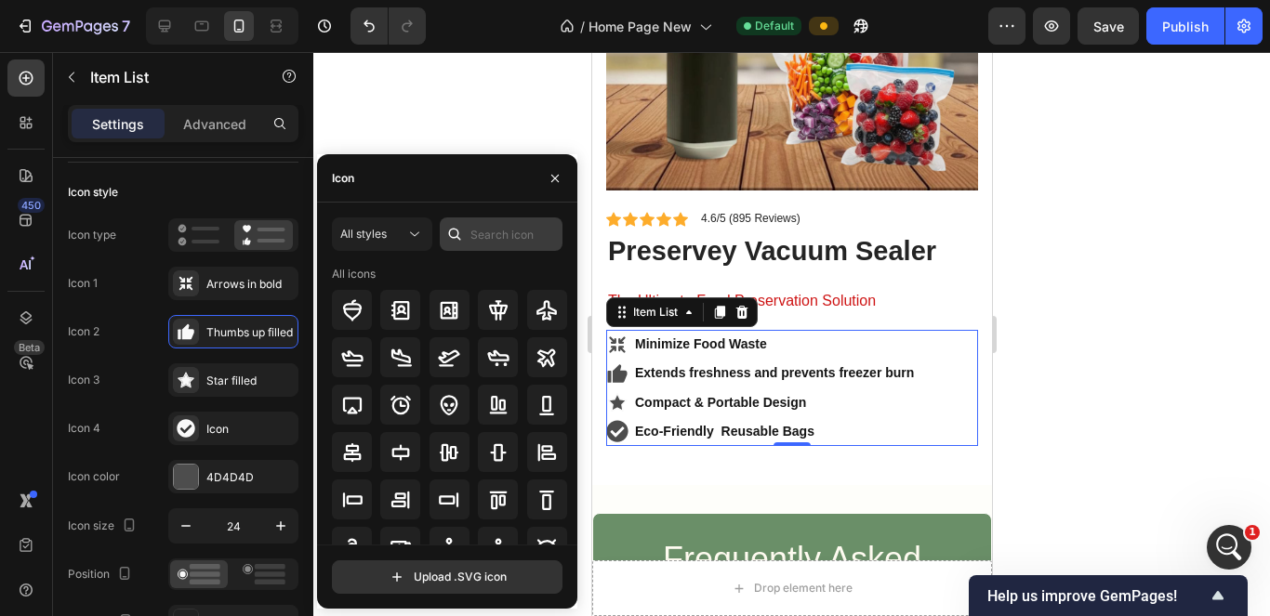
click at [509, 239] on input "text" at bounding box center [501, 234] width 123 height 33
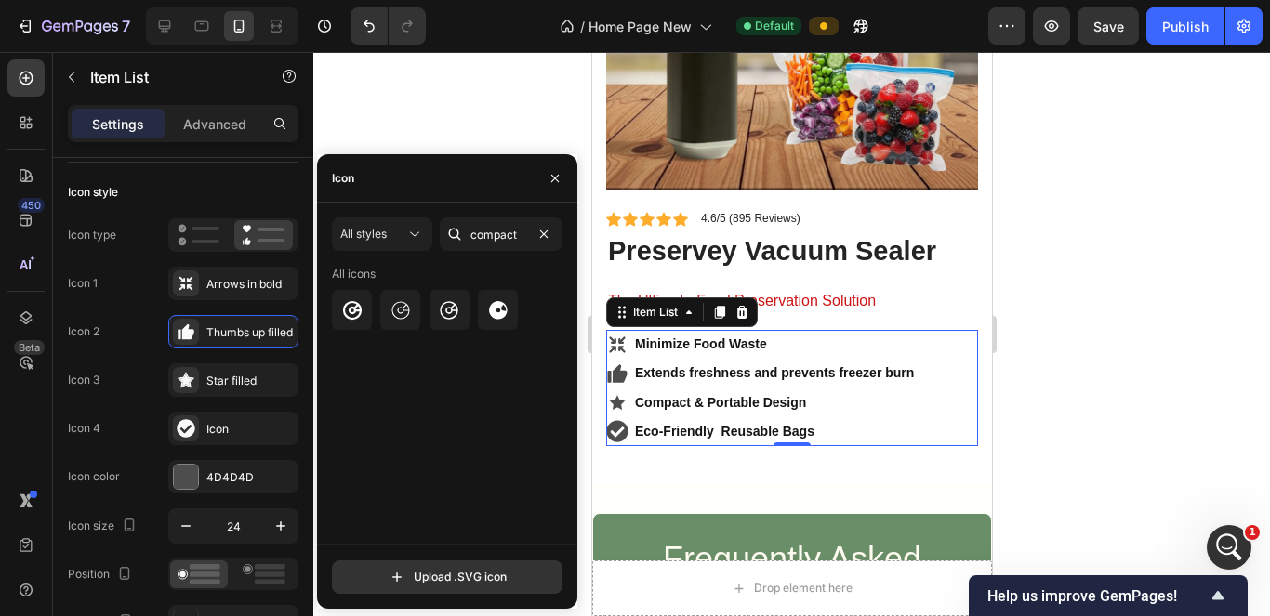
drag, startPoint x: 523, startPoint y: 229, endPoint x: 461, endPoint y: 235, distance: 61.7
click at [461, 235] on div "compact" at bounding box center [501, 234] width 123 height 33
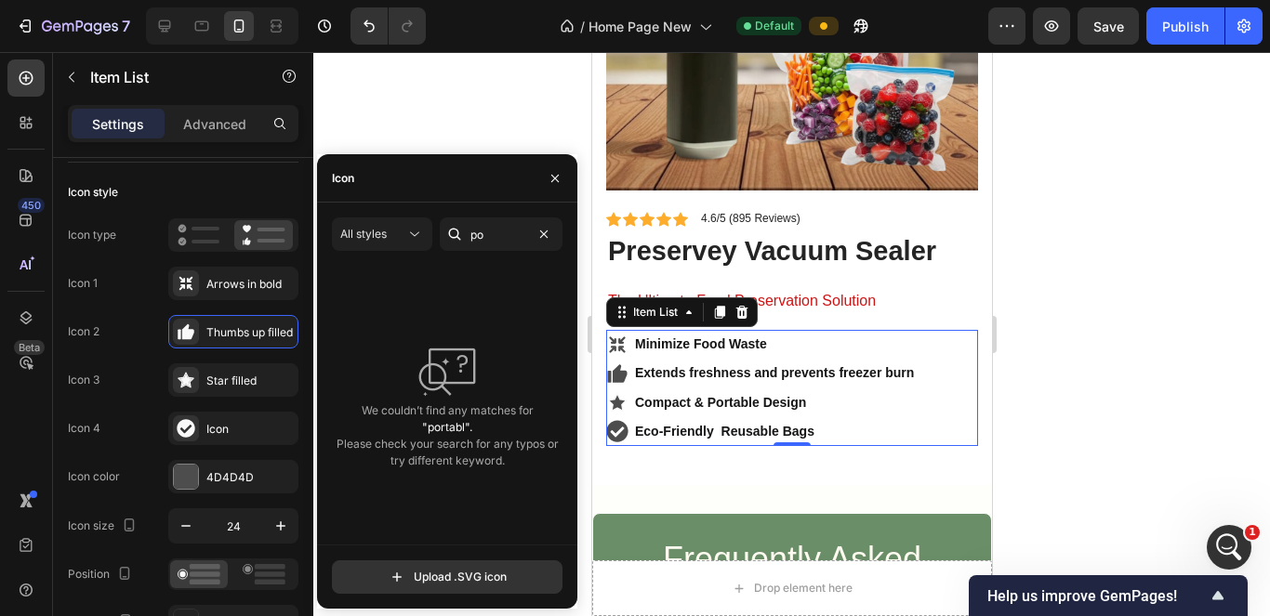
type input "p"
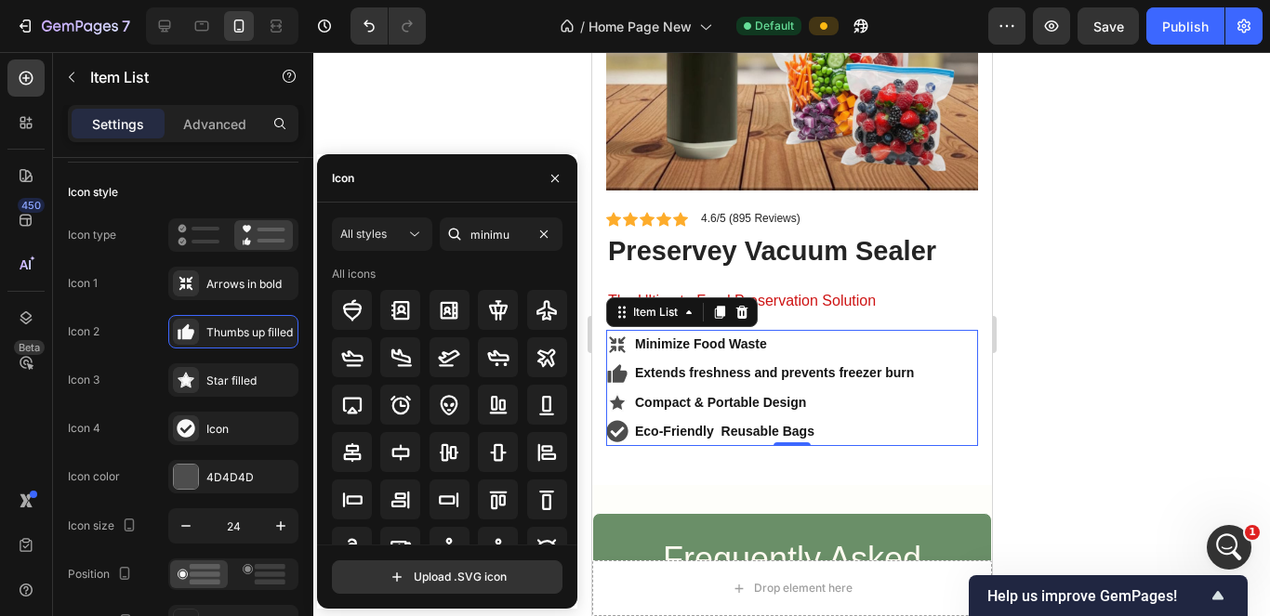
type input "minimum"
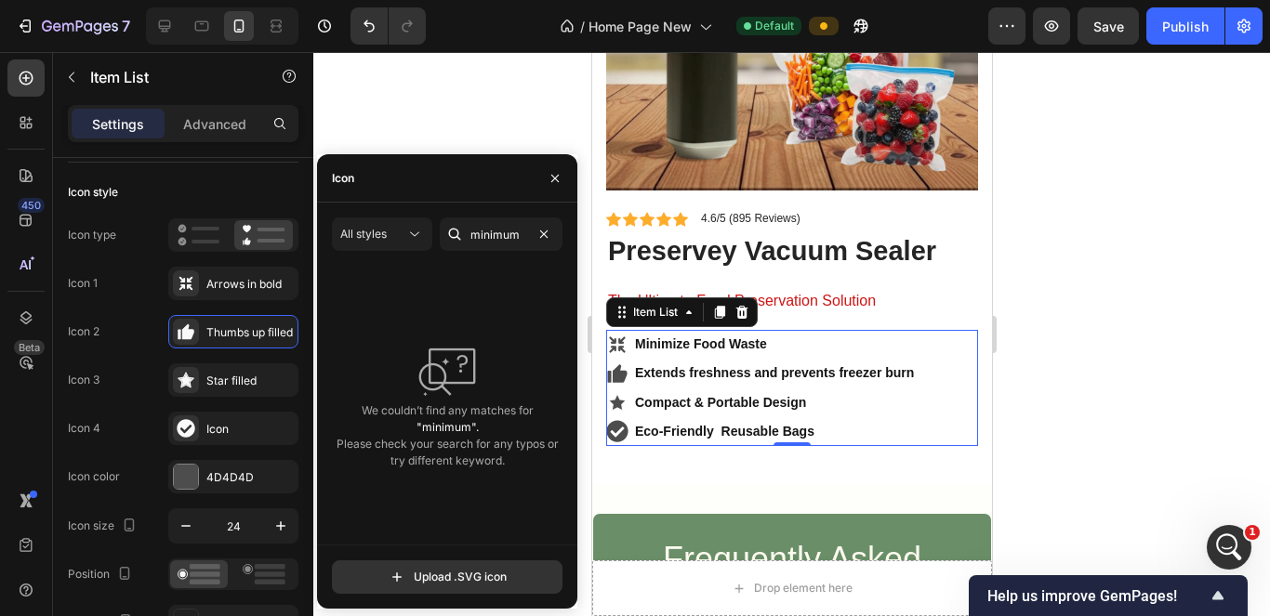
drag, startPoint x: 523, startPoint y: 237, endPoint x: 464, endPoint y: 228, distance: 59.3
click at [464, 228] on div "minimum" at bounding box center [501, 234] width 123 height 33
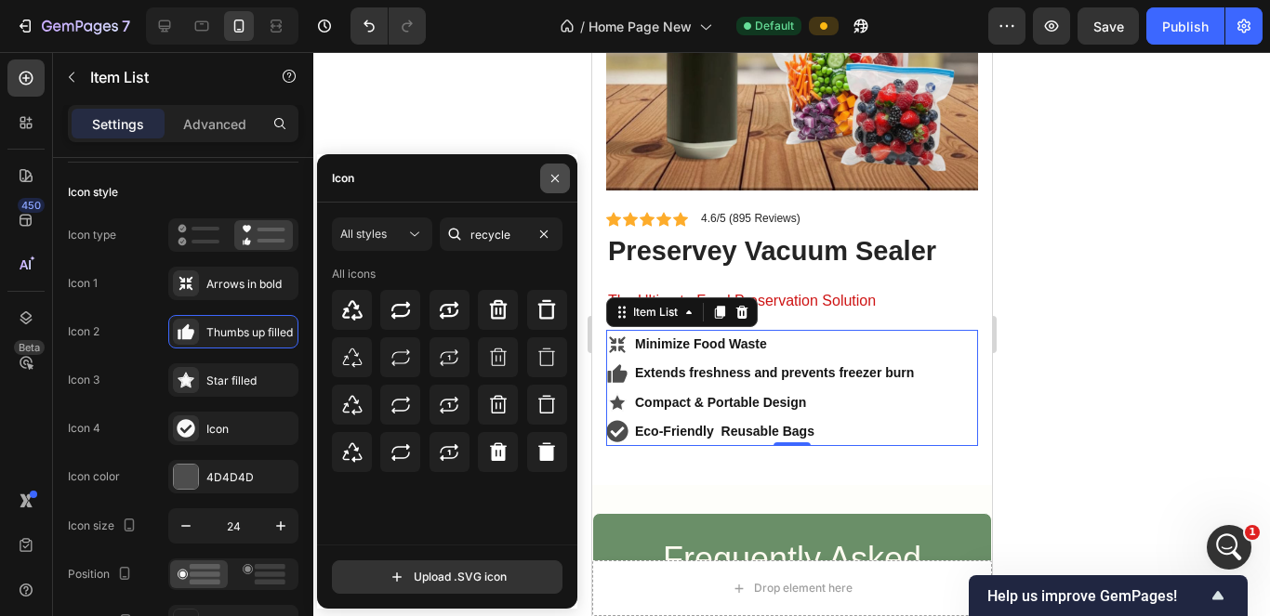
type input "recycle"
click at [562, 175] on icon "button" at bounding box center [555, 178] width 15 height 15
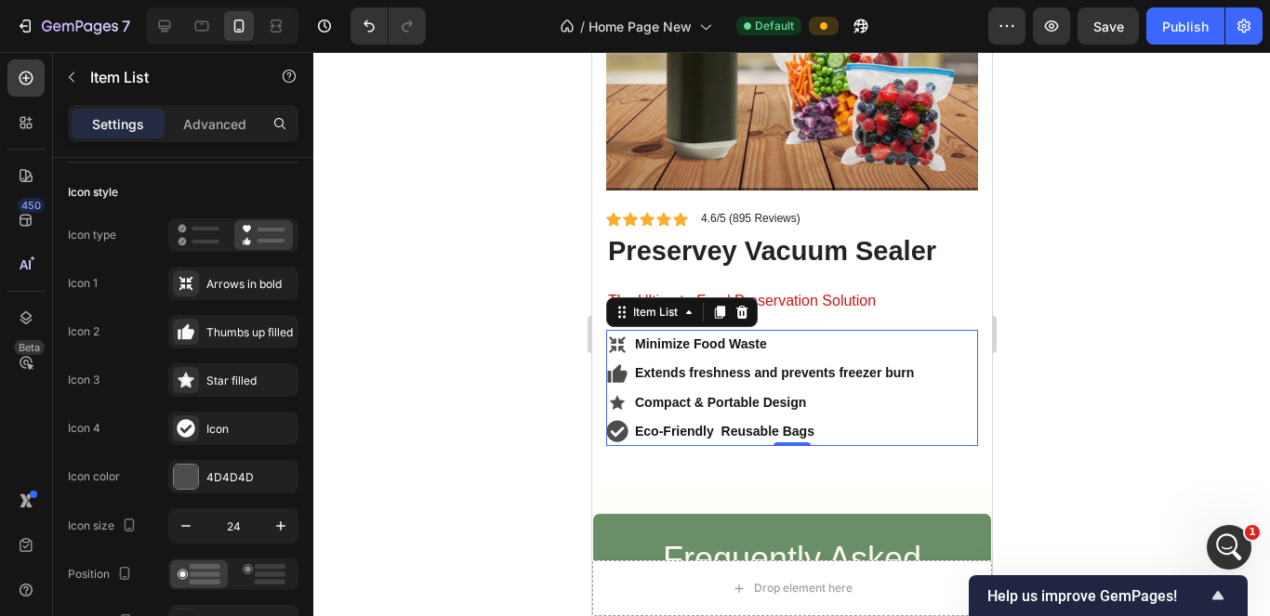
click at [614, 337] on icon at bounding box center [616, 345] width 16 height 16
click at [235, 289] on div "Arrows in bold" at bounding box center [249, 284] width 87 height 17
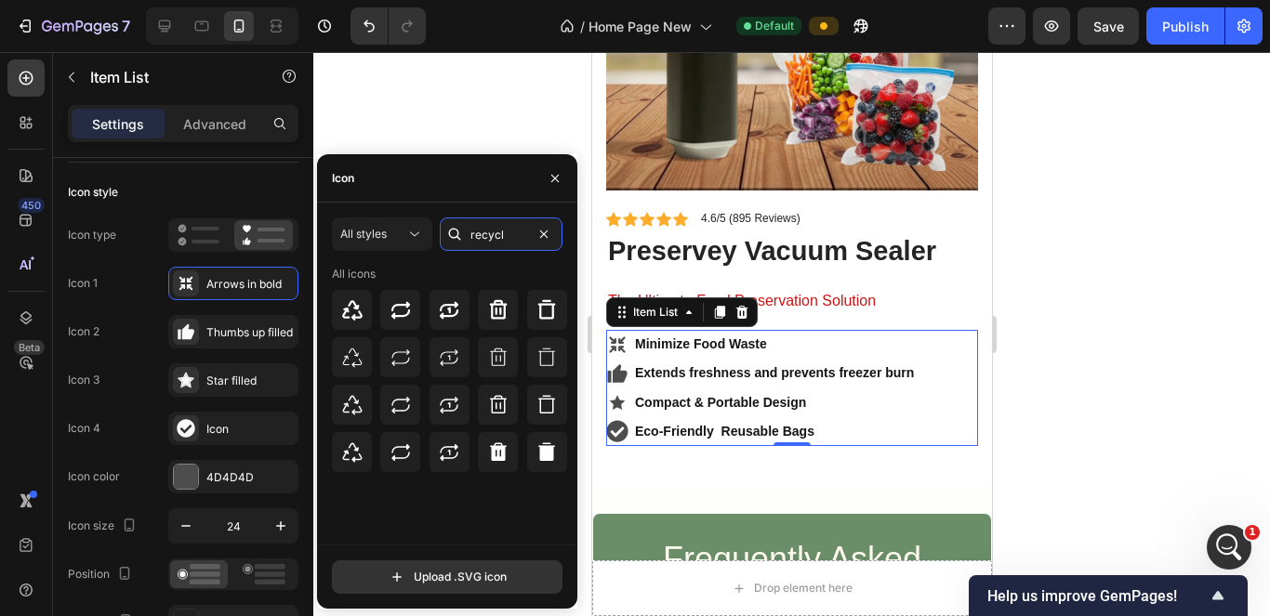
type input "recycle"
click at [509, 319] on icon at bounding box center [498, 310] width 22 height 22
click at [624, 421] on icon at bounding box center [615, 431] width 21 height 21
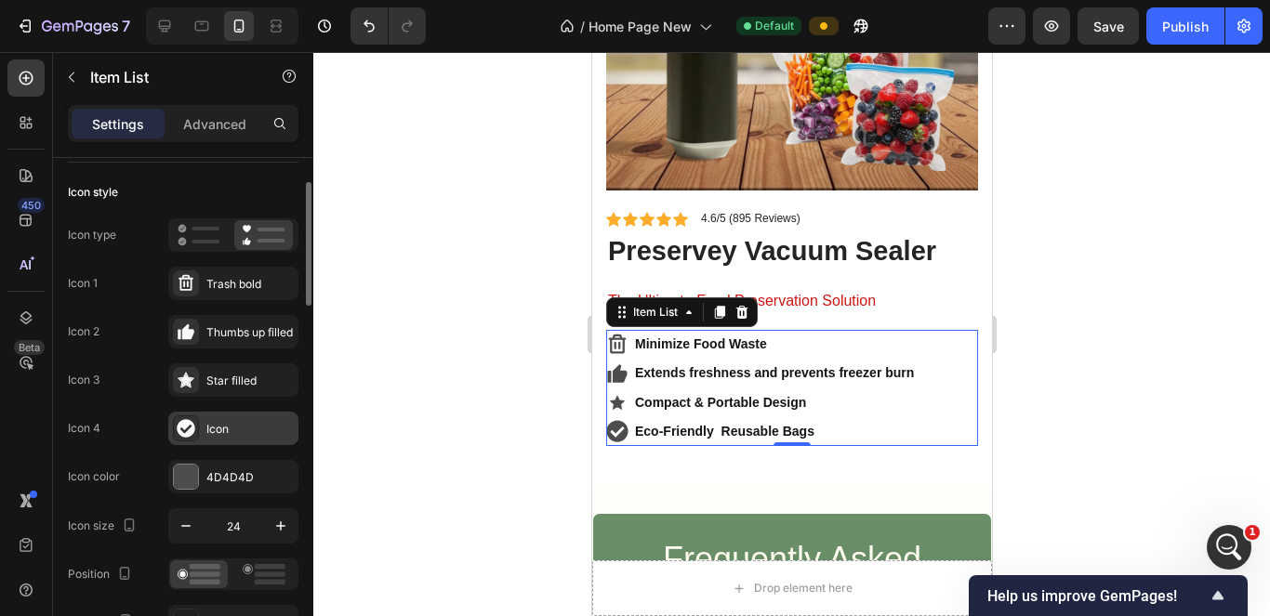
click at [254, 434] on div "Icon" at bounding box center [249, 429] width 87 height 17
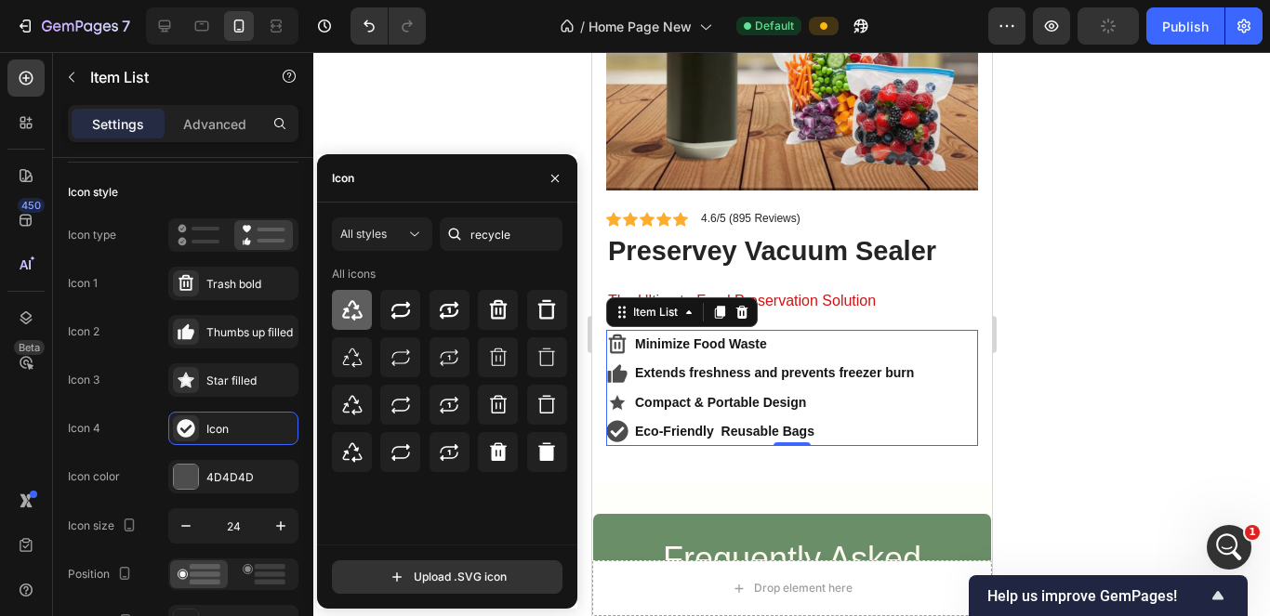
click at [353, 306] on icon at bounding box center [352, 310] width 22 height 22
click at [283, 387] on div "Star filled" at bounding box center [249, 381] width 87 height 17
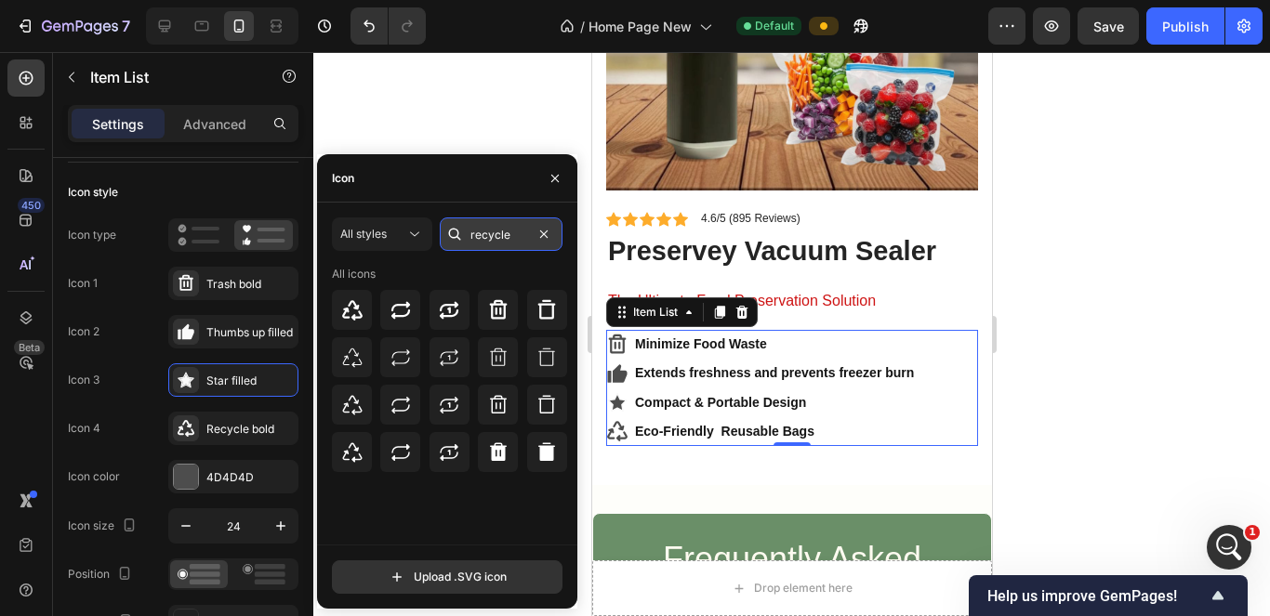
click at [512, 231] on input "recycle" at bounding box center [501, 234] width 123 height 33
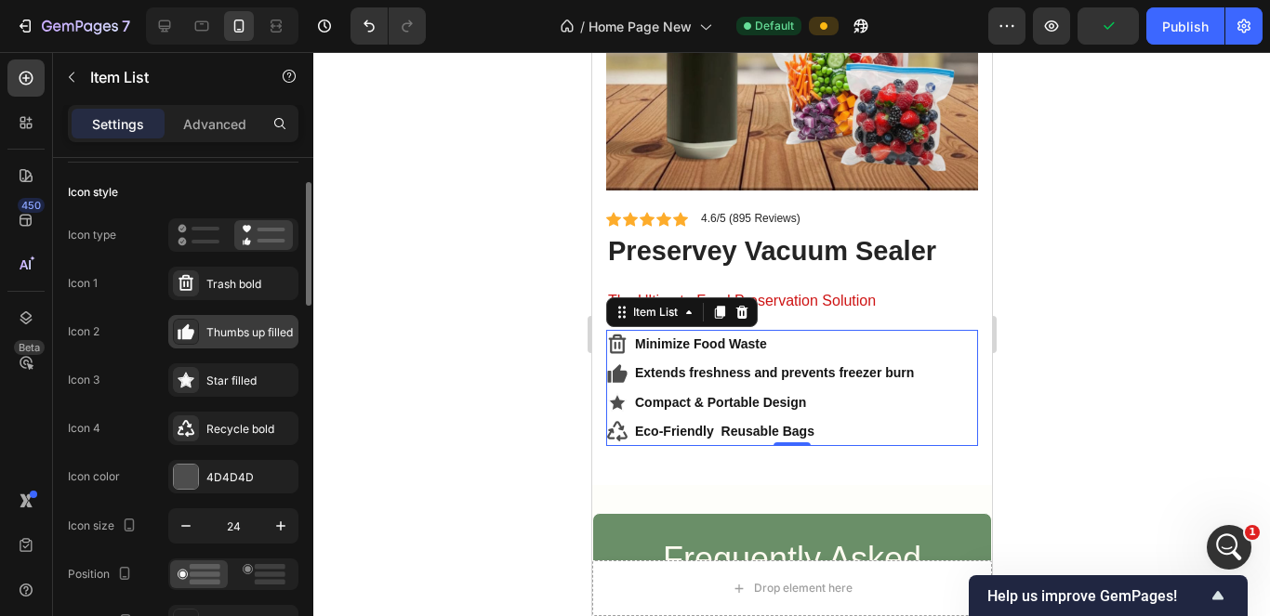
click at [245, 333] on div "Thumbs up filled" at bounding box center [249, 333] width 87 height 17
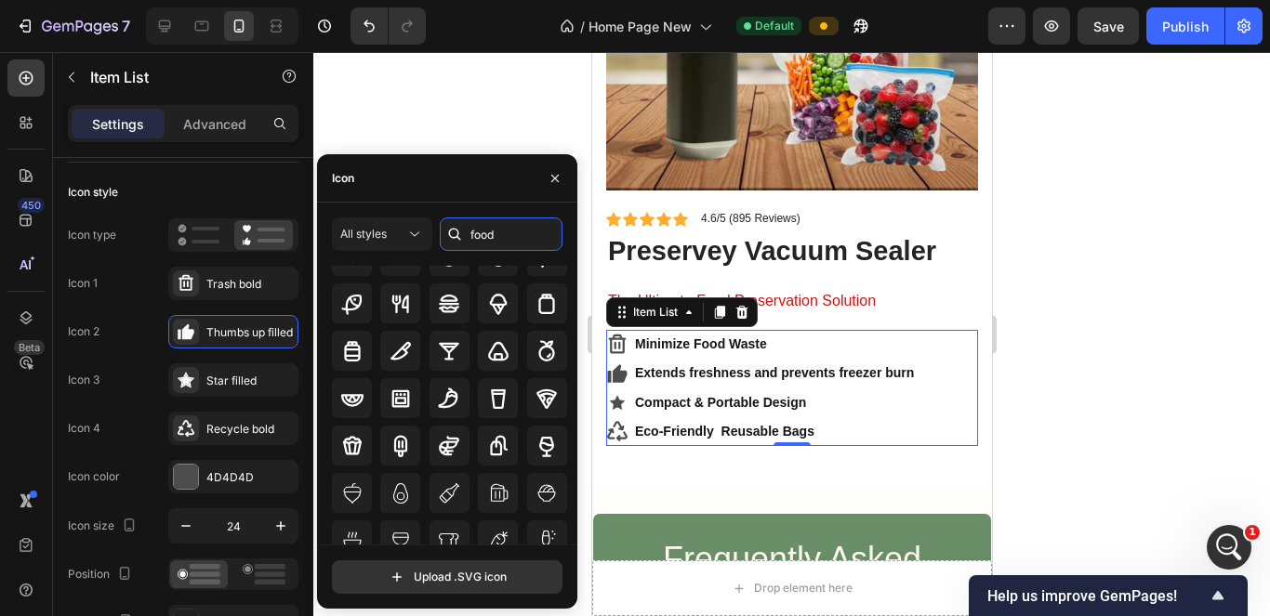
scroll to position [205, 0]
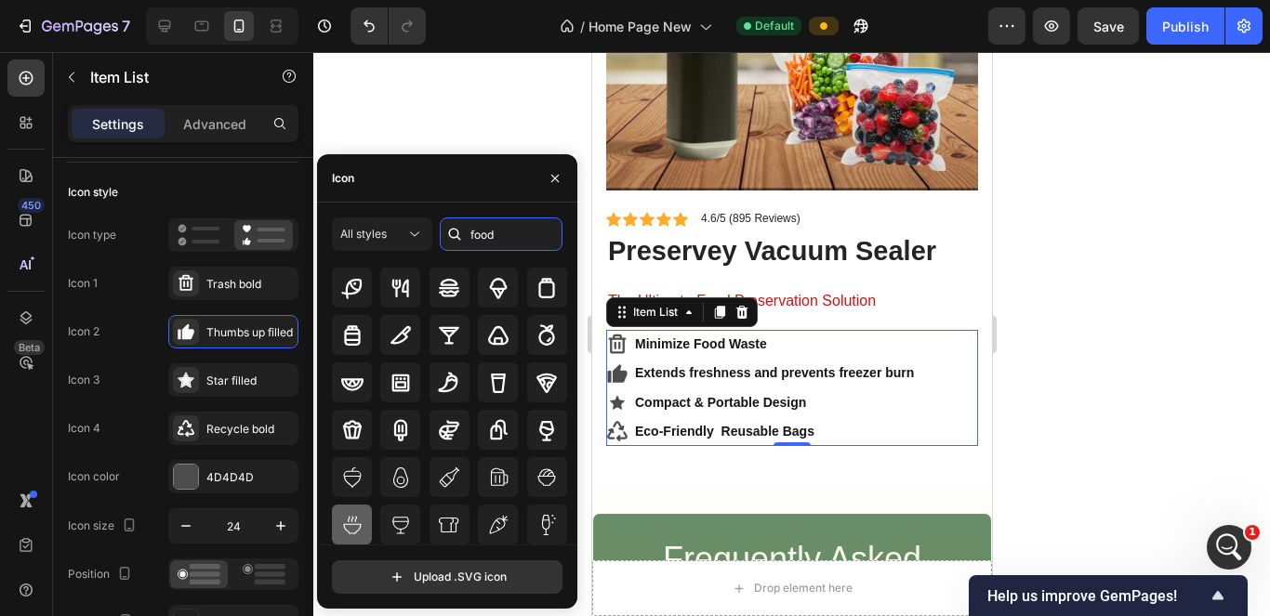
type input "food"
click at [338, 529] on div at bounding box center [352, 525] width 40 height 40
click at [558, 178] on icon "button" at bounding box center [555, 178] width 15 height 15
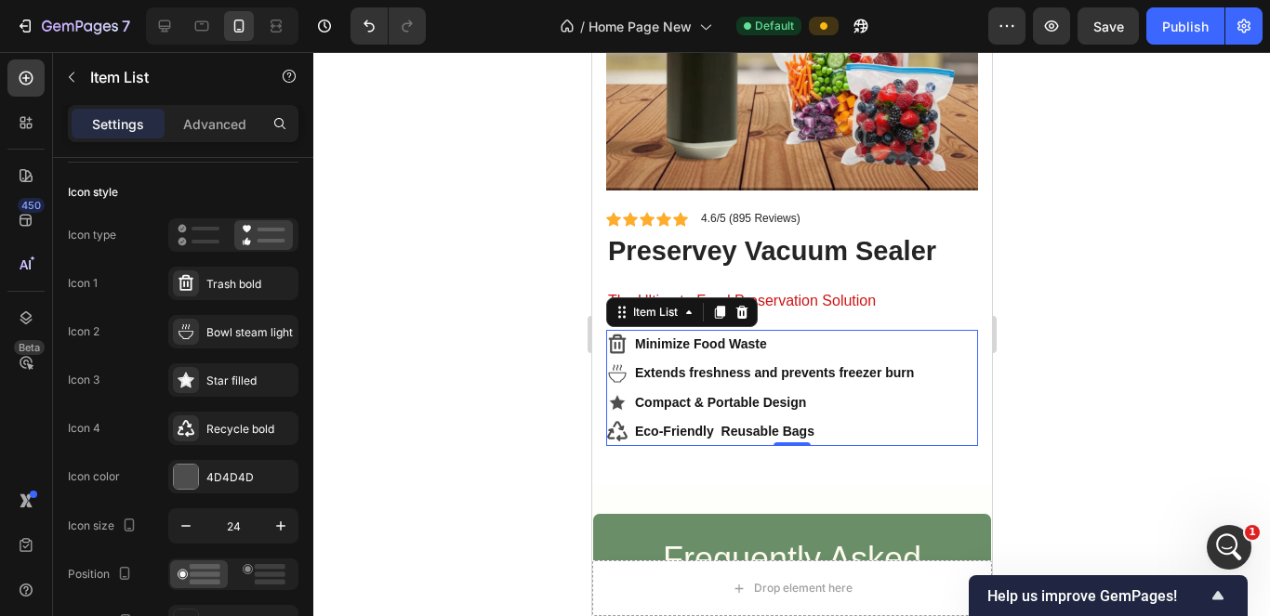
click at [1082, 381] on div at bounding box center [791, 334] width 957 height 564
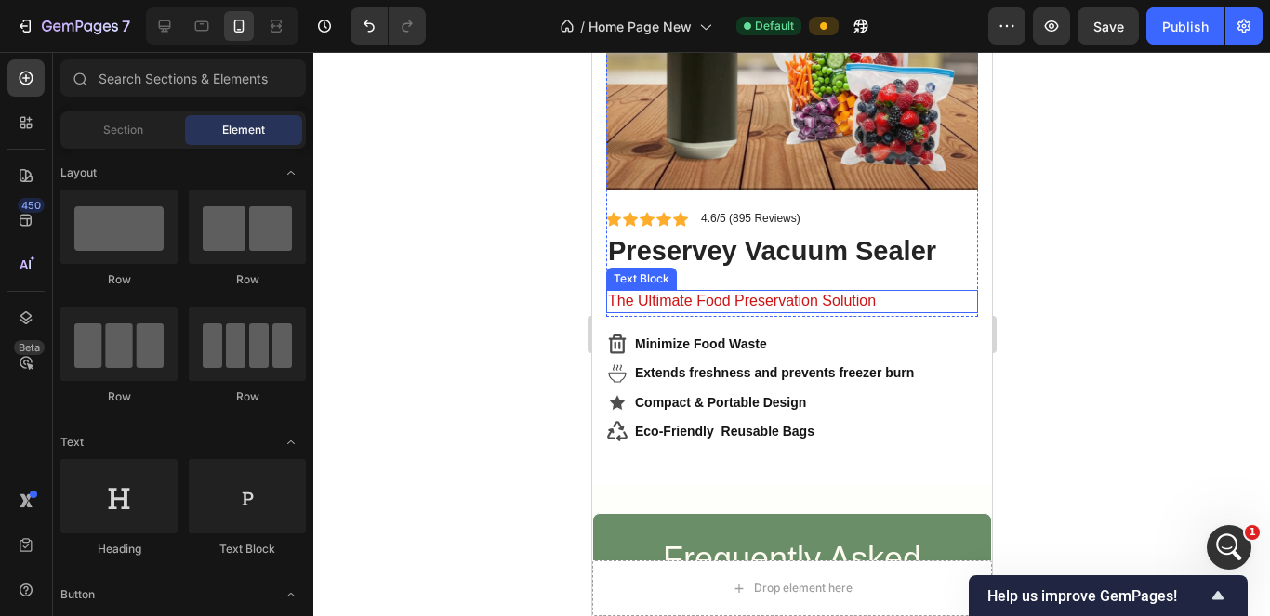
click at [824, 292] on p "The Ultimate Food Preservation Solution" at bounding box center [791, 302] width 368 height 20
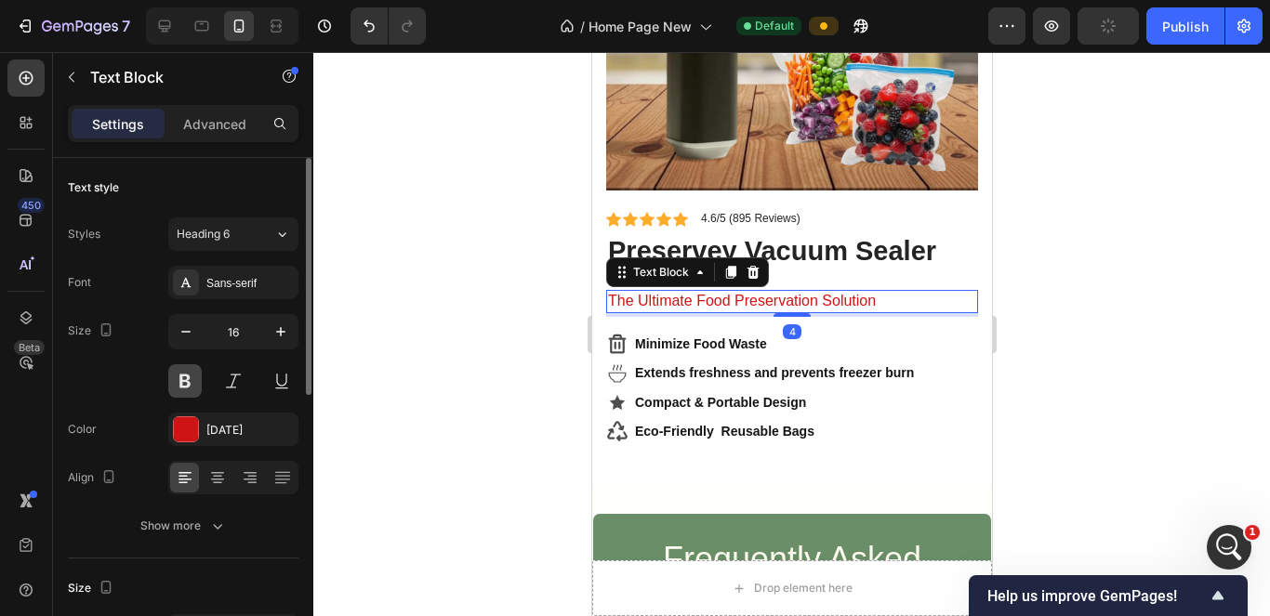
click at [192, 384] on button at bounding box center [184, 380] width 33 height 33
click at [432, 373] on div at bounding box center [791, 334] width 957 height 564
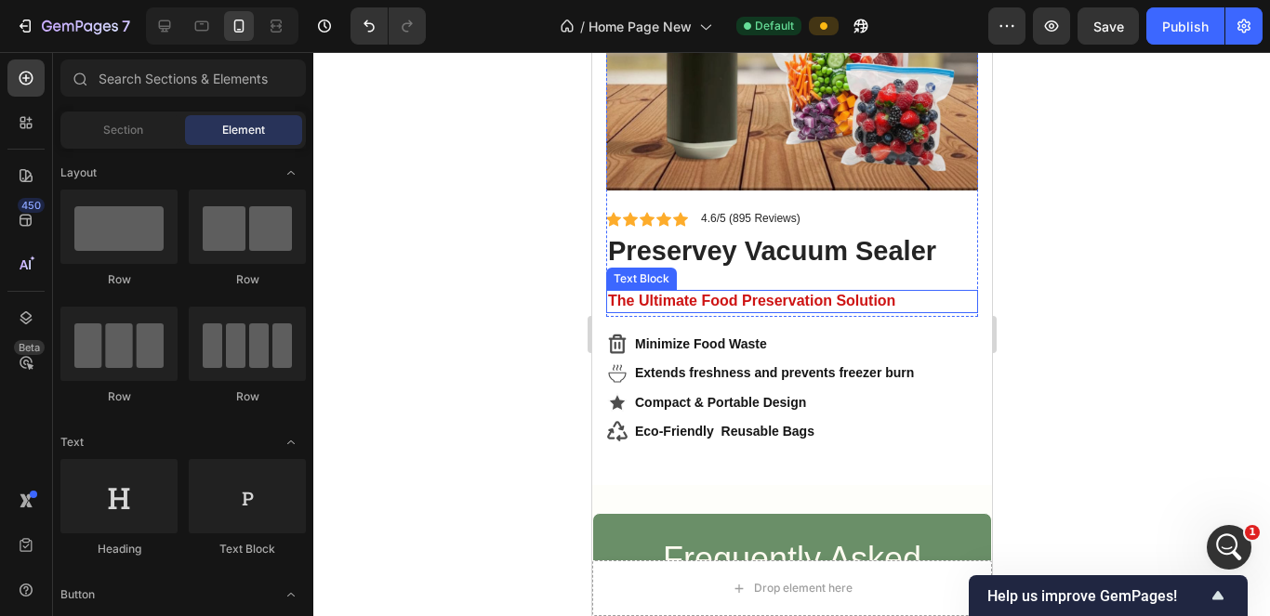
click at [682, 292] on p "The Ultimate Food Preservation Solution" at bounding box center [791, 302] width 368 height 20
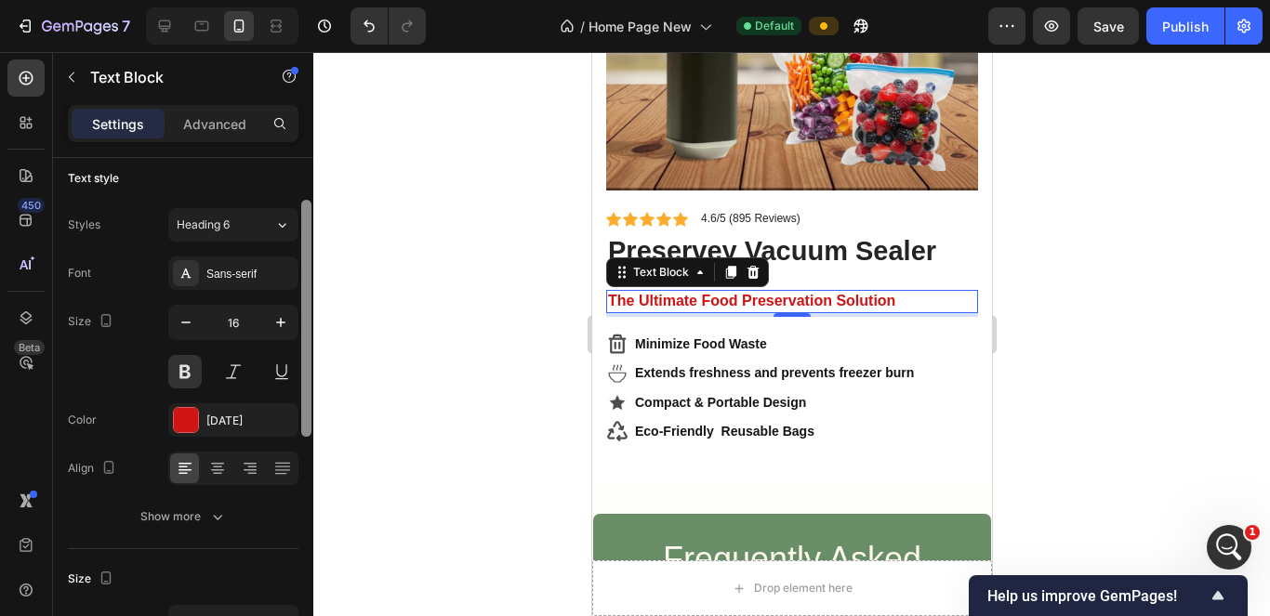
scroll to position [0, 0]
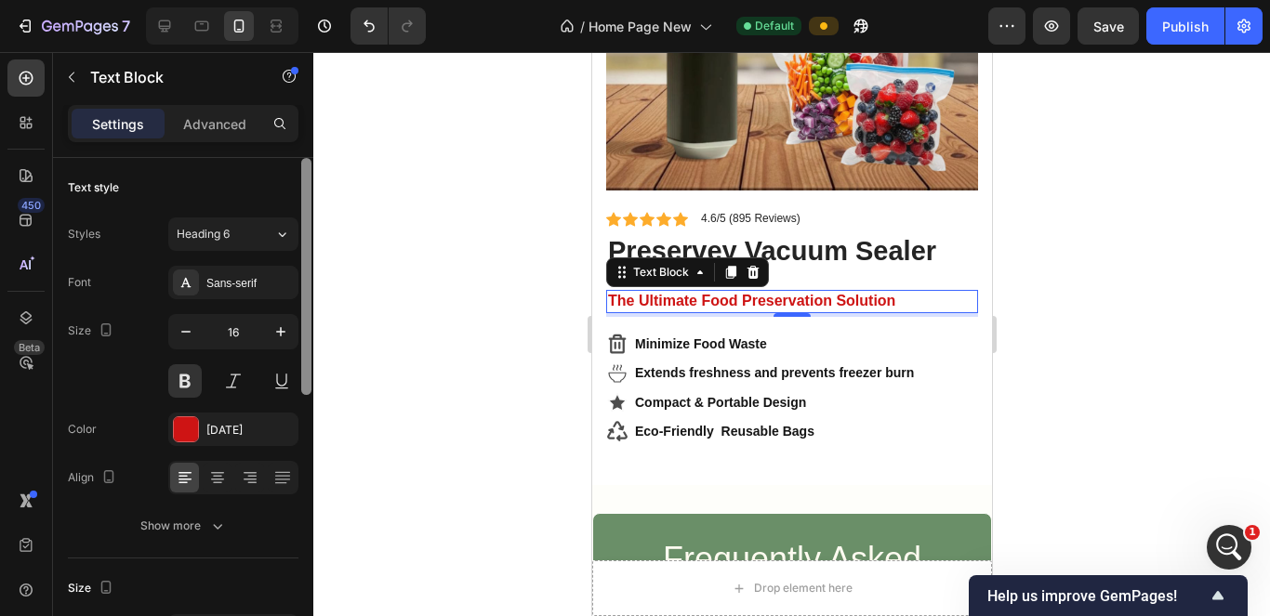
drag, startPoint x: 306, startPoint y: 320, endPoint x: 302, endPoint y: 257, distance: 63.3
click at [304, 265] on div at bounding box center [306, 276] width 10 height 237
click at [388, 273] on div at bounding box center [791, 334] width 957 height 564
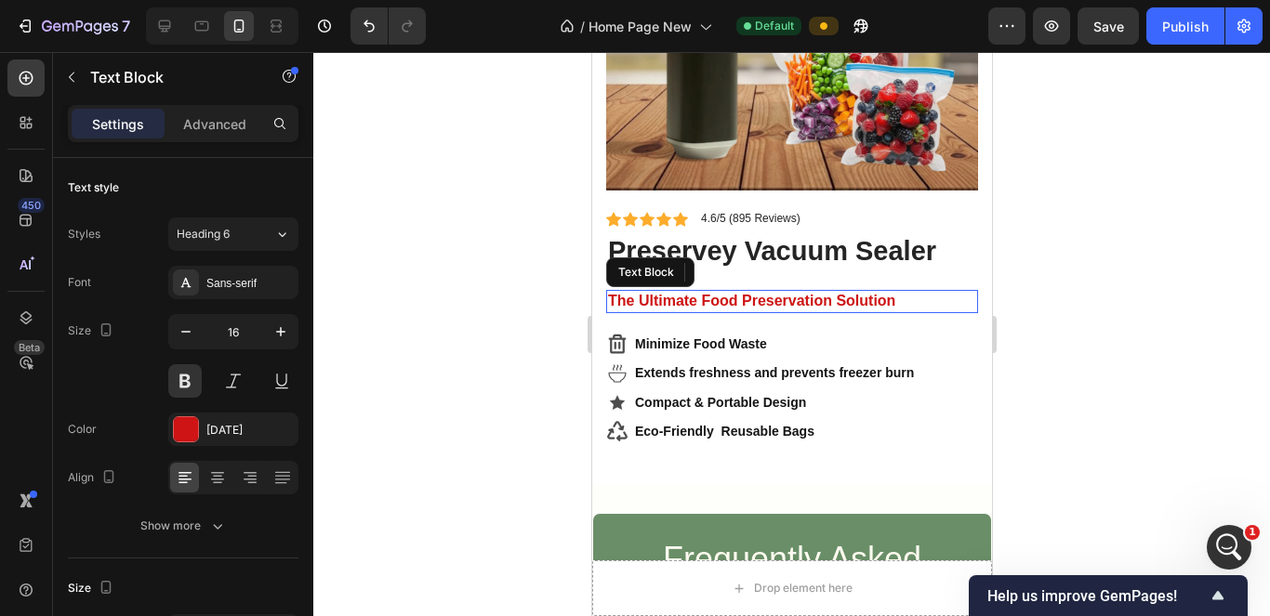
click at [662, 290] on div "The Ultimate Food Preservation Solution" at bounding box center [791, 301] width 372 height 23
click at [234, 122] on p "Advanced" at bounding box center [214, 124] width 63 height 20
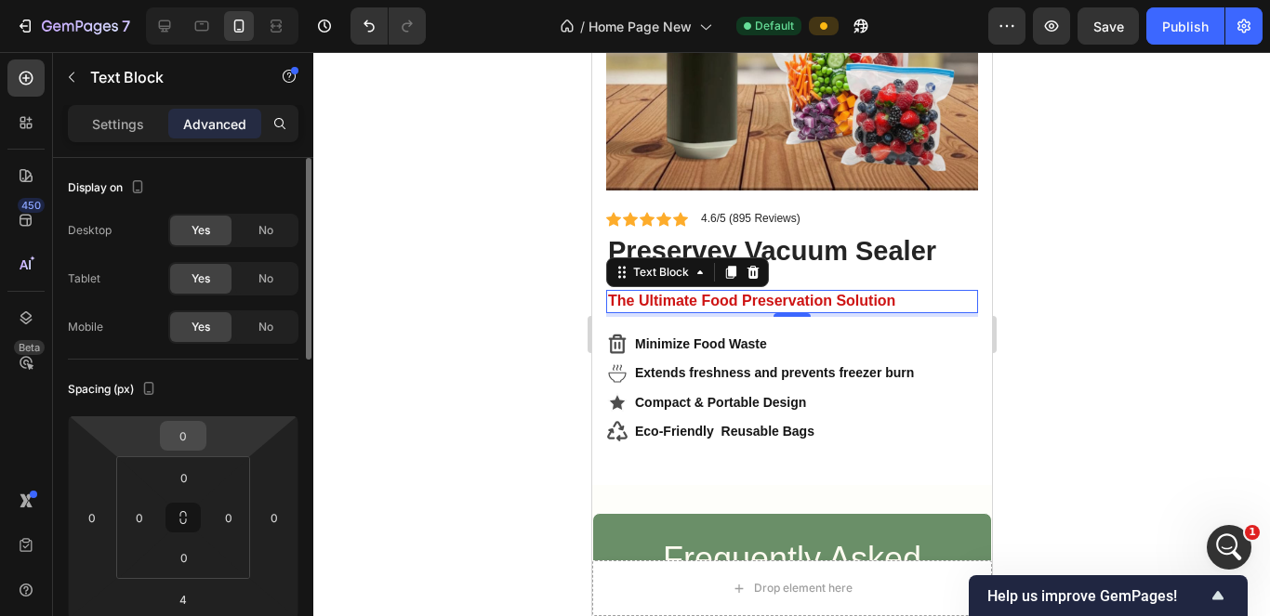
click at [177, 435] on input "0" at bounding box center [183, 436] width 37 height 28
click at [196, 440] on input "0" at bounding box center [183, 436] width 37 height 28
click at [196, 441] on input "0" at bounding box center [183, 436] width 37 height 28
click at [149, 0] on html "7 / Home Page New Default Preview Save Publish 450 Beta Sections(6) Elements(83…" at bounding box center [635, 0] width 1270 height 0
click at [155, 0] on html "7 / Home Page New Default Preview Save Publish 450 Beta Sections(6) Elements(83…" at bounding box center [635, 0] width 1270 height 0
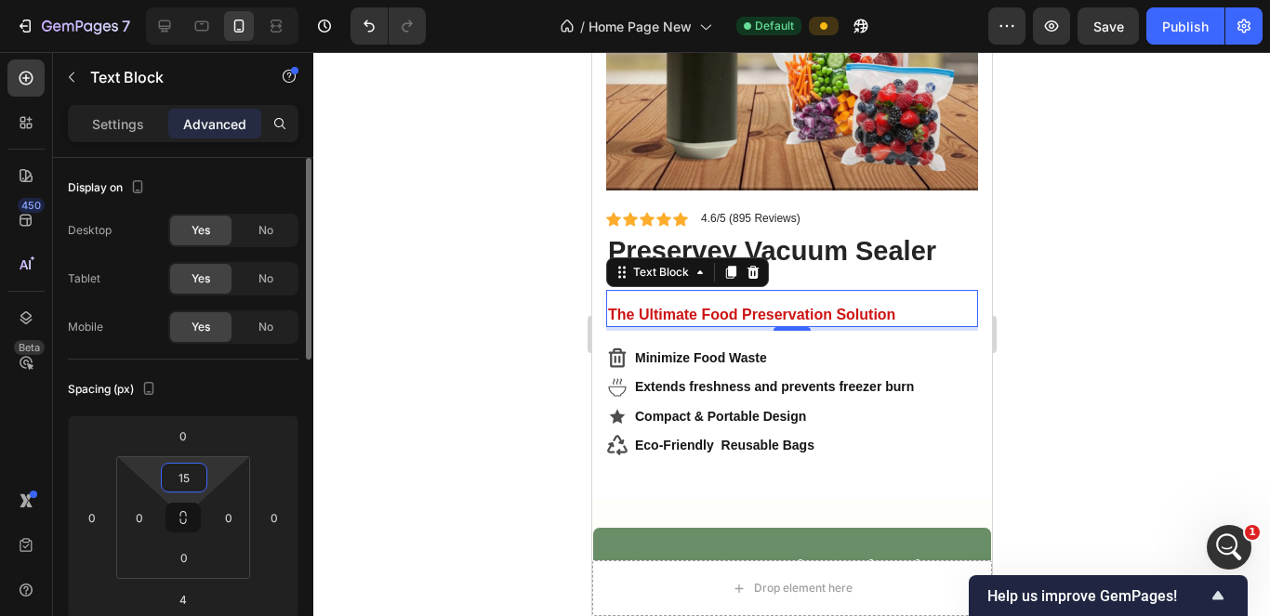
type input "1"
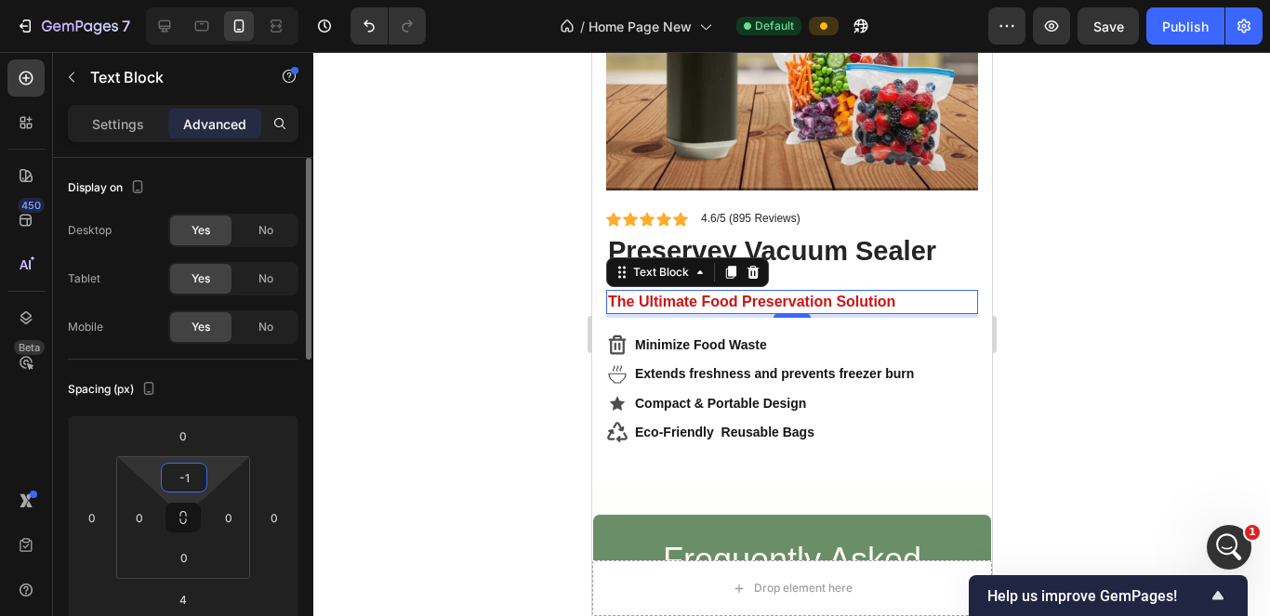
type input "-15"
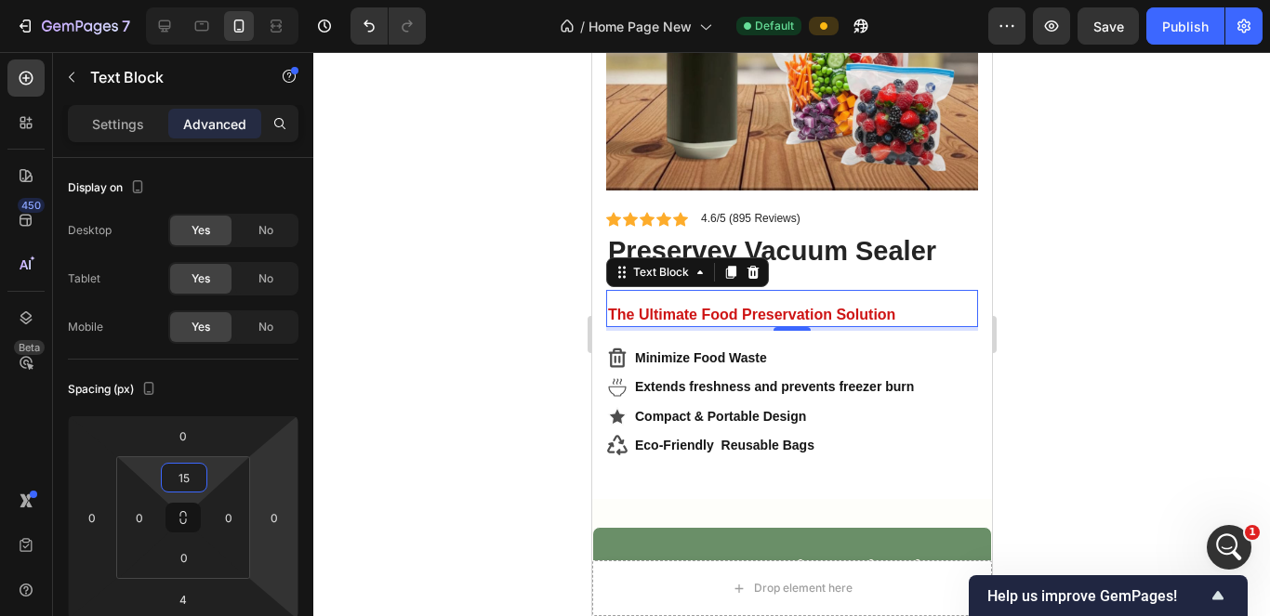
click at [402, 444] on div at bounding box center [791, 334] width 957 height 564
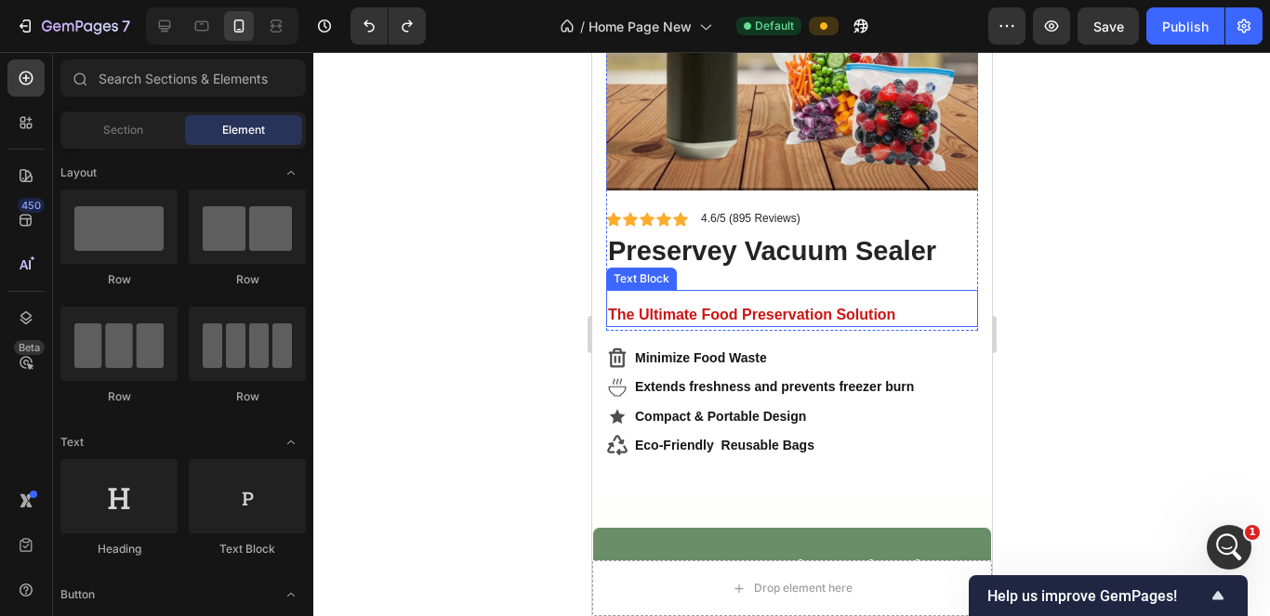
click at [714, 306] on p "The Ultimate Food Preservation Solution" at bounding box center [791, 316] width 368 height 20
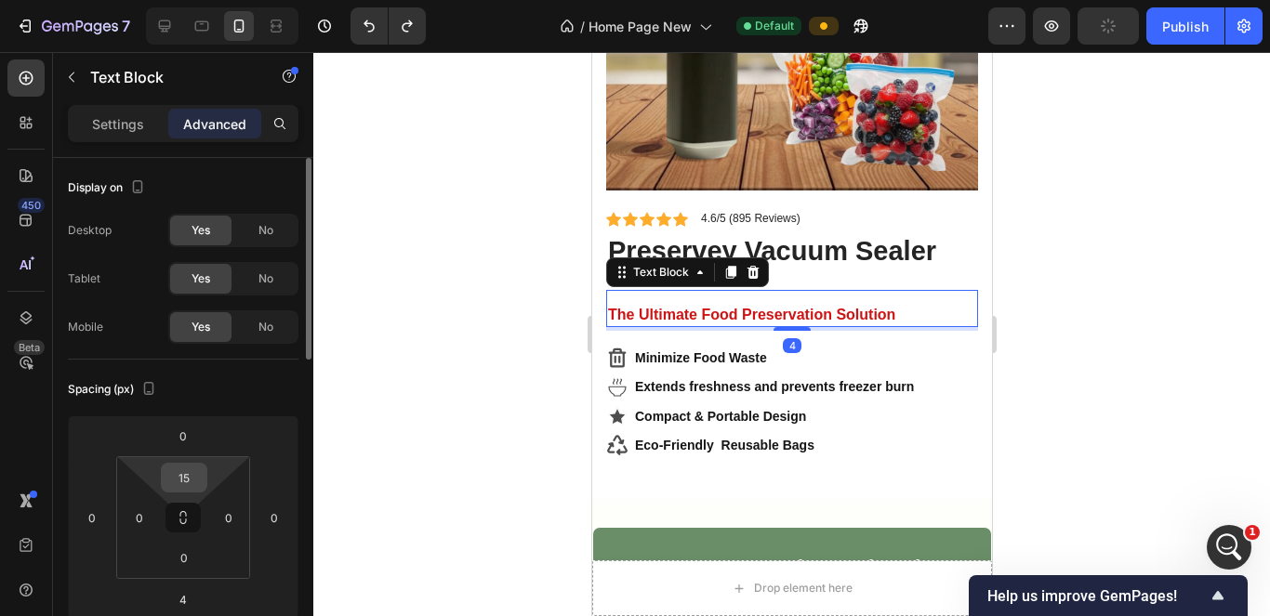
click at [193, 488] on input "15" at bounding box center [184, 478] width 37 height 28
drag, startPoint x: 195, startPoint y: 482, endPoint x: 168, endPoint y: 477, distance: 27.4
click at [168, 477] on input "15" at bounding box center [184, 478] width 37 height 28
type input "5"
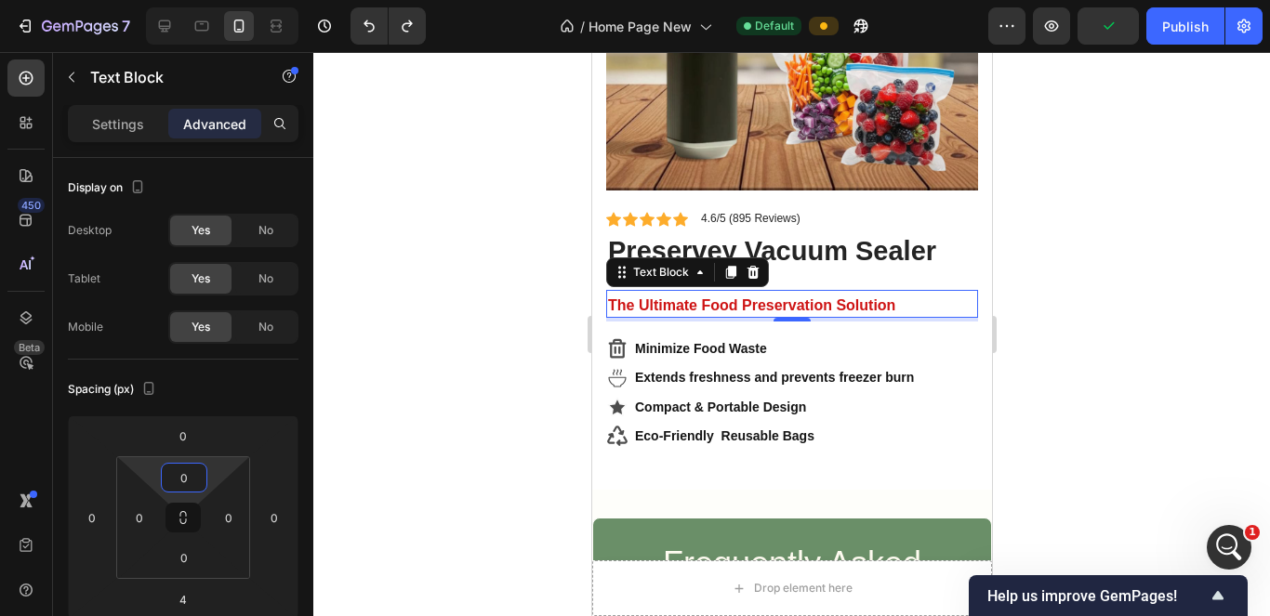
click at [254, 402] on div "Spacing (px)" at bounding box center [183, 390] width 231 height 30
click at [377, 337] on div at bounding box center [791, 334] width 957 height 564
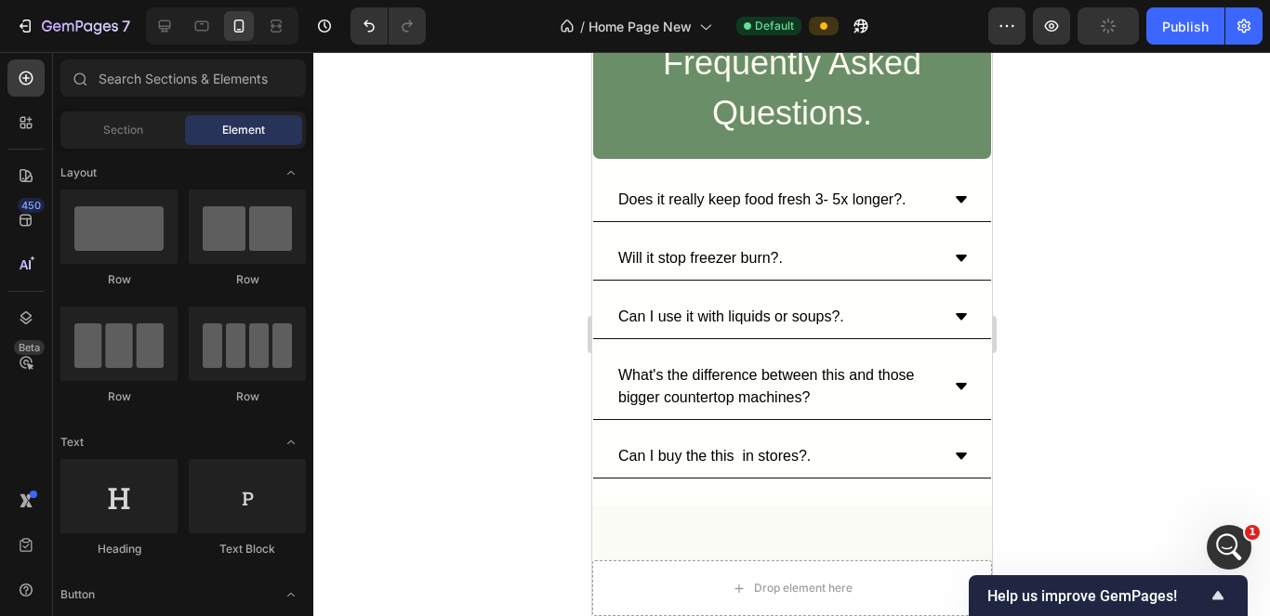
scroll to position [6222, 0]
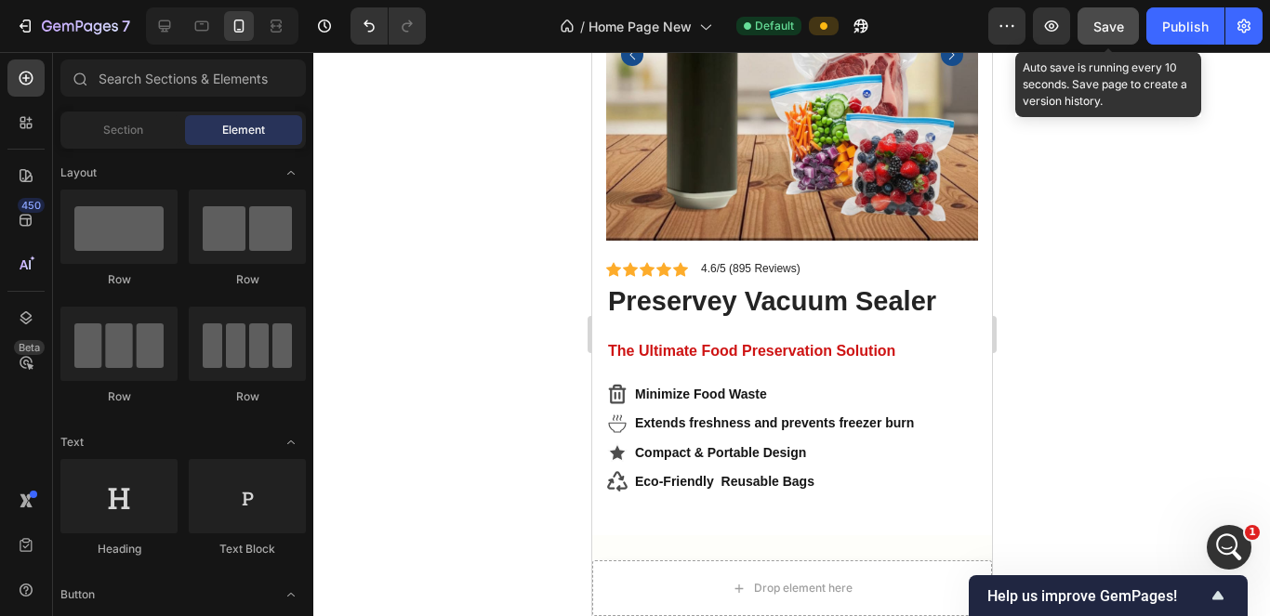
click at [1115, 34] on div "Save" at bounding box center [1108, 27] width 31 height 20
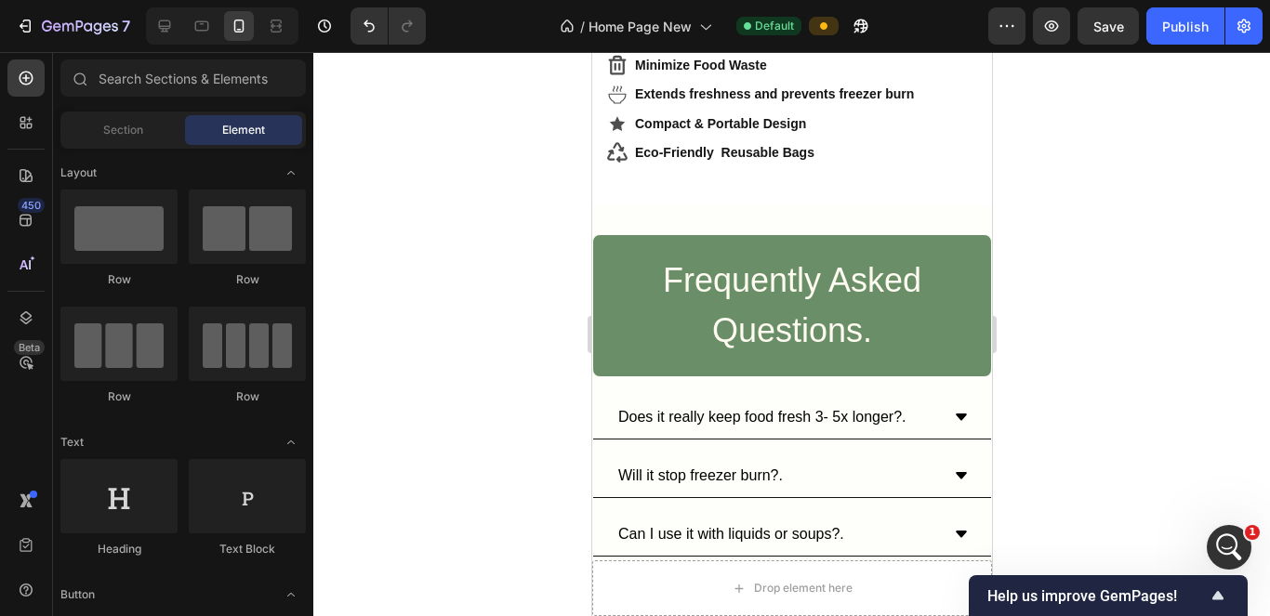
scroll to position [6509, 0]
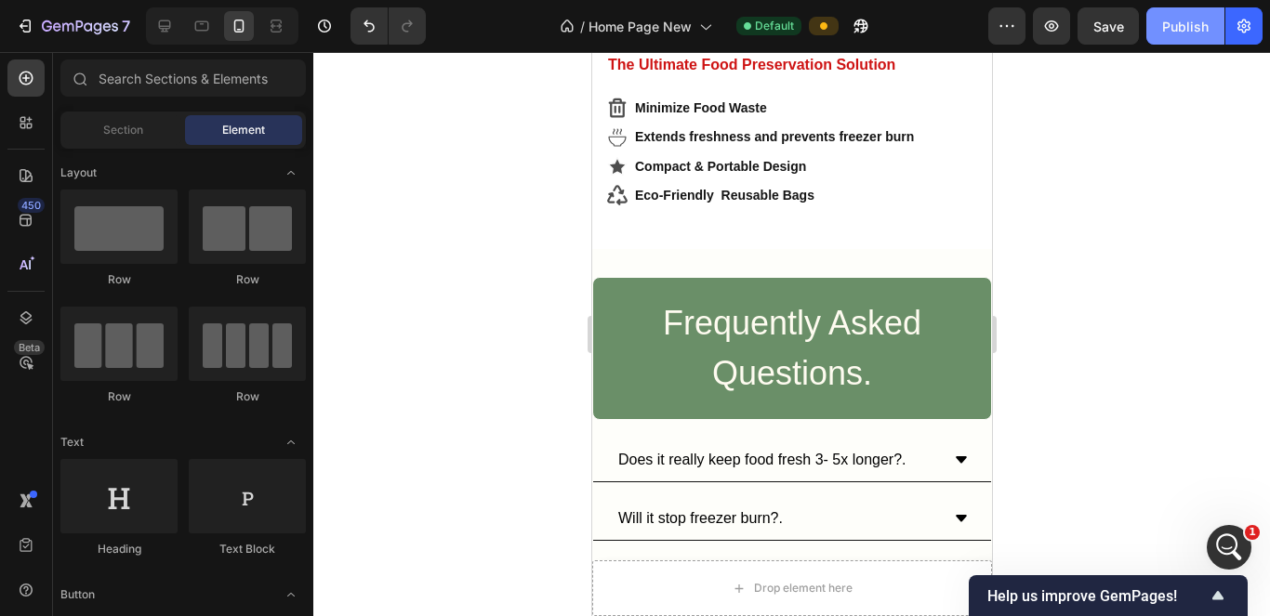
click at [1175, 35] on div "Publish" at bounding box center [1185, 27] width 46 height 20
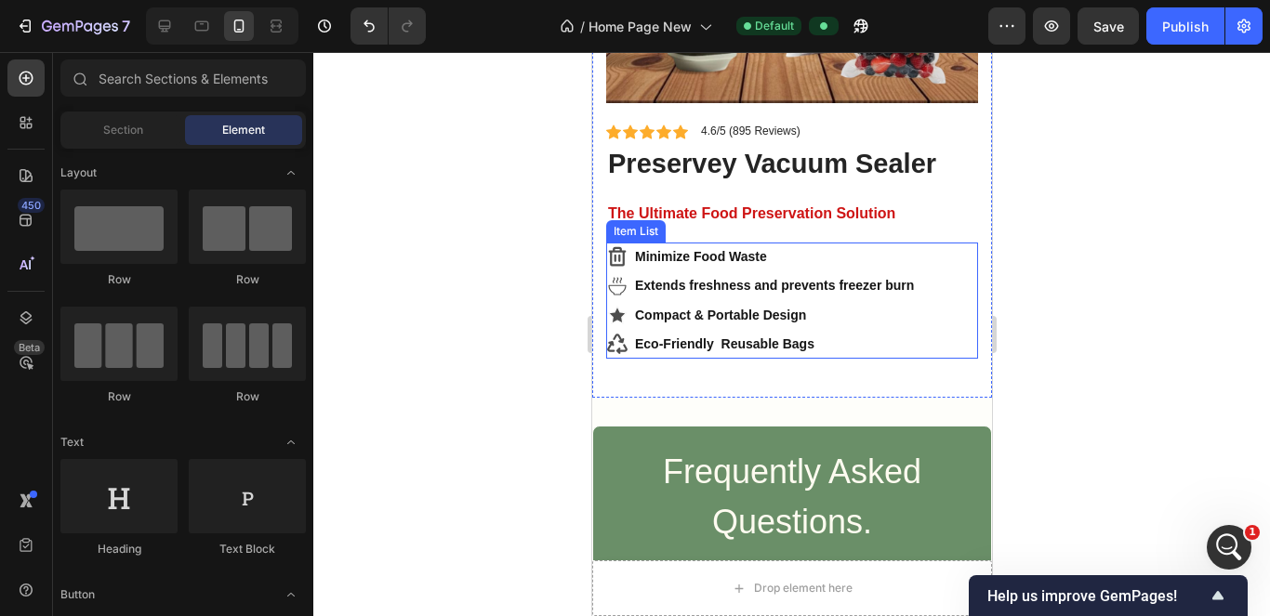
scroll to position [13063, 0]
click at [934, 255] on div "Minimize Food Waste Extends freshness and prevents freezer burn Compact & Porta…" at bounding box center [791, 301] width 372 height 116
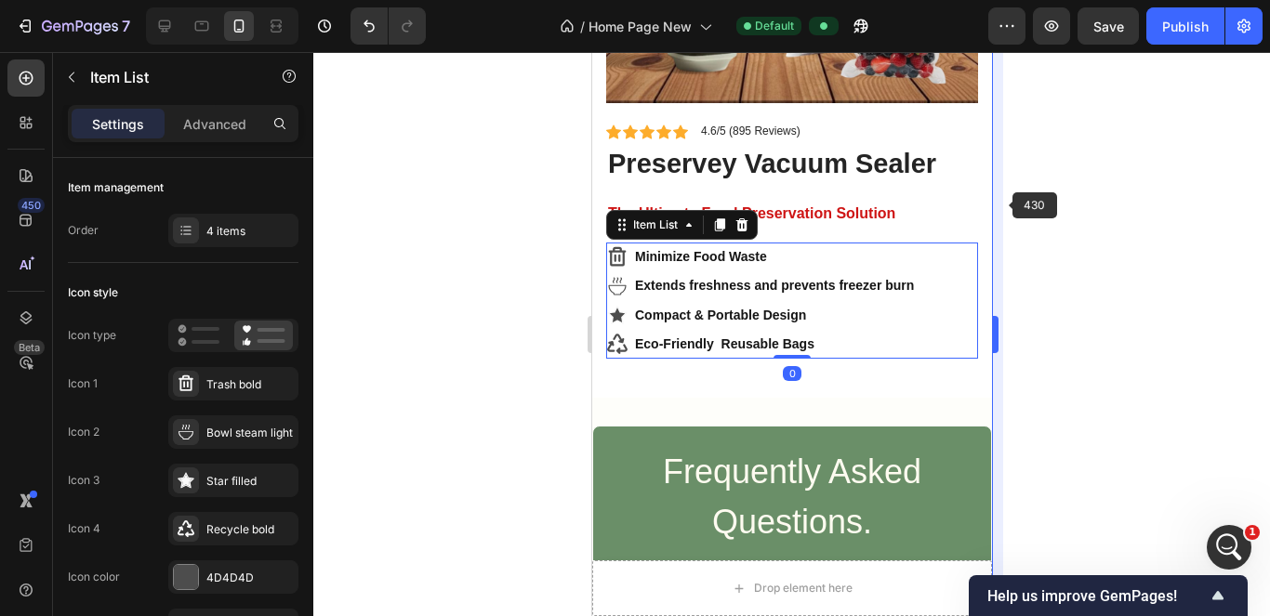
scroll to position [13015, 0]
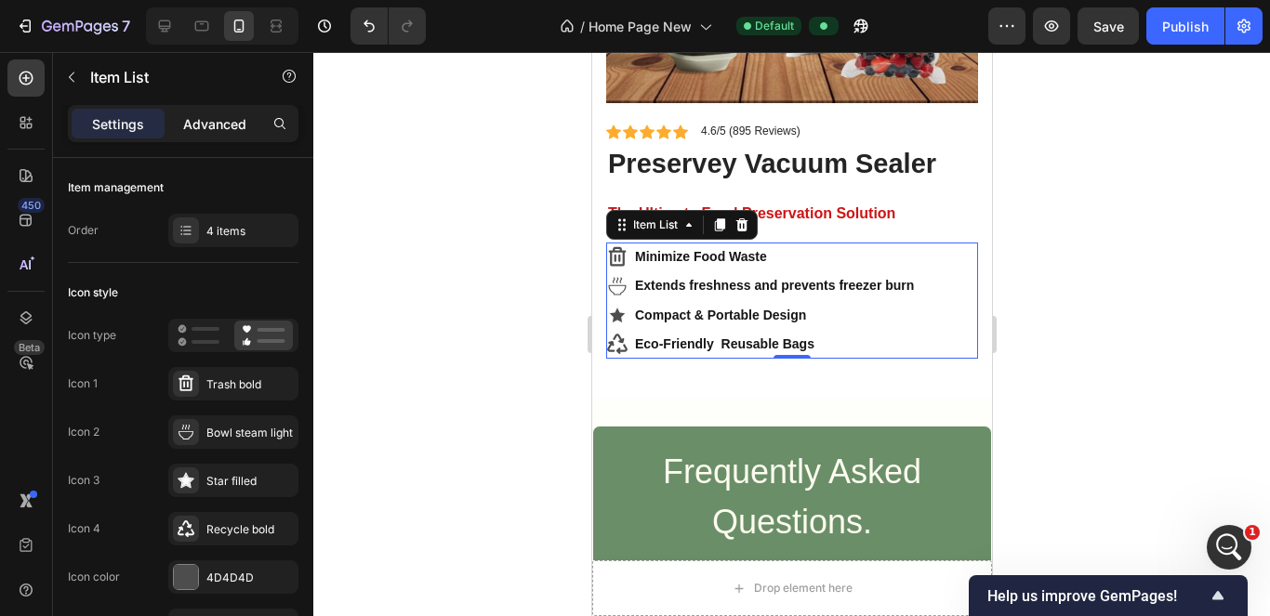
click at [223, 120] on p "Advanced" at bounding box center [214, 124] width 63 height 20
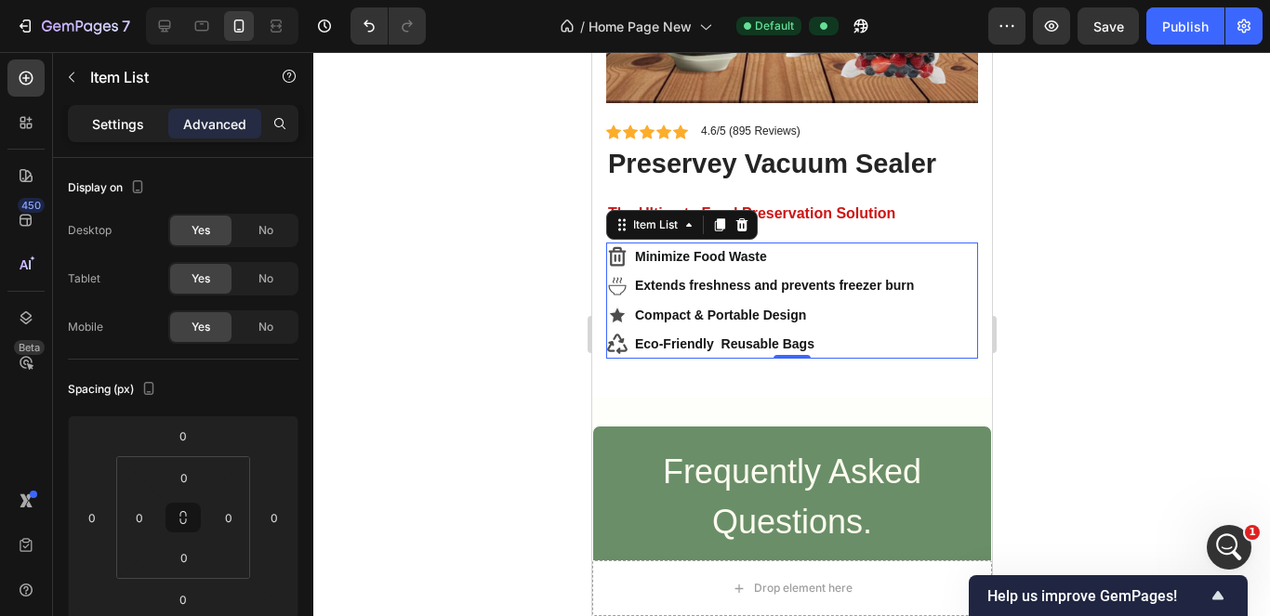
click at [128, 138] on div "Settings" at bounding box center [118, 124] width 93 height 30
type input "4"
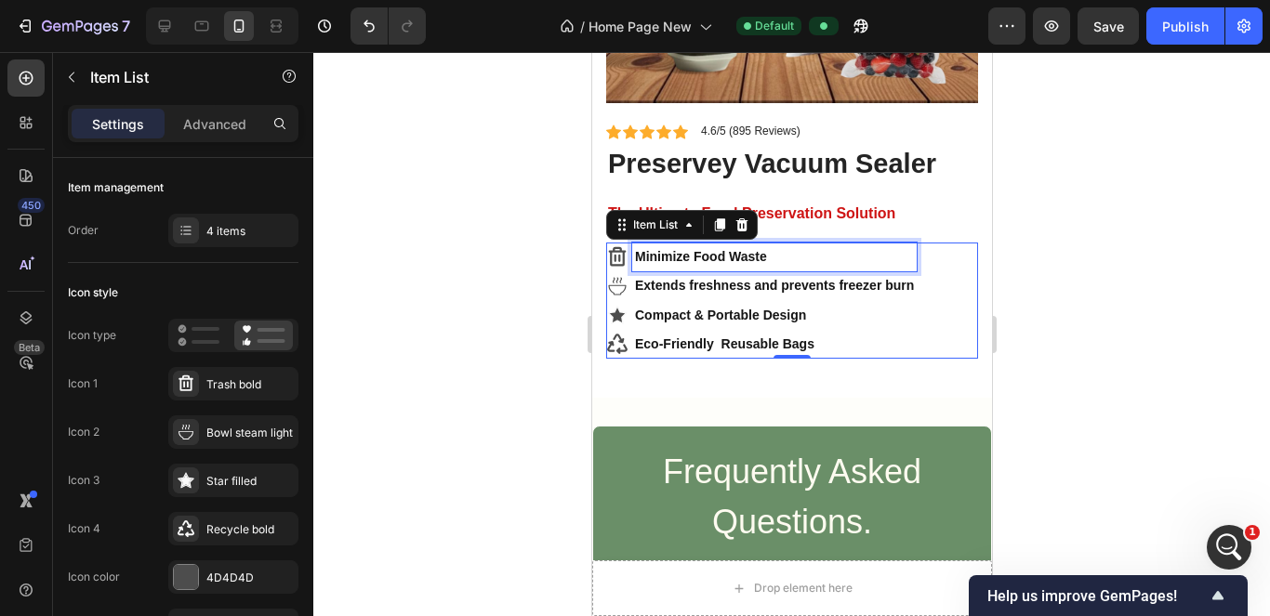
click at [763, 245] on p "Minimize Food Waste" at bounding box center [773, 256] width 279 height 23
click at [746, 249] on strong "Minimize Food Waste" at bounding box center [700, 256] width 132 height 15
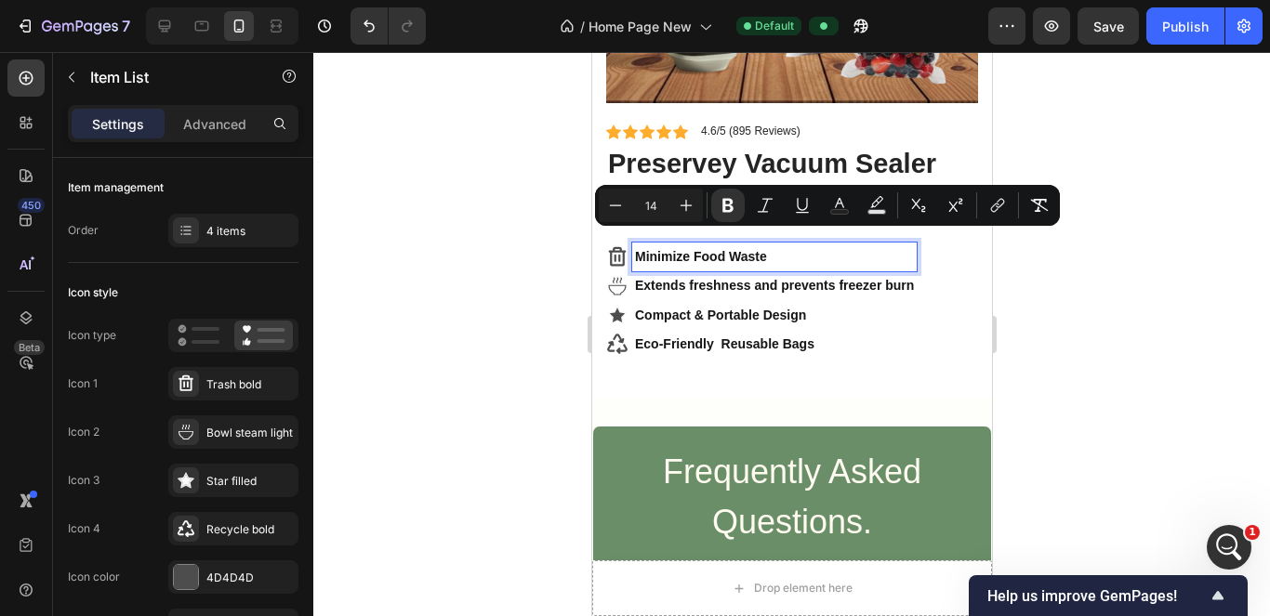
click at [793, 337] on strong "Eco-Friendly Reusable Bags" at bounding box center [723, 344] width 179 height 15
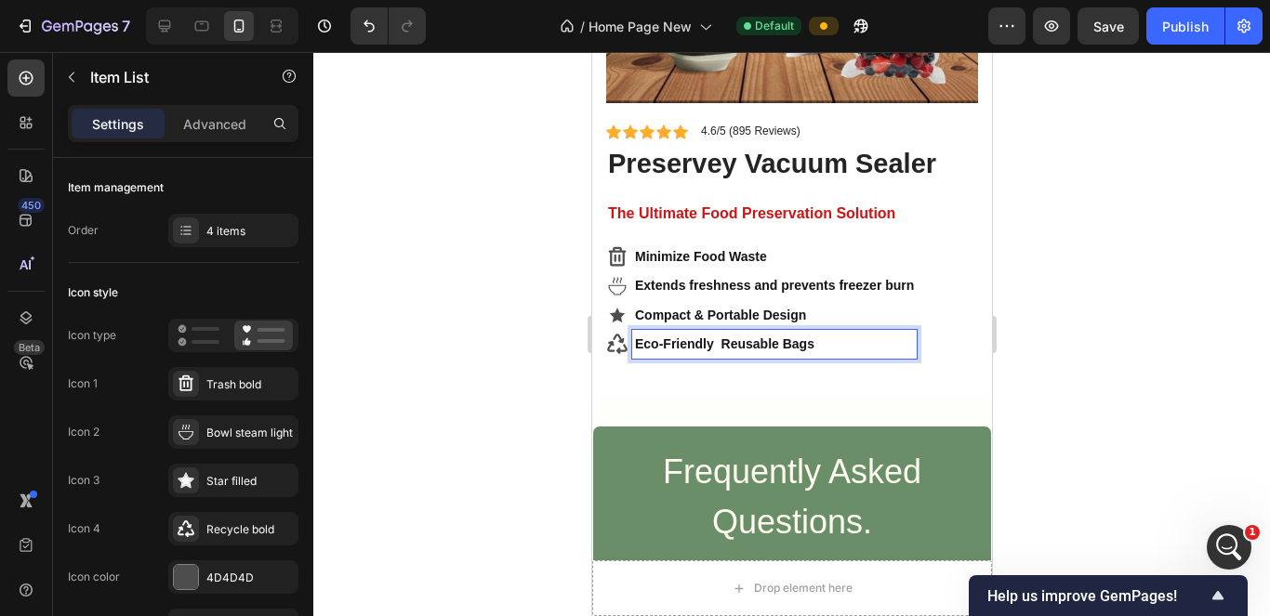
click at [762, 249] on strong "Minimize Food Waste" at bounding box center [700, 256] width 132 height 15
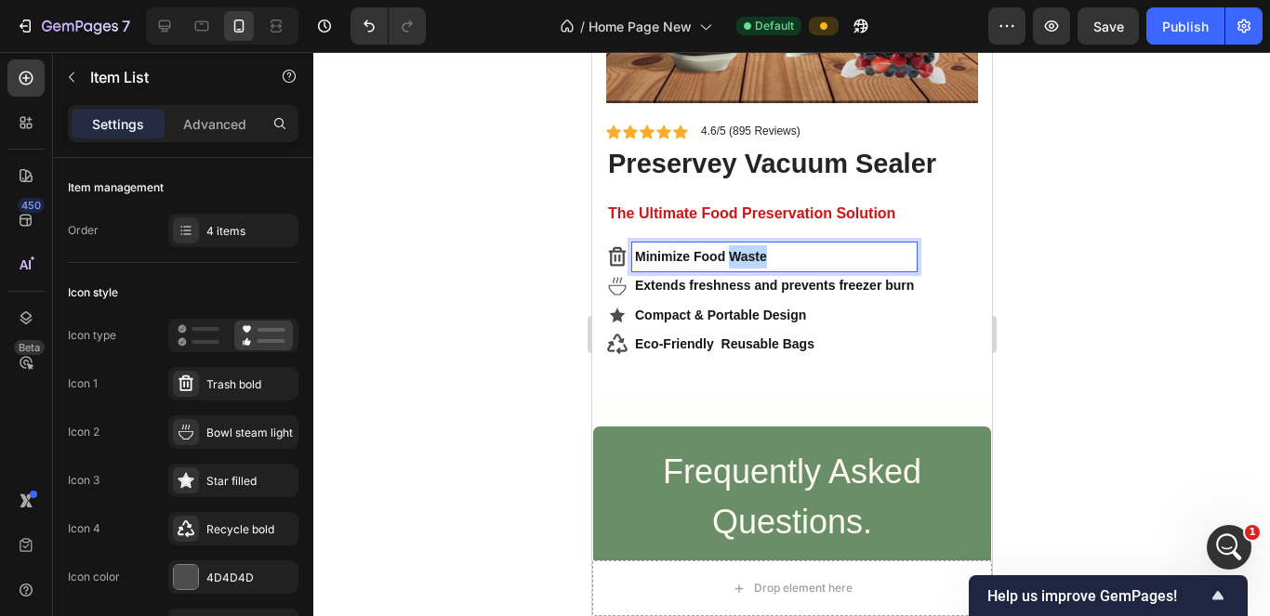
click at [762, 249] on strong "Minimize Food Waste" at bounding box center [700, 256] width 132 height 15
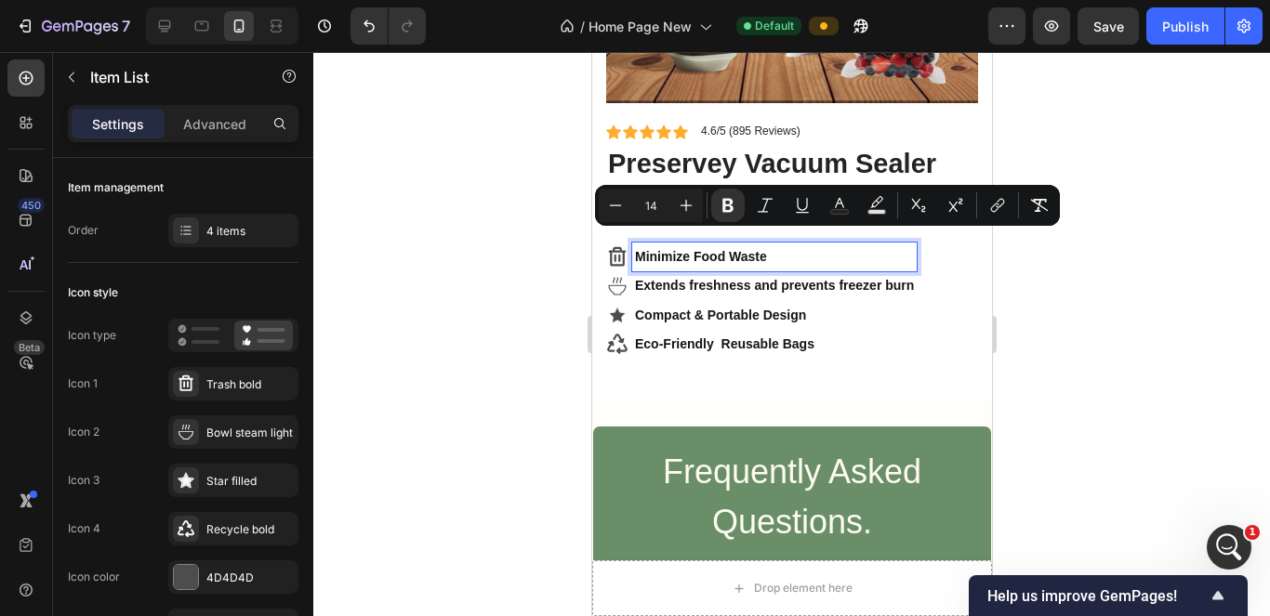
click at [707, 278] on strong "Extends freshness and prevents freezer burn" at bounding box center [773, 285] width 279 height 15
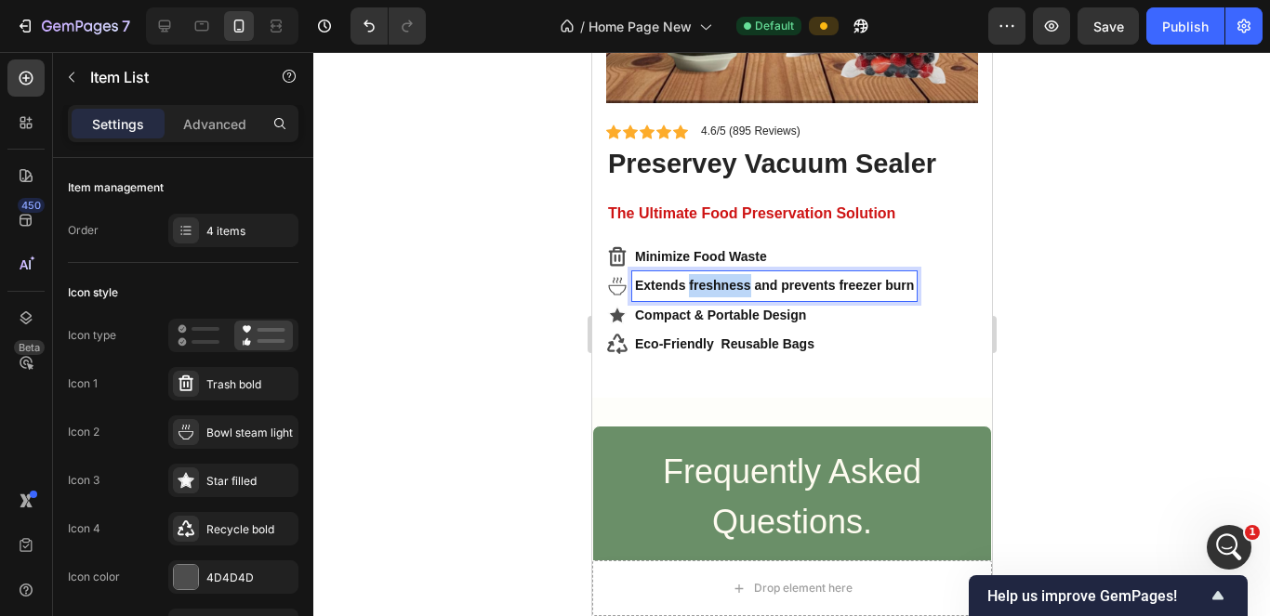
click at [708, 278] on strong "Extends freshness and prevents freezer burn" at bounding box center [773, 285] width 279 height 15
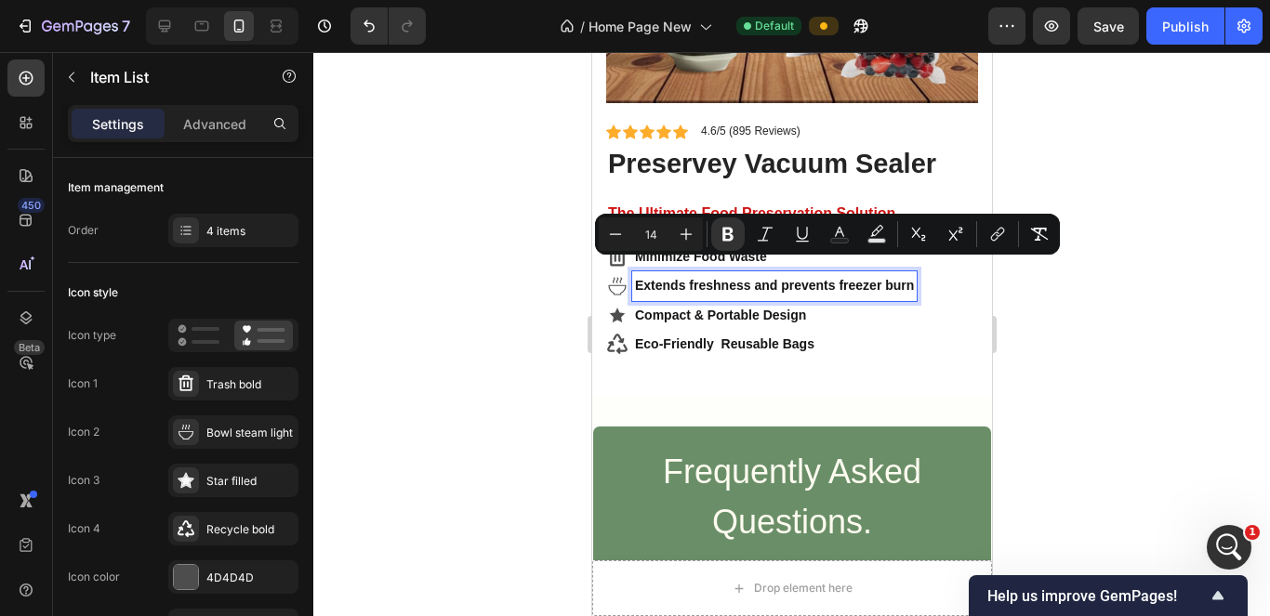
click at [800, 308] on strong "Compact & Portable Design" at bounding box center [719, 315] width 171 height 15
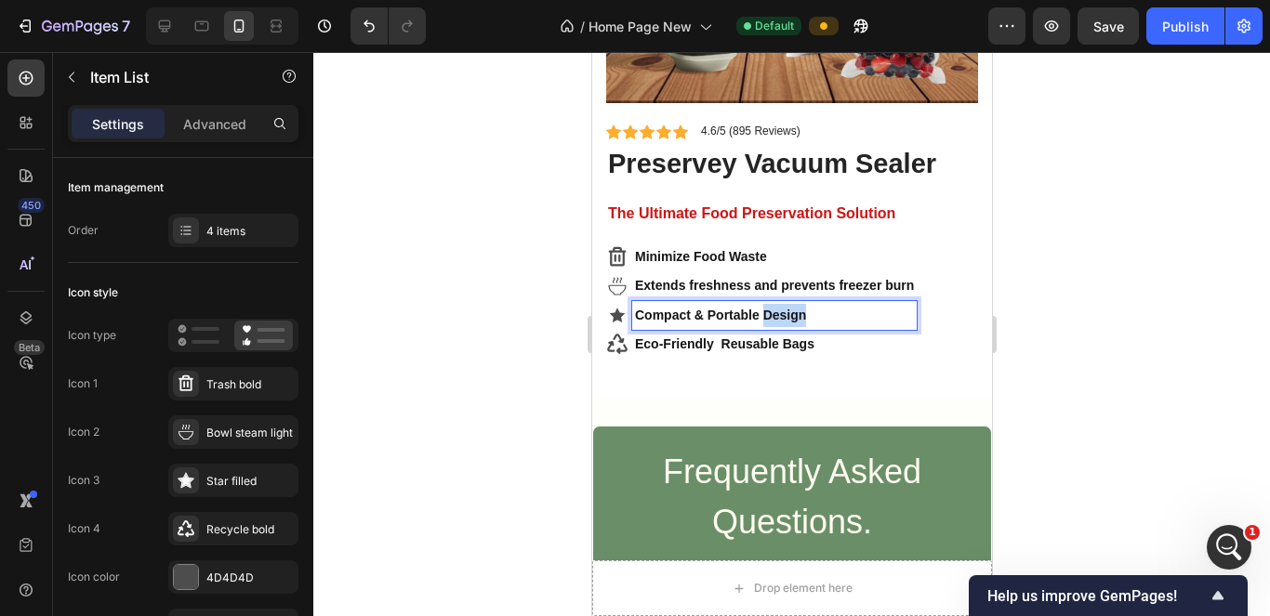
click at [800, 308] on strong "Compact & Portable Design" at bounding box center [719, 315] width 171 height 15
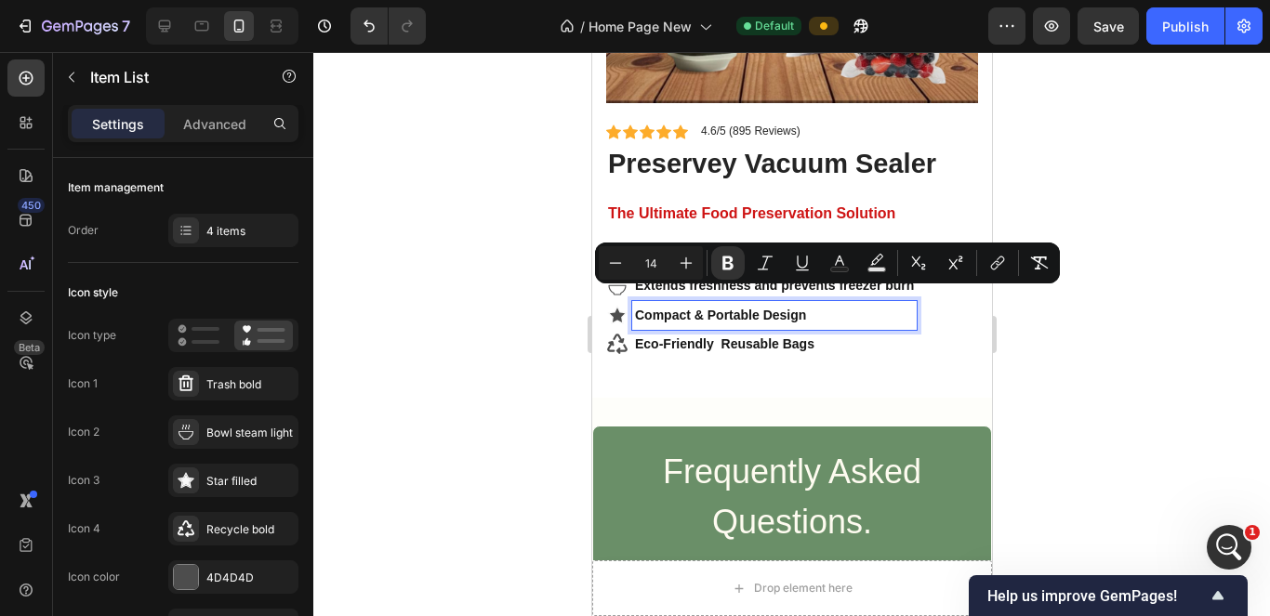
click at [714, 337] on strong "Eco-Friendly Reusable Bags" at bounding box center [723, 344] width 179 height 15
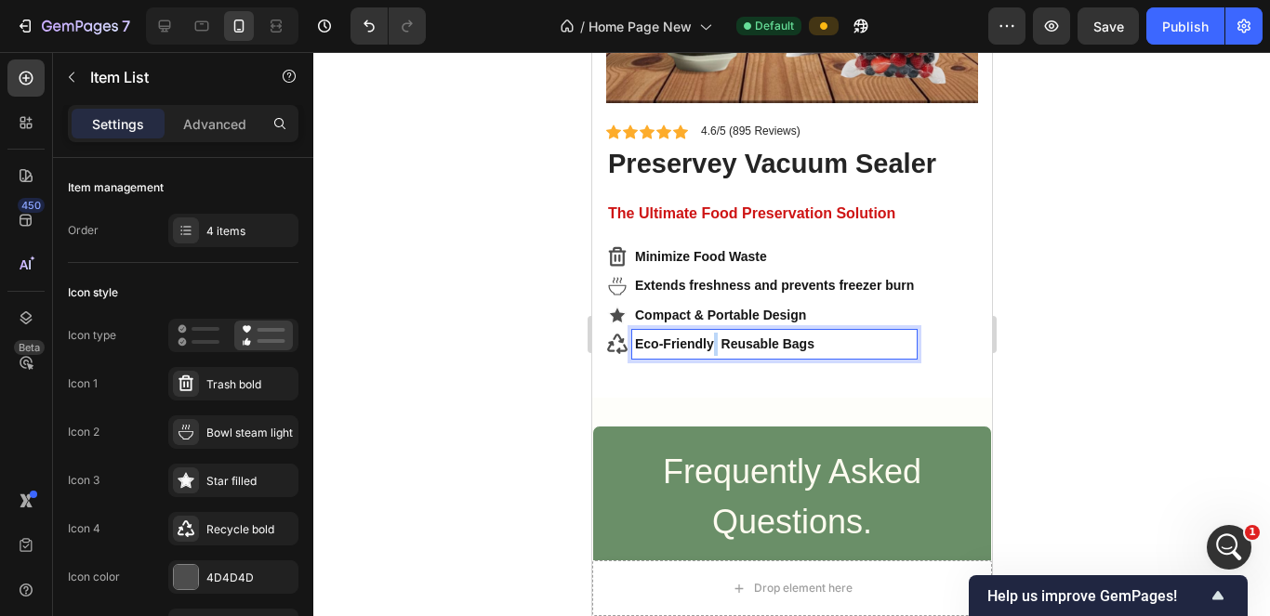
click at [714, 337] on strong "Eco-Friendly Reusable Bags" at bounding box center [723, 344] width 179 height 15
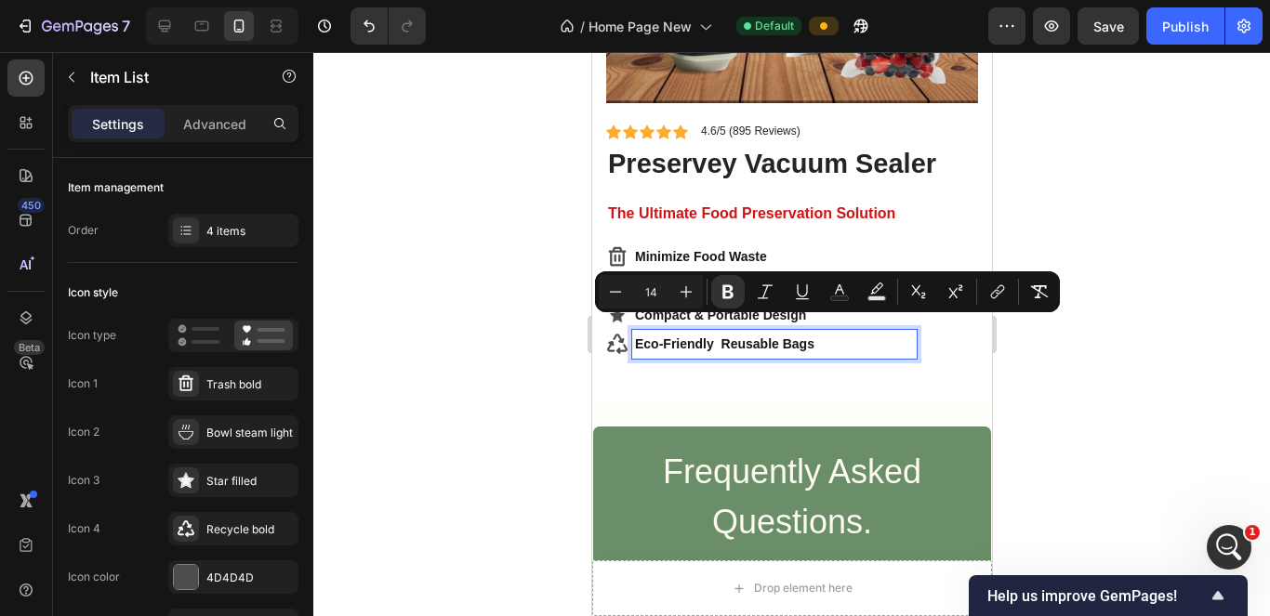
click at [1073, 419] on div at bounding box center [791, 334] width 957 height 564
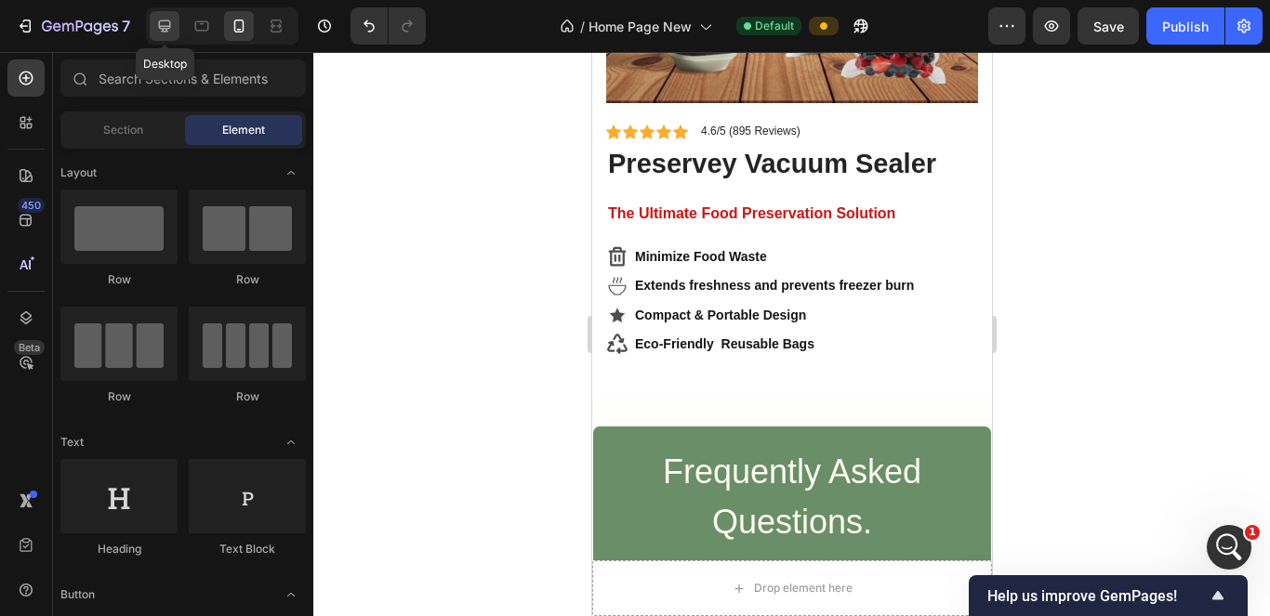
click at [166, 27] on icon at bounding box center [165, 26] width 12 height 12
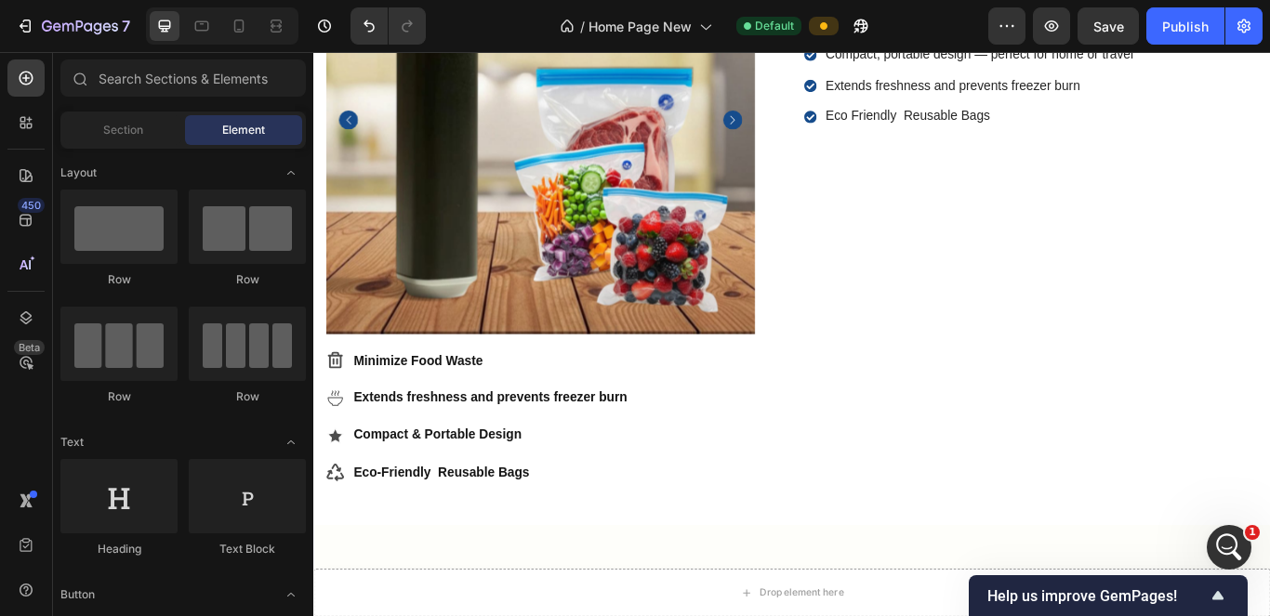
scroll to position [5872, 0]
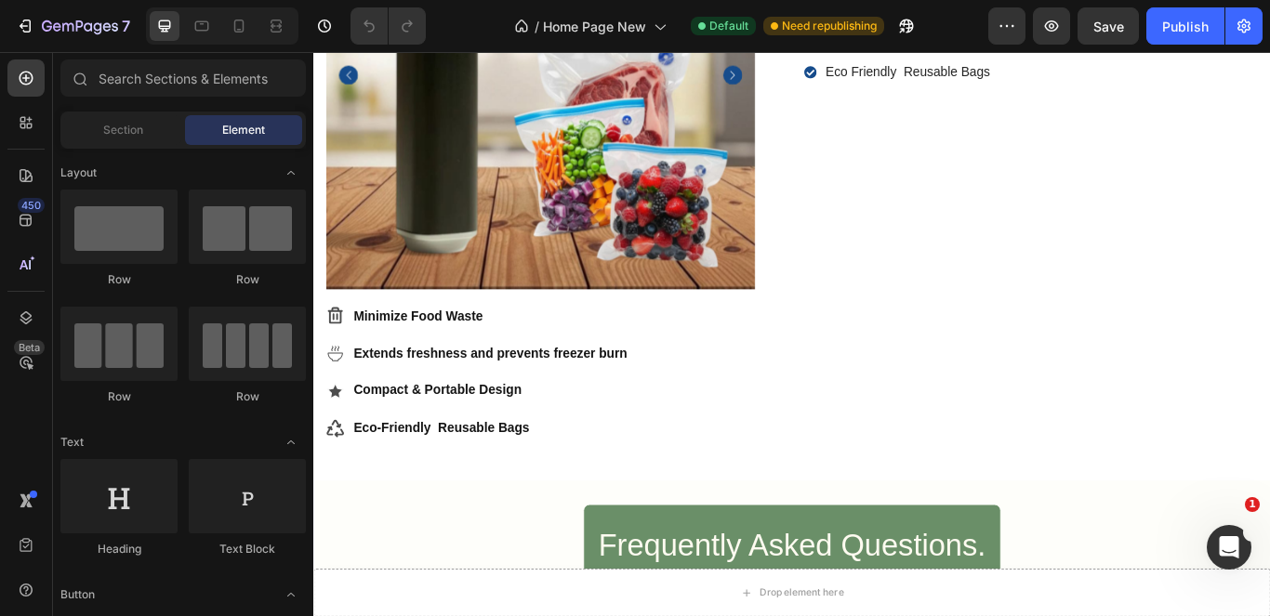
scroll to position [6095, 0]
click at [245, 25] on icon at bounding box center [239, 26] width 19 height 19
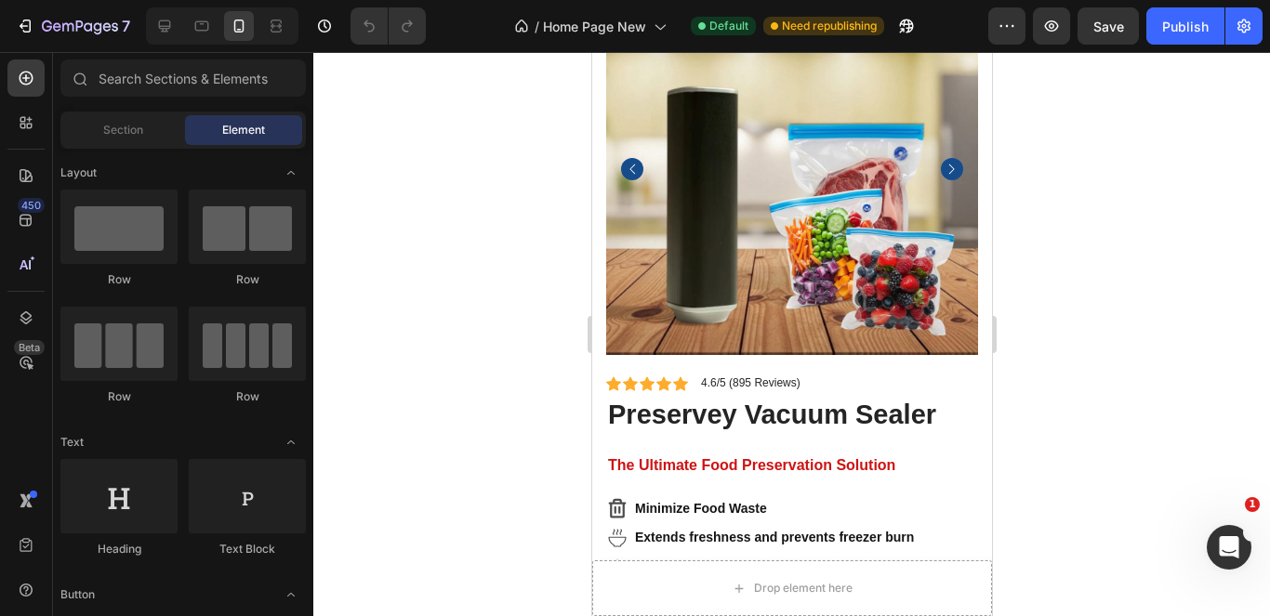
scroll to position [6107, 0]
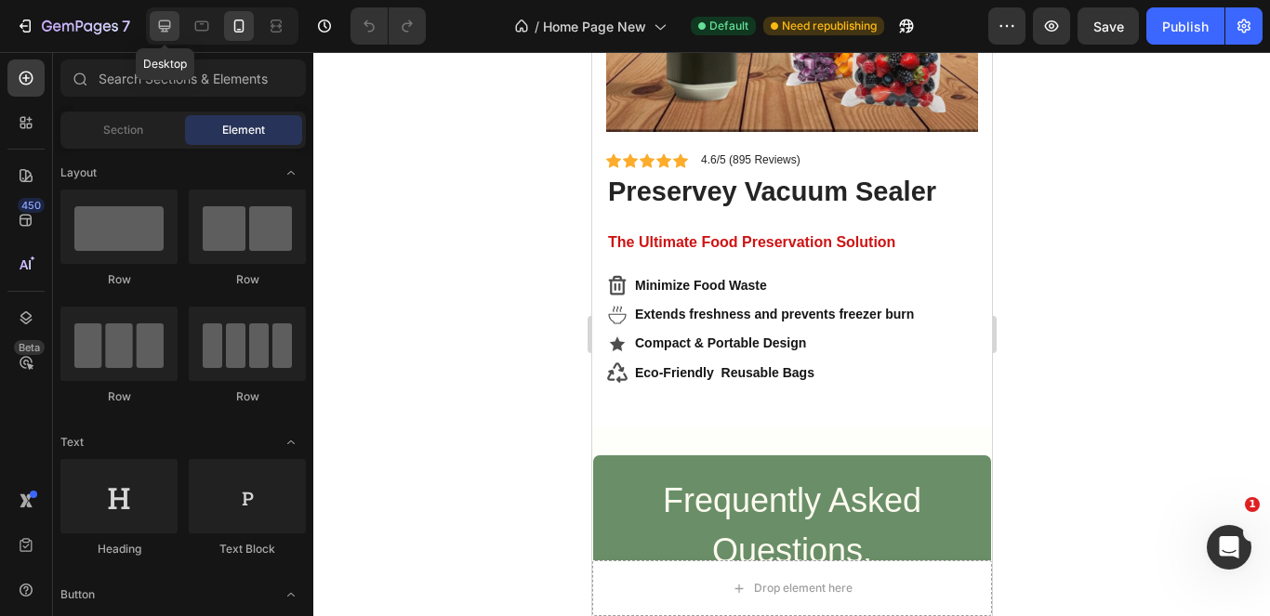
click at [164, 20] on icon at bounding box center [164, 26] width 19 height 19
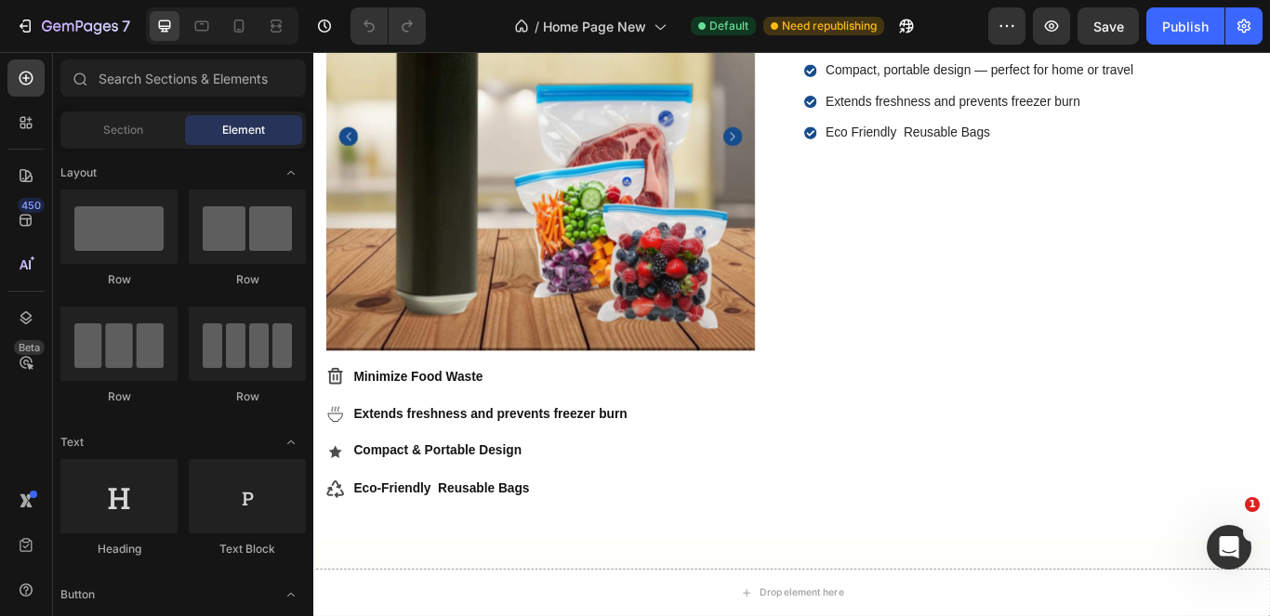
scroll to position [5917, 0]
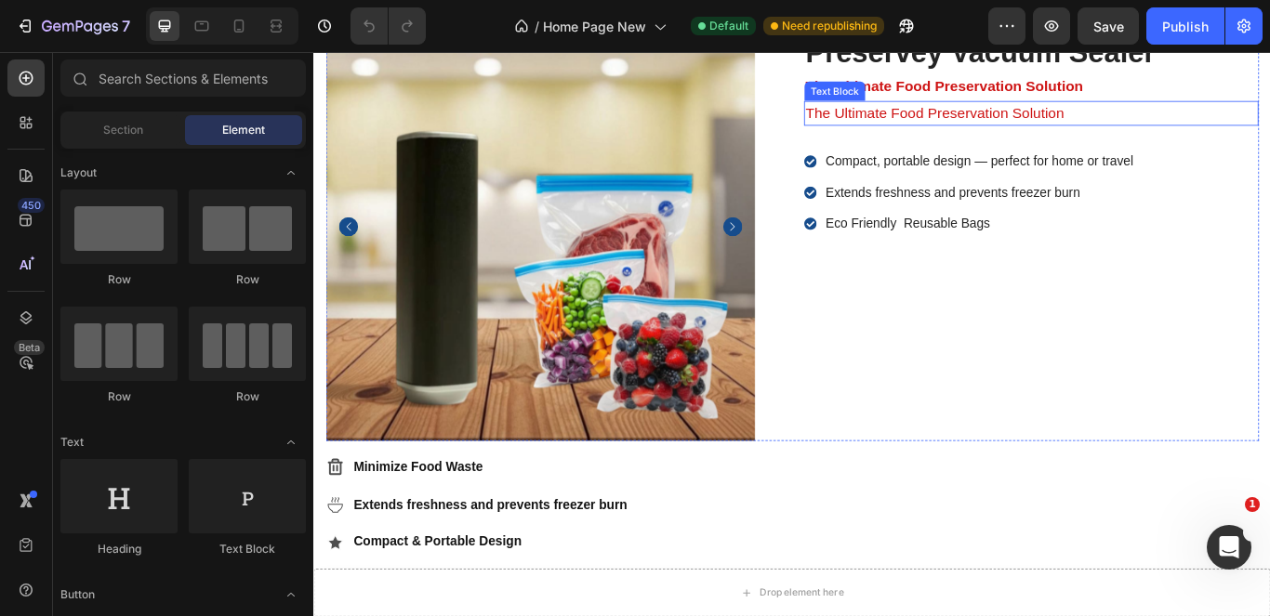
click at [1067, 129] on p "The Ultimate Food Preservation Solution" at bounding box center [1150, 123] width 526 height 25
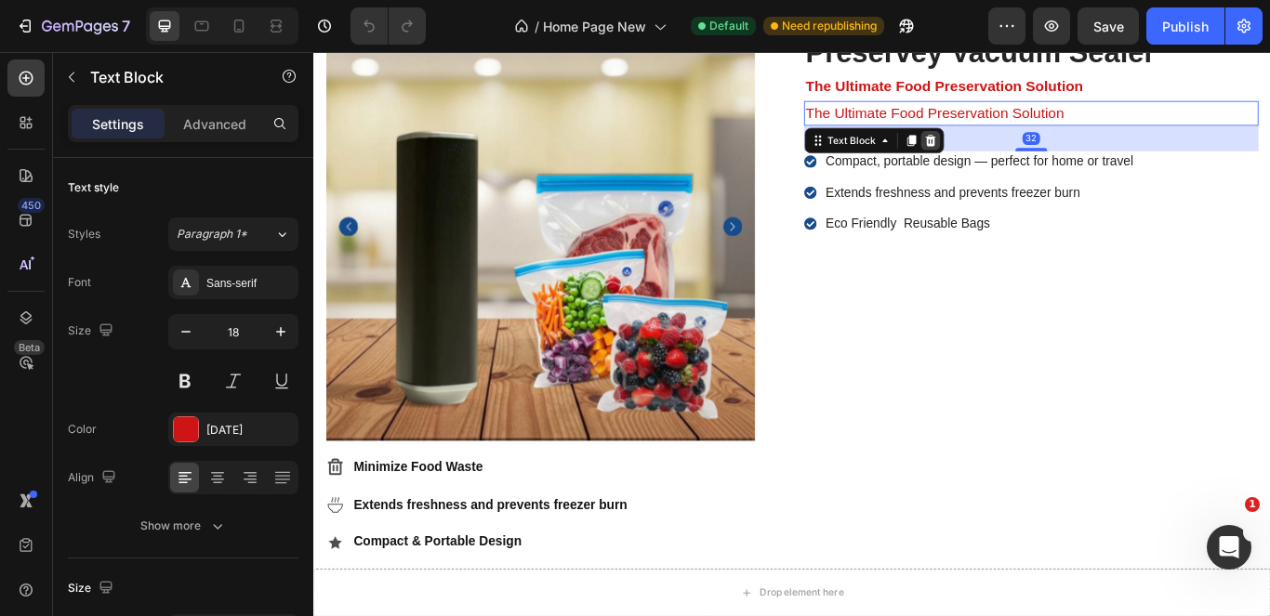
click at [1029, 151] on icon at bounding box center [1033, 155] width 12 height 13
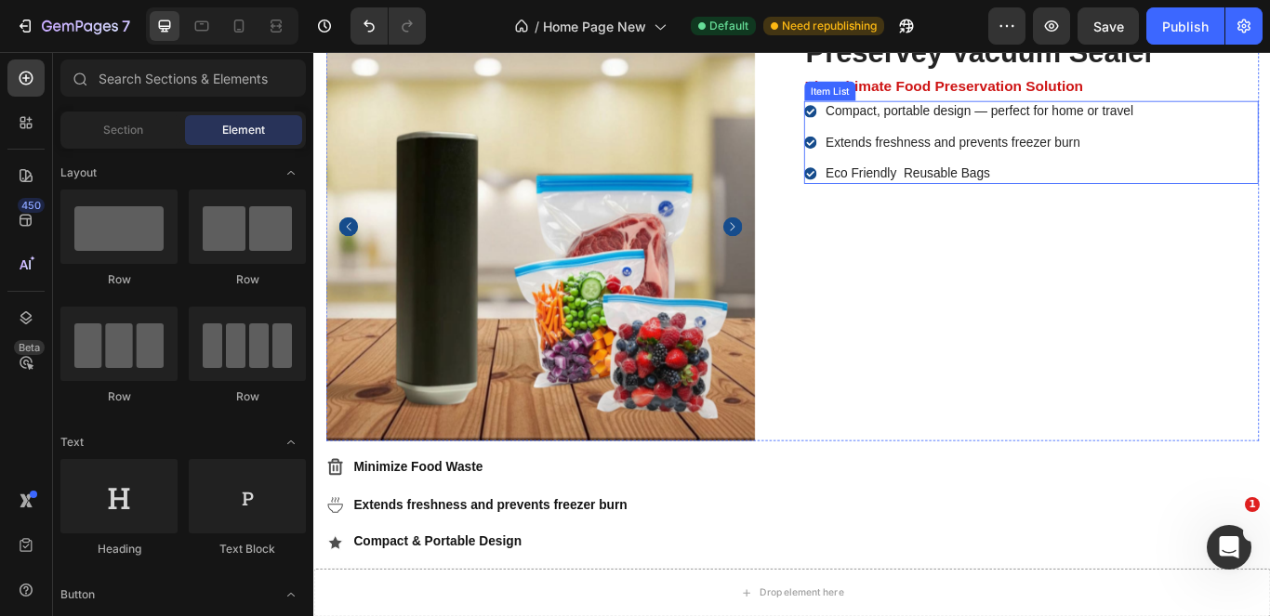
click at [1269, 164] on div "Compact, portable design — perfect for home or travel Extends freshness and pre…" at bounding box center [1150, 157] width 530 height 97
click at [1269, 153] on div "Compact, portable design — perfect for home or travel Extends freshness and pre…" at bounding box center [1150, 157] width 530 height 97
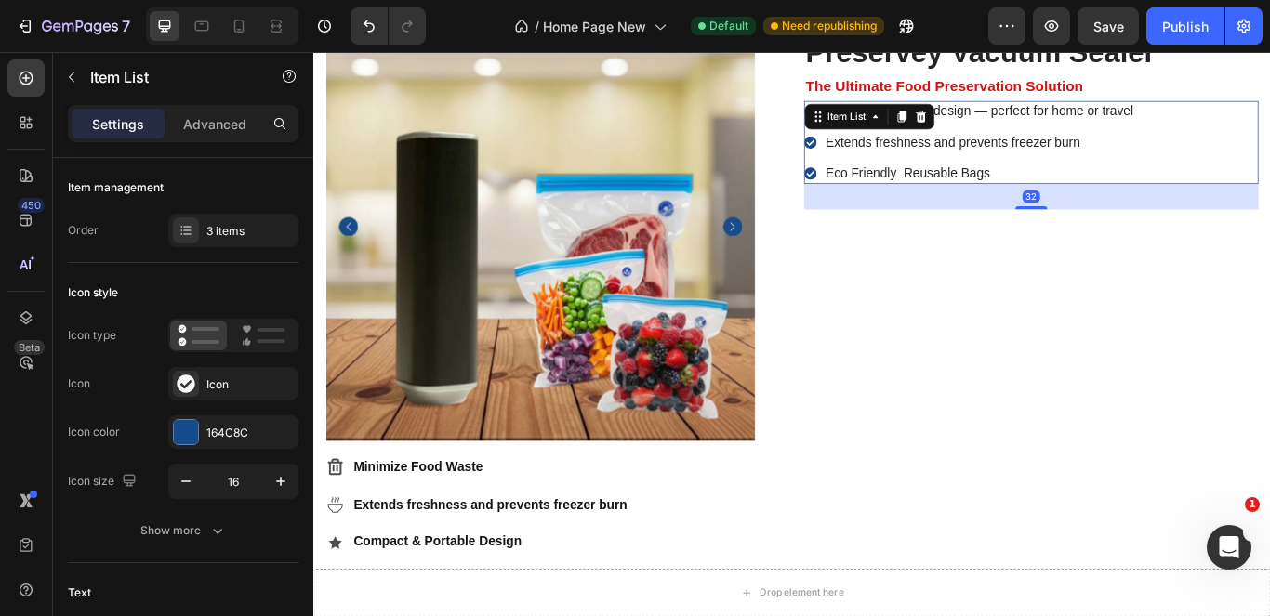
drag, startPoint x: 1018, startPoint y: 122, endPoint x: 681, endPoint y: 525, distance: 526.1
click at [1016, 126] on icon at bounding box center [1021, 127] width 15 height 15
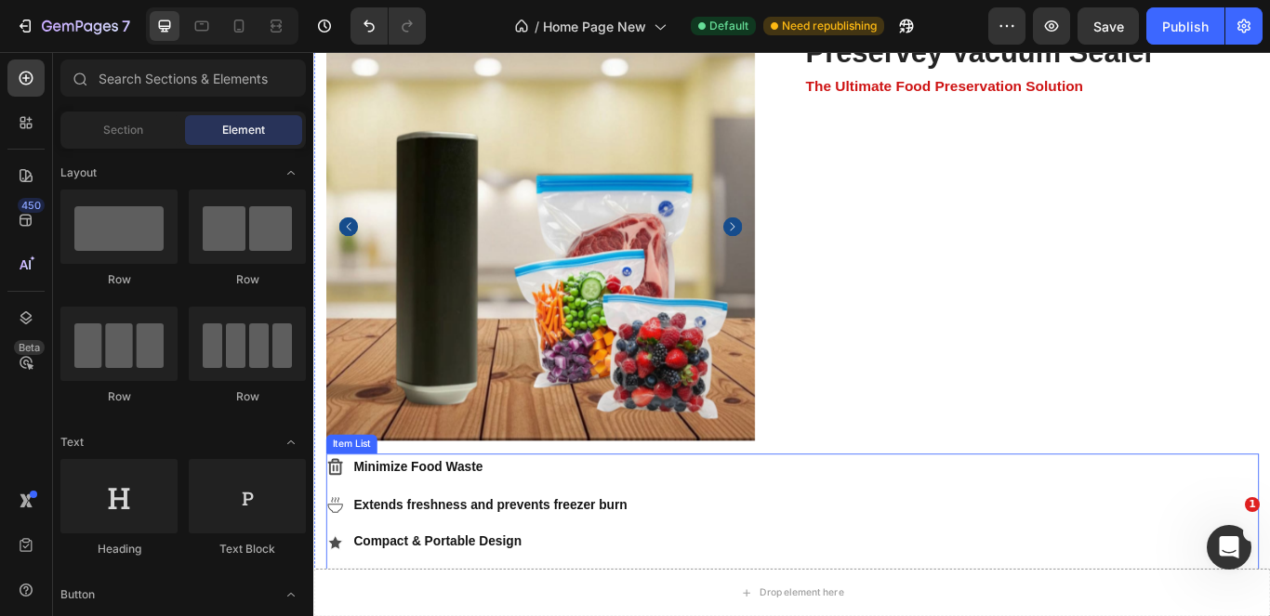
click at [831, 583] on div "Minimize Food Waste Extends freshness and prevents freezer burn Compact & Porta…" at bounding box center [871, 602] width 1088 height 163
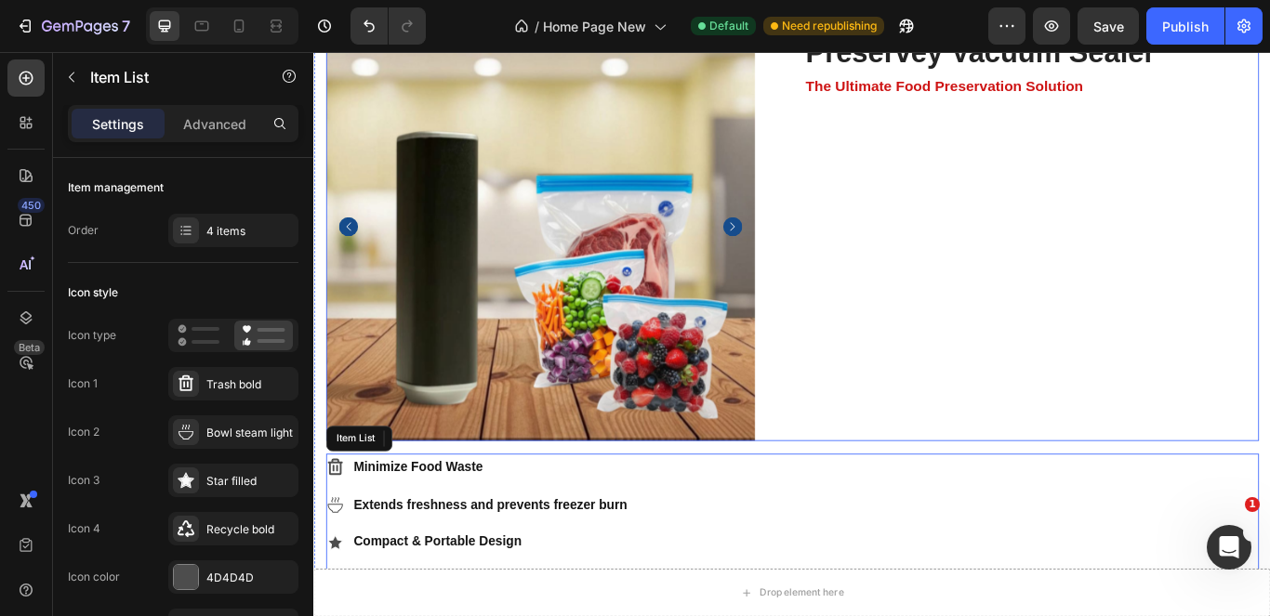
click at [1066, 181] on div "Product Images Icon Icon Icon Icon Icon Icon List 4.6/5 (895 Reviews) Text Bloc…" at bounding box center [871, 345] width 1088 height 678
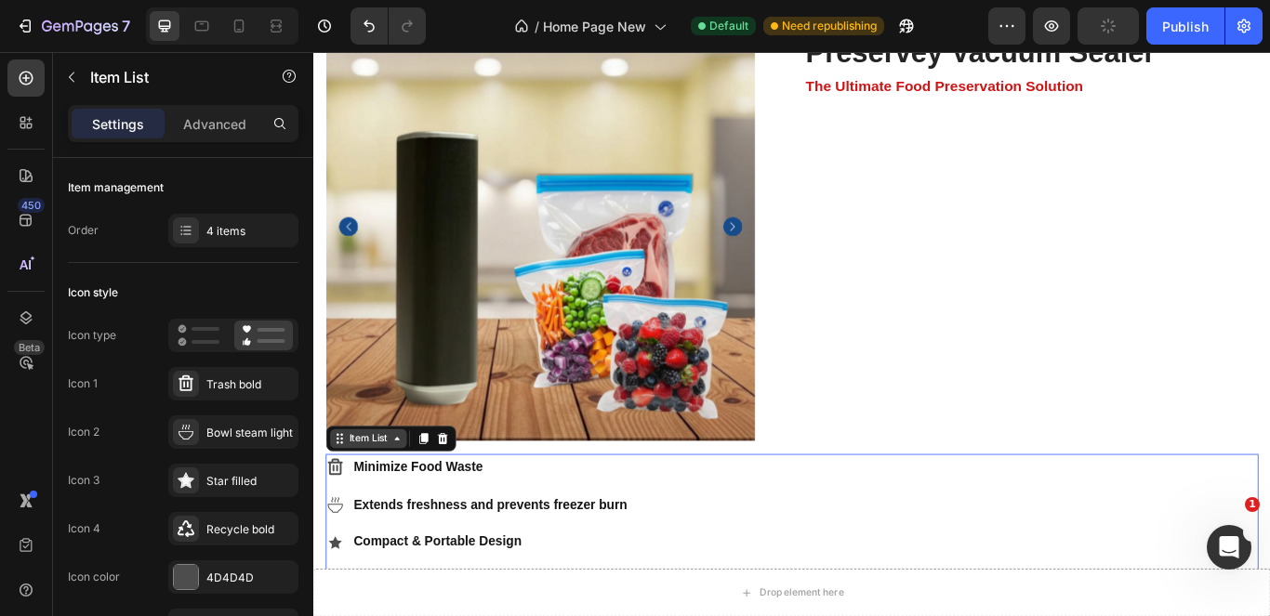
click at [410, 500] on icon at bounding box center [410, 503] width 15 height 15
click at [409, 500] on icon at bounding box center [410, 503] width 15 height 15
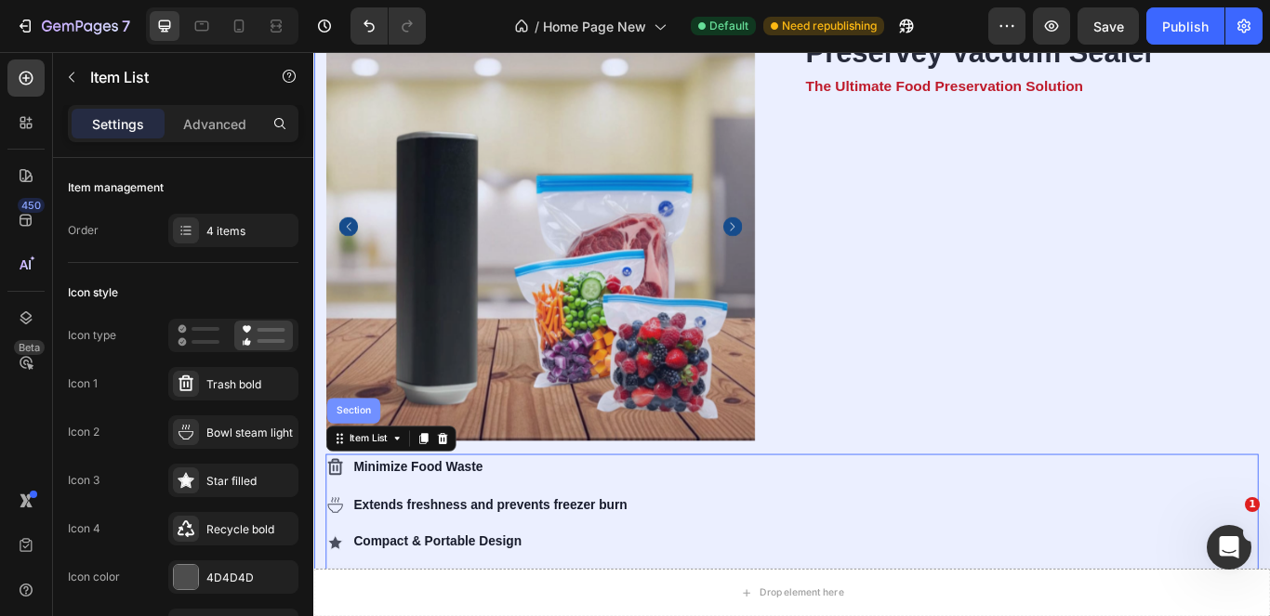
click at [375, 470] on div "Section" at bounding box center [359, 471] width 62 height 30
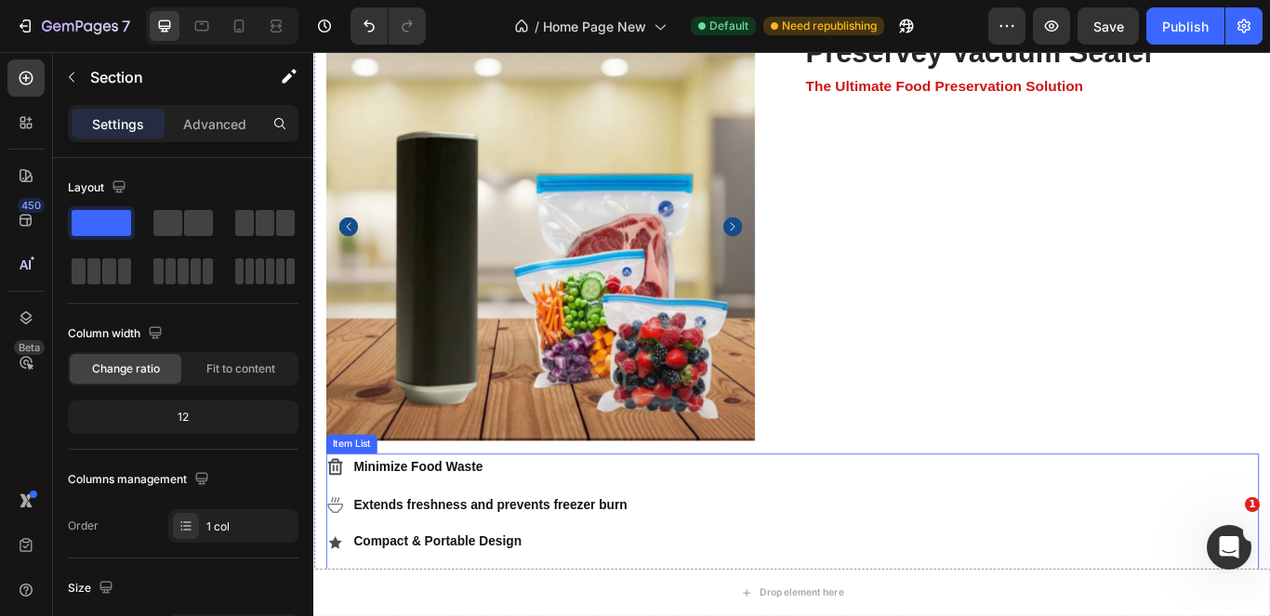
click at [479, 545] on div "Minimize Food Waste Extends freshness and prevents freezer burn Compact & Porta…" at bounding box center [504, 602] width 354 height 163
click at [1201, 116] on div "Product Images Icon Icon Icon Icon Icon Icon List 4.6/5 (895 Reviews) Text Bloc…" at bounding box center [871, 345] width 1088 height 678
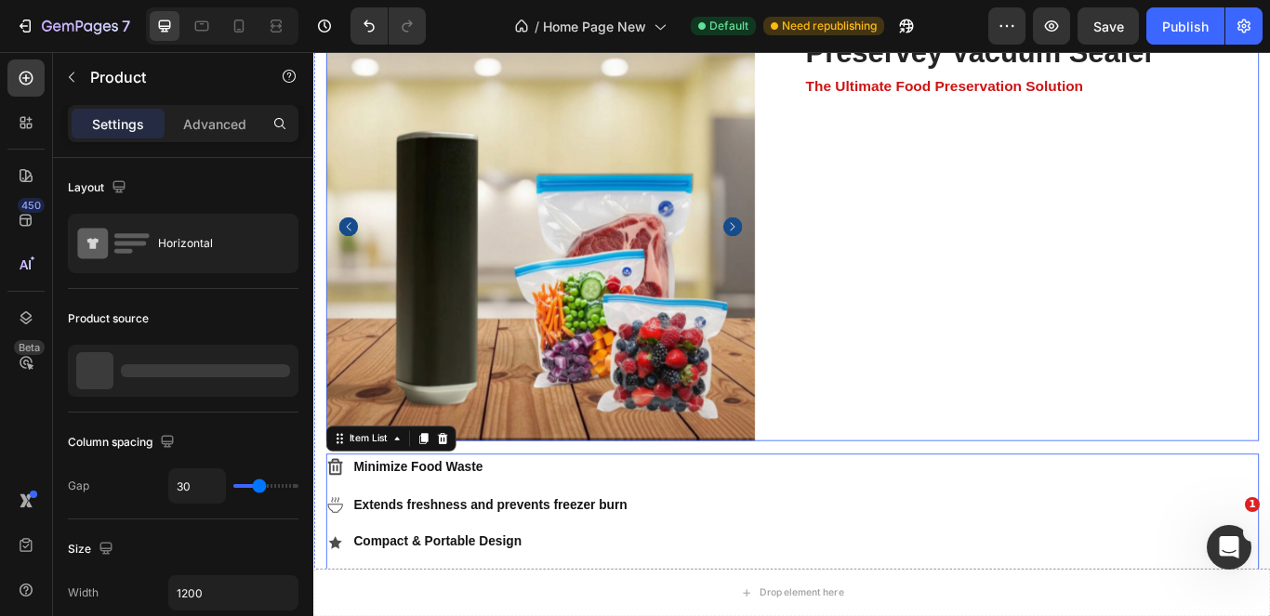
click at [1157, 171] on div "Icon Icon Icon Icon Icon Icon List 4.6/5 (895 Reviews) Text Block Row preservey…" at bounding box center [1150, 256] width 530 height 500
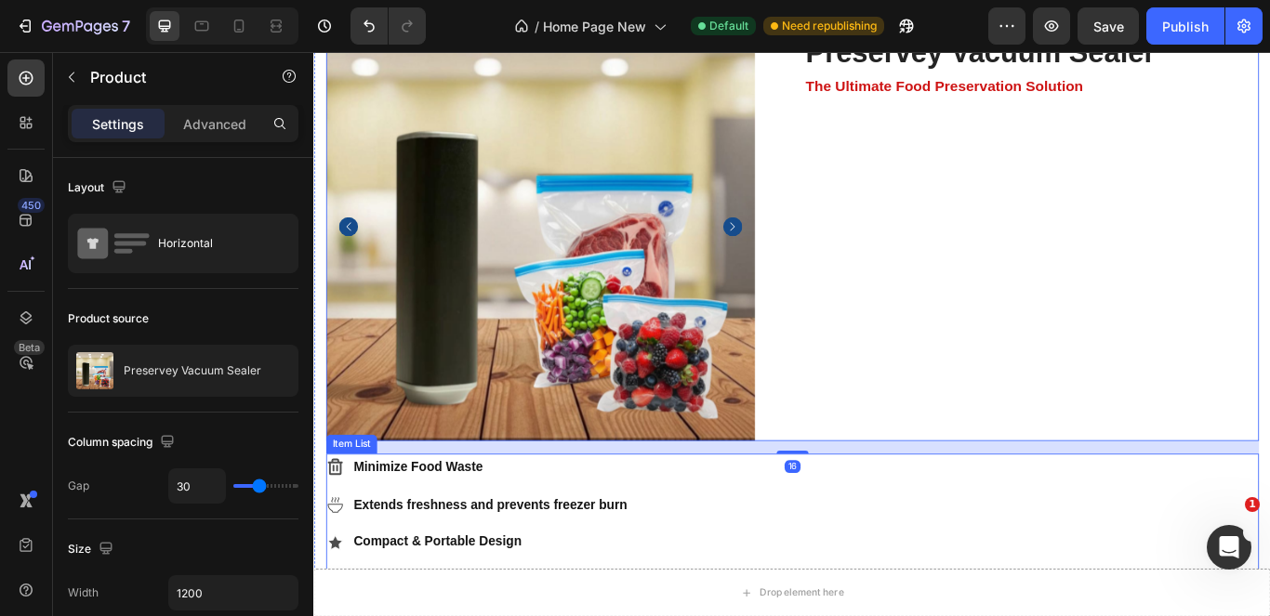
click at [634, 576] on strong "Extends freshness and prevents freezer burn" at bounding box center [519, 580] width 319 height 16
click at [909, 576] on div "Minimize Food Waste Extends freshness and prevents freezer burn Compact & Porta…" at bounding box center [871, 602] width 1088 height 163
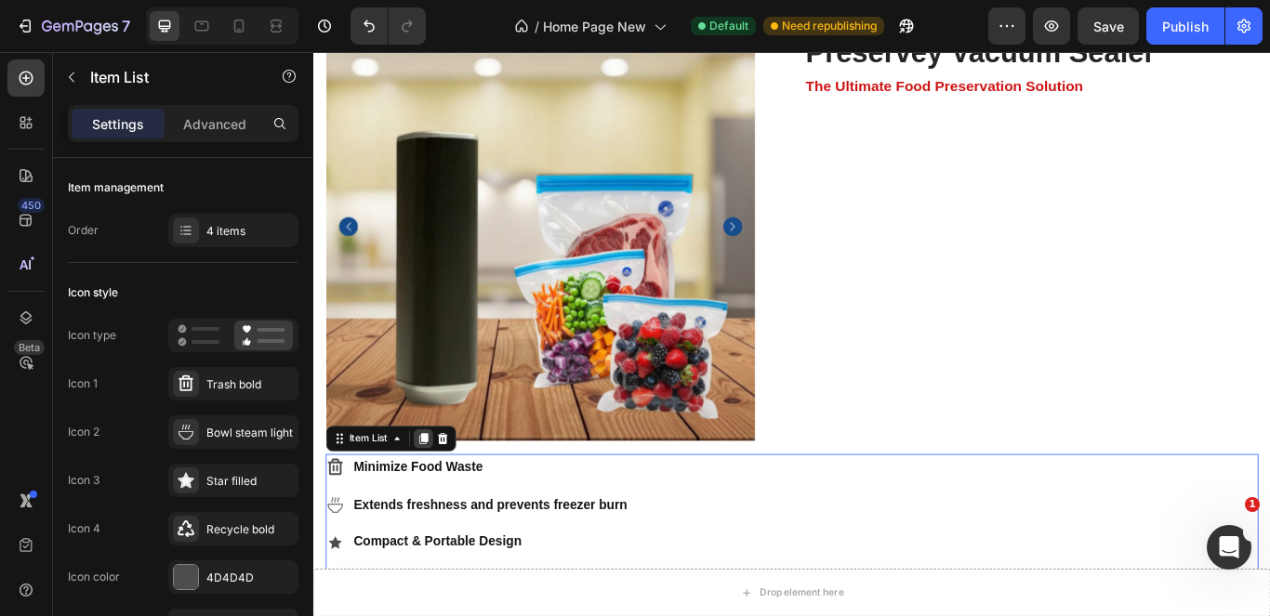
click at [443, 497] on icon at bounding box center [441, 503] width 10 height 13
click at [1003, 265] on div "Icon Icon Icon Icon Icon Icon List 4.6/5 (895 Reviews) Text Block Row preservey…" at bounding box center [1150, 256] width 530 height 500
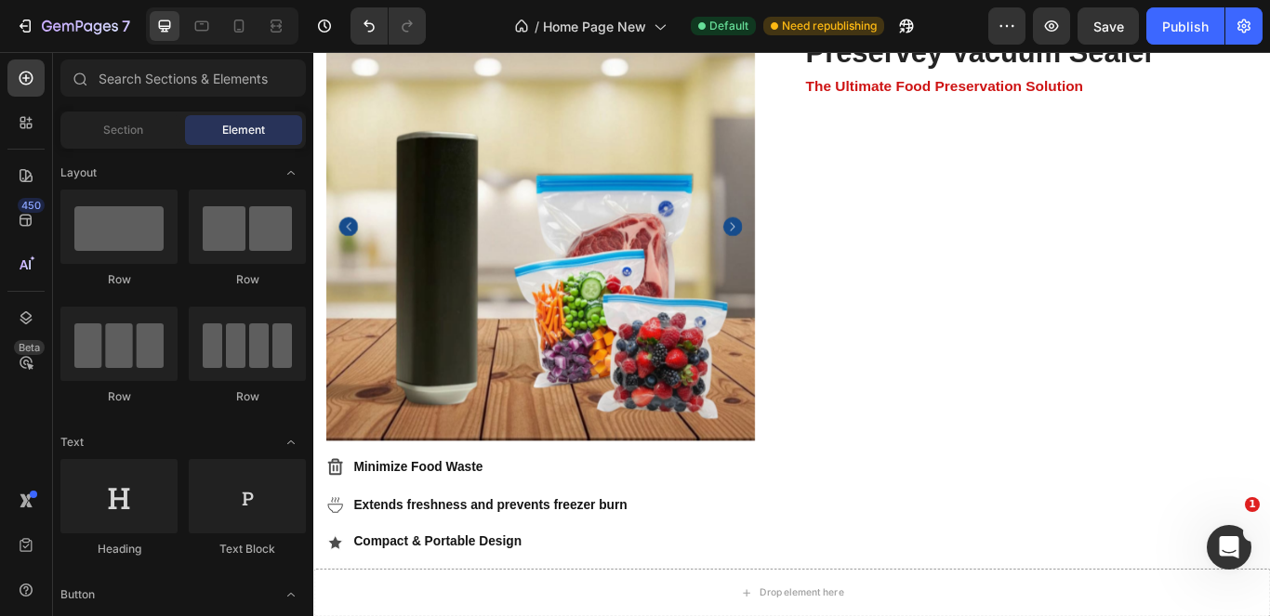
scroll to position [5936, 0]
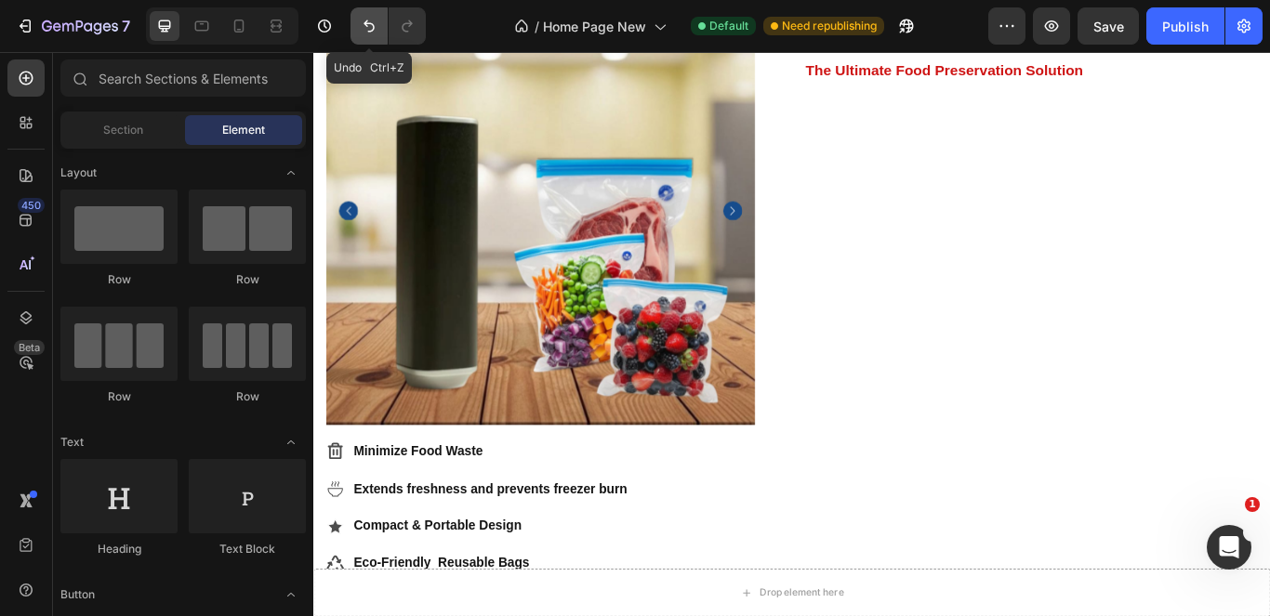
click at [376, 35] on button "Undo/Redo" at bounding box center [369, 25] width 37 height 37
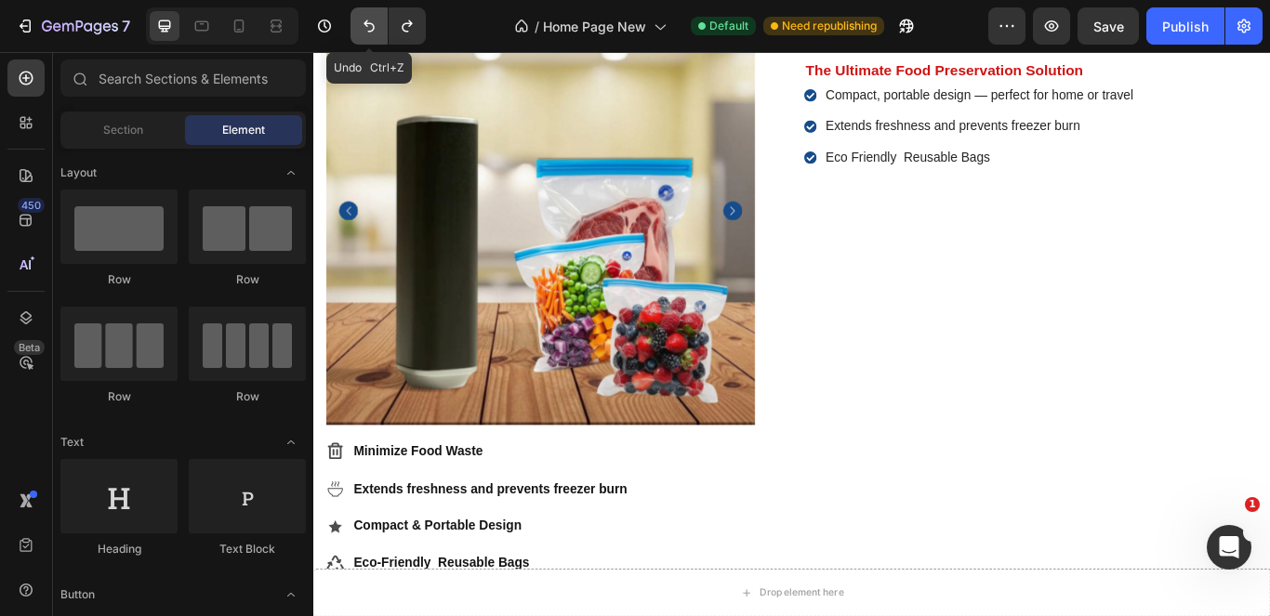
click at [376, 35] on button "Undo/Redo" at bounding box center [369, 25] width 37 height 37
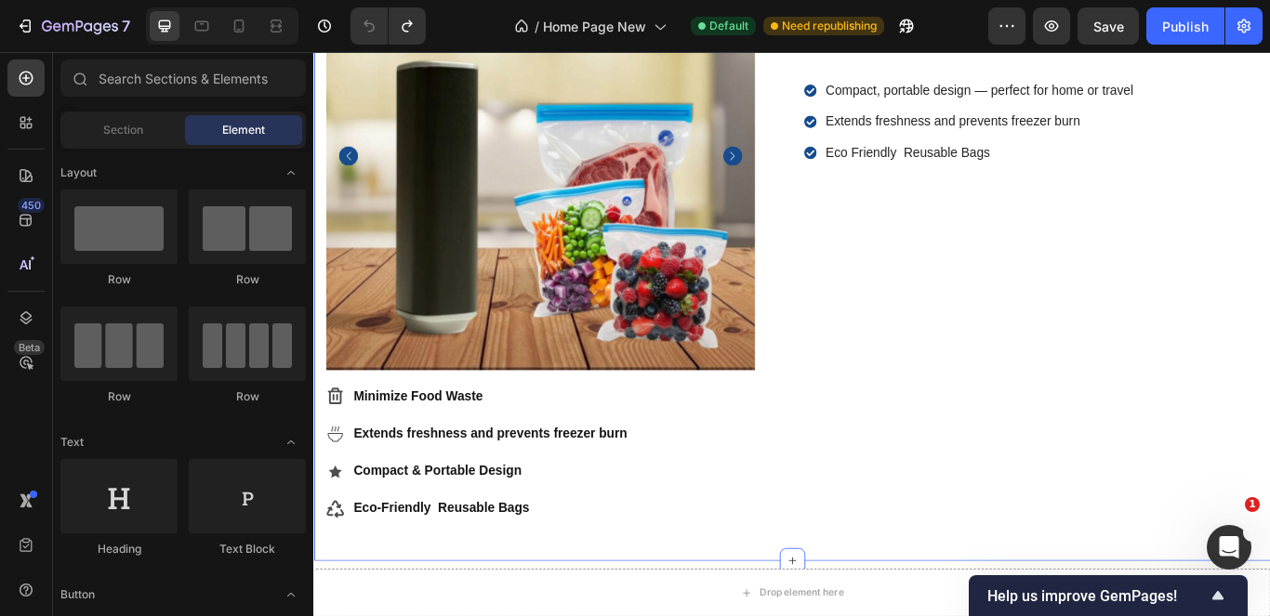
scroll to position [5622, 0]
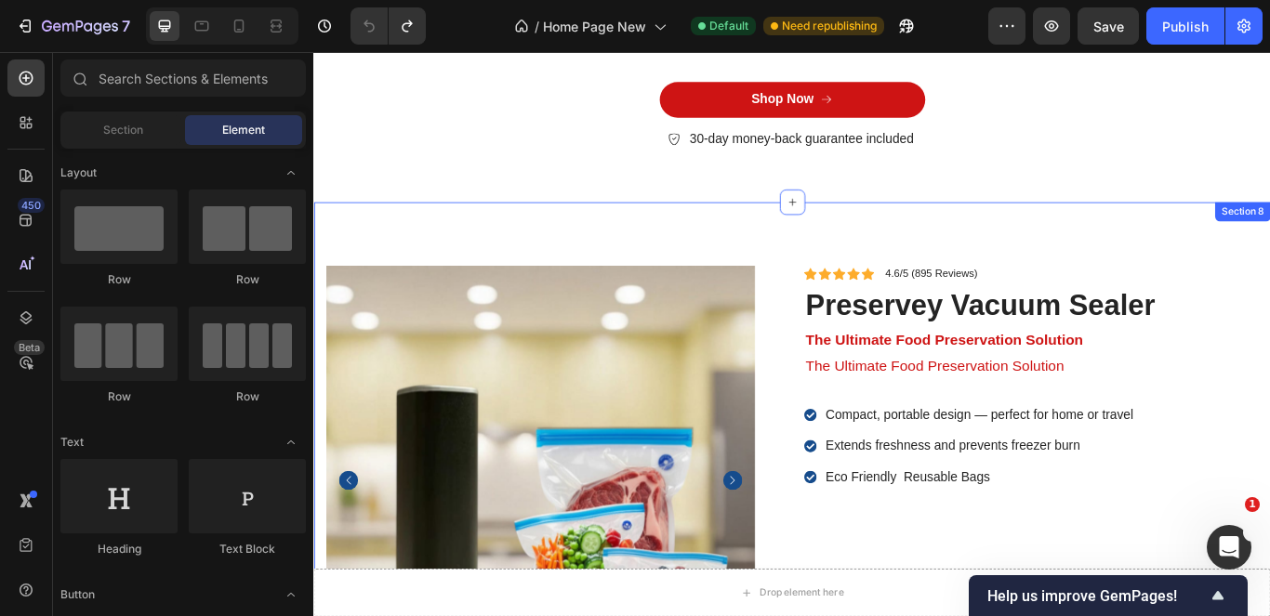
click at [1269, 227] on div "Product Images Icon Icon Icon Icon Icon Icon List 4.6/5 (895 Reviews) Text Bloc…" at bounding box center [871, 625] width 1116 height 797
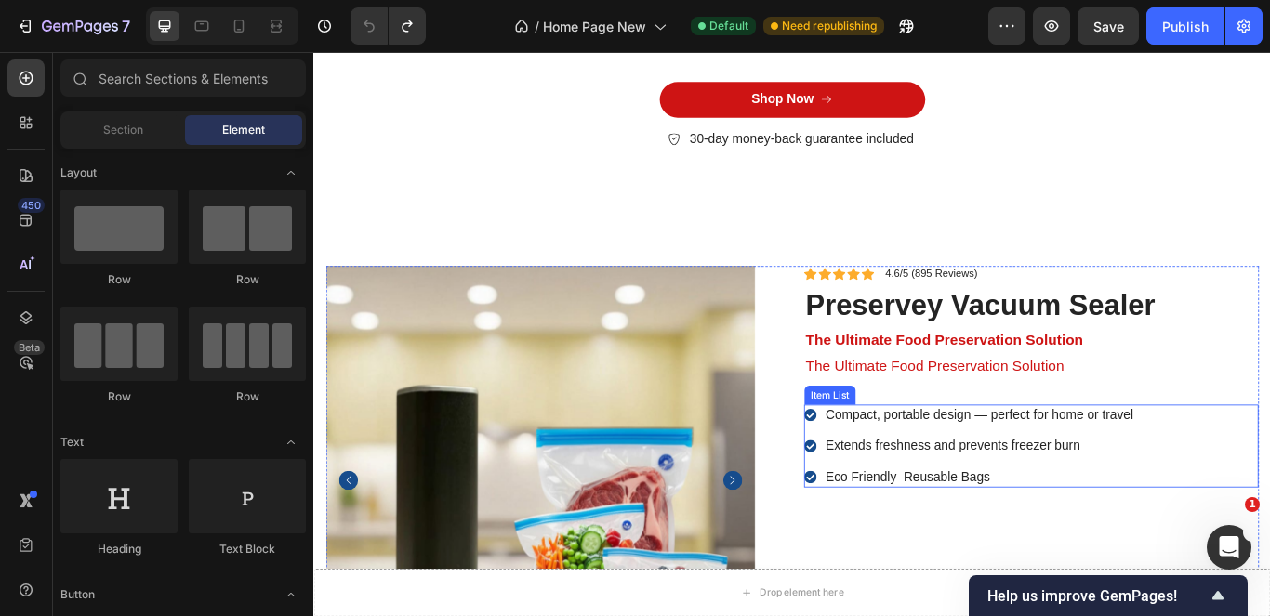
click at [1235, 470] on div "Icon Icon Icon Icon Icon Icon List 4.6/5 (895 Reviews) Text Block Row preservey…" at bounding box center [1150, 551] width 530 height 500
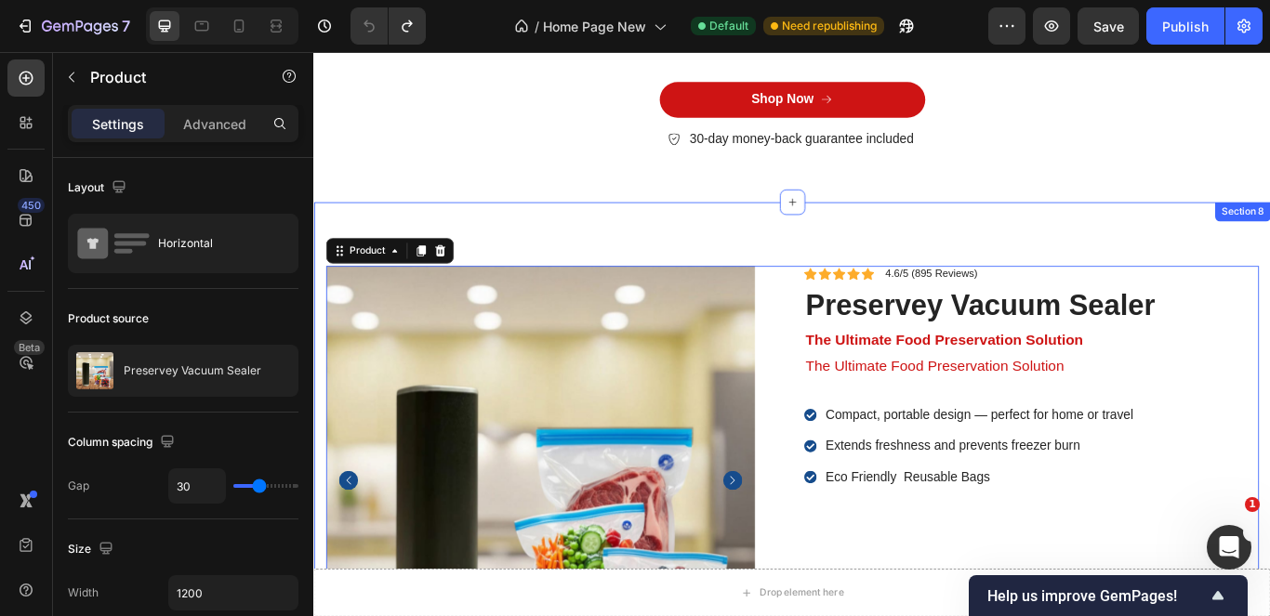
click at [852, 227] on div "Product Images Icon Icon Icon Icon Icon Icon List 4.6/5 (895 Reviews) Text Bloc…" at bounding box center [871, 625] width 1116 height 797
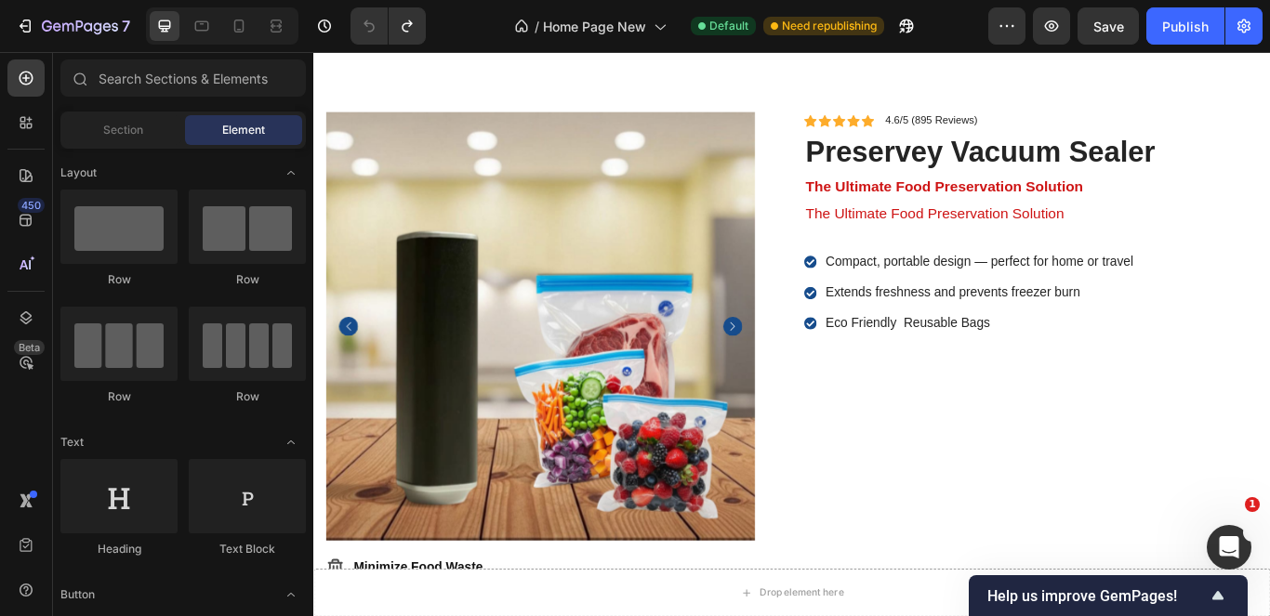
scroll to position [5436, 0]
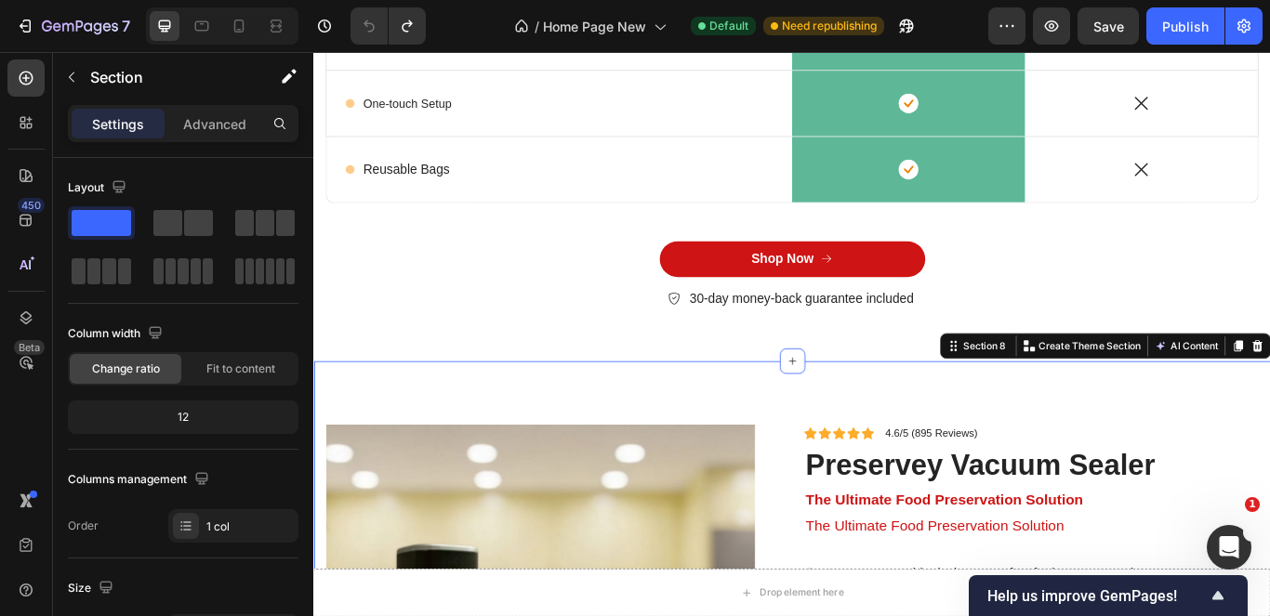
drag, startPoint x: 1395, startPoint y: 262, endPoint x: 1374, endPoint y: 275, distance: 24.2
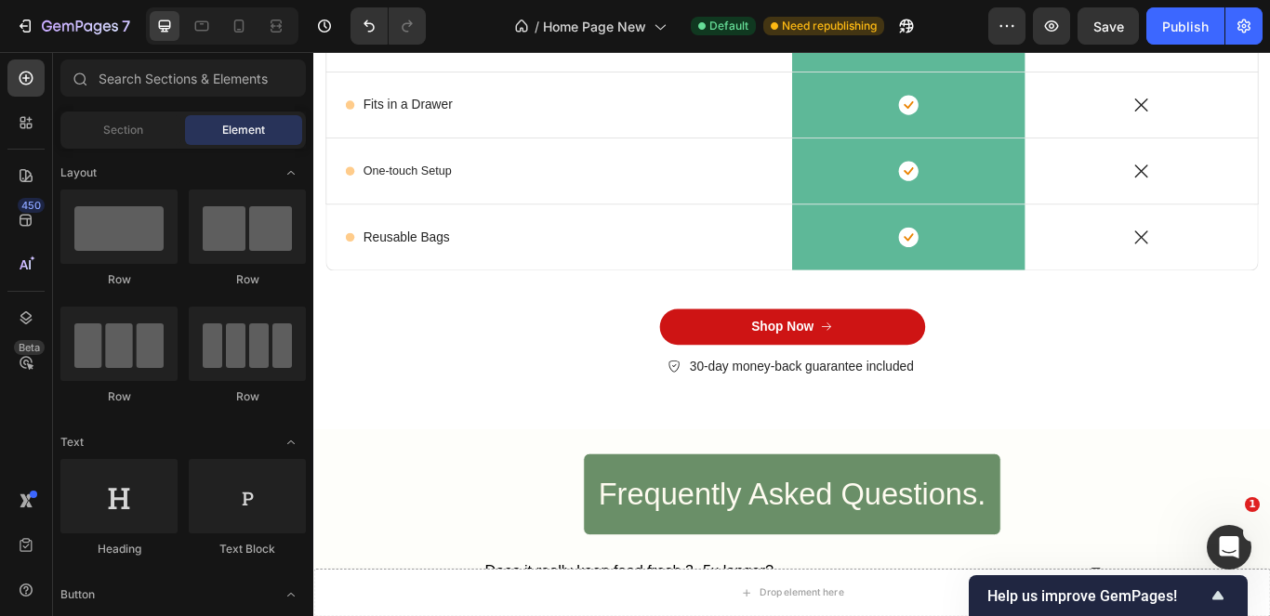
scroll to position [5318, 0]
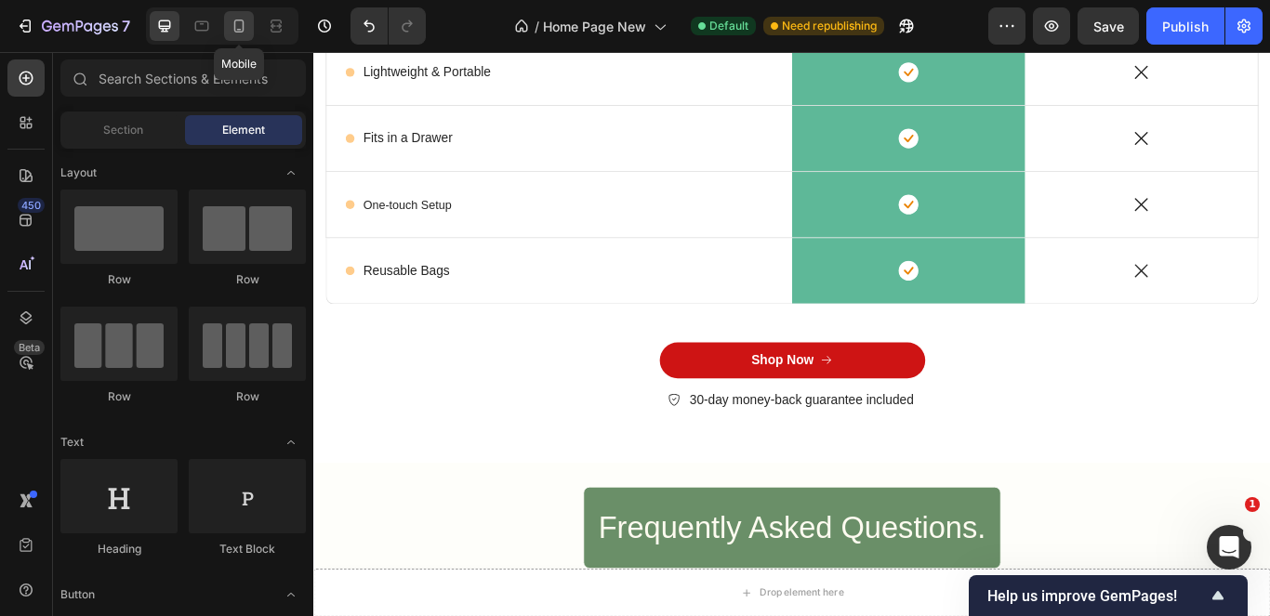
click at [244, 20] on icon at bounding box center [239, 26] width 19 height 19
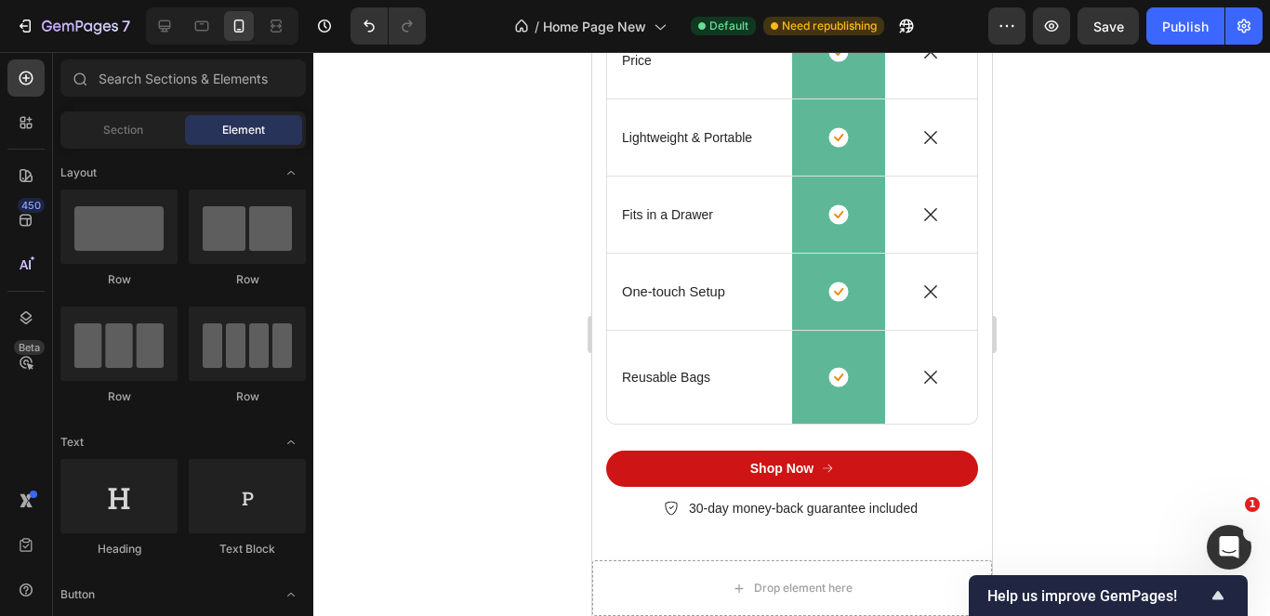
click at [1205, 446] on div at bounding box center [791, 334] width 957 height 564
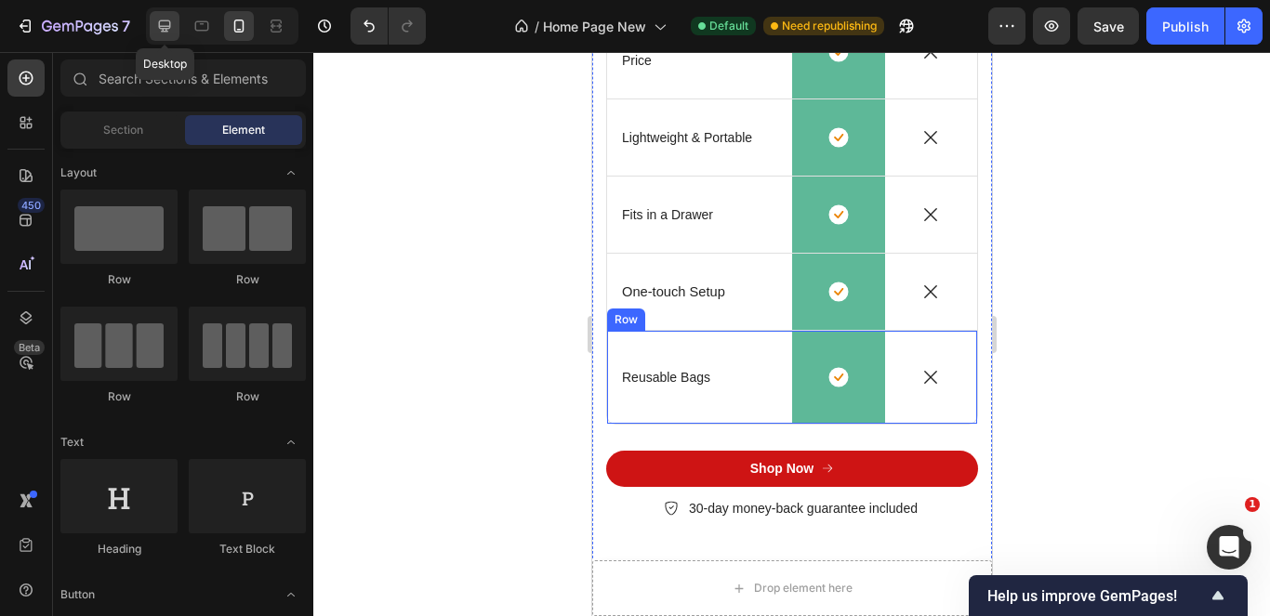
click at [168, 31] on icon at bounding box center [164, 26] width 19 height 19
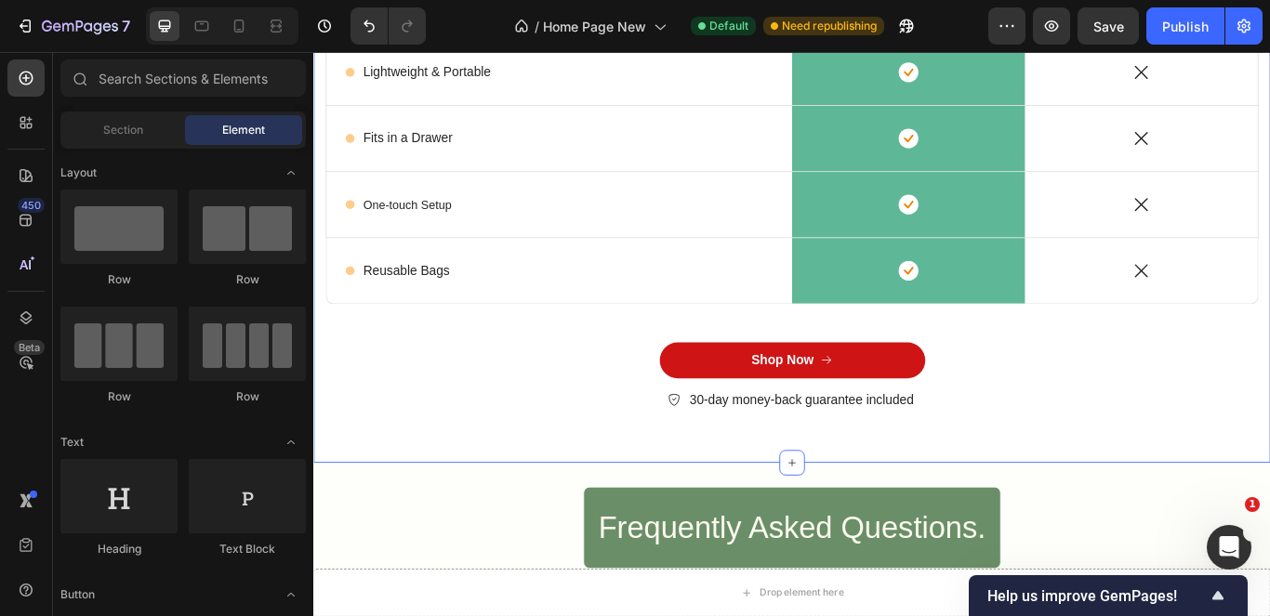
click at [532, 391] on div "Shop Now Button 30-day money-back guarantee included Item List" at bounding box center [871, 439] width 1088 height 96
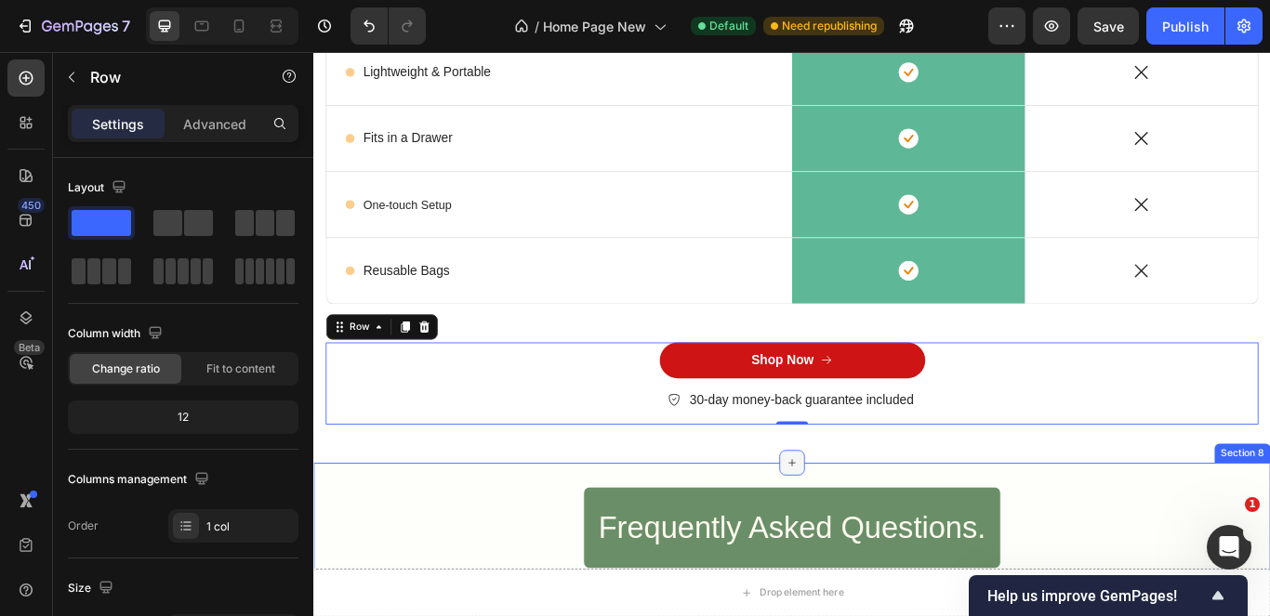
click at [864, 523] on icon at bounding box center [871, 530] width 15 height 15
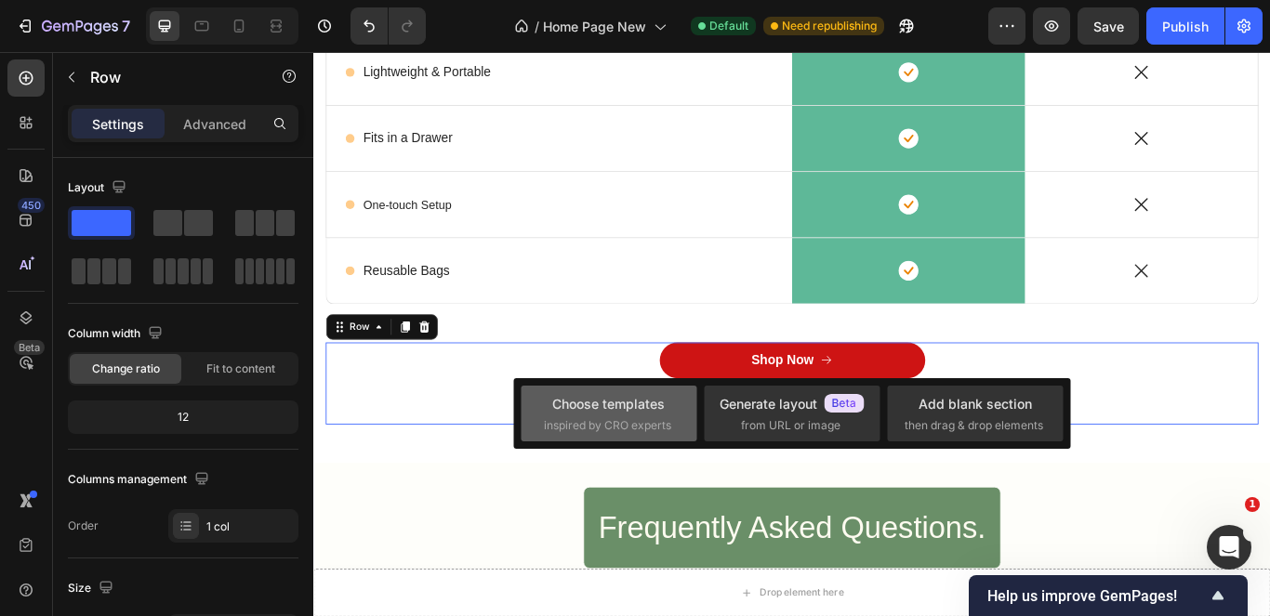
click at [626, 407] on div "Choose templates" at bounding box center [608, 404] width 113 height 20
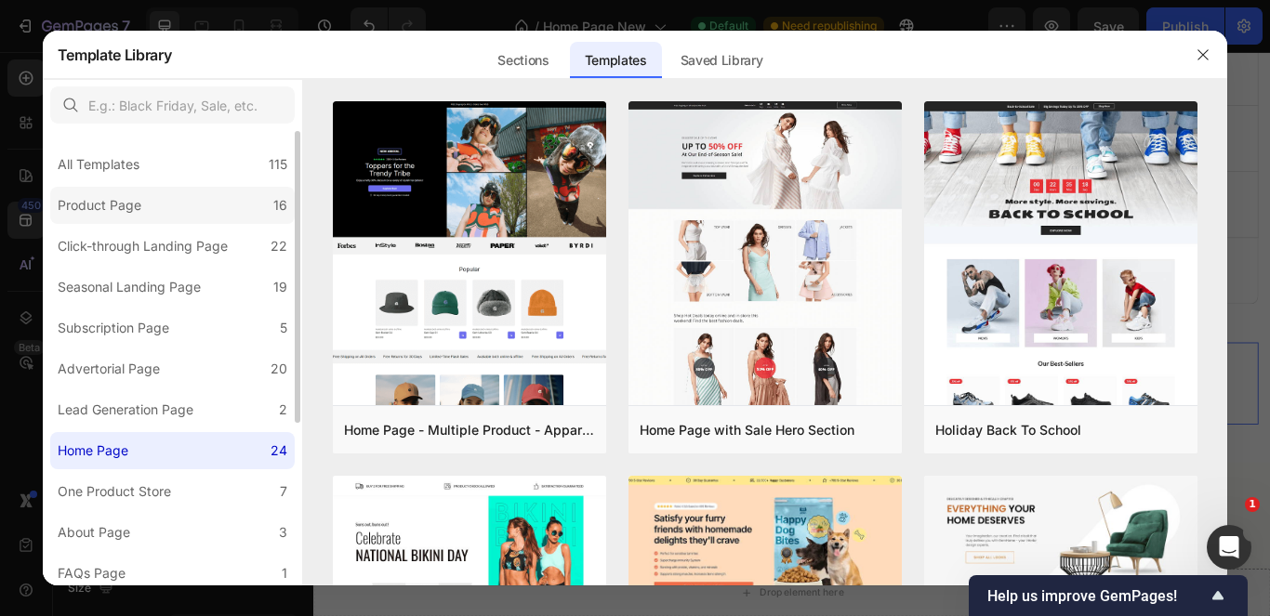
click at [244, 204] on label "Product Page 16" at bounding box center [172, 205] width 245 height 37
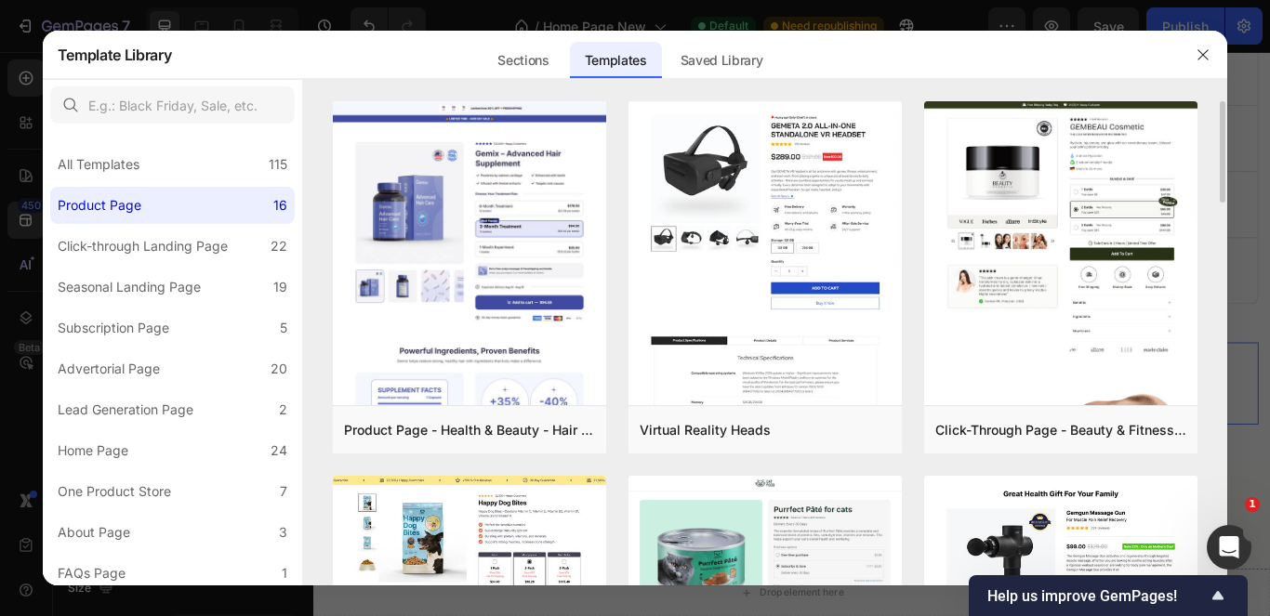
drag, startPoint x: 1222, startPoint y: 142, endPoint x: 1225, endPoint y: 227, distance: 84.7
click at [1225, 227] on div "Product Page - Health & Beauty - Hair Supplement Add to page Preview Virtual Re…" at bounding box center [765, 343] width 925 height 484
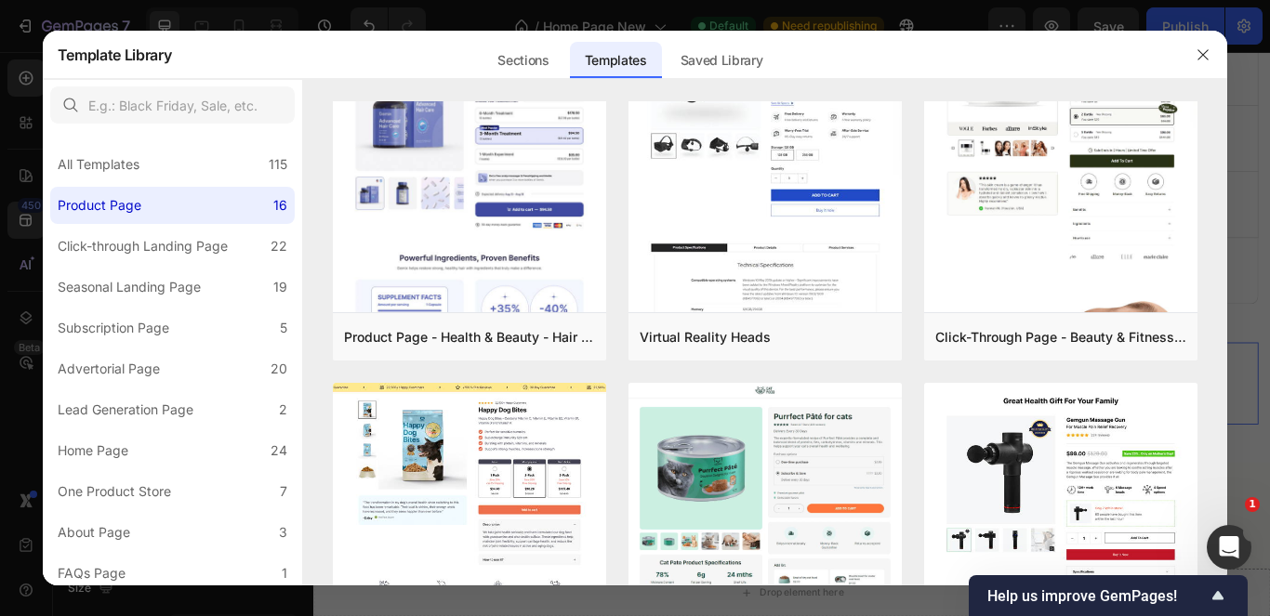
scroll to position [558, 0]
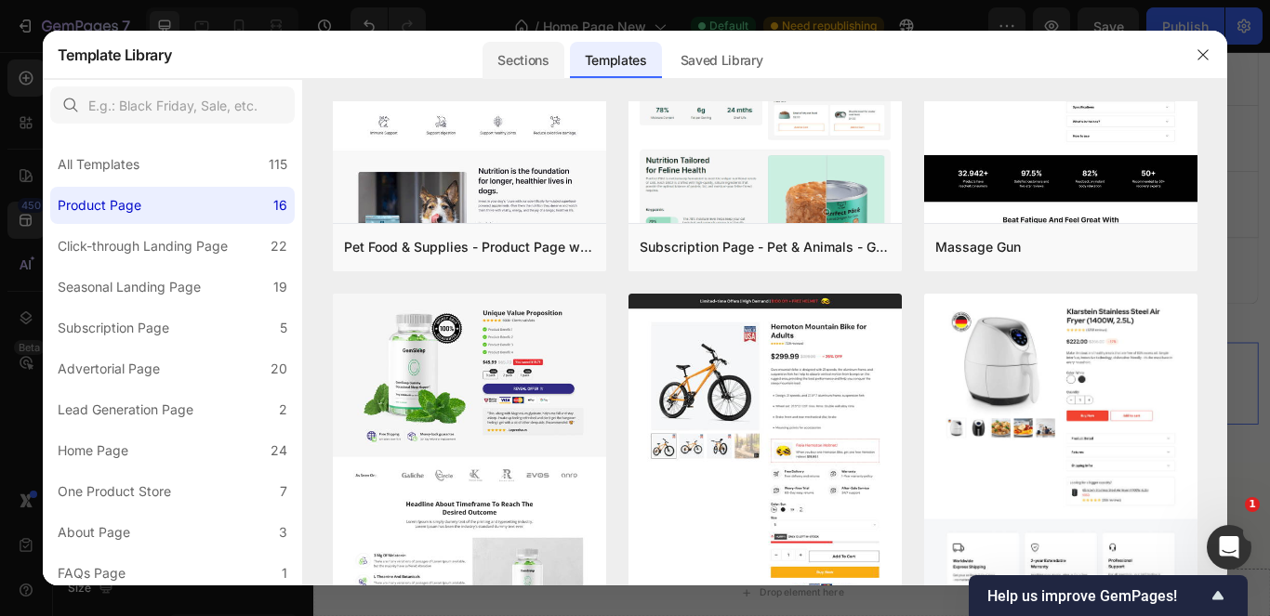
click at [517, 67] on div "Sections" at bounding box center [523, 60] width 81 height 37
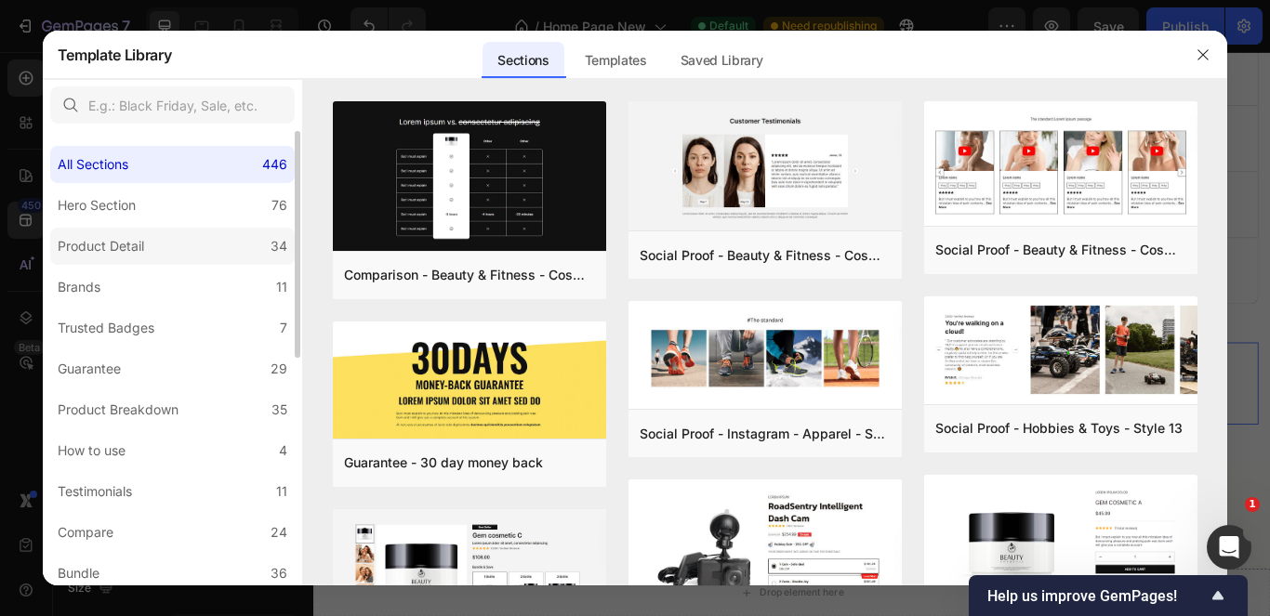
click at [163, 245] on label "Product Detail 34" at bounding box center [172, 246] width 245 height 37
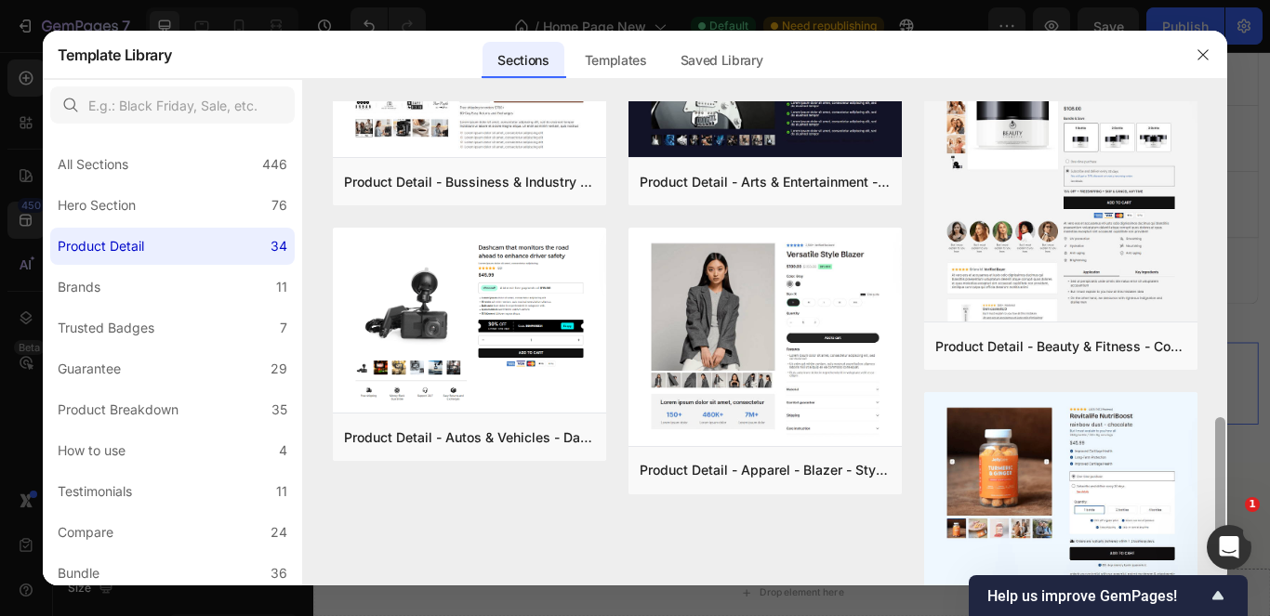
scroll to position [1189, 0]
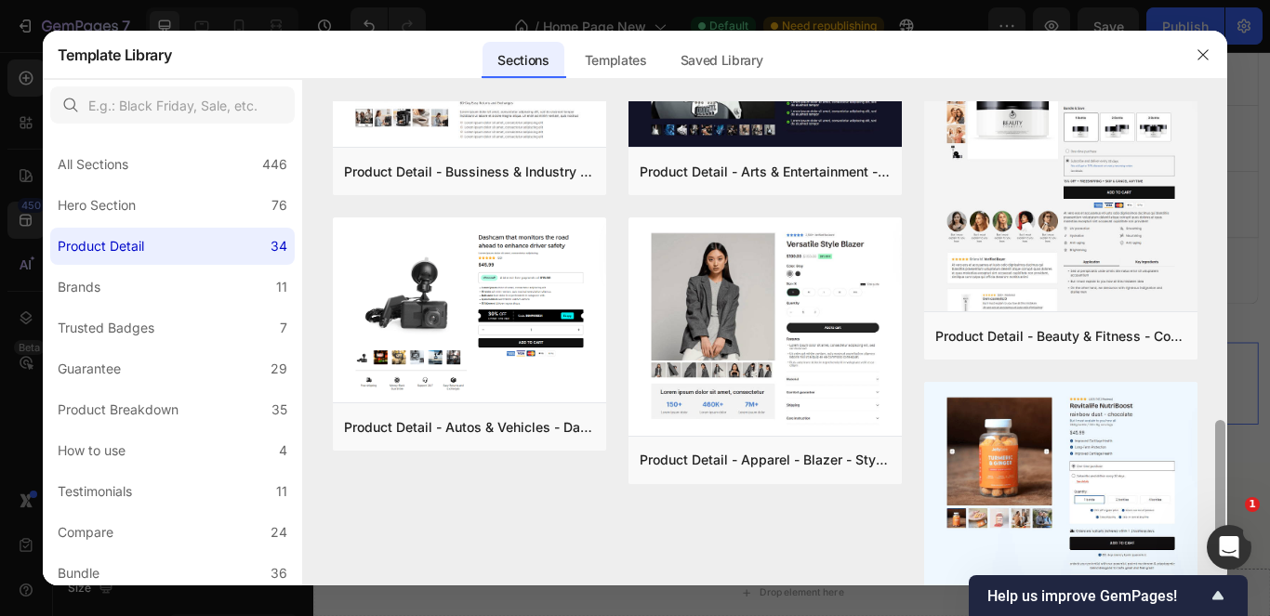
drag, startPoint x: 1216, startPoint y: 364, endPoint x: 1231, endPoint y: 459, distance: 96.0
click at [1231, 459] on div "Template Library Sections Templates Existing pages Saved Library Templates Save…" at bounding box center [635, 308] width 1270 height 616
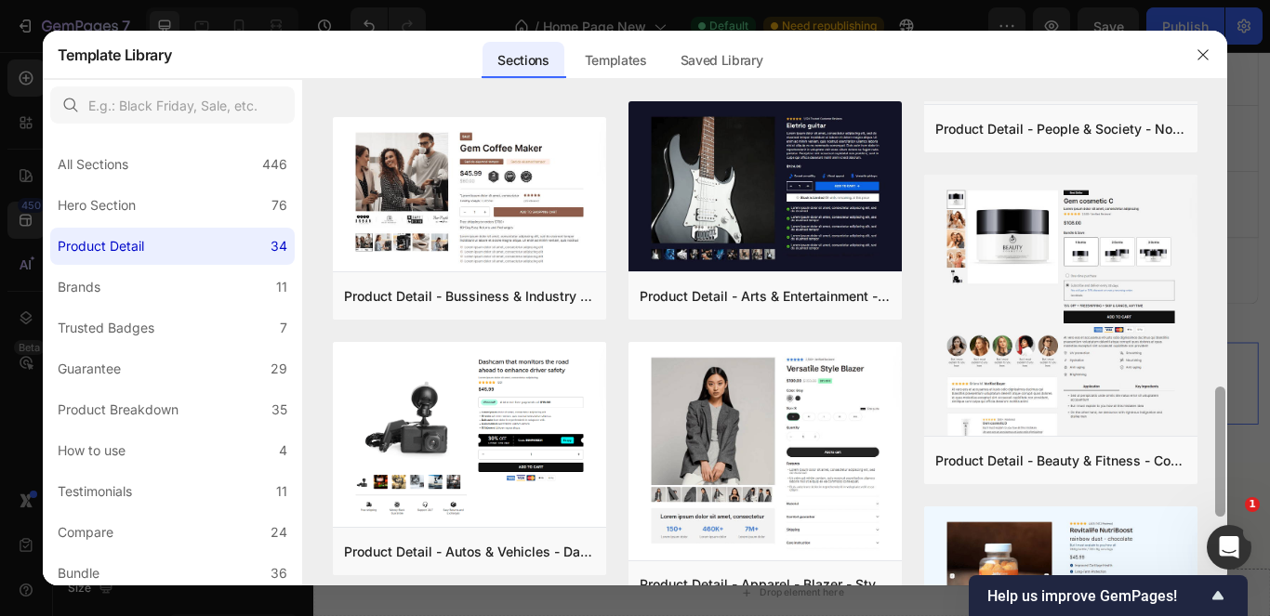
scroll to position [1043, 0]
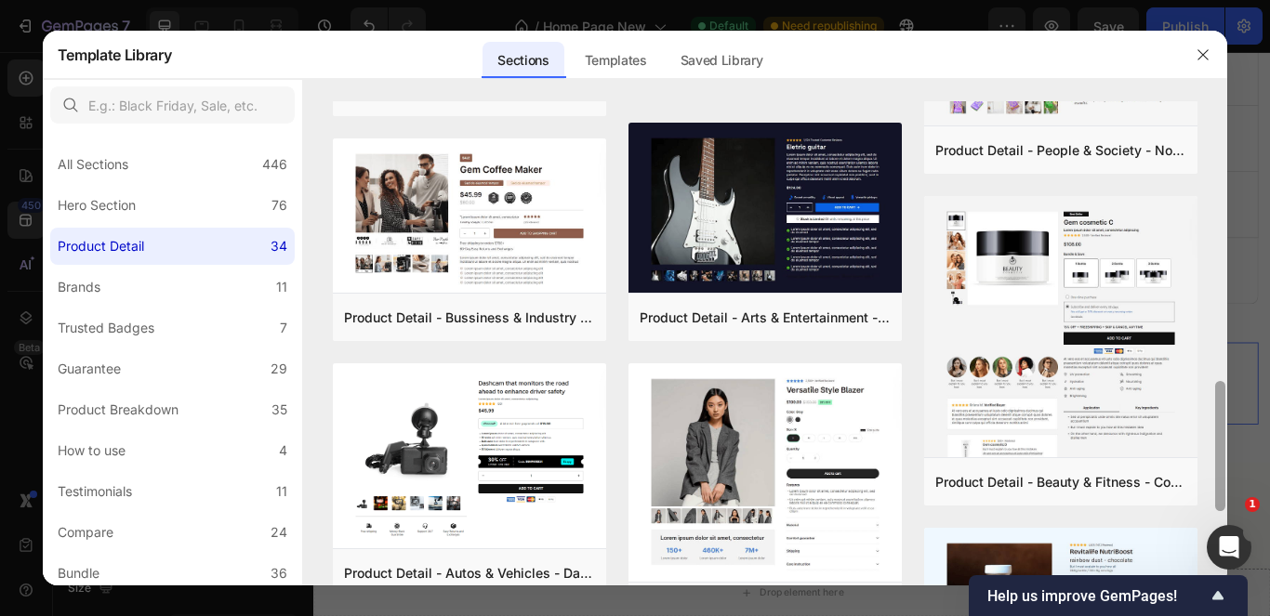
drag, startPoint x: 1221, startPoint y: 444, endPoint x: 1227, endPoint y: 404, distance: 39.6
click at [1227, 404] on div at bounding box center [1220, 343] width 14 height 484
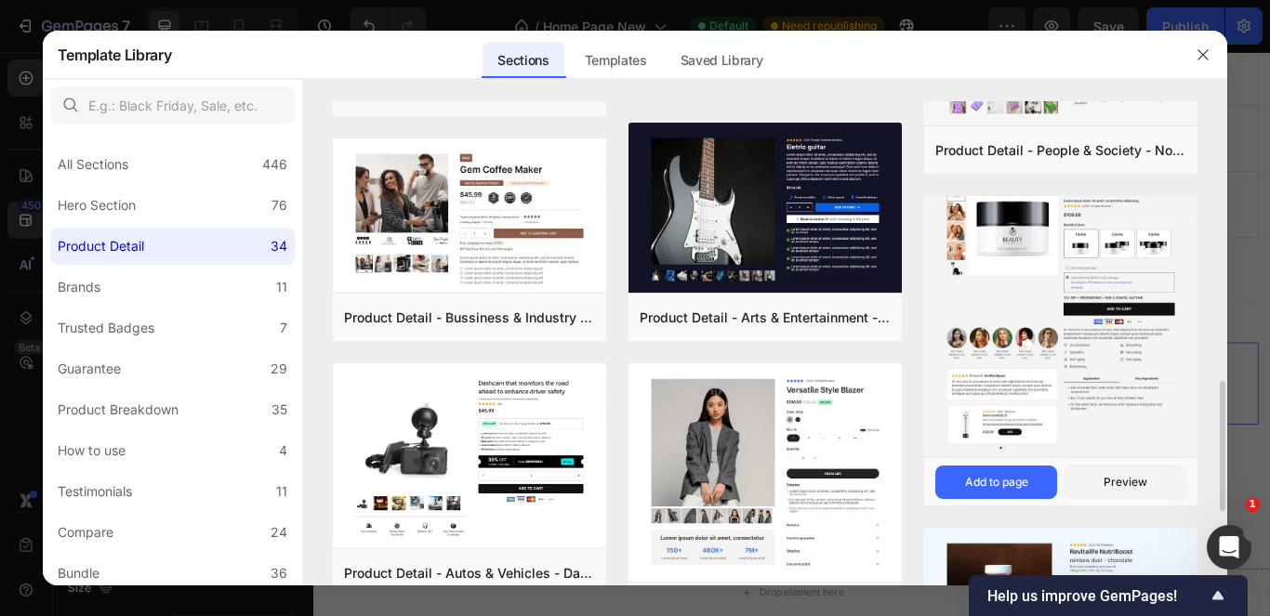
click at [1175, 342] on img at bounding box center [1060, 314] width 273 height 294
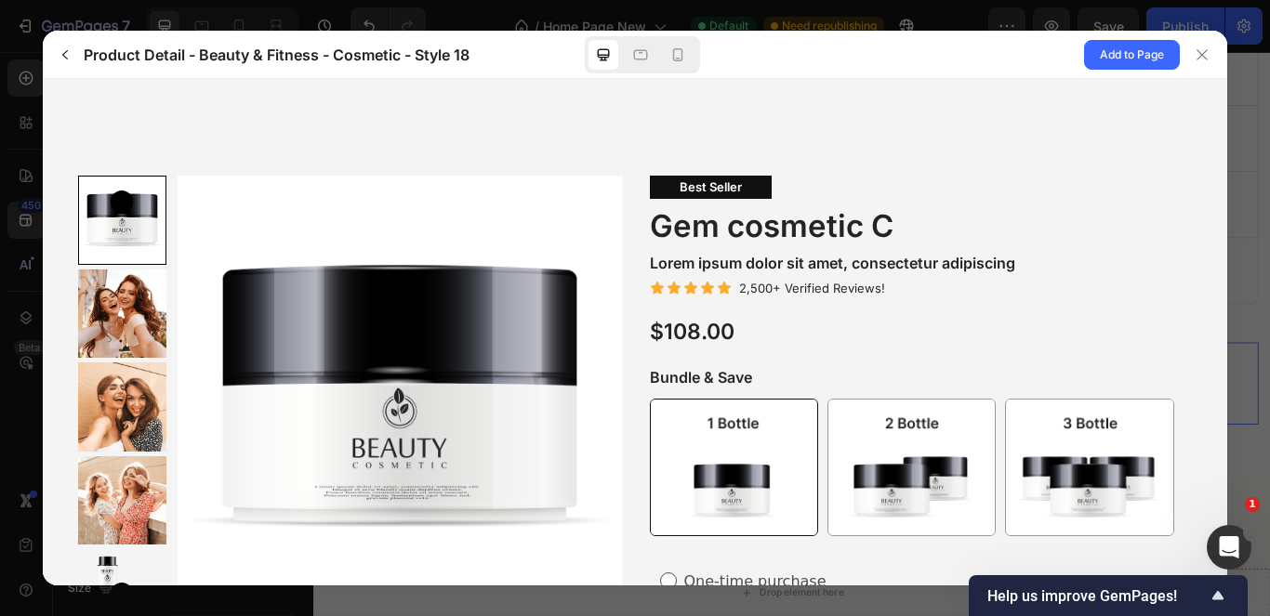
scroll to position [0, 0]
click at [70, 58] on icon "button" at bounding box center [65, 54] width 15 height 15
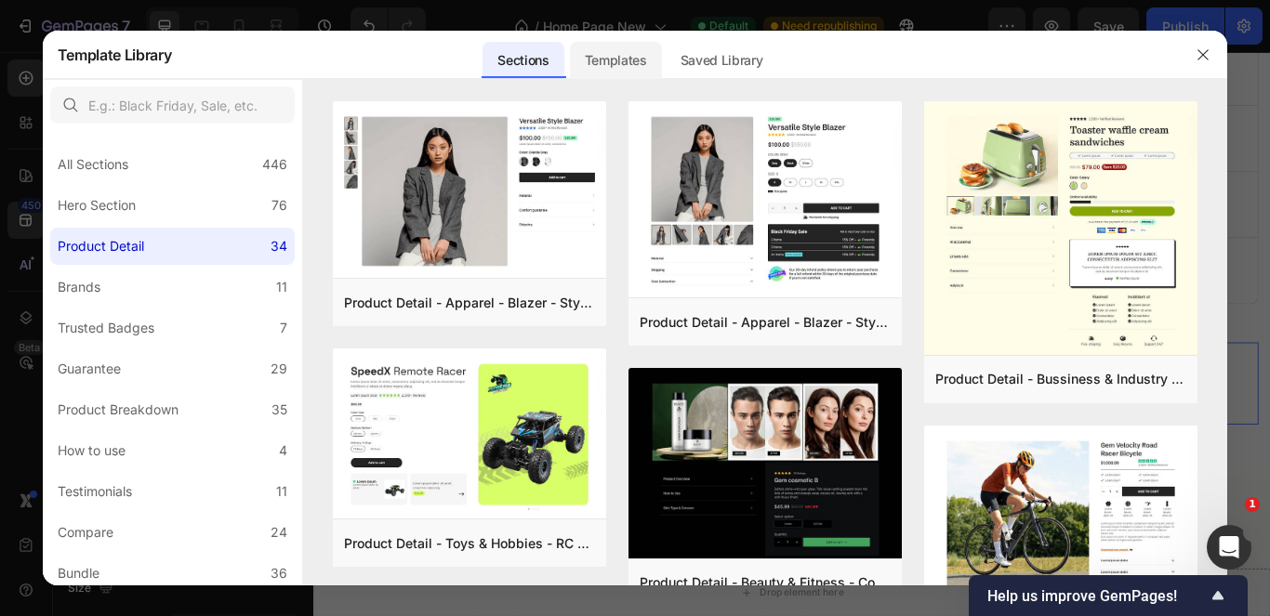
click at [626, 55] on div "Templates" at bounding box center [616, 60] width 92 height 37
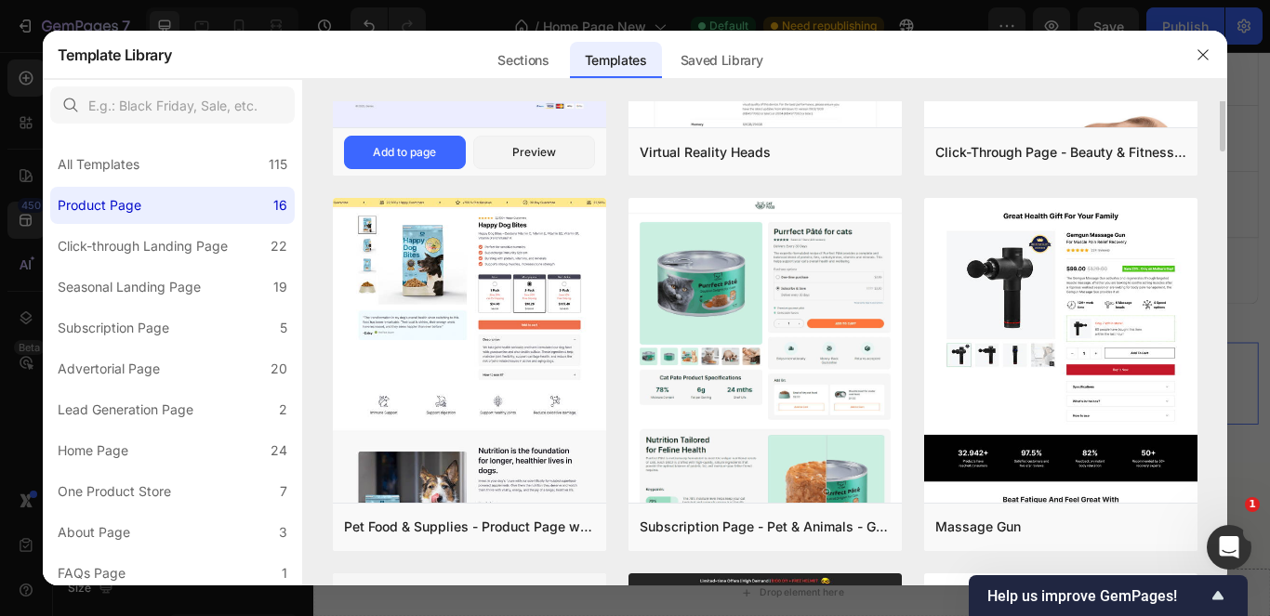
scroll to position [185, 0]
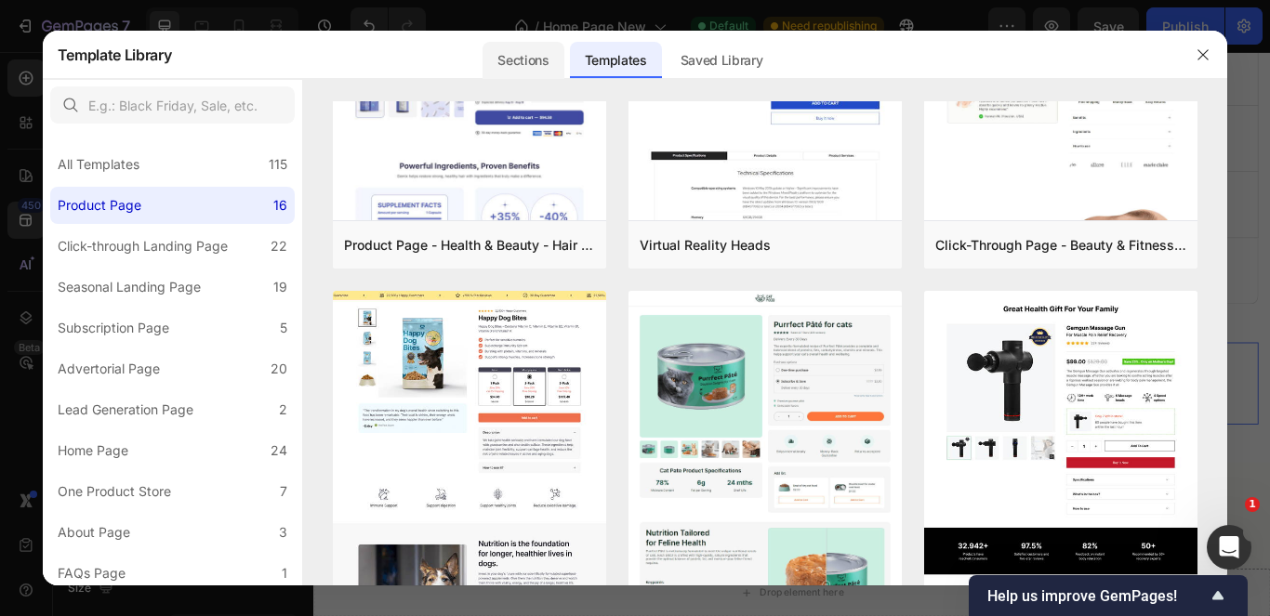
click at [532, 63] on div "Sections" at bounding box center [523, 60] width 81 height 37
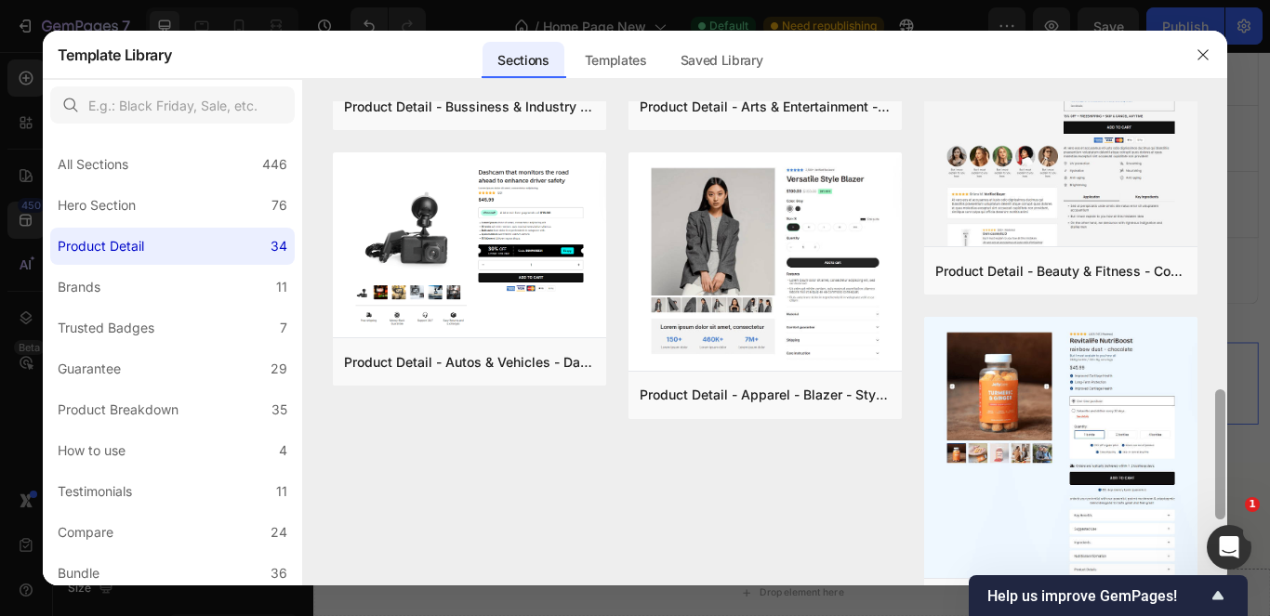
scroll to position [1216, 0]
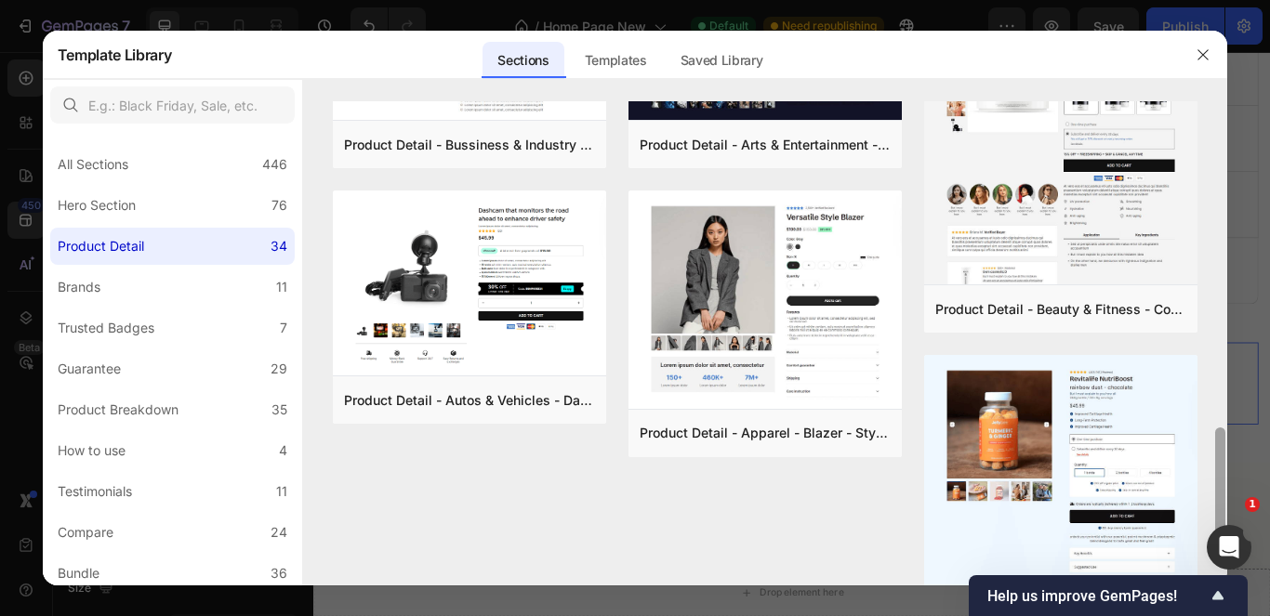
drag, startPoint x: 1221, startPoint y: 400, endPoint x: 1239, endPoint y: 477, distance: 79.2
click at [1239, 477] on div "Template Library Sections Templates Existing pages Saved Library Templates Save…" at bounding box center [635, 308] width 1270 height 616
click at [1014, 306] on div "Add to page" at bounding box center [996, 309] width 63 height 17
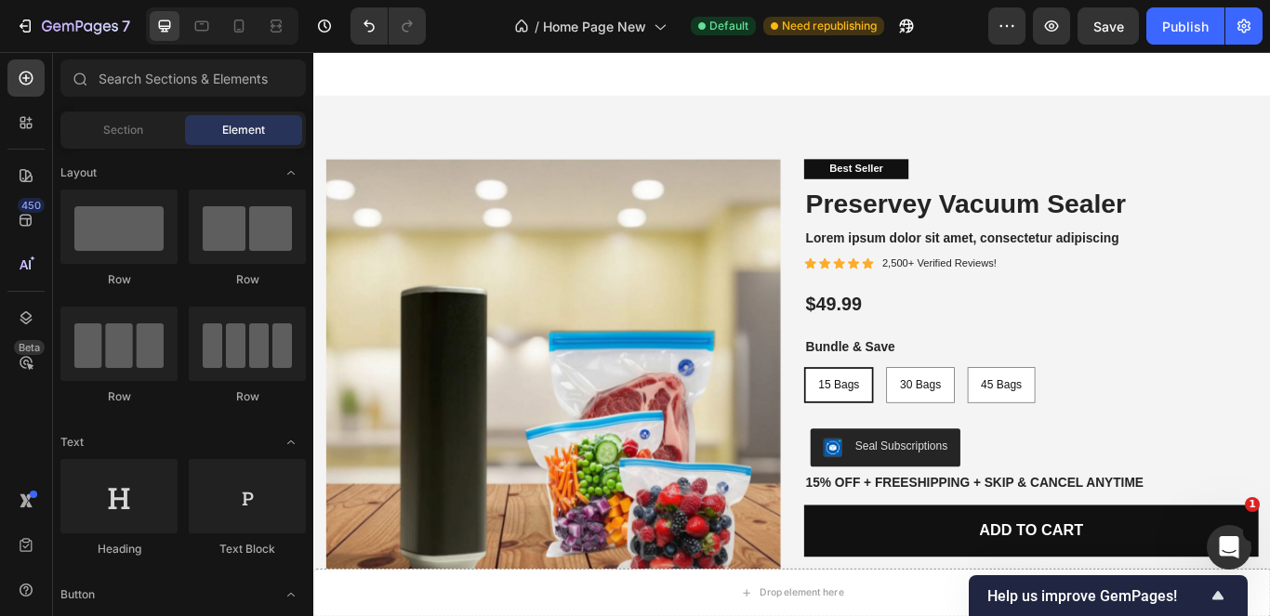
scroll to position [5933, 0]
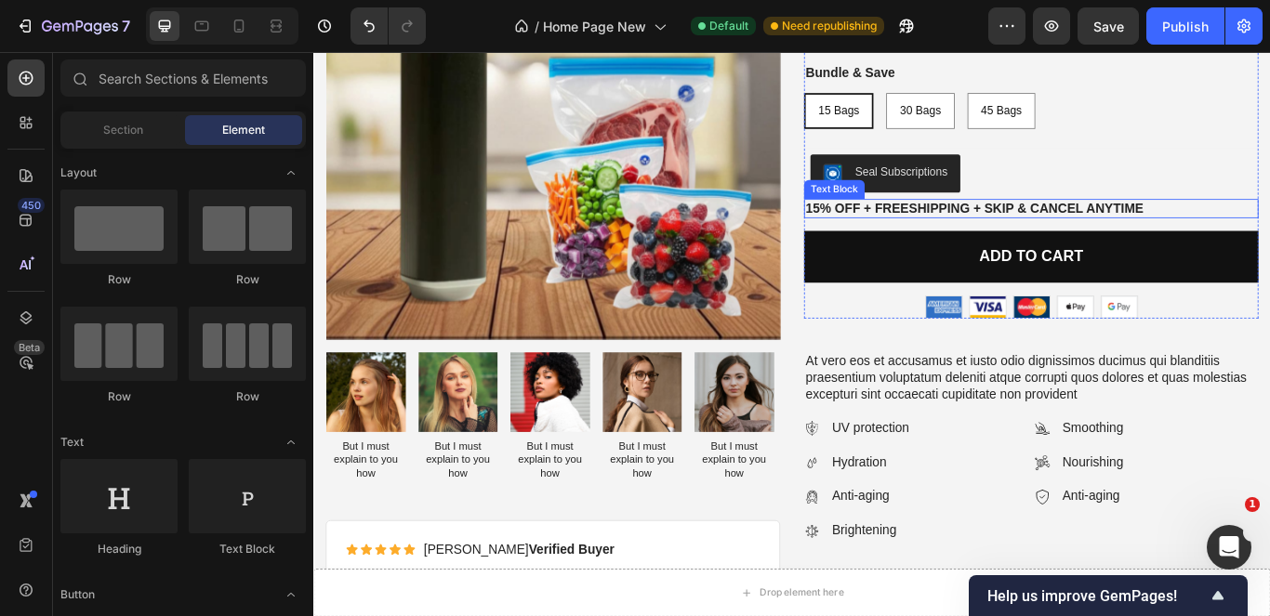
click at [897, 230] on p "15% off + Freeshipping + Skip & Cancel Anytime" at bounding box center [1150, 235] width 526 height 20
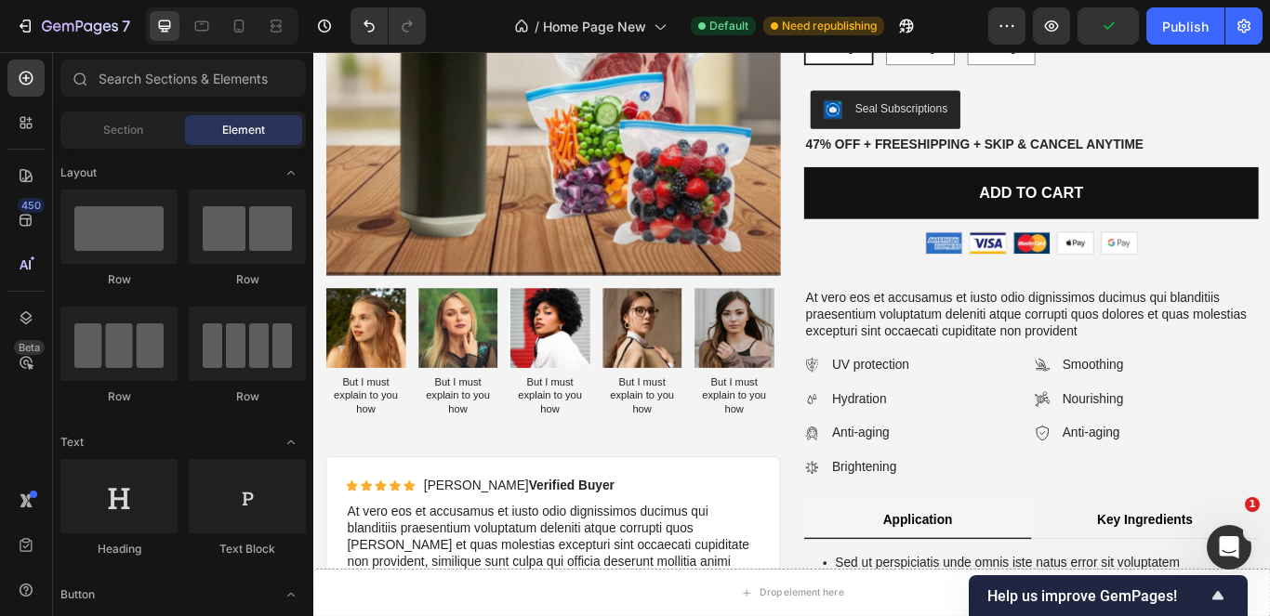
scroll to position [5884, 0]
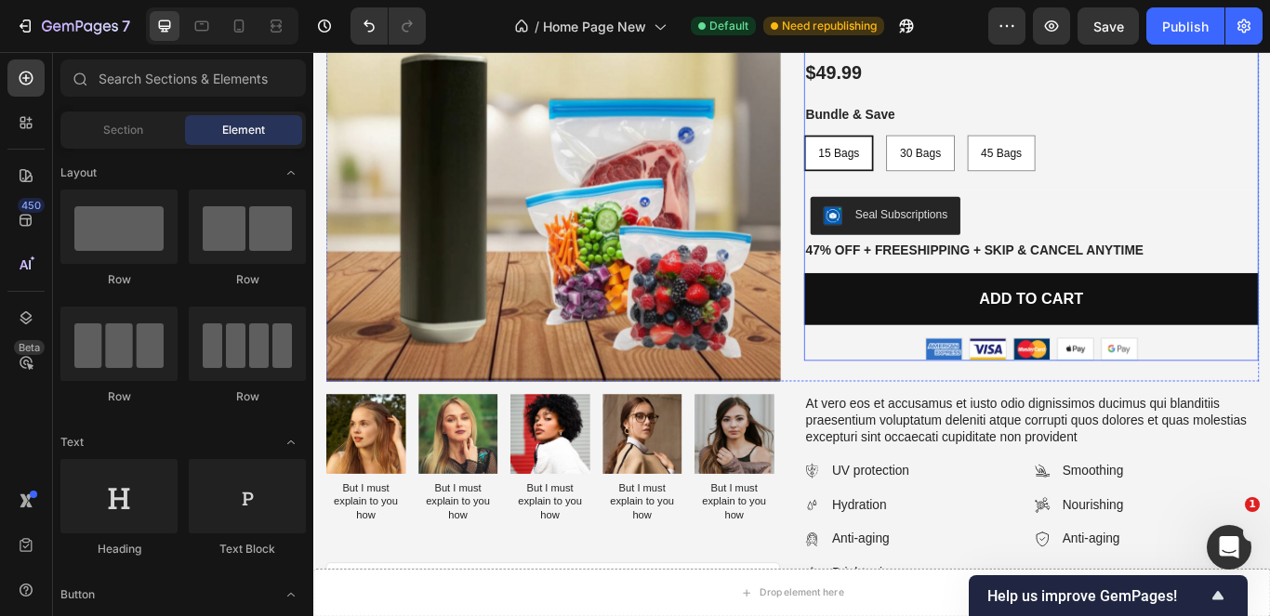
click at [1269, 205] on div "Best Seller Text Block Preservey Vacuum Sealer Product Title Lorem ipsum dolor …" at bounding box center [1150, 158] width 530 height 505
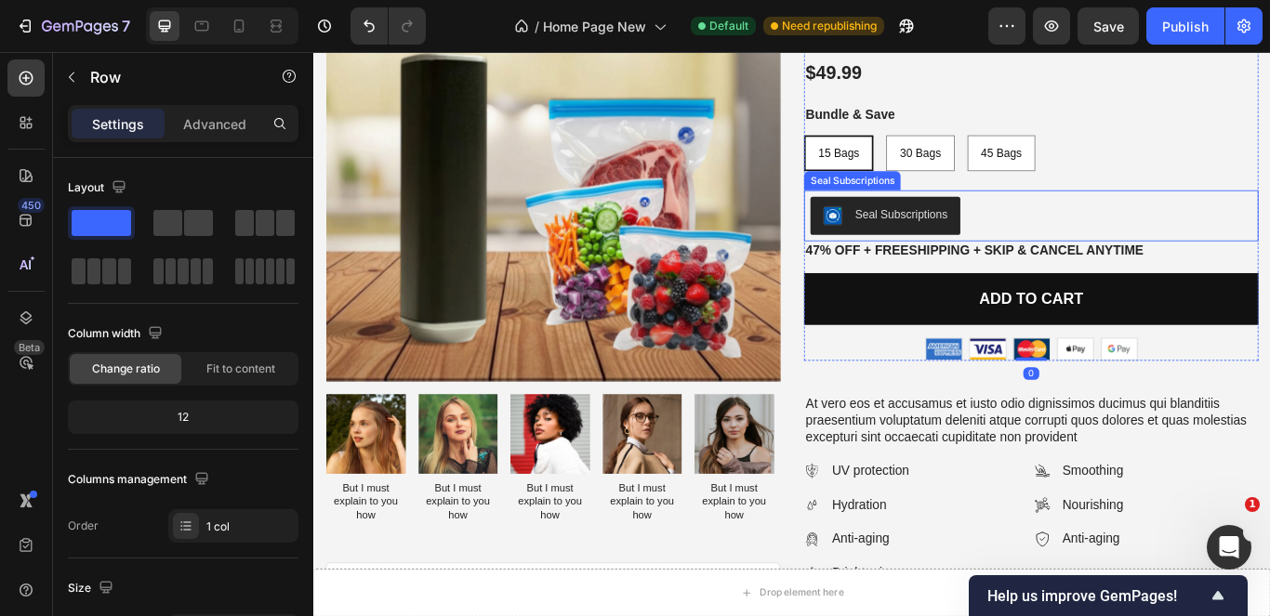
click at [1189, 219] on div "Seal Subscriptions" at bounding box center [1150, 243] width 530 height 60
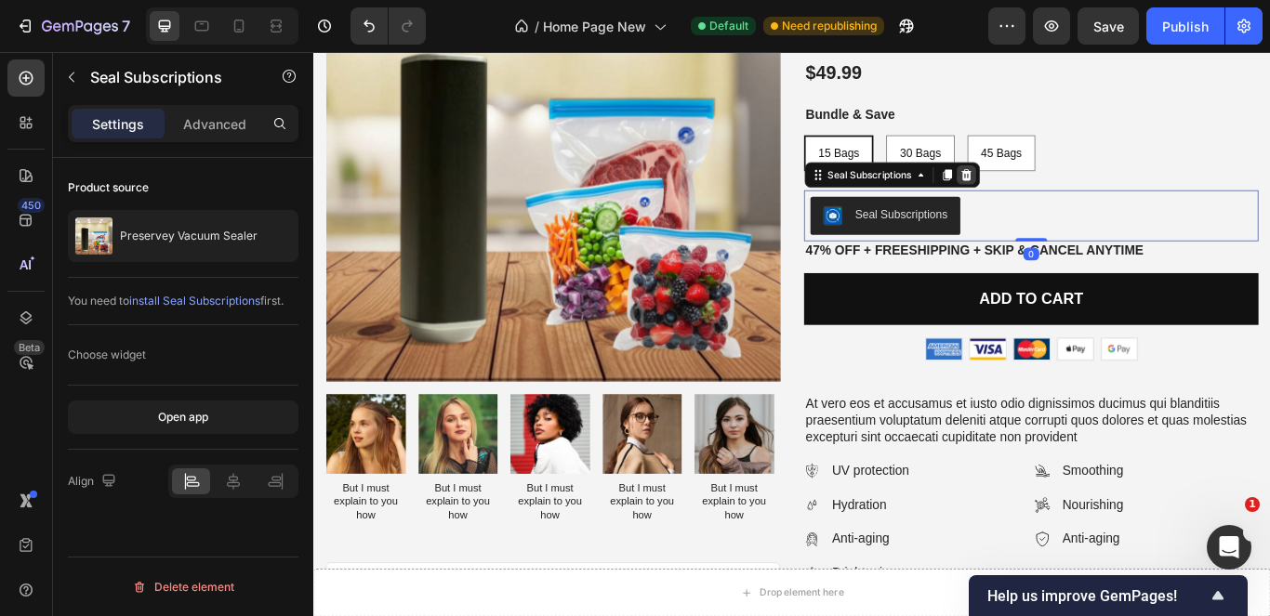
click at [1068, 192] on icon at bounding box center [1074, 194] width 12 height 13
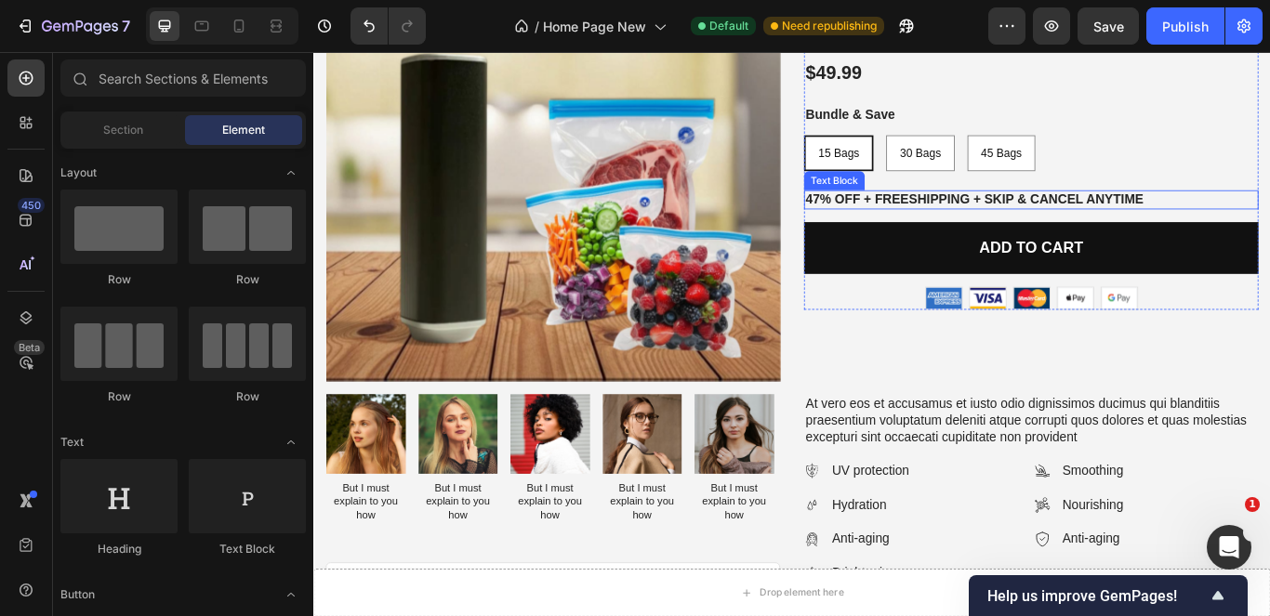
click at [1269, 232] on p "47% off + Freeshipping + Skip & Cancel Anytime" at bounding box center [1150, 225] width 526 height 20
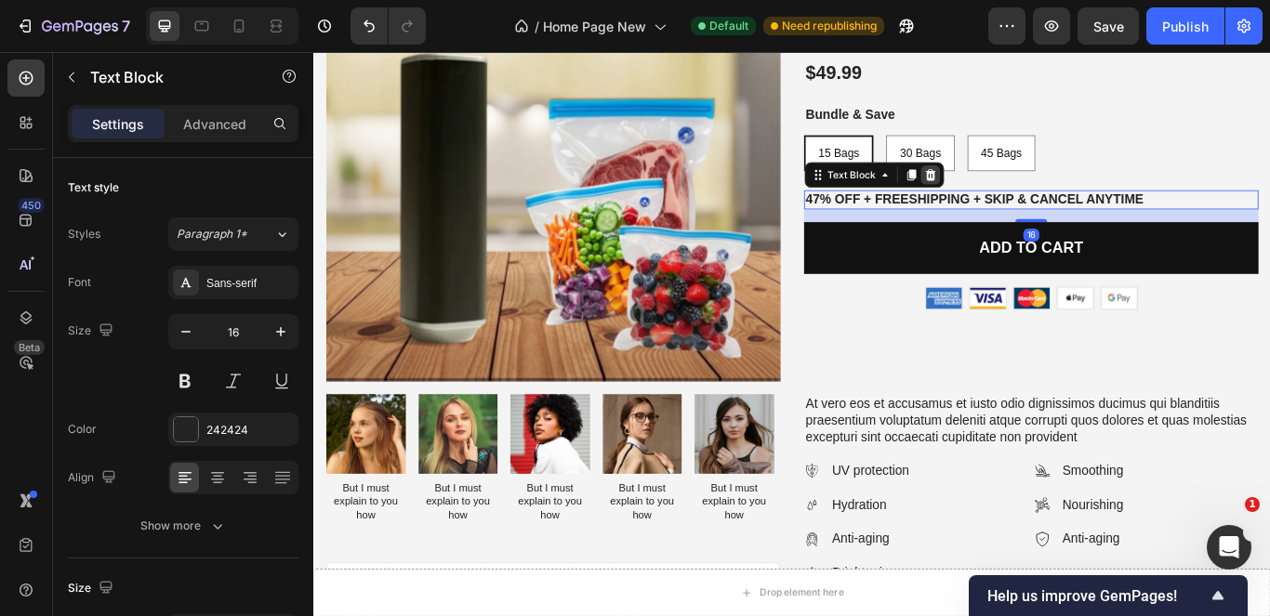
click at [1029, 201] on icon at bounding box center [1032, 195] width 15 height 15
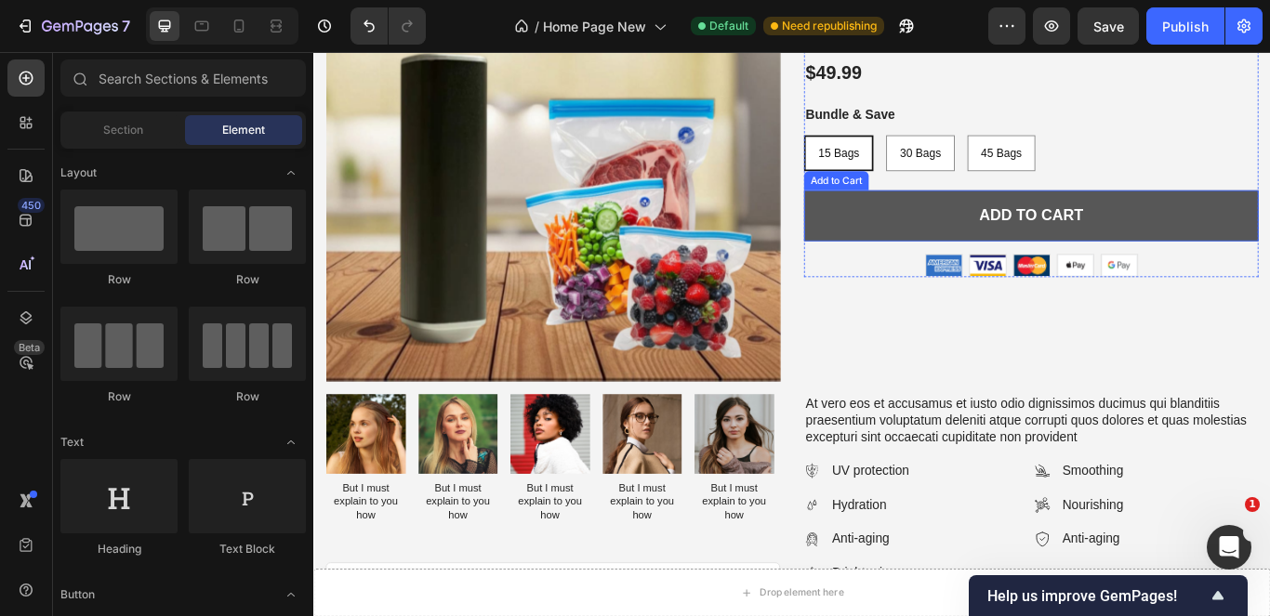
click at [1269, 300] on div "Image Image Image Image Image Row" at bounding box center [1150, 300] width 530 height 26
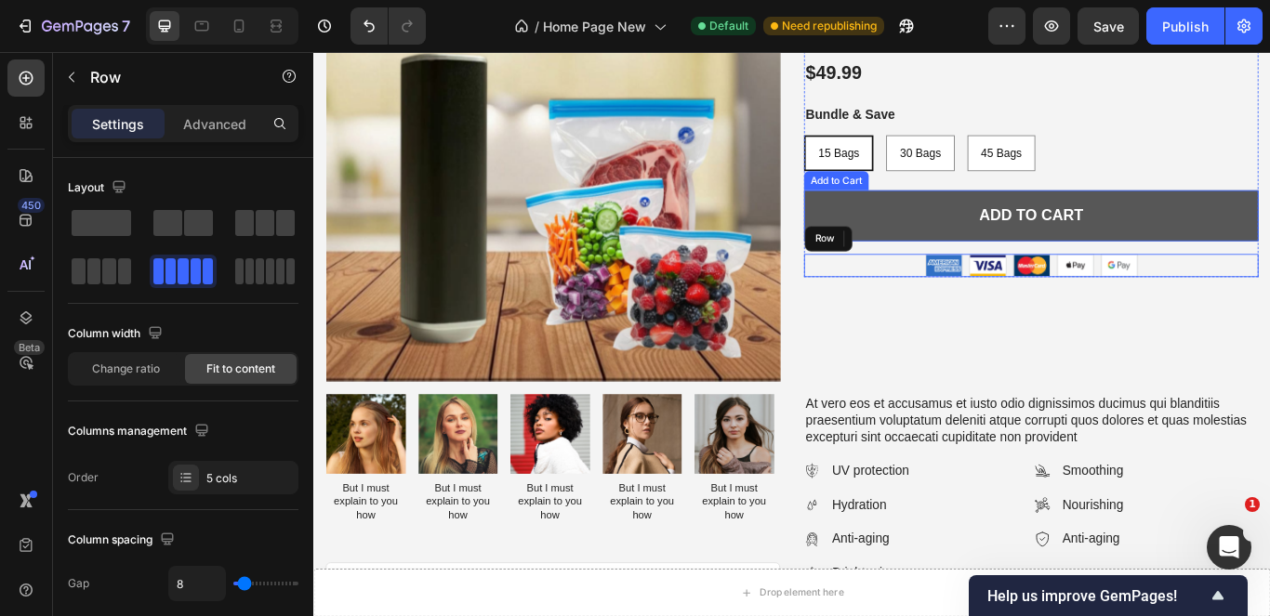
click at [1269, 252] on button "Add to cart" at bounding box center [1150, 243] width 530 height 60
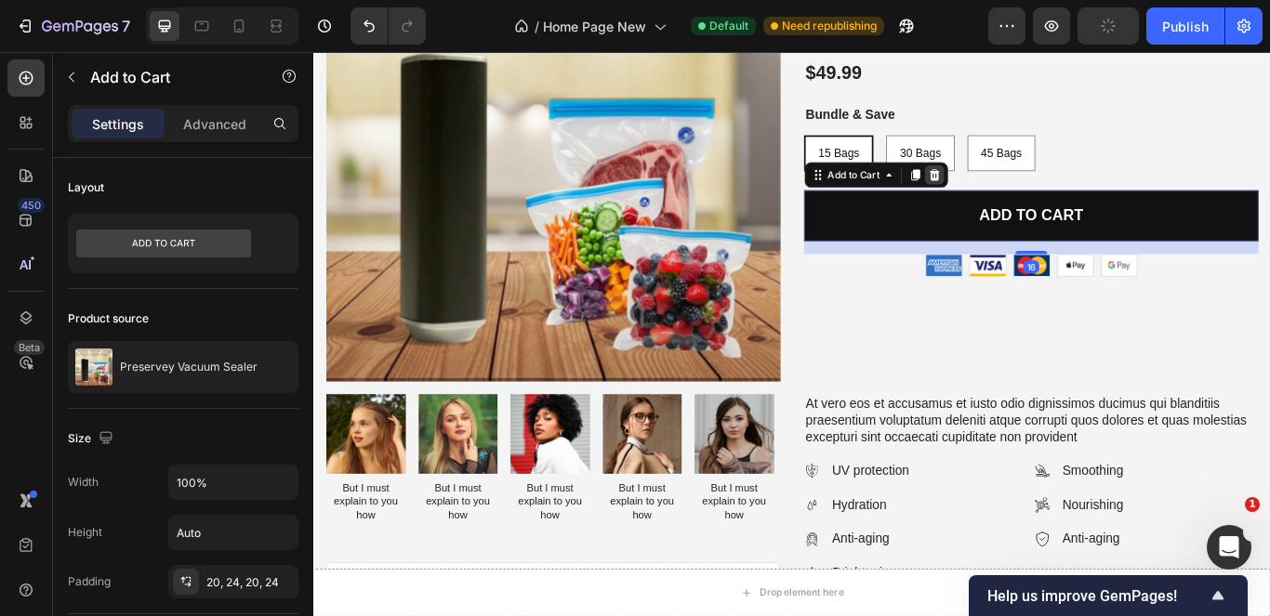
click at [1032, 191] on icon at bounding box center [1037, 194] width 12 height 13
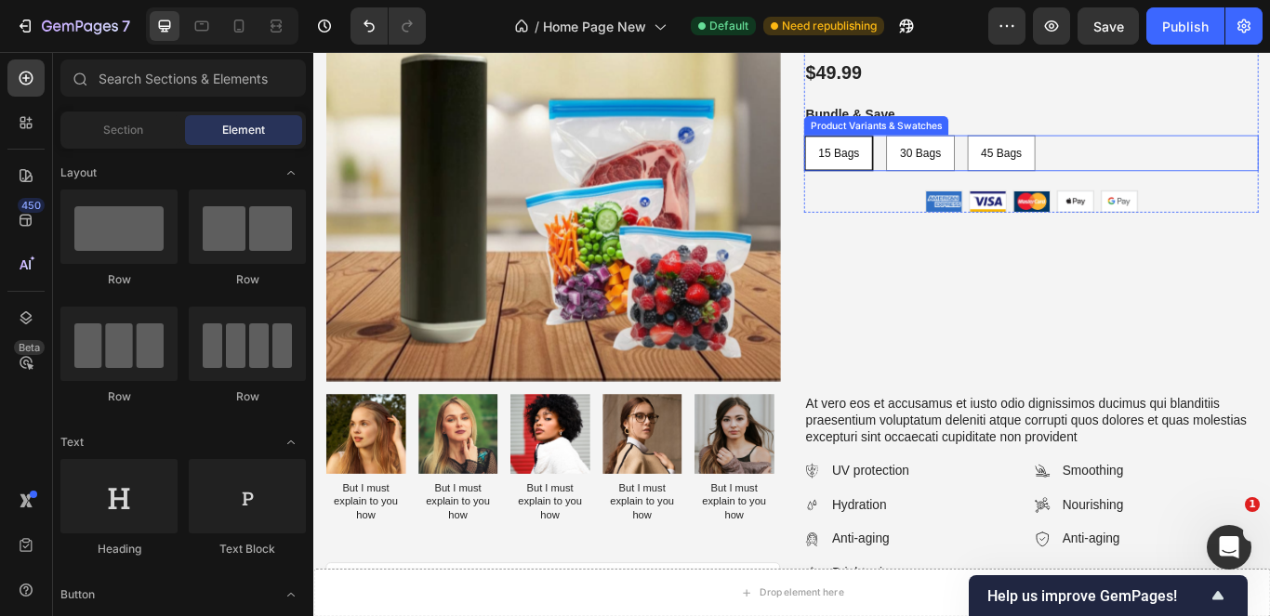
click at [1205, 177] on div "15 Bags 15 Bags 15 Bags 30 Bags 30 Bags 30 Bags 45 Bags 45 Bags 45 Bags" at bounding box center [1150, 170] width 530 height 42
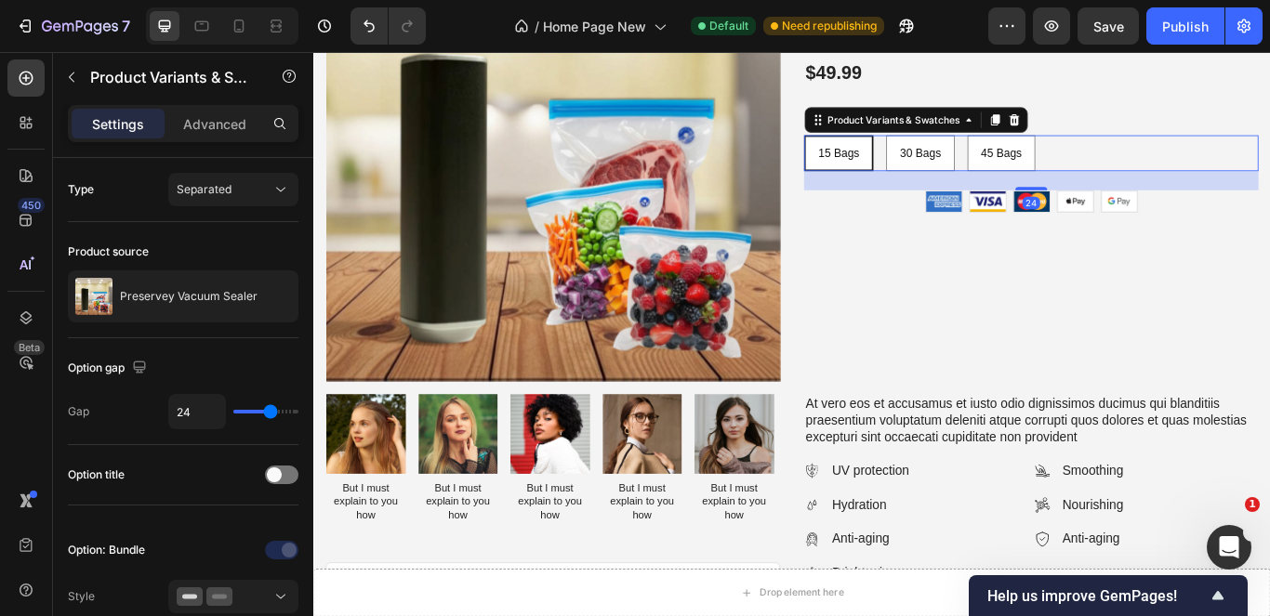
click at [1123, 136] on icon at bounding box center [1129, 131] width 15 height 15
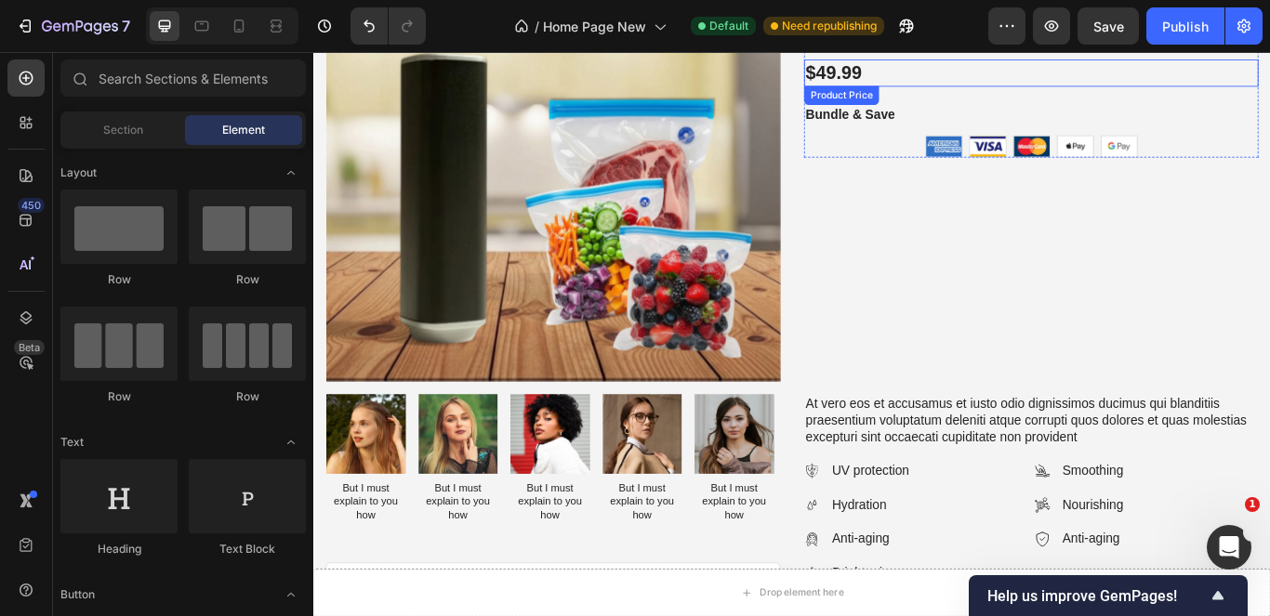
click at [1126, 82] on div "$49.99" at bounding box center [1150, 76] width 530 height 32
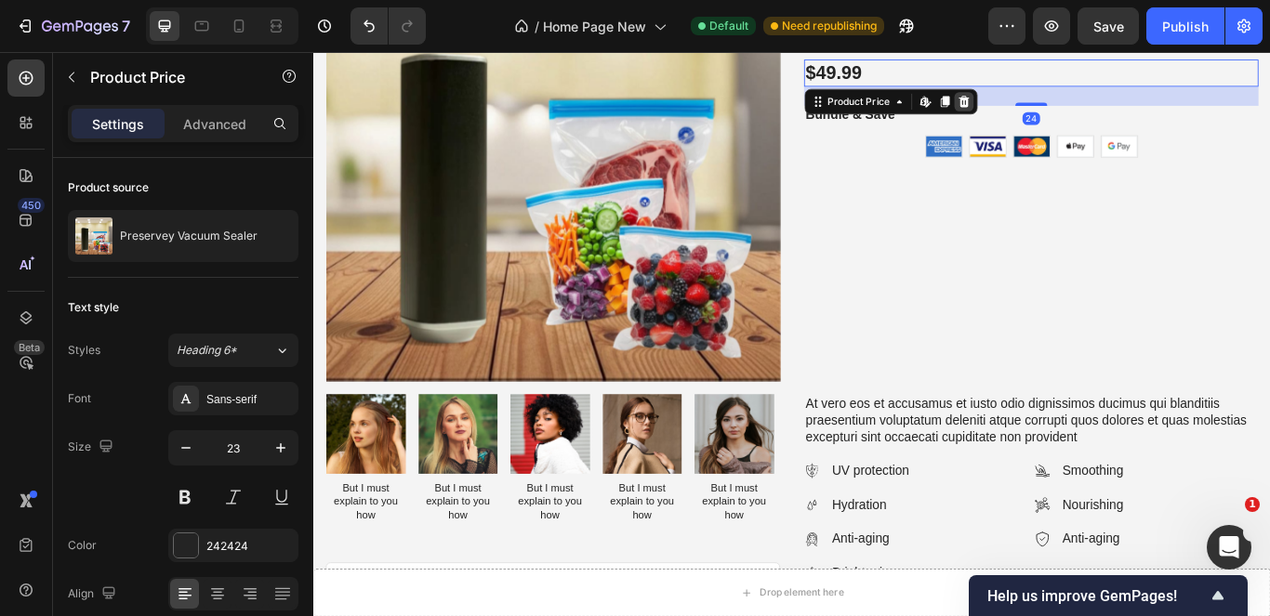
click at [1066, 113] on icon at bounding box center [1072, 109] width 12 height 13
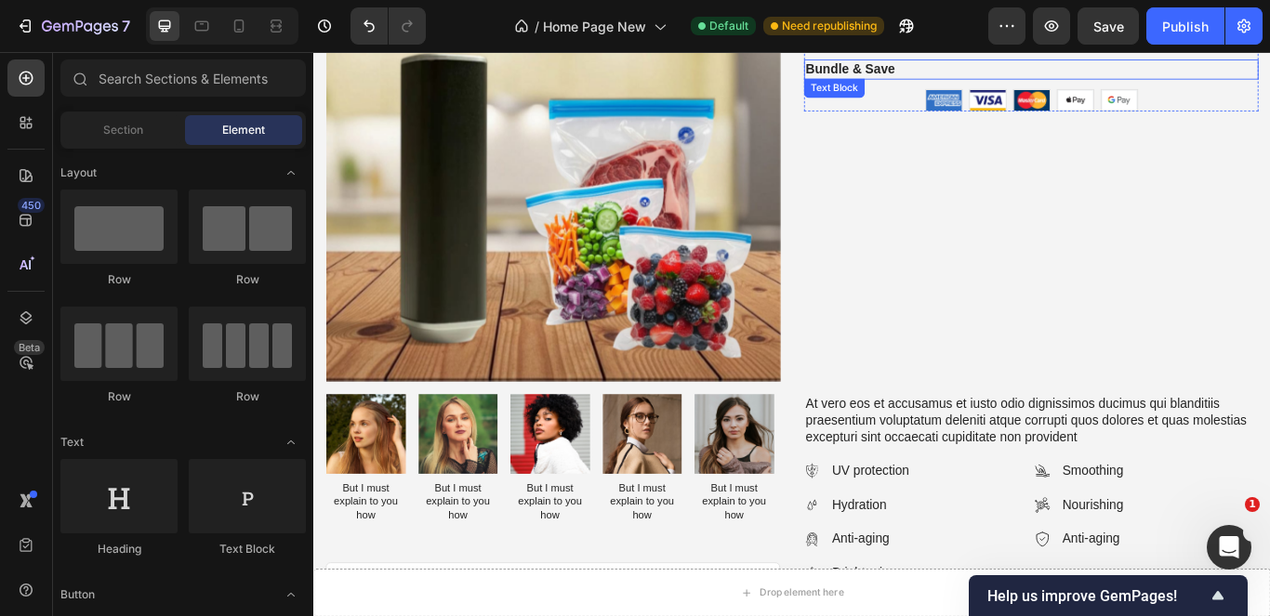
click at [1029, 69] on p "Bundle & Save" at bounding box center [1150, 72] width 526 height 20
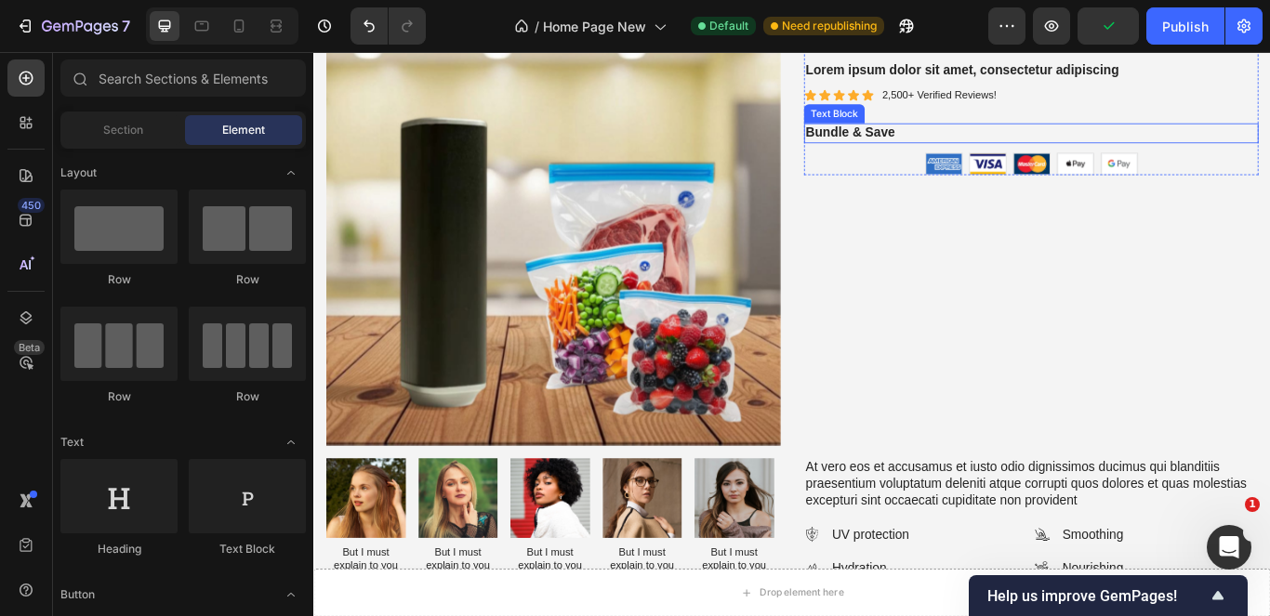
click at [1235, 149] on p "Bundle & Save" at bounding box center [1150, 147] width 526 height 20
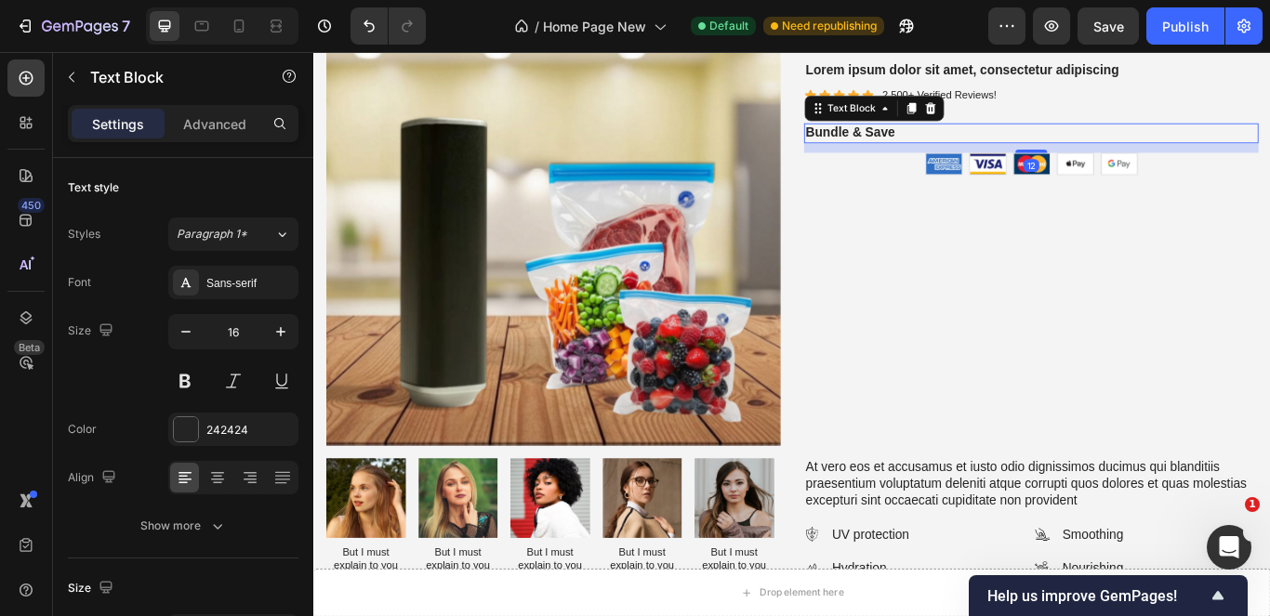
click at [1027, 114] on icon at bounding box center [1033, 117] width 12 height 13
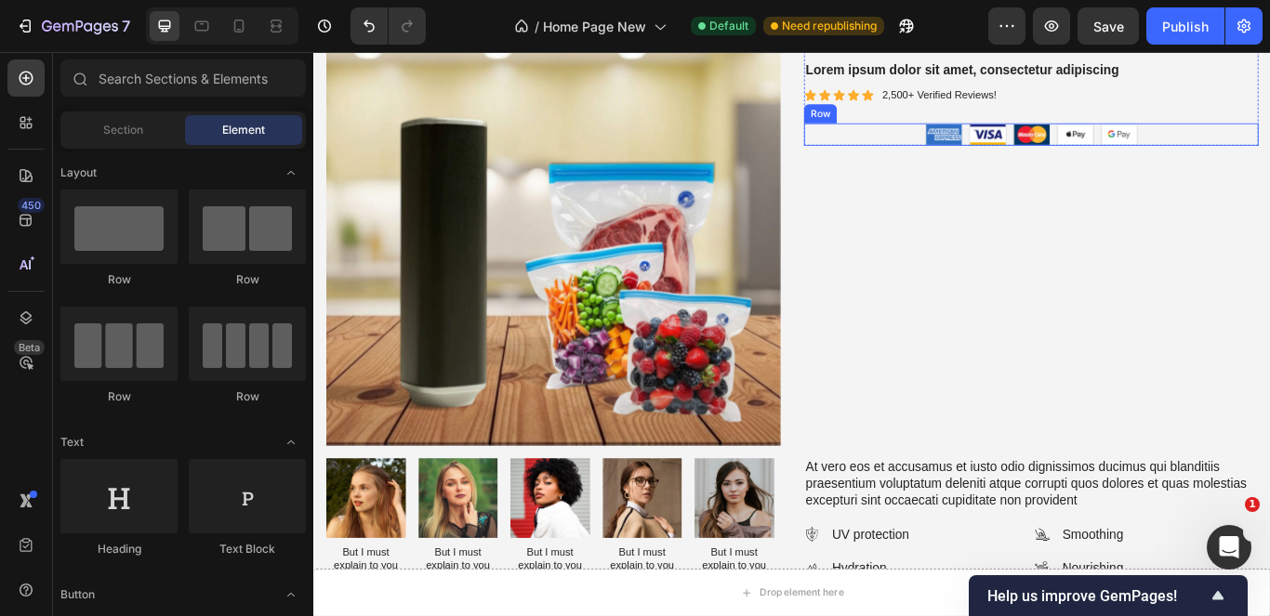
click at [1269, 152] on div "Image Image Image Image Image Row" at bounding box center [1150, 148] width 530 height 26
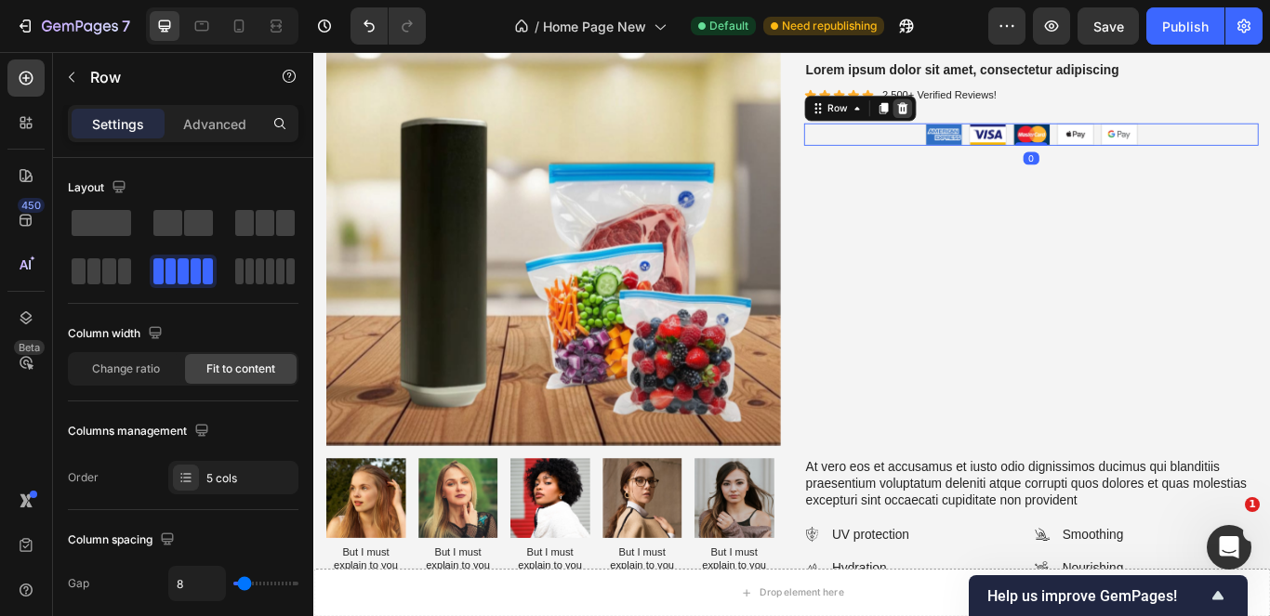
click at [993, 118] on icon at bounding box center [999, 117] width 15 height 15
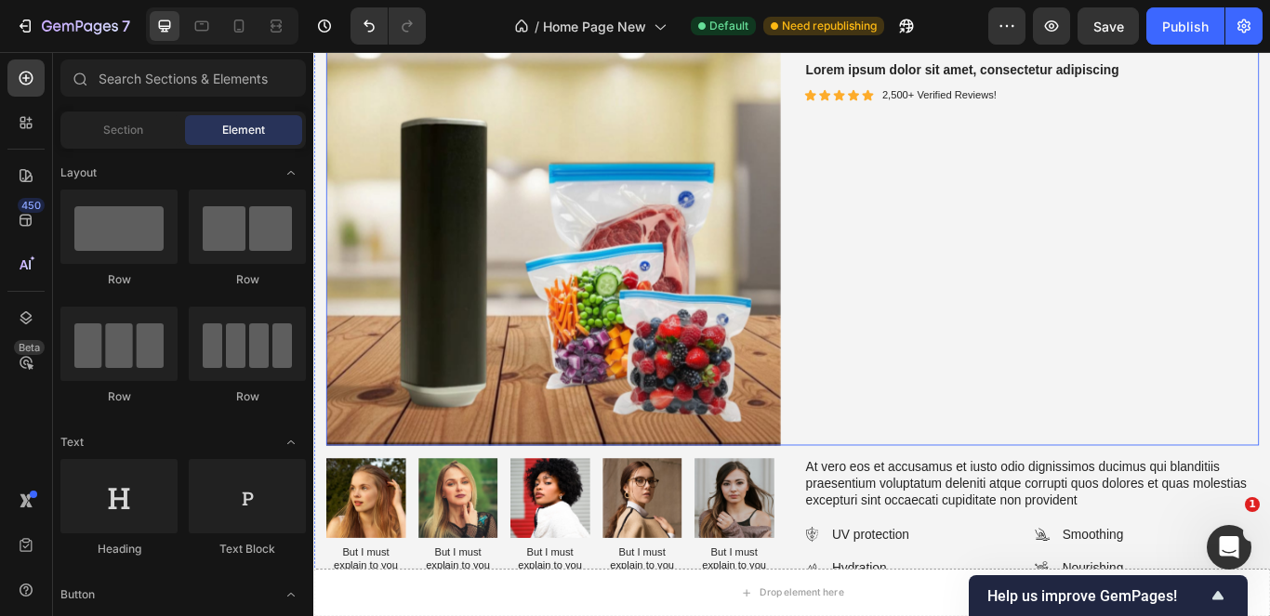
click at [948, 294] on div "Best Seller Text Block Preservey Vacuum Sealer Product Title Lorem ipsum dolor …" at bounding box center [1150, 245] width 530 height 530
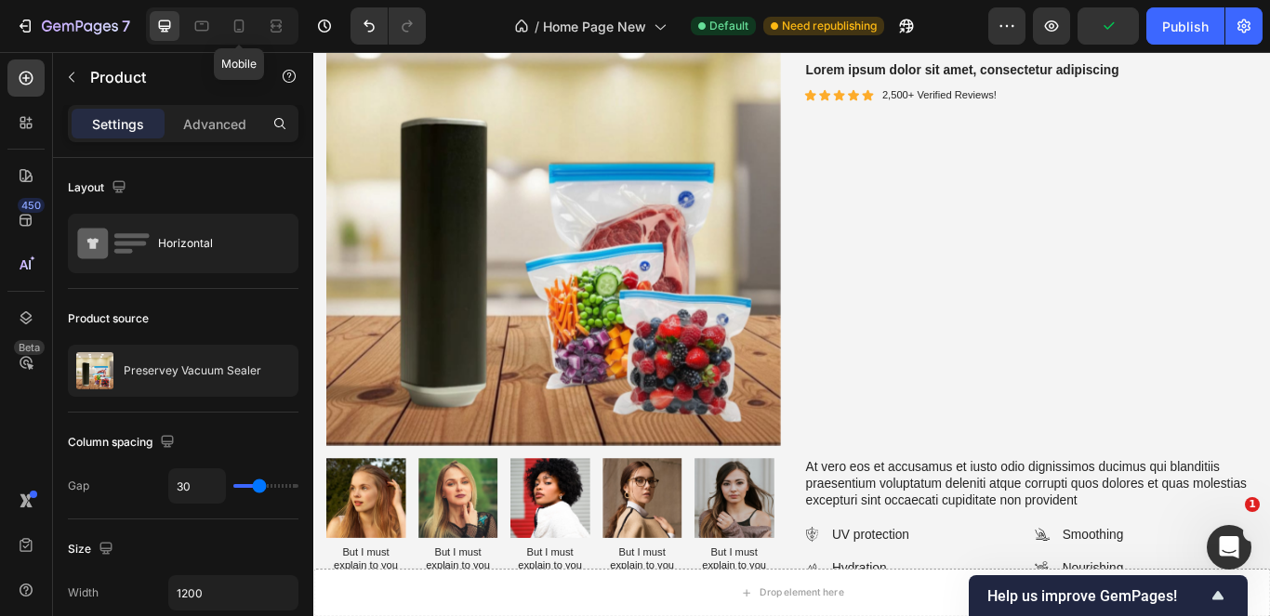
drag, startPoint x: 240, startPoint y: 23, endPoint x: 1086, endPoint y: 281, distance: 884.5
click at [241, 23] on icon at bounding box center [239, 26] width 19 height 19
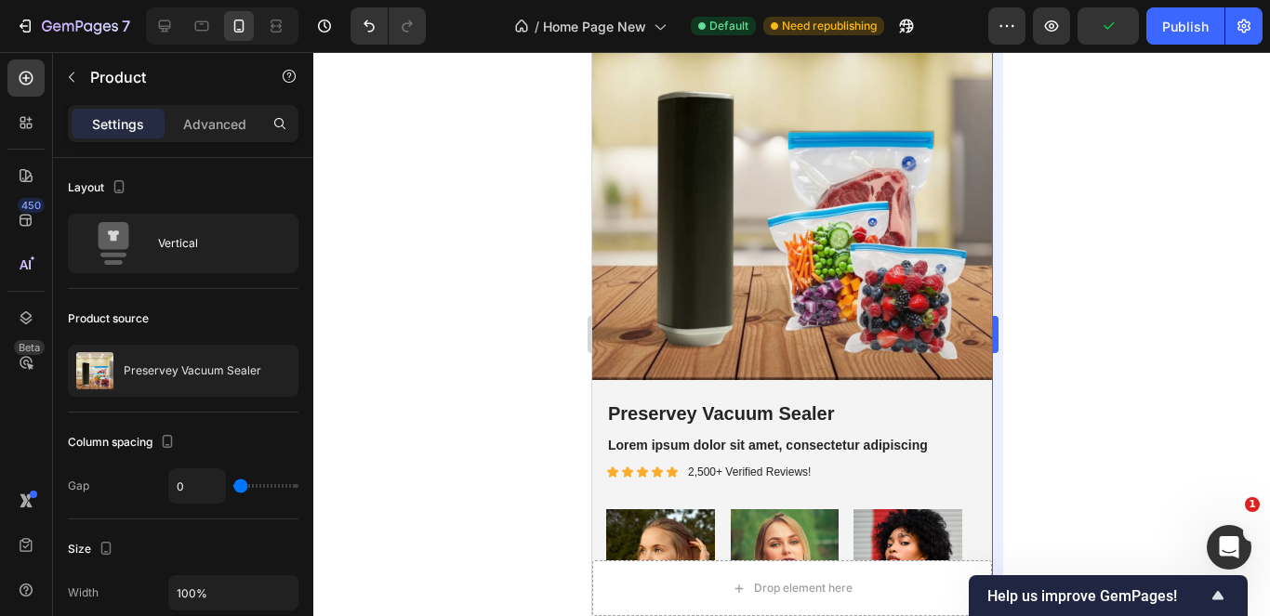
click at [1055, 437] on div at bounding box center [791, 334] width 957 height 564
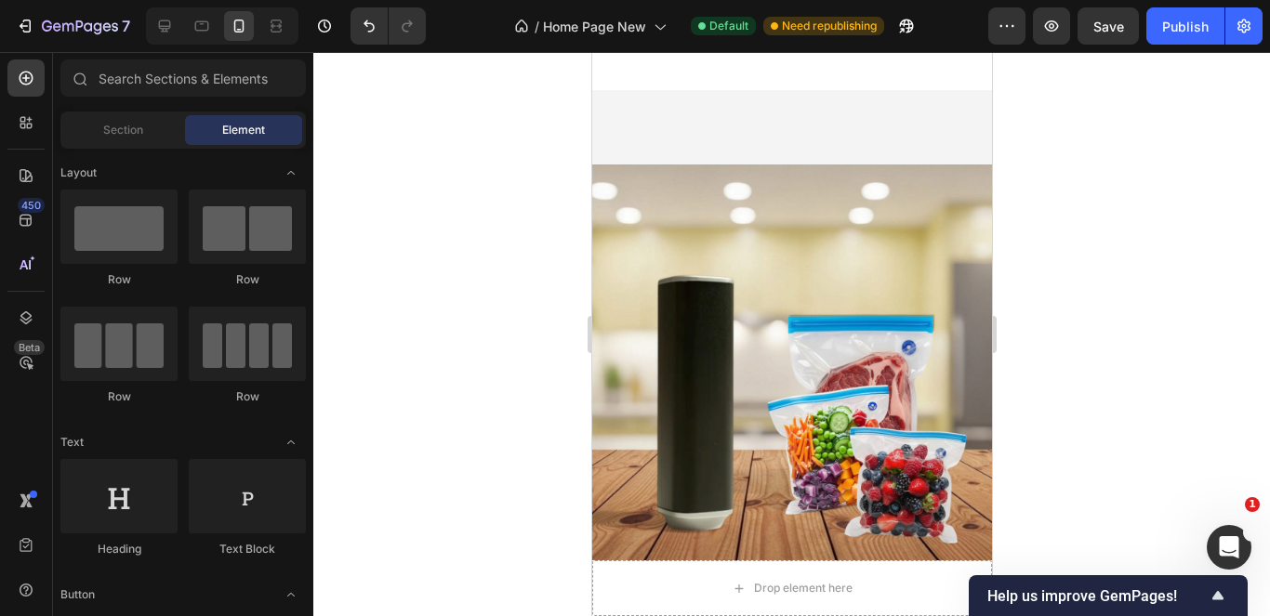
scroll to position [6176, 0]
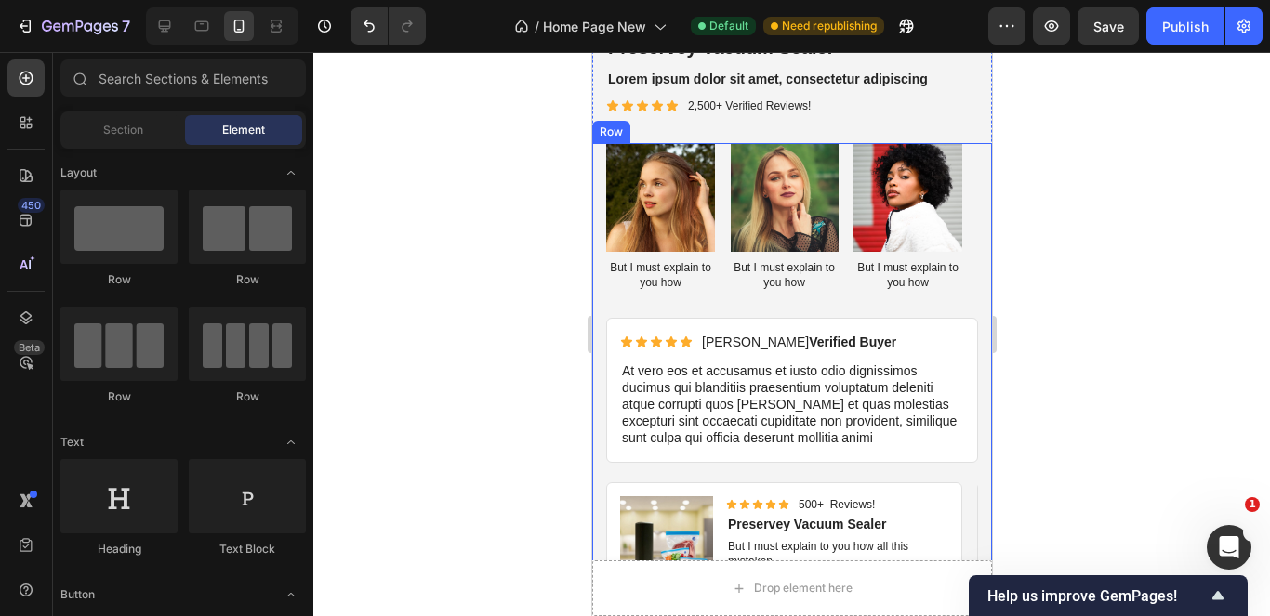
drag, startPoint x: 882, startPoint y: 281, endPoint x: 919, endPoint y: 174, distance: 112.9
click at [882, 282] on div "Image But I must explain to you how Text Block Image But I must explain to you …" at bounding box center [791, 230] width 372 height 175
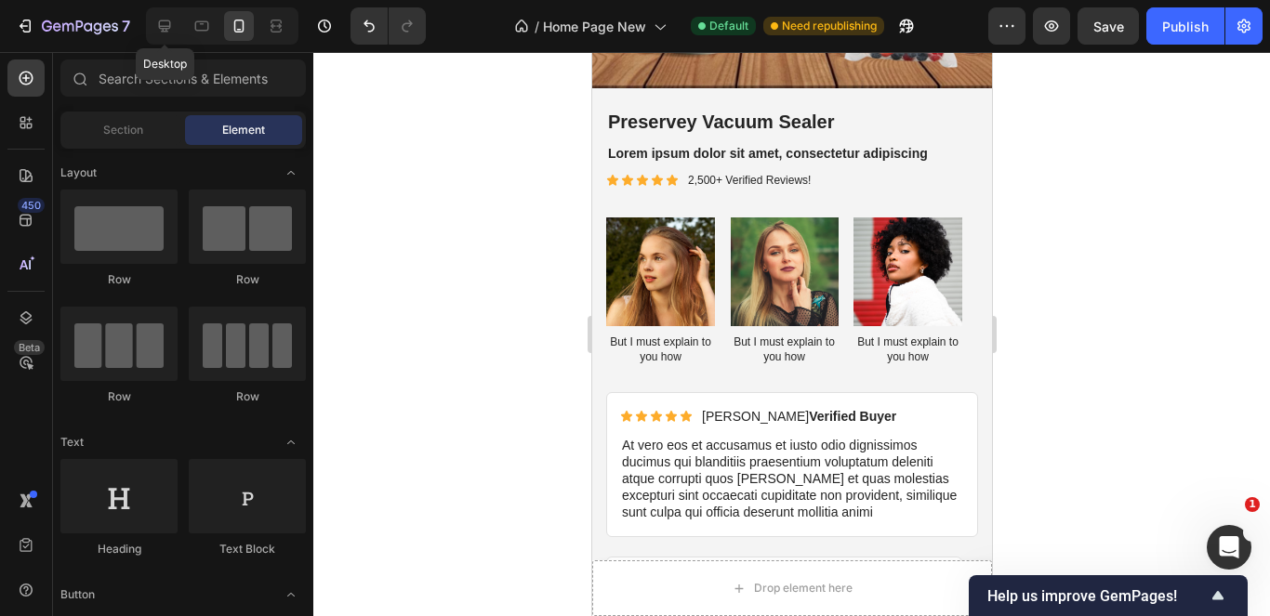
drag, startPoint x: 172, startPoint y: 25, endPoint x: 186, endPoint y: 4, distance: 25.5
click at [171, 26] on icon at bounding box center [164, 26] width 19 height 19
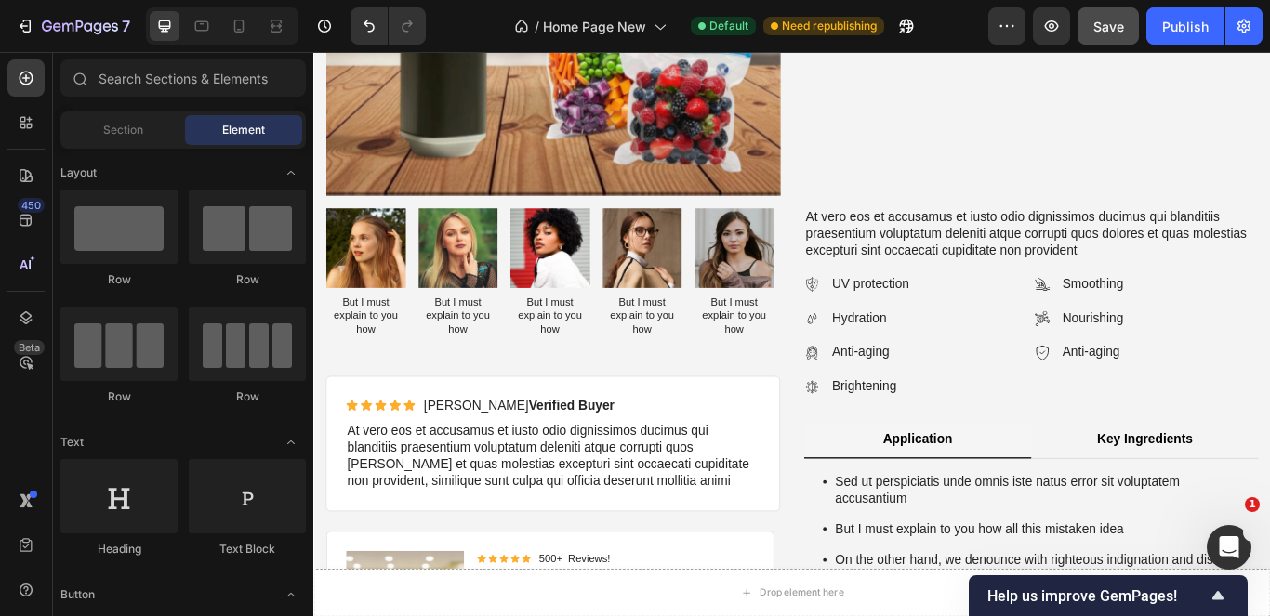
click at [1103, 34] on div "Save" at bounding box center [1108, 27] width 31 height 20
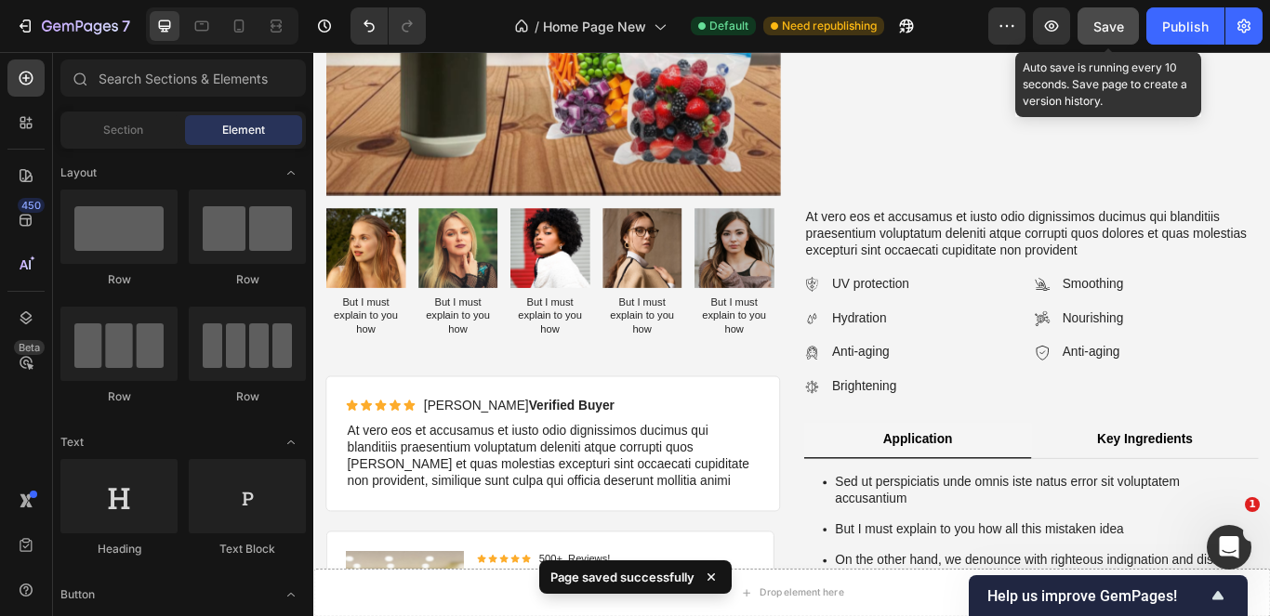
click at [1118, 27] on span "Save" at bounding box center [1108, 27] width 31 height 16
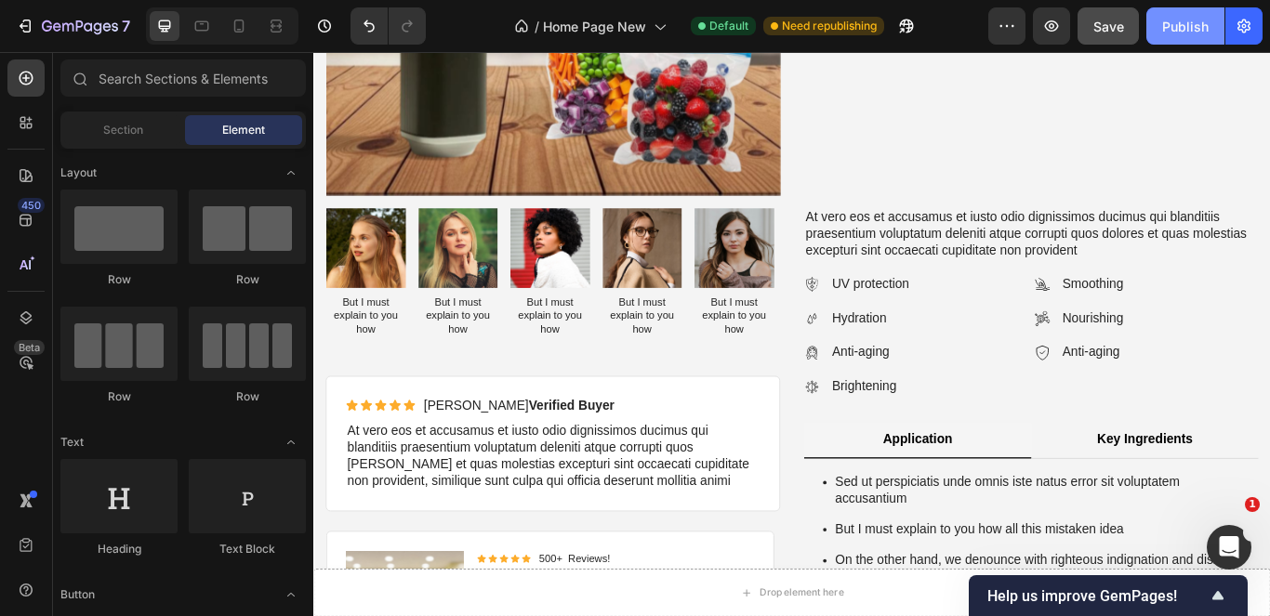
click at [1191, 27] on div "Publish" at bounding box center [1185, 27] width 46 height 20
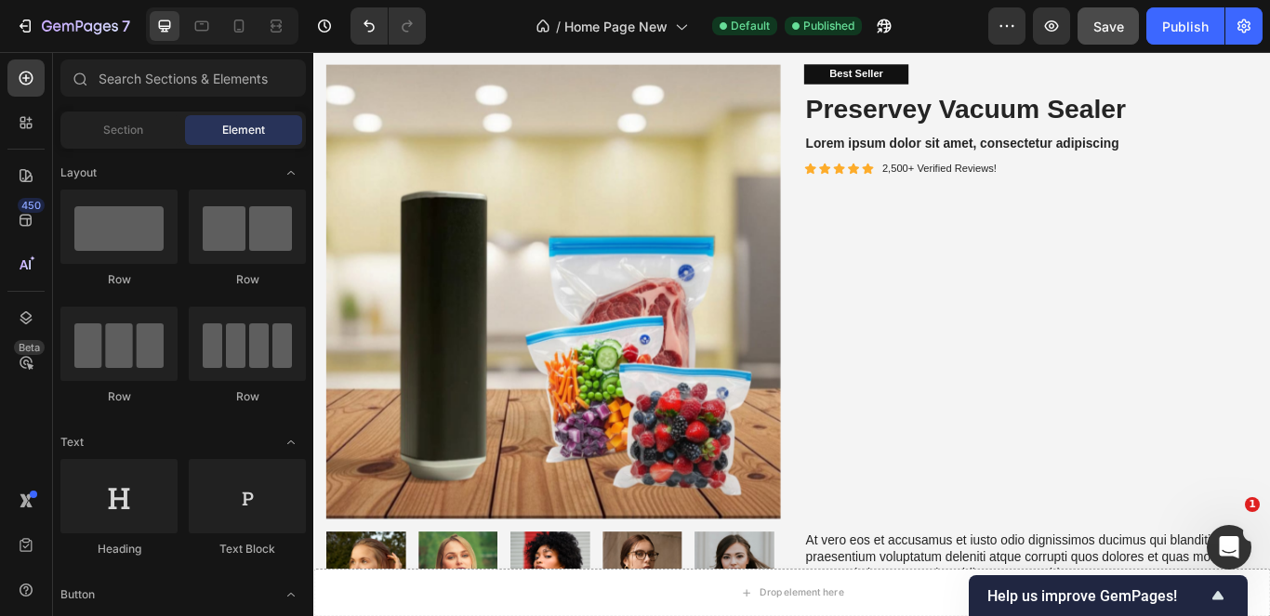
scroll to position [5663, 0]
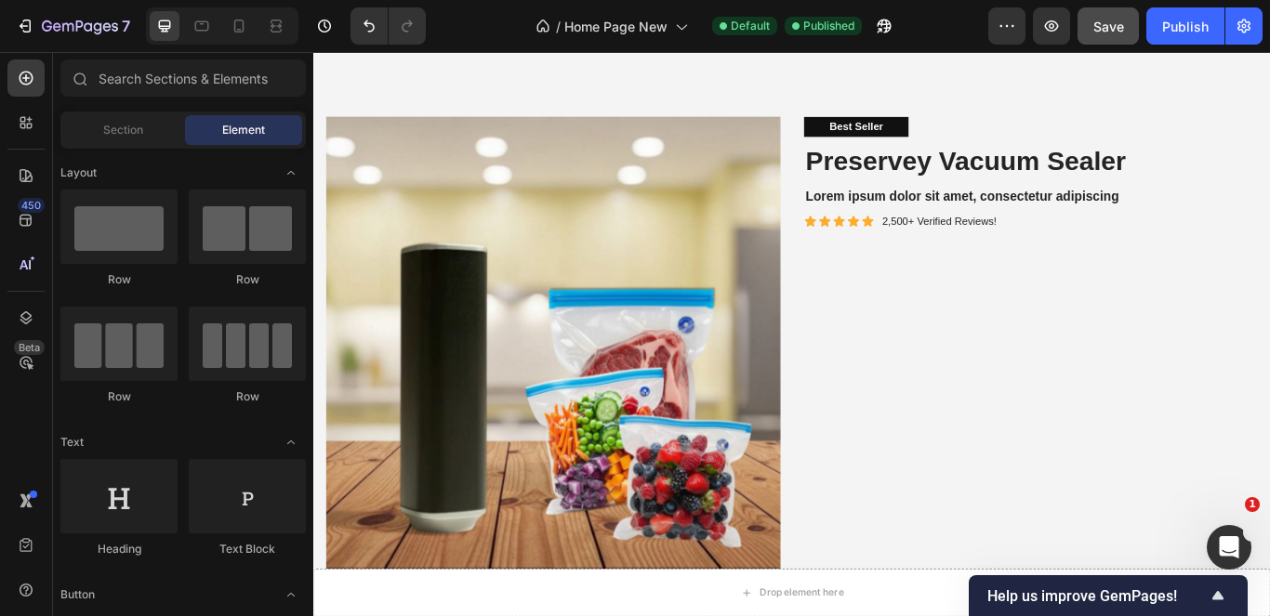
click at [1216, 313] on div "Best Seller Text Block Preservey Vacuum Sealer Product Title Lorem ipsum dolor …" at bounding box center [1150, 392] width 530 height 530
click at [1269, 179] on h1 "Preservey Vacuum Sealer" at bounding box center [1150, 180] width 530 height 44
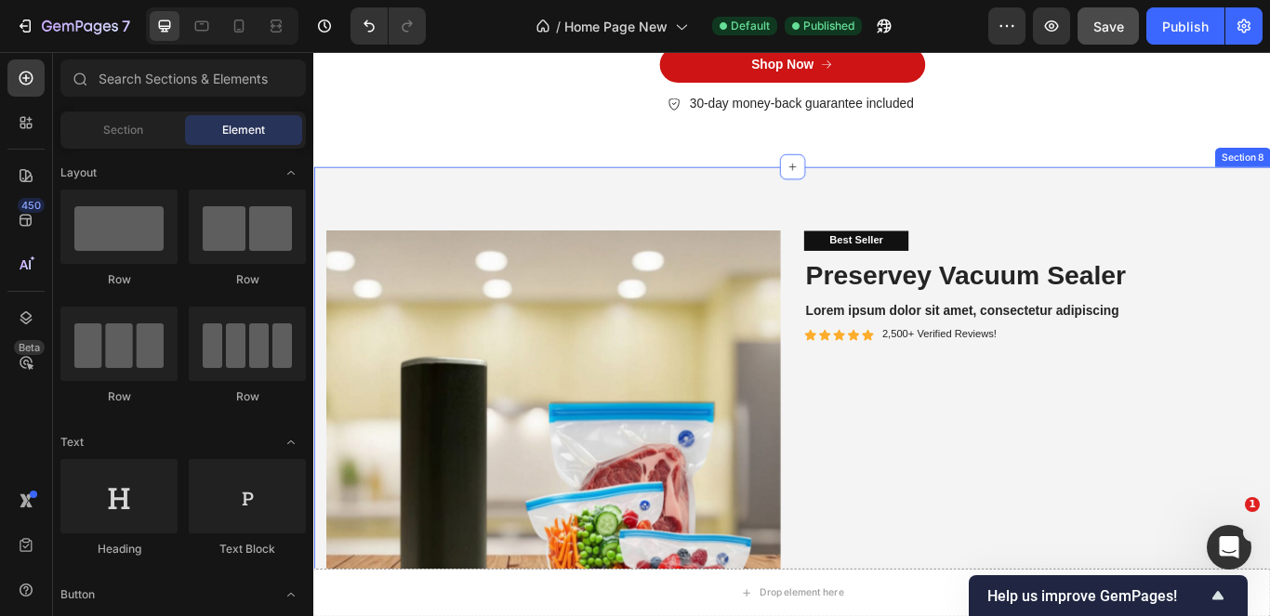
scroll to position [5489, 0]
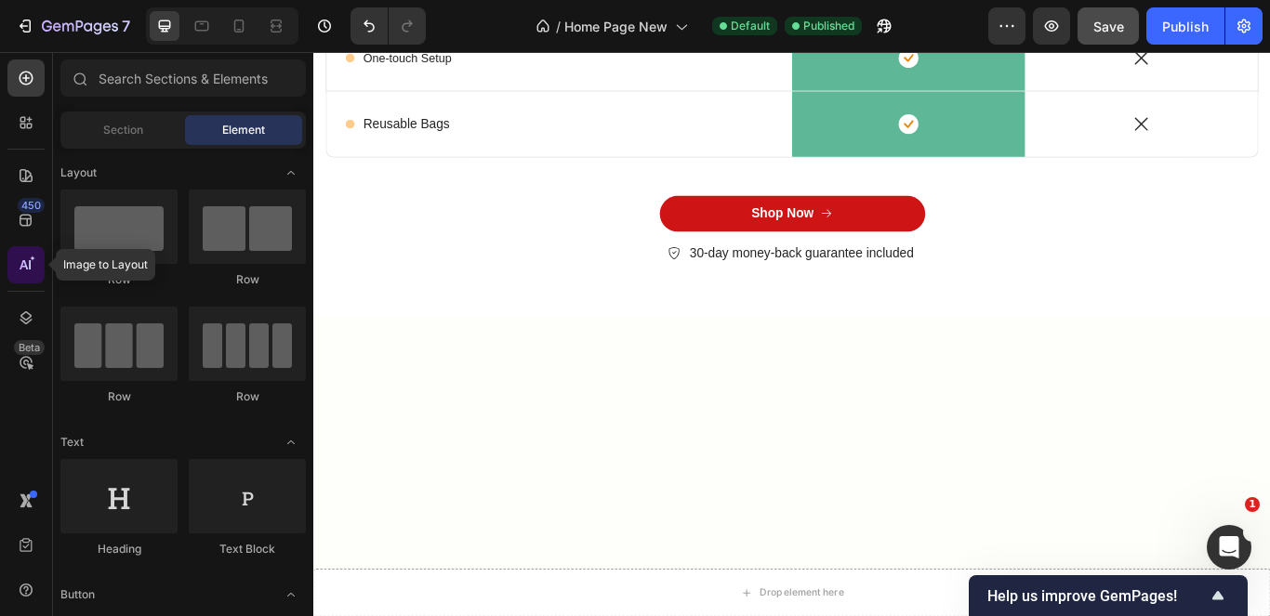
click at [26, 269] on icon at bounding box center [26, 265] width 19 height 19
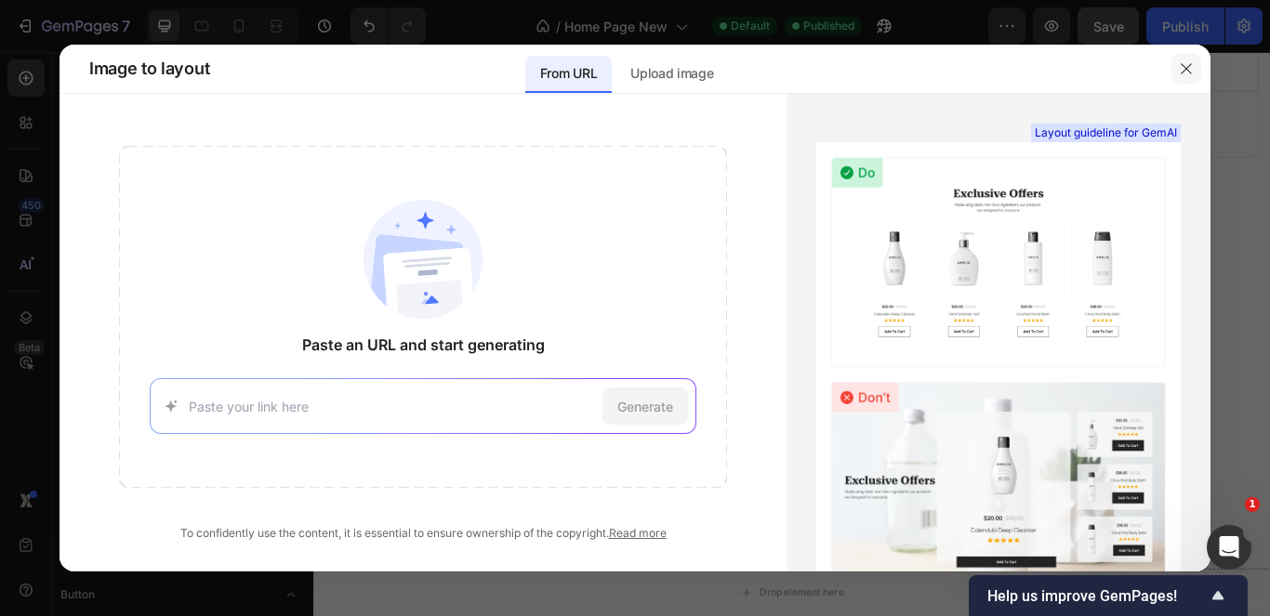
click at [1186, 75] on icon "button" at bounding box center [1186, 68] width 15 height 15
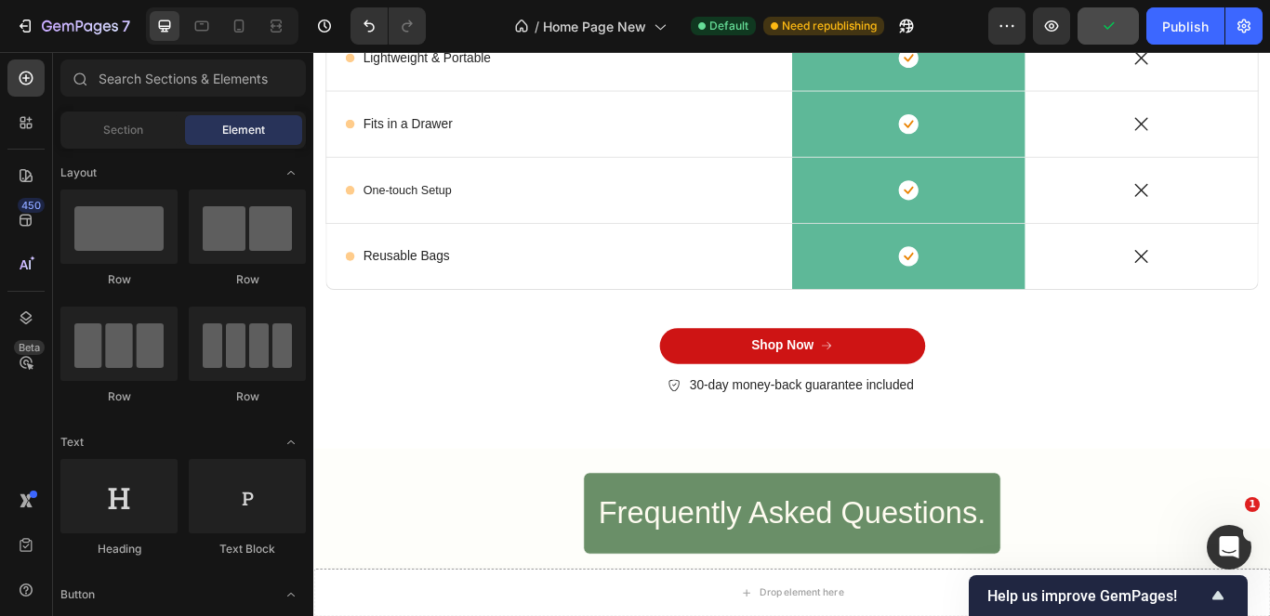
scroll to position [5407, 0]
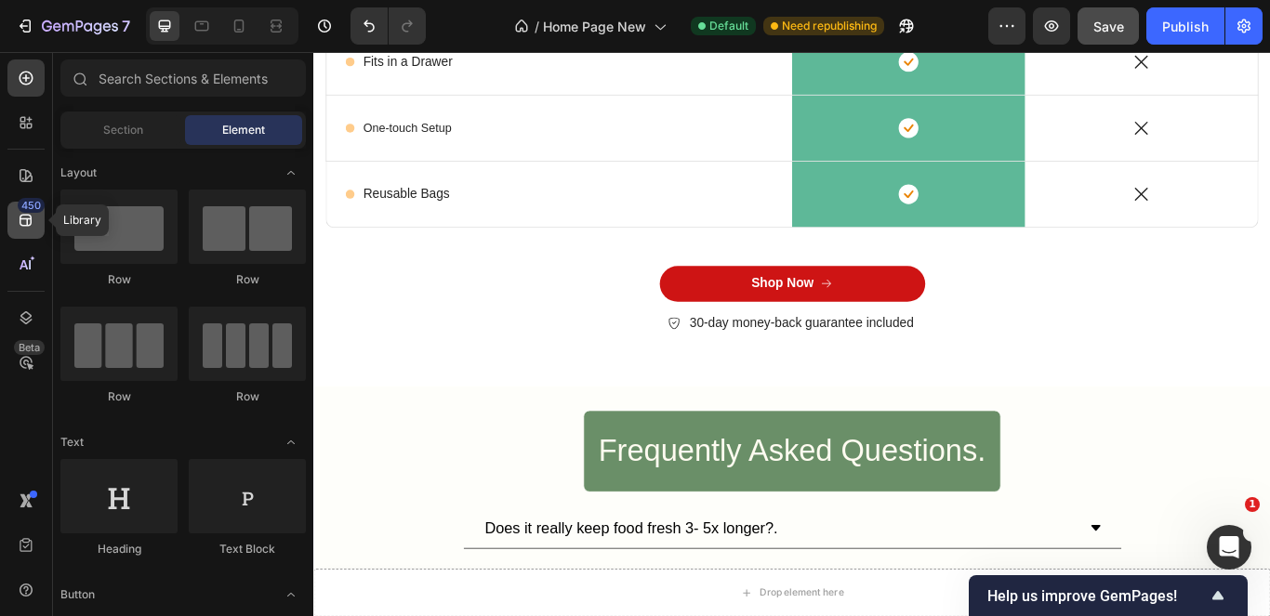
click at [26, 228] on icon at bounding box center [26, 220] width 19 height 19
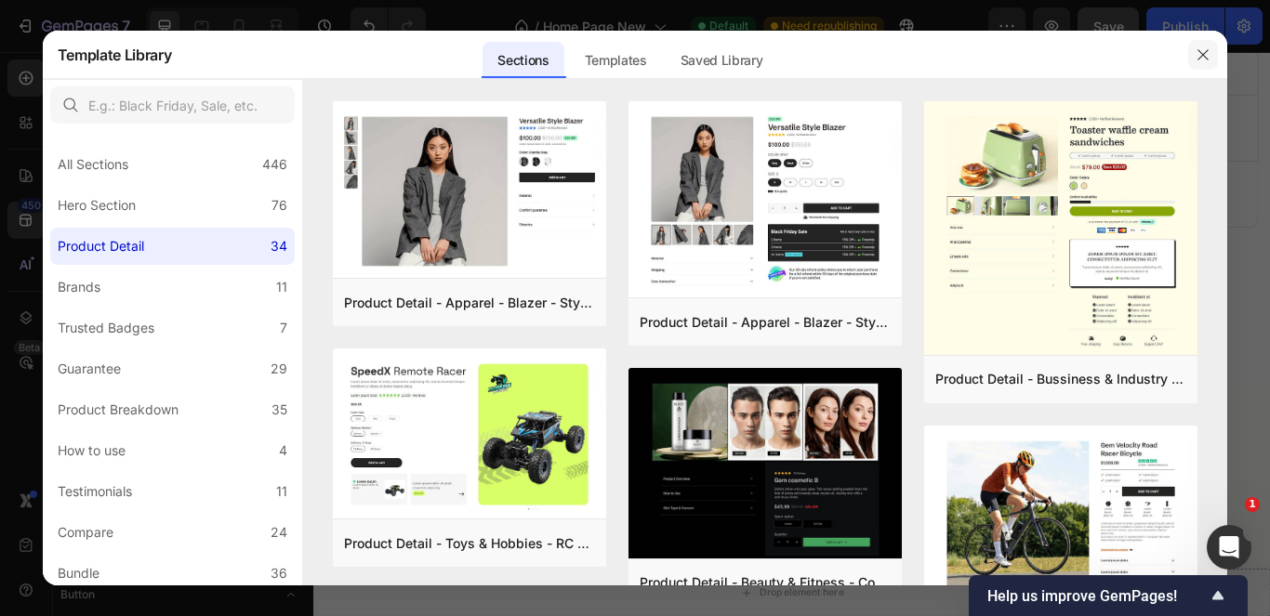
drag, startPoint x: 1194, startPoint y: 56, endPoint x: 1203, endPoint y: 52, distance: 10.0
click at [1196, 55] on button "button" at bounding box center [1203, 55] width 30 height 30
click at [1203, 52] on icon "button" at bounding box center [1203, 54] width 15 height 15
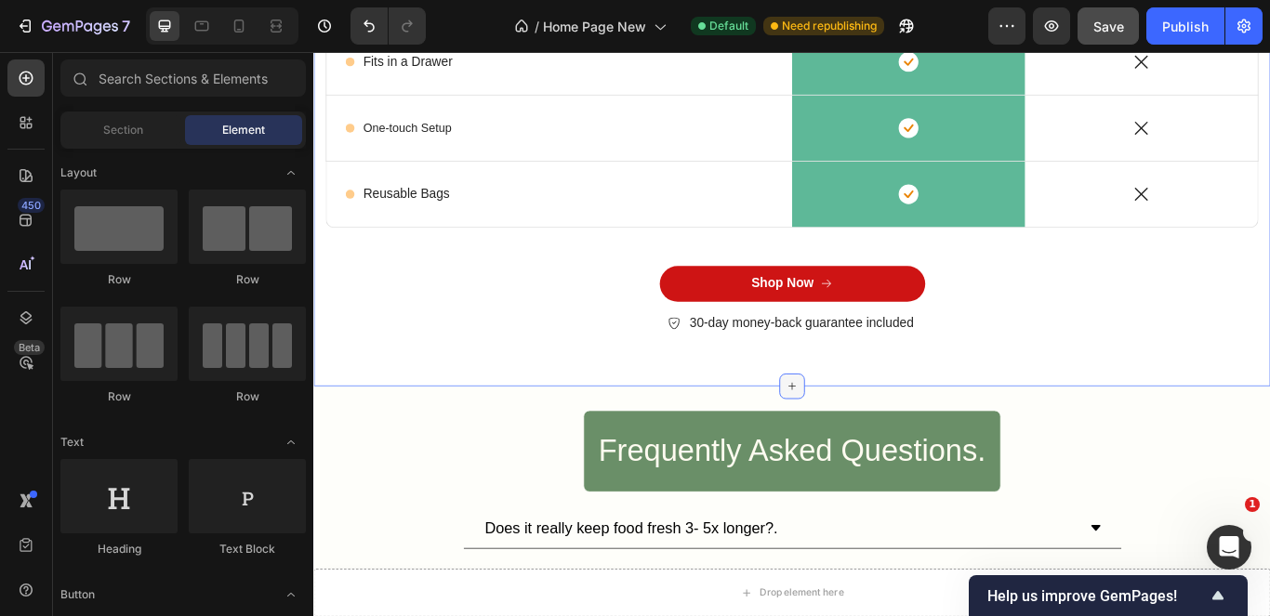
click at [864, 434] on icon at bounding box center [871, 441] width 15 height 15
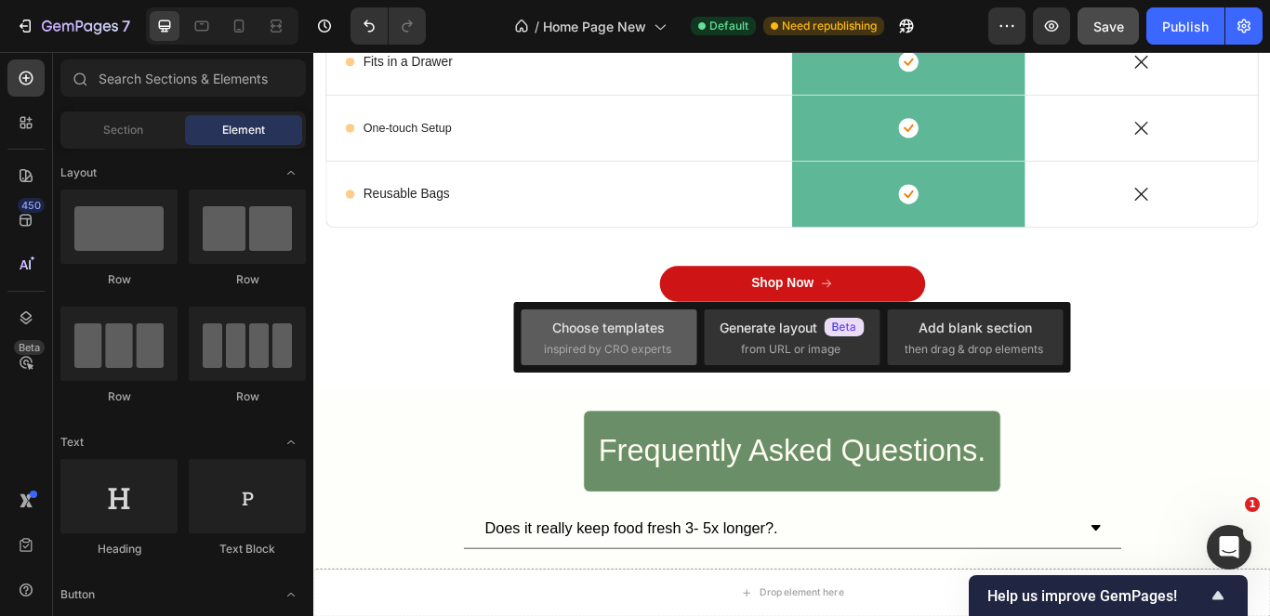
click at [651, 326] on div "Choose templates" at bounding box center [608, 328] width 113 height 20
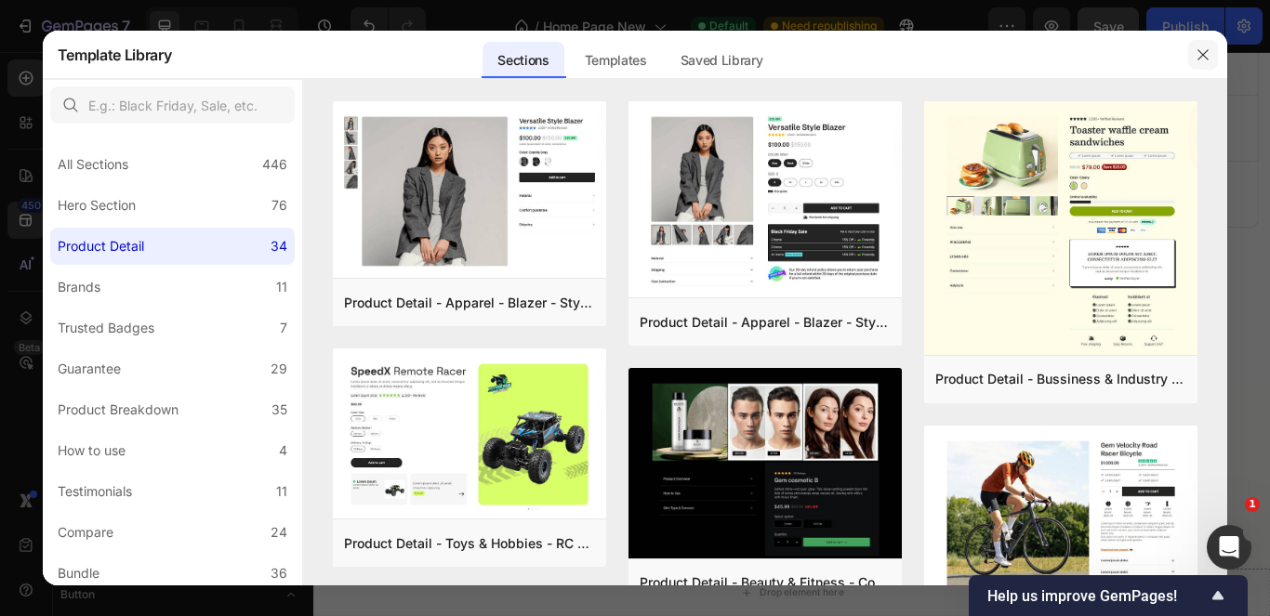
click at [1200, 59] on icon "button" at bounding box center [1203, 54] width 15 height 15
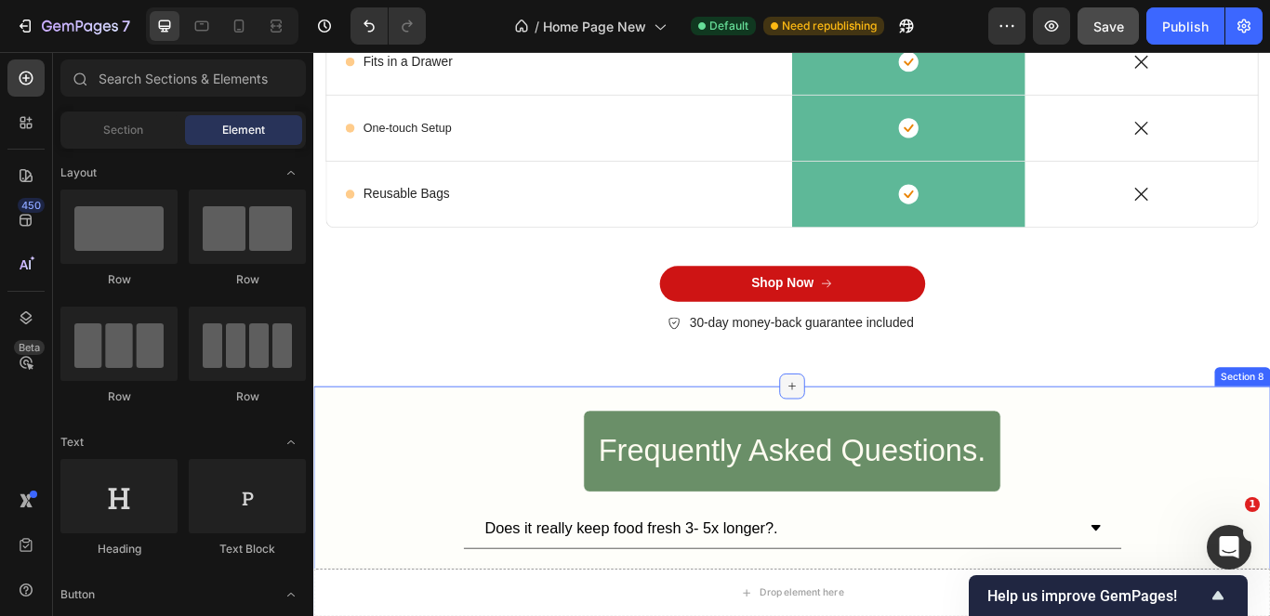
click at [864, 434] on icon at bounding box center [871, 441] width 15 height 15
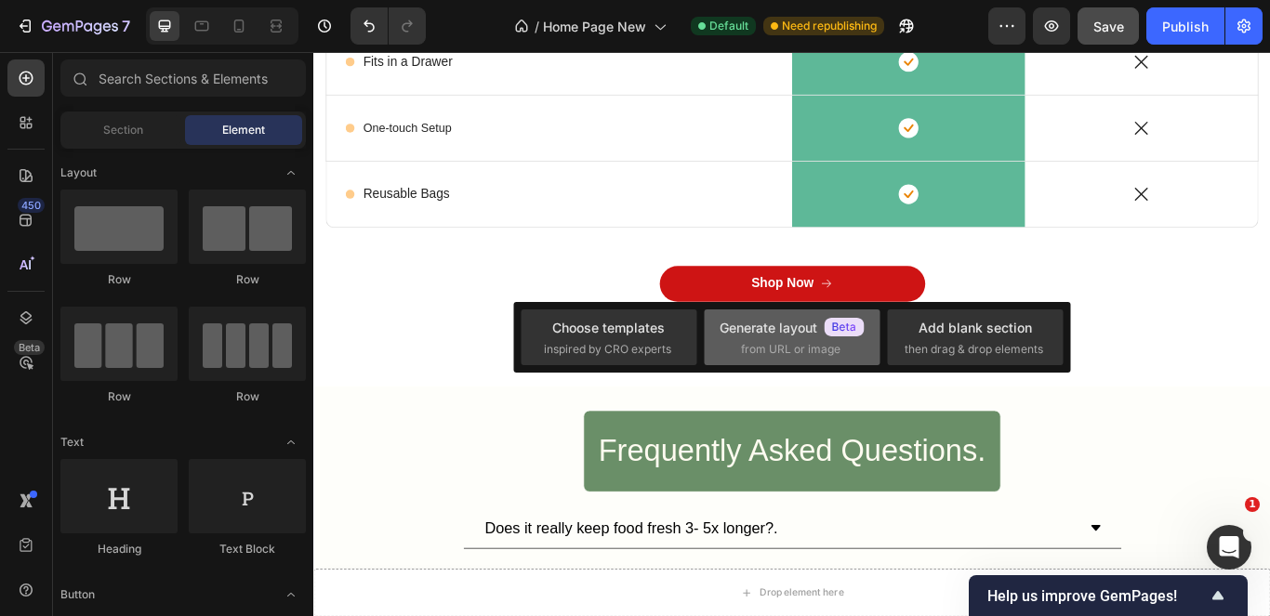
click at [778, 324] on div "Generate layout" at bounding box center [792, 328] width 145 height 20
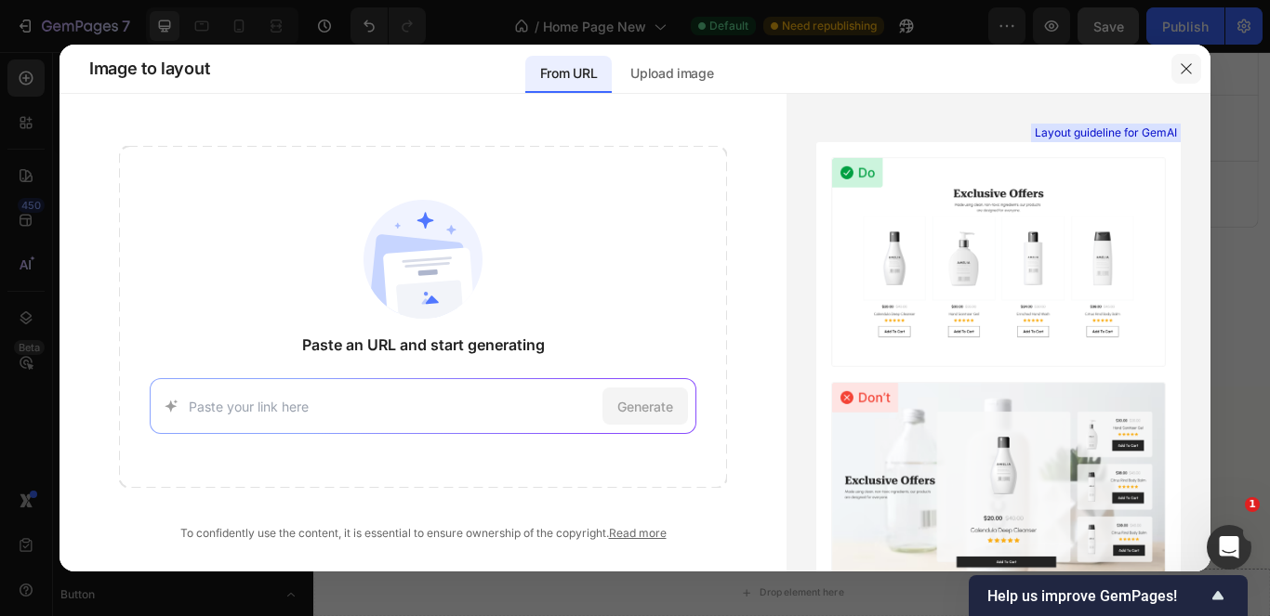
click at [1182, 68] on icon "button" at bounding box center [1186, 68] width 15 height 15
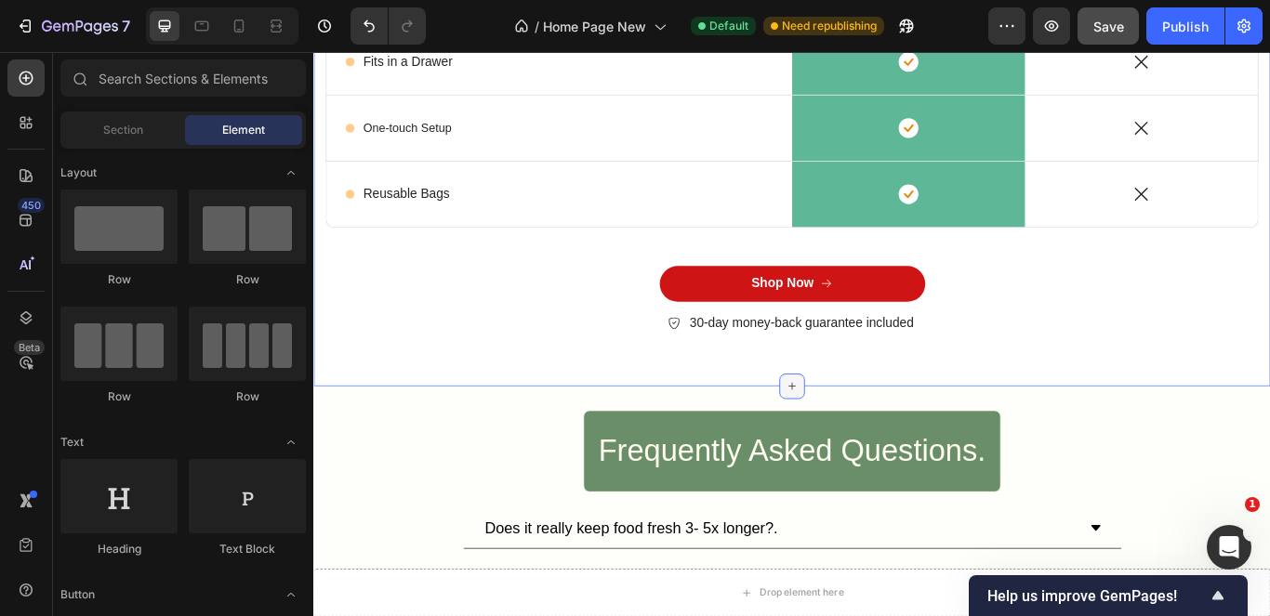
click at [868, 437] on icon at bounding box center [872, 441] width 8 height 8
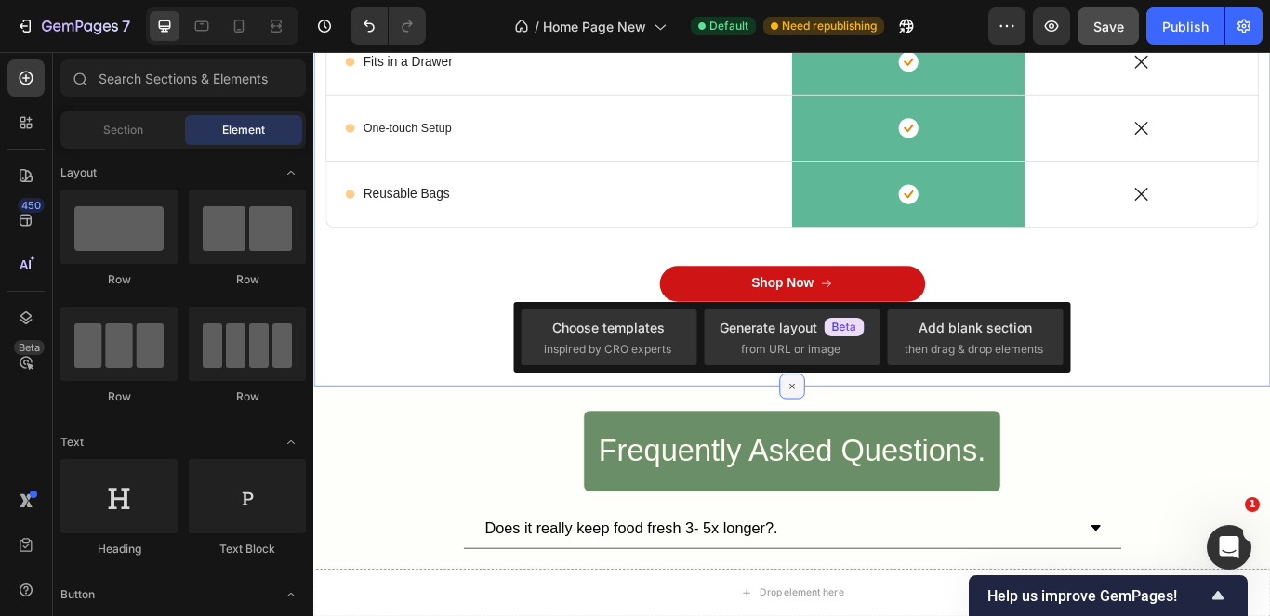
click at [861, 431] on icon at bounding box center [871, 441] width 21 height 21
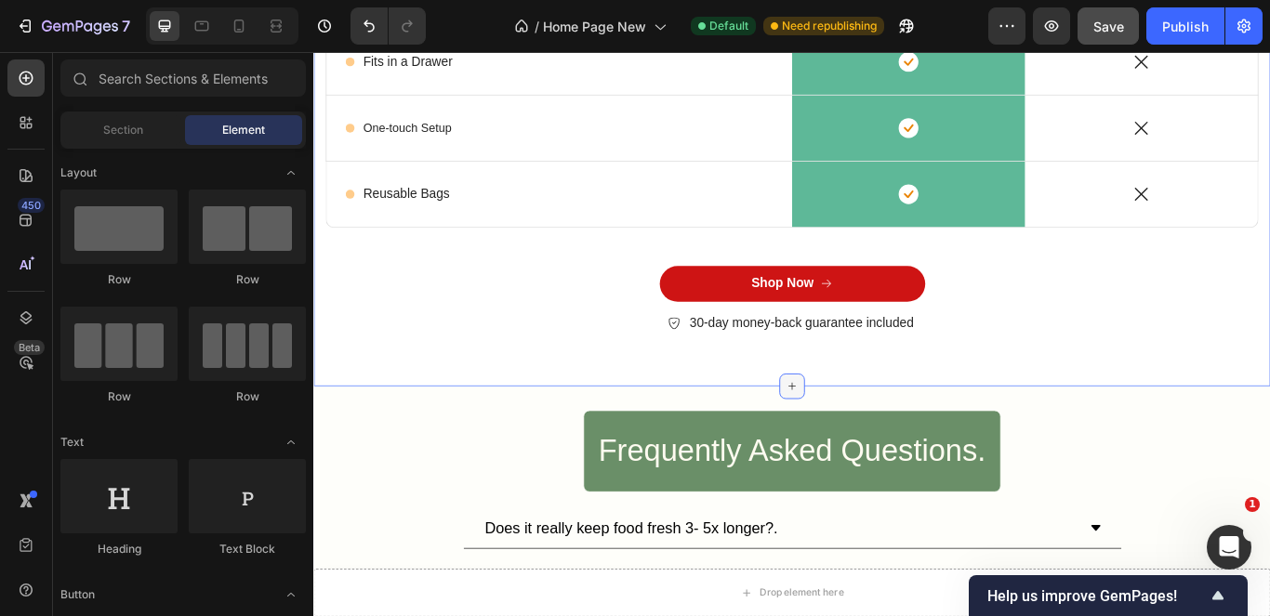
click at [867, 434] on icon at bounding box center [871, 441] width 15 height 15
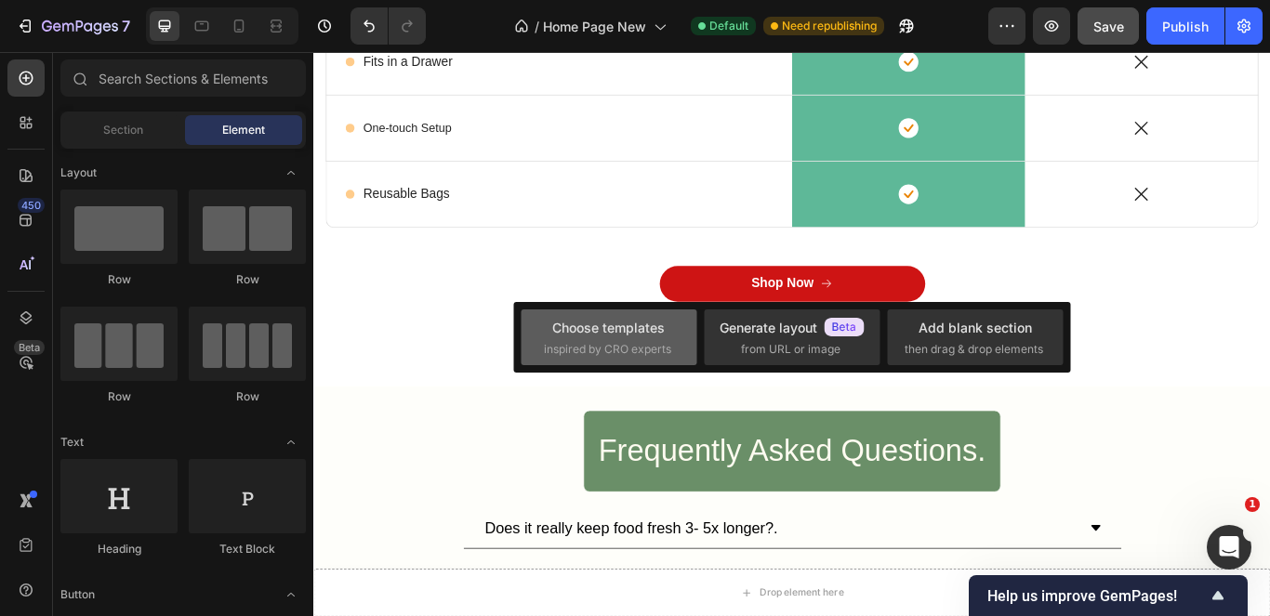
drag, startPoint x: 645, startPoint y: 321, endPoint x: 524, endPoint y: 258, distance: 136.0
click at [645, 321] on div "Choose templates" at bounding box center [608, 328] width 113 height 20
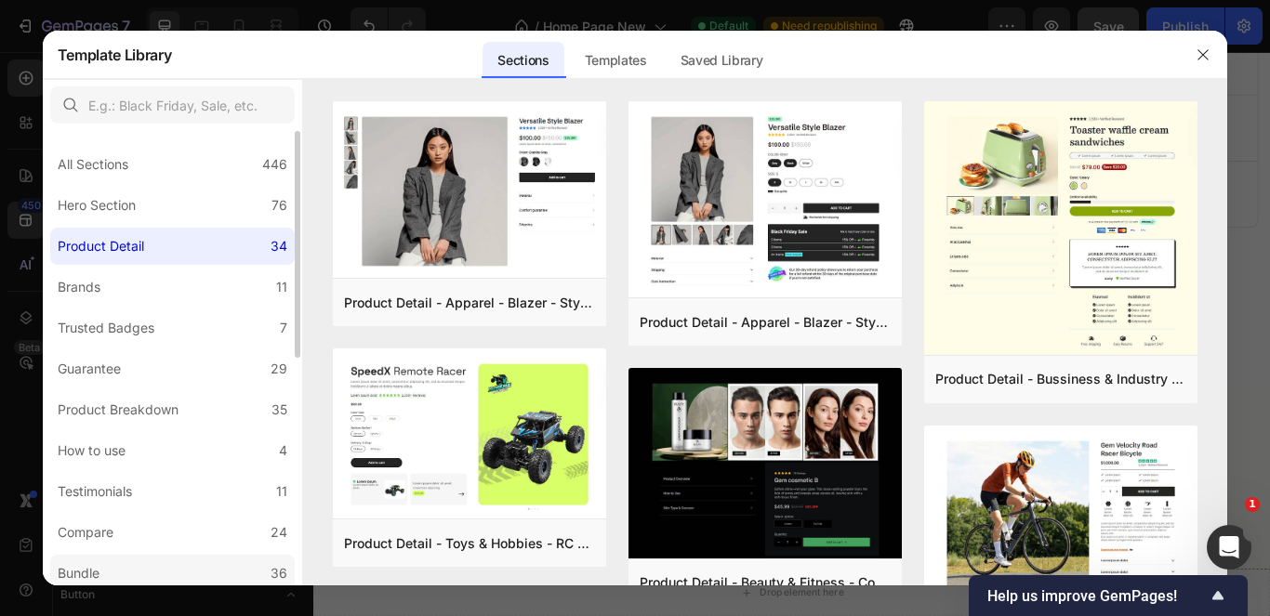
click at [130, 573] on label "Bundle 36" at bounding box center [172, 573] width 245 height 37
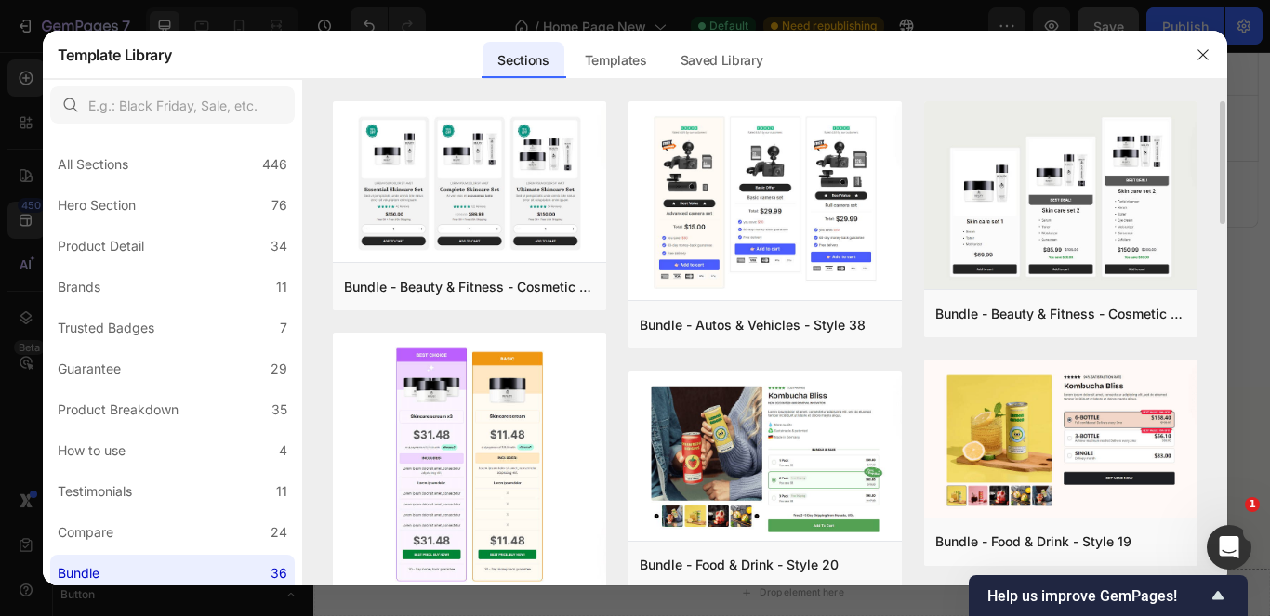
drag, startPoint x: 1222, startPoint y: 169, endPoint x: 1224, endPoint y: 225, distance: 55.8
click at [1225, 226] on div "Bundle - Beauty & Fitness - Cosmetic - Style 8 Add to page Preview Bundle - Bea…" at bounding box center [765, 343] width 925 height 484
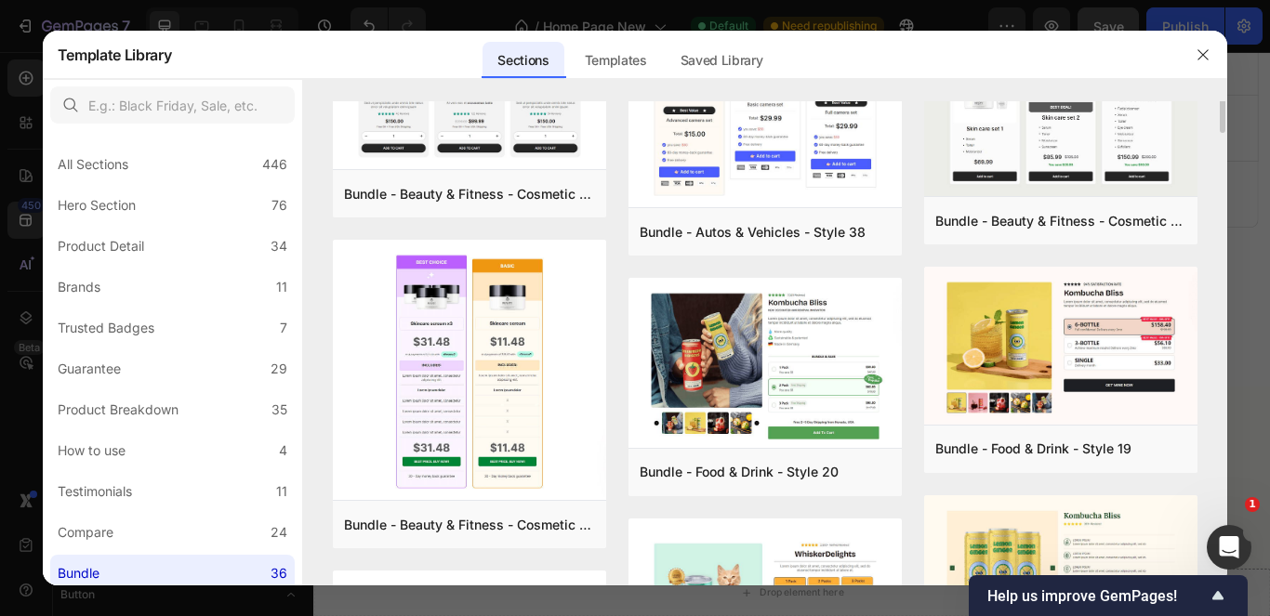
scroll to position [0, 0]
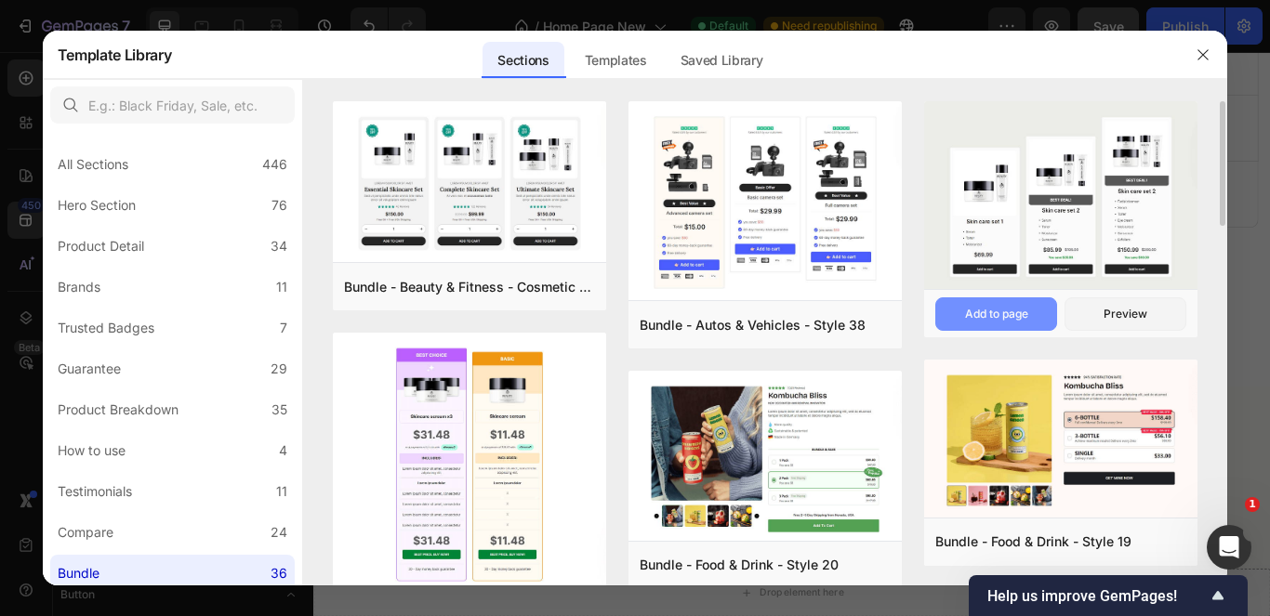
click at [1003, 310] on div "Add to page" at bounding box center [996, 314] width 63 height 17
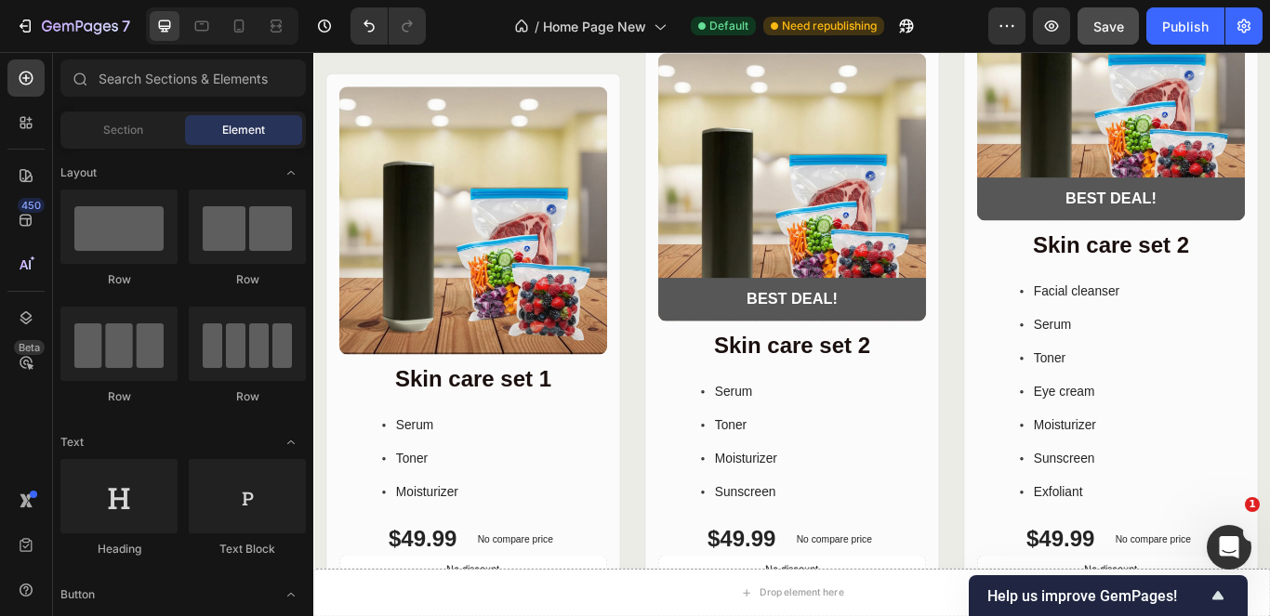
scroll to position [5954, 0]
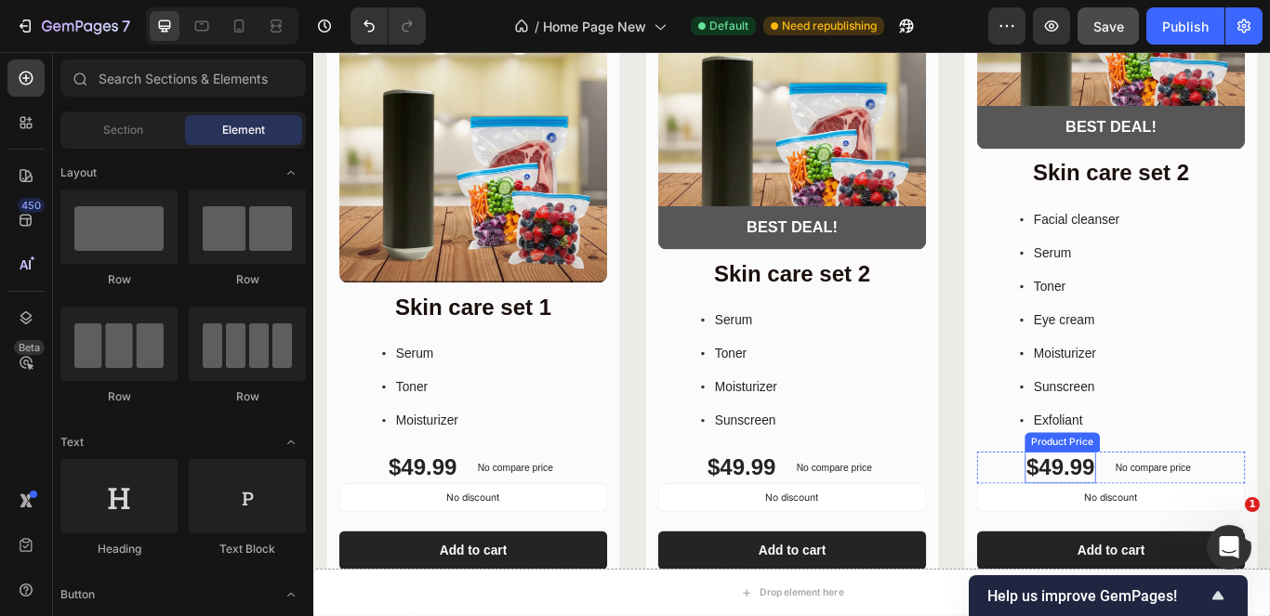
click at [1197, 524] on div "$49.99" at bounding box center [1185, 536] width 84 height 37
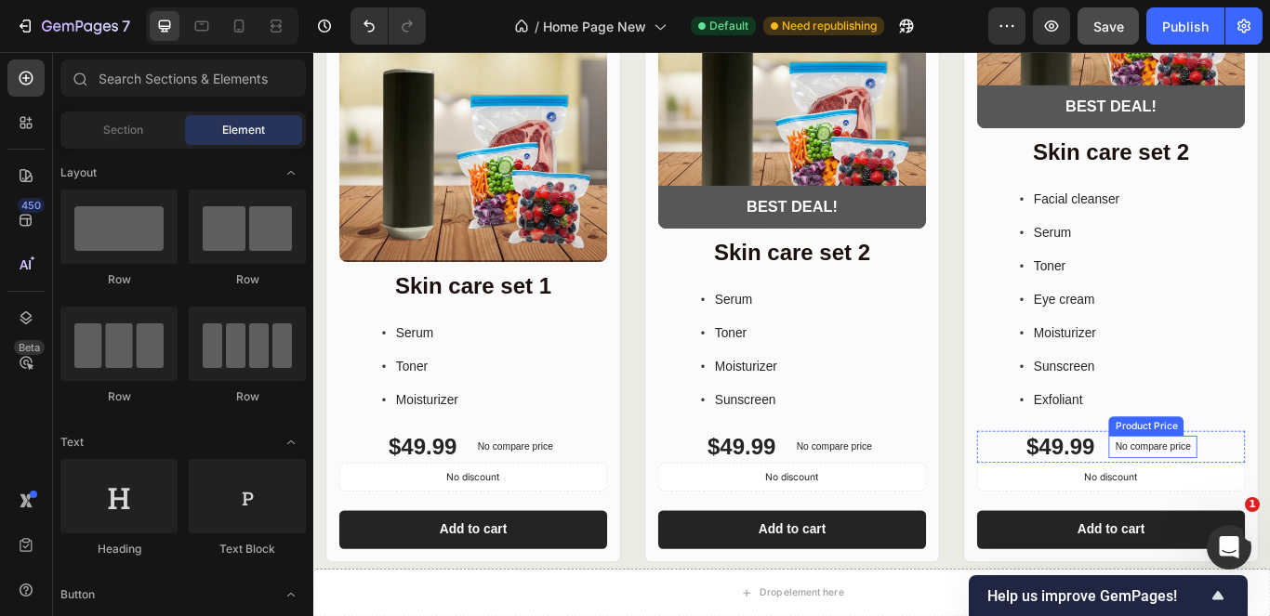
scroll to position [5989, 0]
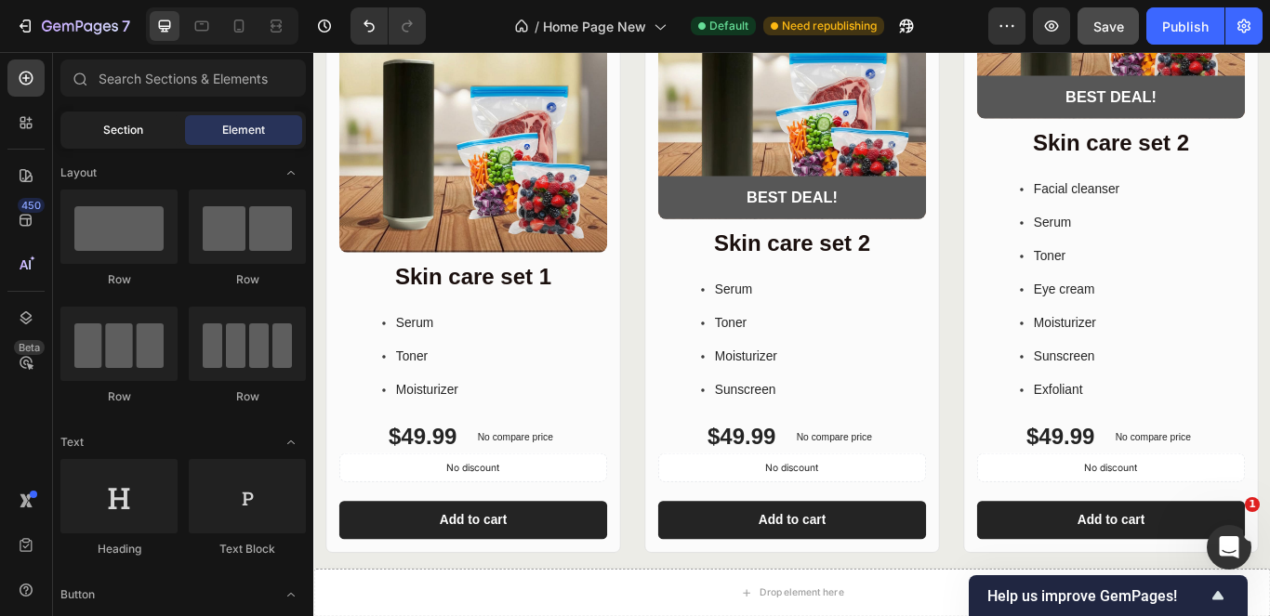
click at [145, 139] on div "Section" at bounding box center [122, 130] width 117 height 30
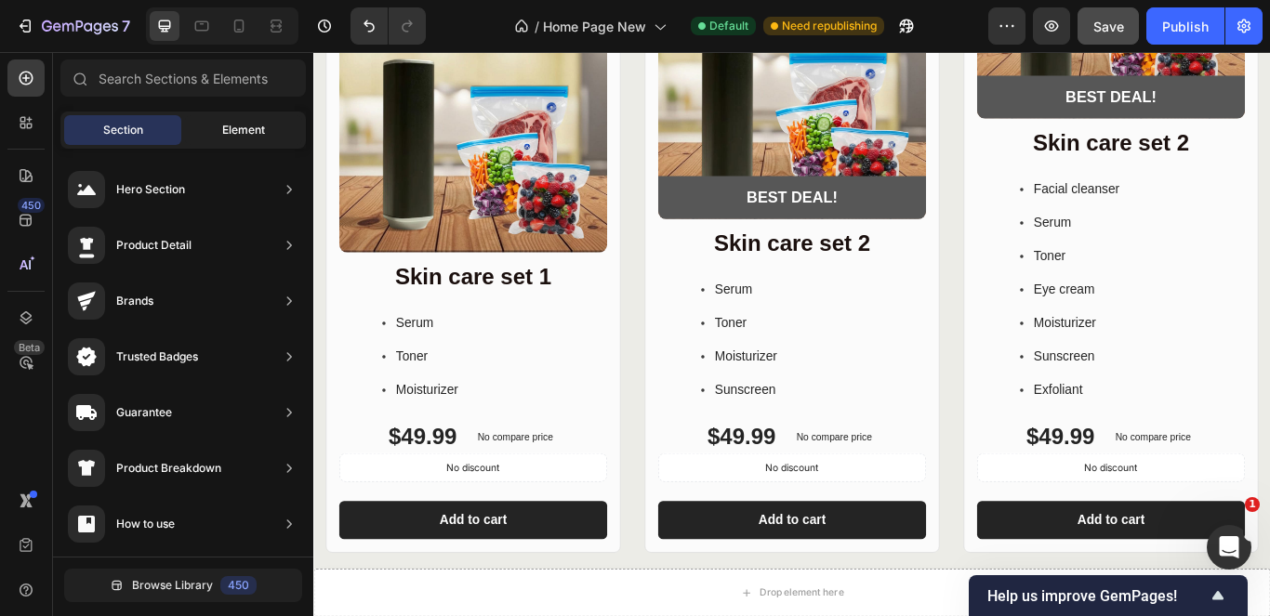
click at [216, 138] on div "Element" at bounding box center [243, 130] width 117 height 30
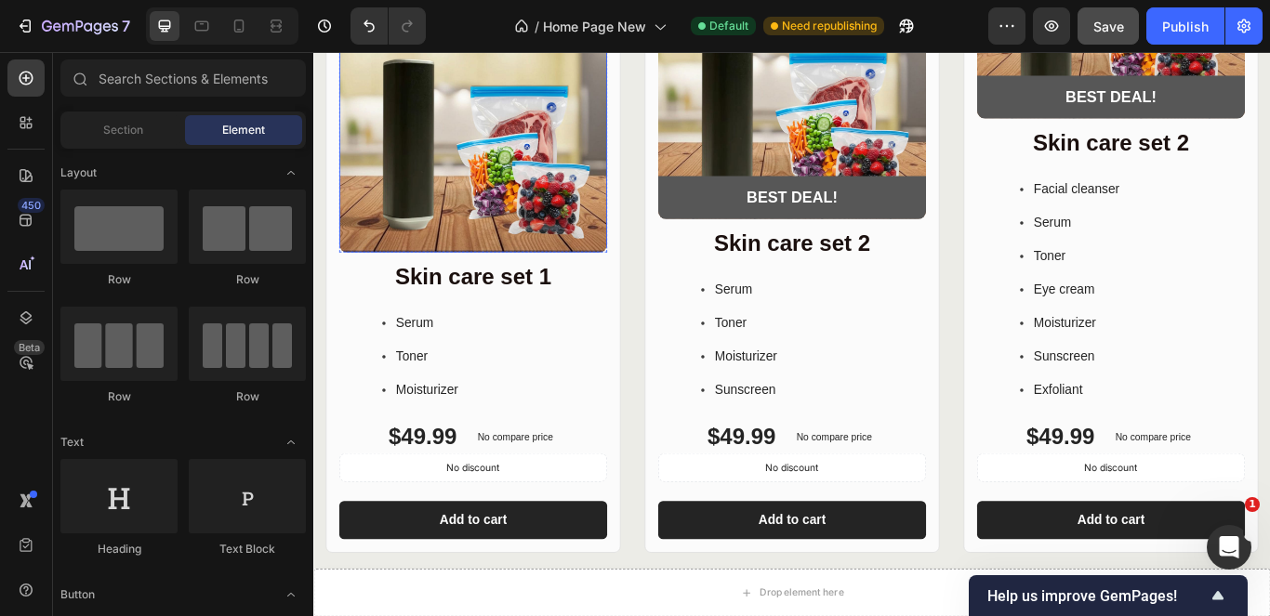
click at [588, 285] on div "Product Images Row" at bounding box center [499, 135] width 312 height 324
click at [669, 308] on div "Product Images Row Skin care set 1 Heading Serum Toner Moisturizer Item List $4…" at bounding box center [871, 218] width 1116 height 835
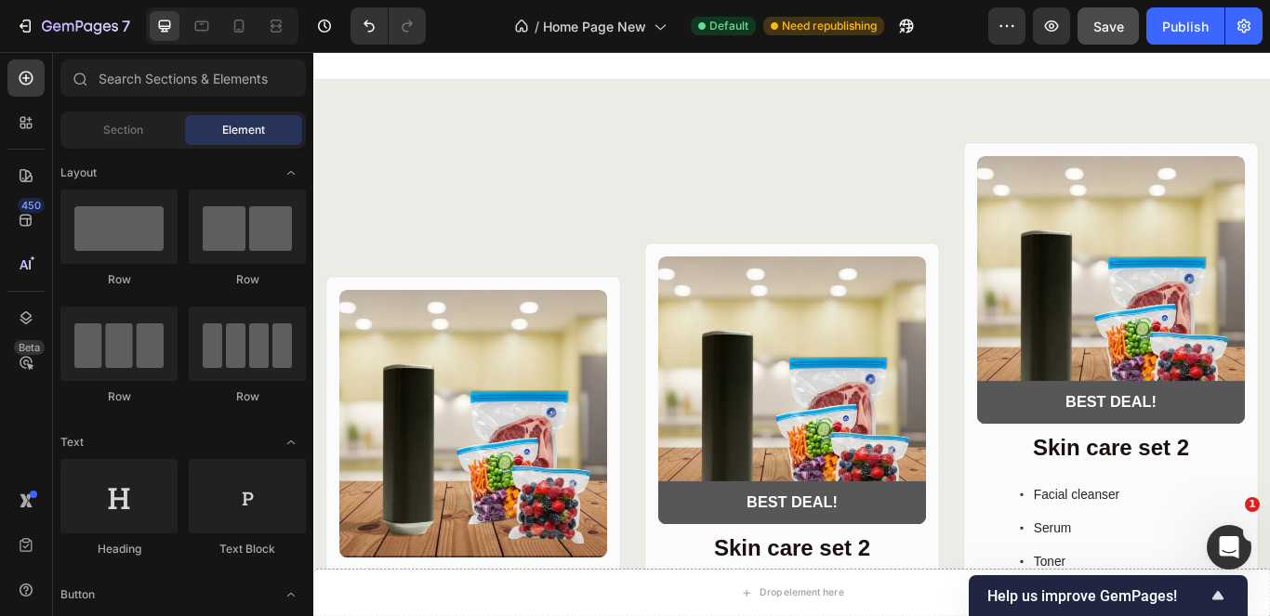
click at [801, 148] on div "Product Images Row Skin care set 1 Heading Serum Toner Moisturizer Item List $4…" at bounding box center [871, 575] width 1116 height 984
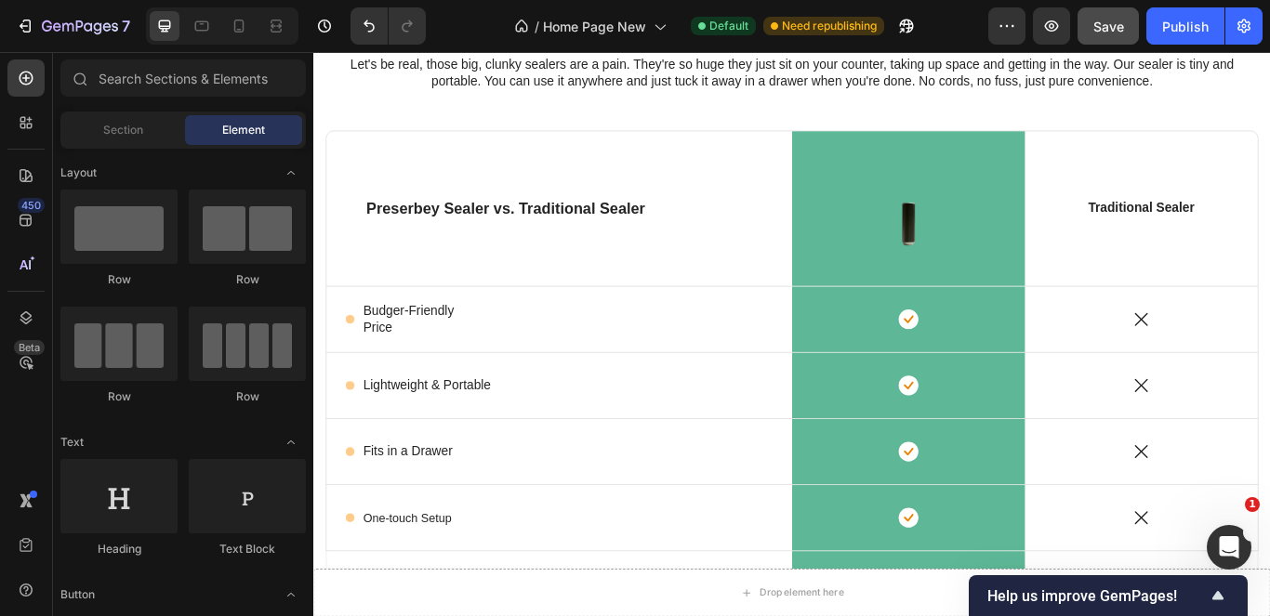
scroll to position [5810, 0]
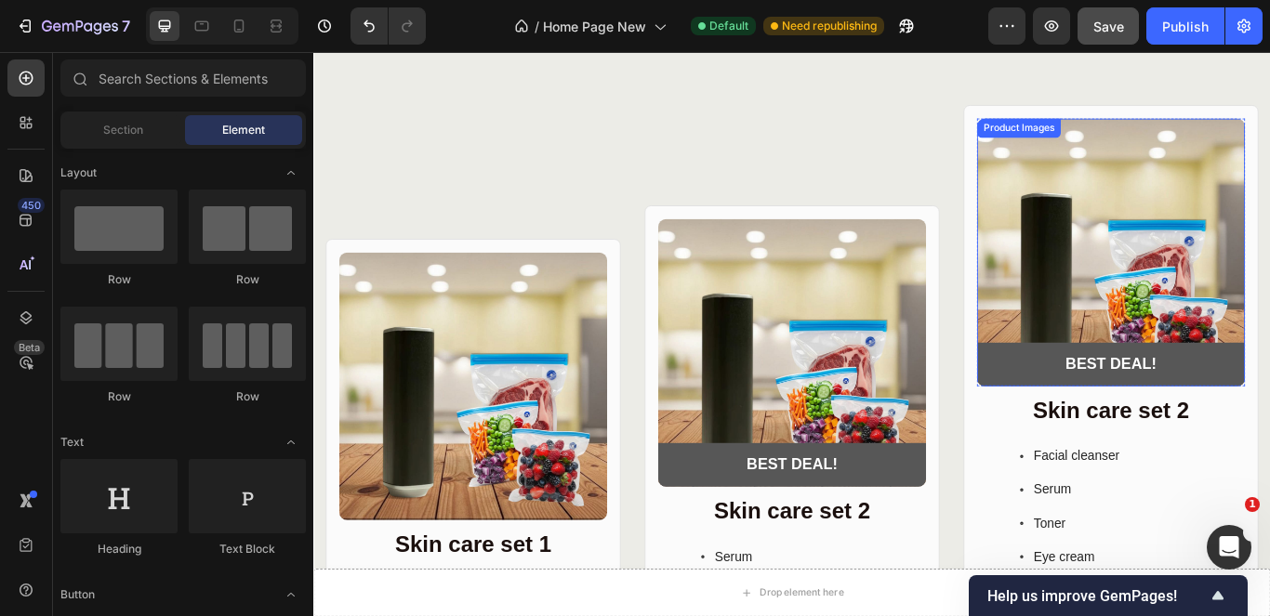
click at [974, 144] on div "Product Images BEST DEAL! Text Block Row Row Skin care set 2 Heading Serum Tone…" at bounding box center [871, 530] width 344 height 835
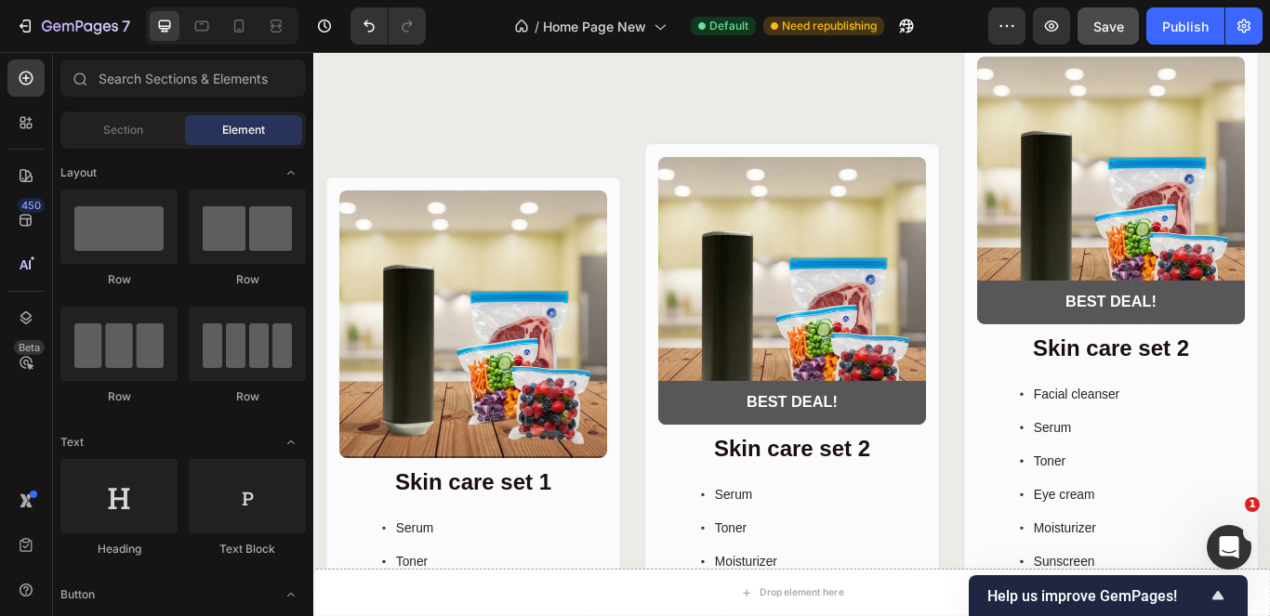
scroll to position [5858, 0]
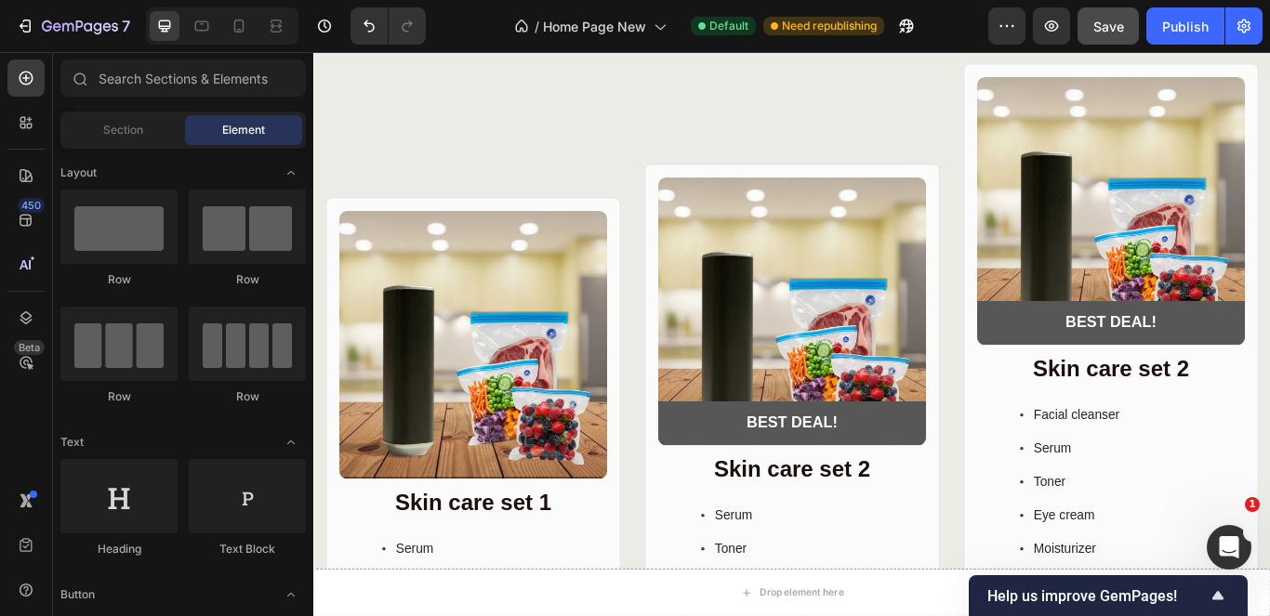
click at [1269, 178] on div "Product Images Row Skin care set 1 Heading Serum Toner Moisturizer Item List $4…" at bounding box center [871, 483] width 1116 height 984
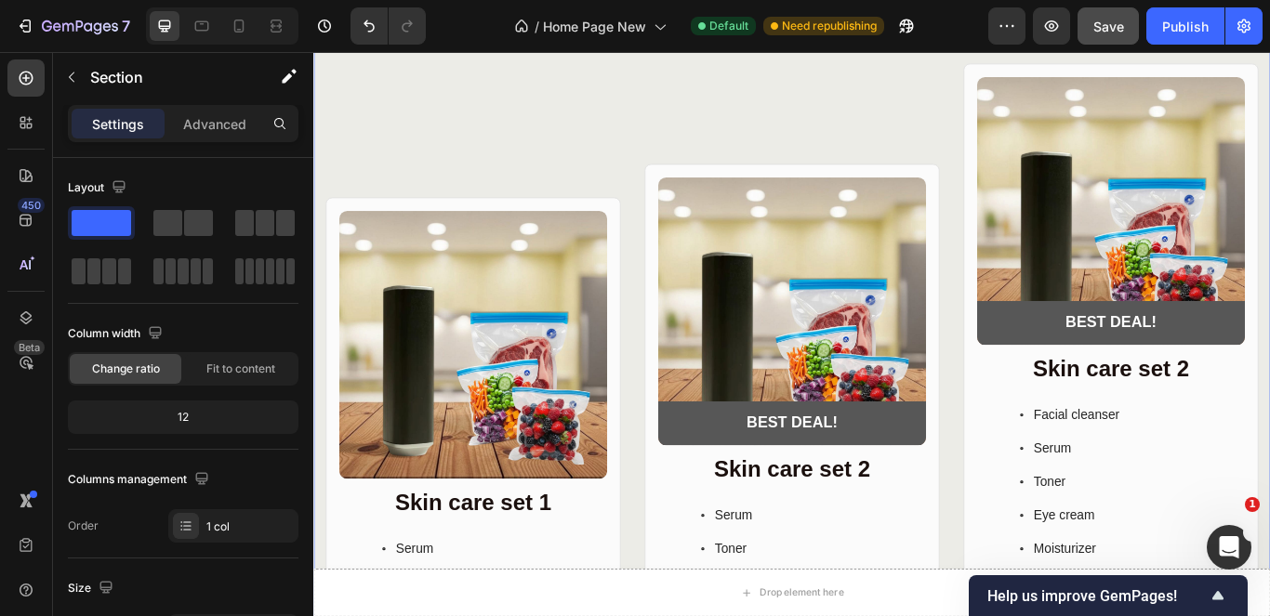
scroll to position [5725, 0]
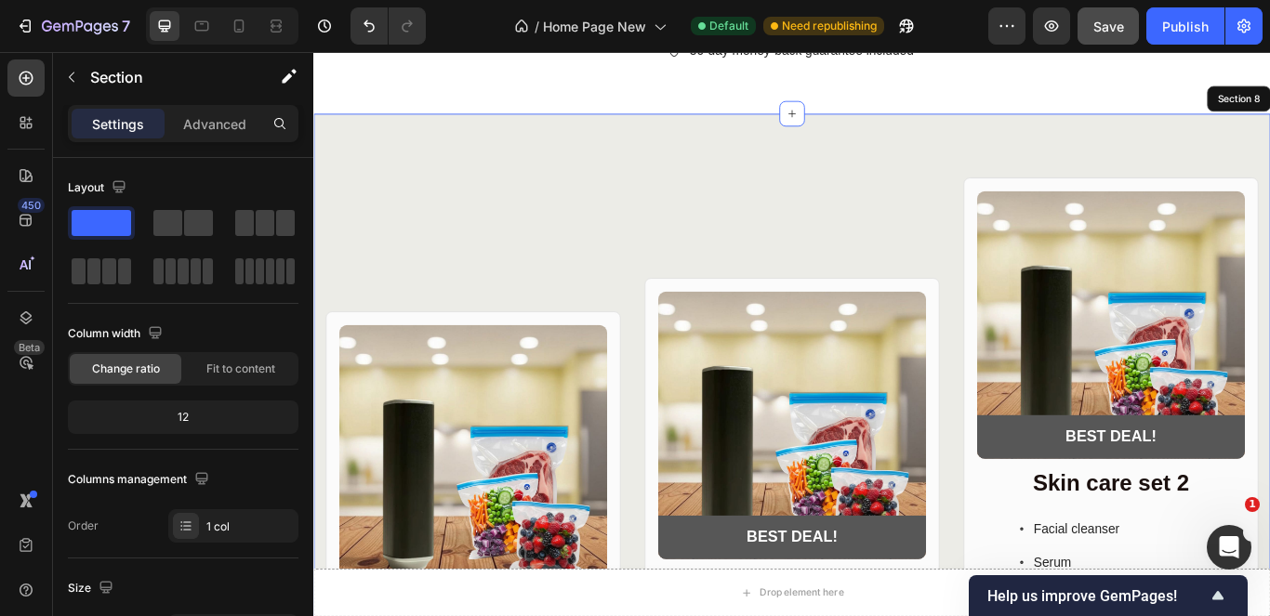
click at [1269, 142] on div "Product Images Row Skin care set 1 Heading Serum Toner Moisturizer Item List $4…" at bounding box center [871, 616] width 1116 height 984
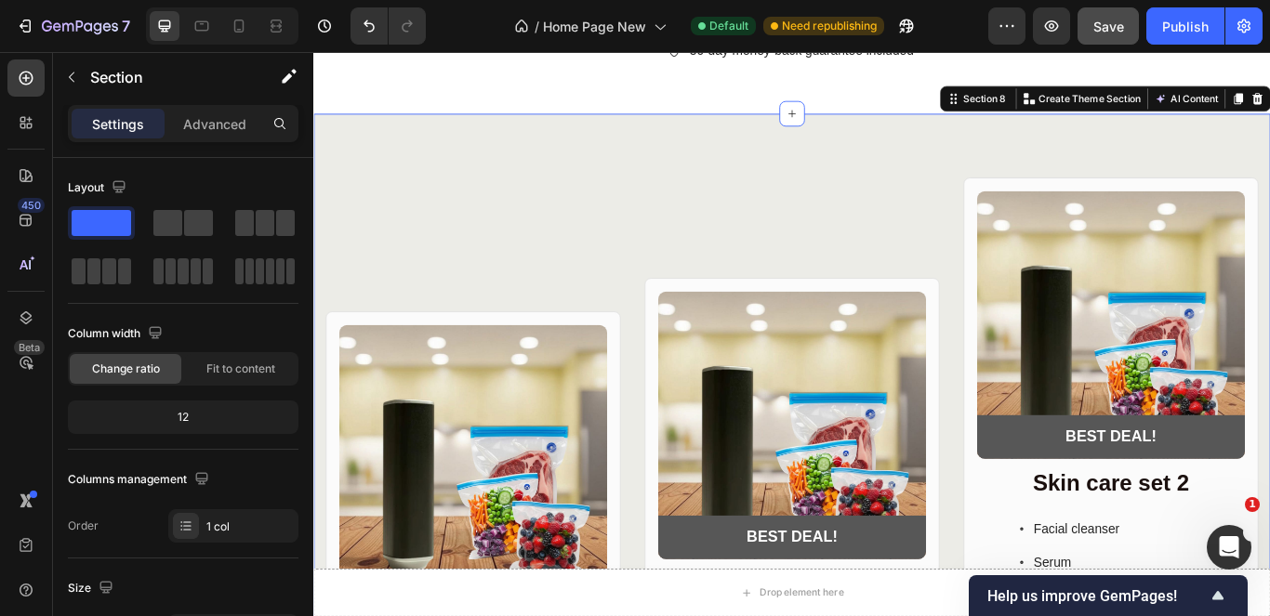
drag, startPoint x: 1398, startPoint y: 108, endPoint x: 559, endPoint y: 702, distance: 1028.6
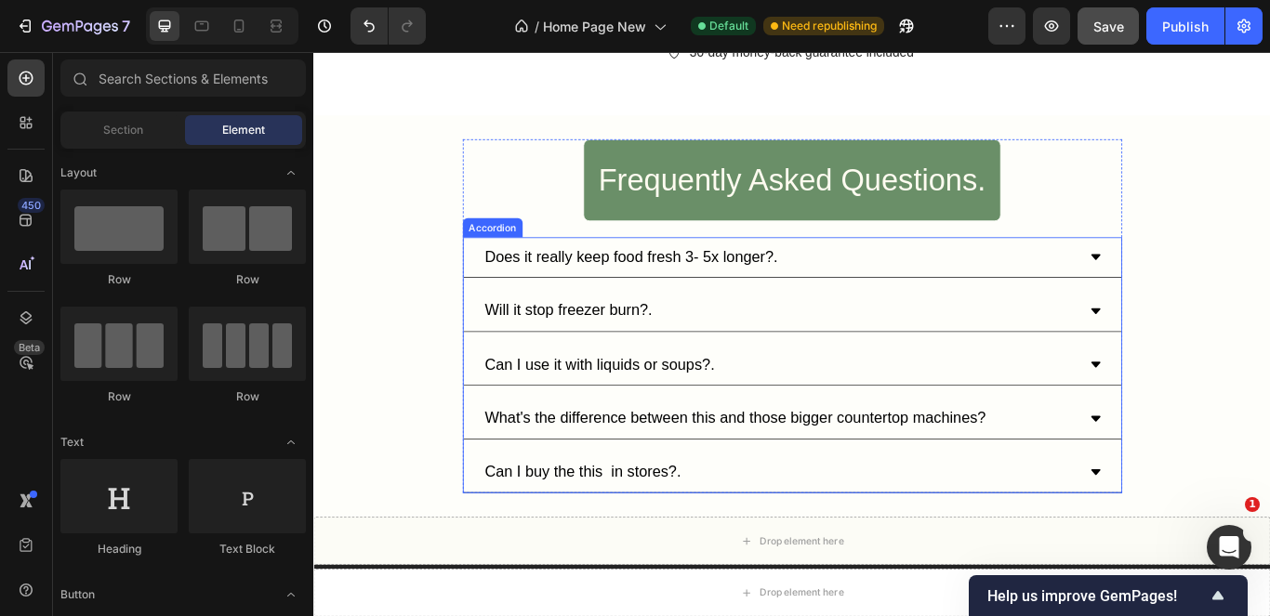
scroll to position [5651, 0]
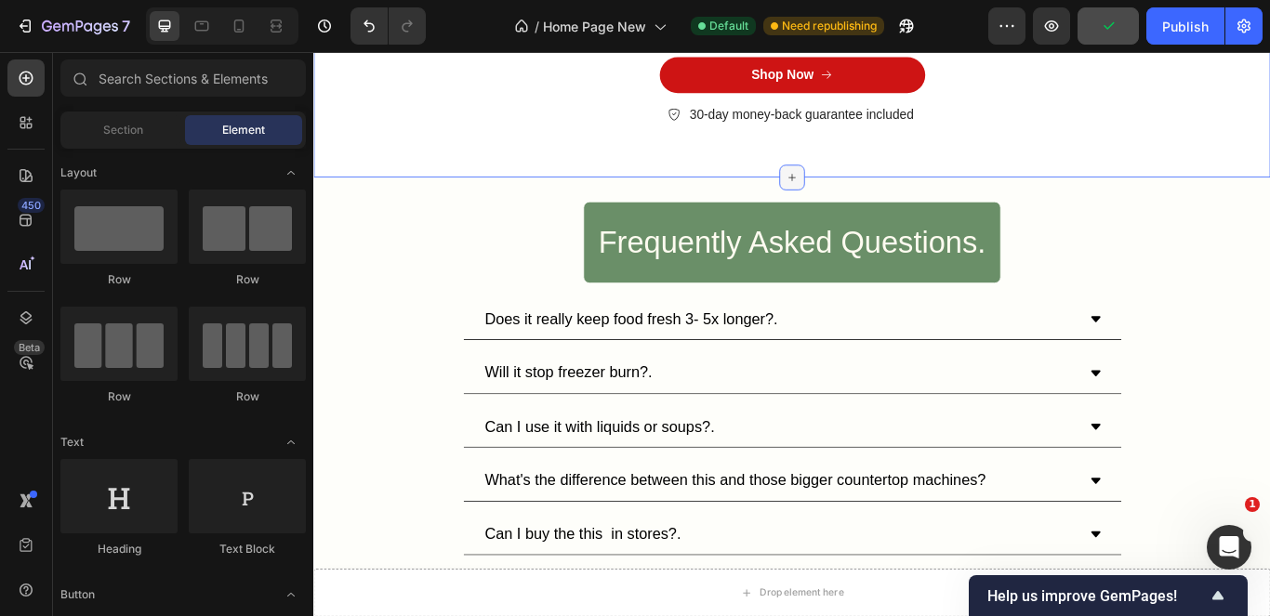
click at [866, 194] on icon at bounding box center [871, 198] width 15 height 15
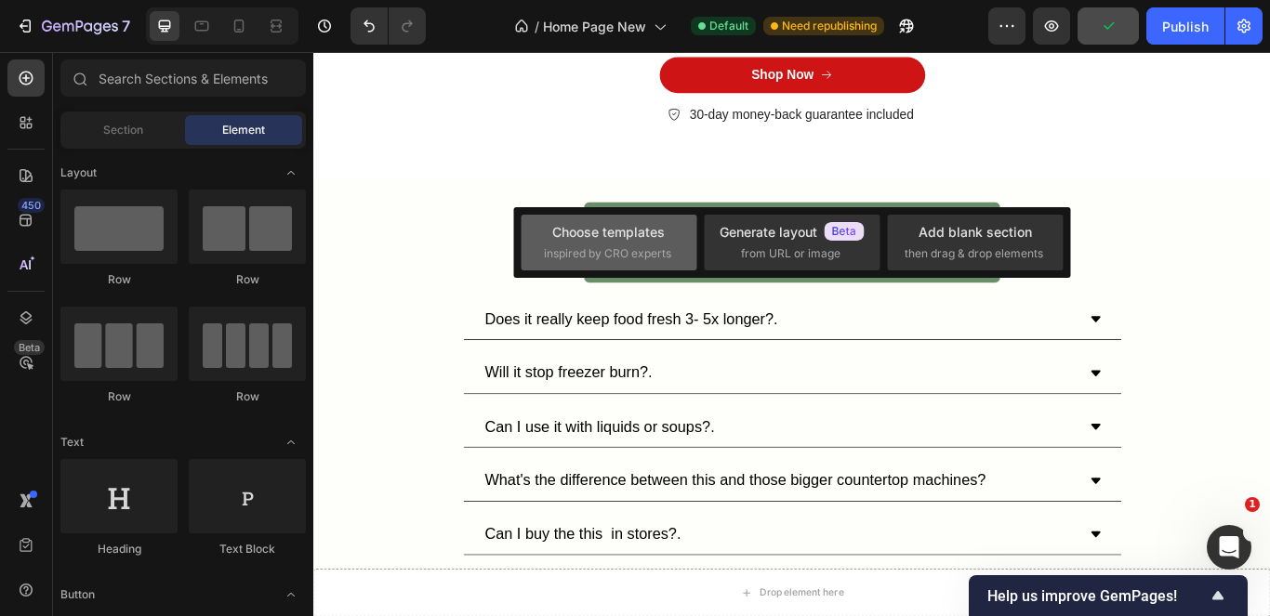
click at [637, 261] on span "inspired by CRO experts" at bounding box center [607, 253] width 127 height 17
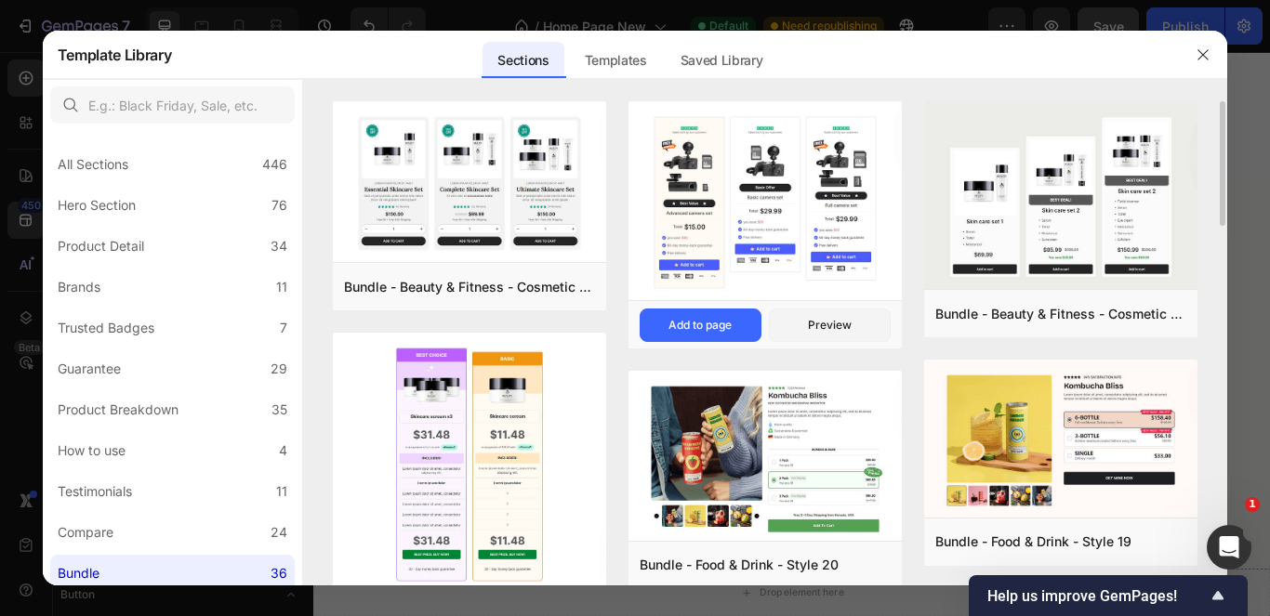
click at [755, 302] on div "Bundle - Autos & Vehicles - Style 38 Add to page Preview" at bounding box center [765, 324] width 273 height 48
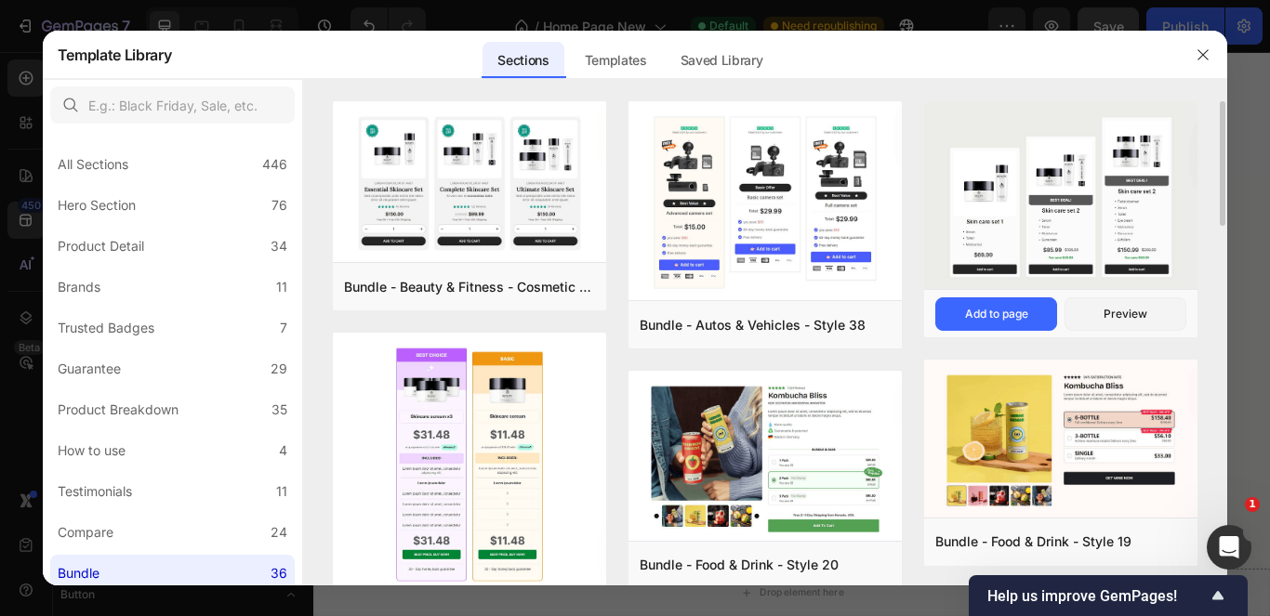
click at [1115, 155] on img at bounding box center [1060, 197] width 273 height 192
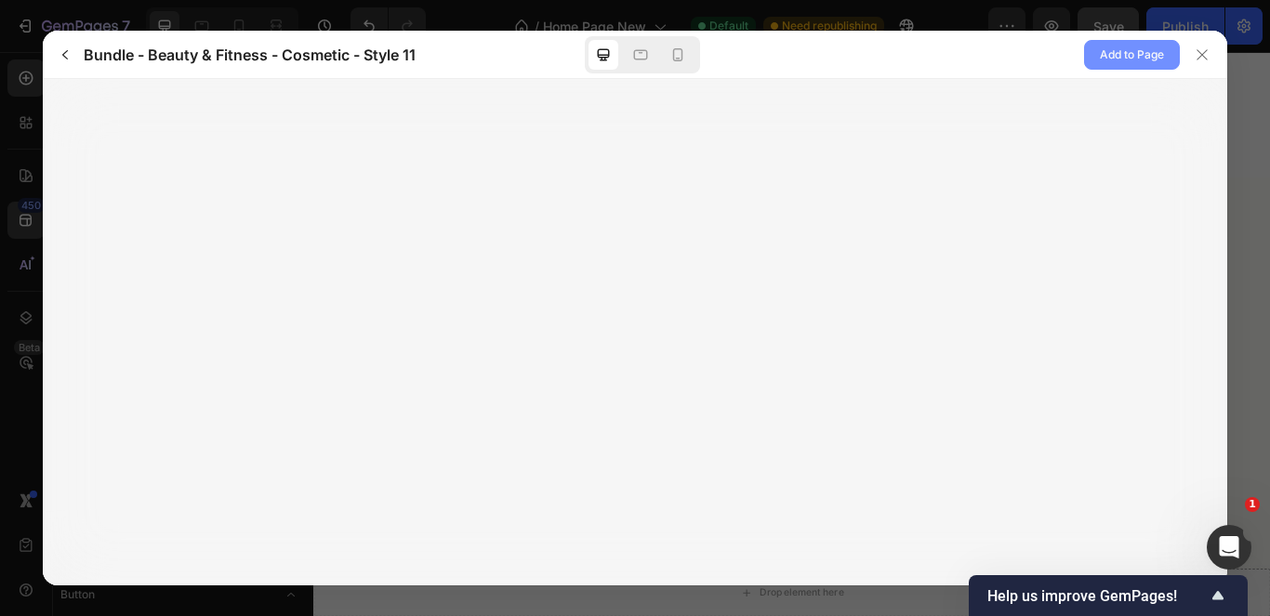
click at [1136, 62] on span "Add to Page" at bounding box center [1132, 55] width 64 height 22
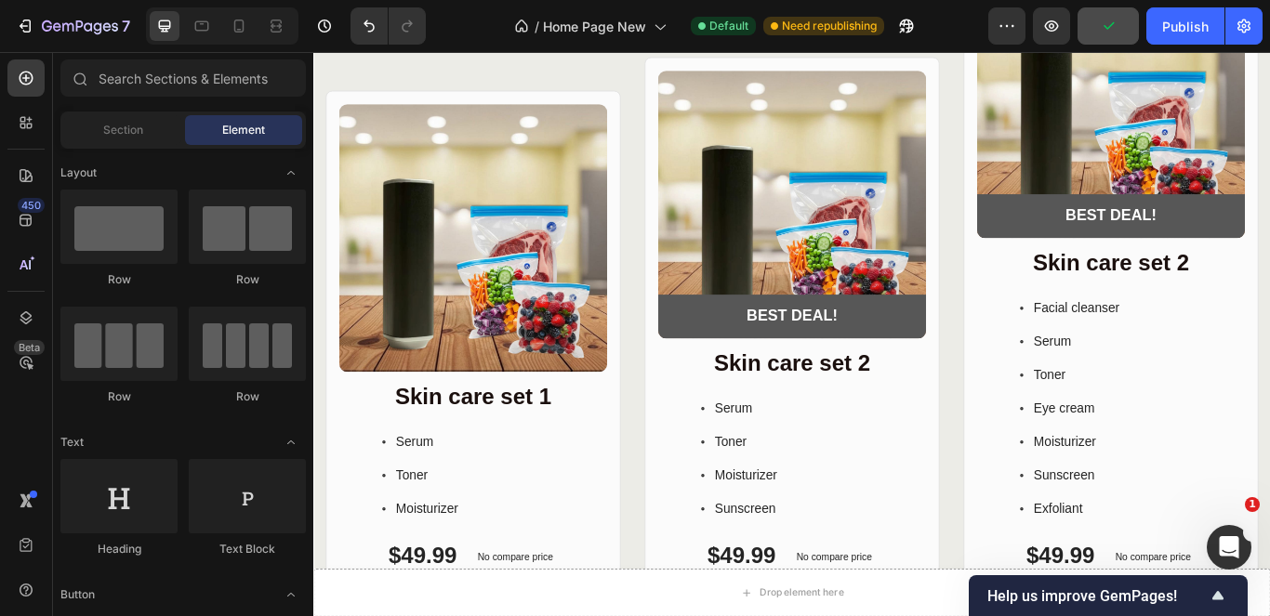
scroll to position [6020, 0]
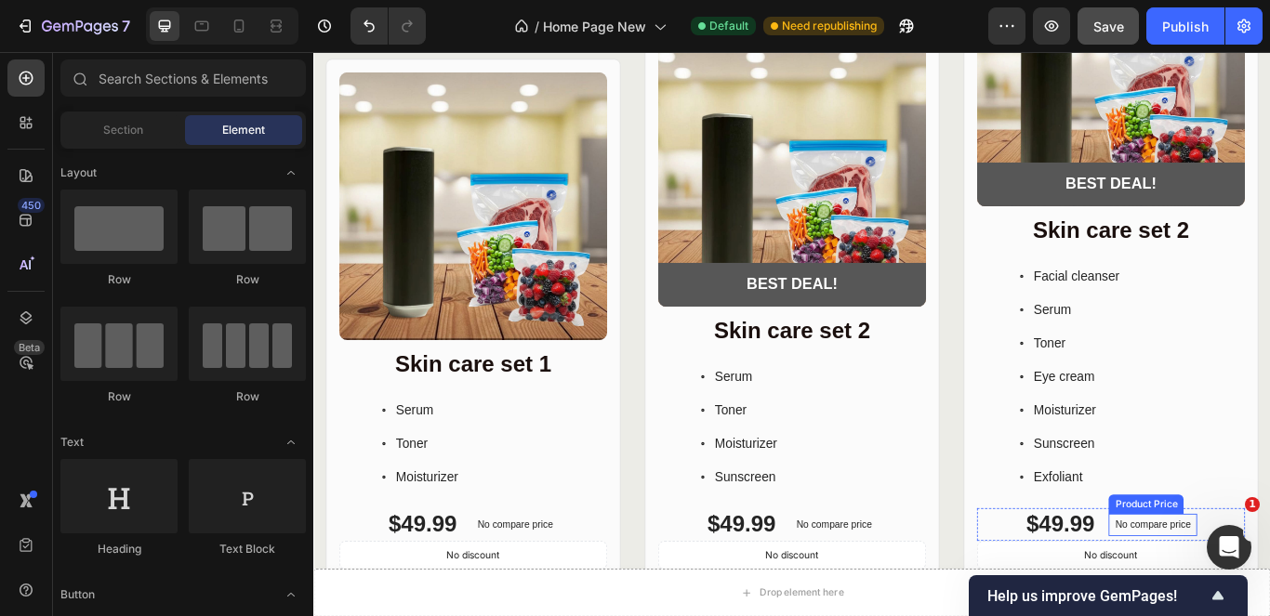
click at [1248, 598] on p "No compare price" at bounding box center [1292, 603] width 88 height 11
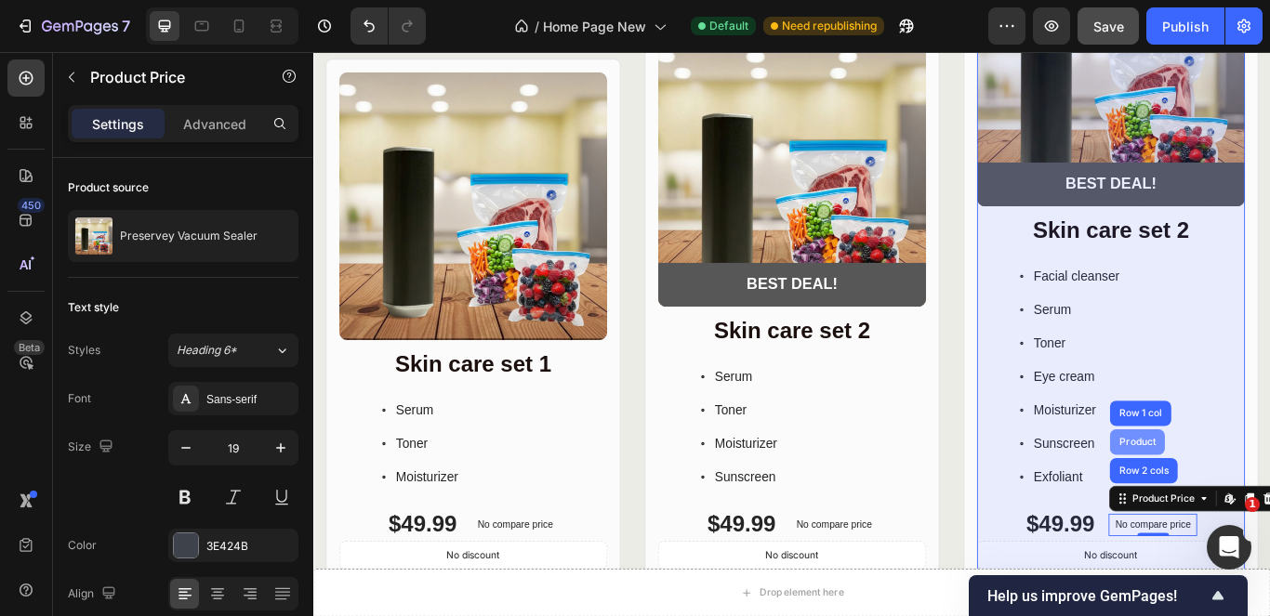
click at [1262, 501] on div "Product" at bounding box center [1273, 506] width 49 height 11
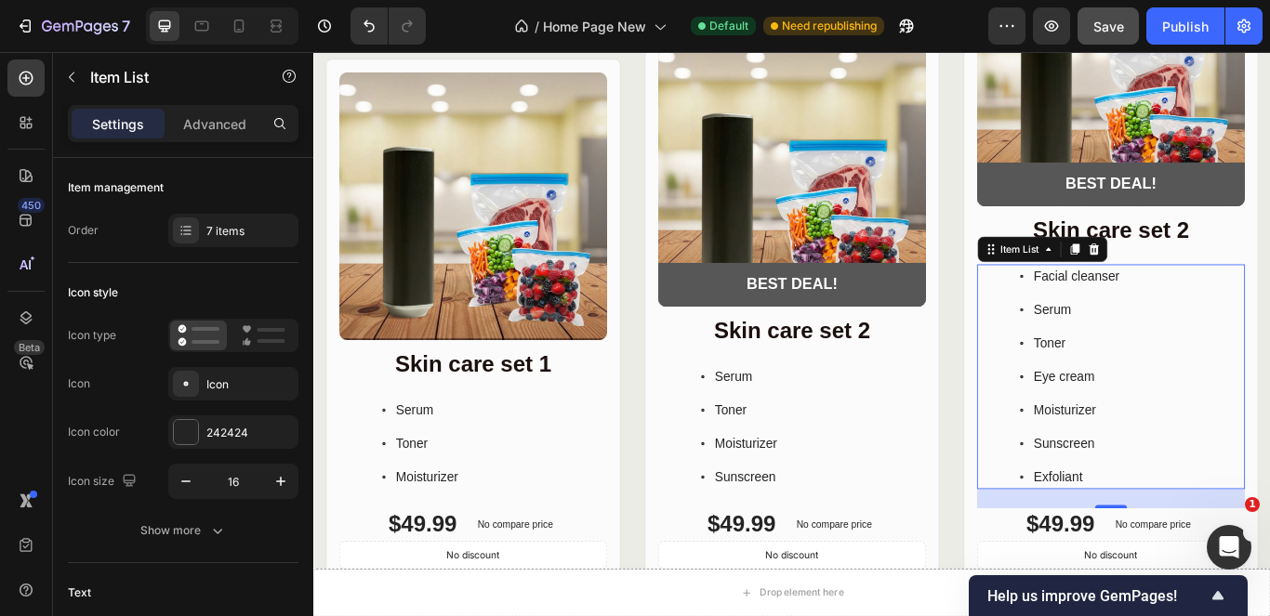
click at [1186, 537] on p "Exfoliant" at bounding box center [1203, 548] width 100 height 22
click at [1191, 544] on p "Exfoliant" at bounding box center [1203, 548] width 100 height 22
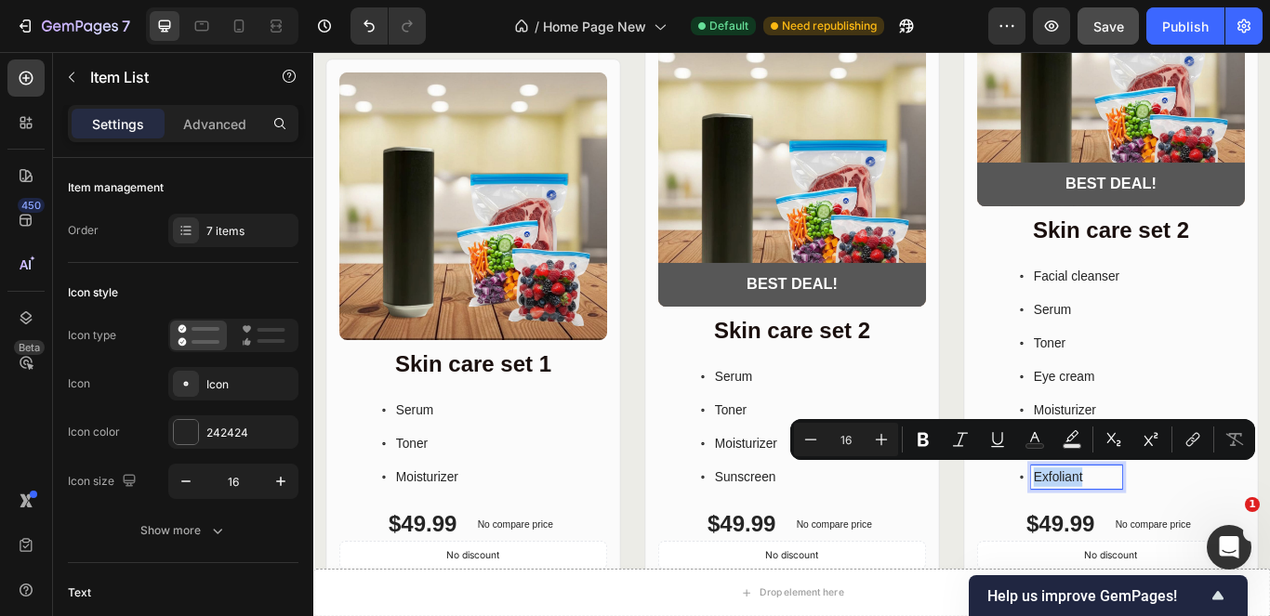
click at [1269, 439] on div "Product Images BEST DEAL! Text Block Row Row Skin care set 2 Heading Facial cle…" at bounding box center [1243, 320] width 344 height 835
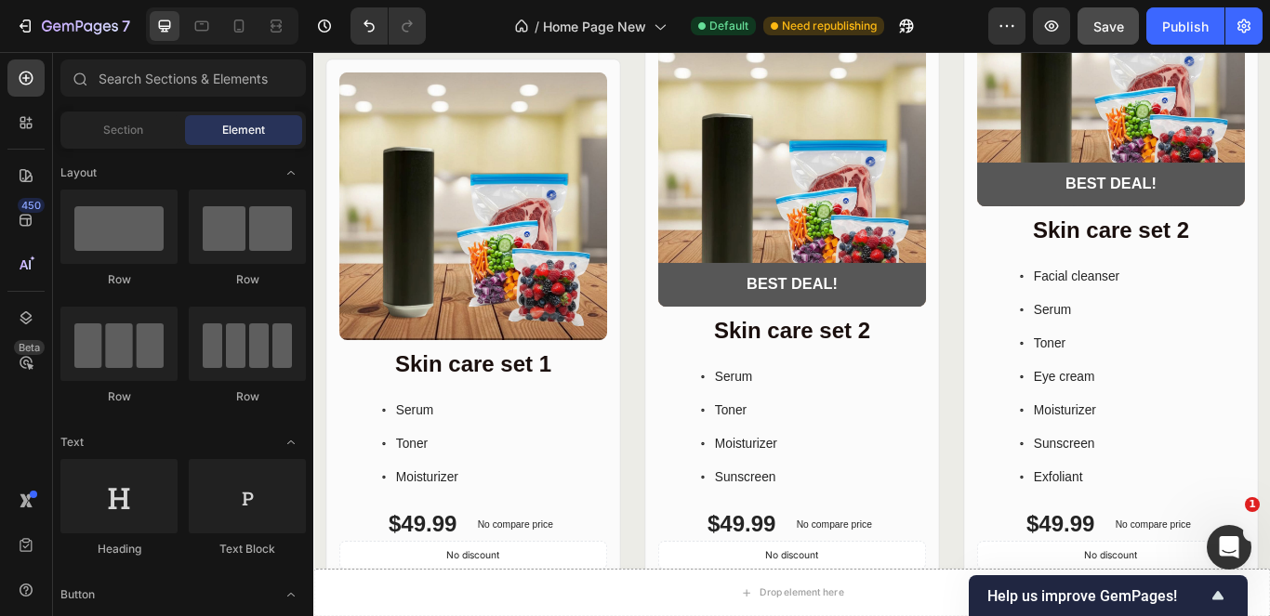
click at [1269, 310] on div "Product Images Row Skin care set 1 Heading Serum Toner Moisturizer Item List $4…" at bounding box center [871, 321] width 1116 height 984
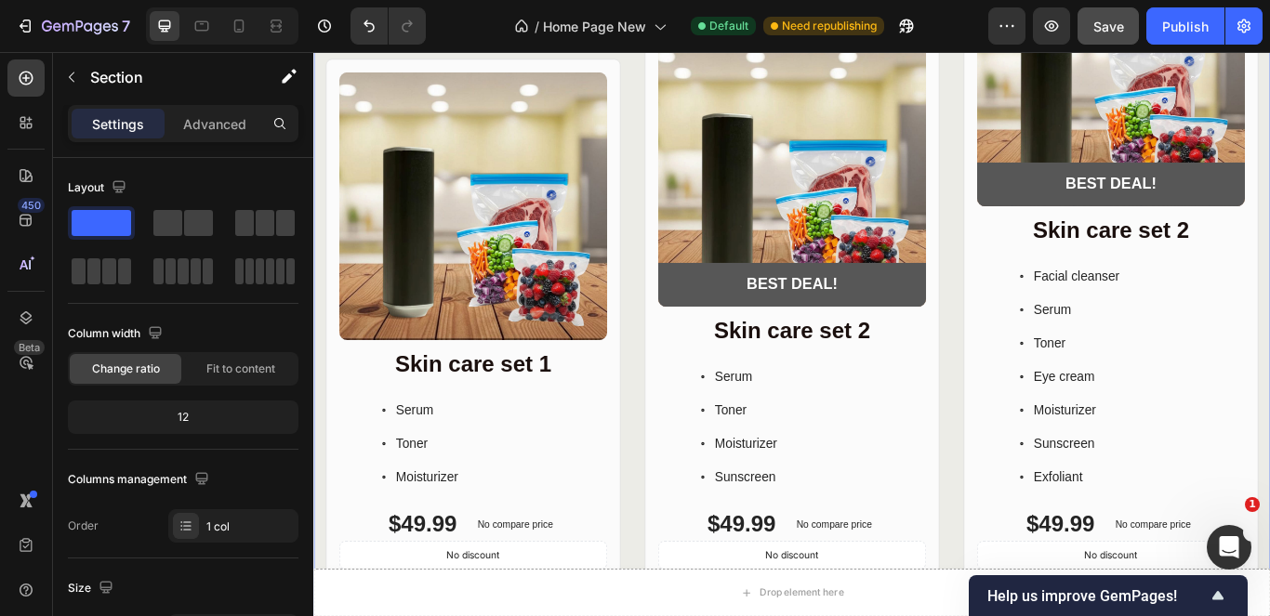
scroll to position [5593, 0]
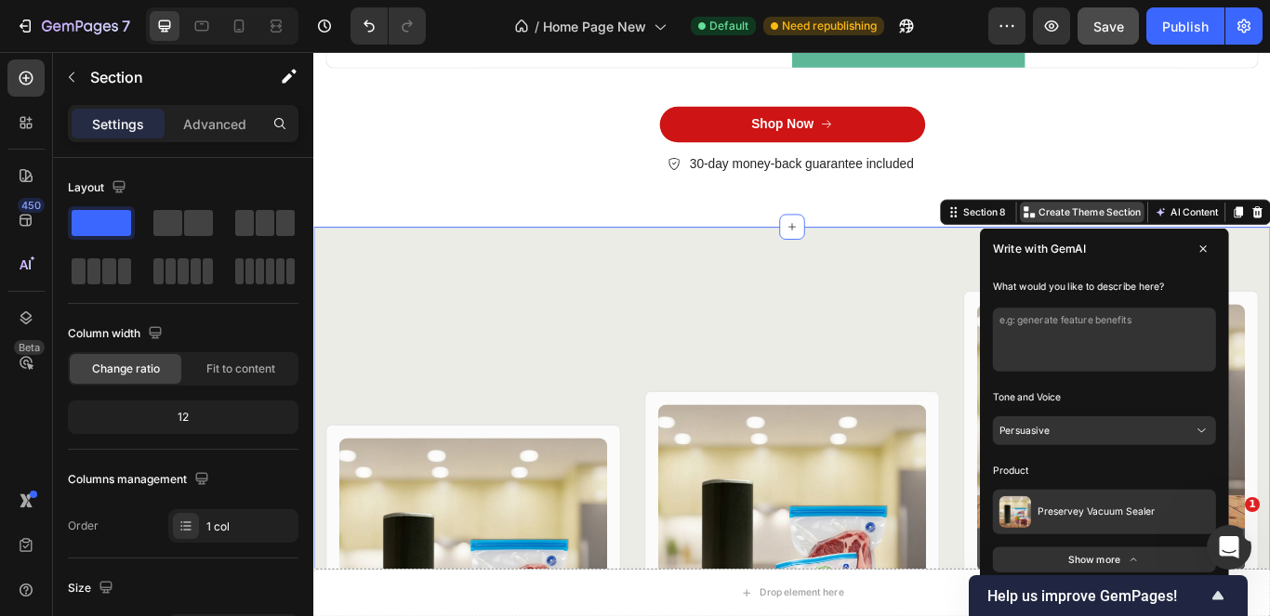
click at [1249, 230] on p "Create Theme Section" at bounding box center [1218, 238] width 119 height 17
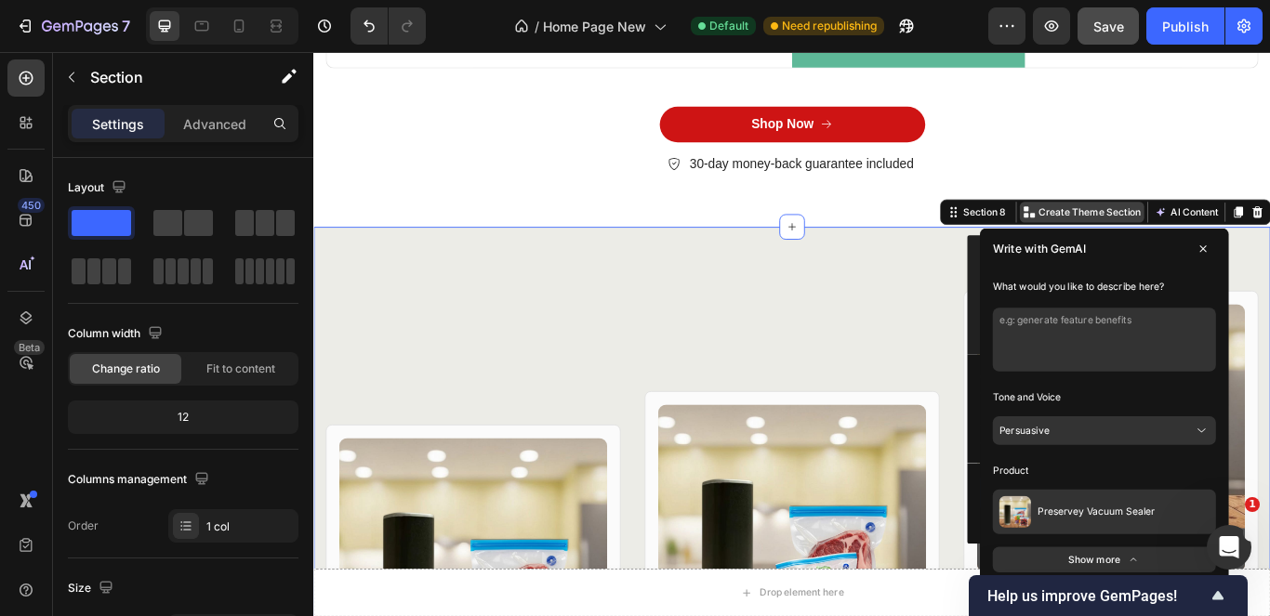
click at [1249, 230] on p "Create Theme Section" at bounding box center [1218, 238] width 119 height 17
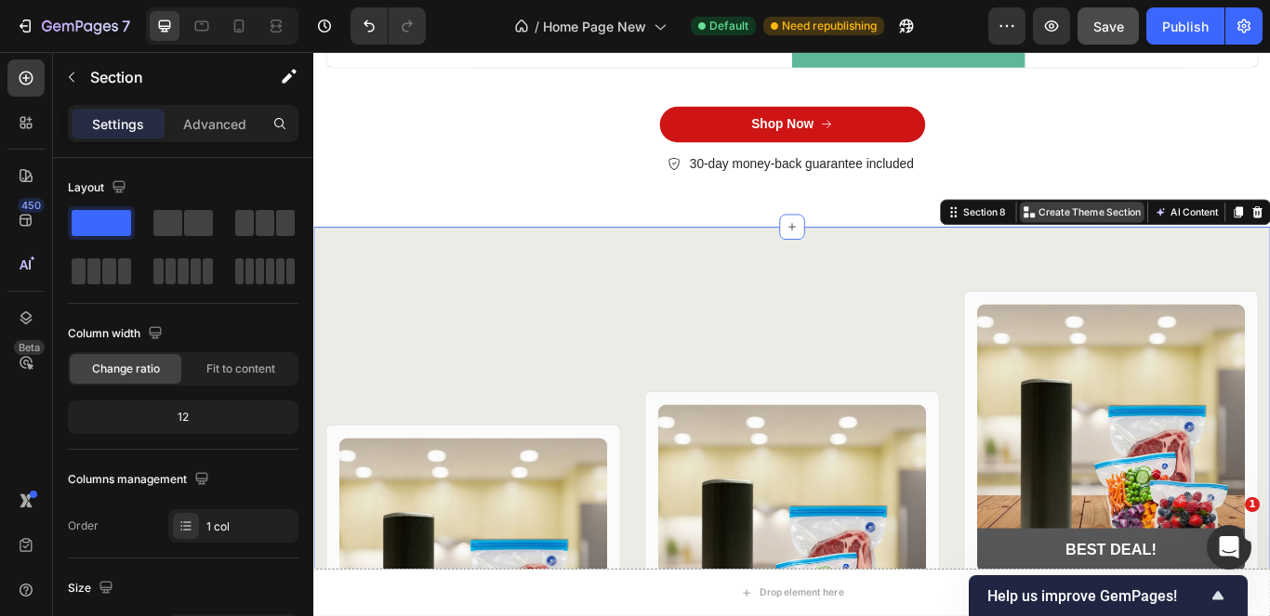
click at [1235, 230] on p "Create Theme Section" at bounding box center [1218, 238] width 119 height 17
click at [1091, 227] on div "Section 8" at bounding box center [1088, 238] width 80 height 22
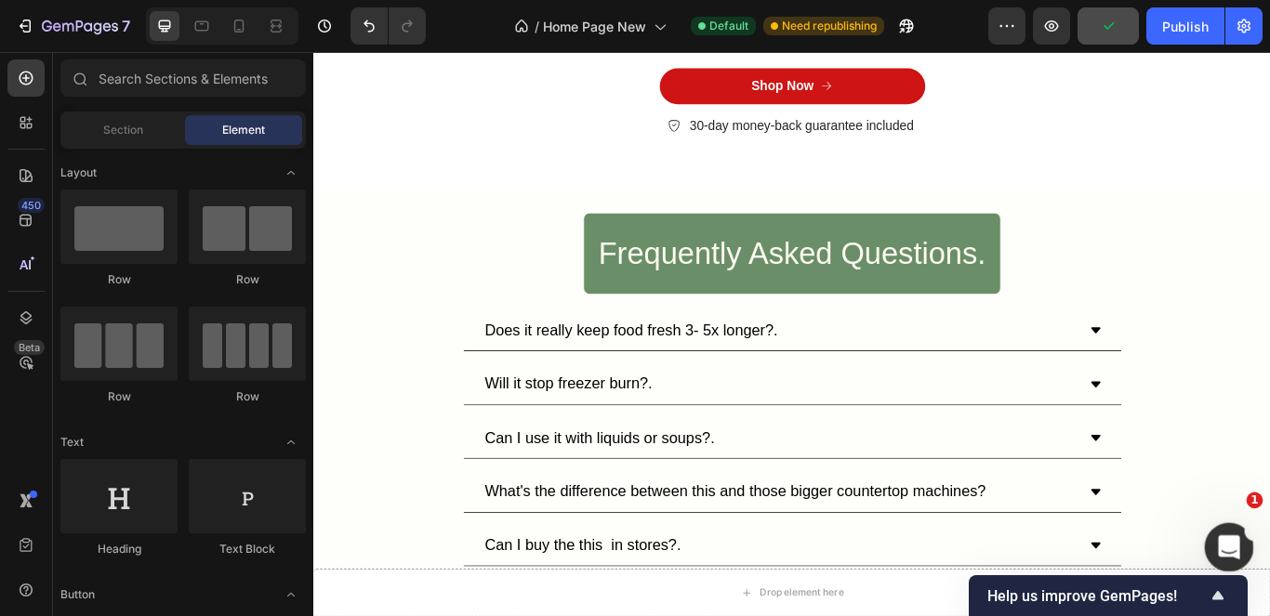
scroll to position [5478, 0]
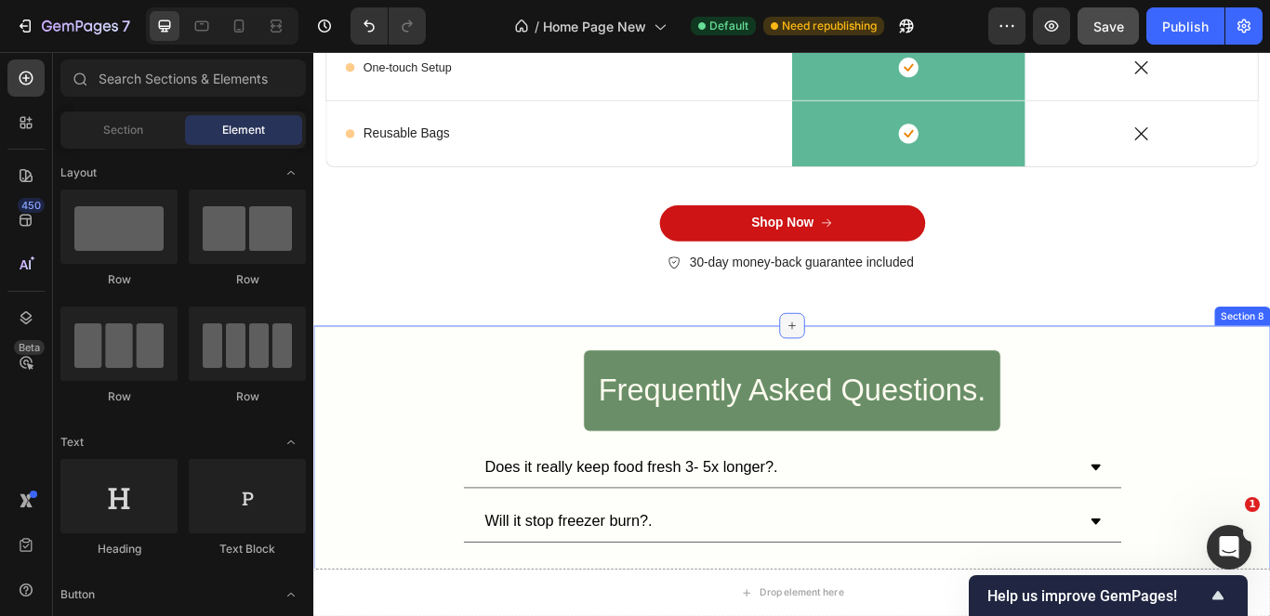
click at [865, 369] on icon at bounding box center [871, 371] width 15 height 15
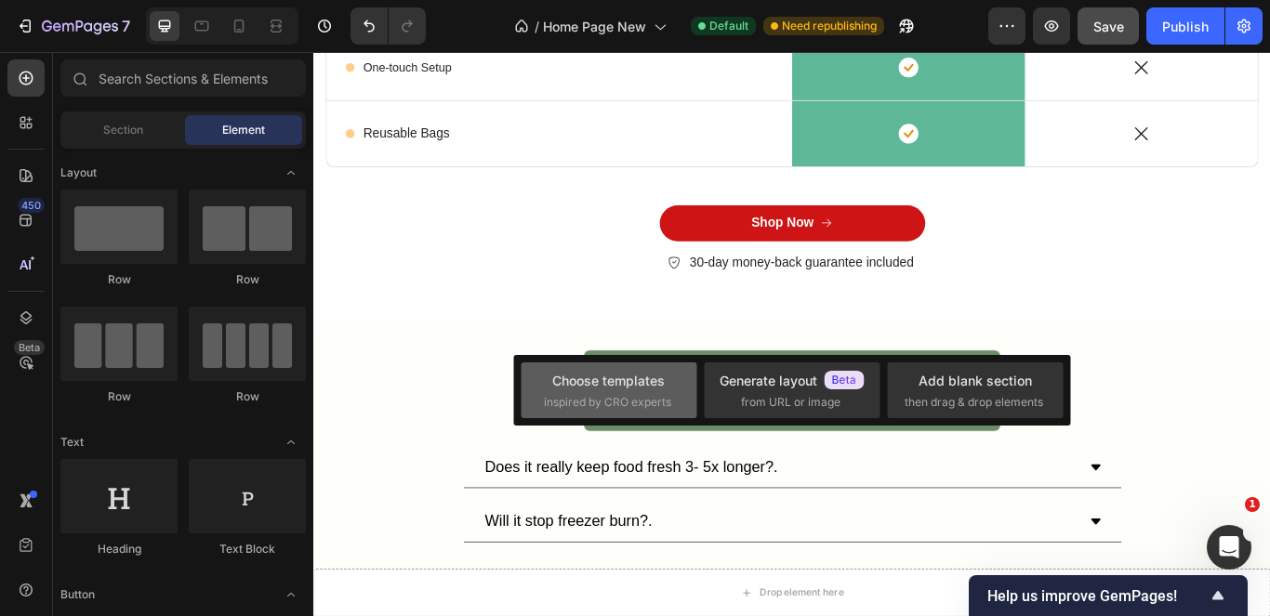
click at [654, 386] on div "Choose templates" at bounding box center [608, 381] width 113 height 20
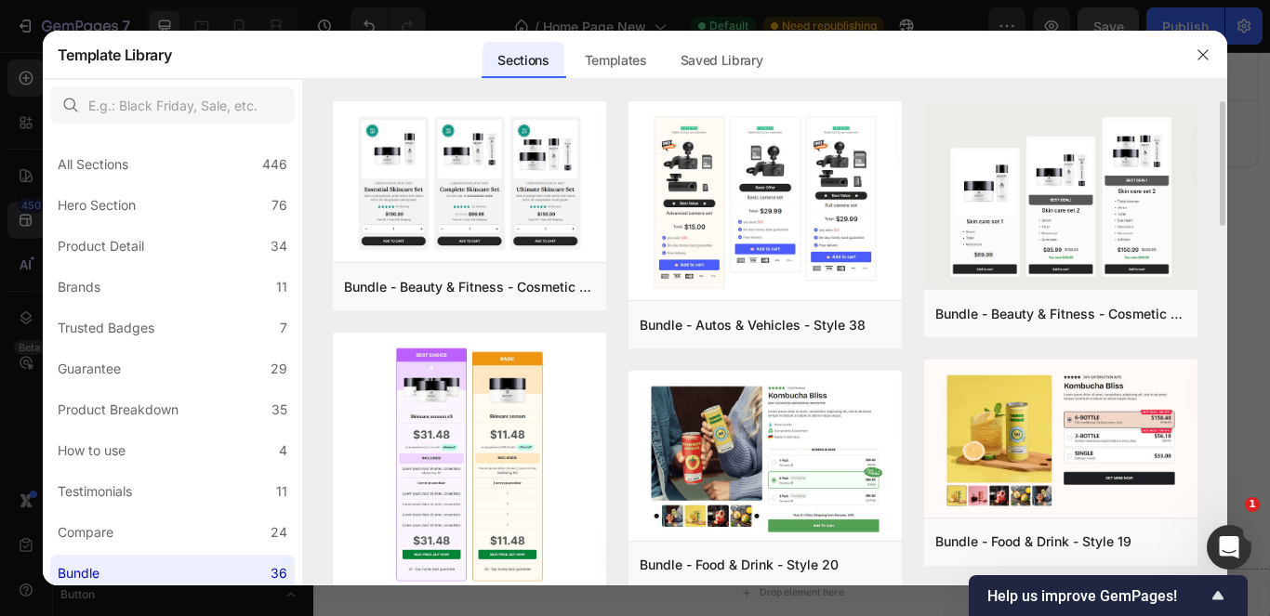
click at [1224, 179] on div "Bundle - Beauty & Fitness - Cosmetic - Style 8 Add to page Preview Bundle - Bea…" at bounding box center [765, 343] width 925 height 484
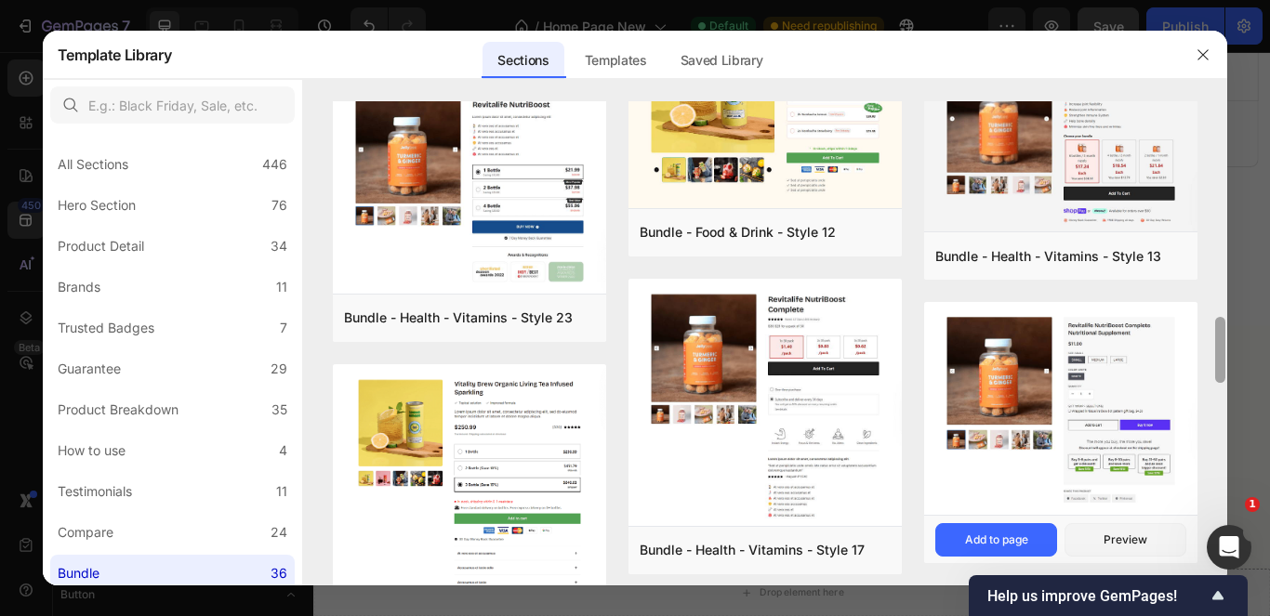
scroll to position [1440, 0]
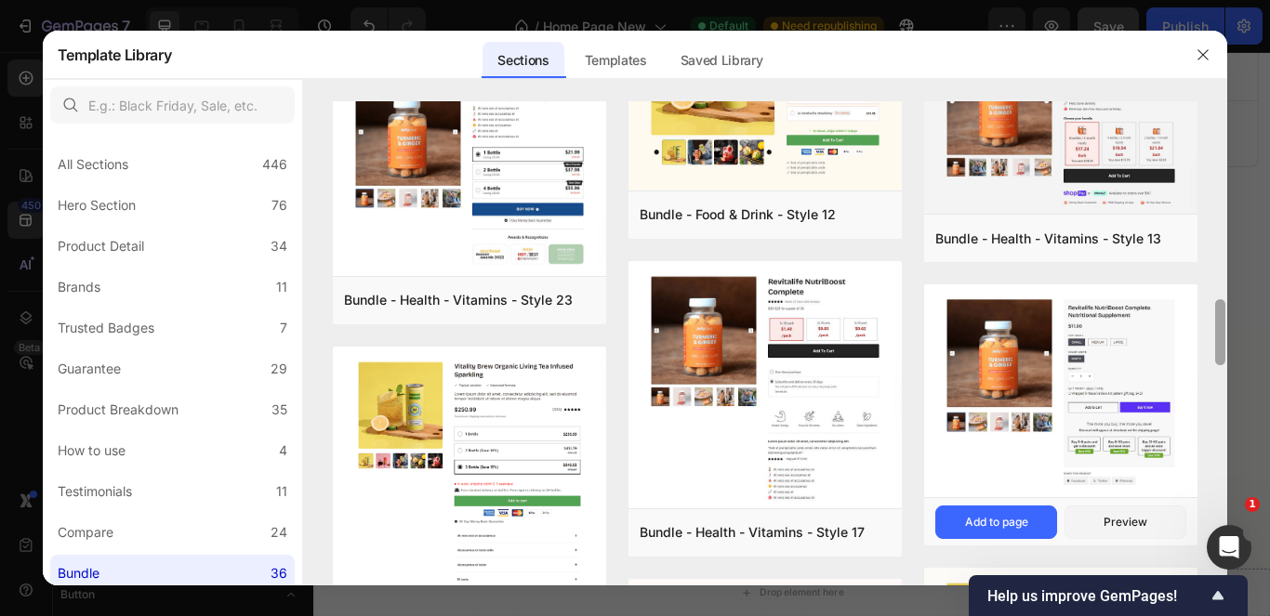
drag, startPoint x: 1221, startPoint y: 239, endPoint x: 1187, endPoint y: 491, distance: 254.2
click at [1187, 491] on div "Bundle - Beauty & Fitness - Cosmetic - Style 8 Add to page Preview Bundle - Bea…" at bounding box center [765, 343] width 925 height 484
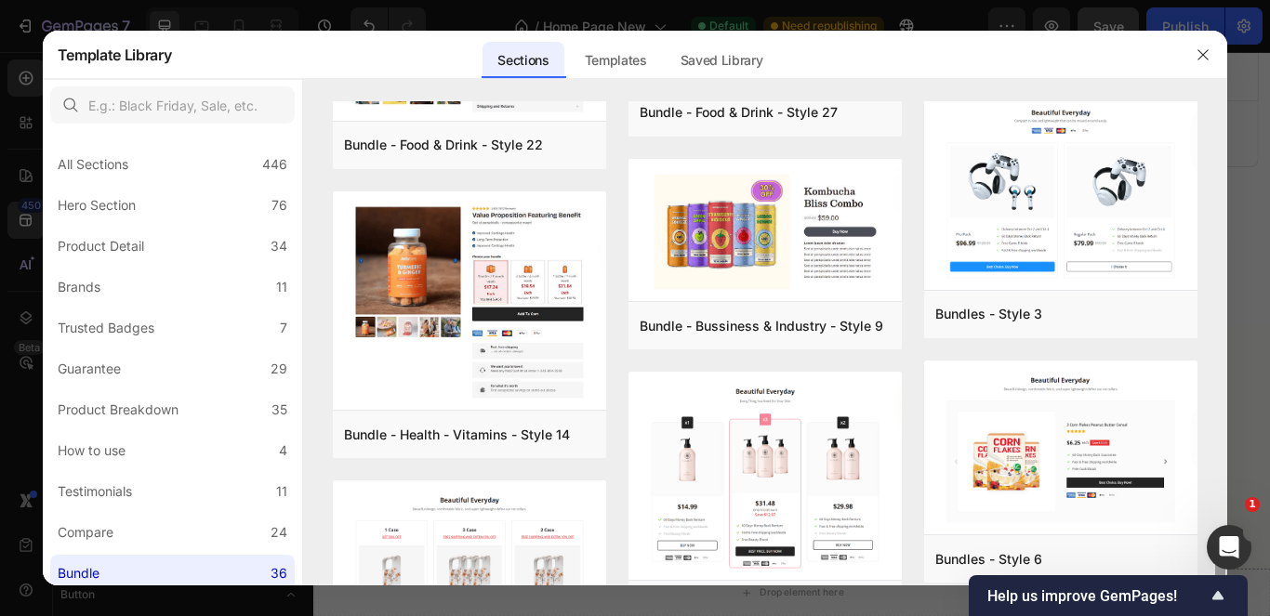
scroll to position [2560, 0]
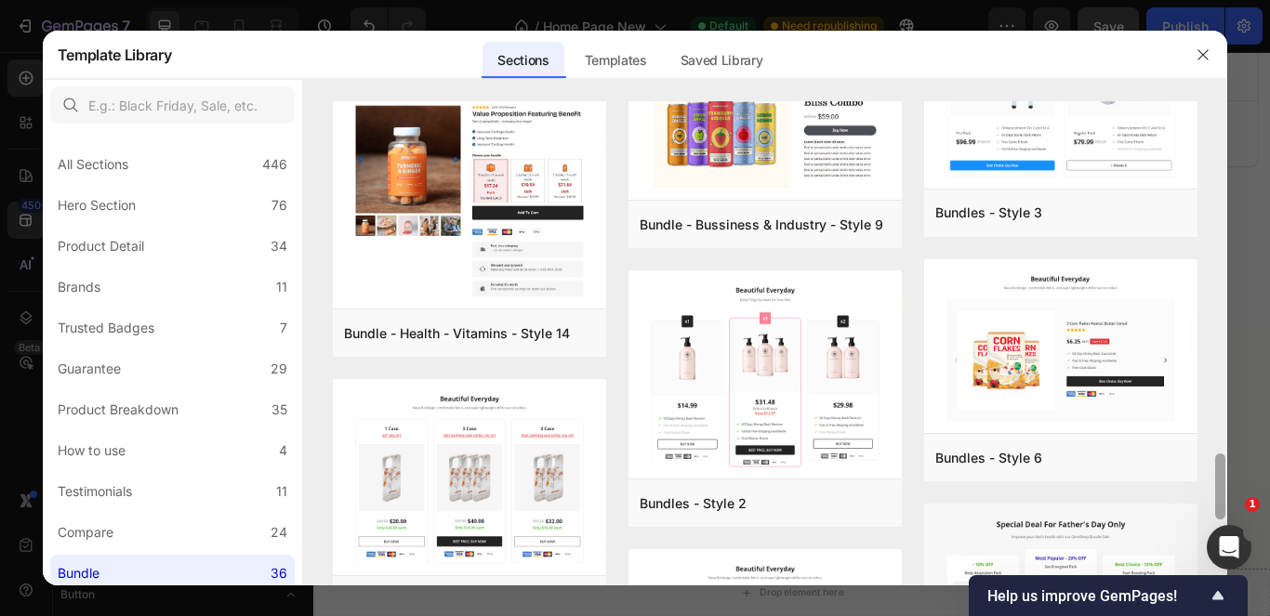
drag, startPoint x: 1222, startPoint y: 352, endPoint x: 1207, endPoint y: 507, distance: 155.1
click at [1207, 507] on div "Bundle - Beauty & Fitness - Cosmetic - Style 8 Add to page Preview Bundle - Bea…" at bounding box center [765, 343] width 925 height 484
click at [432, 332] on div "Add to page" at bounding box center [404, 333] width 63 height 17
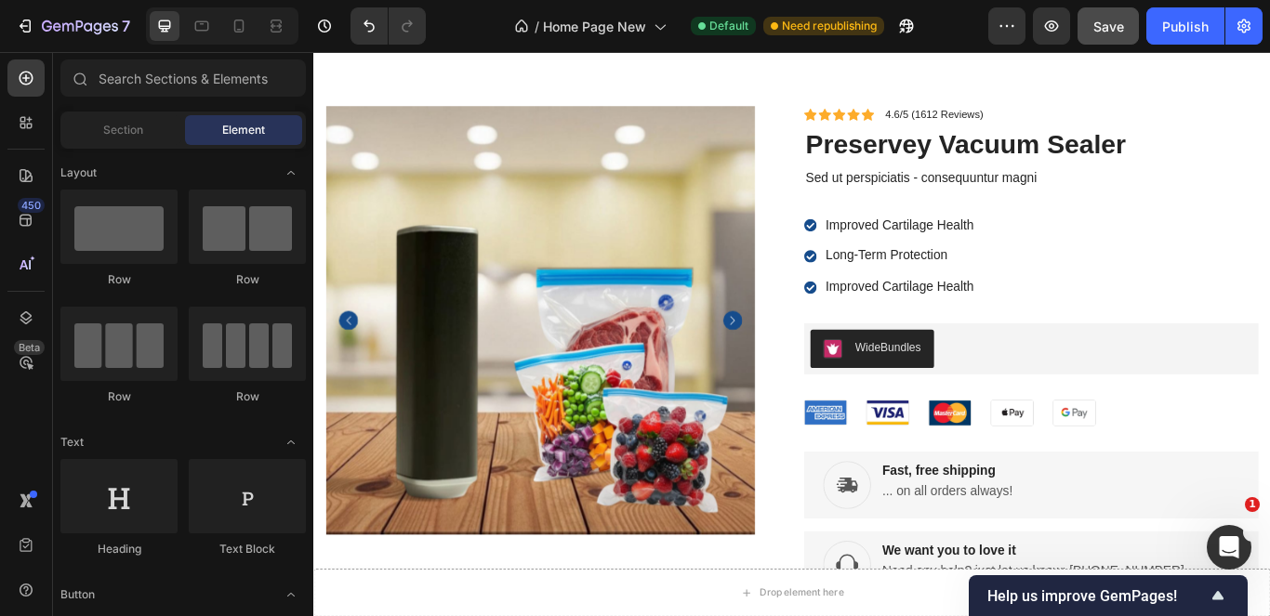
scroll to position [6091, 0]
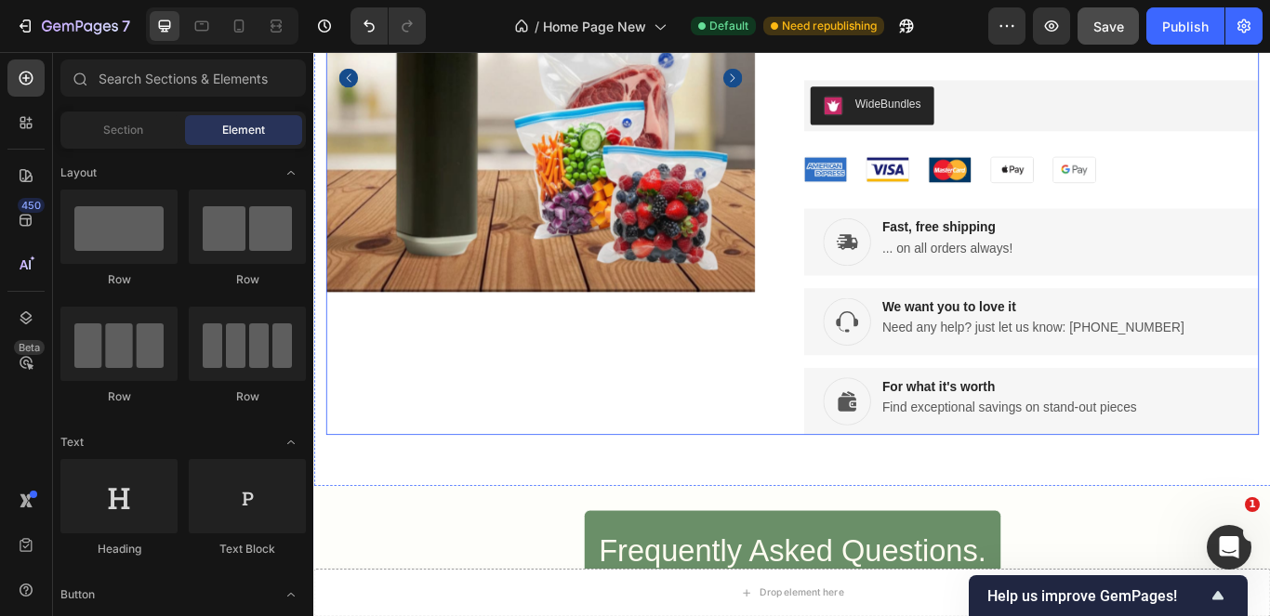
click at [680, 387] on div "Product Images" at bounding box center [592, 165] width 530 height 667
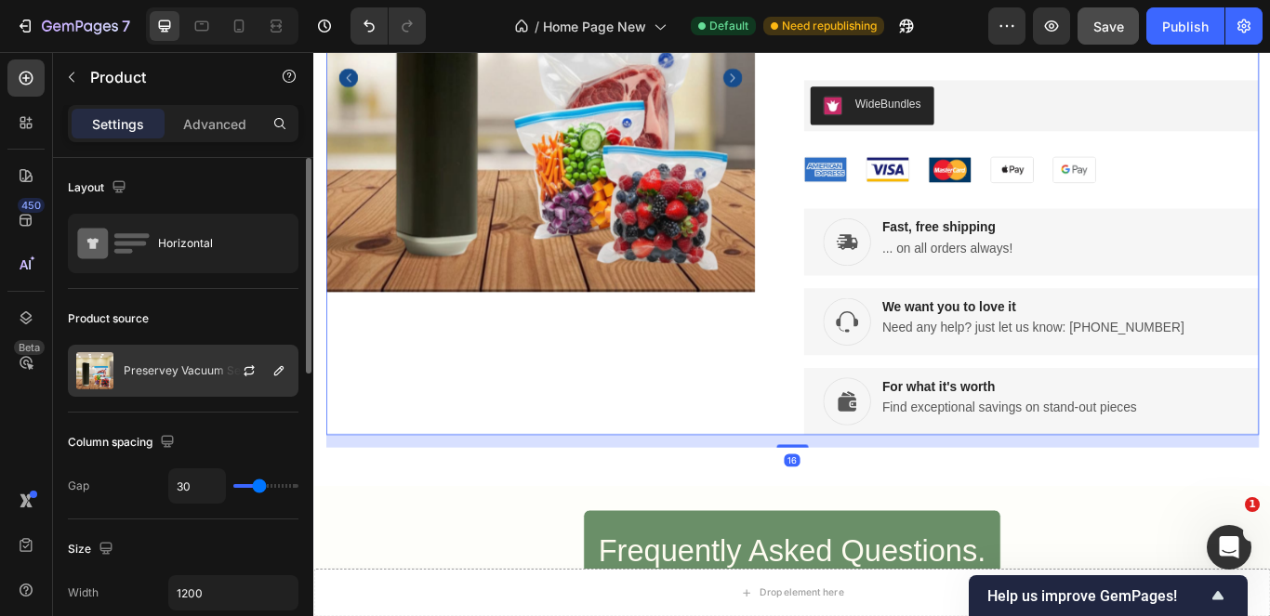
click at [228, 365] on div at bounding box center [257, 371] width 82 height 50
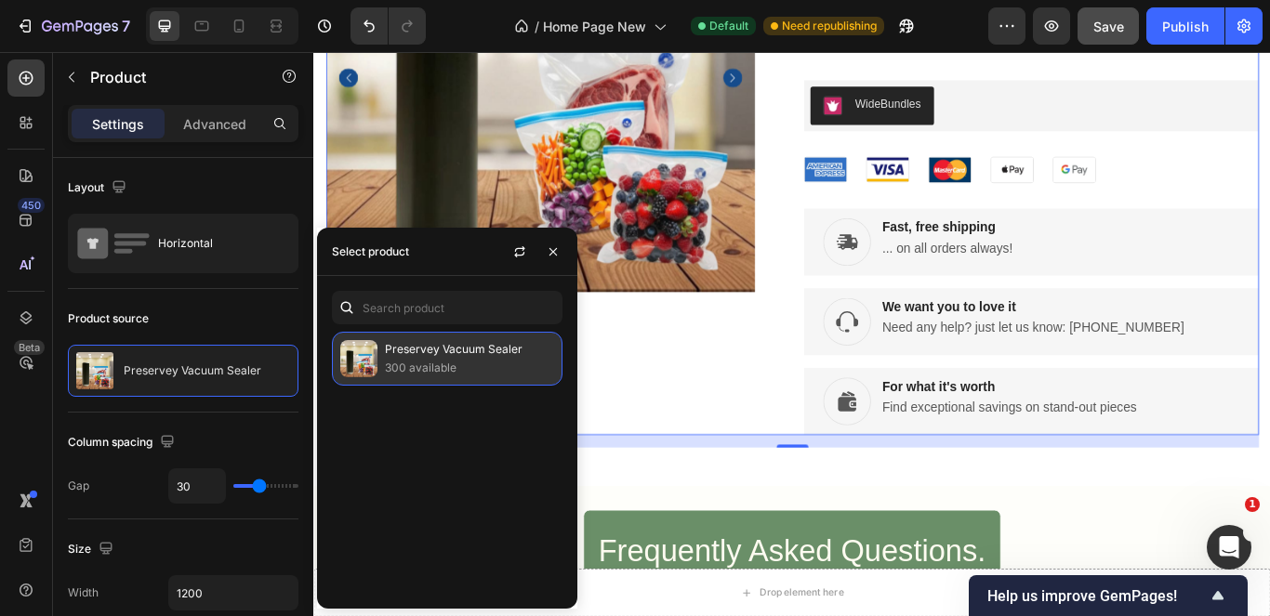
click at [397, 366] on p "300 available" at bounding box center [469, 368] width 169 height 19
click at [474, 359] on p "300 available" at bounding box center [469, 368] width 169 height 19
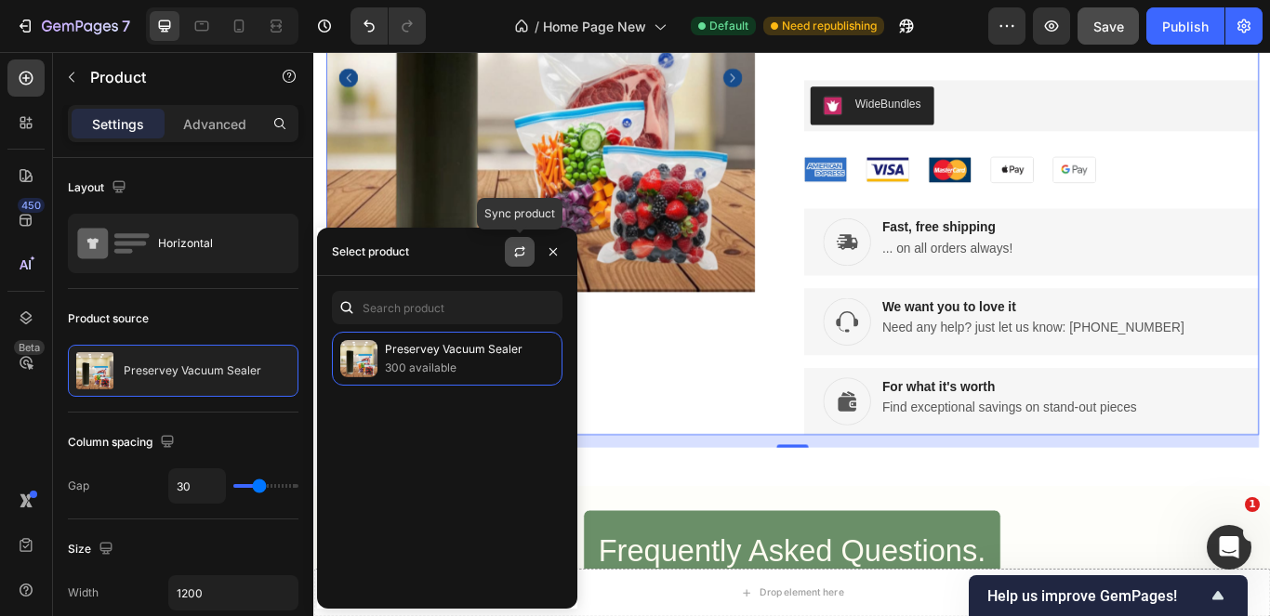
click at [523, 262] on button "button" at bounding box center [520, 252] width 30 height 30
click at [486, 364] on p "300 available" at bounding box center [469, 368] width 169 height 19
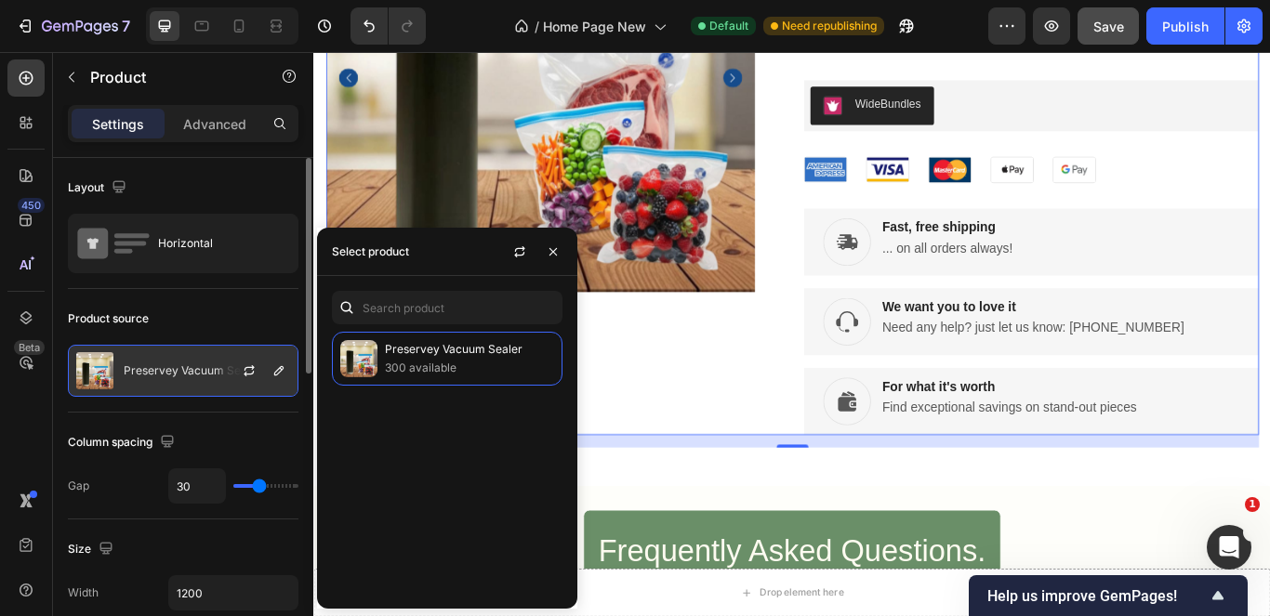
click at [193, 375] on p "Preservey Vacuum Sealer" at bounding box center [193, 370] width 138 height 13
click at [245, 375] on icon "button" at bounding box center [249, 374] width 10 height 6
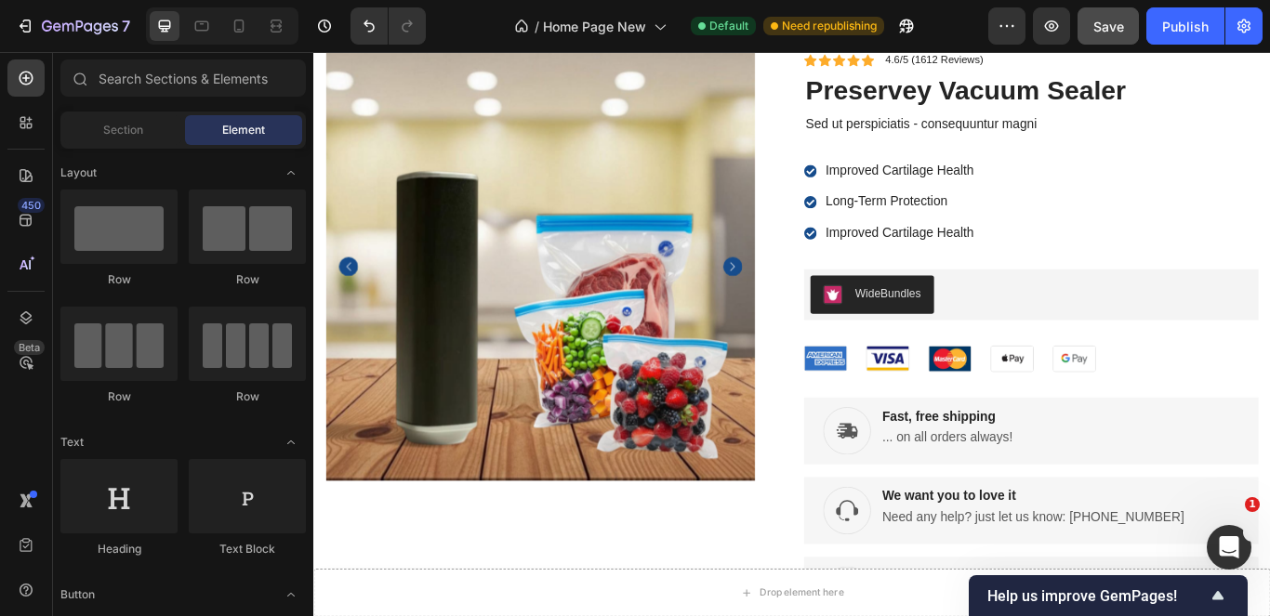
scroll to position [5868, 0]
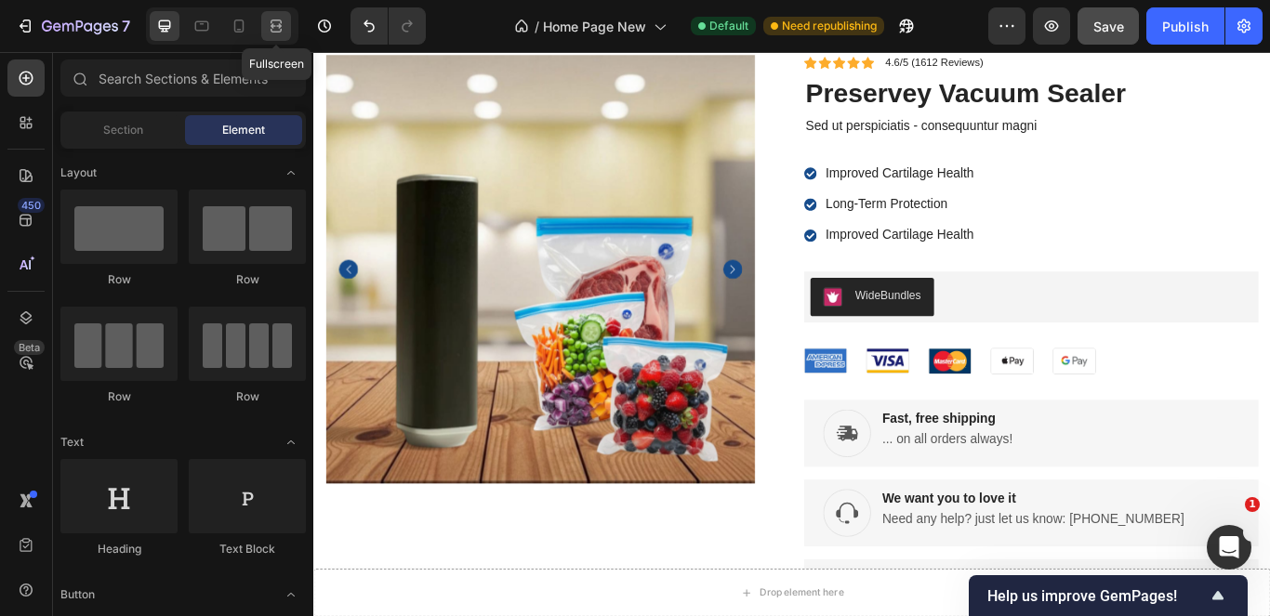
click at [277, 36] on div at bounding box center [276, 26] width 30 height 30
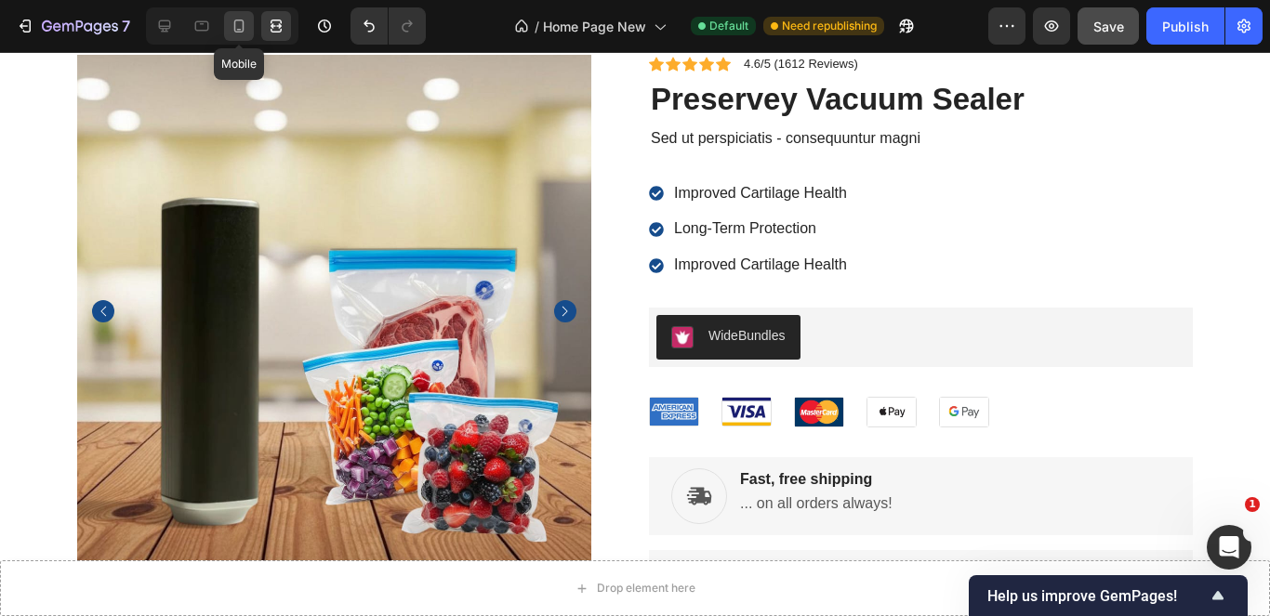
click at [244, 33] on icon at bounding box center [239, 26] width 19 height 19
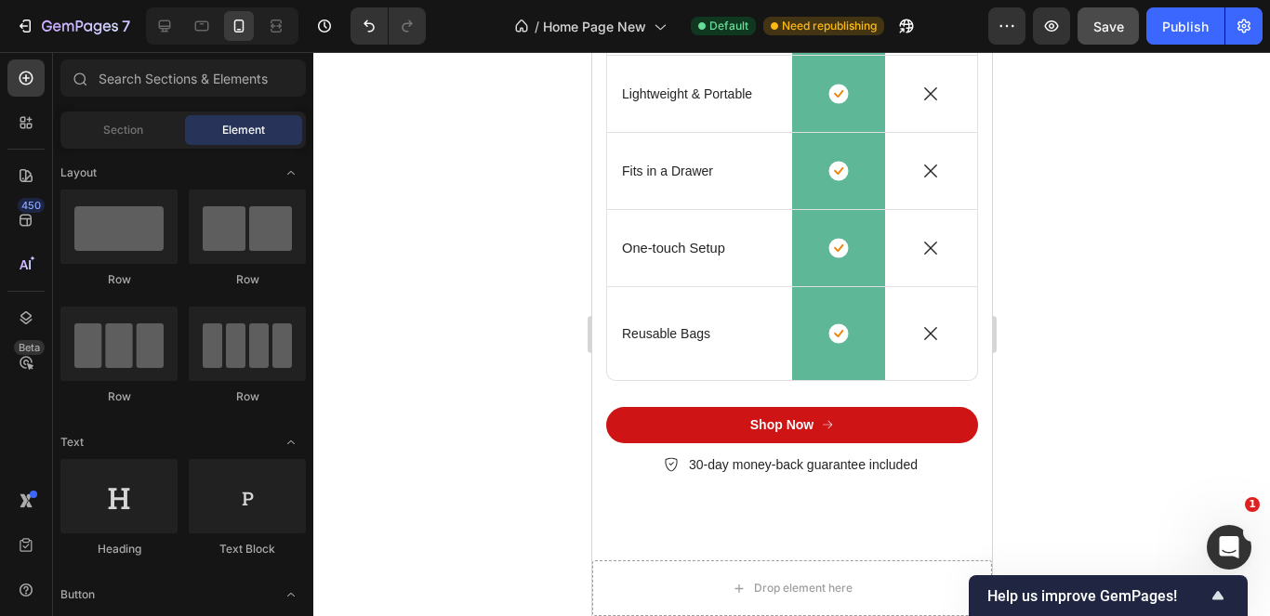
scroll to position [5642, 0]
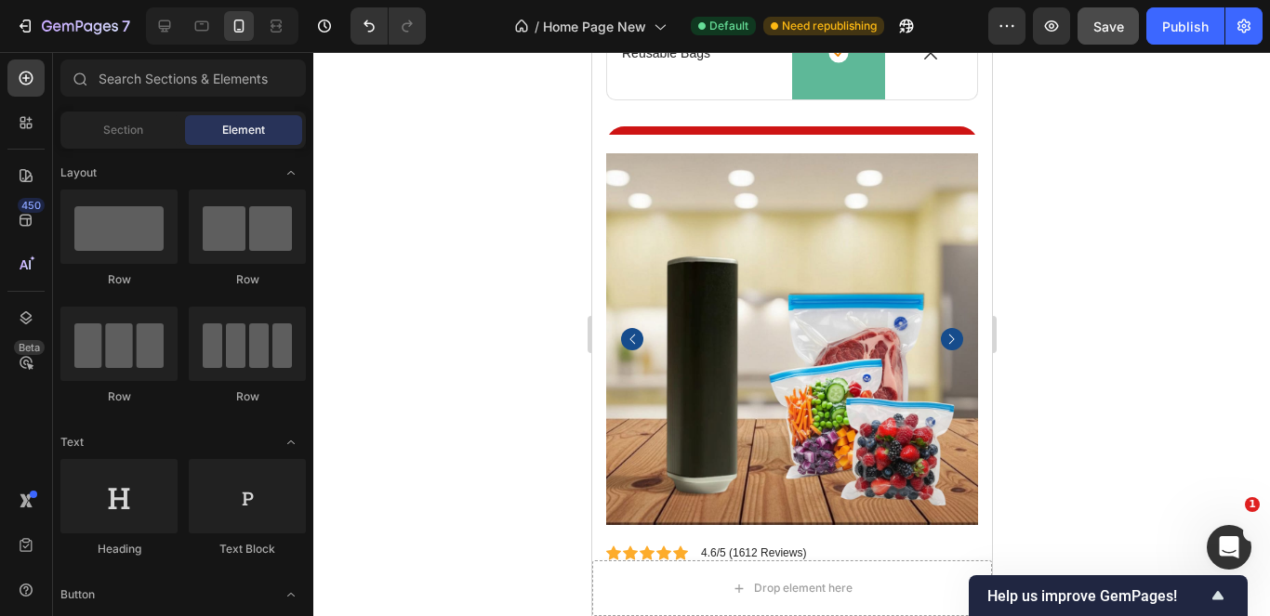
drag, startPoint x: 983, startPoint y: 436, endPoint x: 993, endPoint y: 653, distance: 216.9
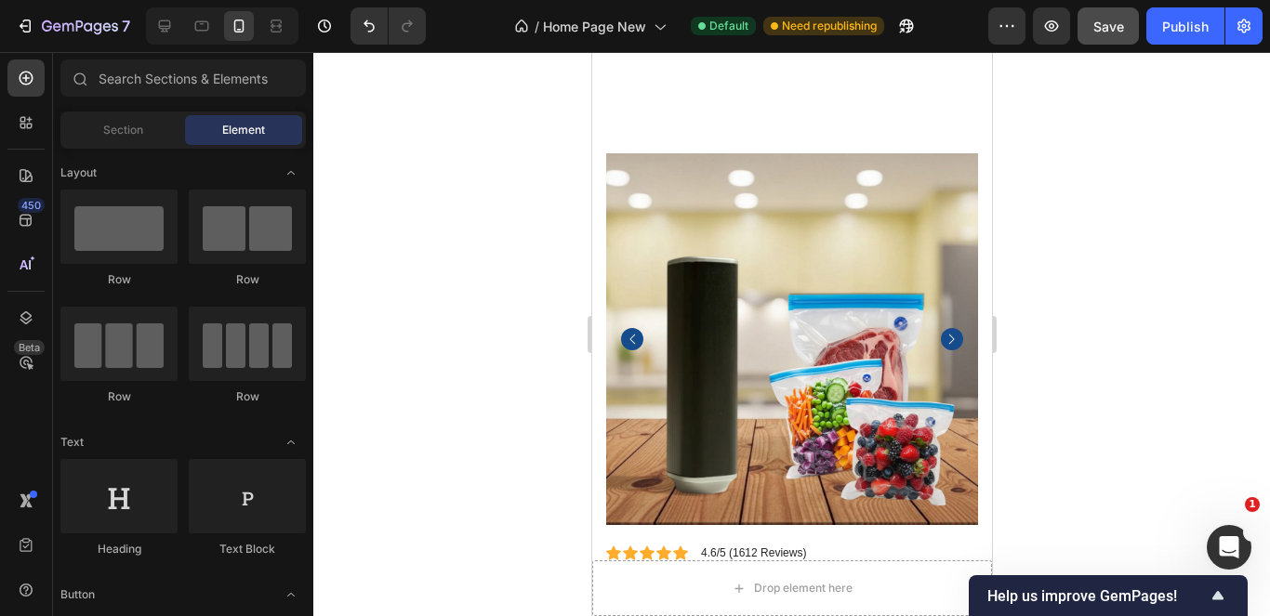
scroll to position [6015, 0]
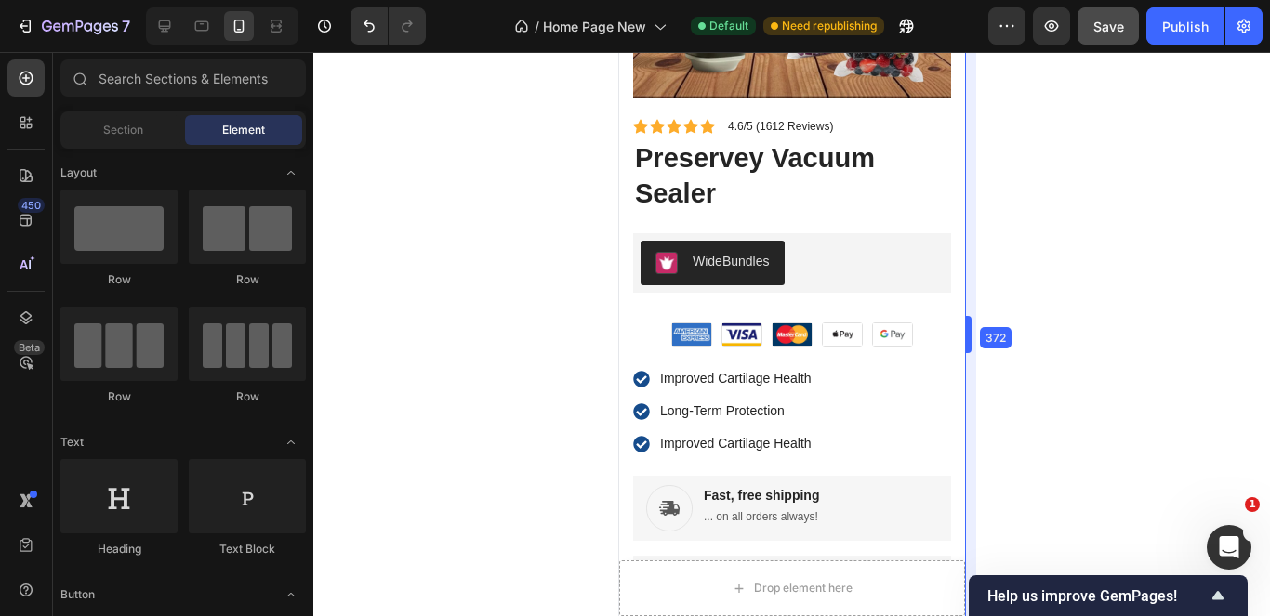
drag, startPoint x: 992, startPoint y: 475, endPoint x: 330, endPoint y: 401, distance: 666.2
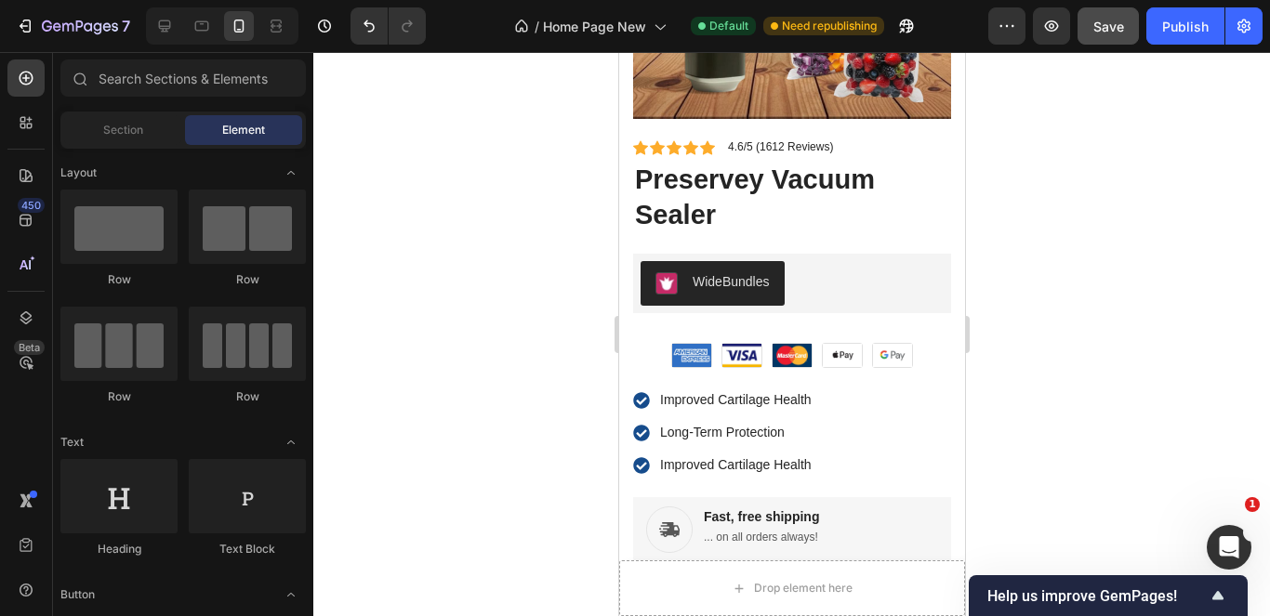
scroll to position [6622, 0]
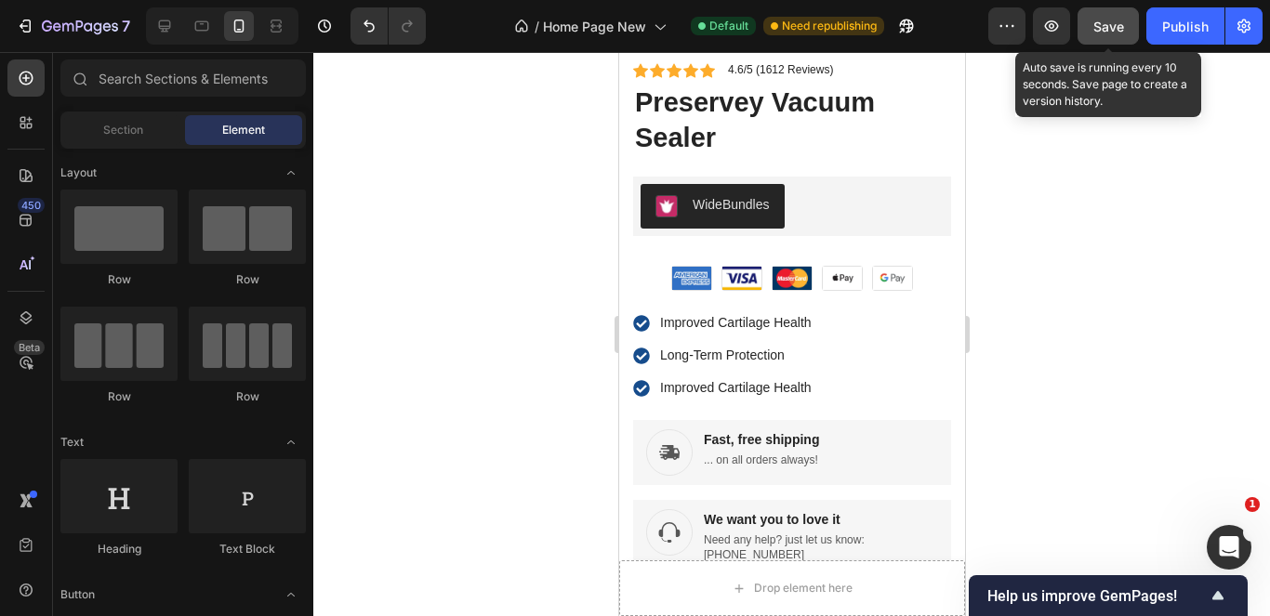
click at [1104, 33] on span "Save" at bounding box center [1108, 27] width 31 height 16
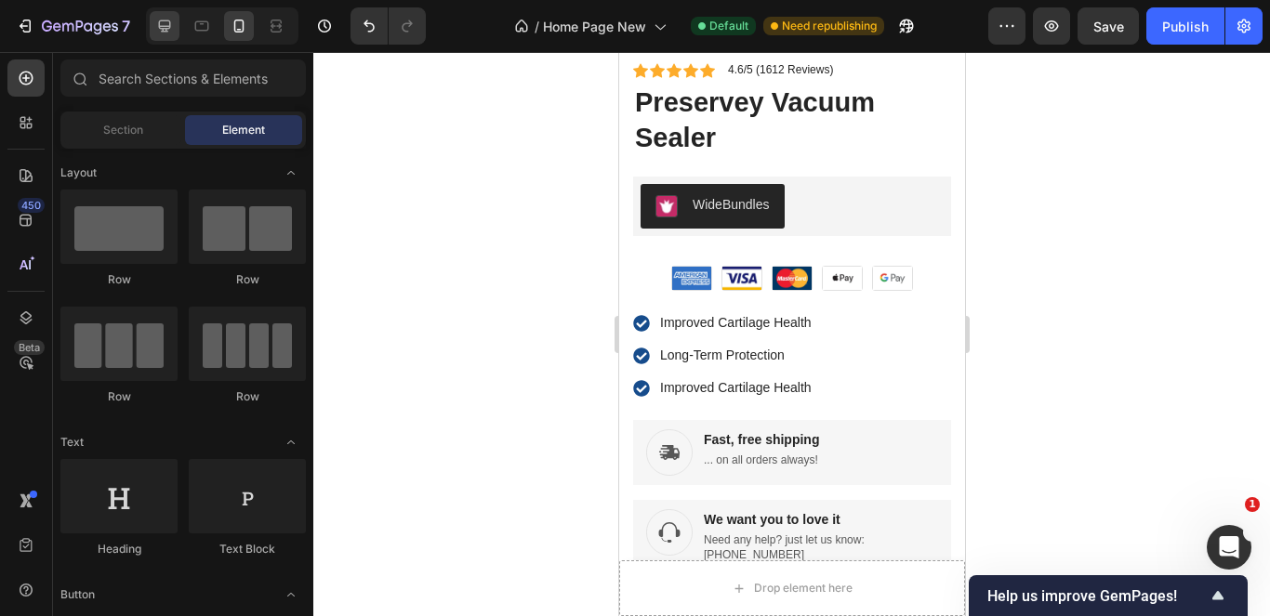
click at [168, 37] on div at bounding box center [165, 26] width 30 height 30
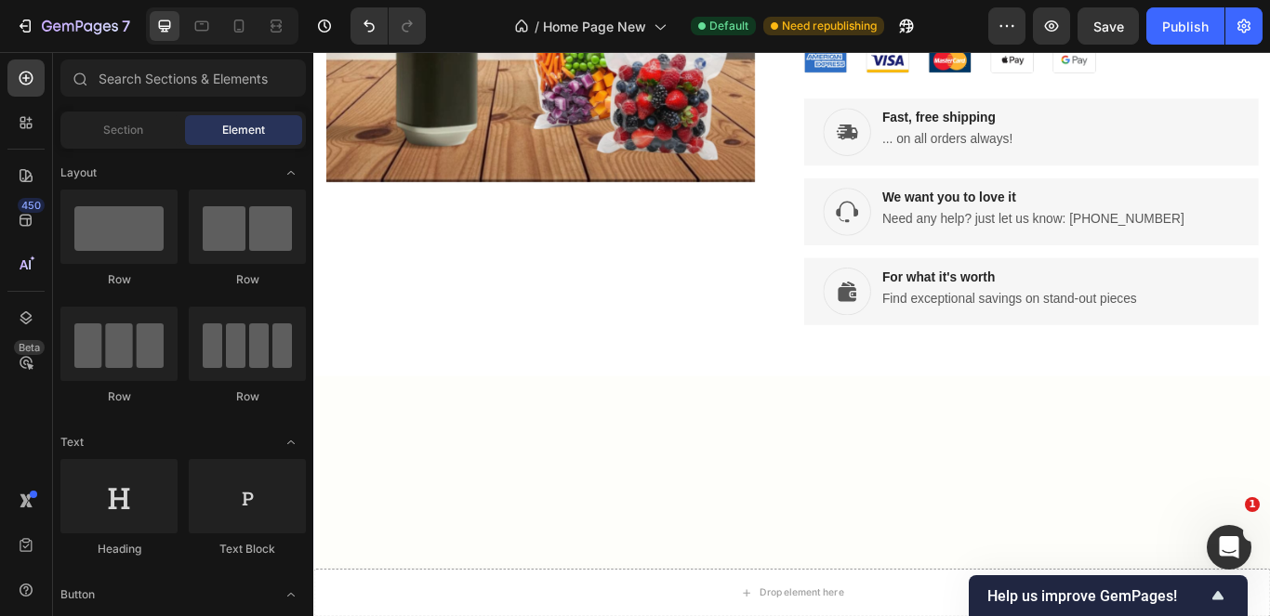
scroll to position [6359, 0]
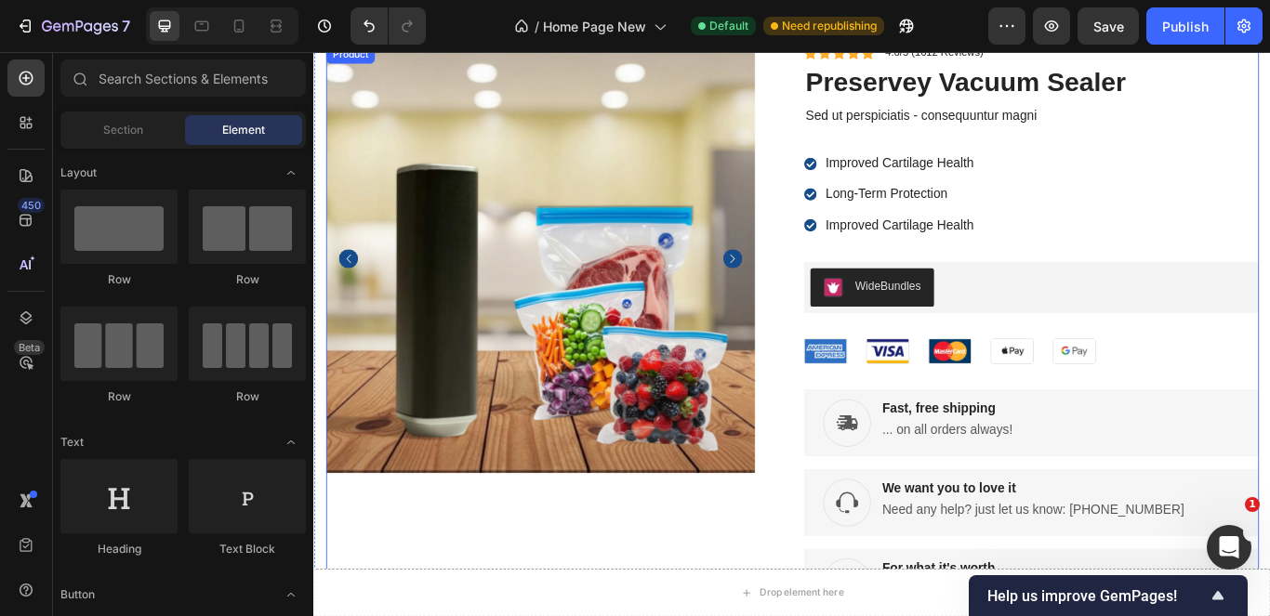
click at [761, 575] on div "Product Images" at bounding box center [592, 376] width 530 height 667
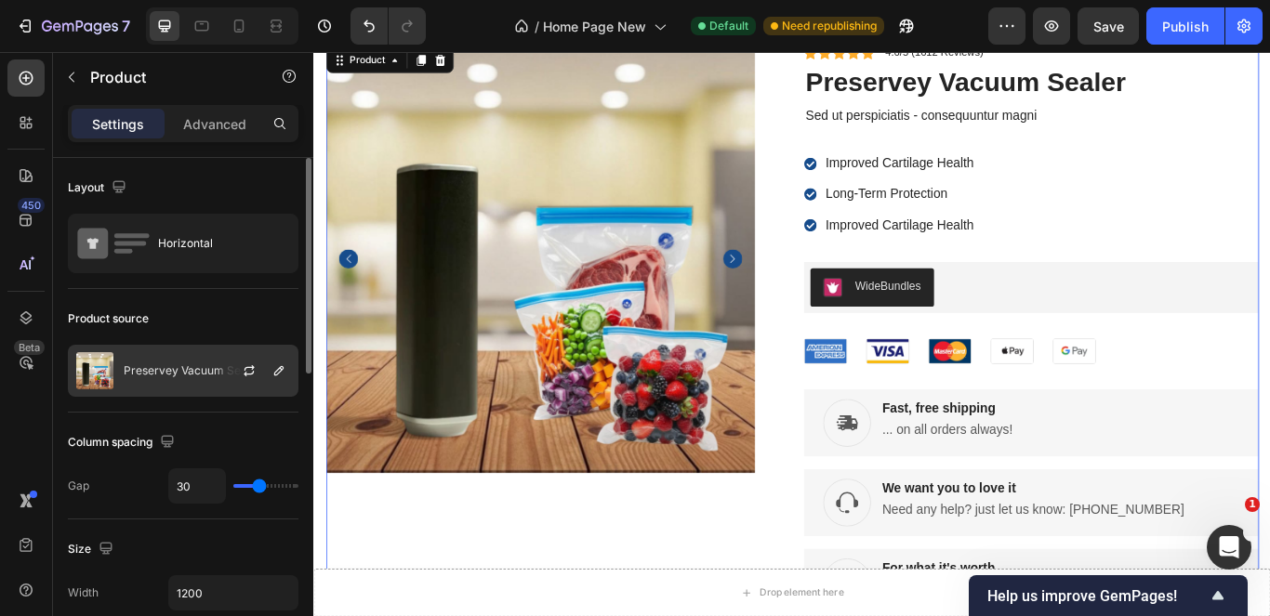
click at [239, 385] on div at bounding box center [257, 371] width 82 height 50
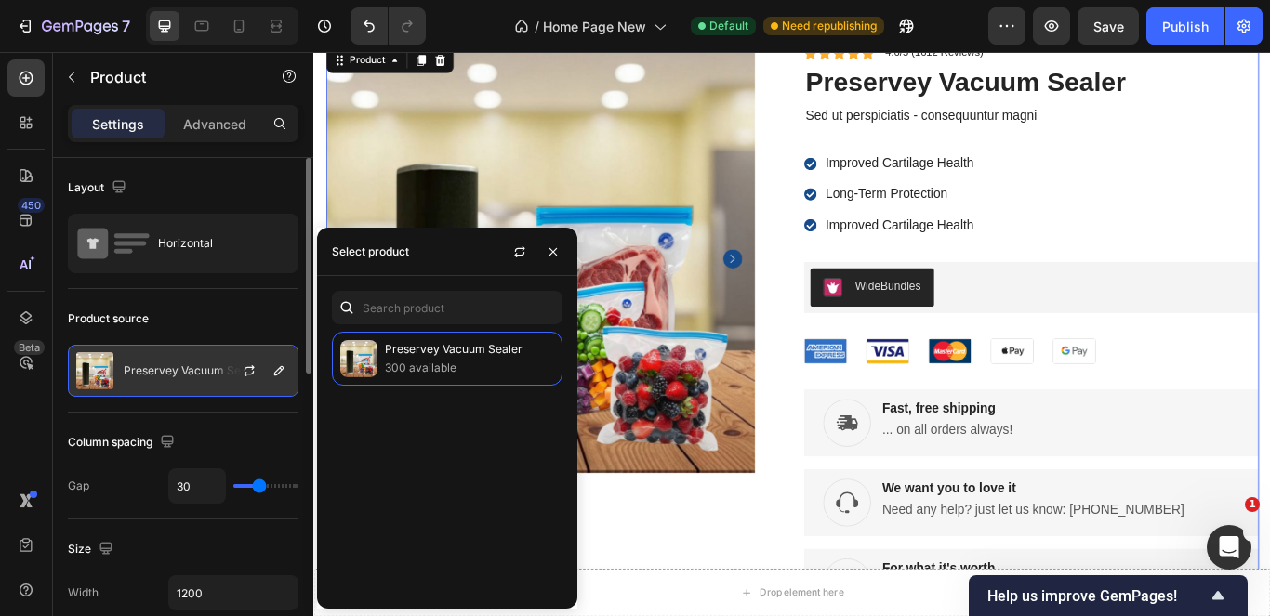
click at [239, 383] on div at bounding box center [257, 371] width 82 height 50
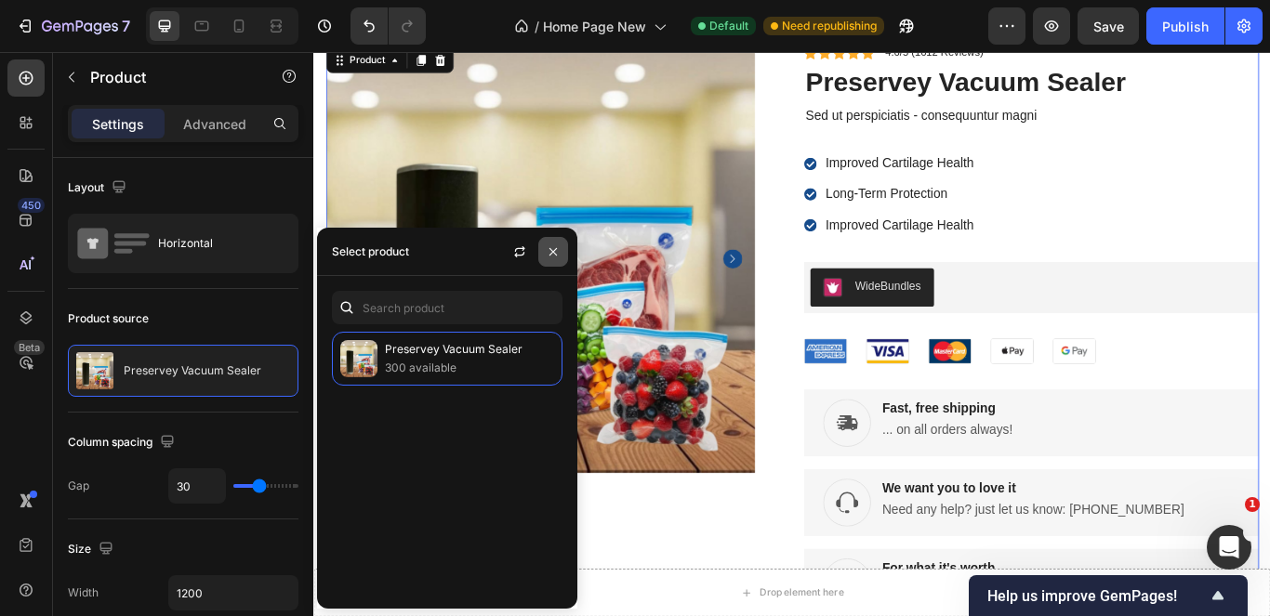
click at [551, 257] on icon "button" at bounding box center [553, 252] width 15 height 15
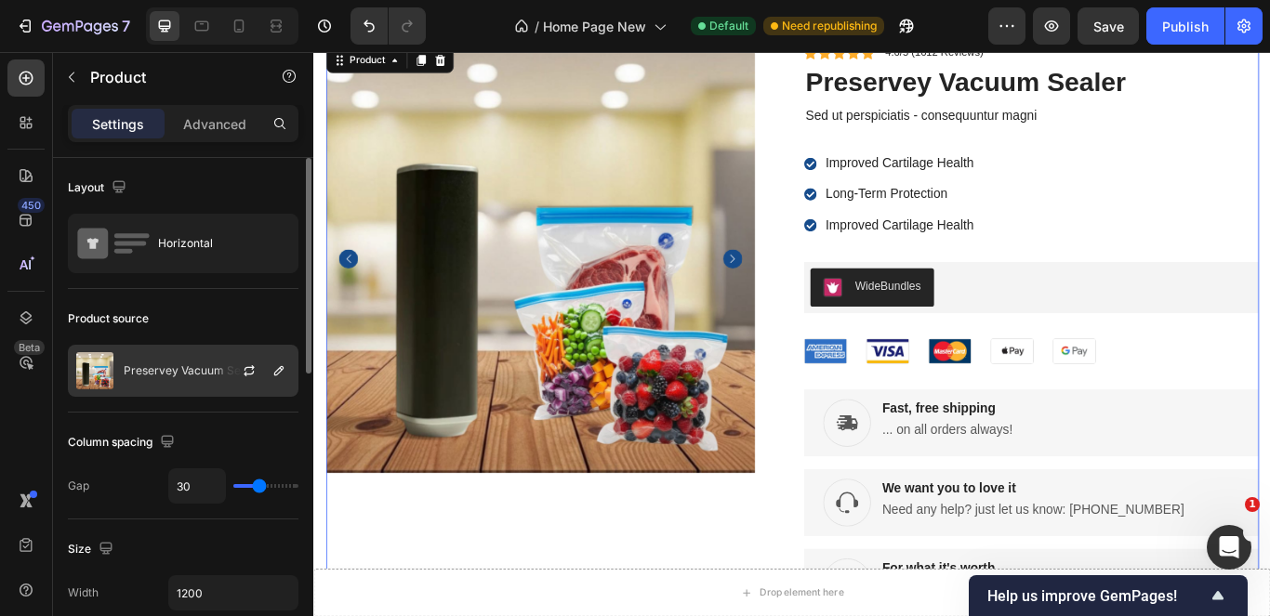
click at [148, 369] on p "Preservey Vacuum Sealer" at bounding box center [193, 370] width 138 height 13
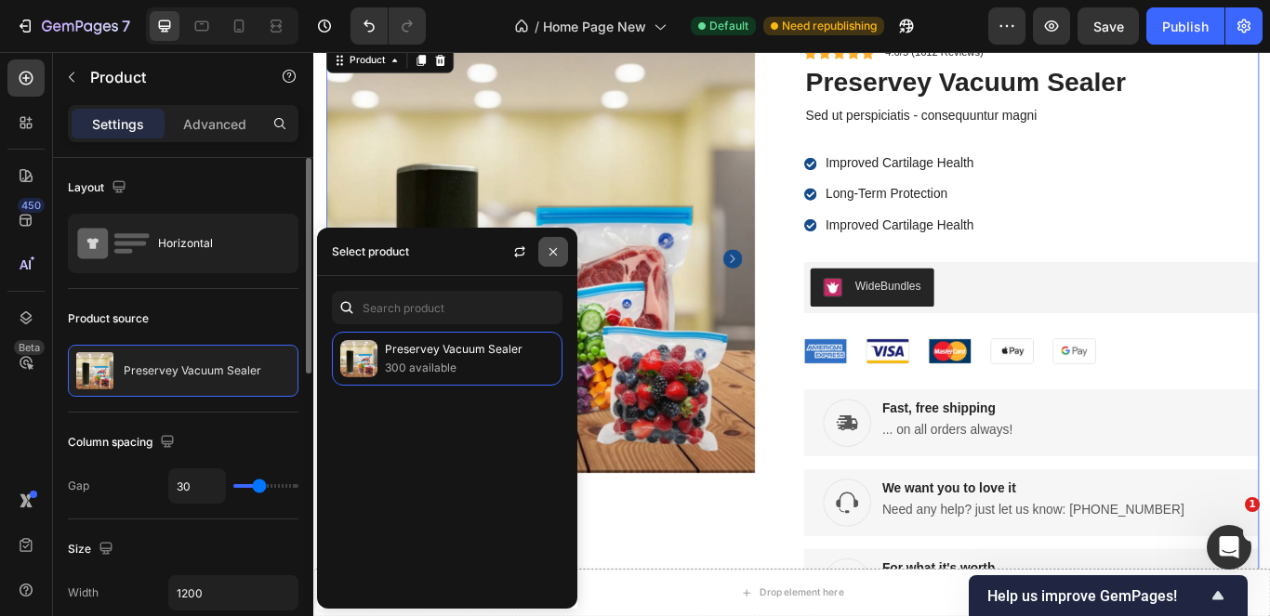
click at [559, 259] on button "button" at bounding box center [553, 252] width 30 height 30
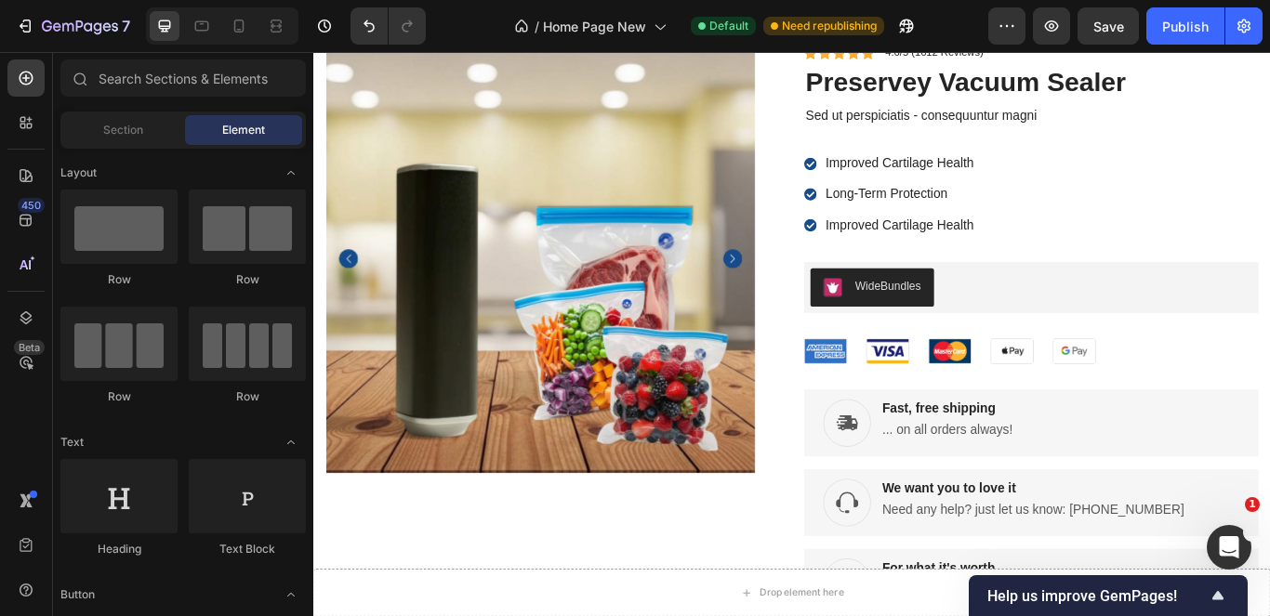
scroll to position [6447, 0]
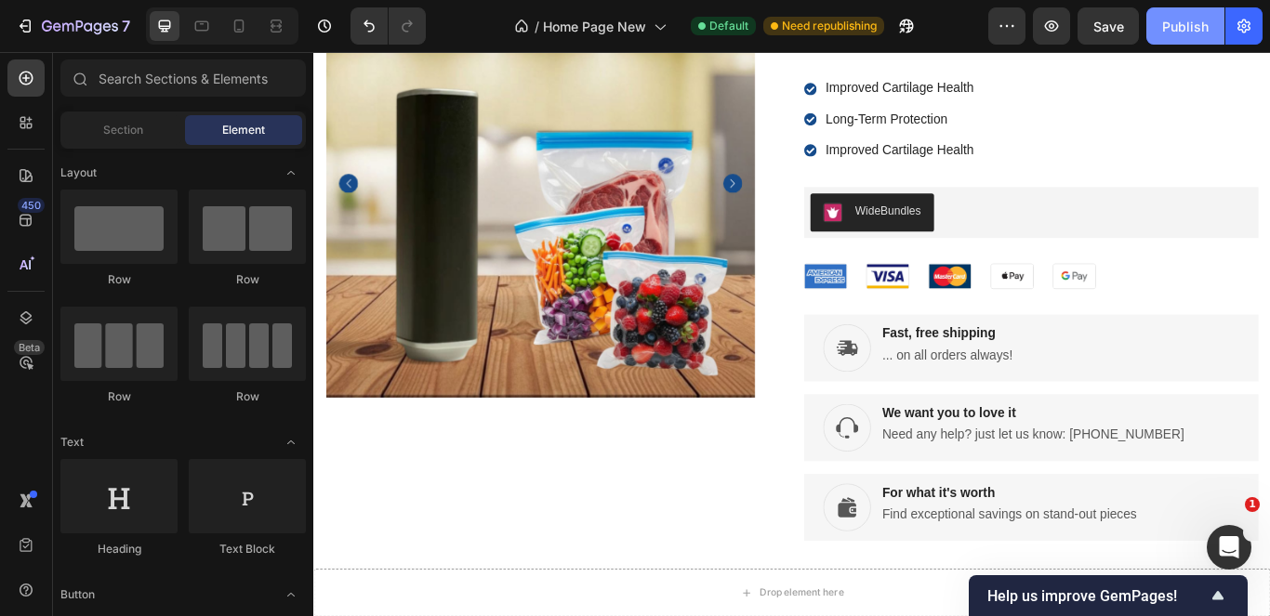
click at [1208, 35] on div "Publish" at bounding box center [1185, 27] width 46 height 20
click at [1011, 33] on icon "button" at bounding box center [1007, 26] width 19 height 19
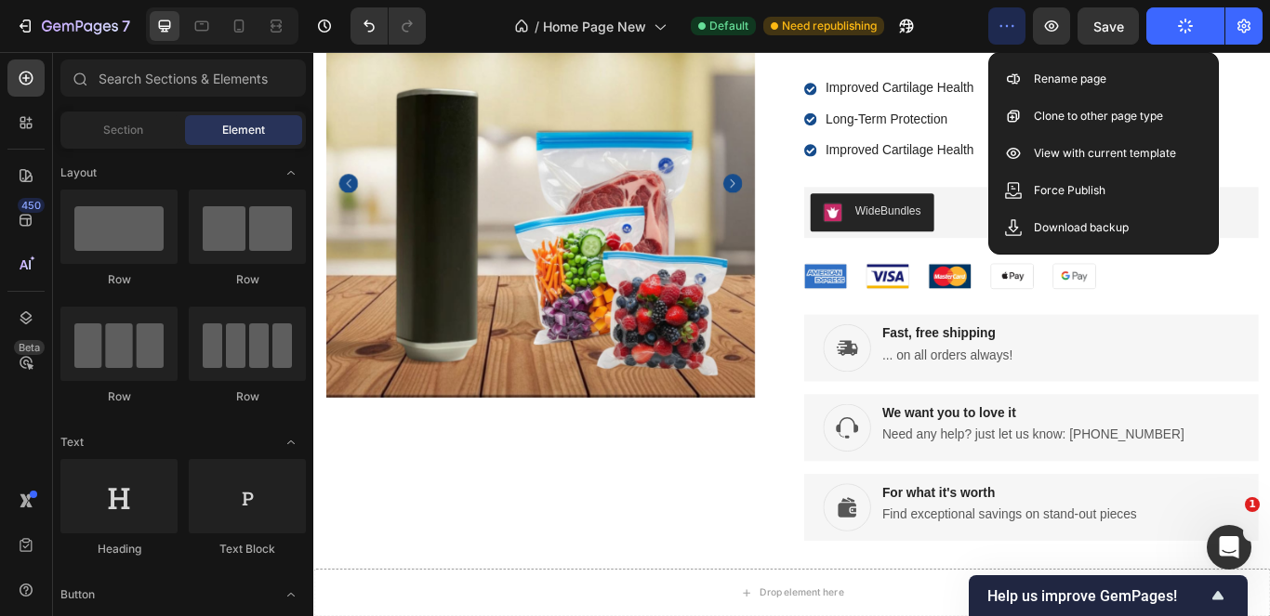
click at [1008, 33] on icon "button" at bounding box center [1007, 26] width 19 height 19
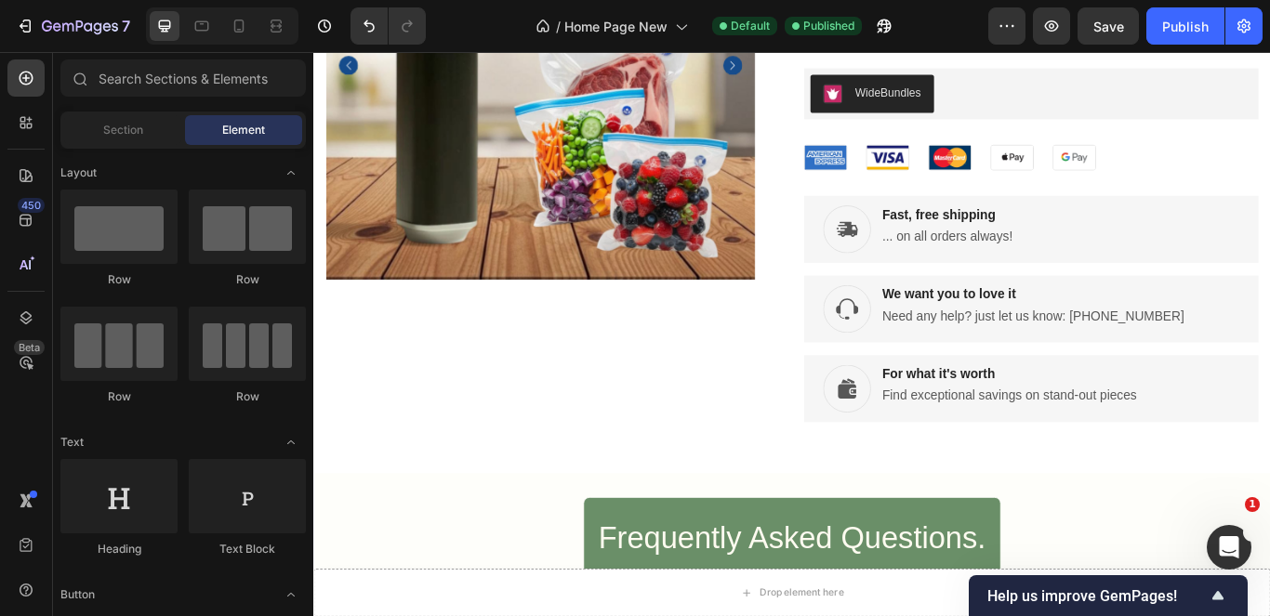
scroll to position [6473, 0]
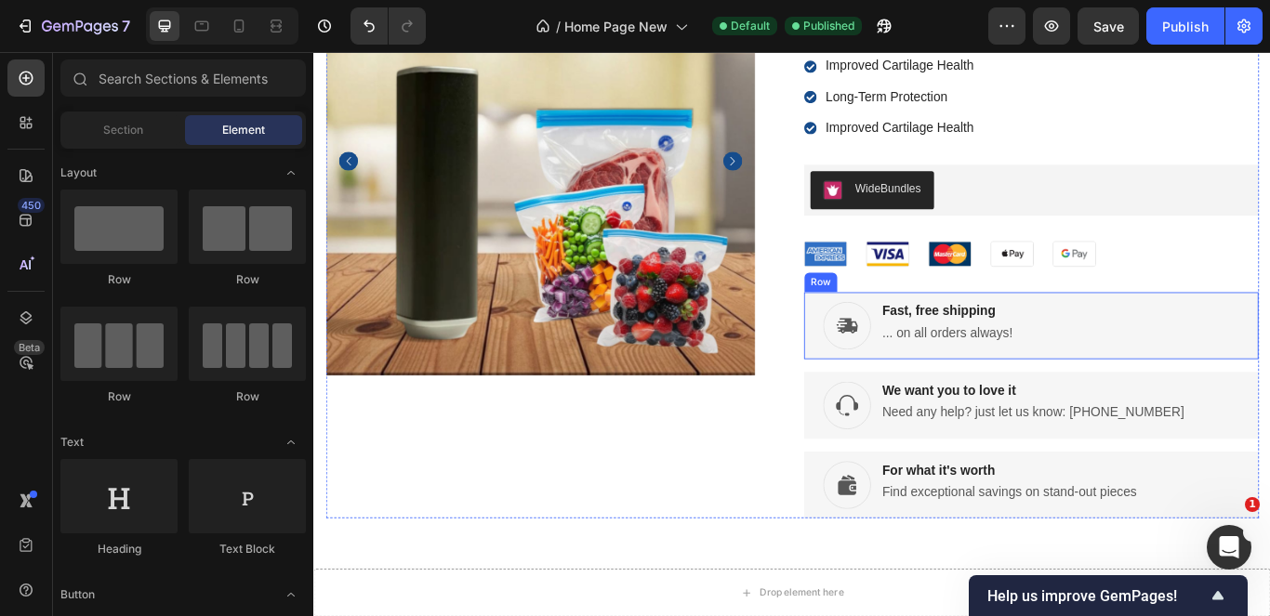
click at [1171, 383] on div "Image Fast, free shipping Text Block ... on all orders always! Text Block Row" at bounding box center [1150, 371] width 530 height 78
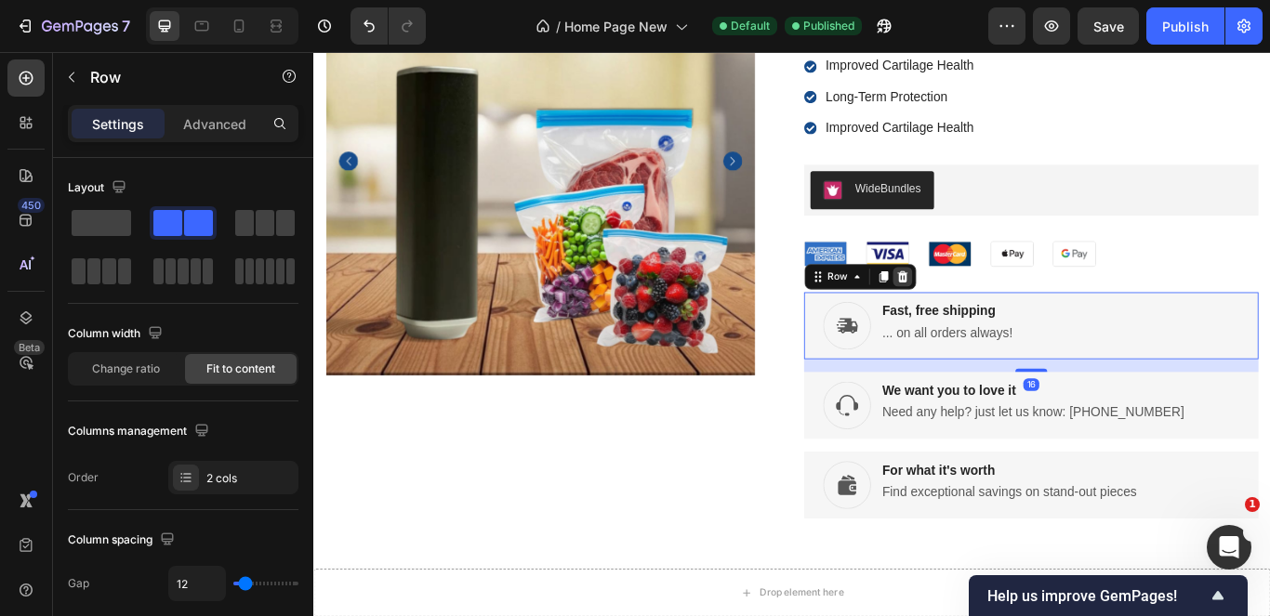
click at [995, 320] on icon at bounding box center [1000, 314] width 12 height 13
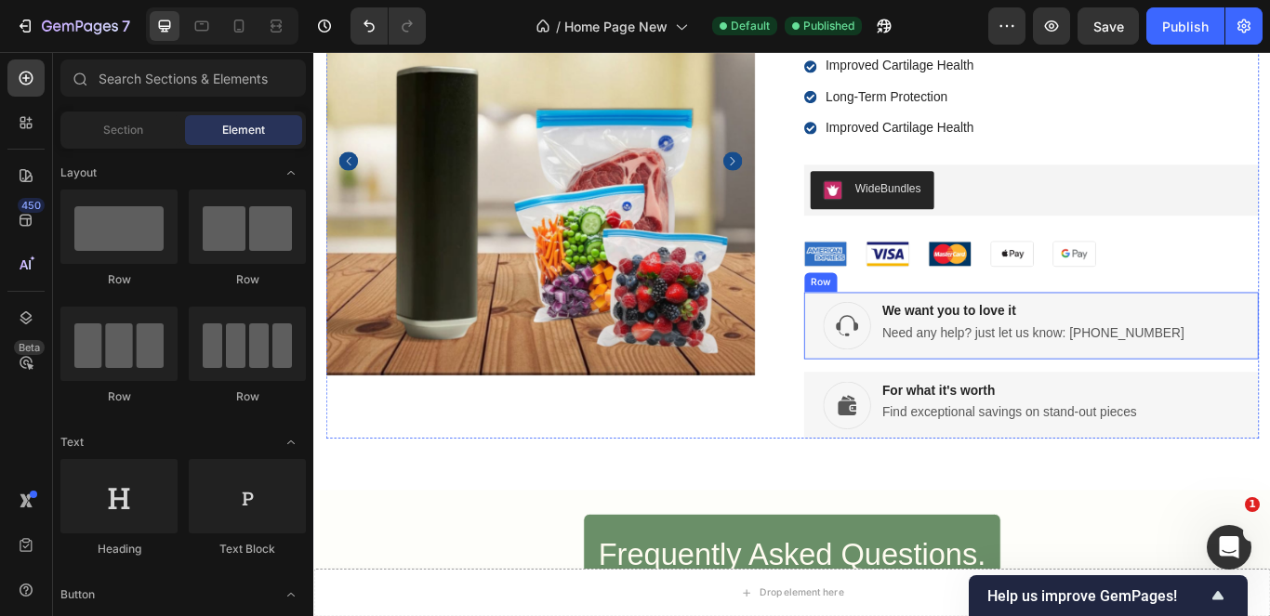
click at [1269, 391] on div "Image We want you to love it Text Block Need any help? just let us know: 1-243-…" at bounding box center [1150, 371] width 530 height 78
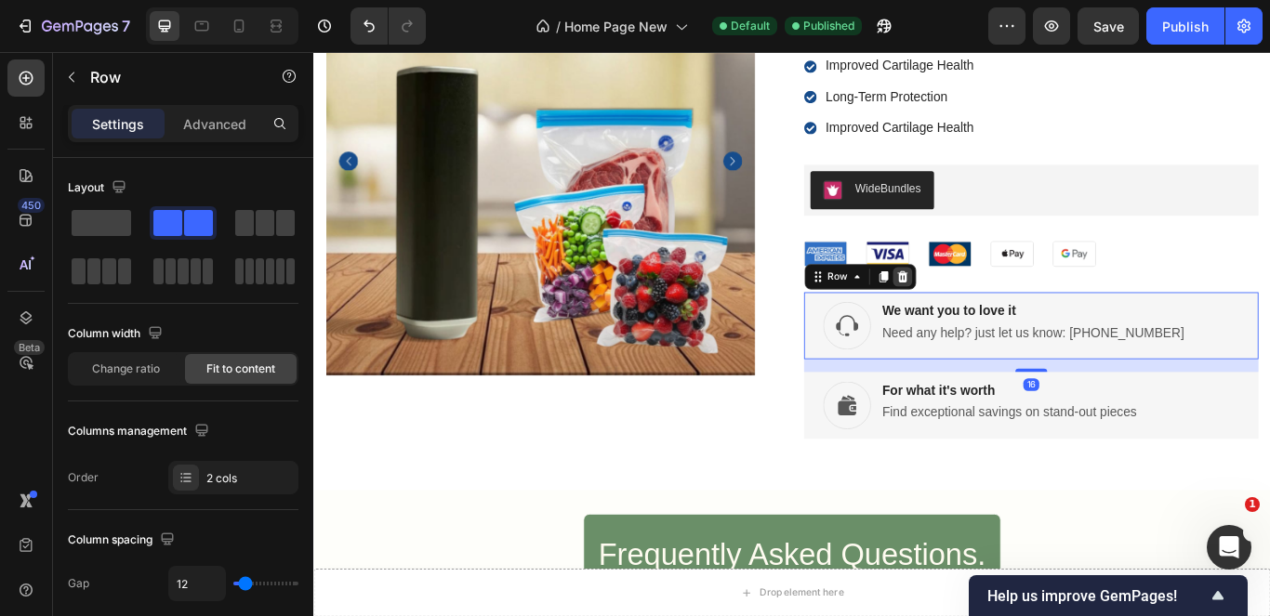
click at [995, 317] on icon at bounding box center [1000, 314] width 12 height 13
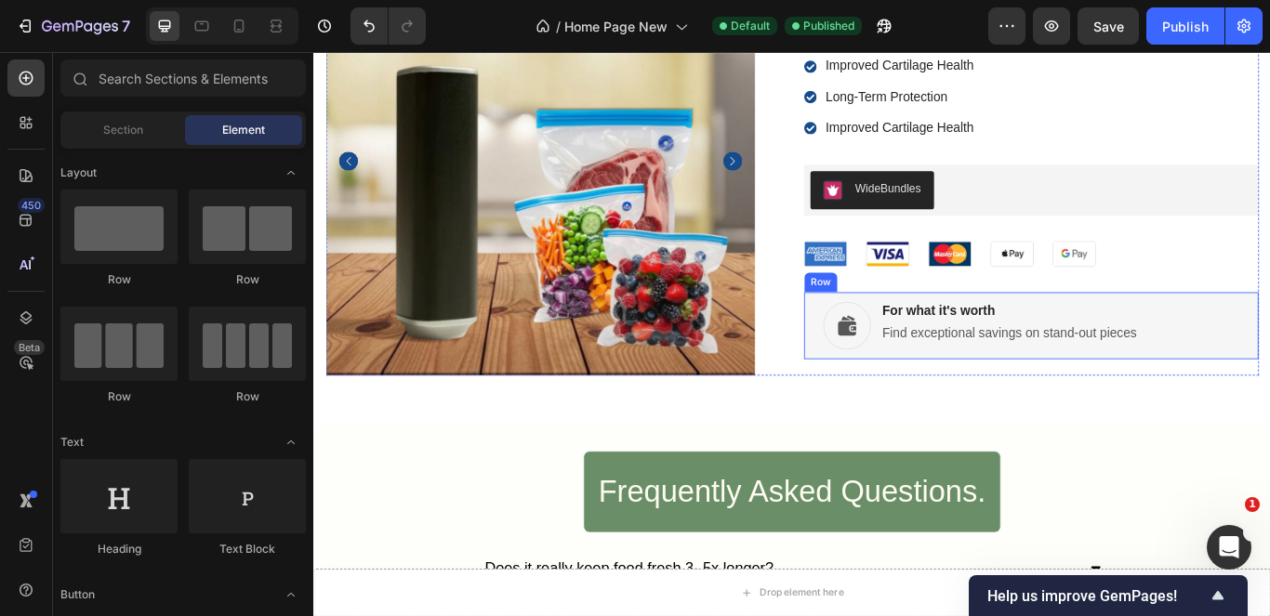
click at [1269, 381] on div "Image For what it's worth Text Block Find exceptional savings on stand-out piec…" at bounding box center [1150, 371] width 530 height 78
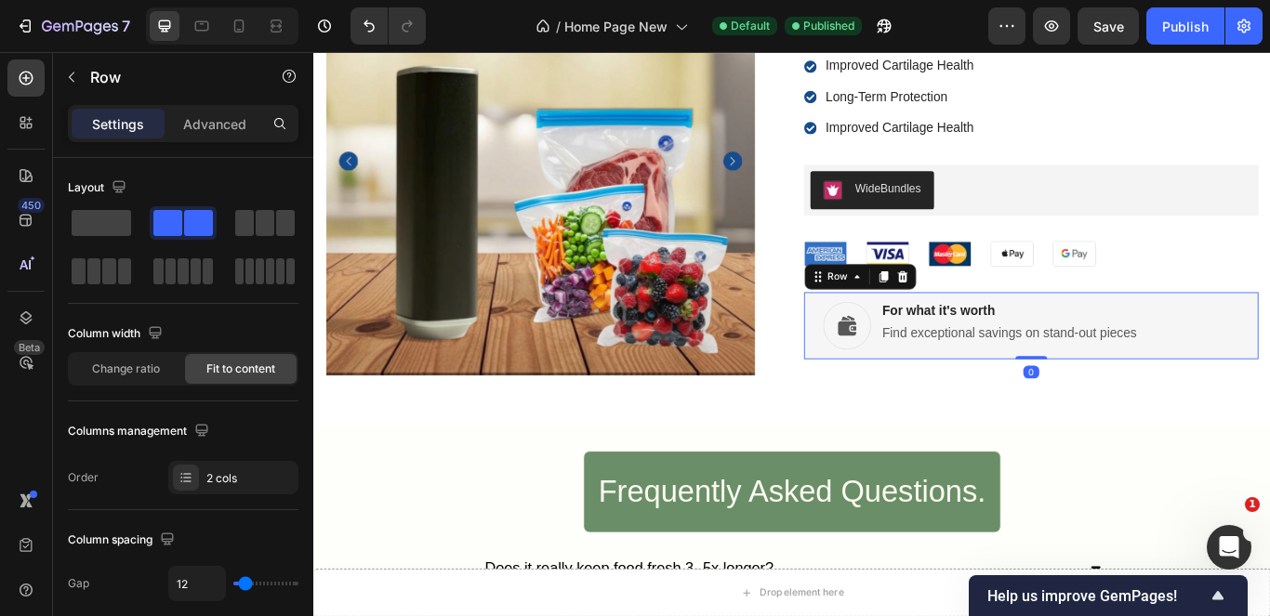
click at [992, 320] on icon at bounding box center [999, 314] width 15 height 15
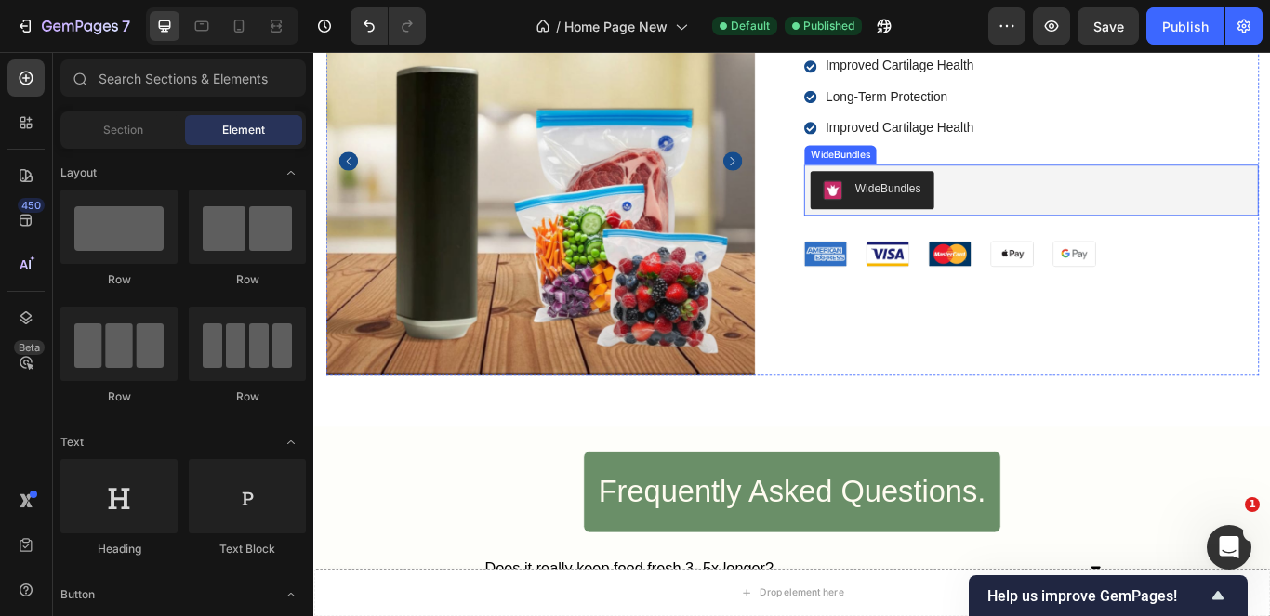
click at [1255, 240] on div "WideBundles" at bounding box center [1150, 213] width 530 height 60
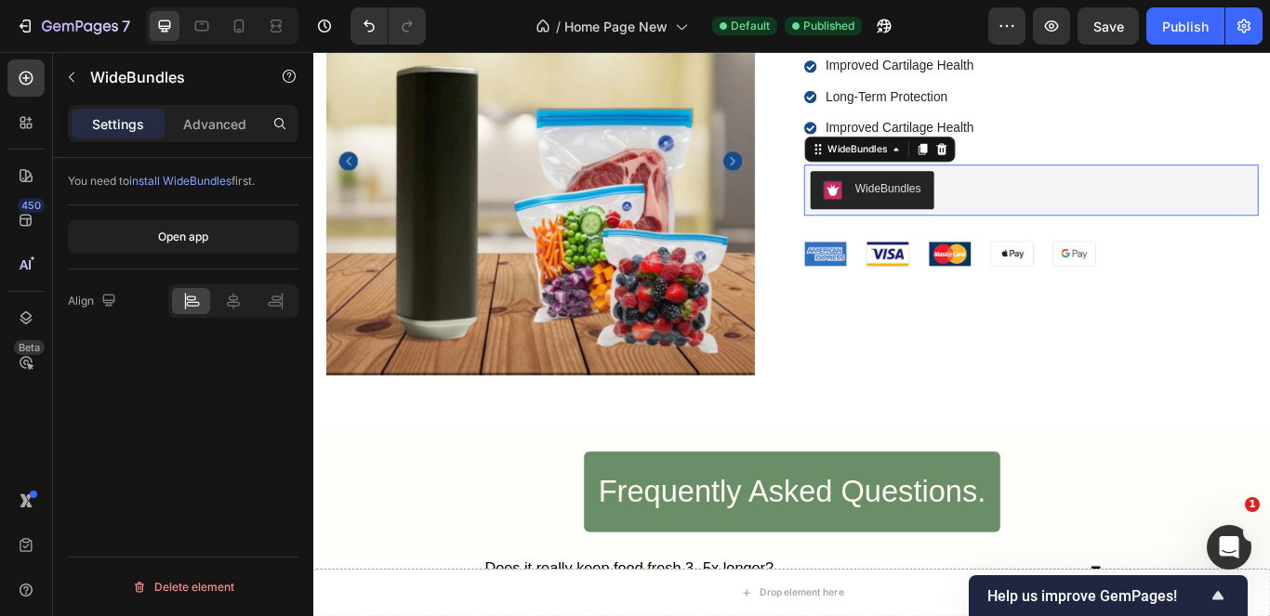
click at [1257, 219] on div "WideBundles" at bounding box center [1150, 213] width 515 height 45
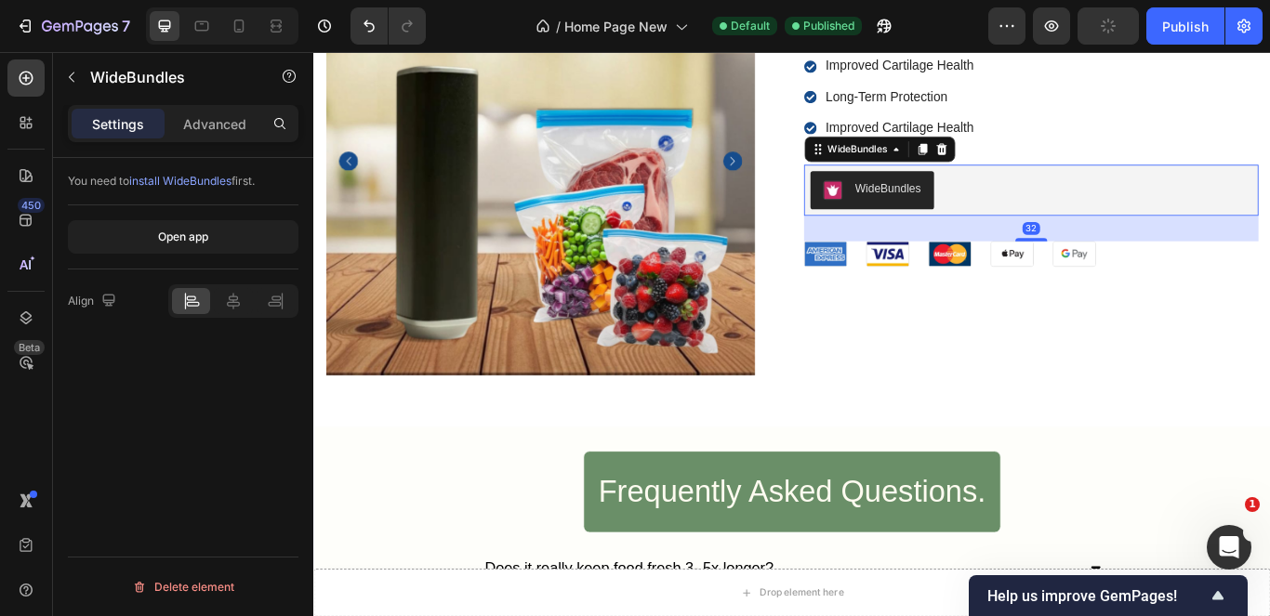
click at [1042, 162] on icon at bounding box center [1045, 165] width 15 height 15
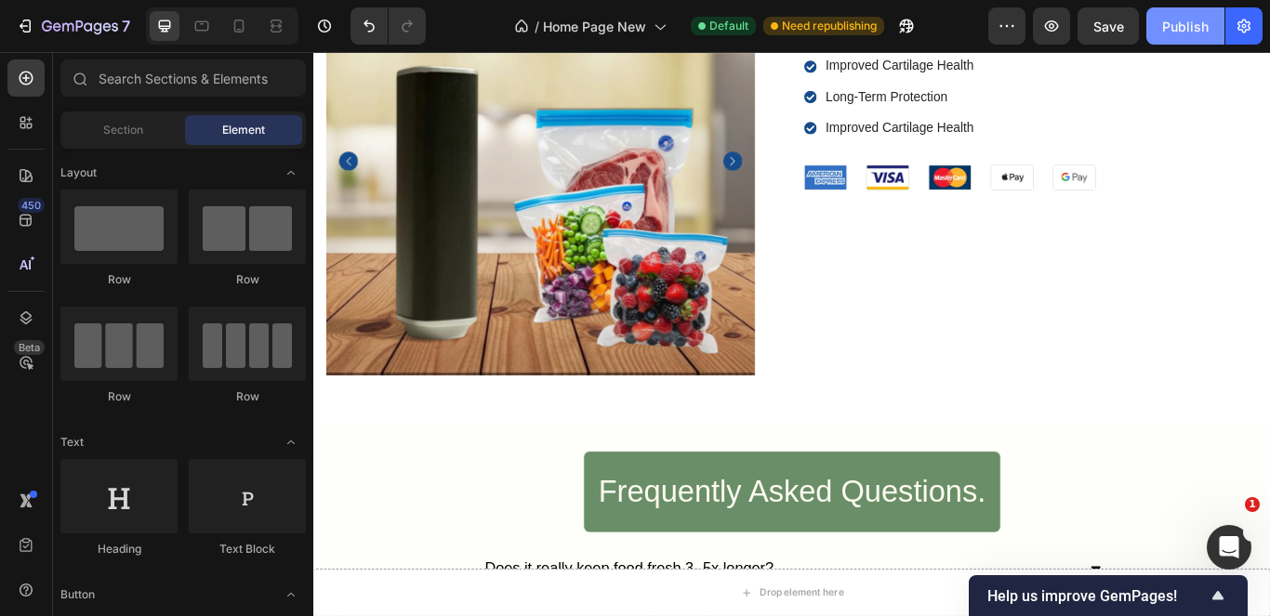
click at [1166, 27] on div "Publish" at bounding box center [1185, 27] width 46 height 20
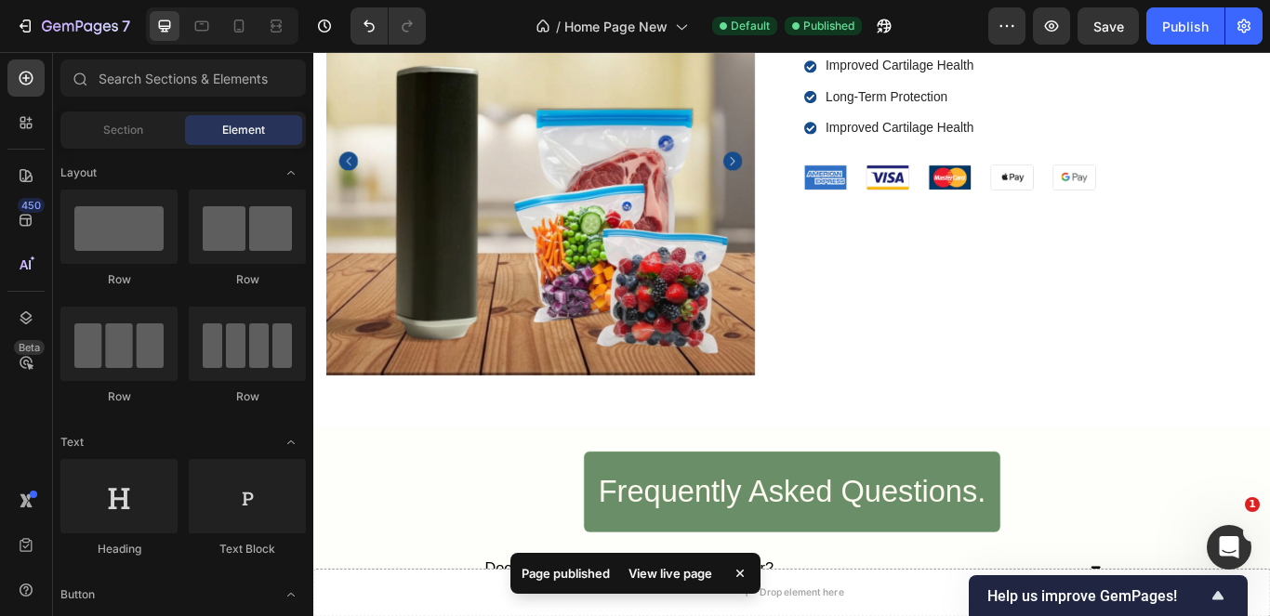
click at [656, 570] on div "View live page" at bounding box center [670, 574] width 106 height 26
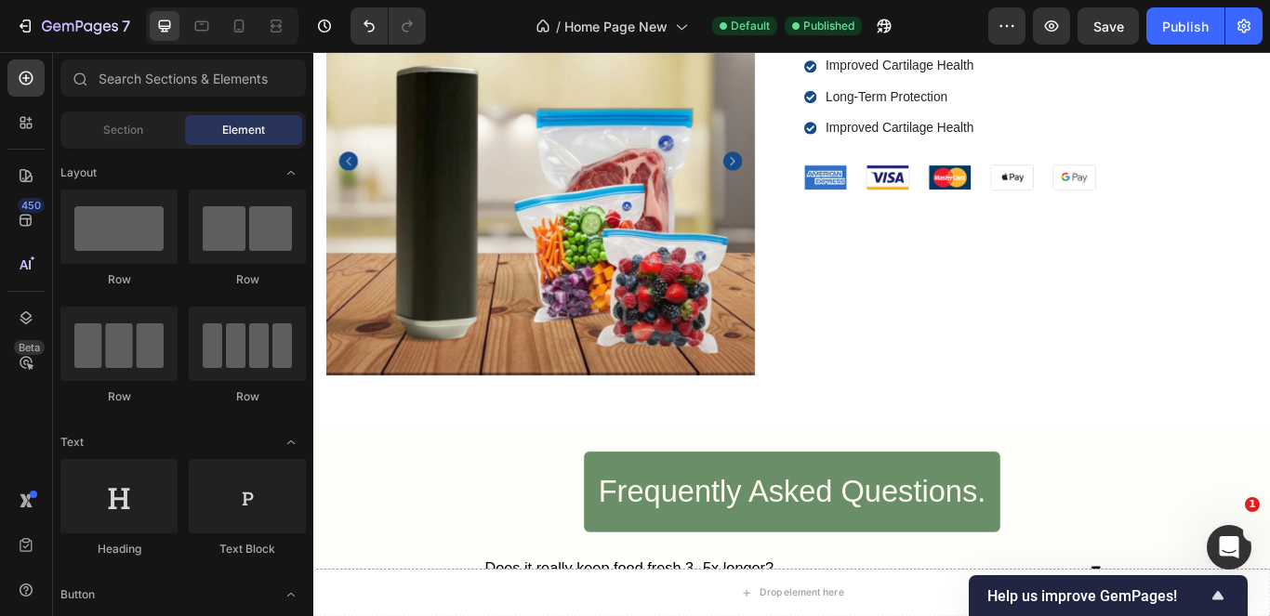
click at [1112, 152] on div "Improved Cartilage Health Long-Term Protection Improved Cartilage Health" at bounding box center [1150, 104] width 530 height 97
click at [1023, 81] on div "Improved Cartilage Health" at bounding box center [997, 68] width 179 height 25
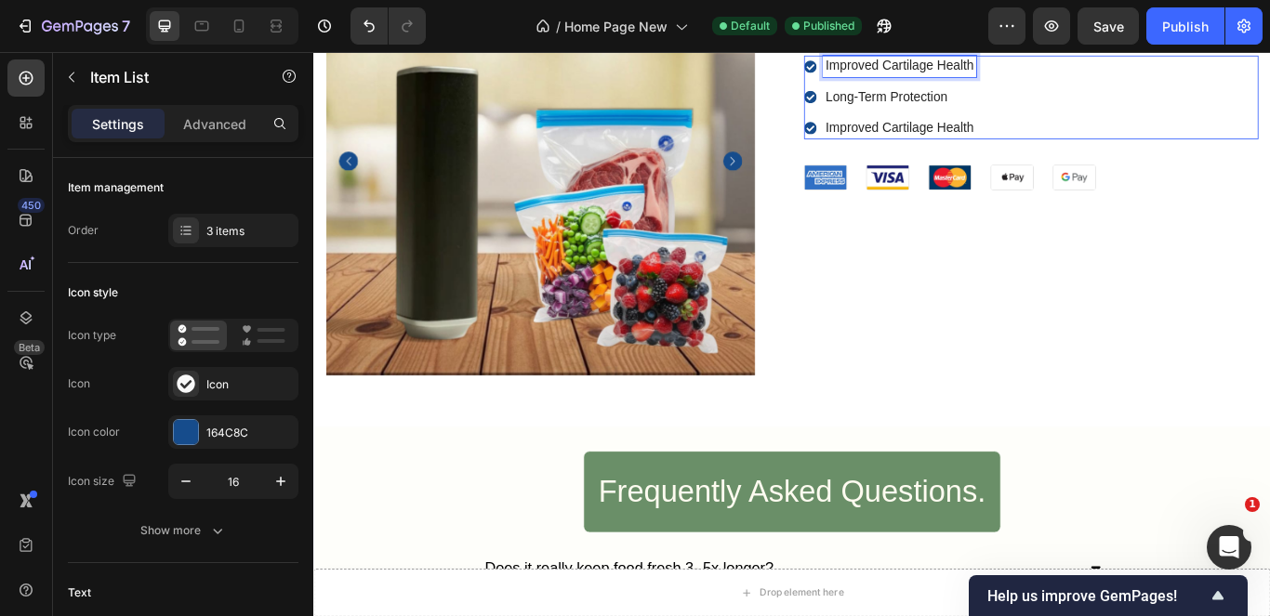
click at [1027, 78] on p "Improved Cartilage Health" at bounding box center [996, 69] width 173 height 20
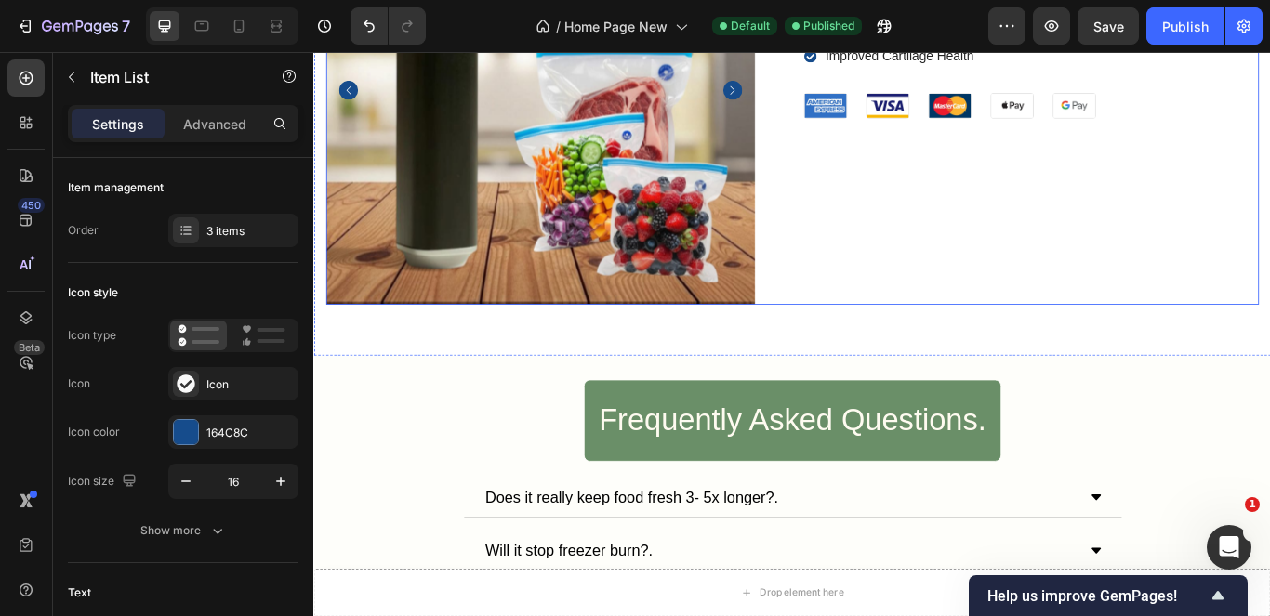
scroll to position [6117, 0]
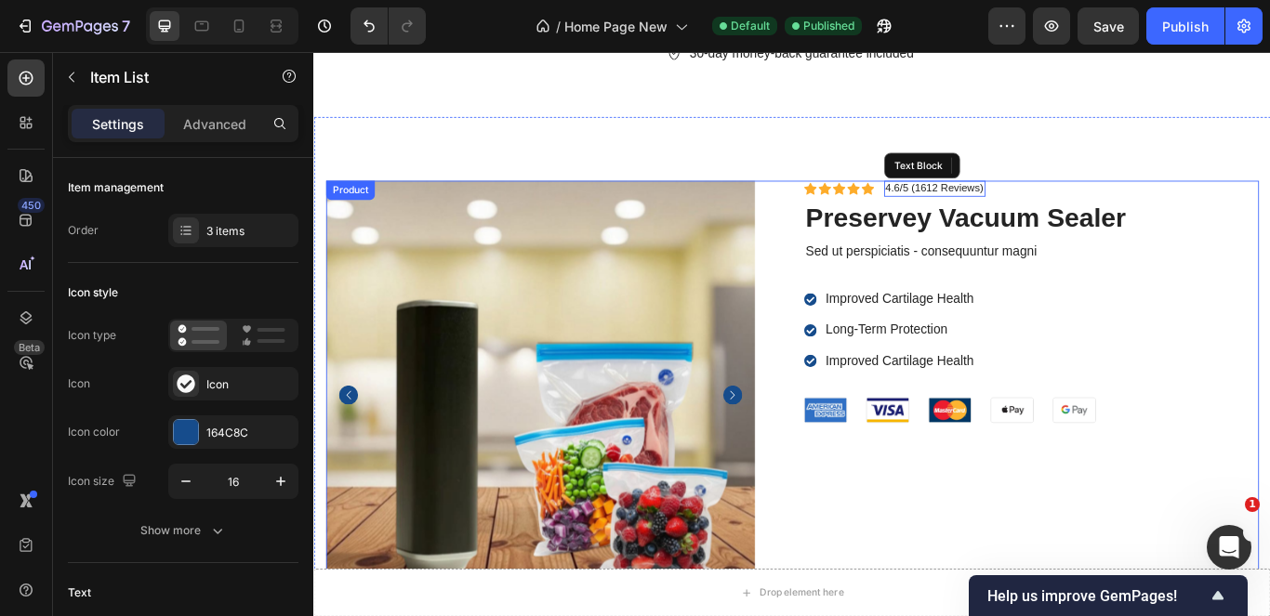
click at [1029, 273] on p "Sed ut perspiciatis - consequuntur magni" at bounding box center [1150, 284] width 526 height 22
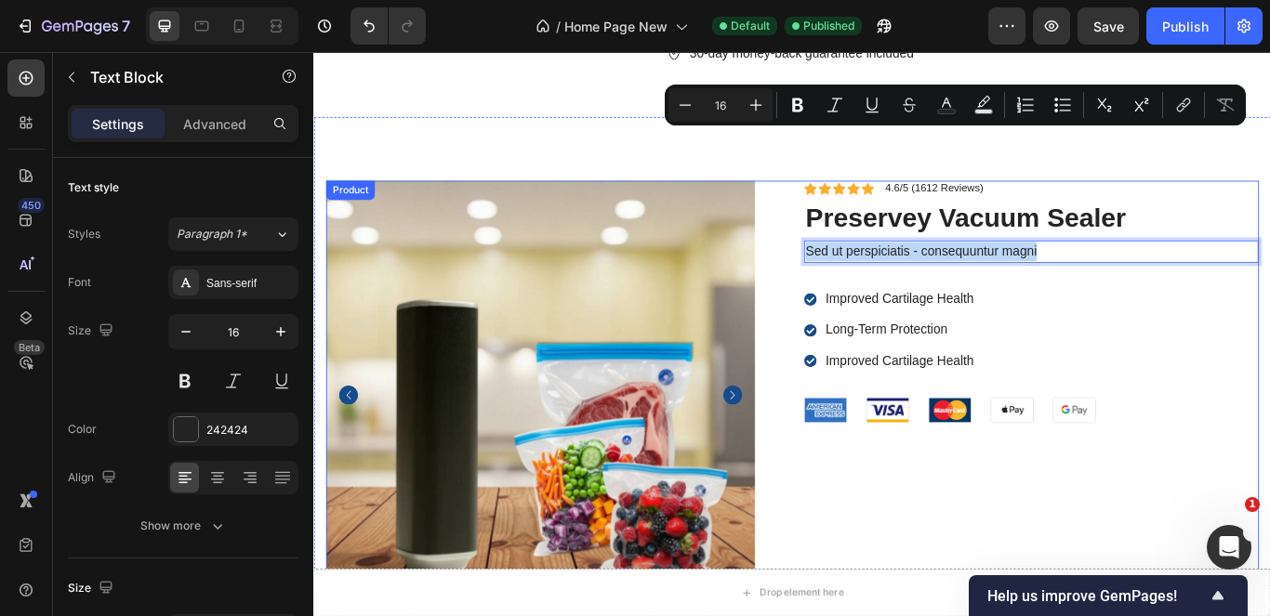
drag, startPoint x: 1160, startPoint y: 152, endPoint x: 869, endPoint y: 160, distance: 291.2
click at [869, 202] on div "Product Images Icon Icon Icon Icon Icon Icon List 4.6/5 (1612 Reviews) Text Blo…" at bounding box center [871, 452] width 1088 height 500
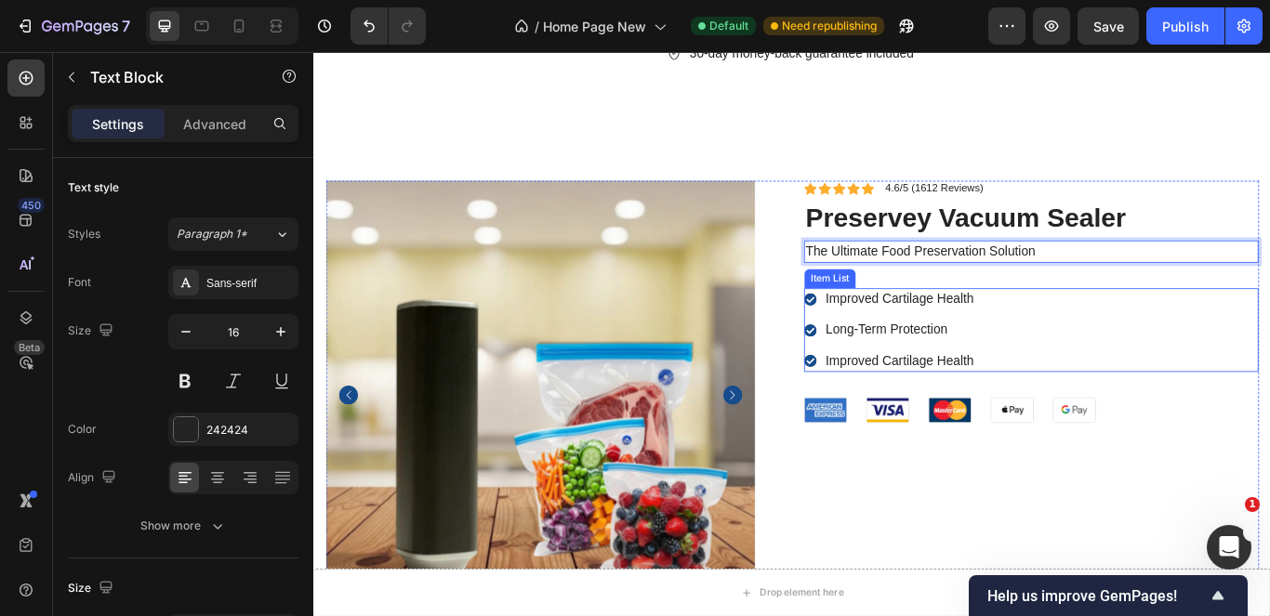
click at [1204, 327] on div "Improved Cartilage Health Long-Term Protection Improved Cartilage Health" at bounding box center [1150, 375] width 530 height 97
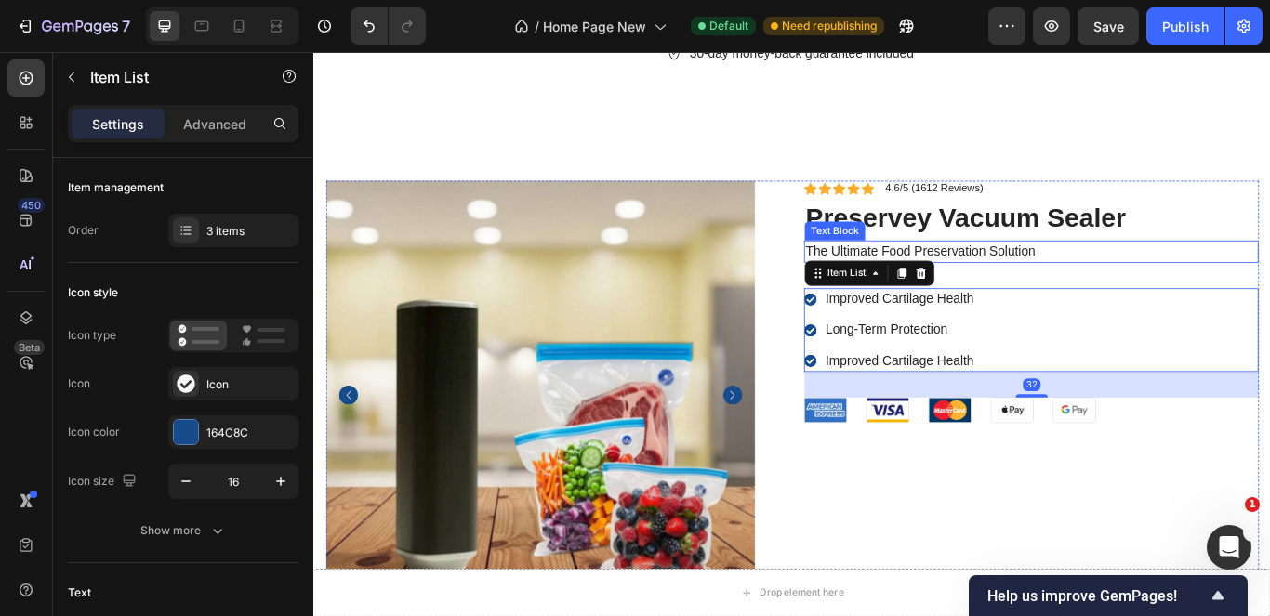
click at [1172, 273] on p "The Ultimate Food Preservation Solution" at bounding box center [1150, 284] width 526 height 22
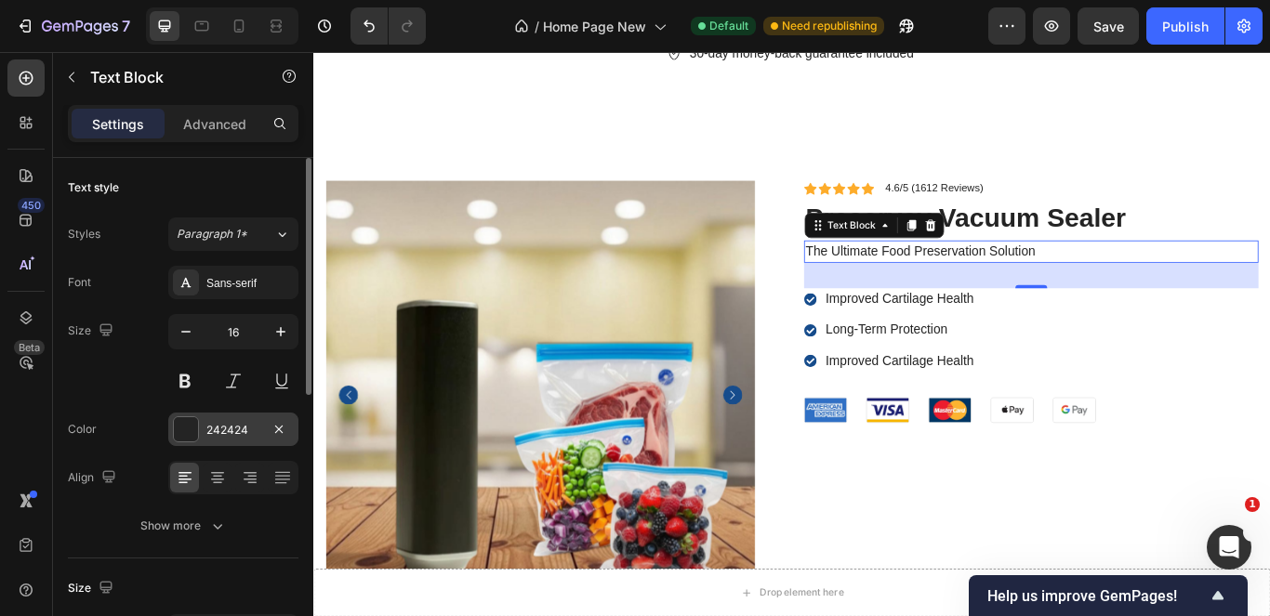
click at [219, 422] on div "242424" at bounding box center [233, 430] width 54 height 17
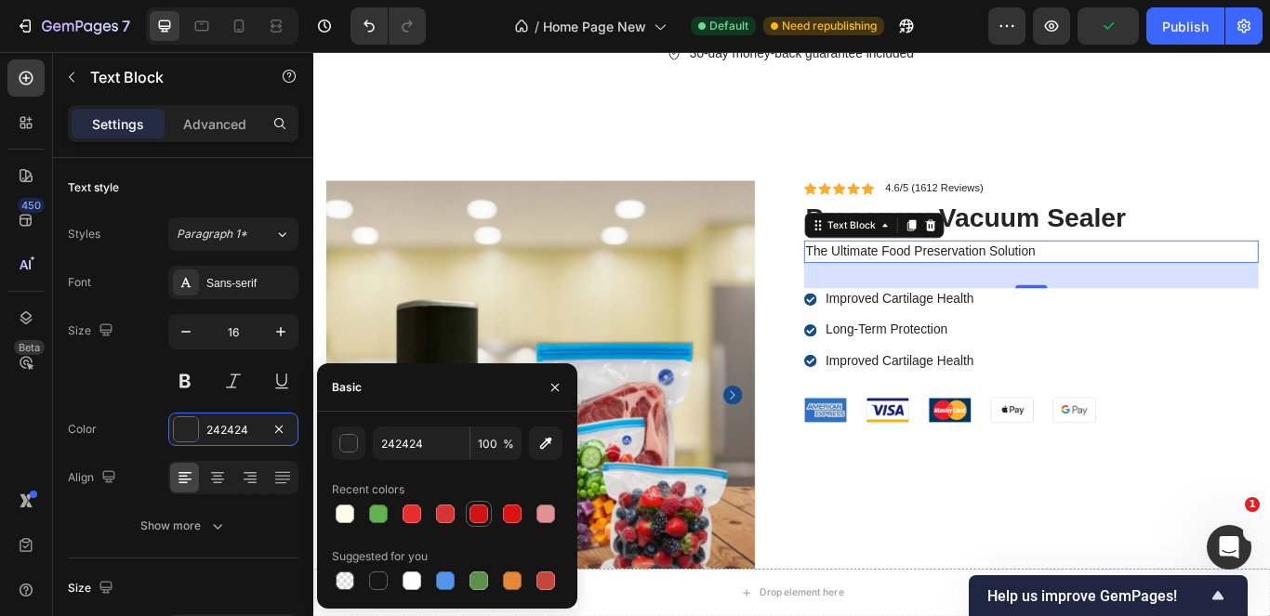
click at [485, 516] on div at bounding box center [479, 514] width 19 height 19
type input "CE1414"
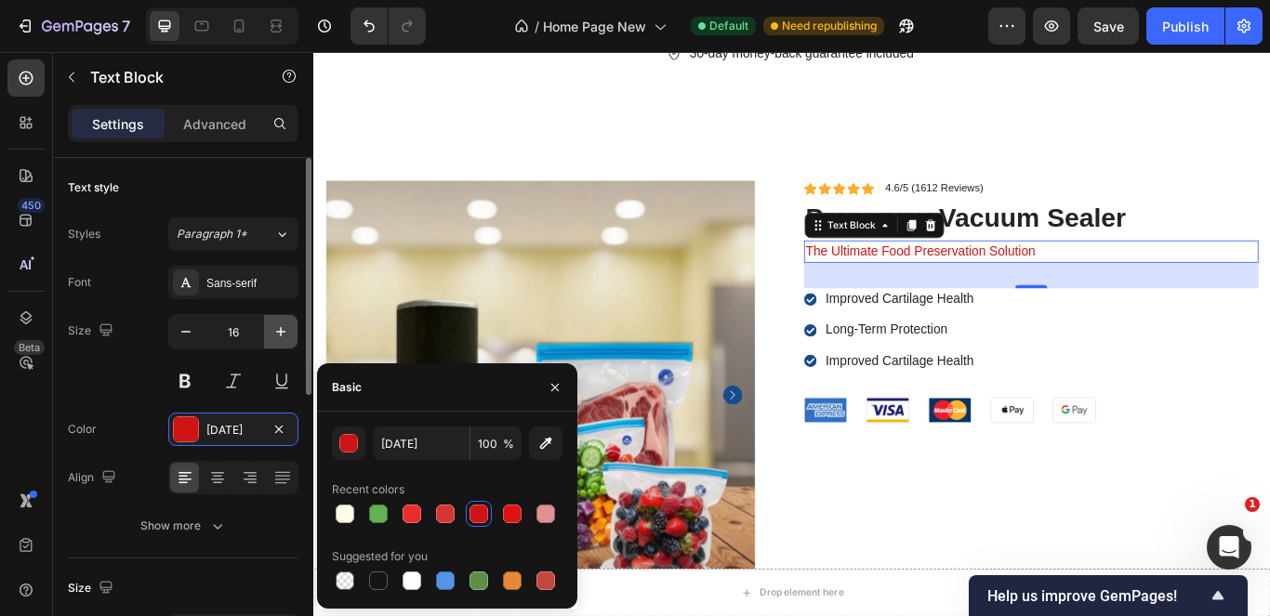
click at [276, 339] on icon "button" at bounding box center [281, 332] width 19 height 19
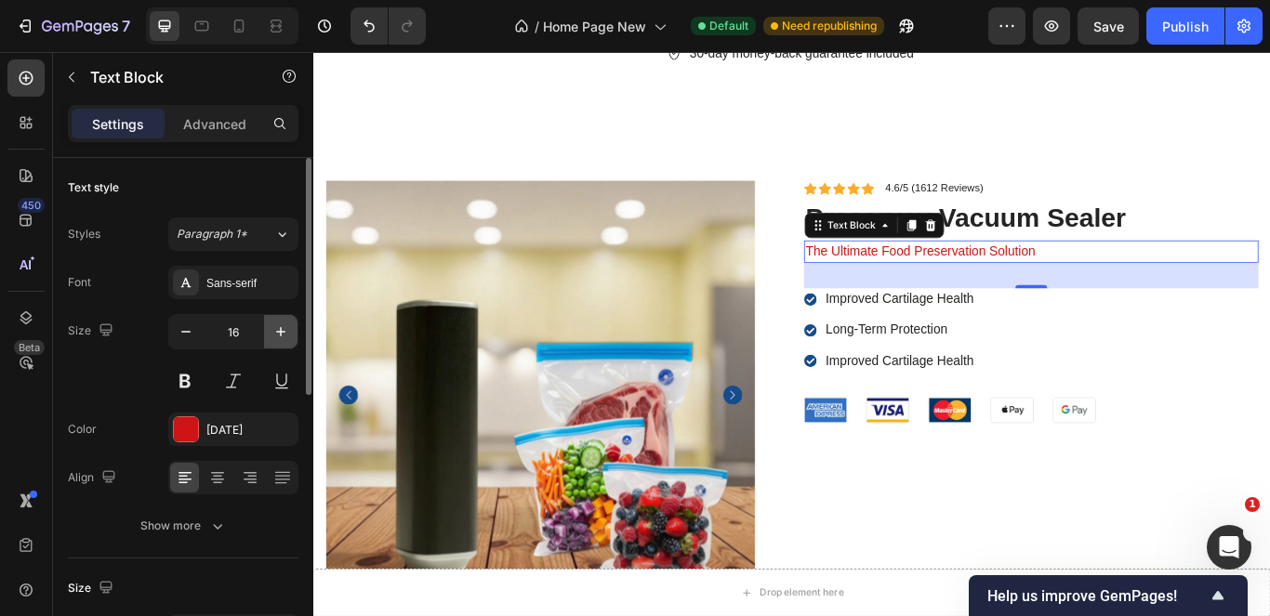
type input "17"
click at [179, 381] on button at bounding box center [184, 380] width 33 height 33
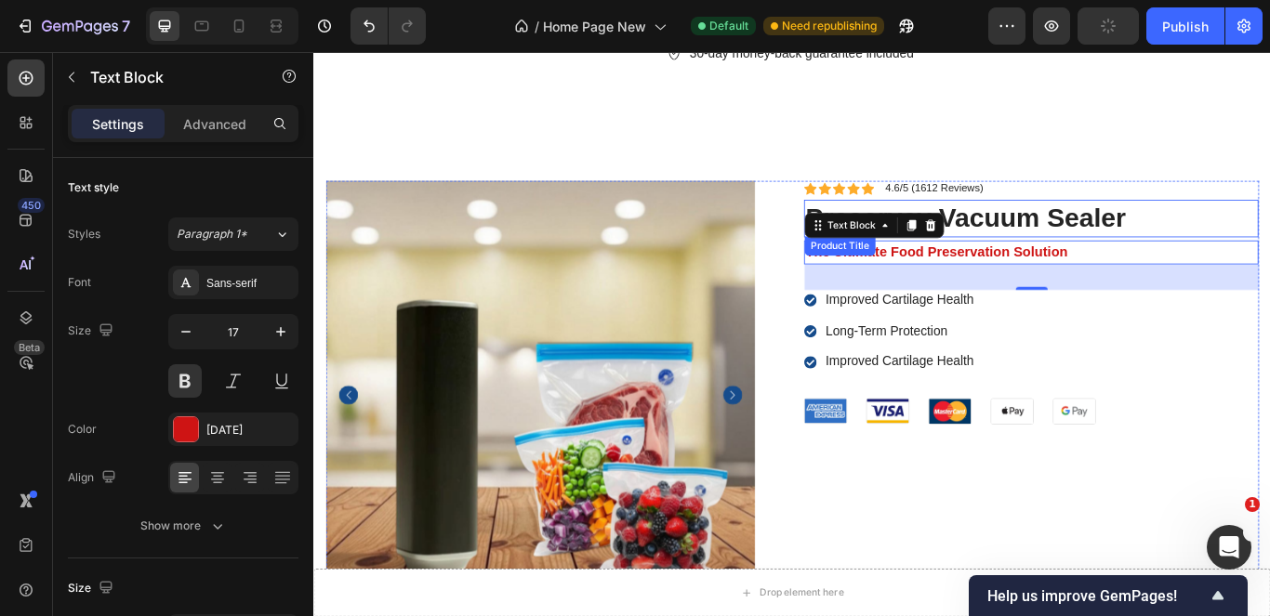
click at [1264, 224] on h1 "preservey vacuum sealer" at bounding box center [1150, 246] width 530 height 44
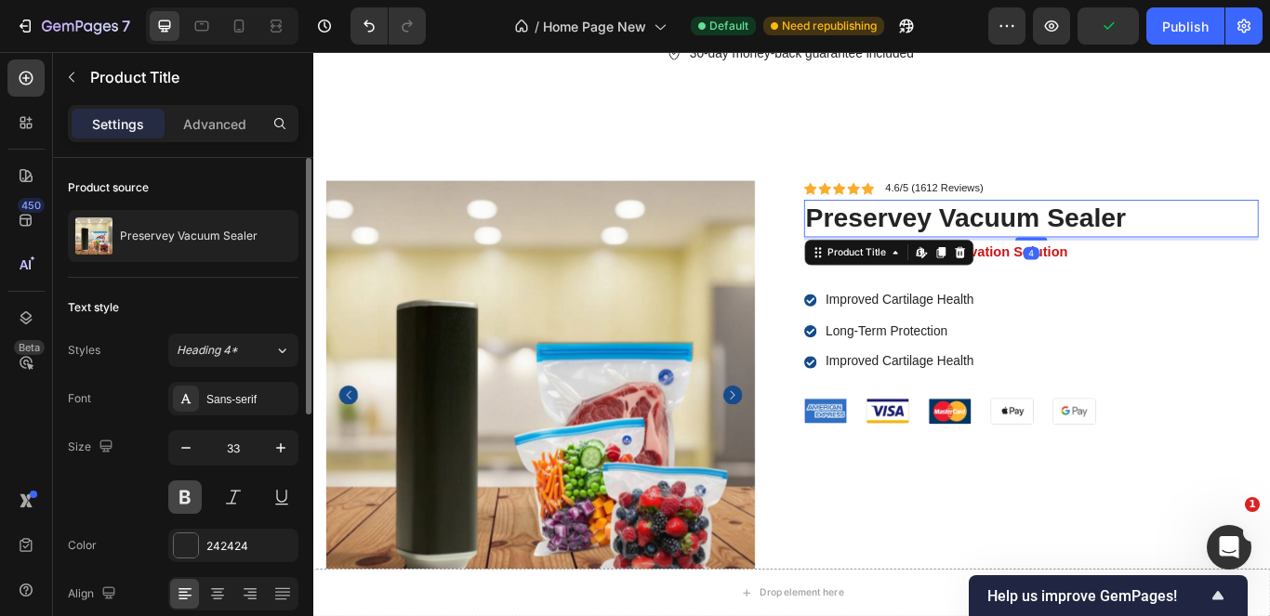
click at [187, 494] on button at bounding box center [184, 497] width 33 height 33
click at [285, 454] on icon "button" at bounding box center [281, 448] width 19 height 19
type input "34"
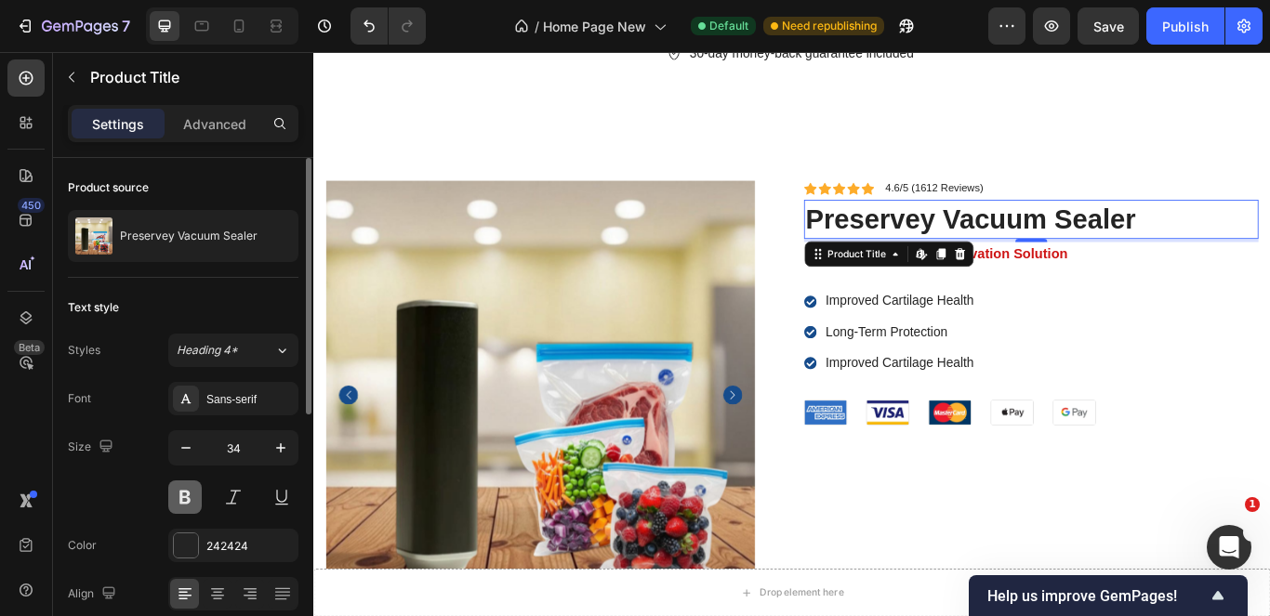
click at [181, 506] on button at bounding box center [184, 497] width 33 height 33
drag, startPoint x: 191, startPoint y: 499, endPoint x: 18, endPoint y: 530, distance: 175.7
click at [191, 499] on button at bounding box center [184, 497] width 33 height 33
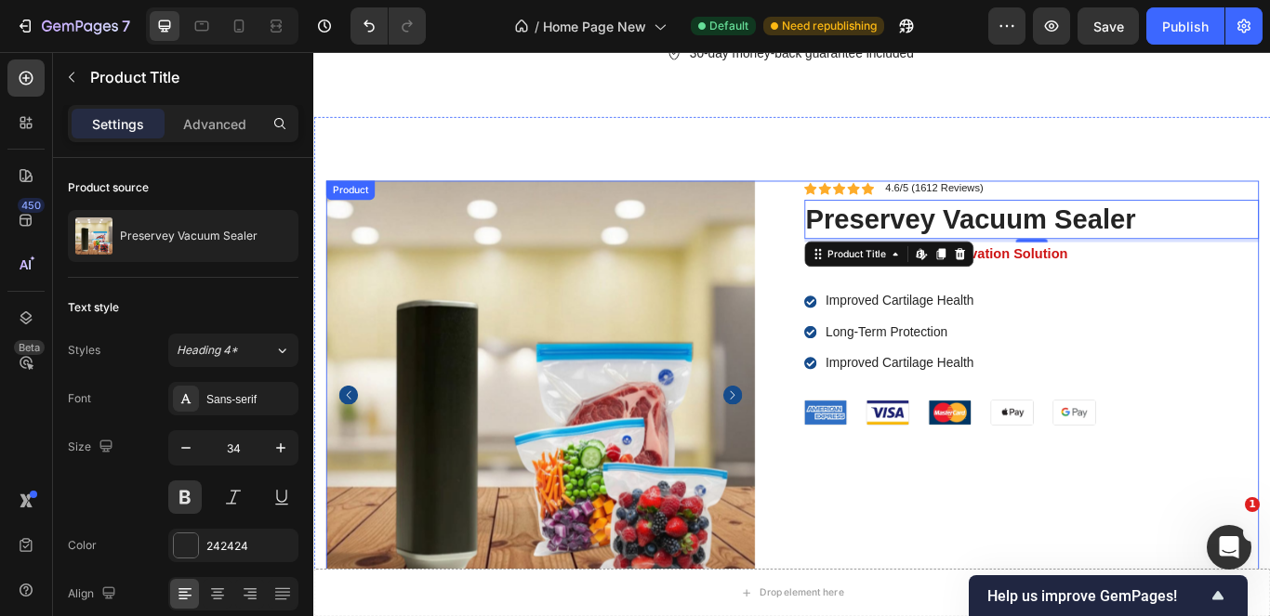
click at [1074, 441] on div "Icon Icon Icon Icon Icon Icon List 4.6/5 (1612 Reviews) Text Block Row preserve…" at bounding box center [1150, 452] width 530 height 500
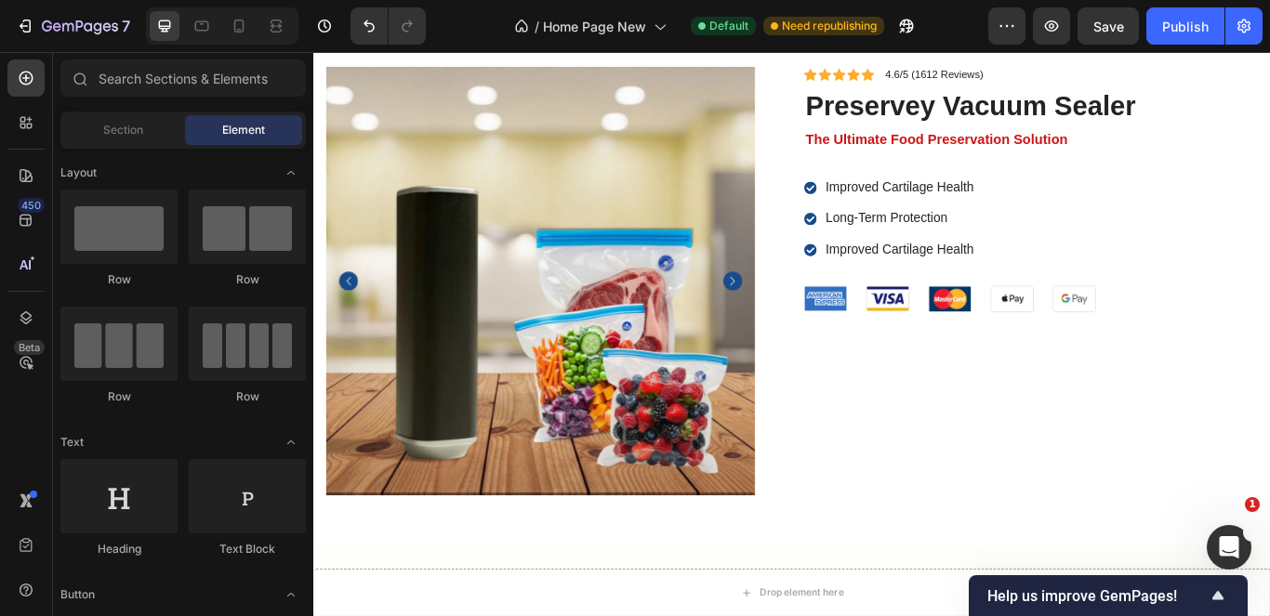
scroll to position [6239, 0]
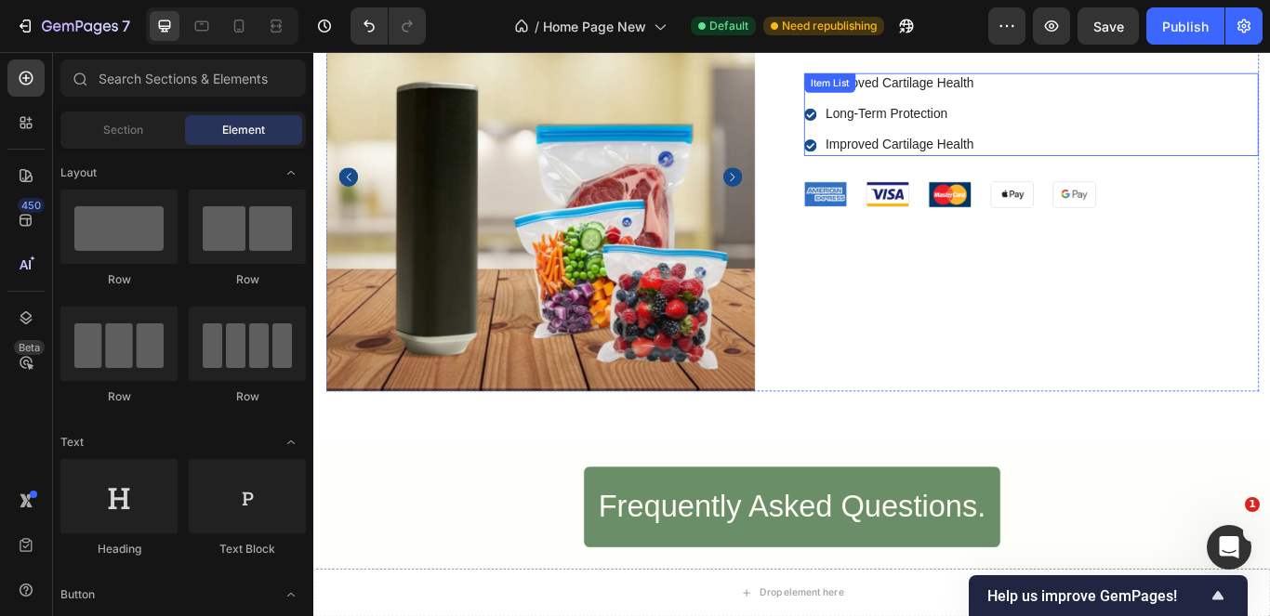
click at [1139, 133] on div "Improved Cartilage Health Long-Term Protection Improved Cartilage Health" at bounding box center [1150, 124] width 530 height 97
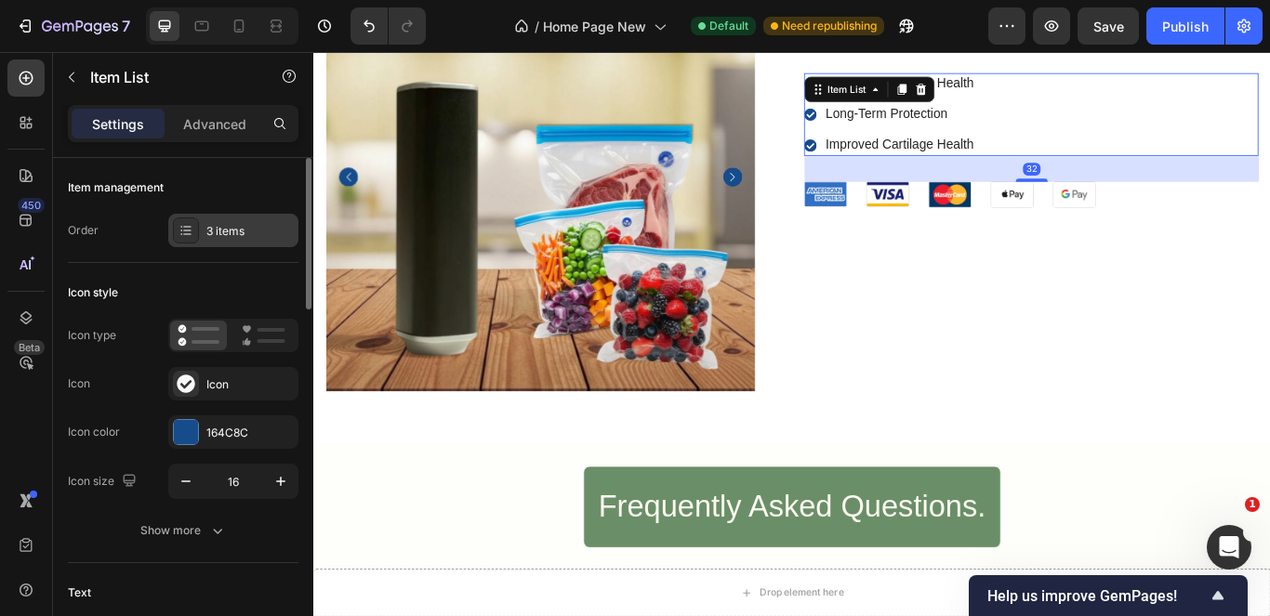
click at [215, 236] on div "3 items" at bounding box center [249, 231] width 87 height 17
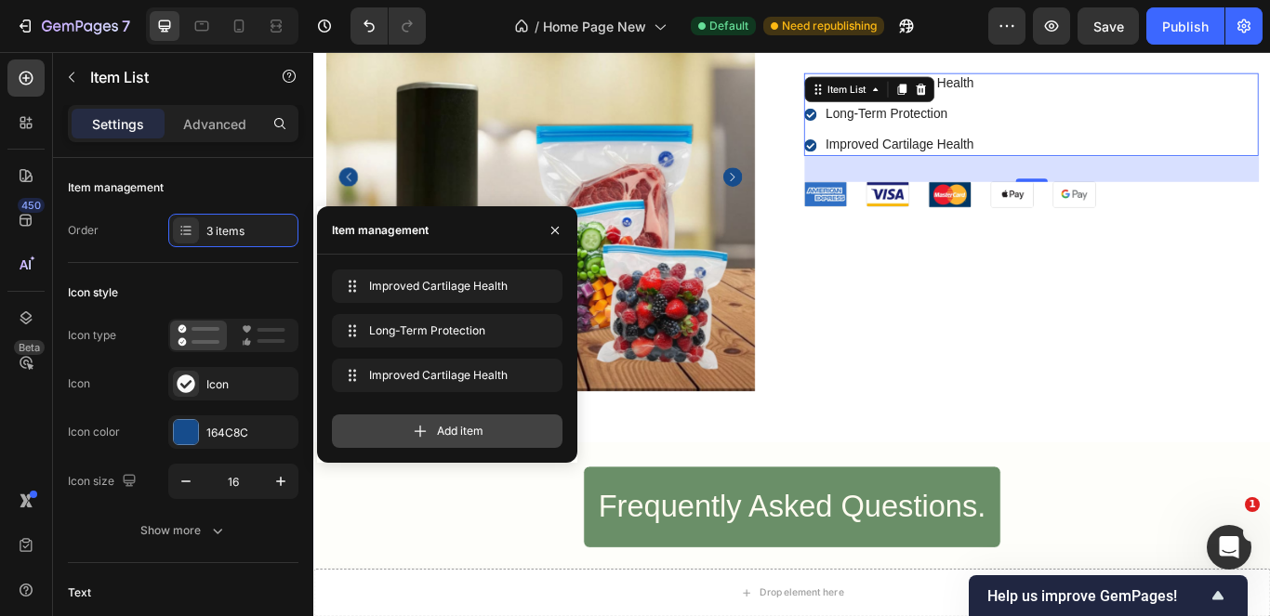
click at [453, 436] on span "Add item" at bounding box center [460, 431] width 46 height 17
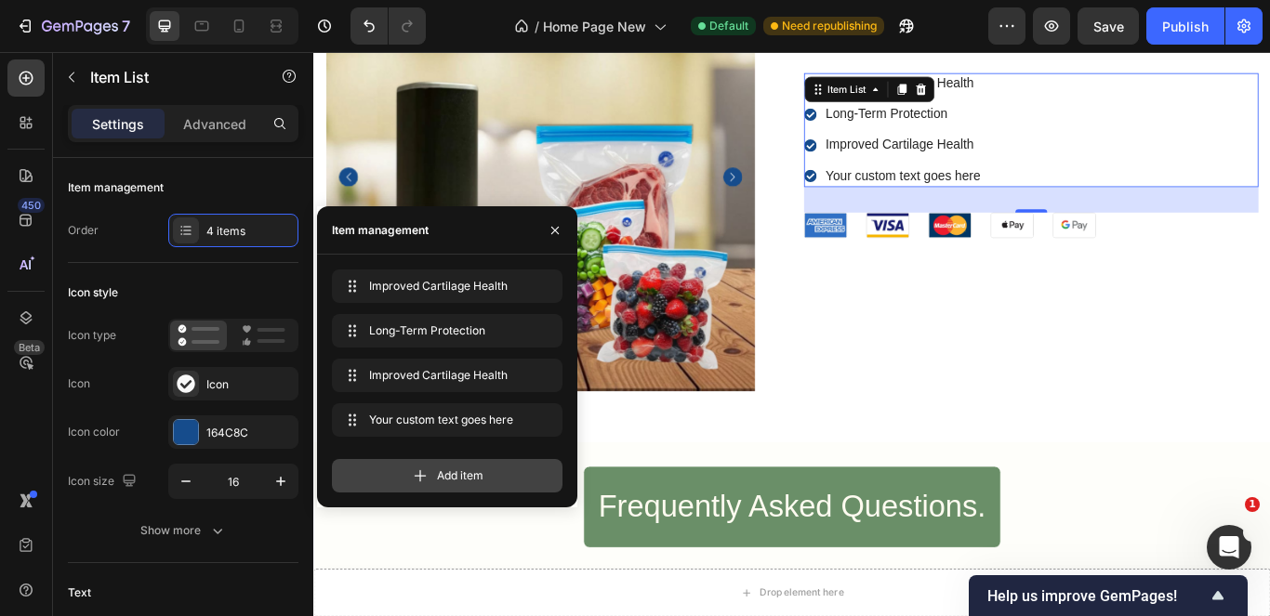
click at [475, 484] on div "Add item" at bounding box center [447, 475] width 231 height 33
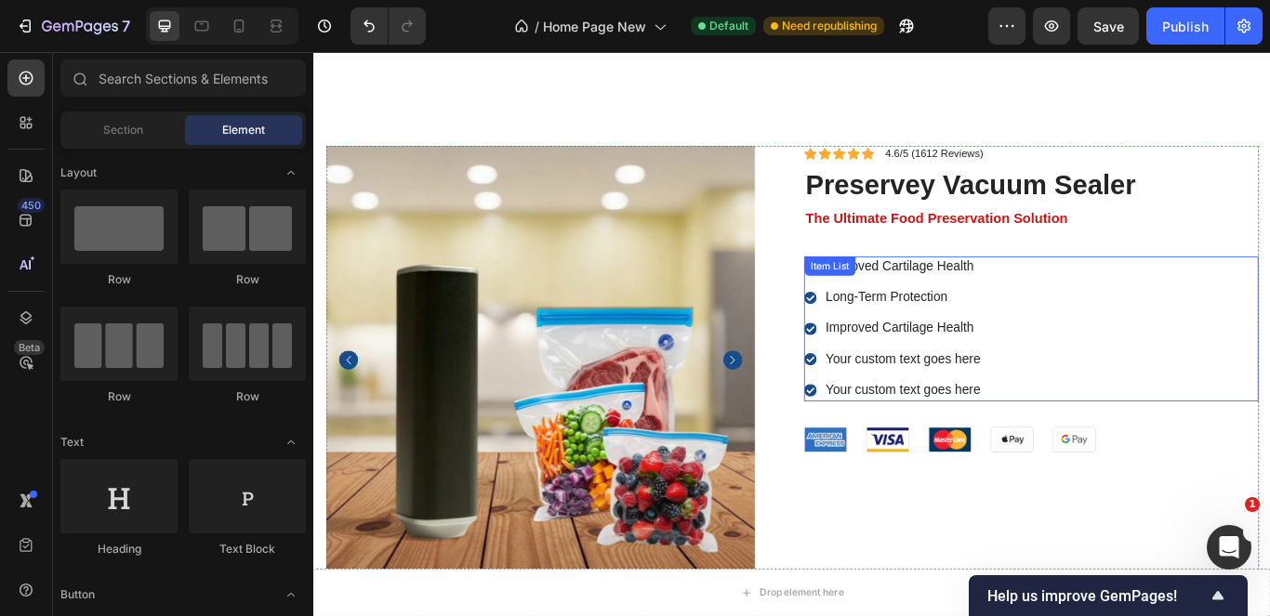
scroll to position [6252, 0]
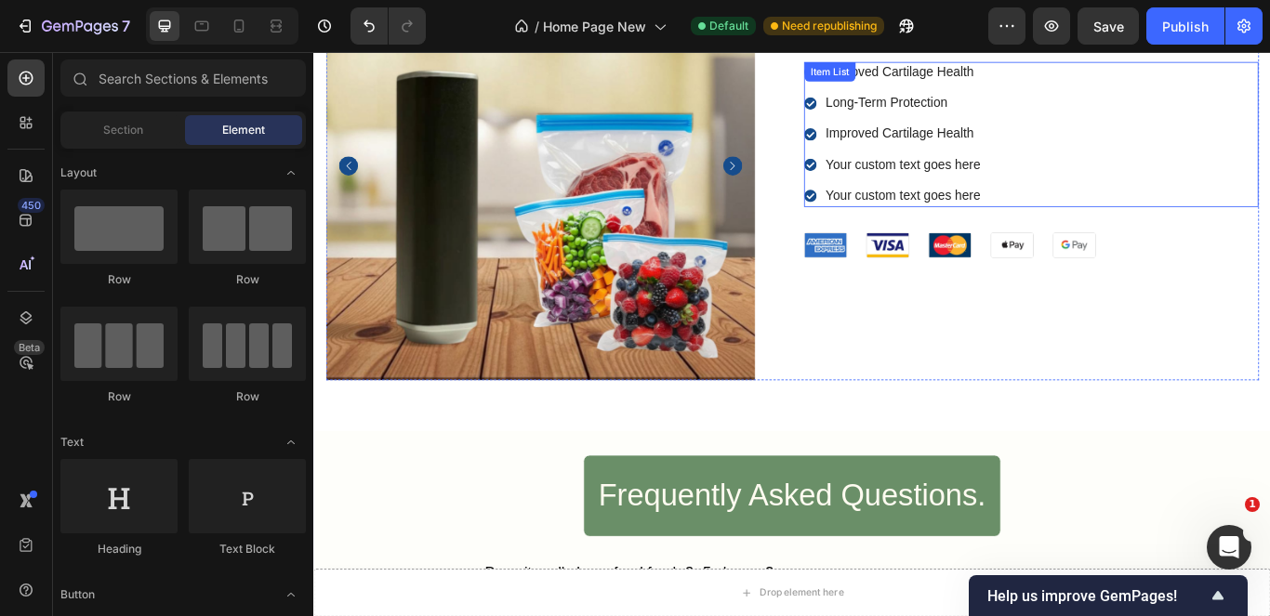
drag, startPoint x: 587, startPoint y: 250, endPoint x: 340, endPoint y: 206, distance: 250.3
click at [1120, 187] on div "Improved Cartilage Health Long-Term Protection Improved Cartilage Health Your c…" at bounding box center [1150, 147] width 530 height 169
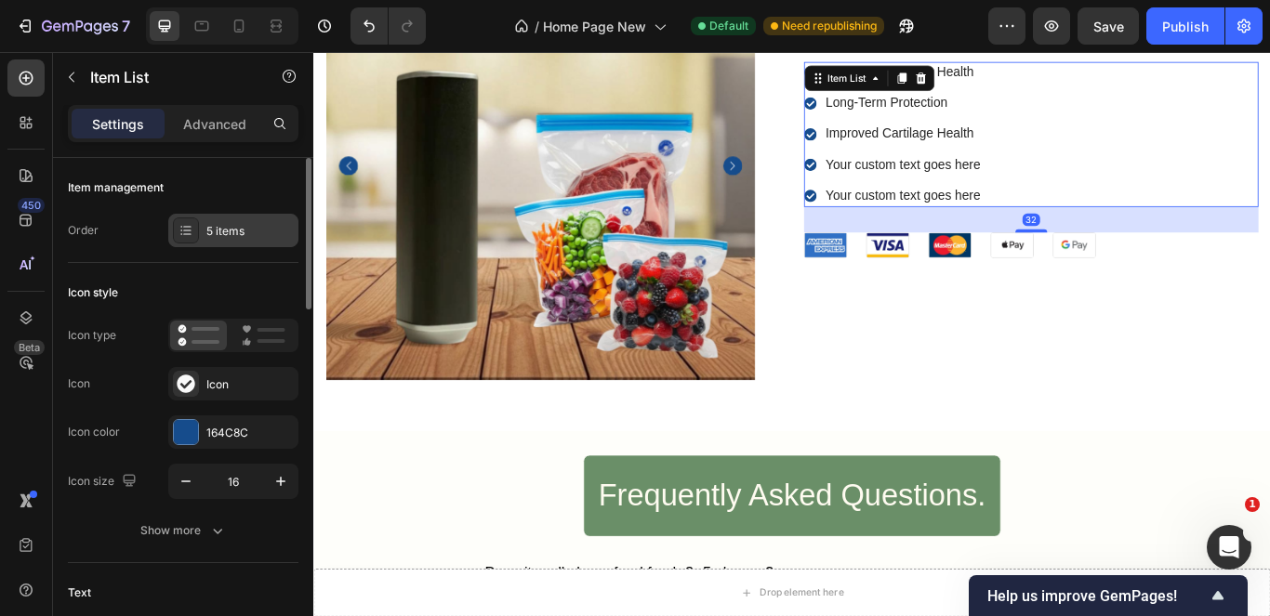
click at [260, 224] on div "5 items" at bounding box center [249, 231] width 87 height 17
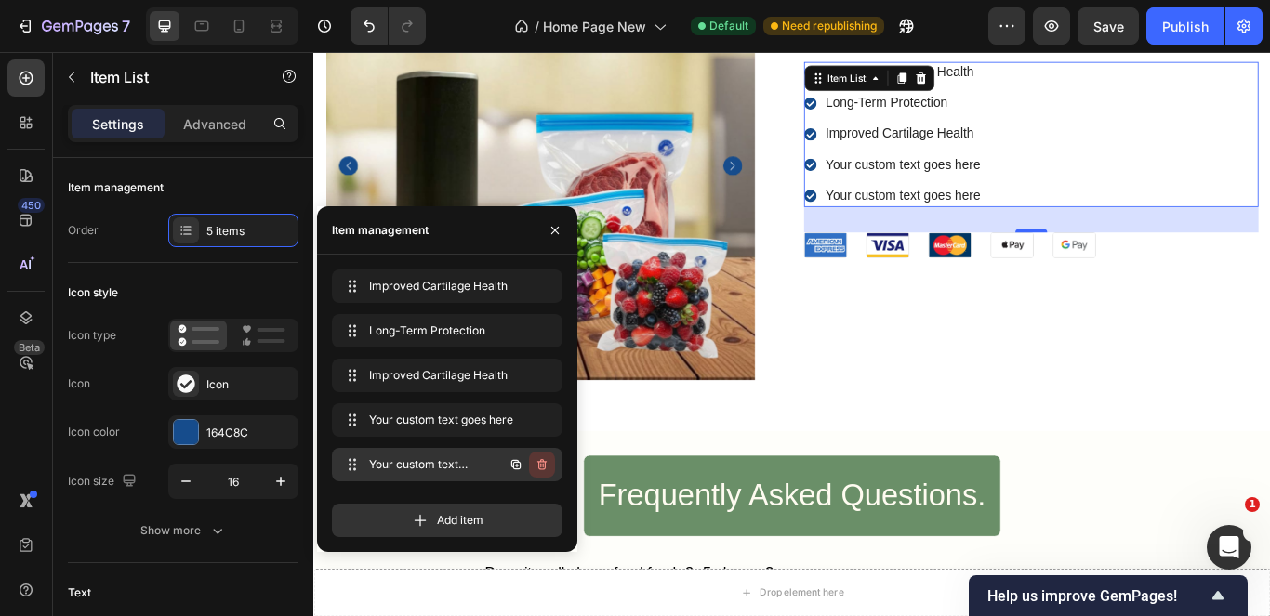
click at [548, 462] on icon "button" at bounding box center [542, 464] width 15 height 15
click at [527, 465] on div "Delete" at bounding box center [529, 465] width 34 height 17
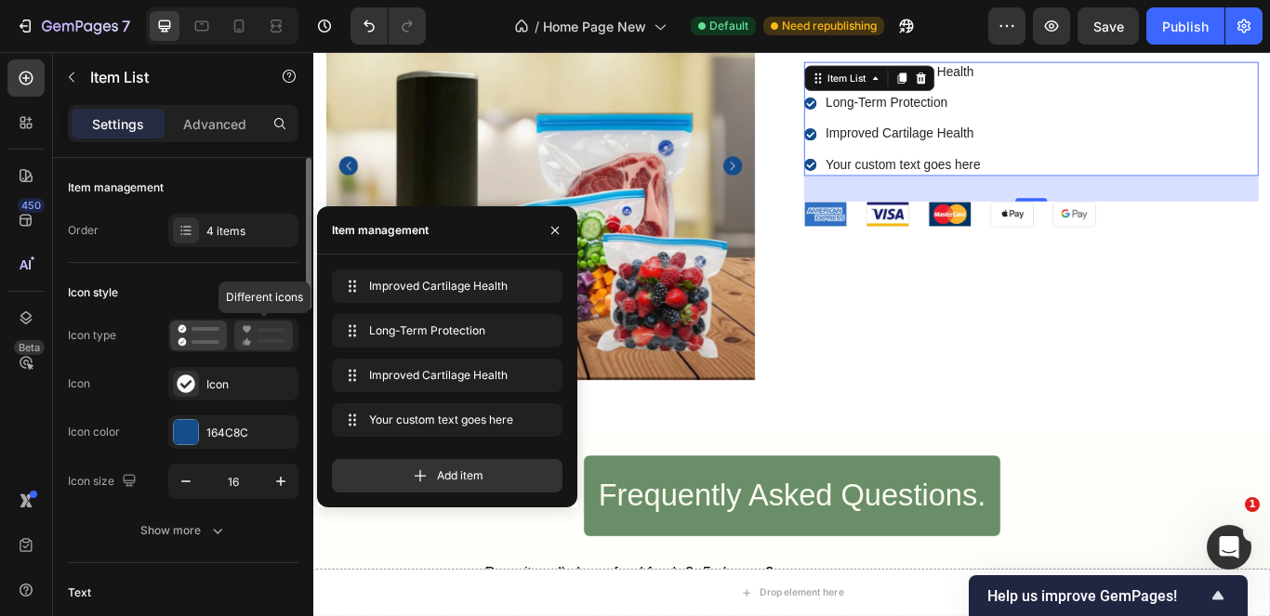
click at [267, 340] on rect at bounding box center [272, 341] width 28 height 4
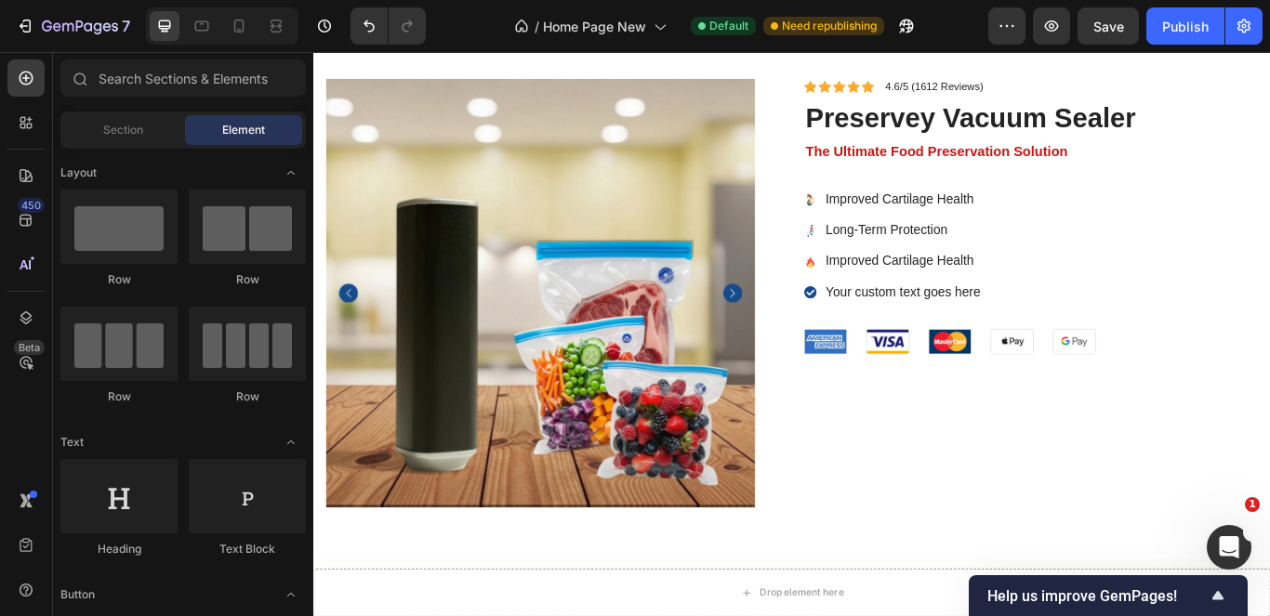
scroll to position [6066, 0]
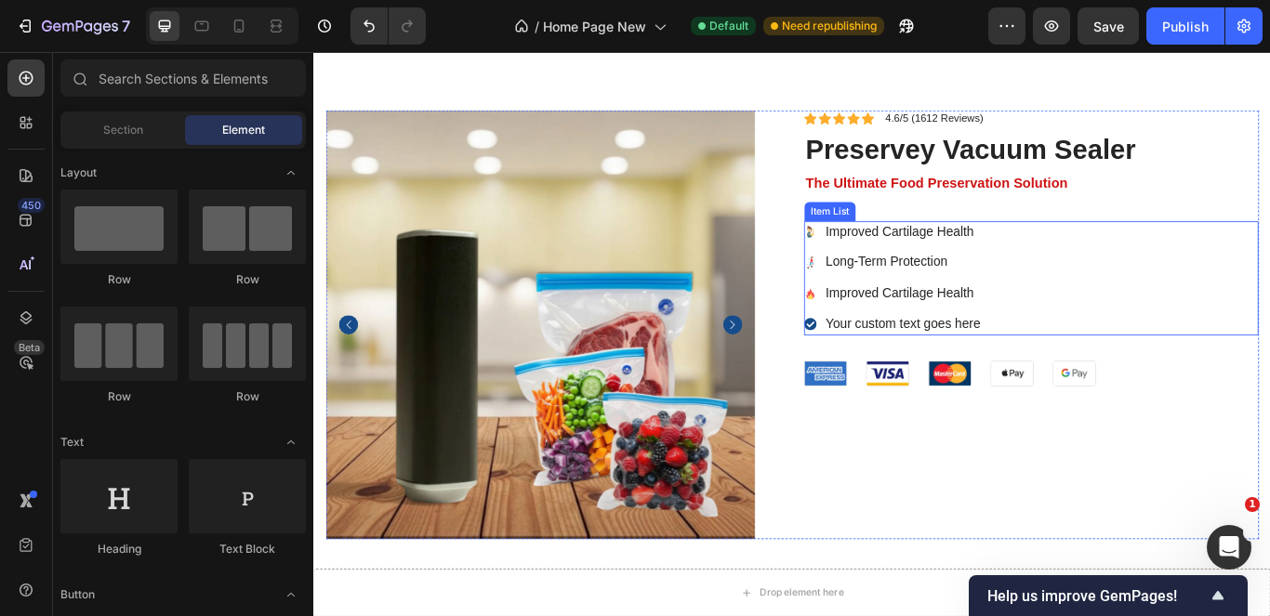
click at [1061, 259] on p "Improved Cartilage Health" at bounding box center [1000, 262] width 180 height 20
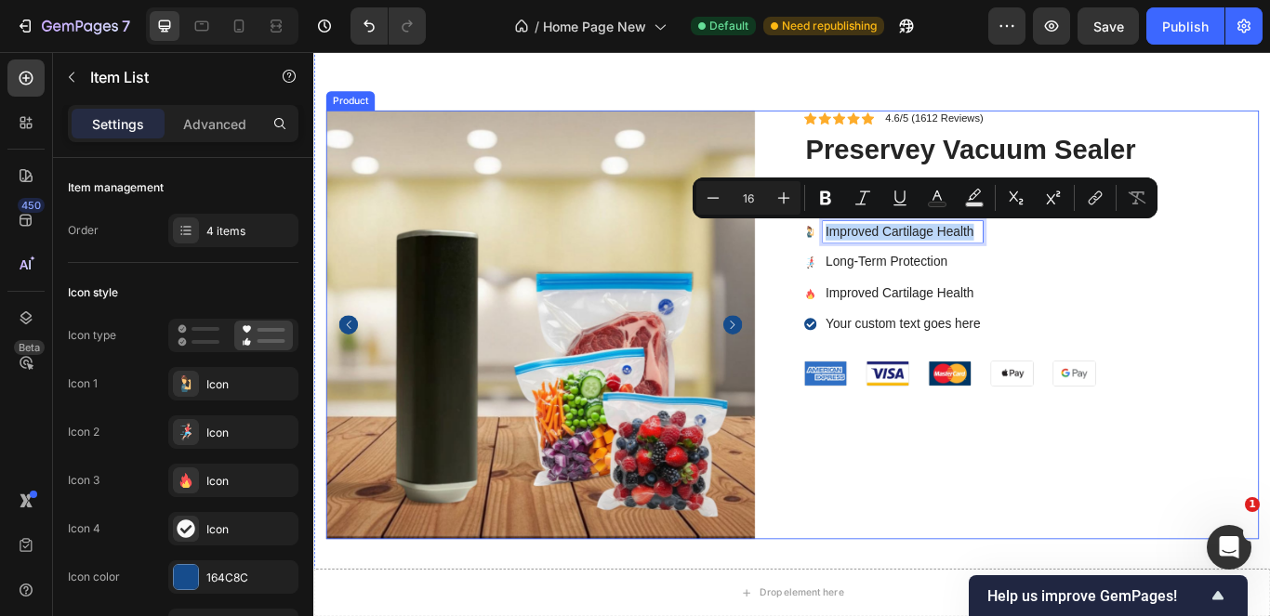
drag, startPoint x: 1061, startPoint y: 259, endPoint x: 884, endPoint y: 245, distance: 177.2
click at [885, 245] on div "Icon Icon Icon Icon Icon Icon List 4.6/5 (1612 Reviews) Text Block Row preserve…" at bounding box center [1150, 370] width 530 height 500
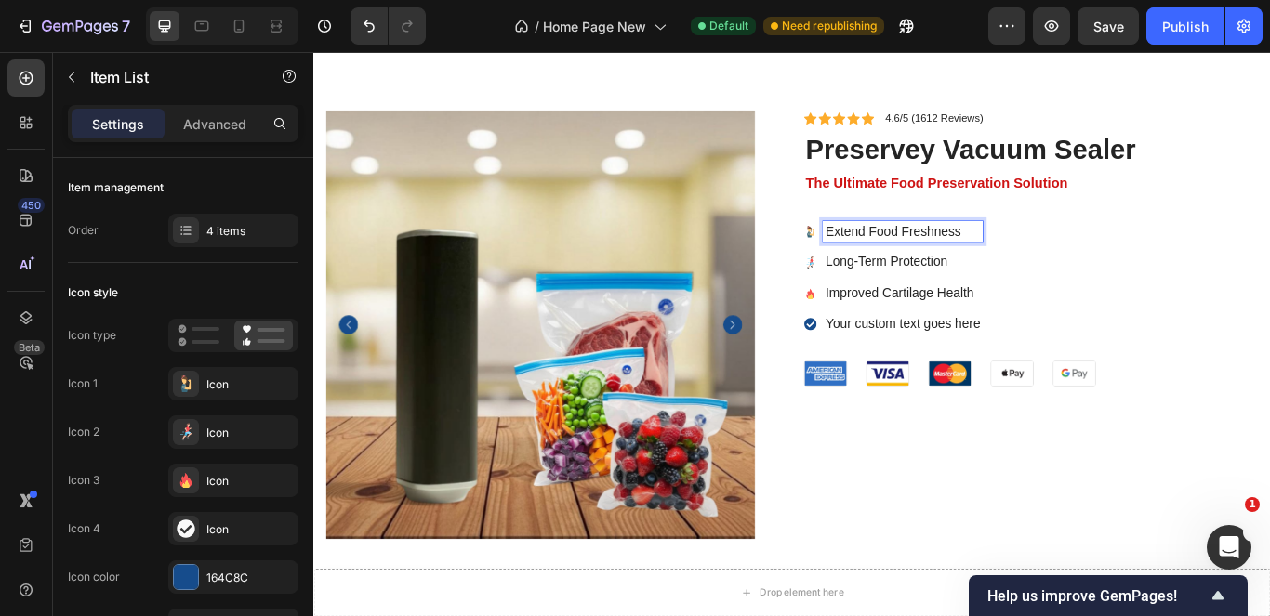
click at [1019, 298] on p "Long-Term Protection" at bounding box center [1000, 297] width 180 height 20
click at [1045, 330] on p "Improved Cartilage Health" at bounding box center [1000, 334] width 180 height 20
click at [1073, 375] on p "Your custom text goes here" at bounding box center [1000, 370] width 180 height 20
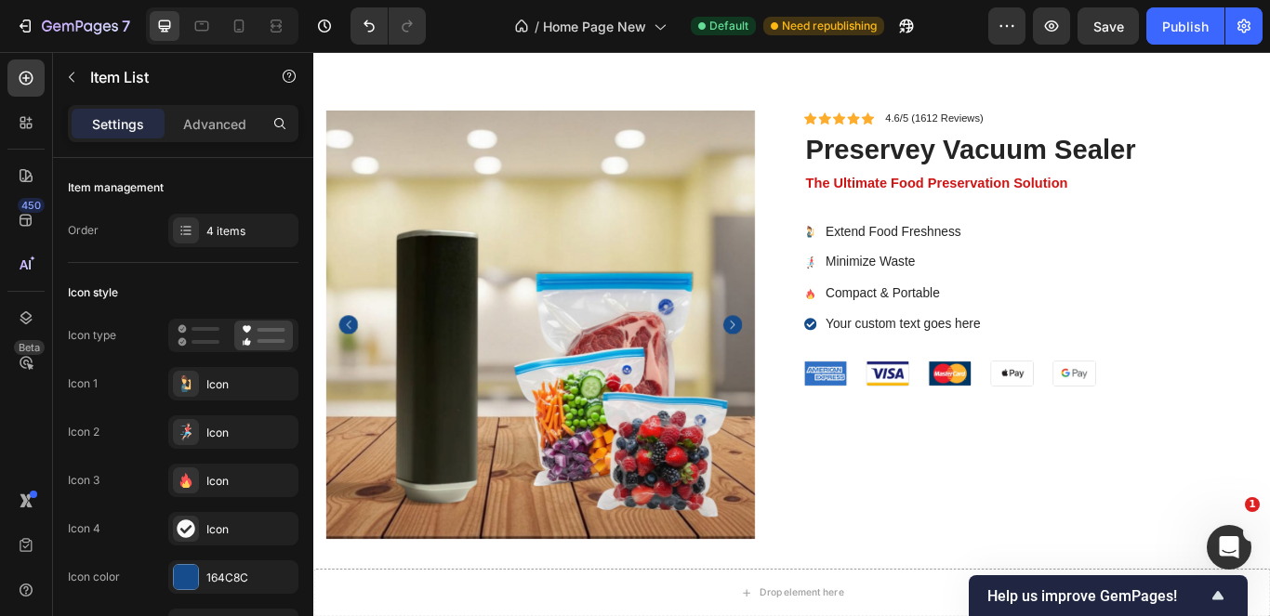
click at [1073, 375] on p "Your custom text goes here" at bounding box center [1000, 370] width 180 height 20
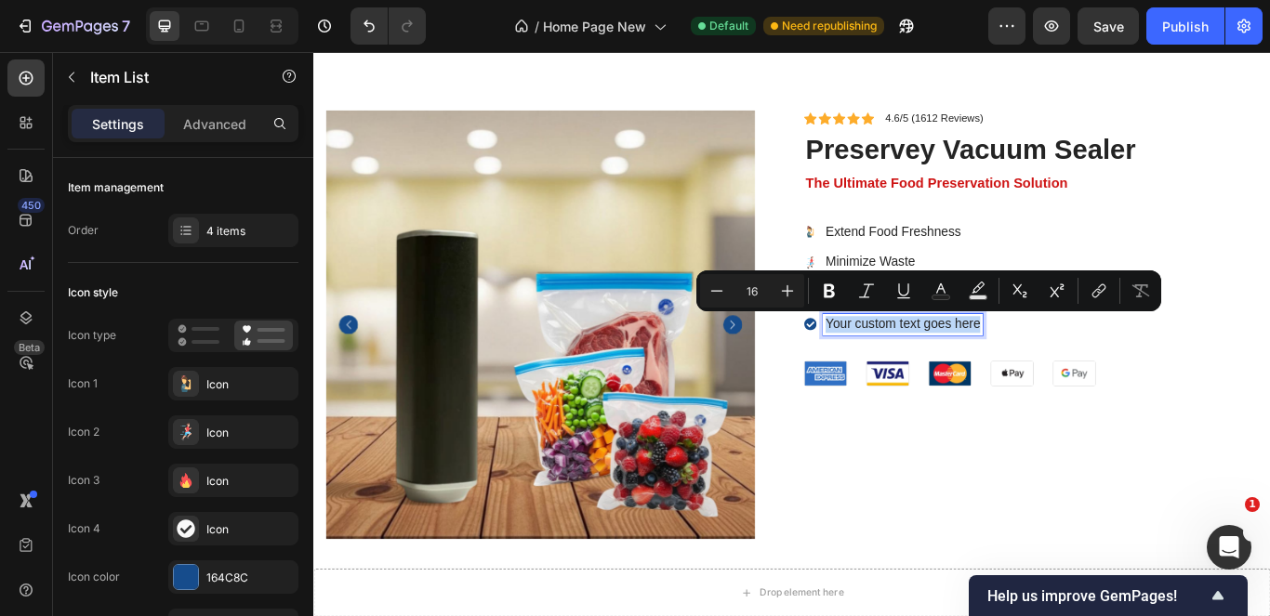
drag, startPoint x: 1080, startPoint y: 369, endPoint x: 897, endPoint y: 365, distance: 182.3
click at [897, 365] on div "Your custom text goes here" at bounding box center [989, 369] width 208 height 25
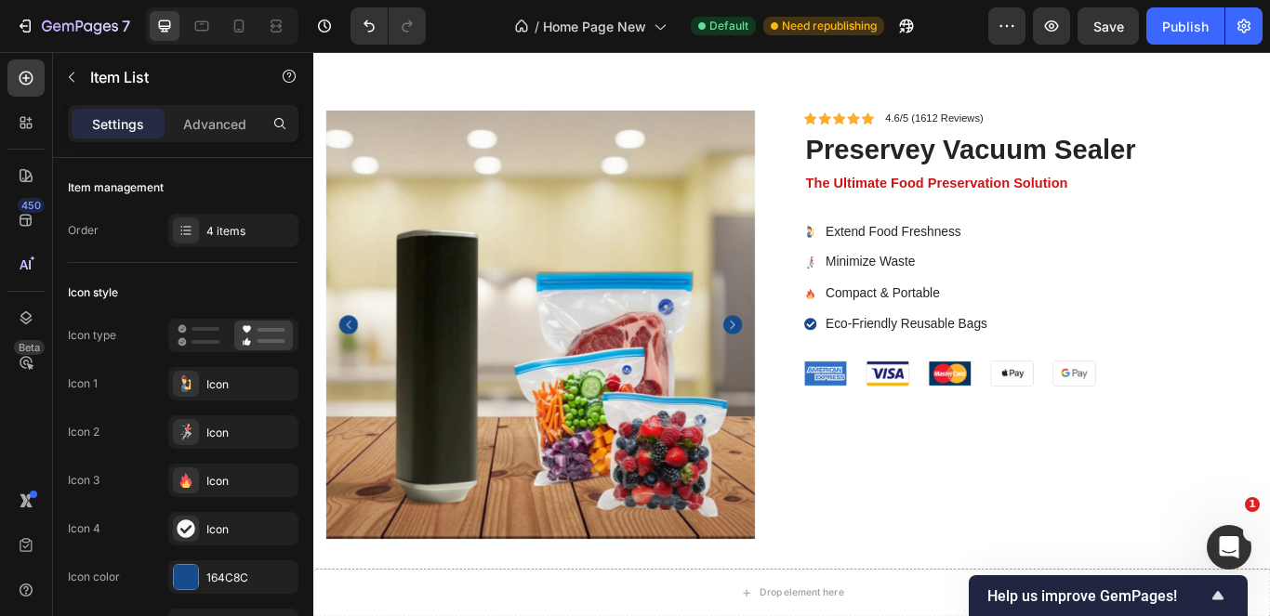
click at [1243, 352] on div "Extend Food Freshness Minimize Waste Compact & Portable Eco-Friendly Reusable B…" at bounding box center [1150, 315] width 530 height 133
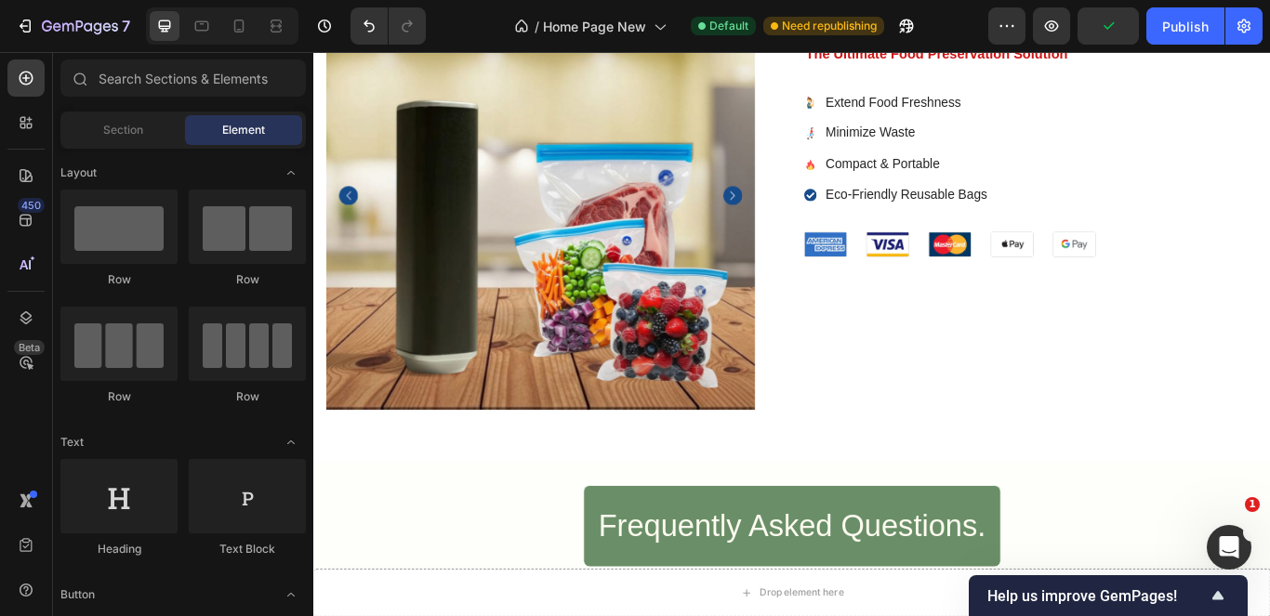
scroll to position [6085, 0]
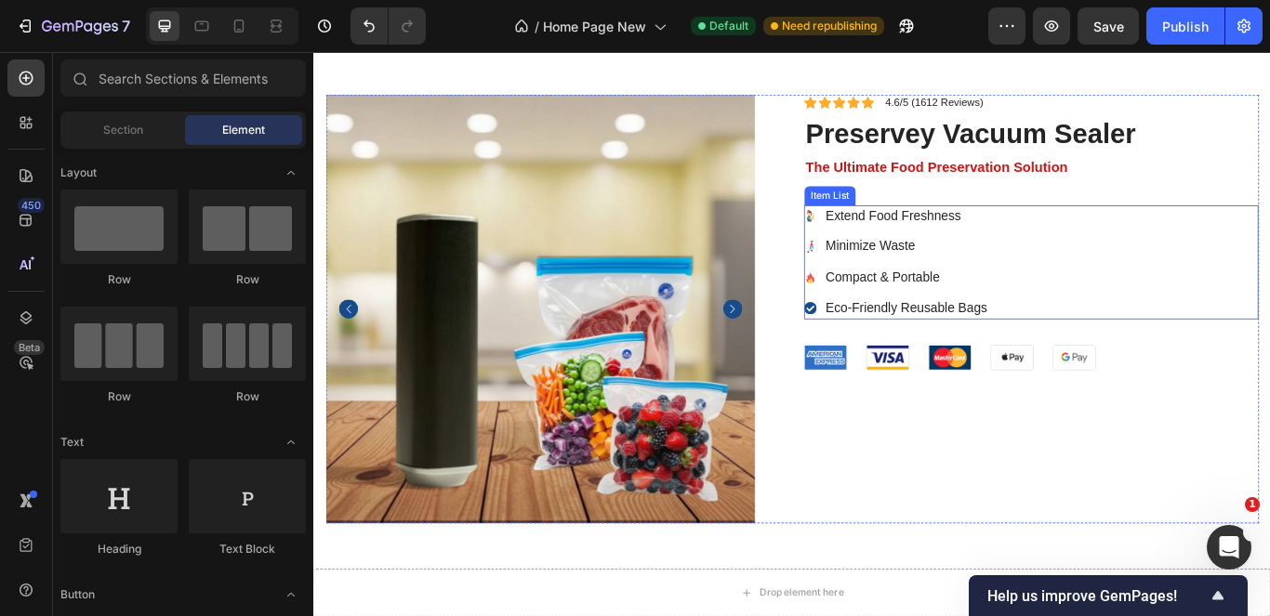
click at [948, 245] on p "Extend Food Freshness" at bounding box center [1004, 243] width 189 height 20
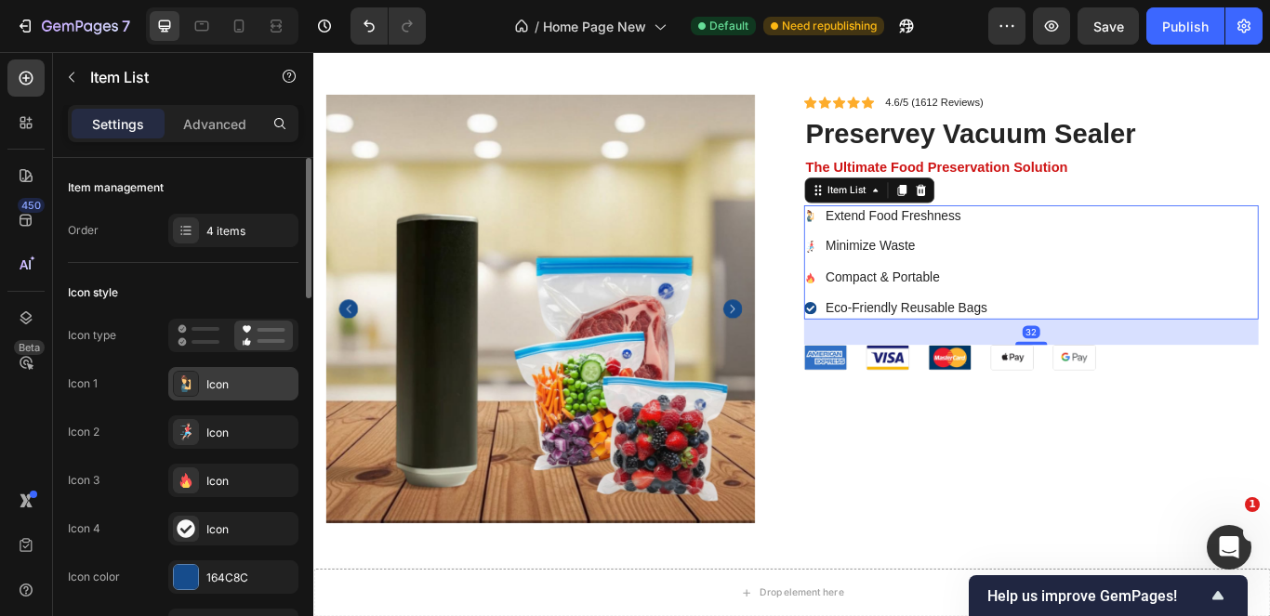
click at [246, 375] on div "Icon" at bounding box center [233, 383] width 130 height 33
